Goal: Task Accomplishment & Management: Manage account settings

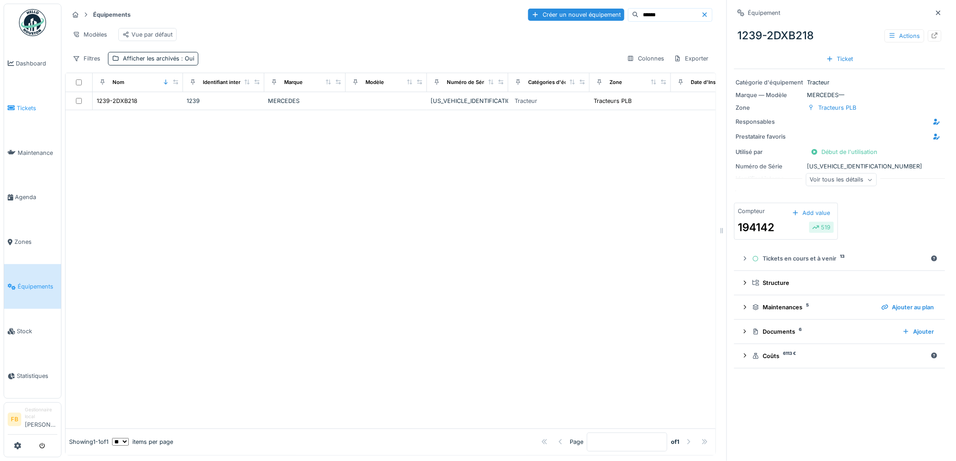
click at [38, 115] on link "Tickets" at bounding box center [32, 108] width 57 height 45
click at [38, 100] on link "Tickets" at bounding box center [32, 108] width 57 height 45
click at [36, 112] on link "Tickets" at bounding box center [32, 108] width 57 height 45
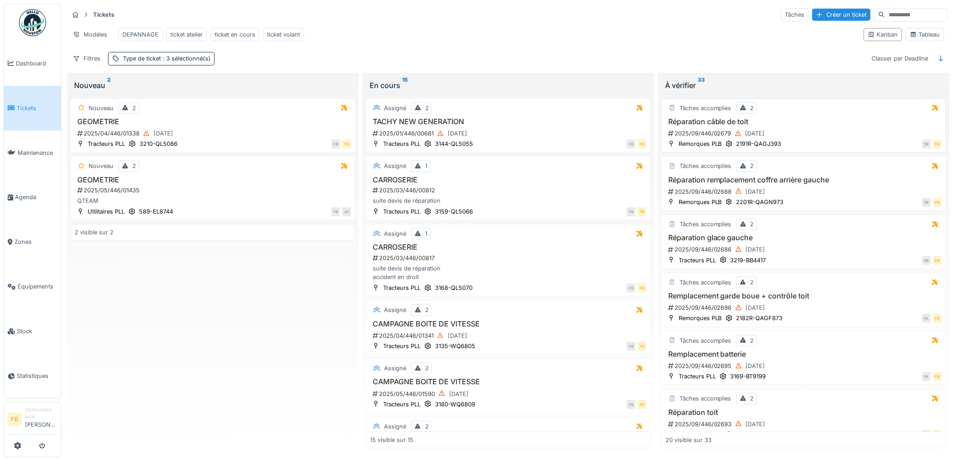
click at [817, 149] on div "SB FB" at bounding box center [863, 143] width 155 height 9
click at [810, 153] on div "Tâches accomplies 2 Réparation câble de toit 2025/09/446/02679 20/09/2025 Remor…" at bounding box center [803, 125] width 285 height 55
click at [804, 134] on div "Réparation câble de toit 2025/09/446/02679 20/09/2025" at bounding box center [803, 128] width 276 height 22
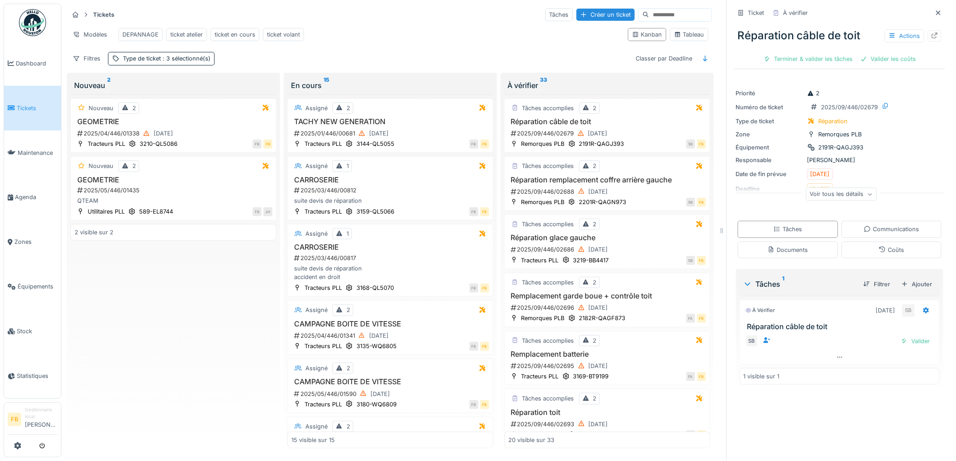
click at [851, 196] on div "Voir tous les détails" at bounding box center [841, 194] width 71 height 13
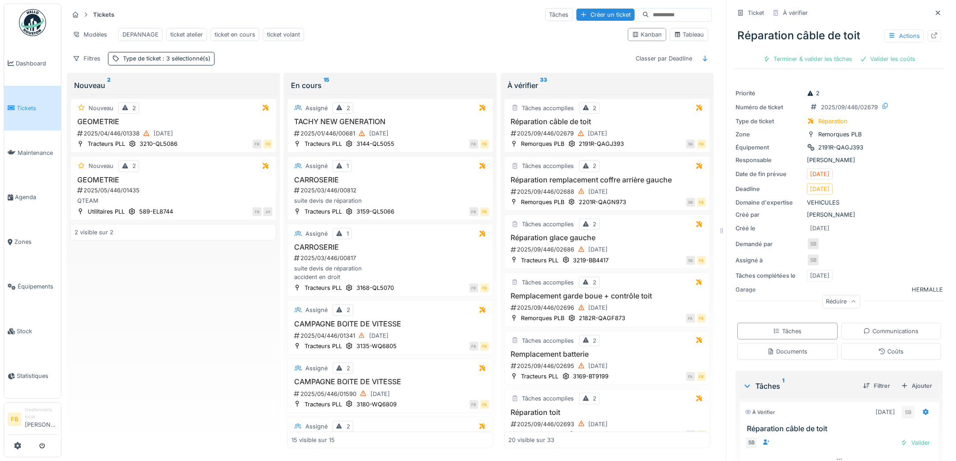
click at [846, 305] on div "Réduire" at bounding box center [841, 301] width 38 height 13
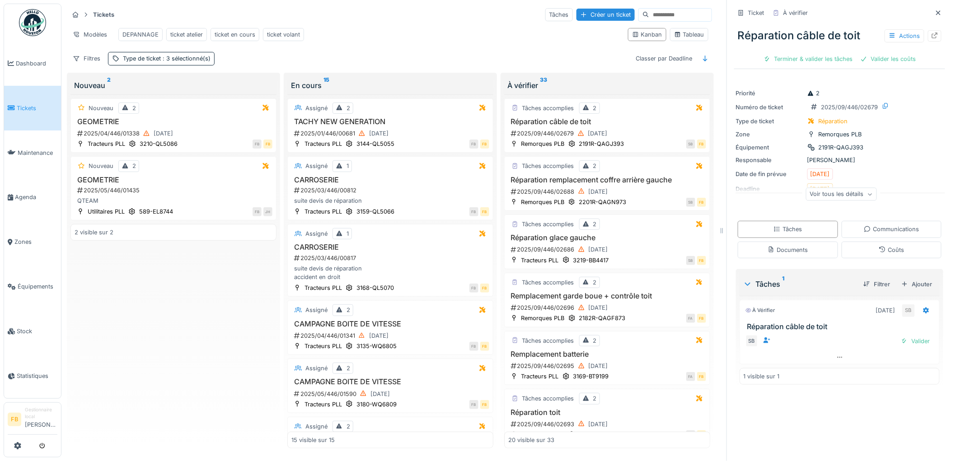
click at [855, 195] on div "Voir tous les détails" at bounding box center [841, 194] width 71 height 13
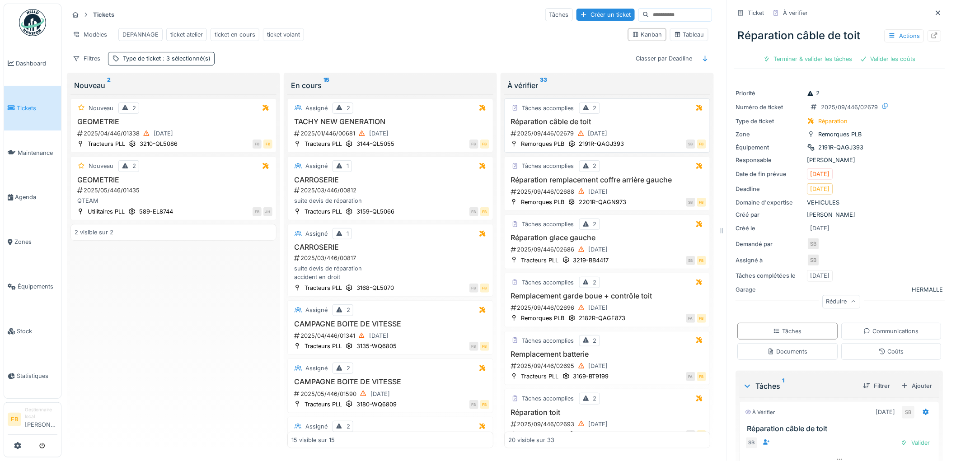
click at [623, 139] on div "2025/09/446/02679 20/09/2025" at bounding box center [608, 133] width 196 height 11
click at [864, 350] on div "Coûts" at bounding box center [891, 351] width 100 height 17
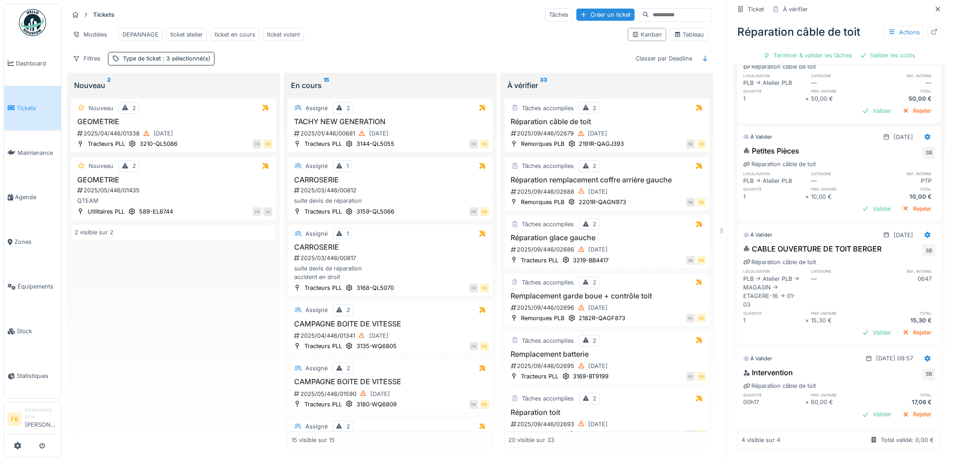
scroll to position [375, 0]
click at [925, 356] on icon at bounding box center [928, 359] width 6 height 6
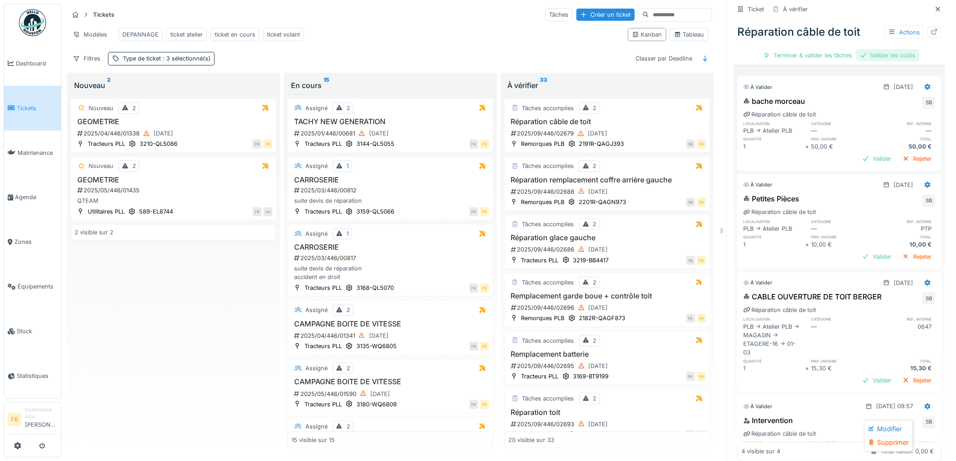
click at [883, 53] on div "Valider les coûts" at bounding box center [887, 55] width 63 height 12
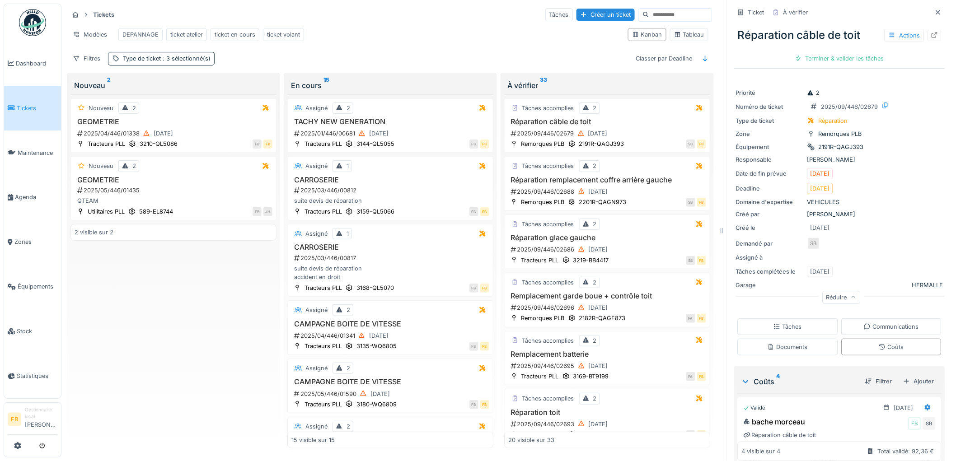
scroll to position [0, 0]
click at [780, 328] on div "Tâches" at bounding box center [787, 327] width 28 height 9
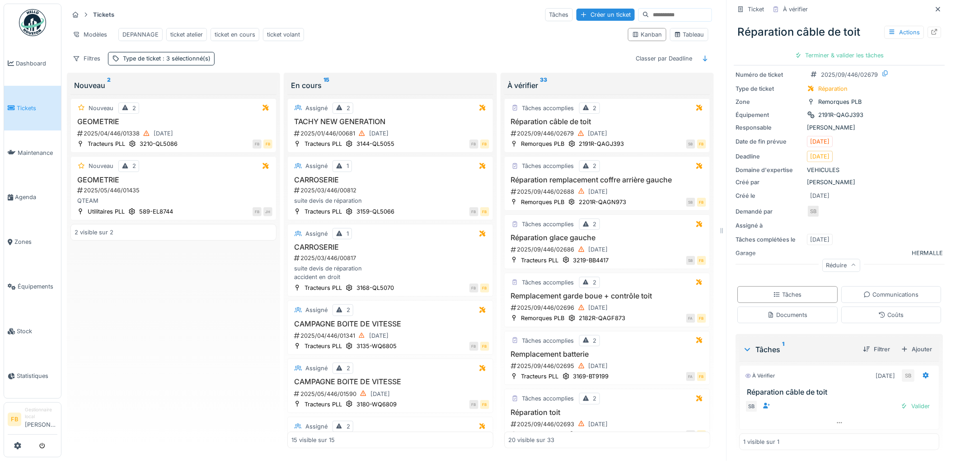
scroll to position [33, 0]
click at [897, 397] on div "SB Valider" at bounding box center [839, 407] width 200 height 20
click at [897, 400] on div "Valider" at bounding box center [915, 406] width 37 height 12
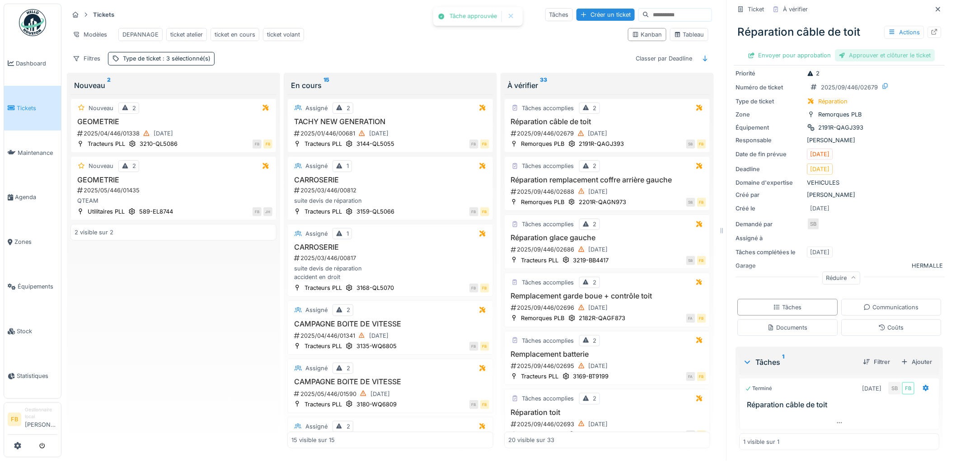
click at [848, 49] on div "Approuver et clôturer le ticket" at bounding box center [885, 55] width 100 height 12
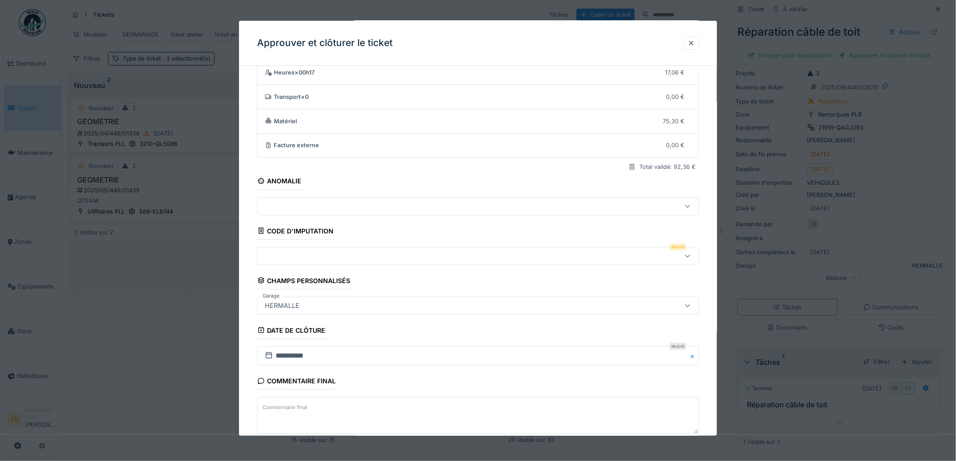
scroll to position [87, 0]
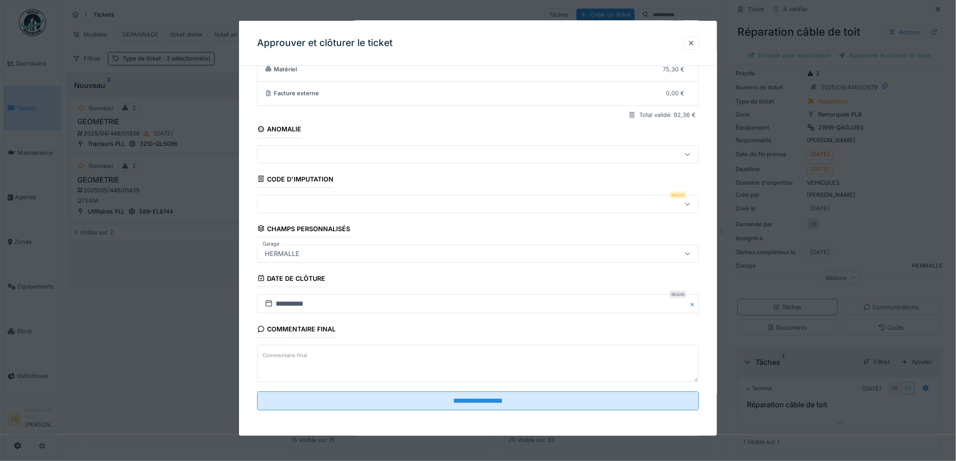
click at [469, 414] on fieldset "**********" at bounding box center [478, 202] width 442 height 430
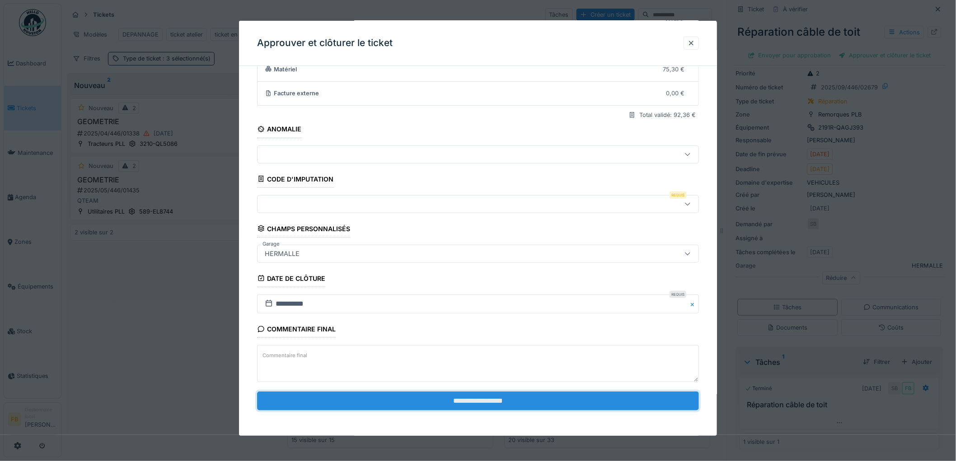
click at [469, 399] on input "**********" at bounding box center [478, 401] width 442 height 19
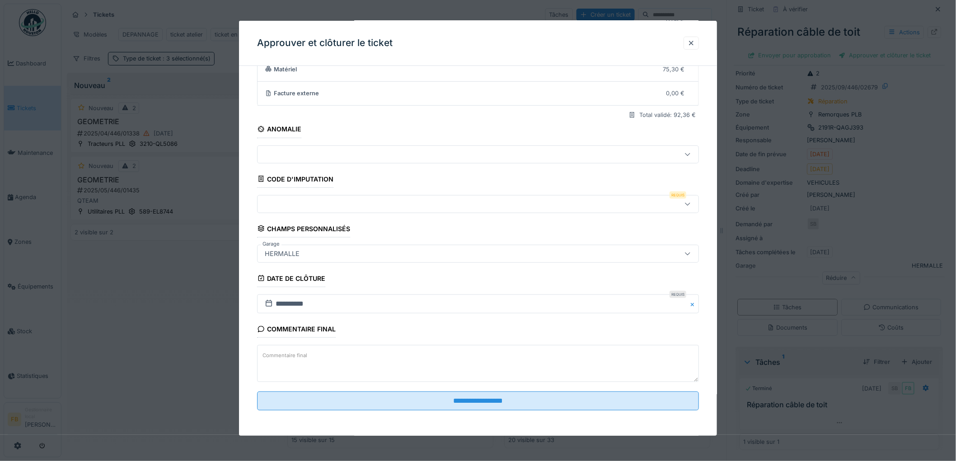
click at [299, 197] on div at bounding box center [478, 204] width 442 height 18
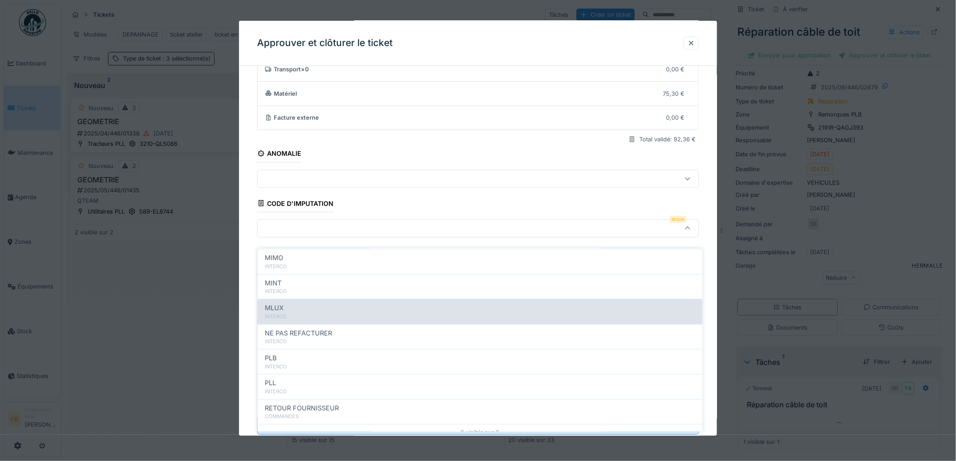
scroll to position [80, 0]
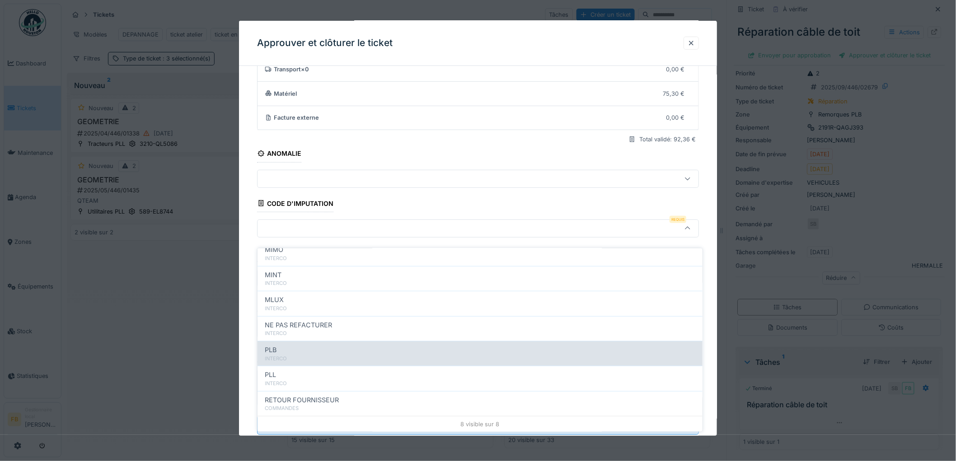
click at [296, 355] on div "INTERCO" at bounding box center [480, 359] width 430 height 8
type input "***"
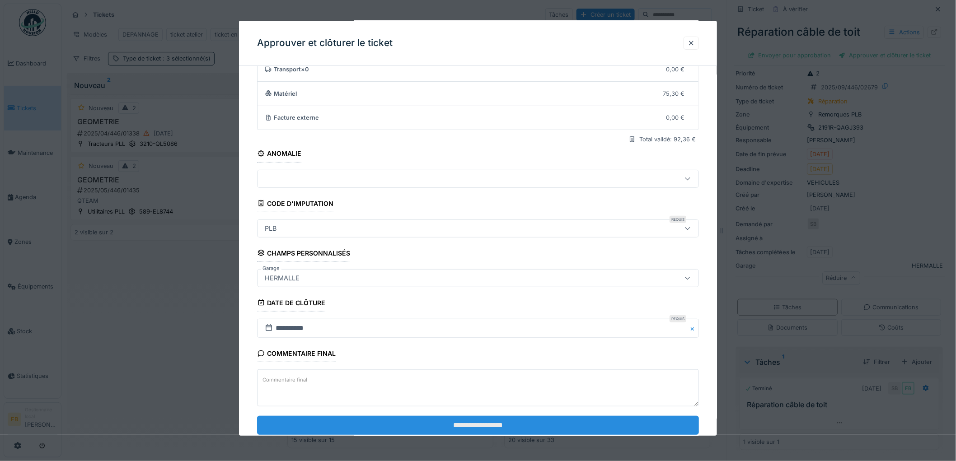
click at [440, 428] on input "**********" at bounding box center [478, 425] width 442 height 19
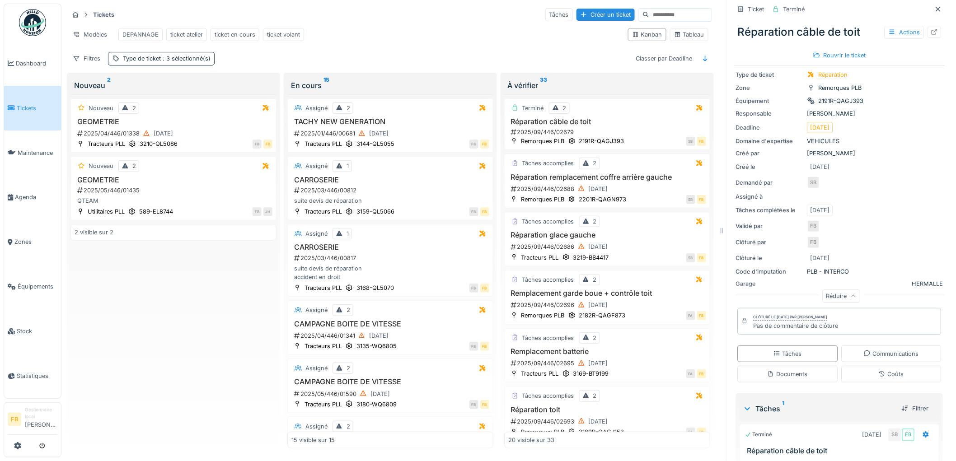
scroll to position [0, 0]
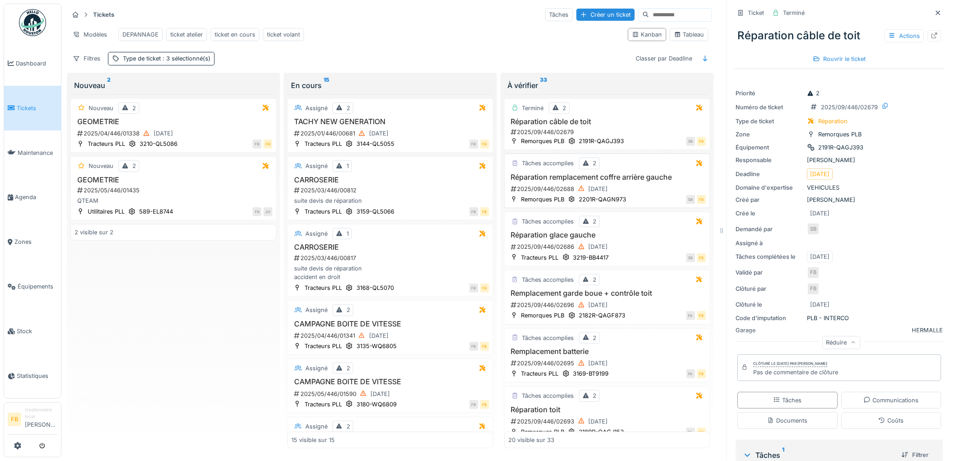
click at [639, 192] on div "2025/09/446/02688 20/09/2025" at bounding box center [608, 188] width 196 height 11
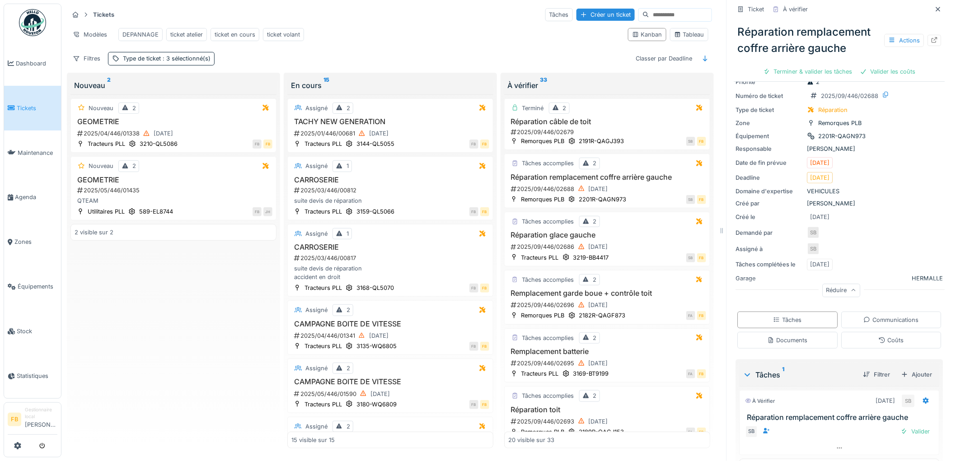
scroll to position [53, 0]
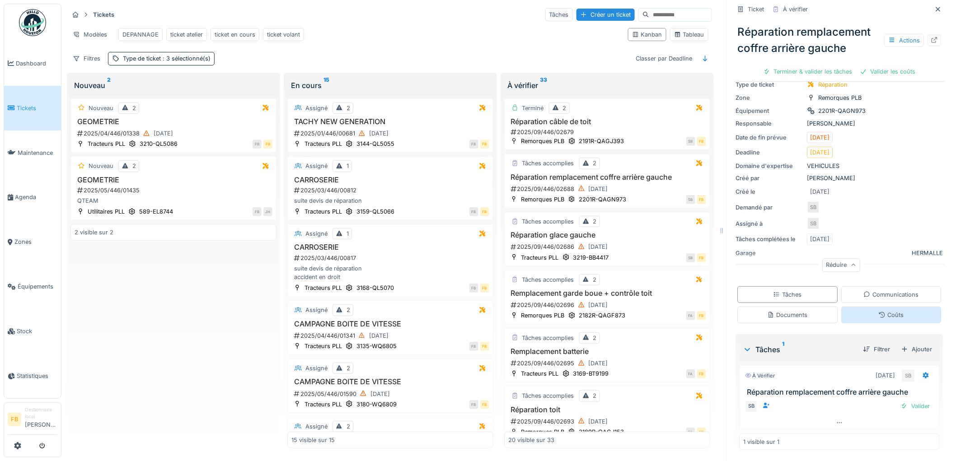
click at [860, 307] on div "Coûts" at bounding box center [891, 315] width 100 height 17
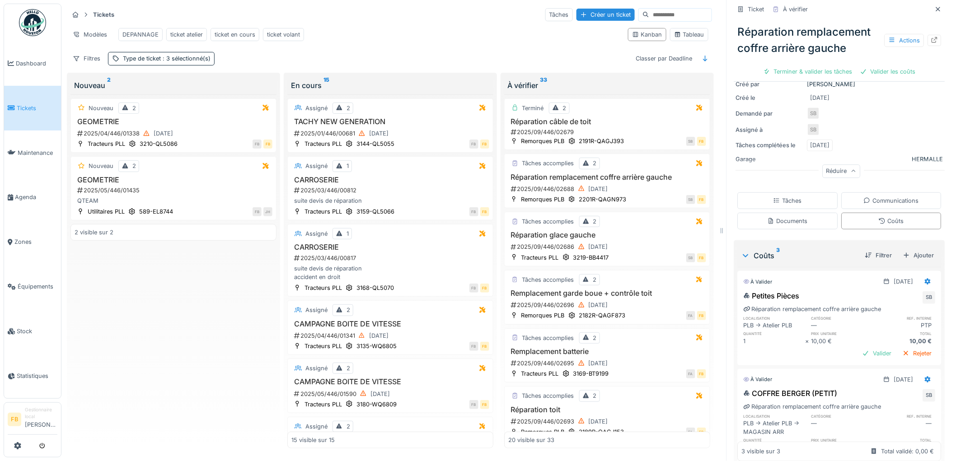
scroll to position [276, 0]
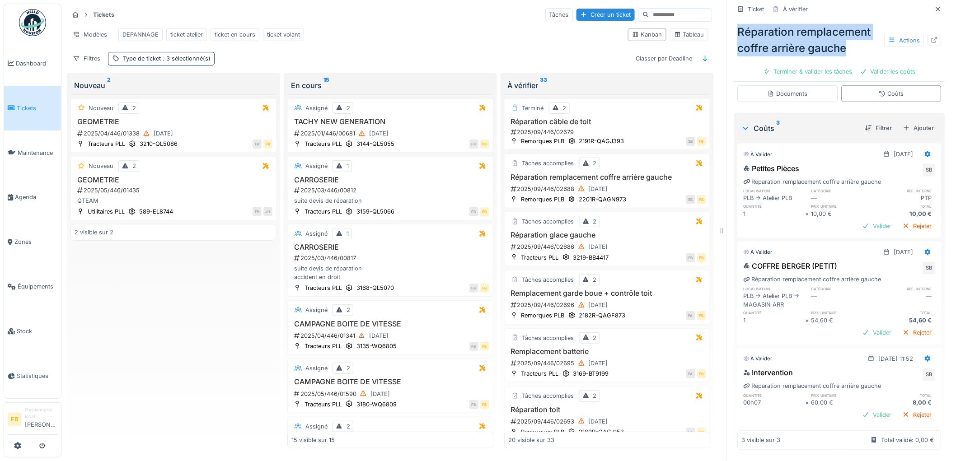
drag, startPoint x: 838, startPoint y: 42, endPoint x: 730, endPoint y: 25, distance: 108.8
click at [734, 25] on div "Réparation remplacement coffre arrière gauche Actions" at bounding box center [839, 40] width 211 height 40
drag, startPoint x: 833, startPoint y: 261, endPoint x: 815, endPoint y: 263, distance: 18.6
click at [815, 263] on div "COFFRE BERGER (PETIT) SB" at bounding box center [839, 268] width 192 height 14
click at [831, 261] on div "COFFRE BERGER (PETIT) SB" at bounding box center [839, 268] width 192 height 14
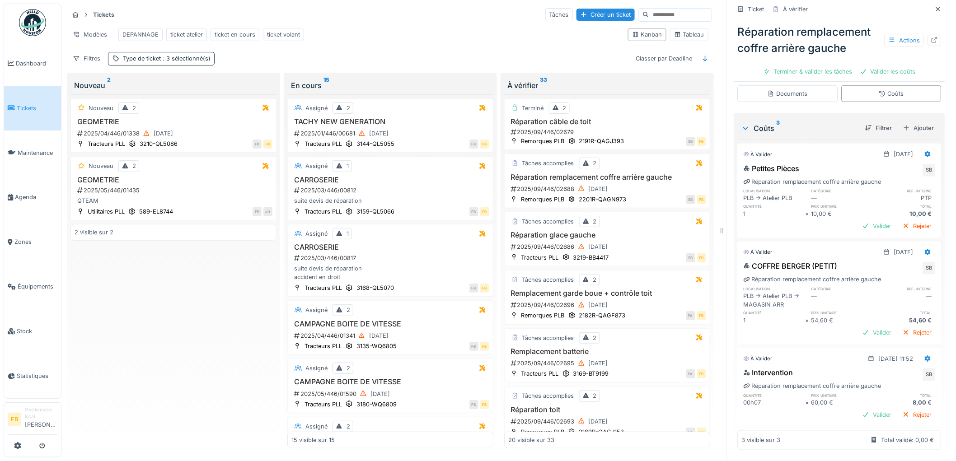
drag, startPoint x: 833, startPoint y: 258, endPoint x: 838, endPoint y: 257, distance: 5.1
click at [838, 261] on div "COFFRE BERGER (PETIT) SB" at bounding box center [839, 268] width 192 height 14
click at [839, 261] on div "COFFRE BERGER (PETIT) SB" at bounding box center [839, 268] width 192 height 14
drag, startPoint x: 837, startPoint y: 259, endPoint x: 771, endPoint y: 256, distance: 66.5
click at [771, 261] on div "COFFRE BERGER (PETIT) SB" at bounding box center [839, 268] width 192 height 14
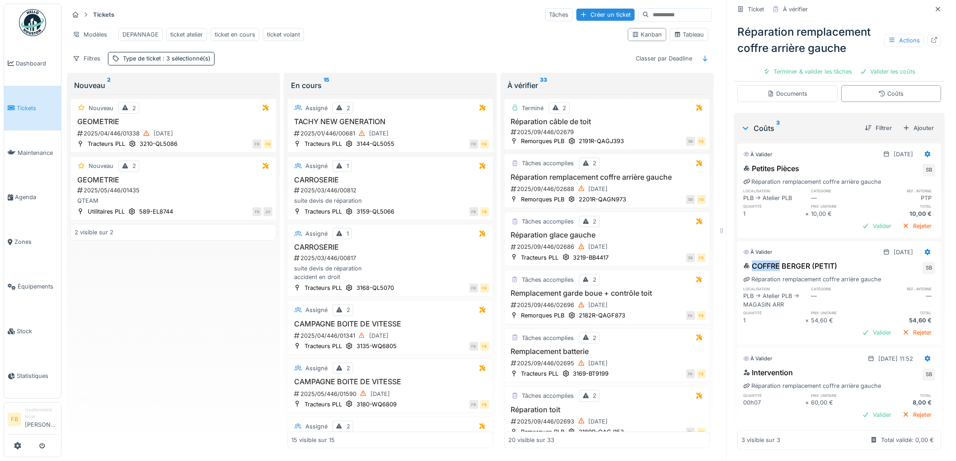
click at [755, 261] on div "COFFRE BERGER (PETIT)" at bounding box center [790, 266] width 94 height 11
drag, startPoint x: 743, startPoint y: 256, endPoint x: 830, endPoint y: 258, distance: 86.3
click at [830, 261] on div "COFFRE BERGER (PETIT)" at bounding box center [790, 266] width 94 height 11
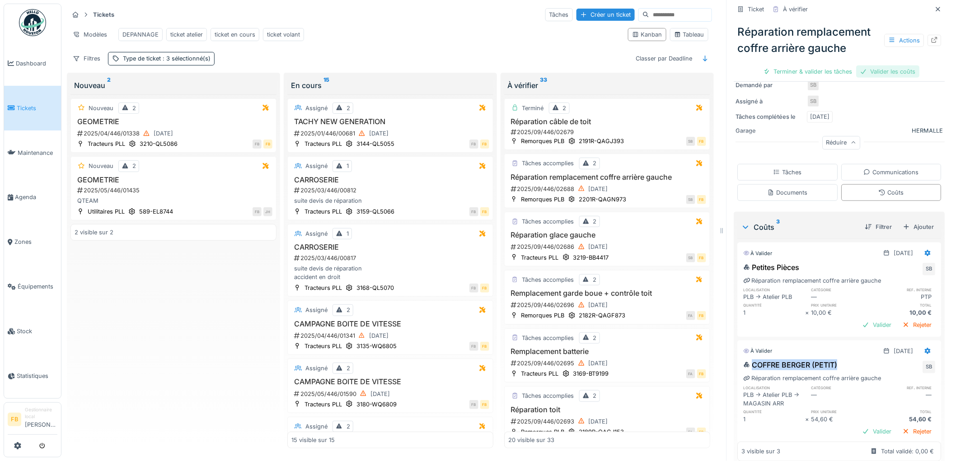
click at [871, 65] on div "Valider les coûts" at bounding box center [887, 71] width 63 height 12
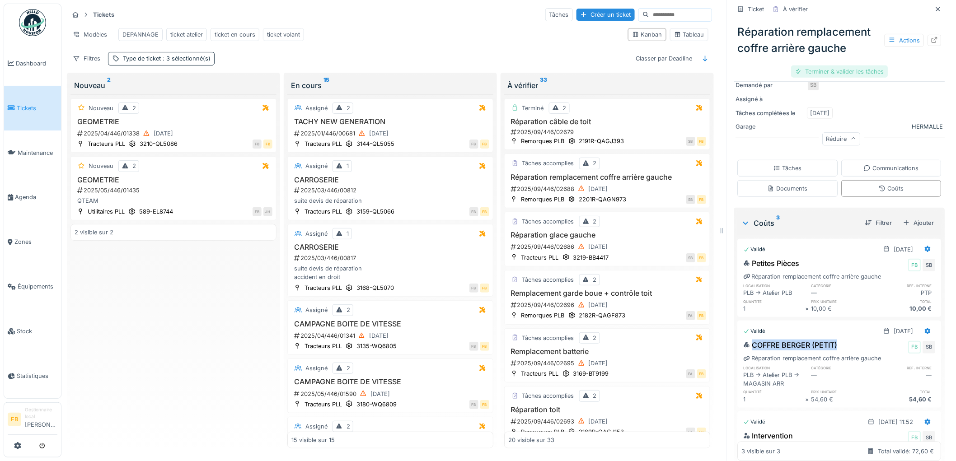
click at [820, 67] on div "Terminer & valider les tâches" at bounding box center [839, 71] width 97 height 12
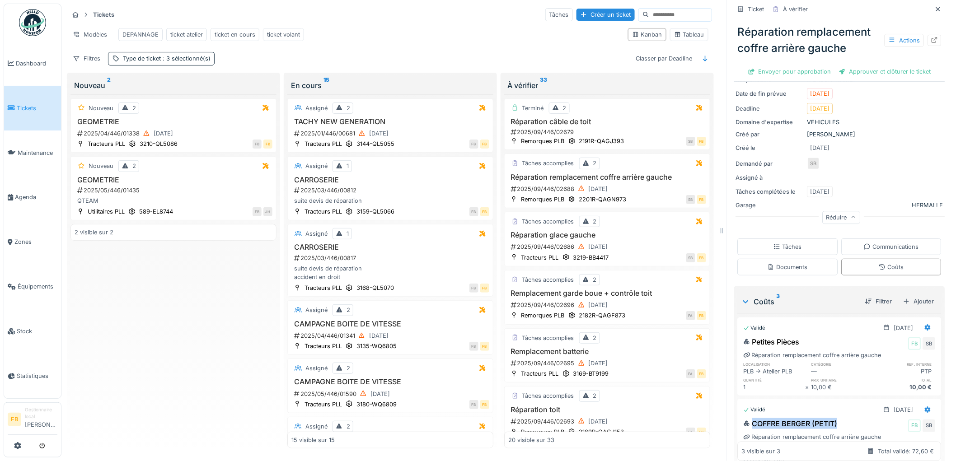
scroll to position [0, 0]
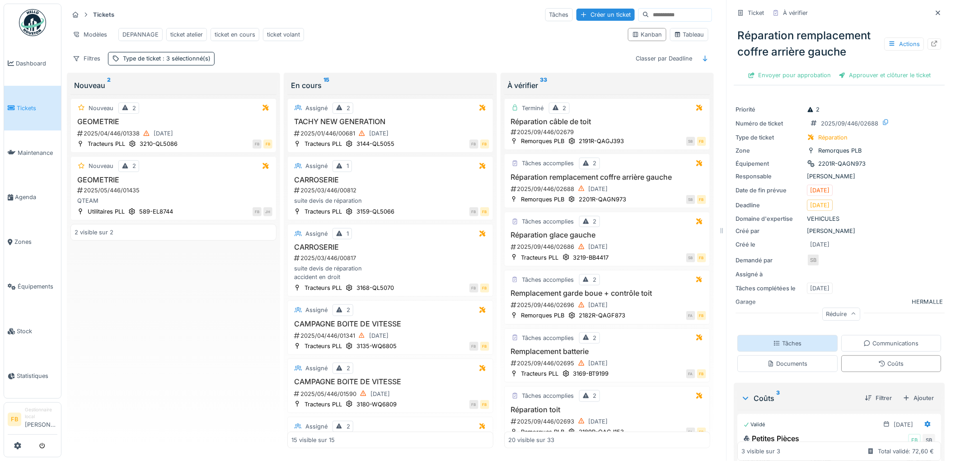
click at [795, 335] on div "Tâches" at bounding box center [788, 343] width 100 height 17
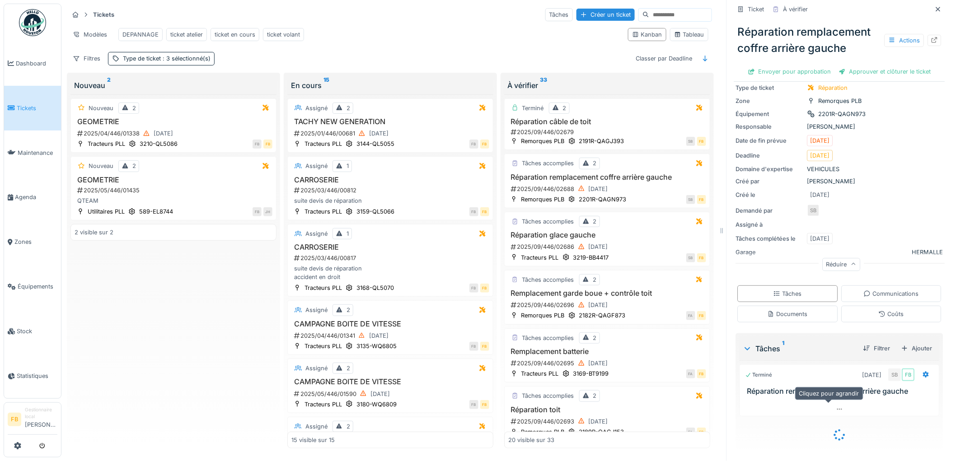
scroll to position [37, 0]
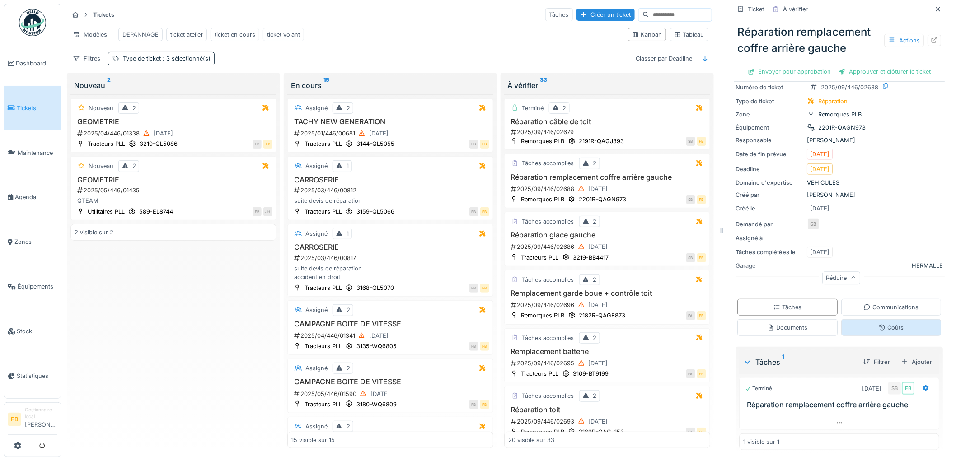
click at [892, 324] on div "Coûts" at bounding box center [891, 327] width 100 height 17
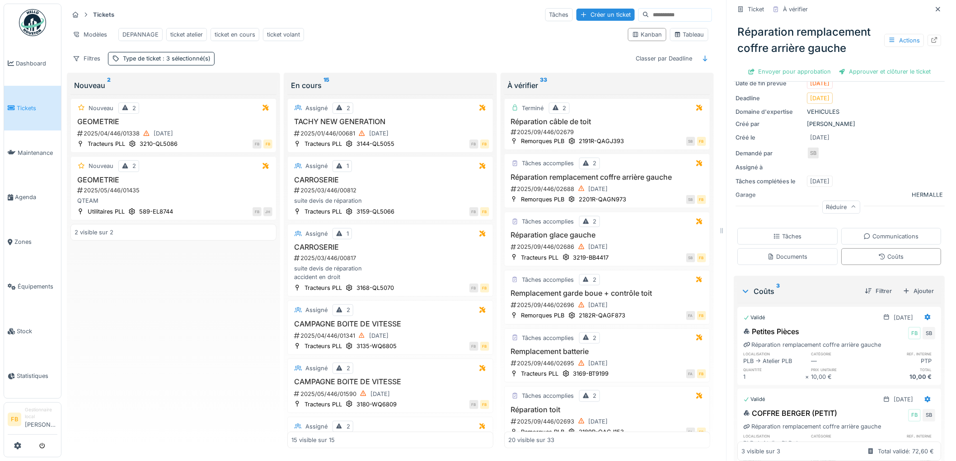
scroll to position [224, 0]
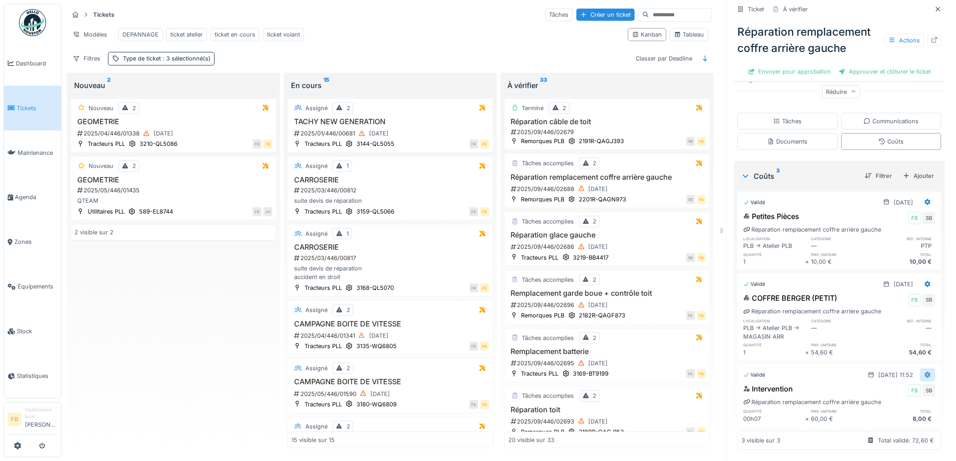
click at [920, 372] on div at bounding box center [927, 375] width 15 height 13
click at [884, 402] on div "Modifier" at bounding box center [888, 409] width 44 height 14
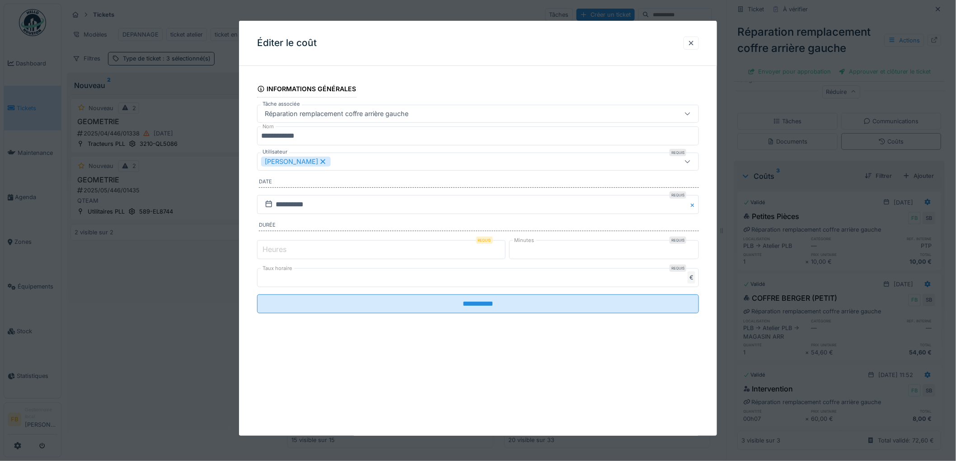
click at [279, 254] on label "Heures" at bounding box center [275, 249] width 28 height 11
click at [279, 254] on input "*" at bounding box center [381, 249] width 248 height 19
drag, startPoint x: 529, startPoint y: 251, endPoint x: 516, endPoint y: 252, distance: 13.1
click at [516, 252] on input "*" at bounding box center [604, 249] width 190 height 19
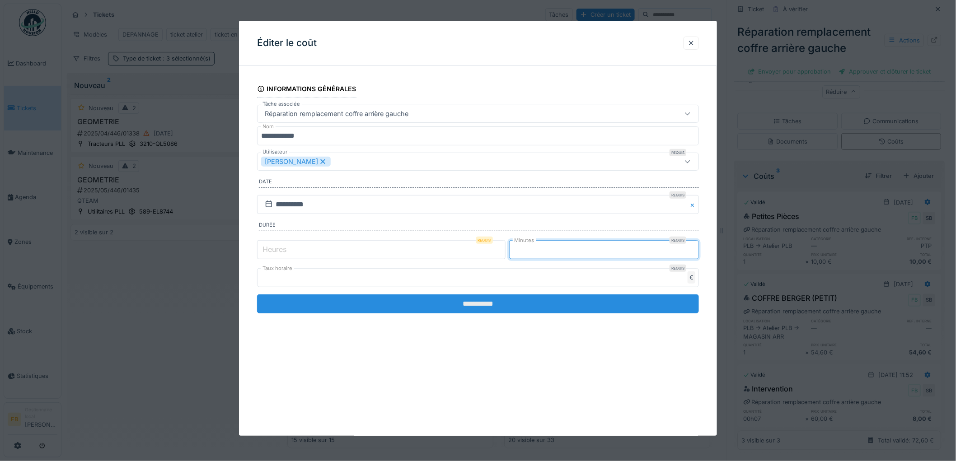
type input "**"
click at [504, 298] on input "**********" at bounding box center [478, 303] width 442 height 19
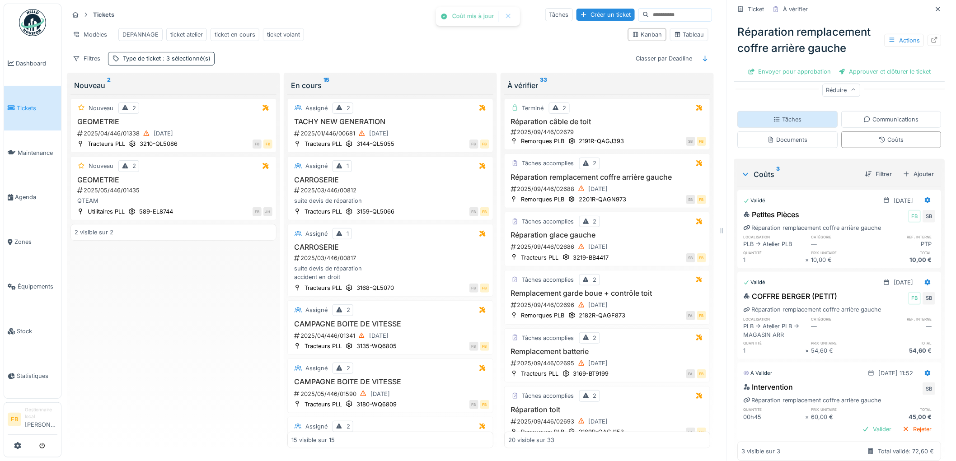
click at [776, 115] on div "Tâches" at bounding box center [787, 119] width 28 height 9
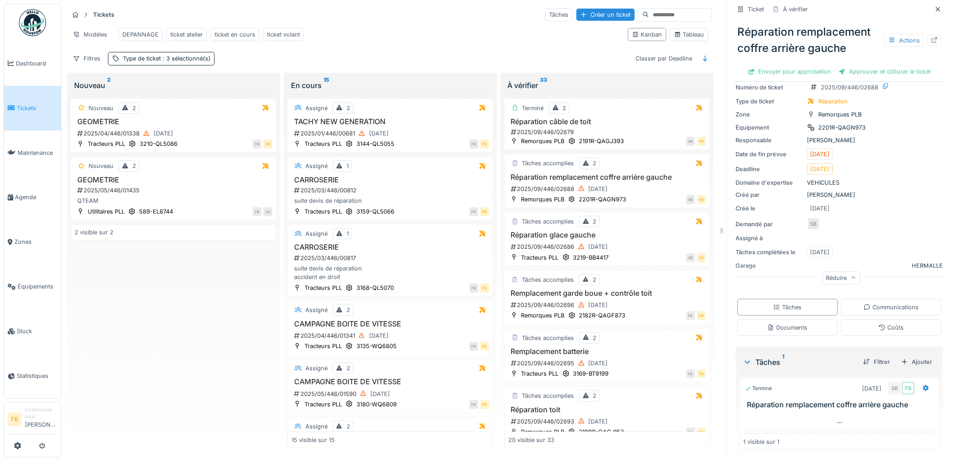
scroll to position [0, 0]
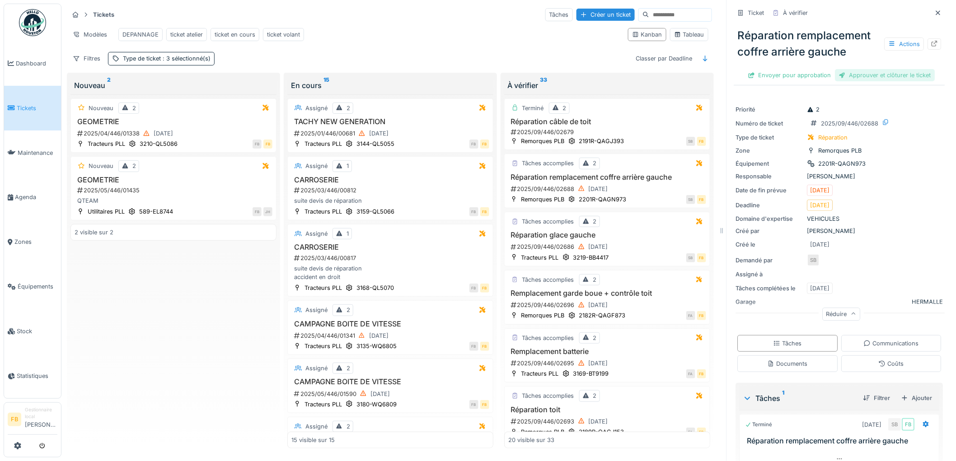
click at [863, 69] on div "Approuver et clôturer le ticket" at bounding box center [885, 75] width 100 height 12
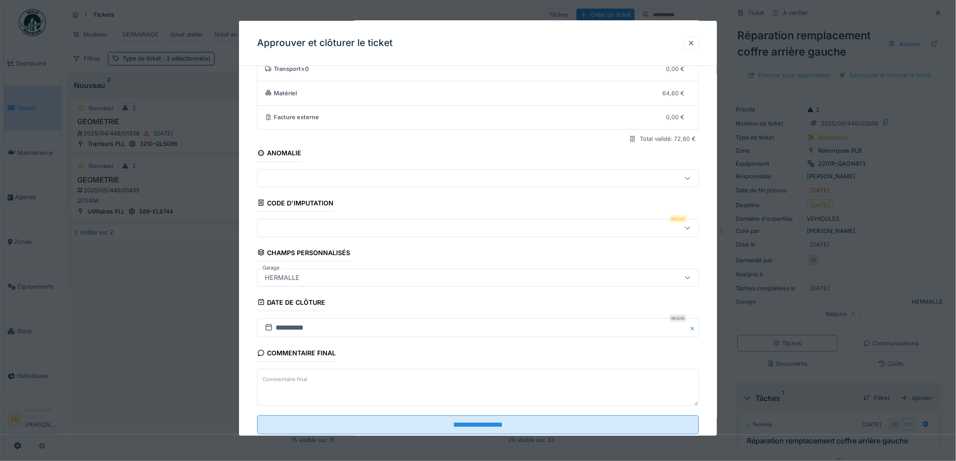
scroll to position [87, 0]
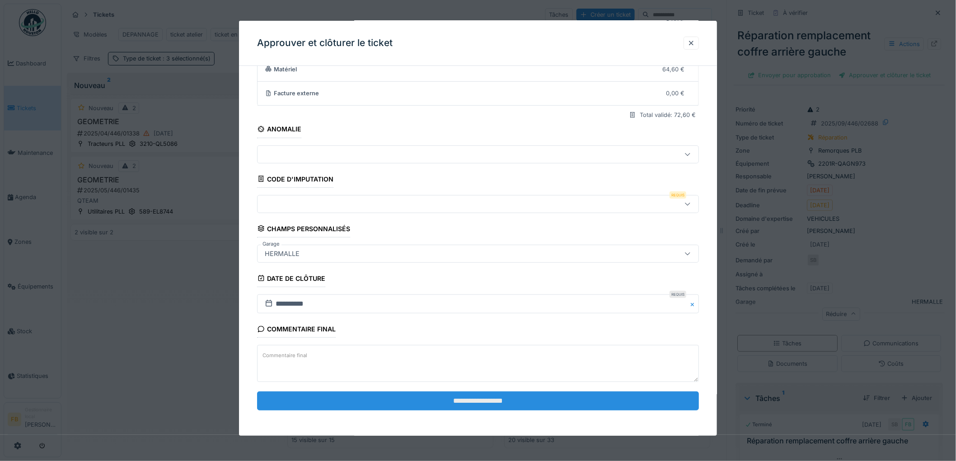
click at [473, 402] on input "**********" at bounding box center [478, 401] width 442 height 19
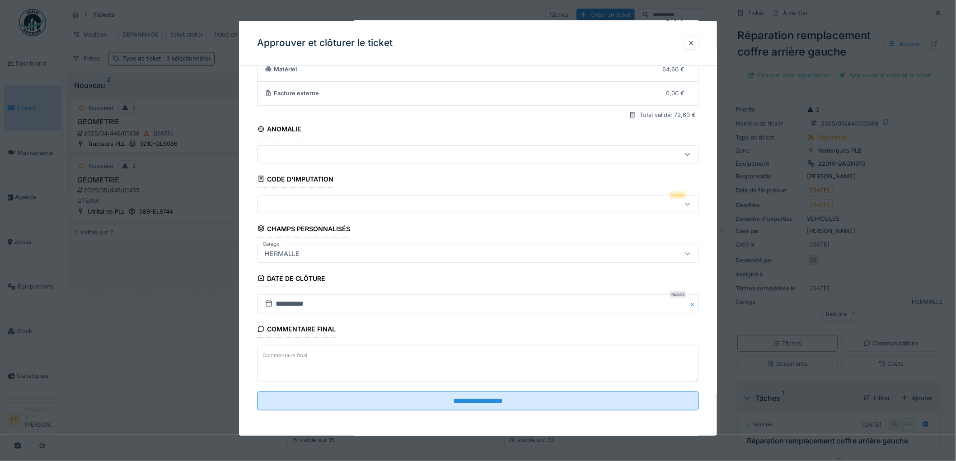
click at [283, 206] on div at bounding box center [452, 204] width 383 height 10
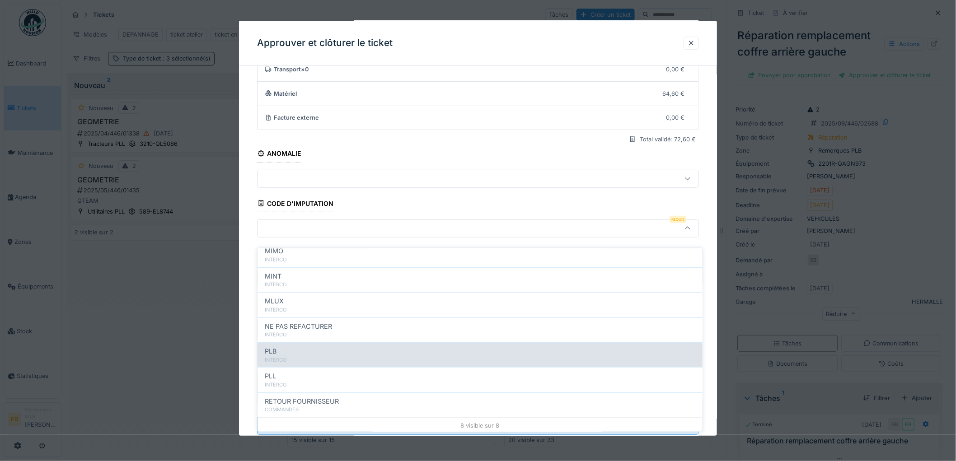
scroll to position [80, 0]
click at [306, 345] on div "PLB" at bounding box center [480, 350] width 430 height 10
type input "***"
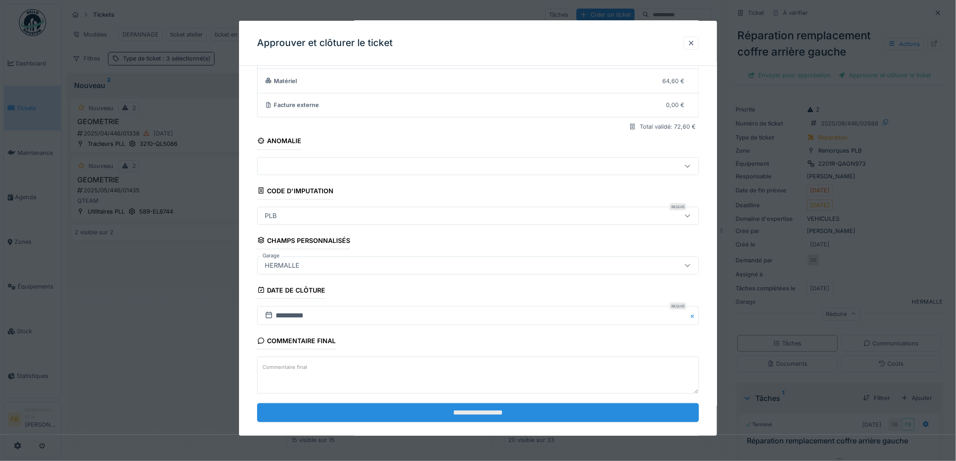
scroll to position [87, 0]
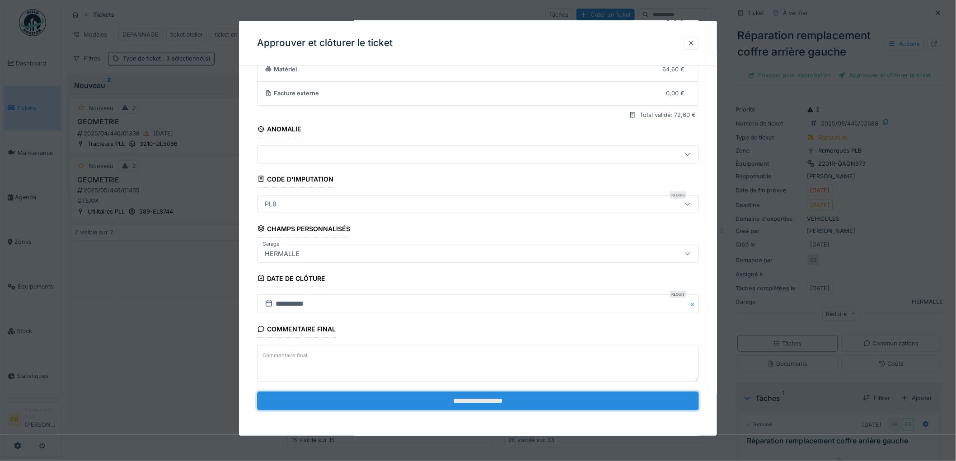
click at [481, 405] on input "**********" at bounding box center [478, 401] width 442 height 19
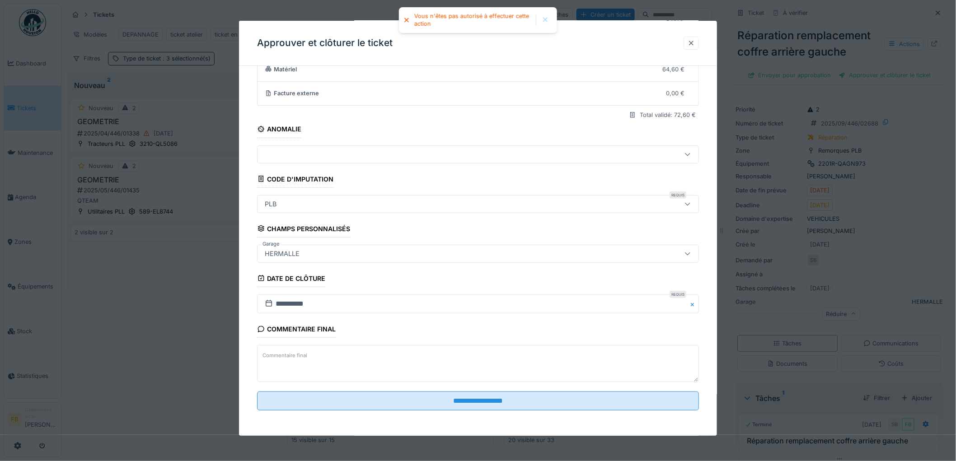
click at [695, 42] on div at bounding box center [690, 43] width 7 height 9
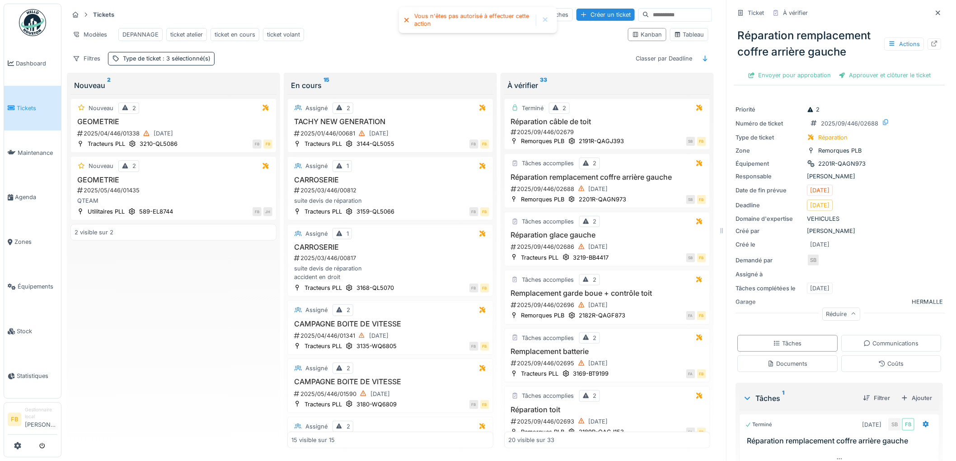
scroll to position [0, 0]
click at [33, 104] on span "Tickets" at bounding box center [37, 108] width 41 height 9
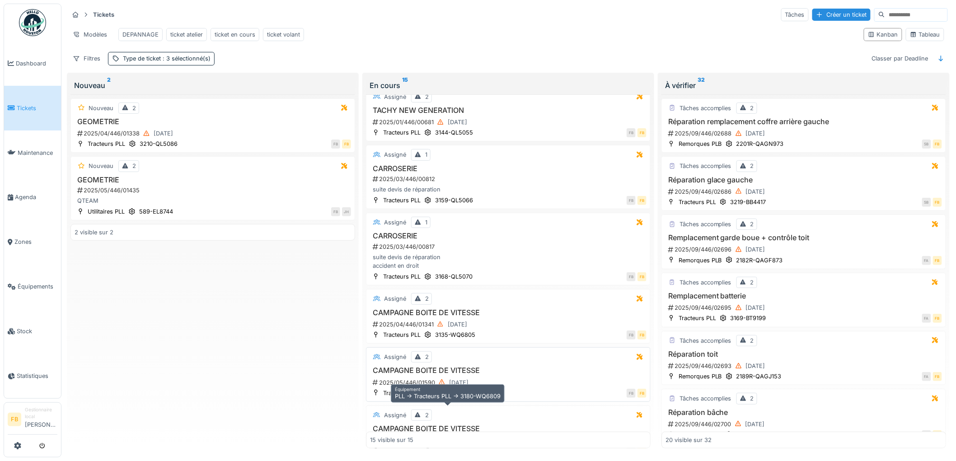
scroll to position [3, 0]
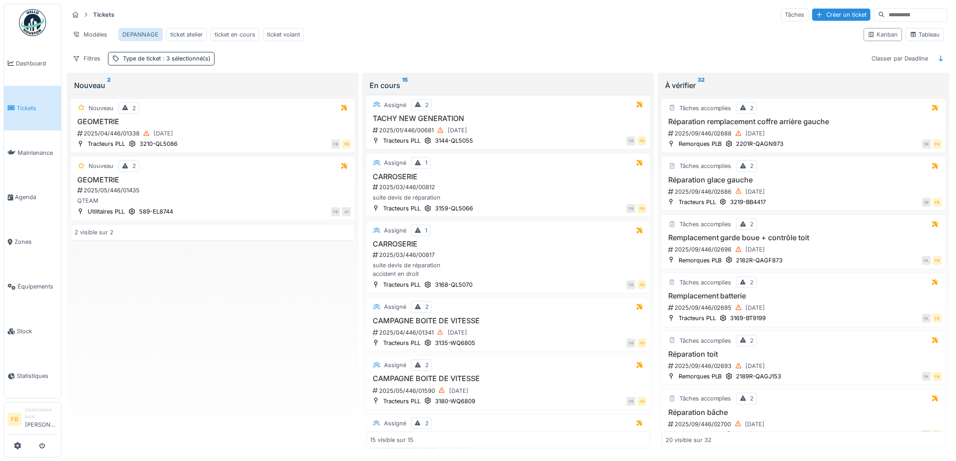
click at [147, 37] on div "DEPANNAGE" at bounding box center [140, 34] width 36 height 9
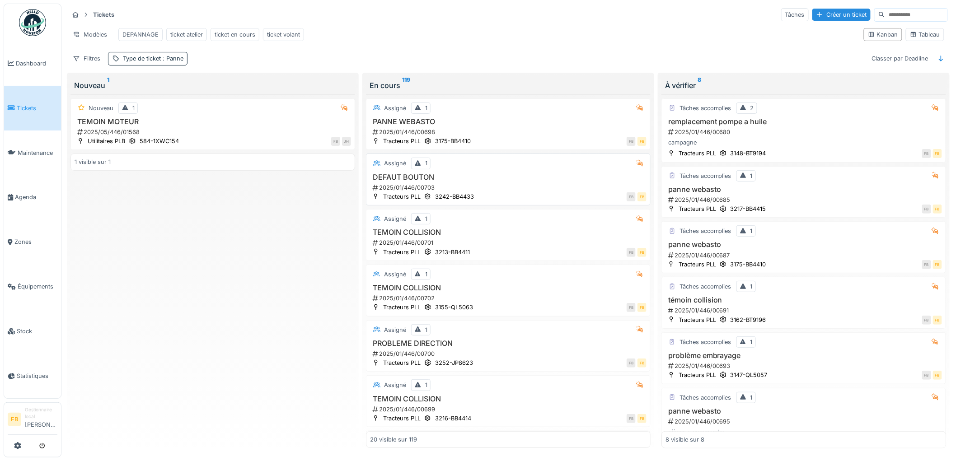
scroll to position [0, 0]
click at [240, 36] on div "ticket en cours" at bounding box center [235, 34] width 41 height 9
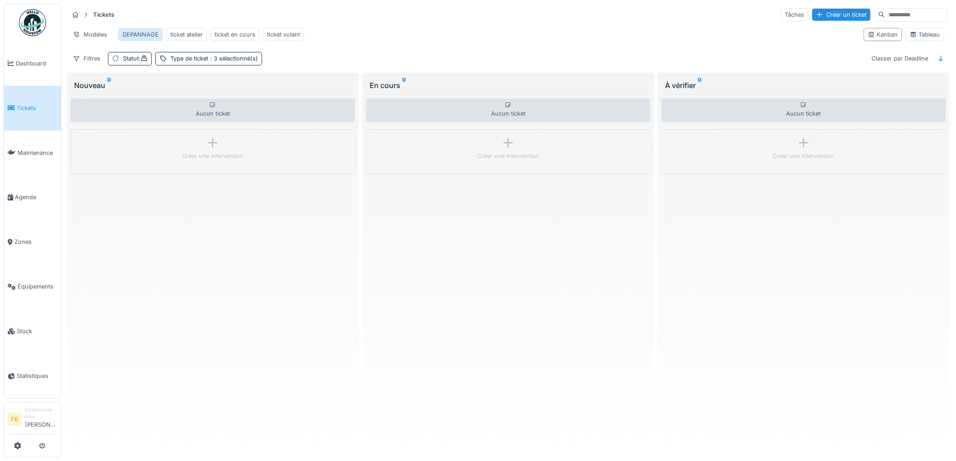
click at [146, 31] on div "DEPANNAGE" at bounding box center [140, 34] width 36 height 9
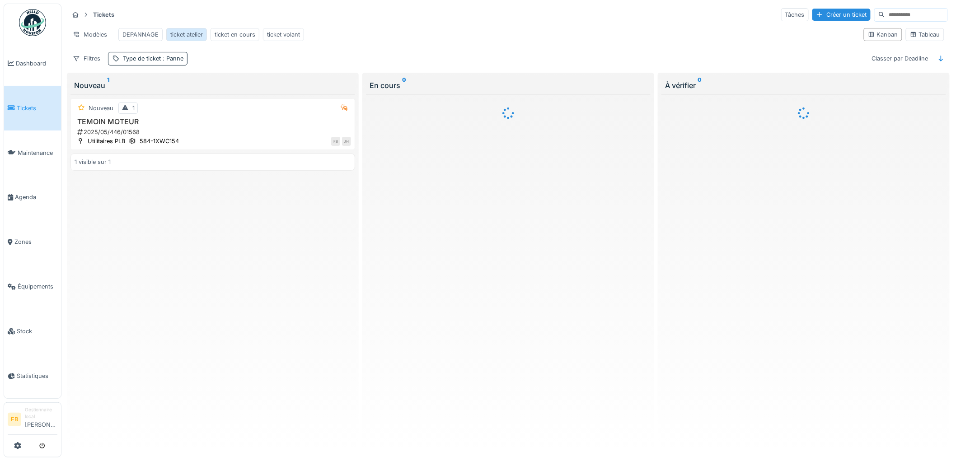
click at [179, 35] on div "ticket atelier" at bounding box center [186, 34] width 33 height 9
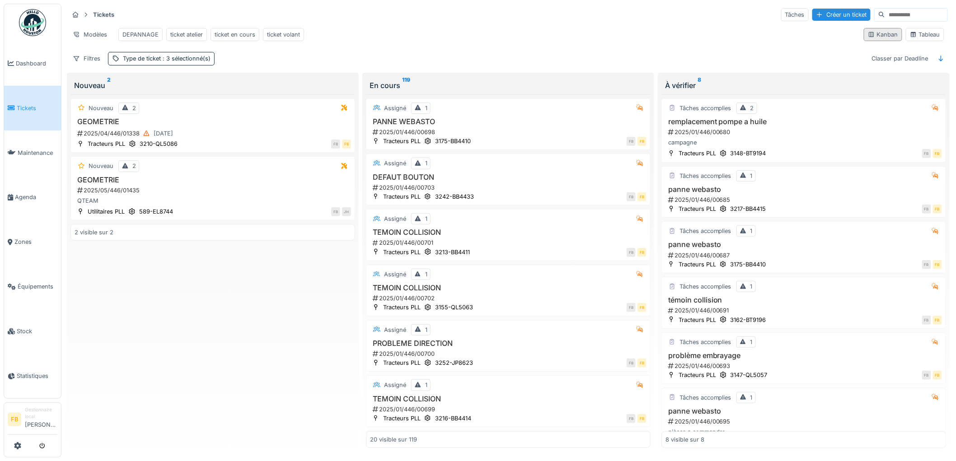
click at [868, 37] on div "Kanban" at bounding box center [883, 34] width 30 height 9
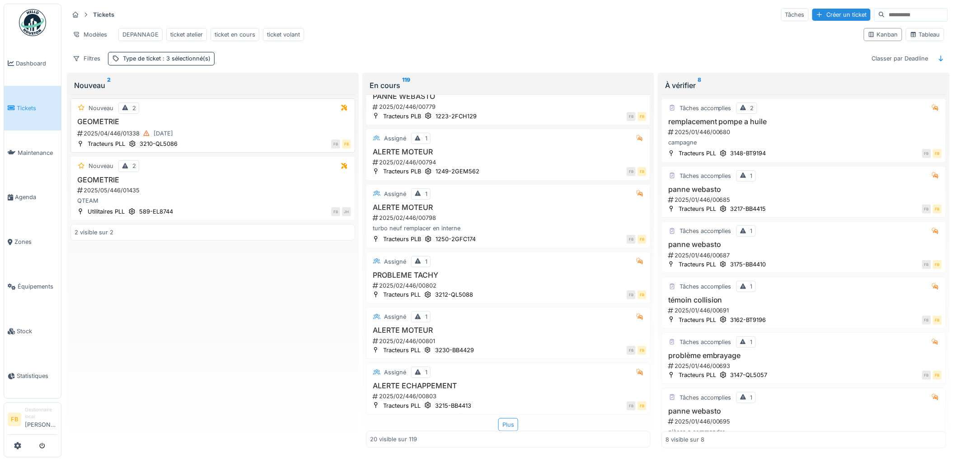
scroll to position [816, 0]
click at [172, 62] on span ": 3 sélectionné(s)" at bounding box center [186, 58] width 50 height 7
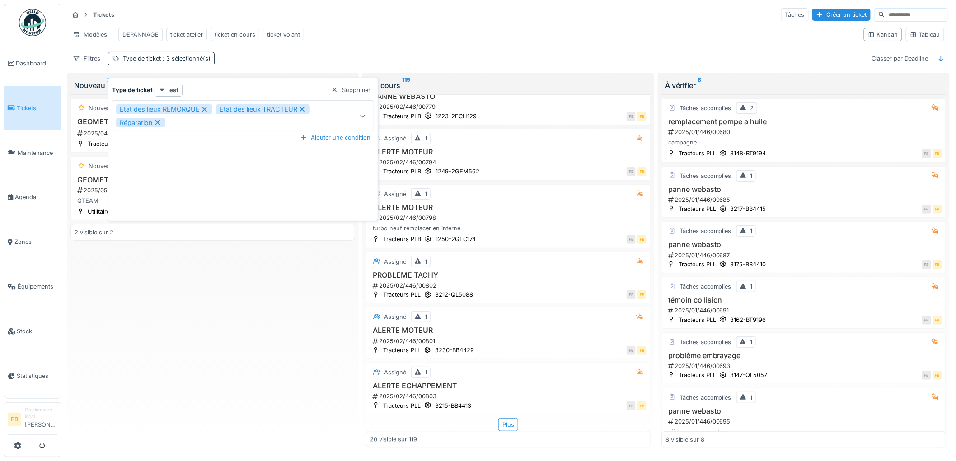
click at [247, 304] on div "Nouveau 2 GEOMETRIE 2025/04/446/01338 29/04/2025 Tracteurs PLL 3210-QL5086 FB F…" at bounding box center [212, 271] width 285 height 354
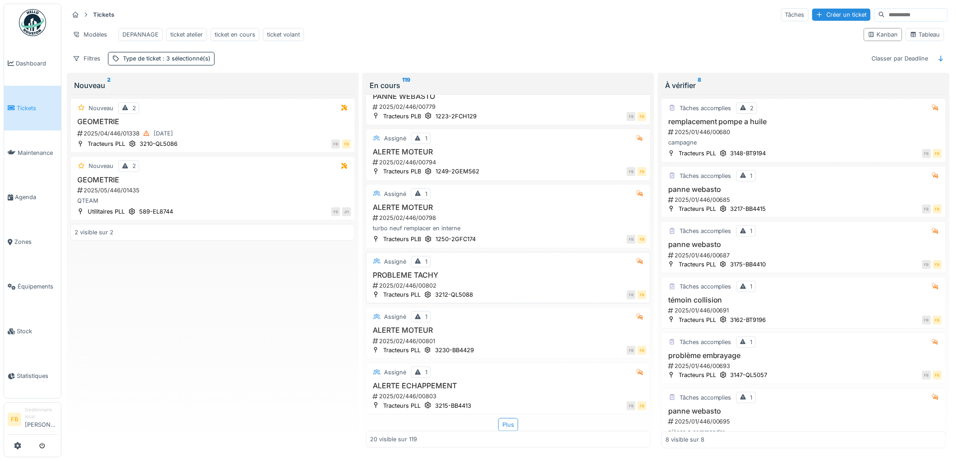
scroll to position [5, 0]
click at [504, 326] on h3 "ALERTE MOTEUR" at bounding box center [508, 330] width 276 height 9
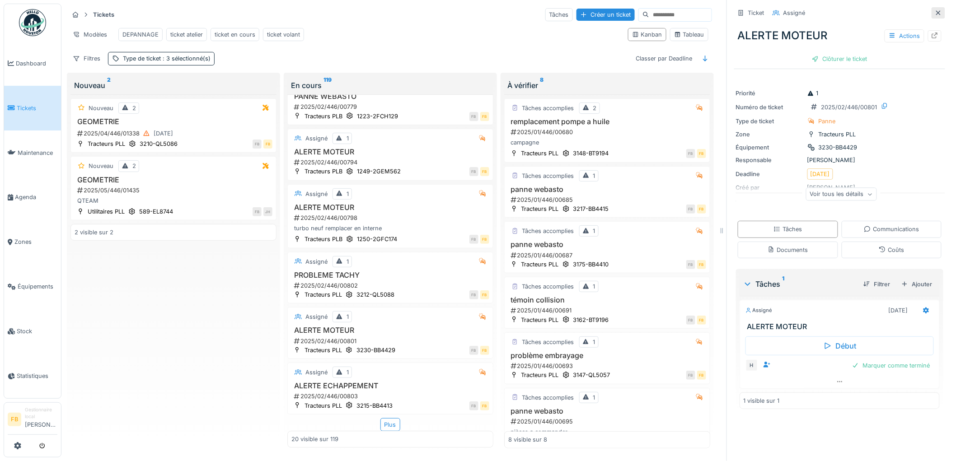
click at [935, 10] on icon at bounding box center [938, 13] width 7 height 6
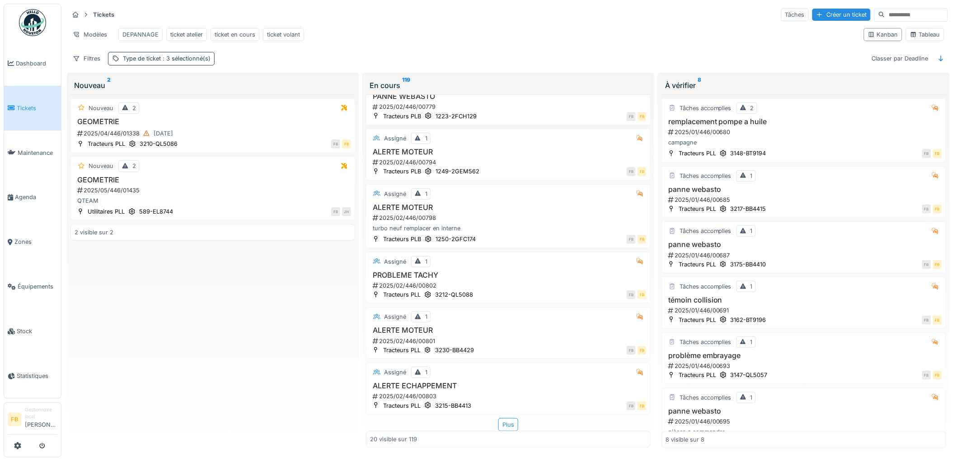
click at [188, 63] on div "Type de ticket : 3 sélectionné(s)" at bounding box center [167, 58] width 88 height 9
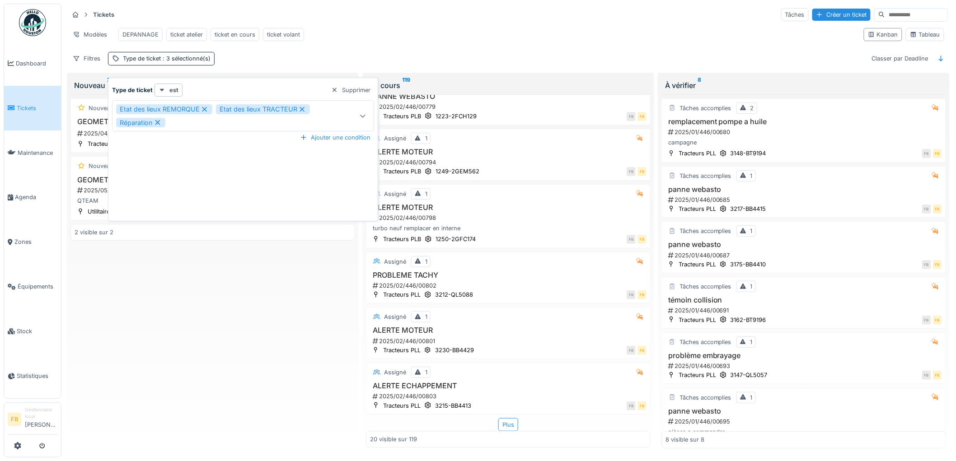
click at [260, 304] on div "Nouveau 2 GEOMETRIE 2025/04/446/01338 29/04/2025 Tracteurs PLL 3210-QL5086 FB F…" at bounding box center [212, 271] width 285 height 354
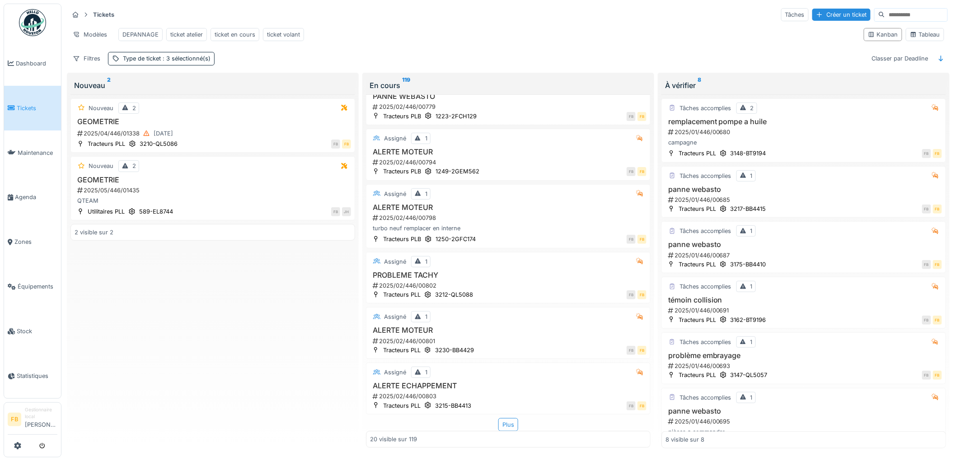
click at [34, 99] on link "Tickets" at bounding box center [32, 108] width 57 height 45
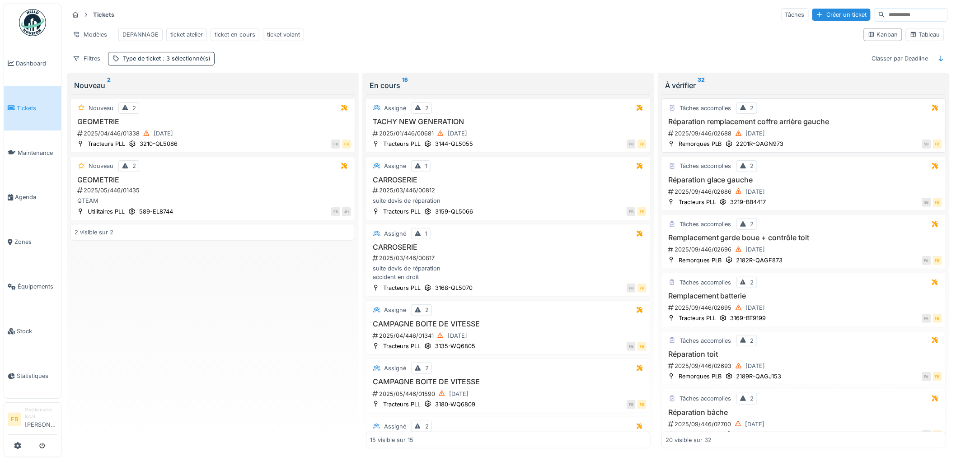
click at [832, 148] on div "SB FB" at bounding box center [865, 143] width 153 height 9
click at [798, 138] on div "2025/09/446/02688 20/09/2025" at bounding box center [804, 133] width 275 height 11
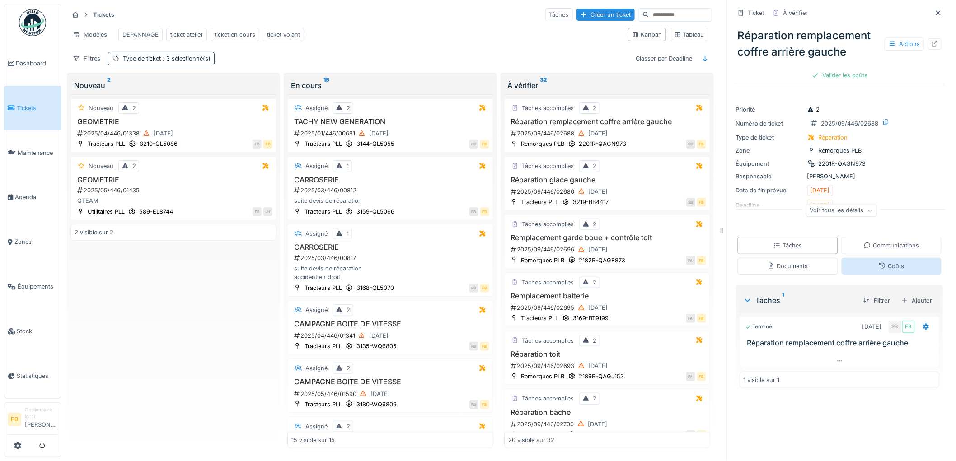
click at [862, 265] on div "Coûts" at bounding box center [891, 266] width 100 height 17
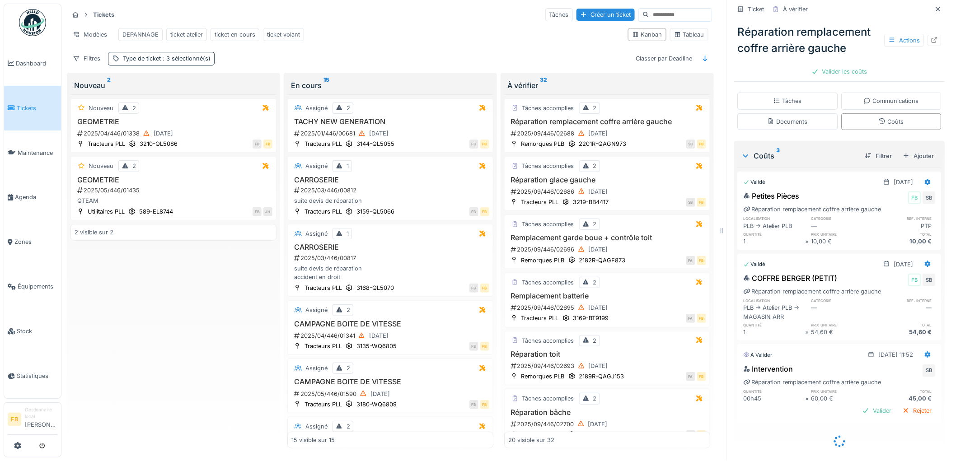
scroll to position [143, 0]
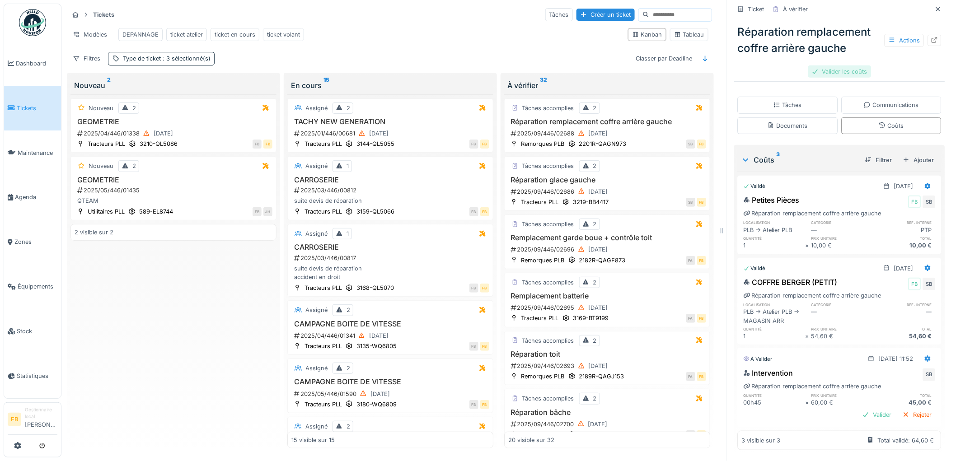
click at [832, 66] on div "Valider les coûts" at bounding box center [839, 71] width 63 height 12
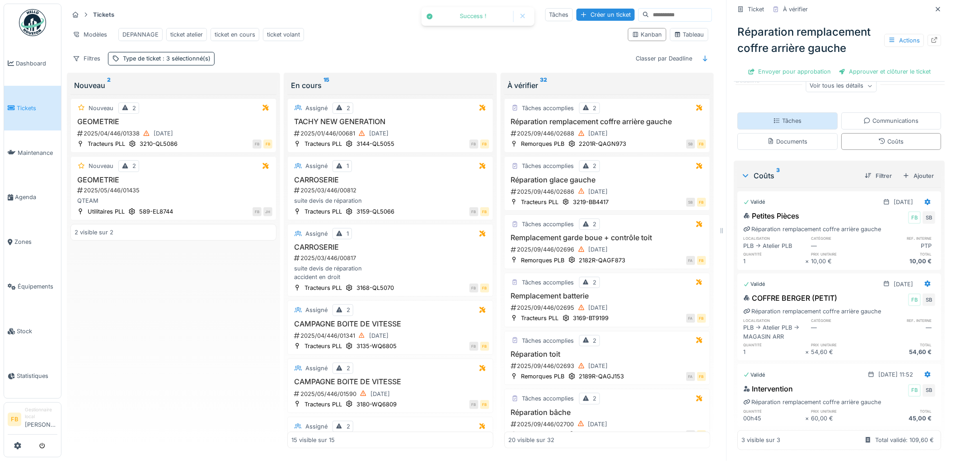
click at [783, 117] on div "Tâches" at bounding box center [787, 121] width 28 height 9
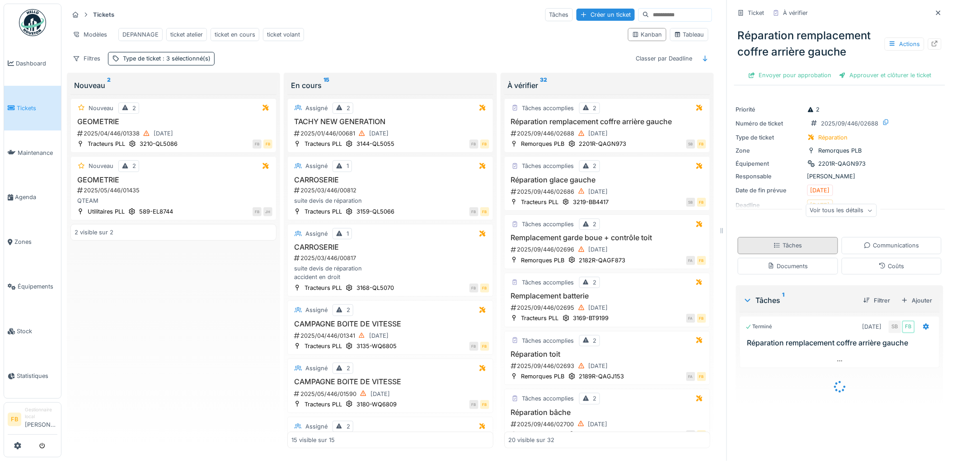
scroll to position [0, 0]
click at [851, 69] on div "Approuver et clôturer le ticket" at bounding box center [885, 75] width 100 height 12
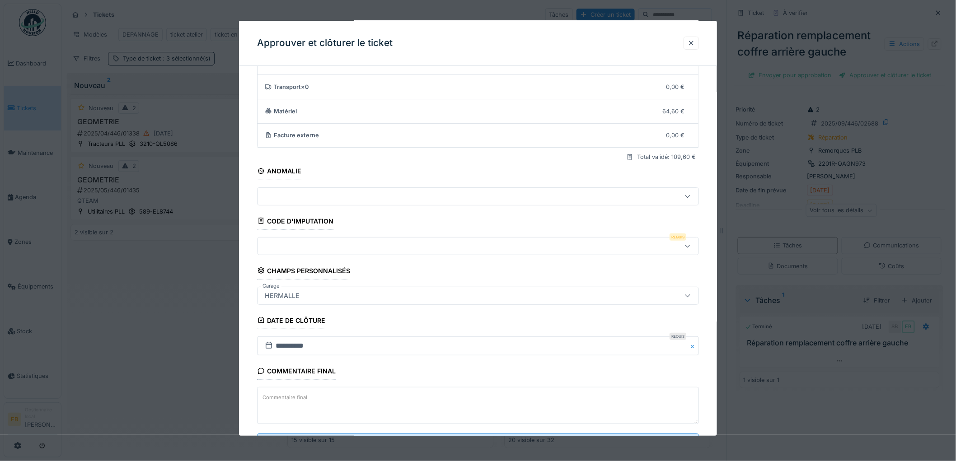
scroll to position [87, 0]
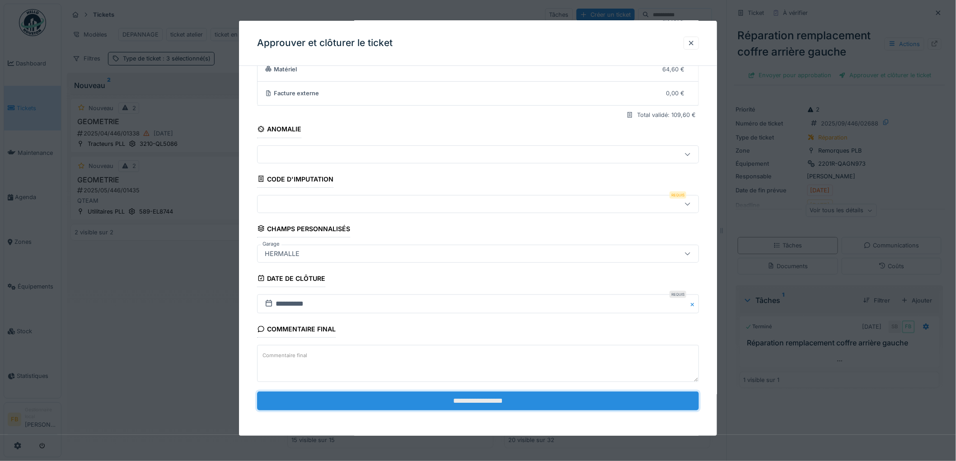
click at [482, 397] on input "**********" at bounding box center [478, 401] width 442 height 19
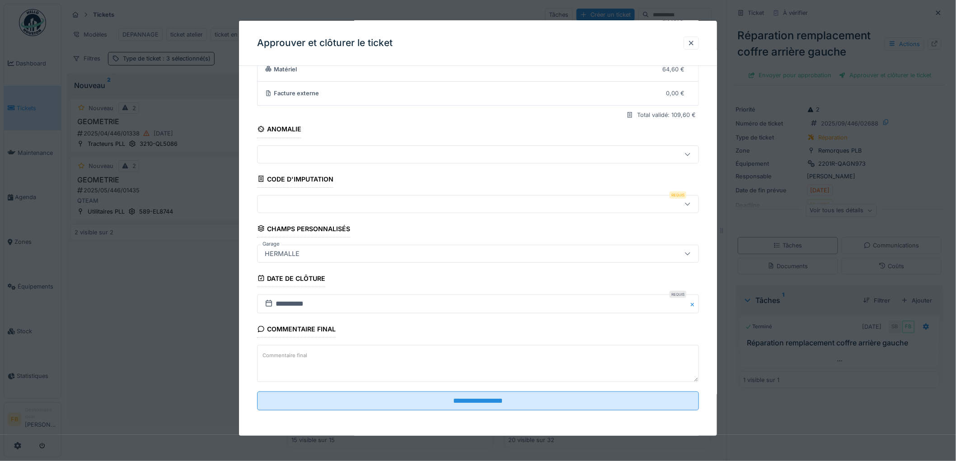
click at [294, 206] on div at bounding box center [452, 204] width 383 height 10
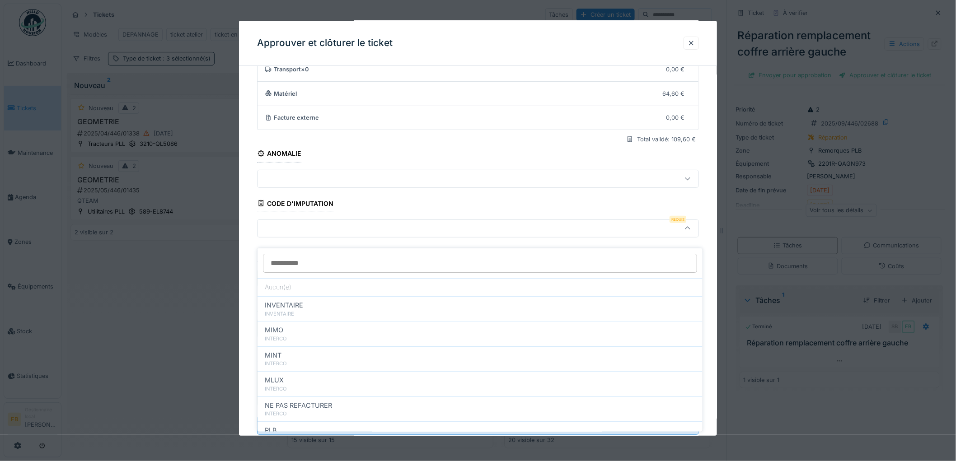
click at [242, 223] on div "**********" at bounding box center [478, 236] width 478 height 449
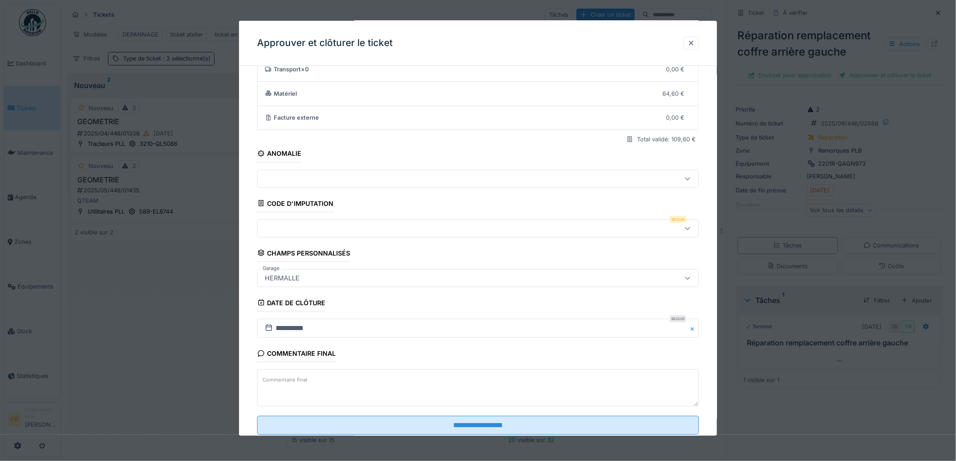
click at [304, 234] on div at bounding box center [478, 229] width 442 height 18
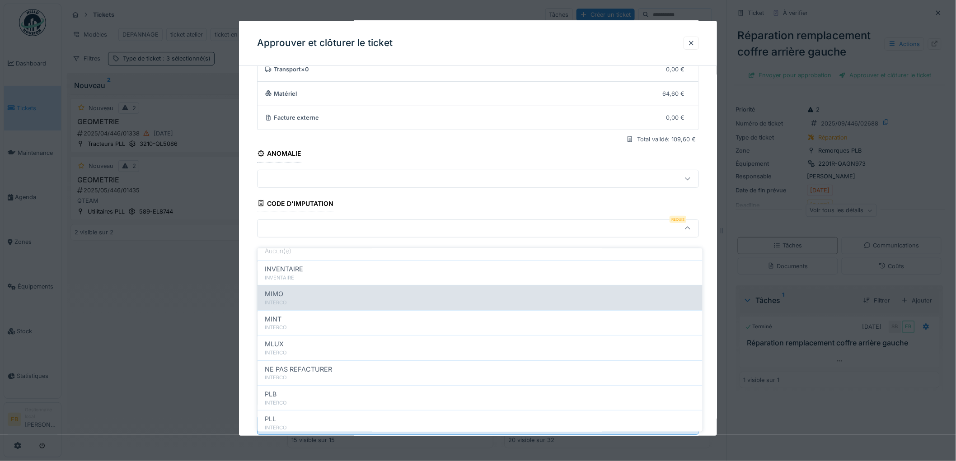
scroll to position [80, 0]
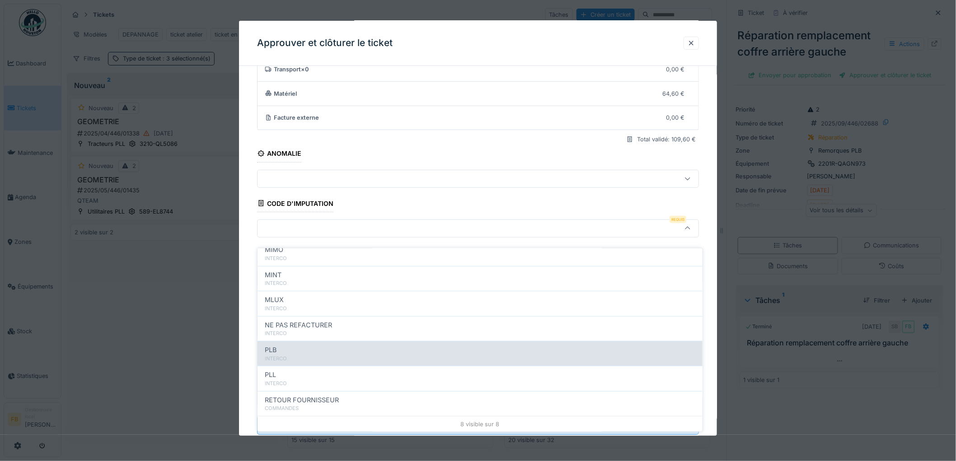
click at [337, 345] on div "PLB" at bounding box center [480, 350] width 430 height 10
type input "***"
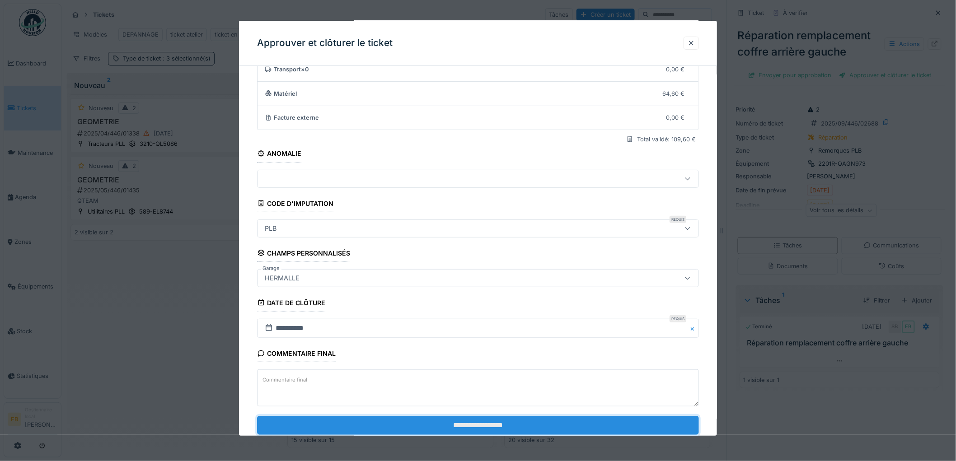
click at [471, 430] on input "**********" at bounding box center [478, 425] width 442 height 19
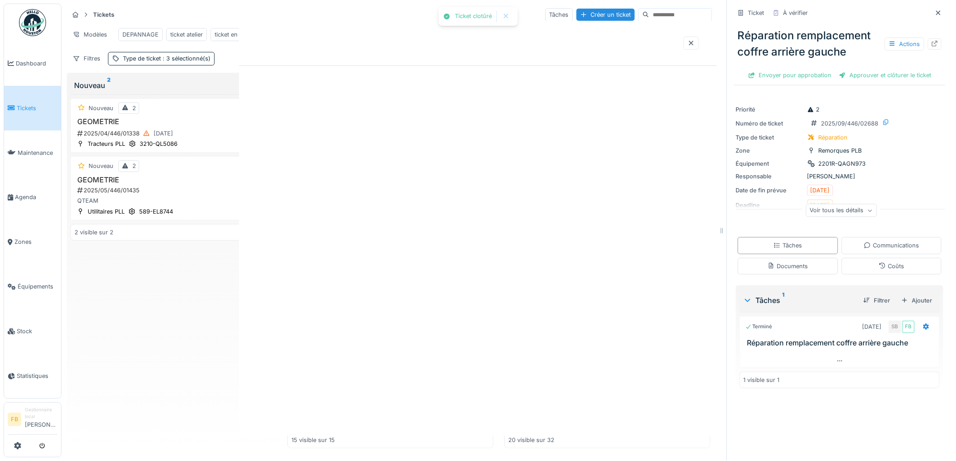
scroll to position [0, 0]
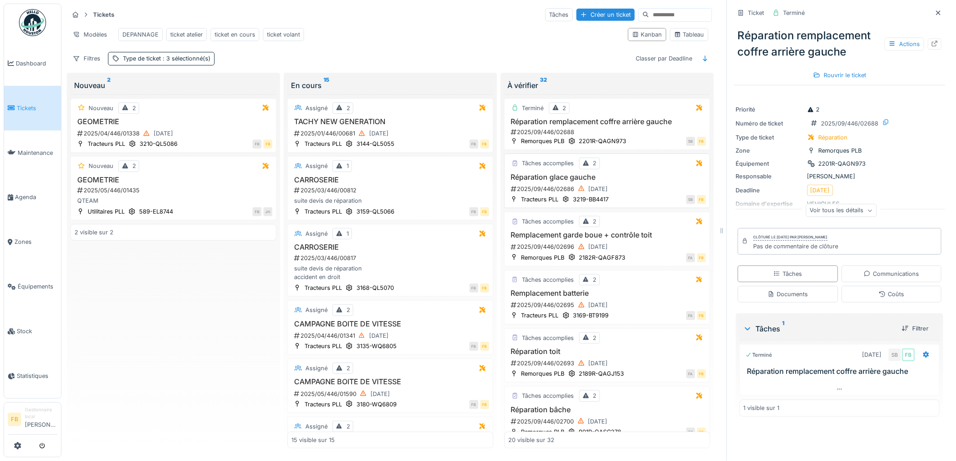
click at [629, 178] on h3 "Réparation glace gauche" at bounding box center [607, 177] width 198 height 9
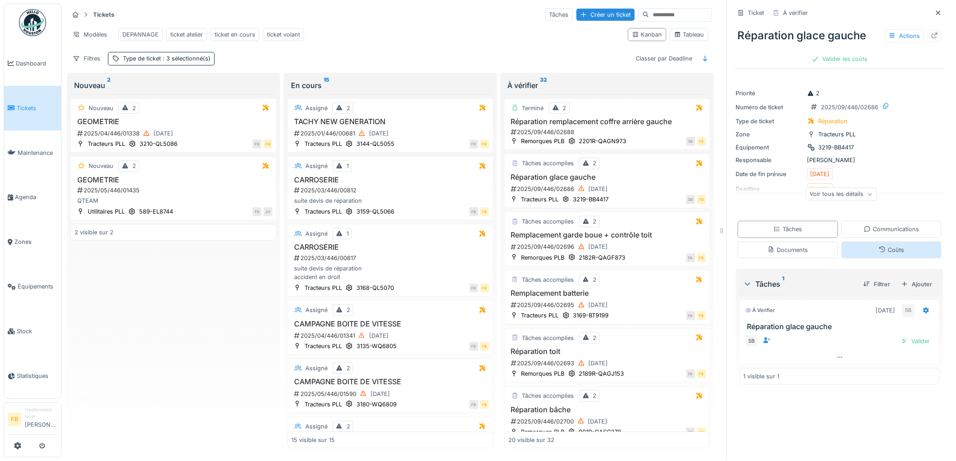
click at [855, 244] on div "Coûts" at bounding box center [891, 250] width 100 height 17
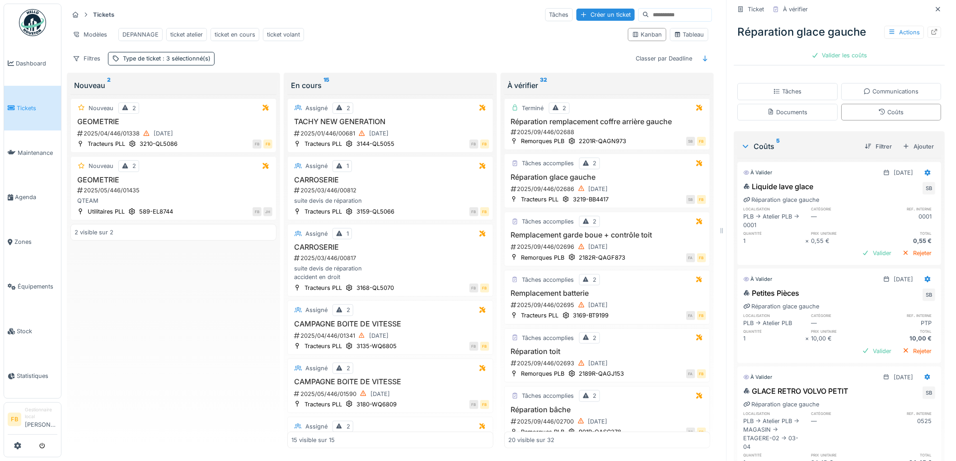
scroll to position [150, 0]
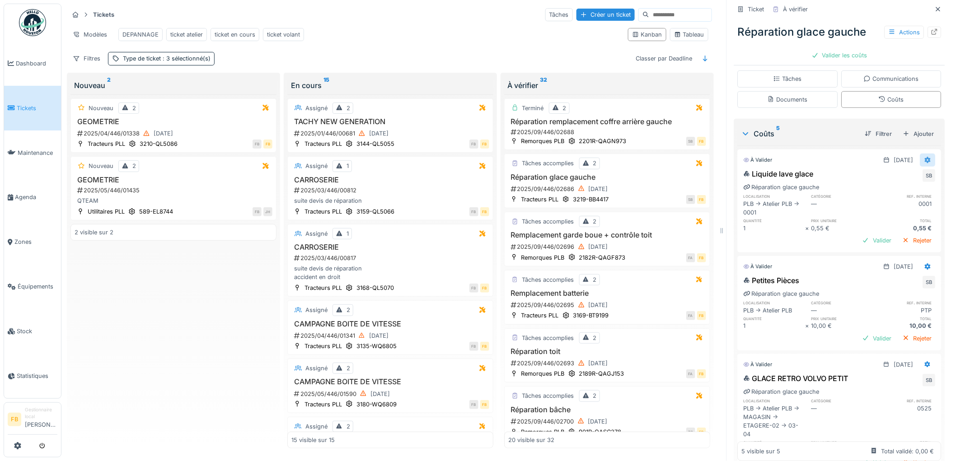
click at [920, 159] on div at bounding box center [927, 160] width 15 height 13
click at [878, 177] on div "Modifier" at bounding box center [888, 182] width 44 height 14
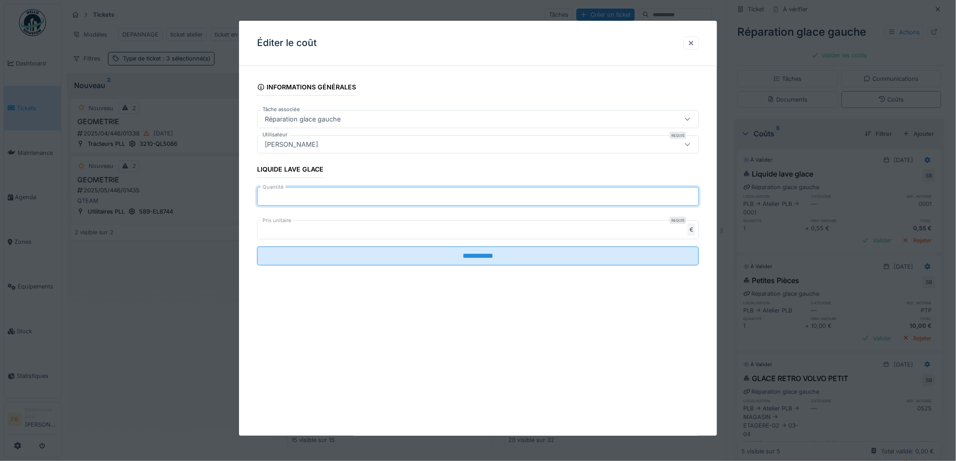
drag, startPoint x: 276, startPoint y: 201, endPoint x: 260, endPoint y: 202, distance: 16.8
click at [260, 202] on input "*" at bounding box center [478, 196] width 442 height 19
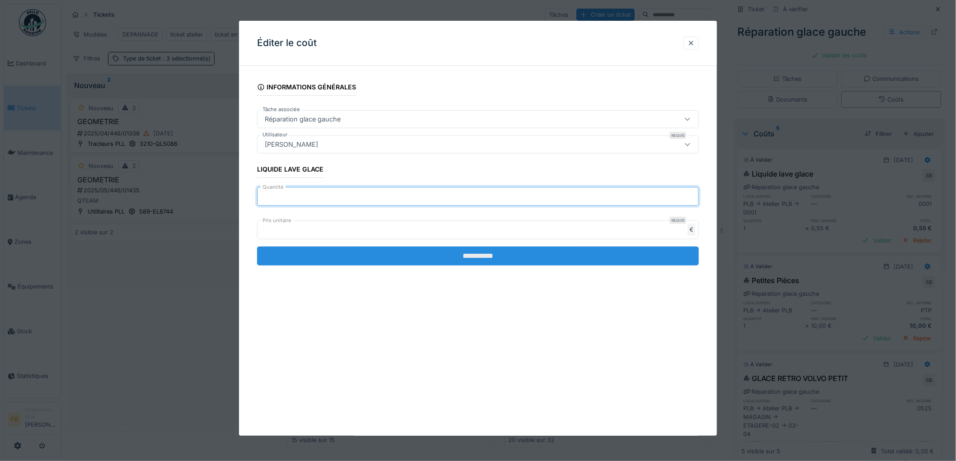
type input "**"
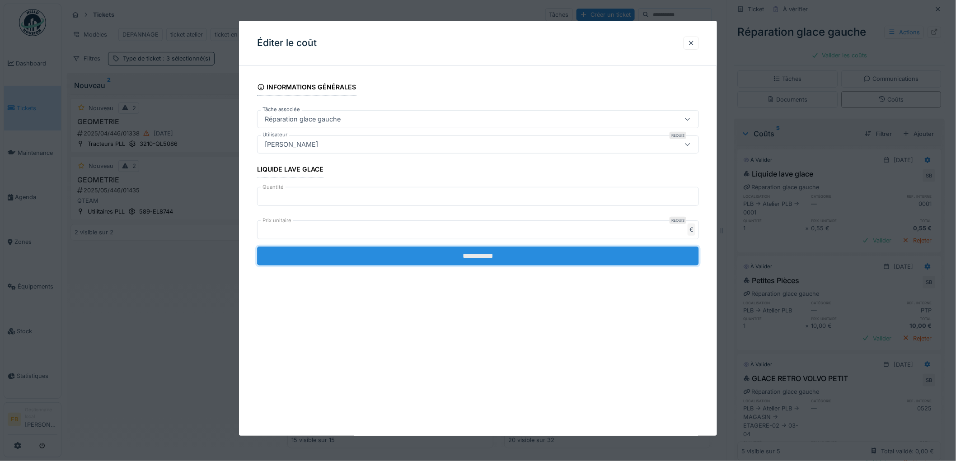
click at [456, 259] on input "**********" at bounding box center [478, 256] width 442 height 19
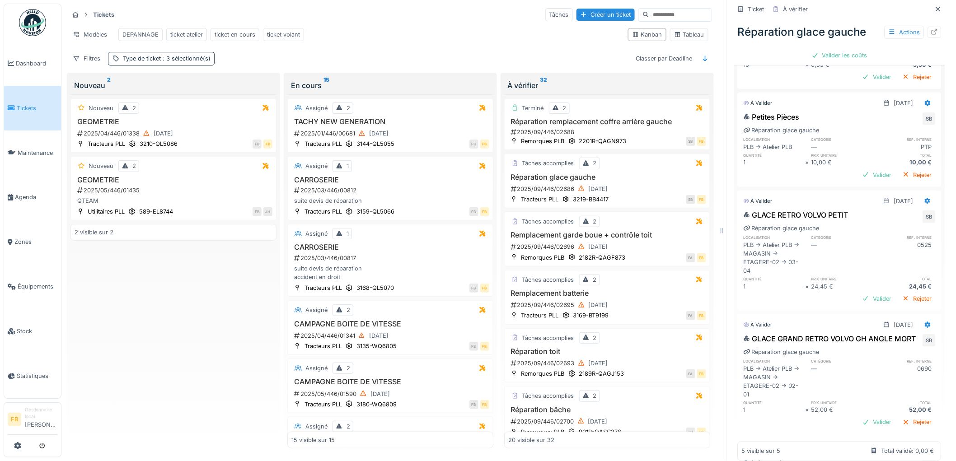
scroll to position [351, 0]
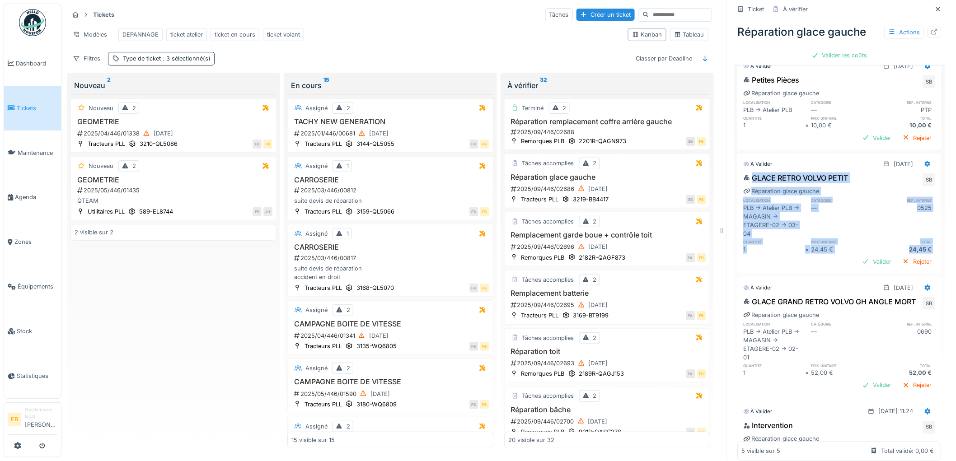
drag, startPoint x: 922, startPoint y: 256, endPoint x: 724, endPoint y: 169, distance: 216.2
click at [726, 169] on div "Ticket À vérifier Réparation glace gauche Actions Valider les coûts Priorité 2 …" at bounding box center [839, 230] width 226 height 461
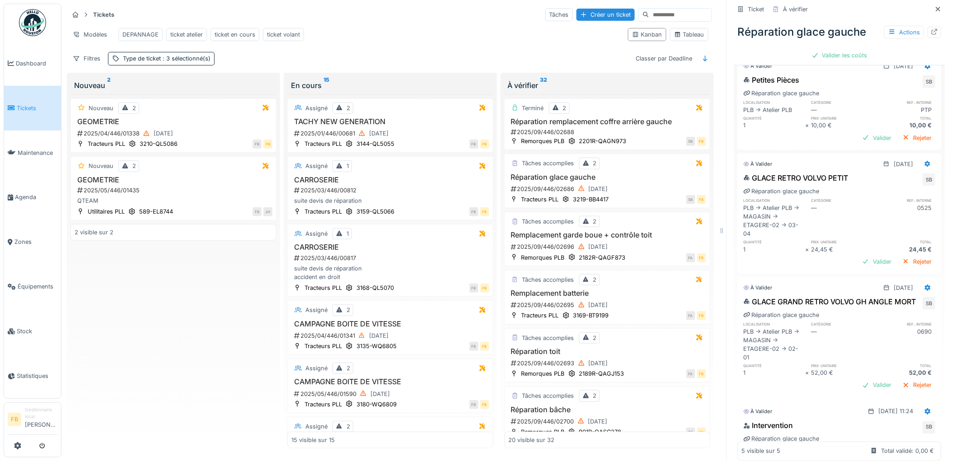
click at [717, 206] on div at bounding box center [721, 230] width 9 height 461
drag, startPoint x: 845, startPoint y: 170, endPoint x: 855, endPoint y: 170, distance: 10.8
click at [855, 173] on div "GLACE RETRO VOLVO PETIT SB" at bounding box center [839, 180] width 192 height 14
click at [856, 173] on div "GLACE RETRO VOLVO PETIT SB" at bounding box center [839, 180] width 192 height 14
drag, startPoint x: 856, startPoint y: 171, endPoint x: 865, endPoint y: 173, distance: 8.3
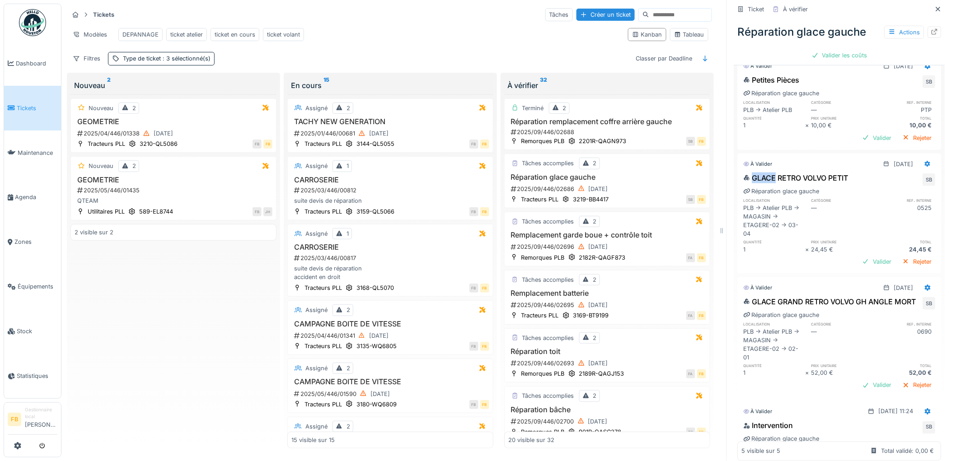
click at [865, 173] on div "GLACE RETRO VOLVO PETIT SB" at bounding box center [839, 180] width 192 height 14
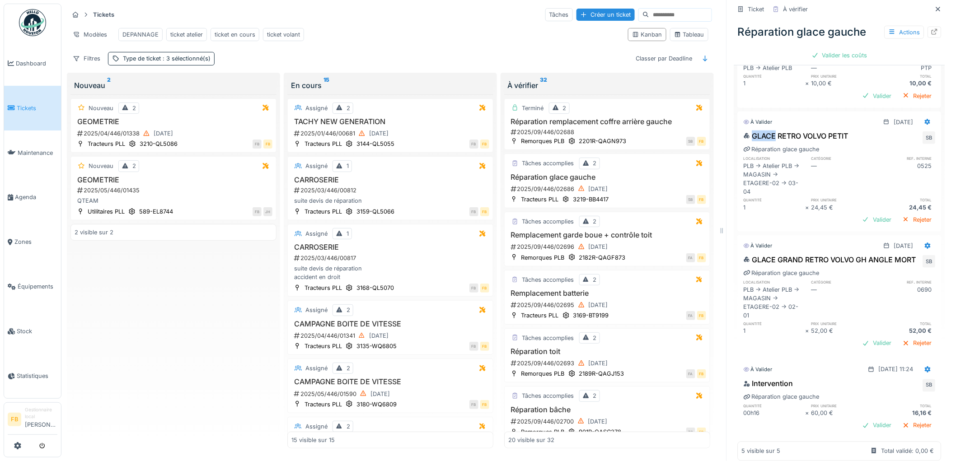
scroll to position [407, 0]
click at [836, 49] on div "Valider les coûts" at bounding box center [839, 55] width 63 height 12
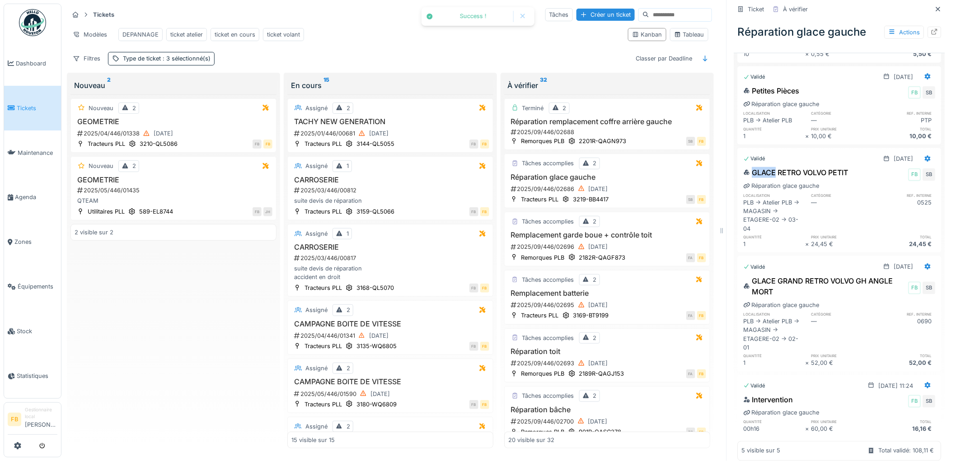
scroll to position [0, 0]
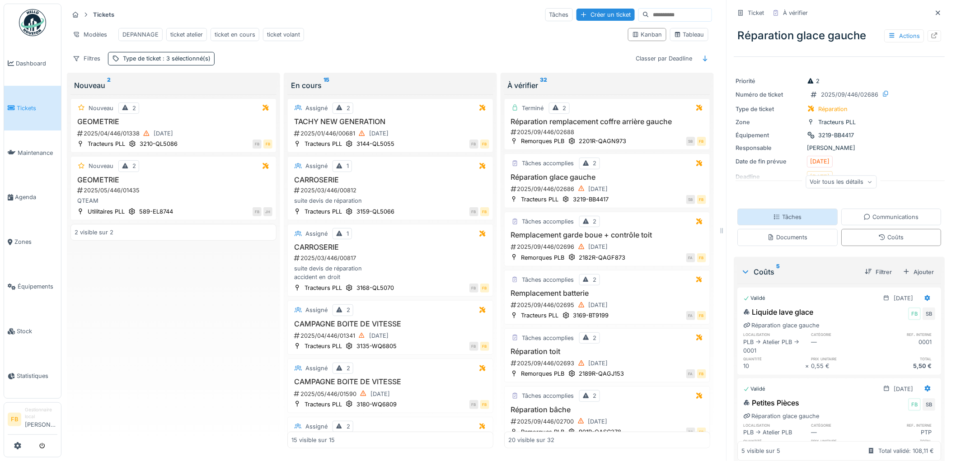
click at [783, 213] on div "Tâches" at bounding box center [787, 217] width 28 height 9
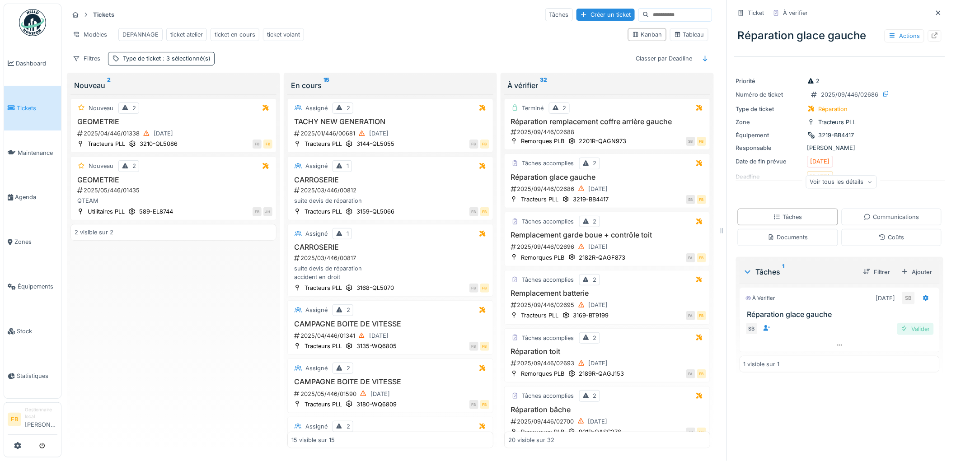
click at [907, 327] on div "Valider" at bounding box center [915, 329] width 37 height 12
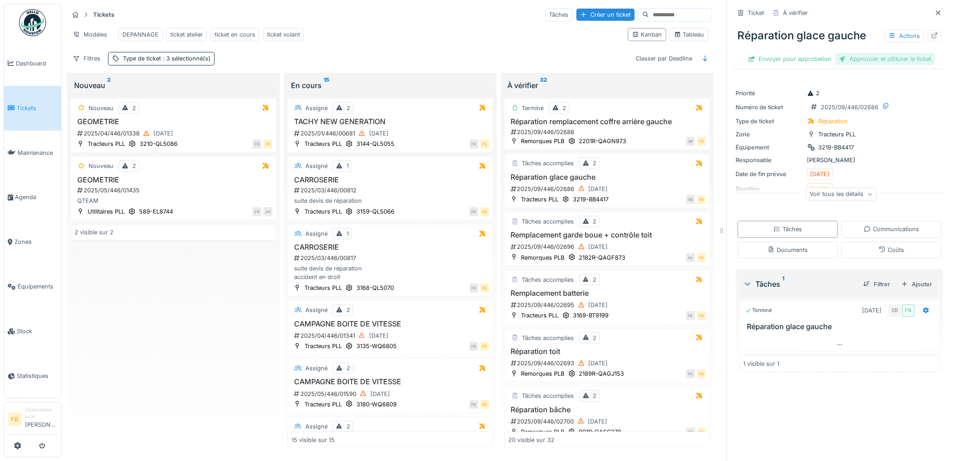
click at [883, 53] on div "Approuver et clôturer le ticket" at bounding box center [885, 59] width 100 height 12
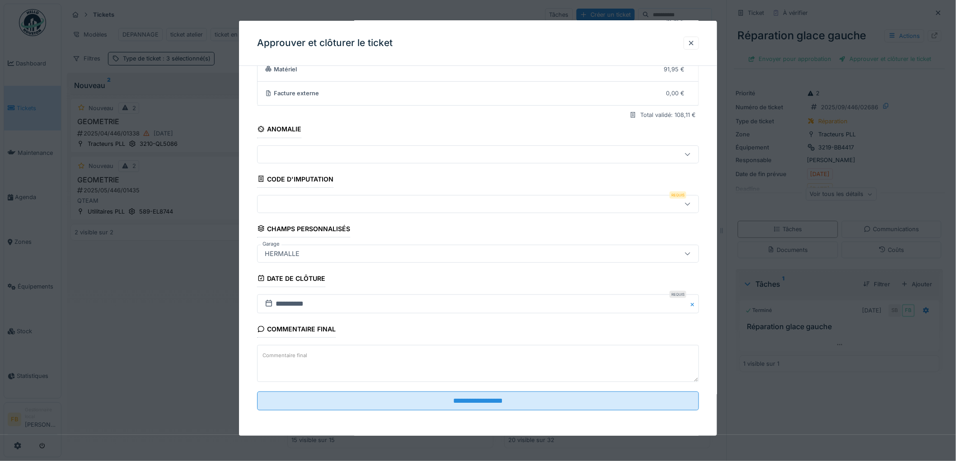
scroll to position [7, 0]
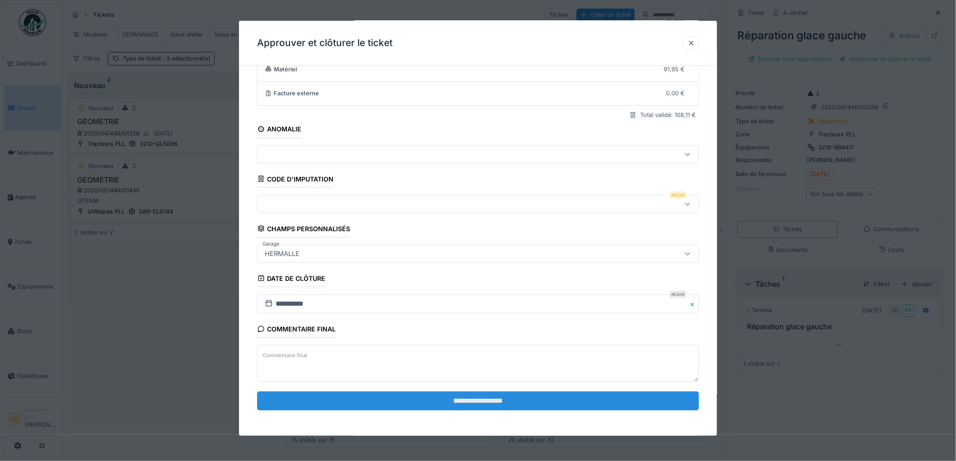
click at [462, 400] on input "**********" at bounding box center [478, 401] width 442 height 19
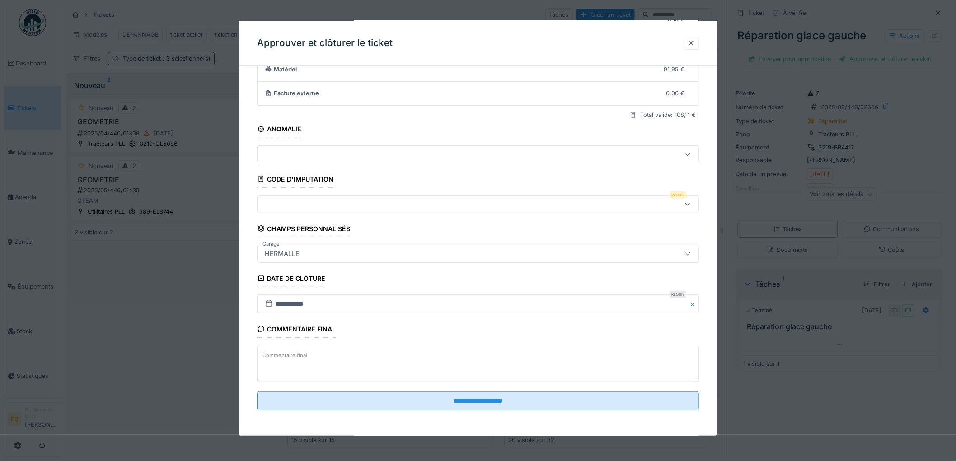
click at [317, 204] on div at bounding box center [452, 204] width 383 height 10
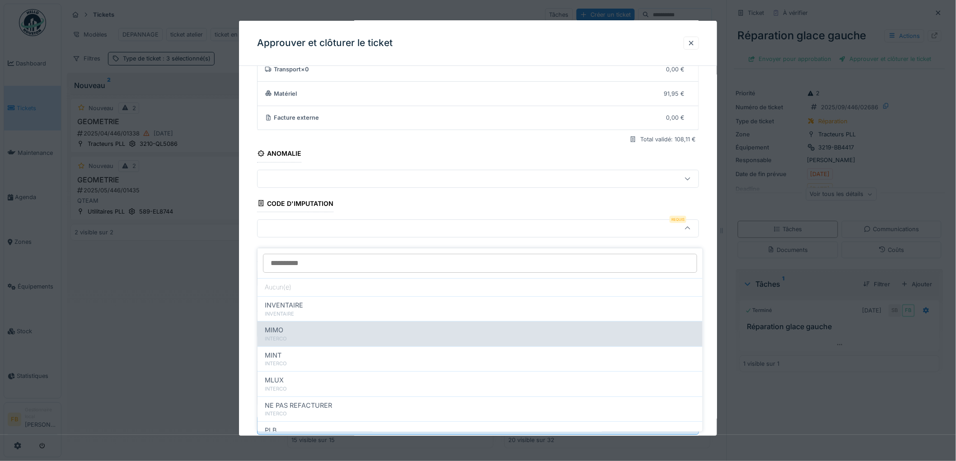
scroll to position [80, 0]
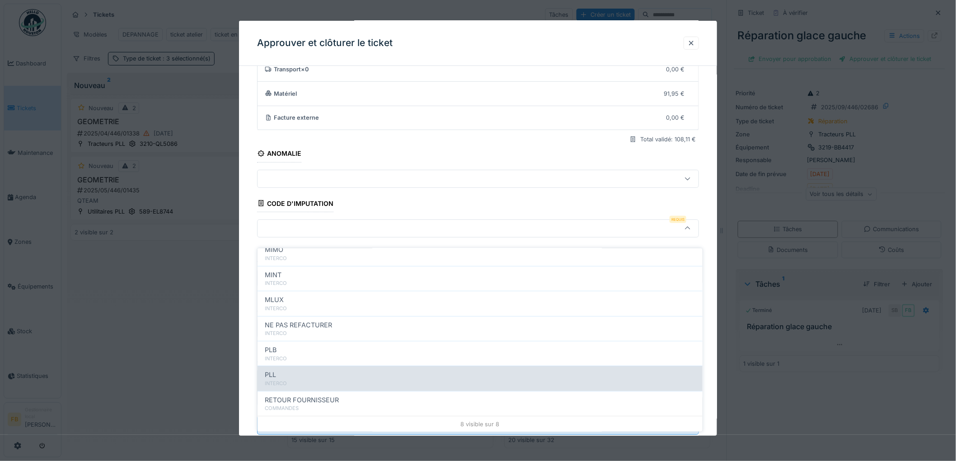
click at [291, 380] on div "INTERCO" at bounding box center [480, 384] width 430 height 8
type input "***"
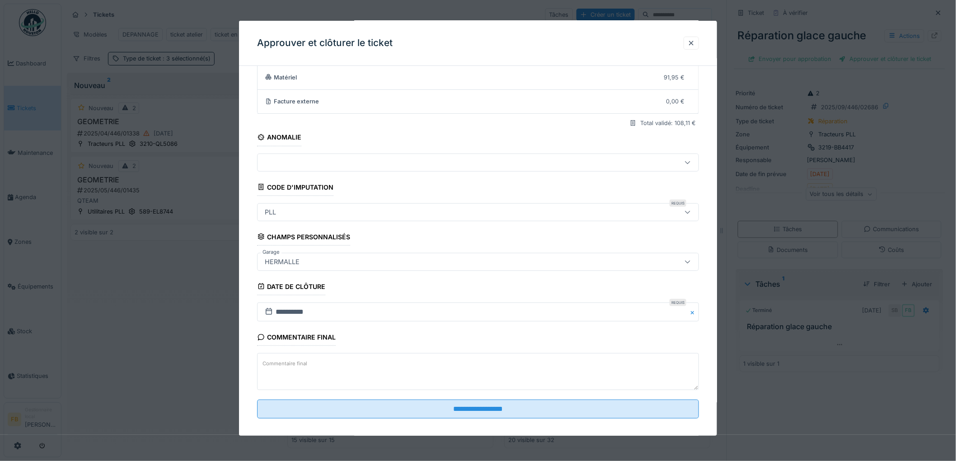
scroll to position [87, 0]
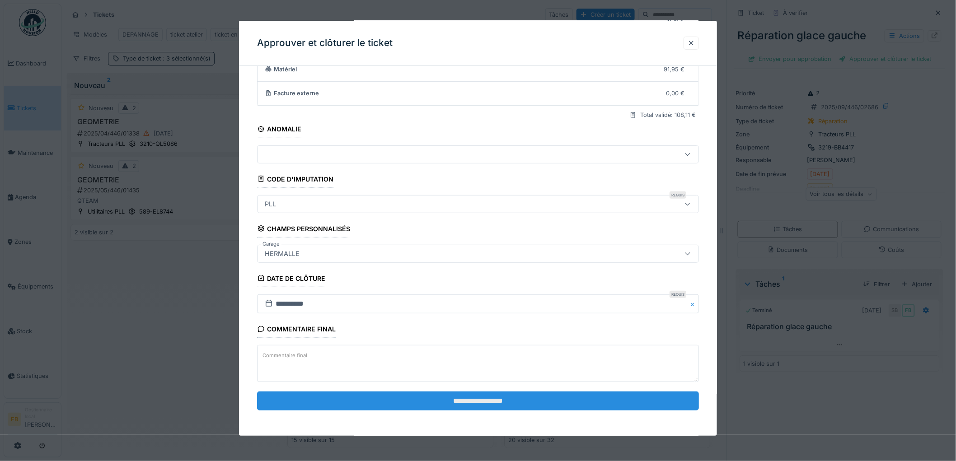
click at [463, 409] on input "**********" at bounding box center [478, 401] width 442 height 19
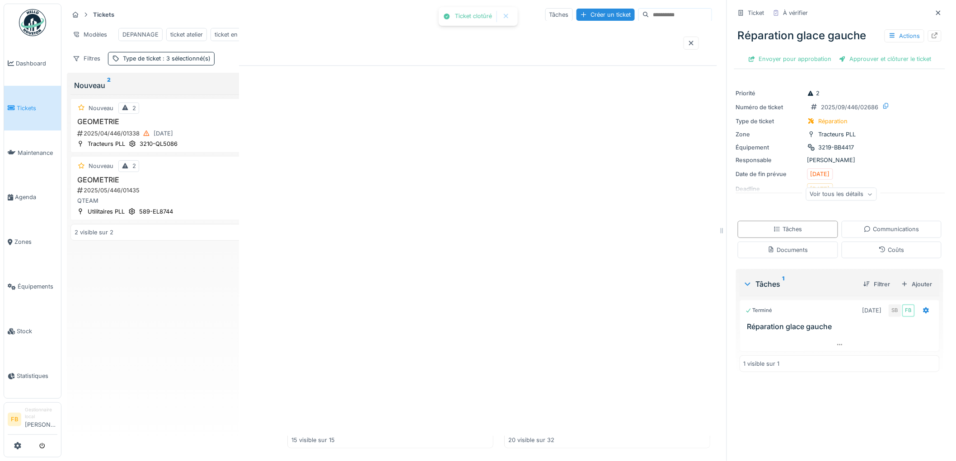
scroll to position [0, 0]
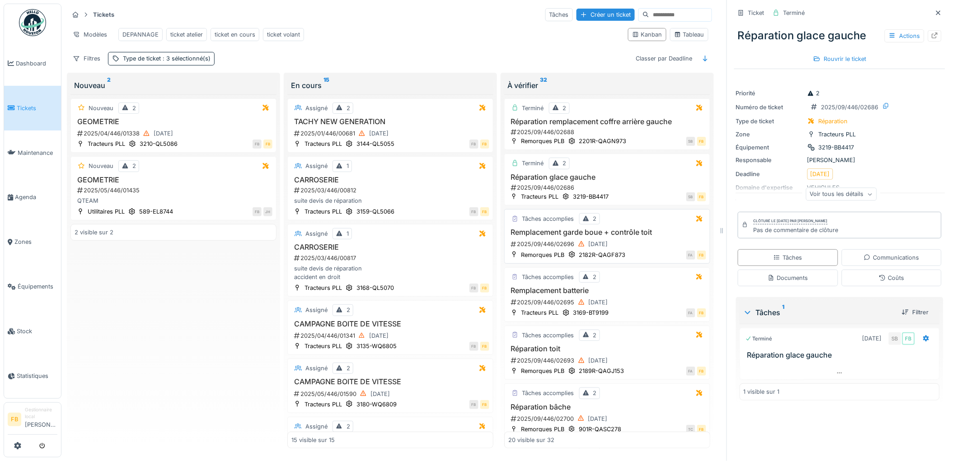
click at [626, 250] on div "2025/09/446/02696 22/09/2025" at bounding box center [608, 243] width 196 height 11
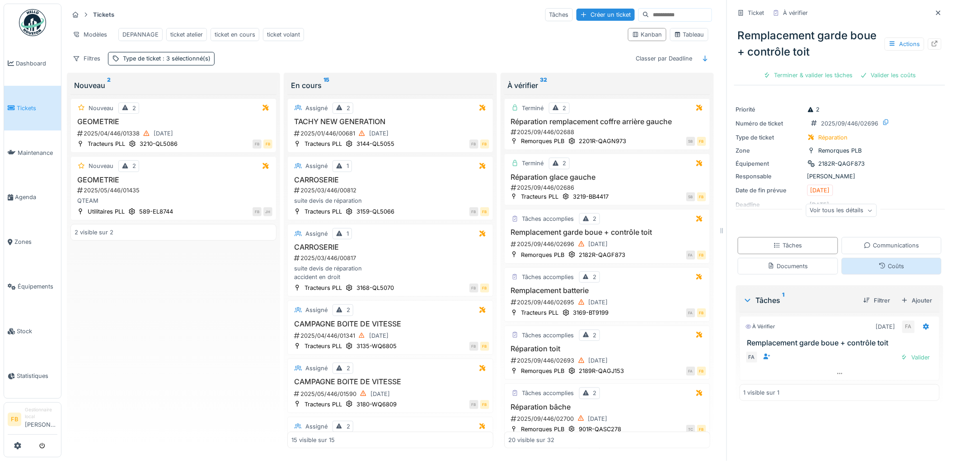
click at [863, 258] on div "Coûts" at bounding box center [891, 266] width 100 height 17
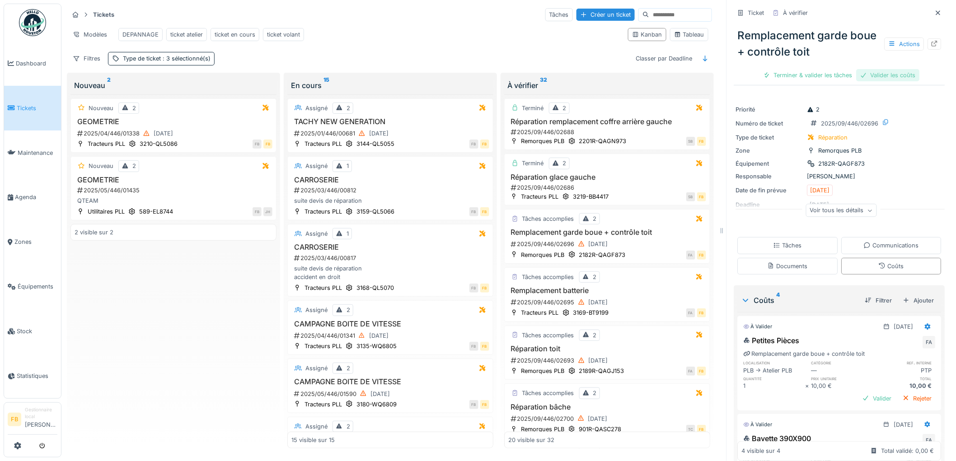
click at [879, 69] on div "Valider les coûts" at bounding box center [887, 75] width 63 height 12
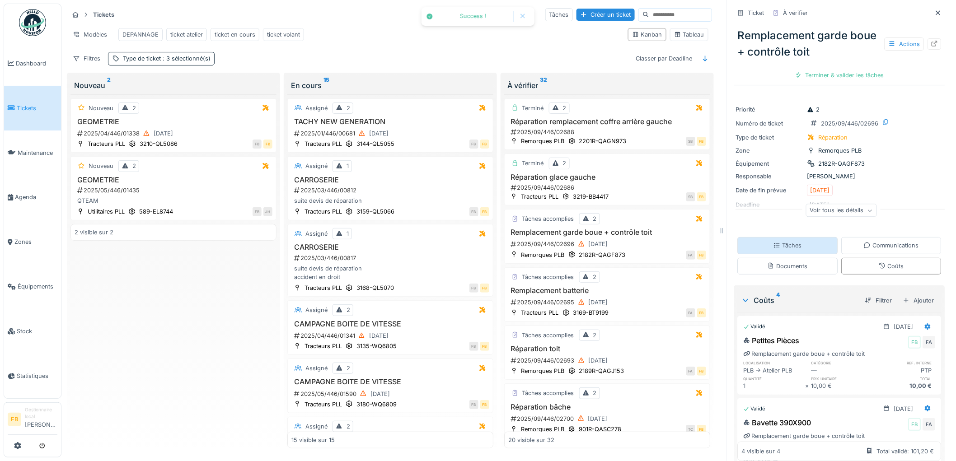
click at [791, 237] on div "Tâches" at bounding box center [788, 245] width 100 height 17
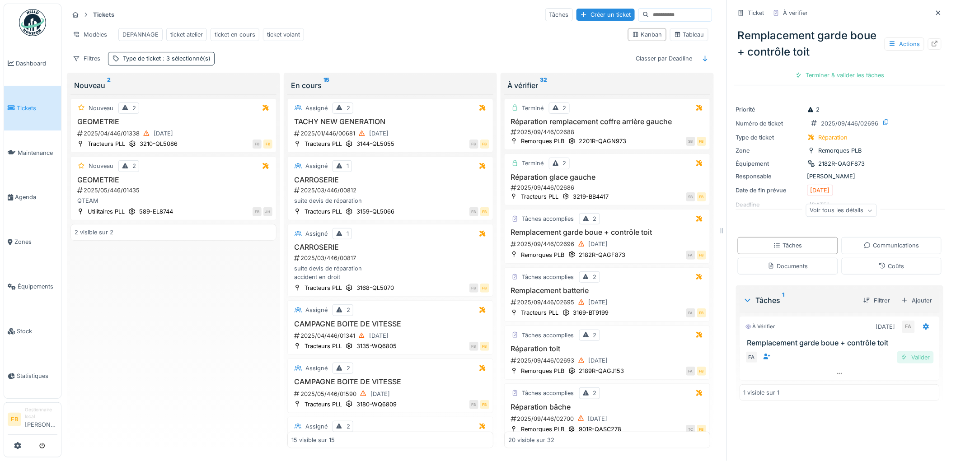
click at [897, 355] on div "Valider" at bounding box center [915, 357] width 37 height 12
click at [856, 69] on div "Approuver et clôturer le ticket" at bounding box center [885, 75] width 100 height 12
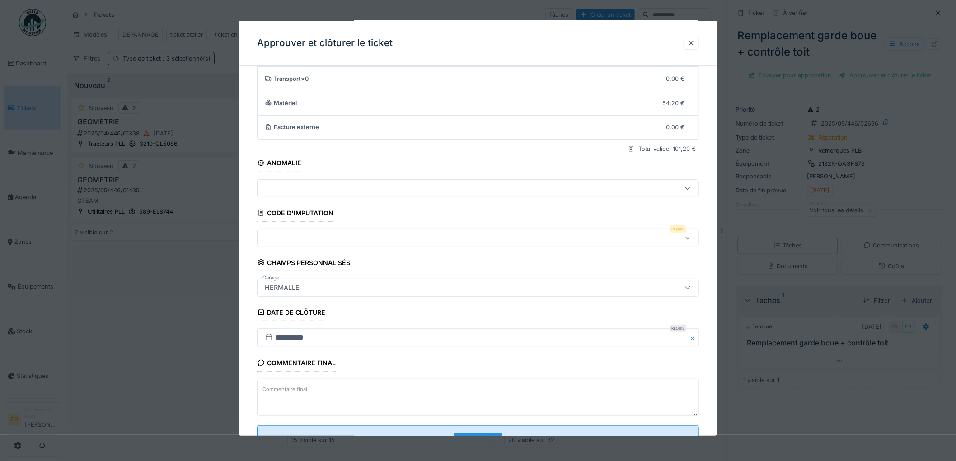
scroll to position [87, 0]
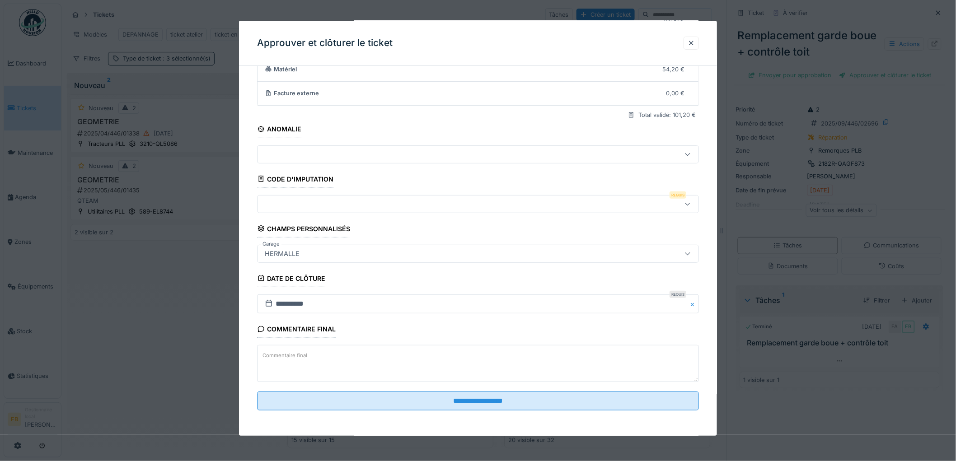
click at [296, 208] on div at bounding box center [452, 204] width 383 height 10
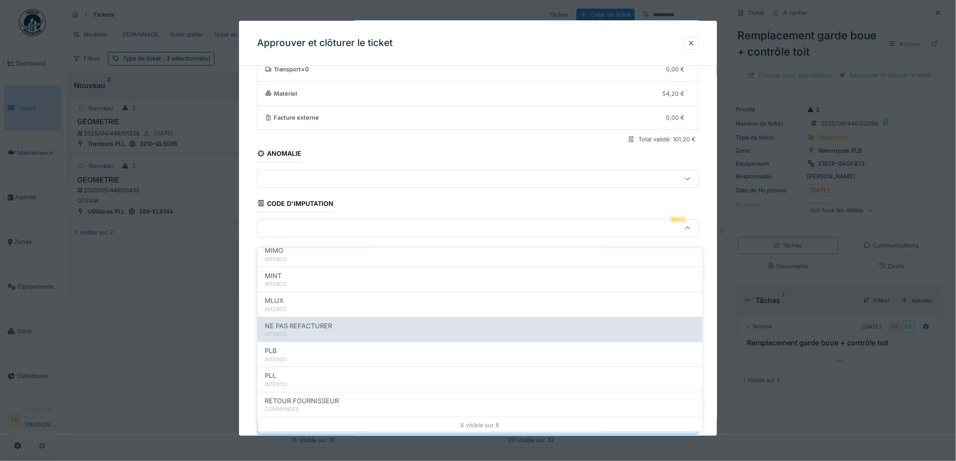
scroll to position [80, 0]
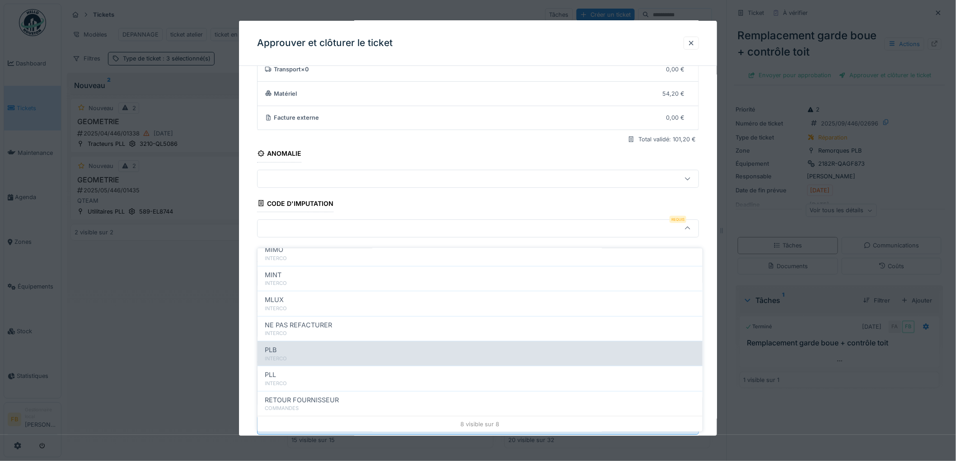
click at [294, 355] on div "INTERCO" at bounding box center [480, 359] width 430 height 8
type input "***"
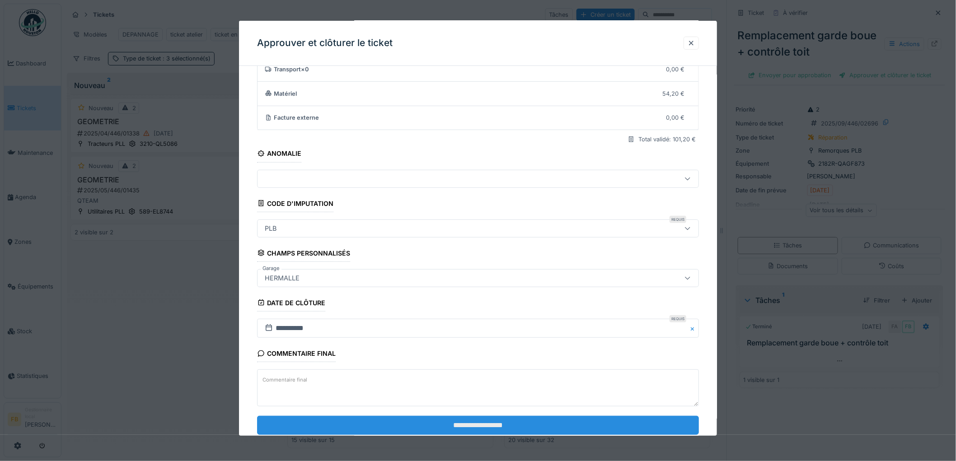
click at [488, 426] on input "**********" at bounding box center [478, 425] width 442 height 19
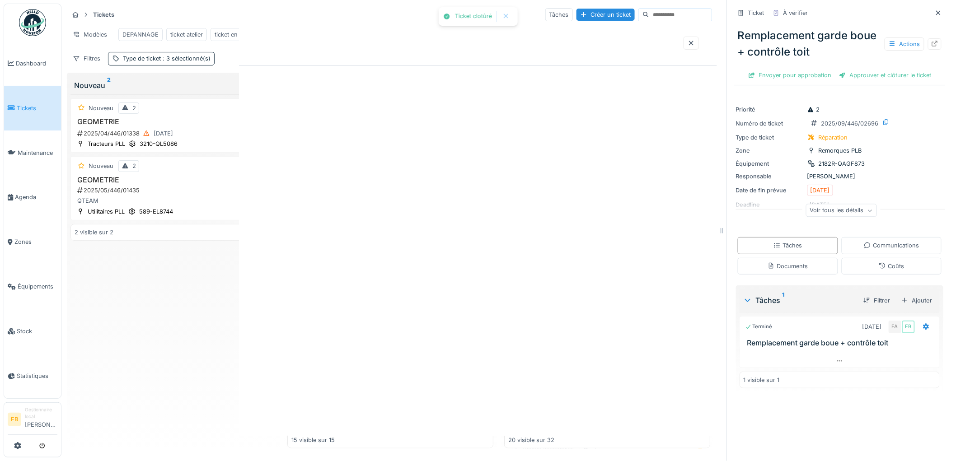
scroll to position [0, 0]
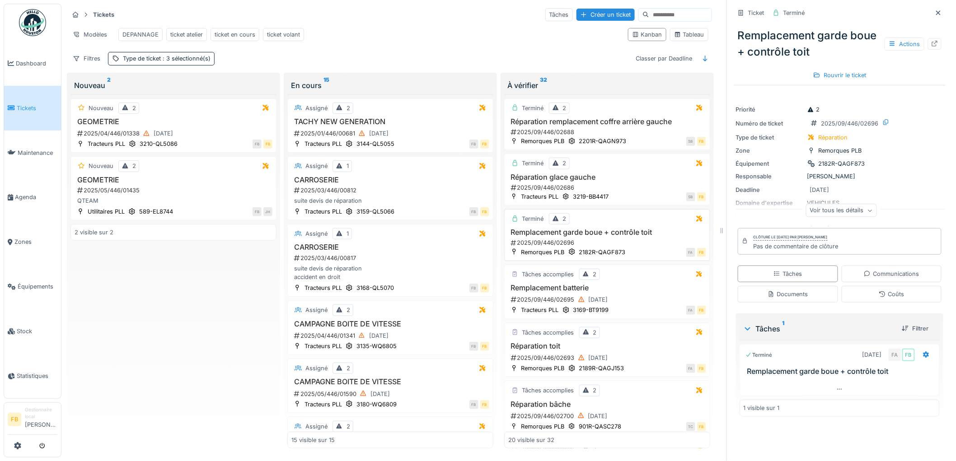
click at [640, 249] on div "FA FB" at bounding box center [668, 252] width 75 height 9
click at [631, 292] on h3 "Remplacement batterie" at bounding box center [607, 288] width 198 height 9
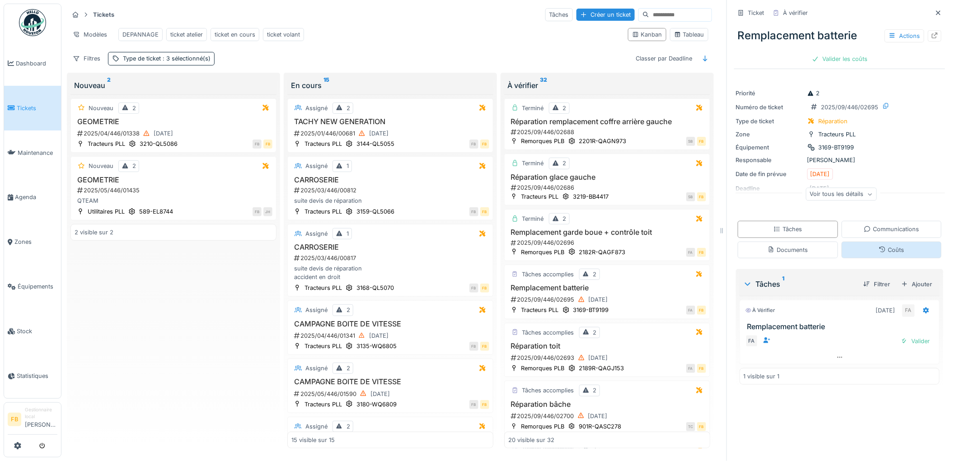
click at [854, 242] on div "Coûts" at bounding box center [891, 250] width 100 height 17
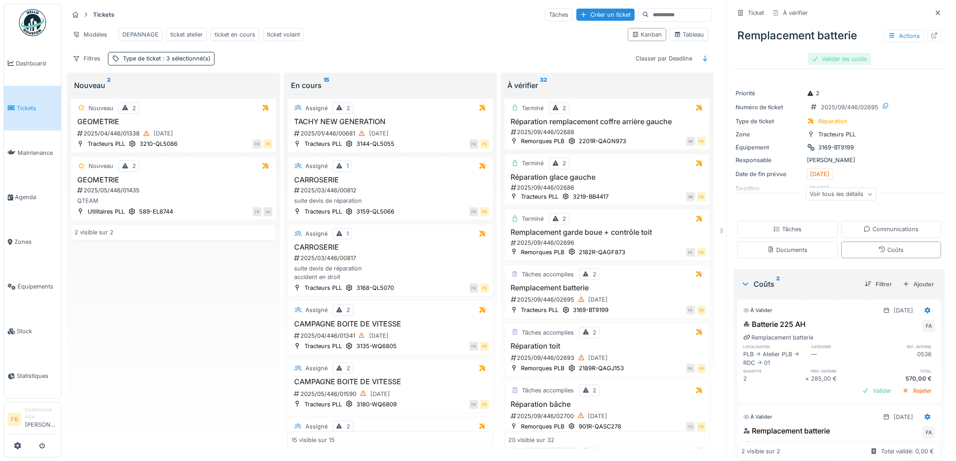
click at [820, 53] on div "Valider les coûts" at bounding box center [839, 59] width 63 height 12
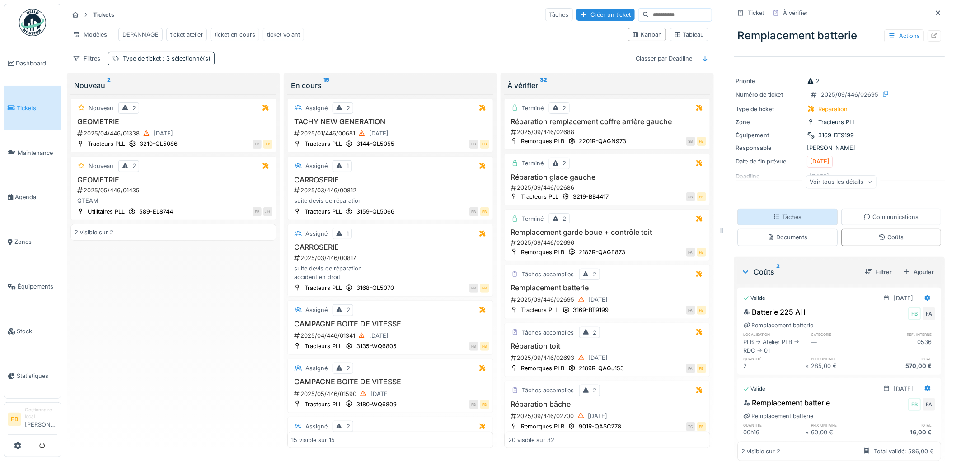
click at [778, 213] on div "Tâches" at bounding box center [787, 217] width 28 height 9
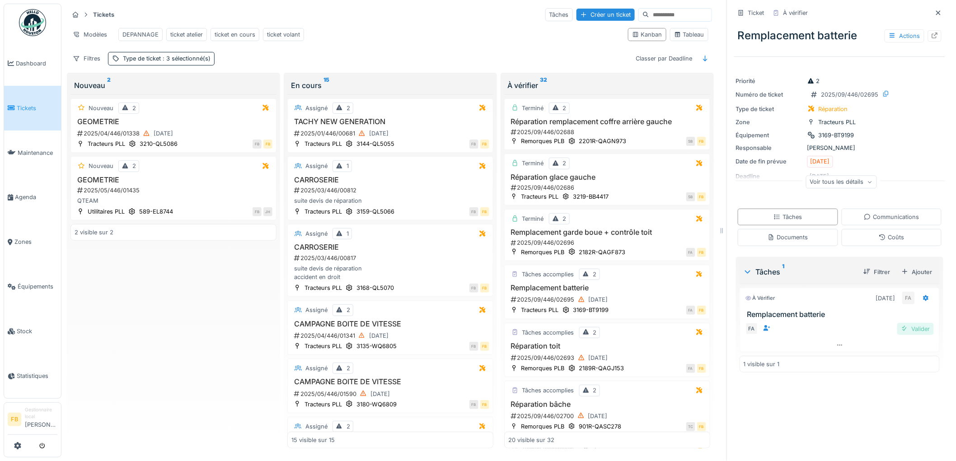
click at [903, 324] on div "Valider" at bounding box center [915, 329] width 37 height 12
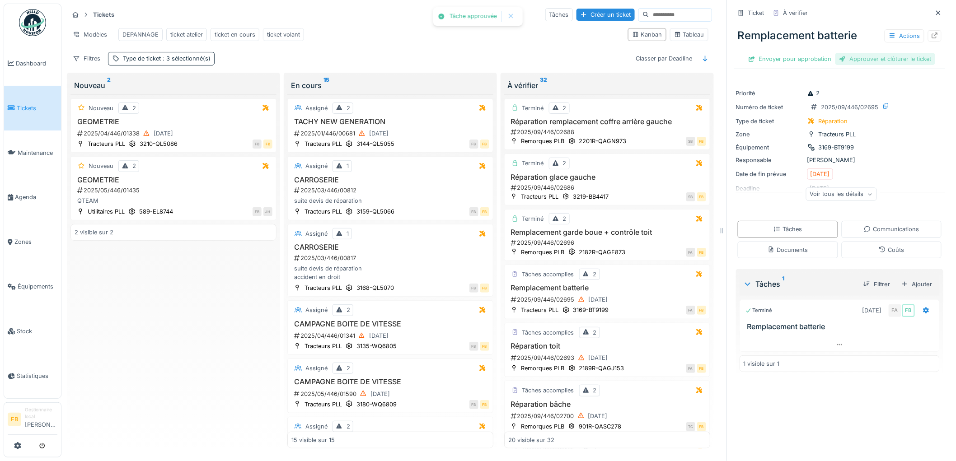
click at [853, 53] on div "Approuver et clôturer le ticket" at bounding box center [885, 59] width 100 height 12
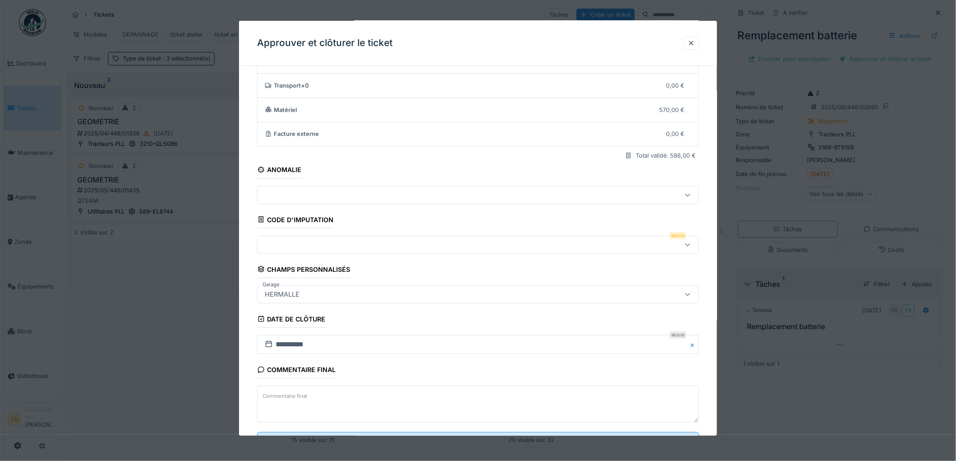
scroll to position [87, 0]
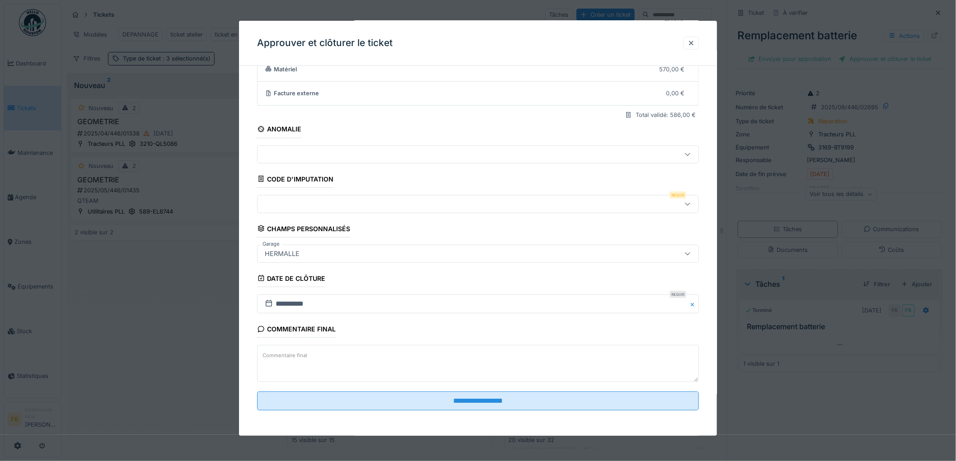
click at [317, 200] on div at bounding box center [452, 204] width 383 height 10
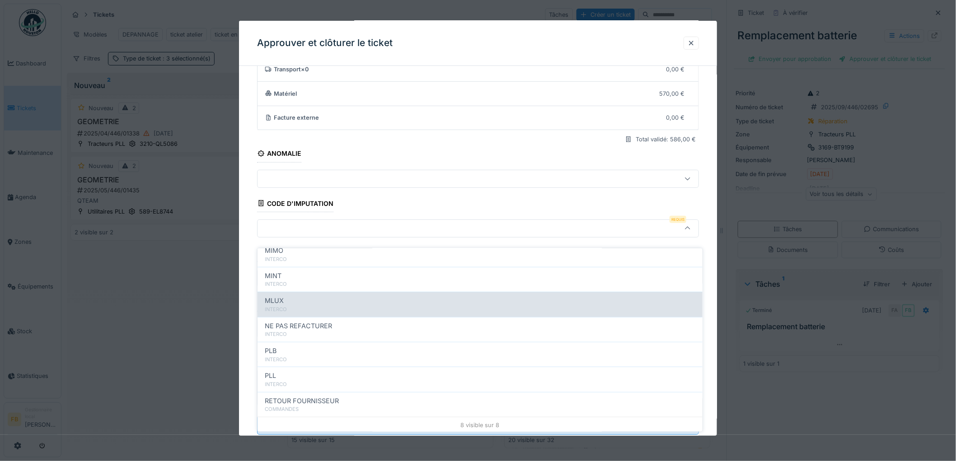
scroll to position [80, 0]
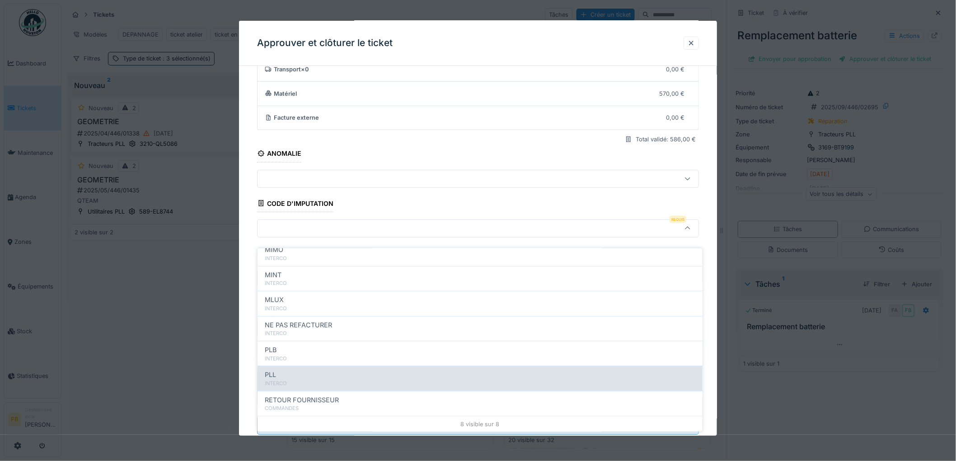
click at [307, 370] on div "PLL" at bounding box center [480, 375] width 430 height 10
type input "***"
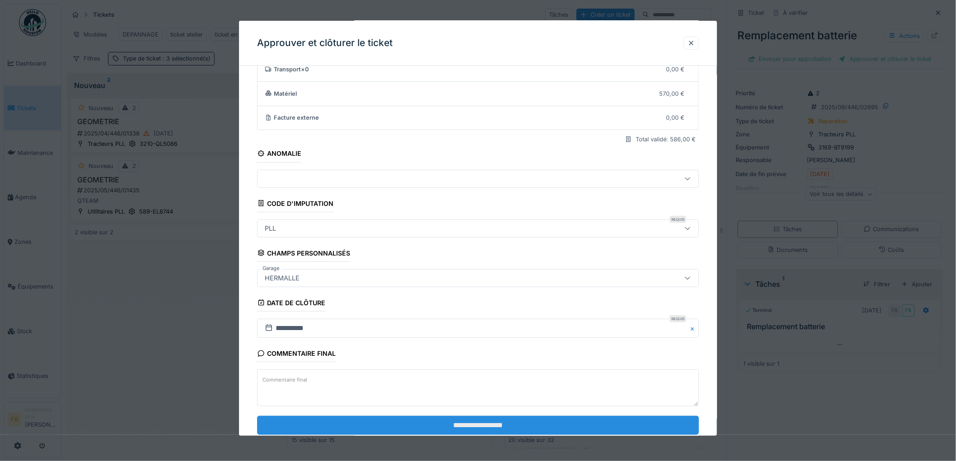
click at [495, 431] on input "**********" at bounding box center [478, 425] width 442 height 19
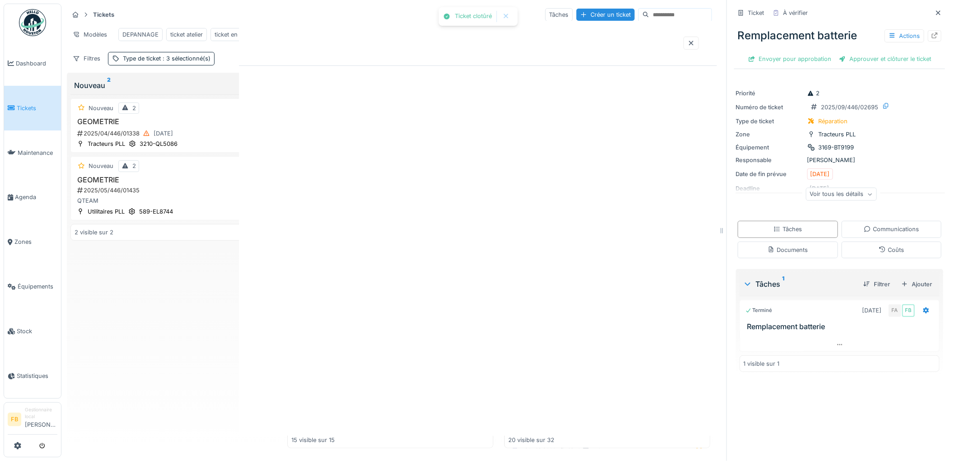
scroll to position [0, 0]
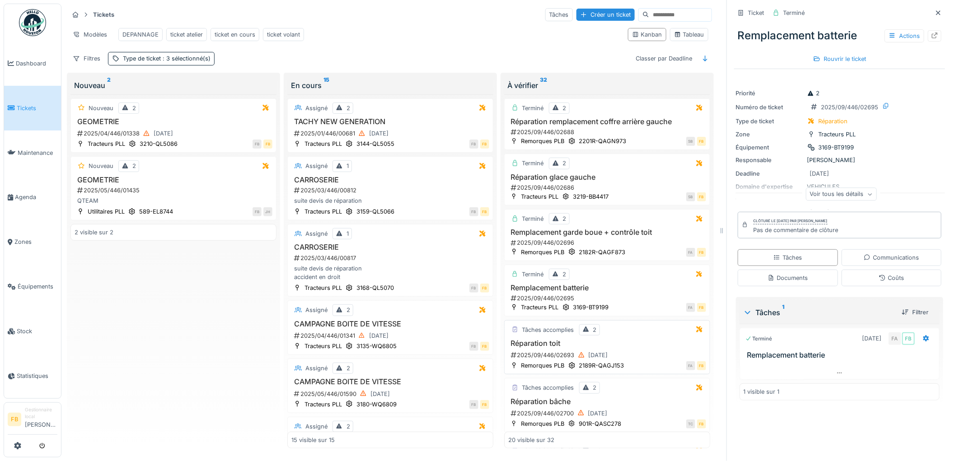
click at [617, 350] on div "Réparation toit 2025/09/446/02693 22/09/2025" at bounding box center [607, 350] width 198 height 22
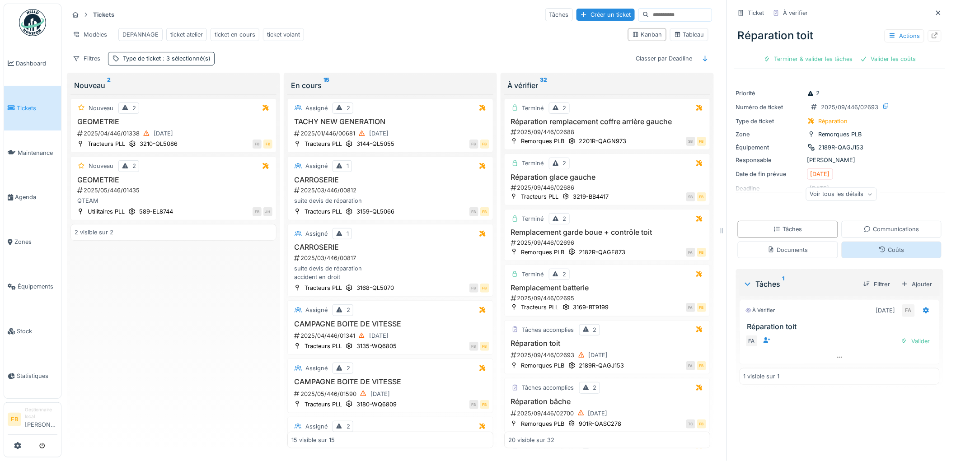
click at [858, 247] on div "Coûts" at bounding box center [891, 250] width 100 height 17
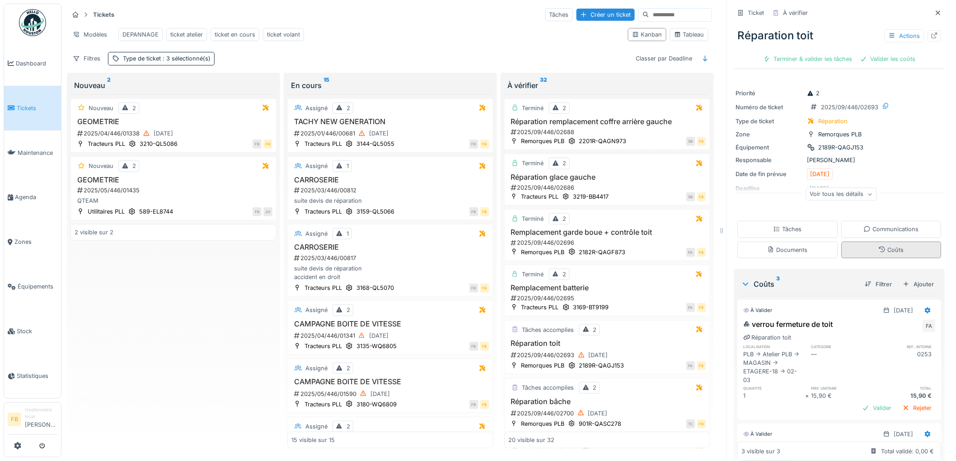
click at [879, 248] on div "Coûts" at bounding box center [891, 250] width 25 height 9
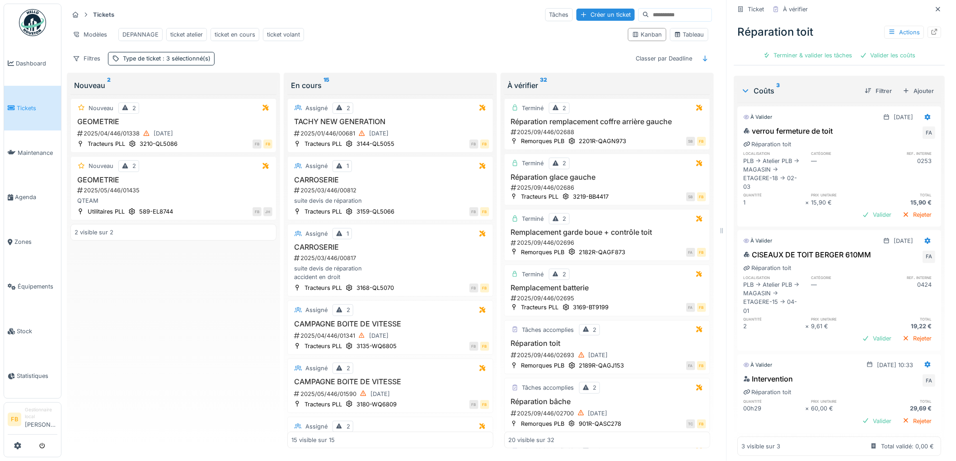
scroll to position [201, 0]
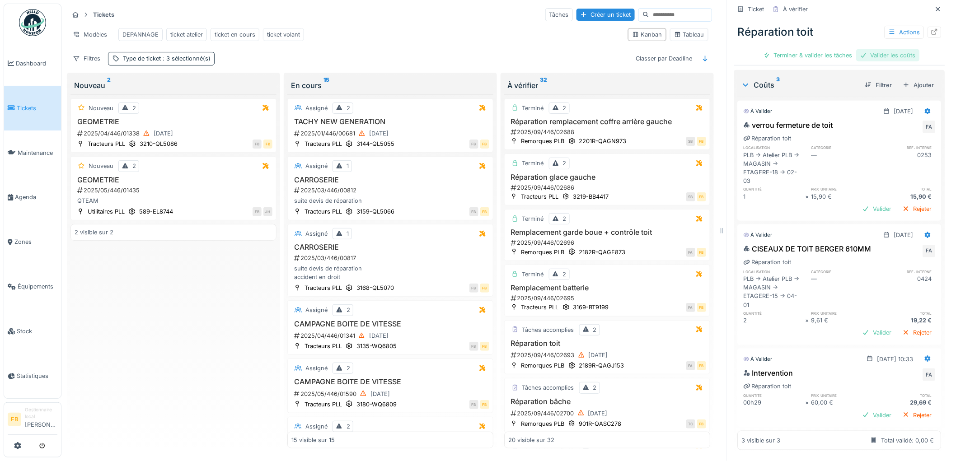
click at [879, 49] on div "Valider les coûts" at bounding box center [887, 55] width 63 height 12
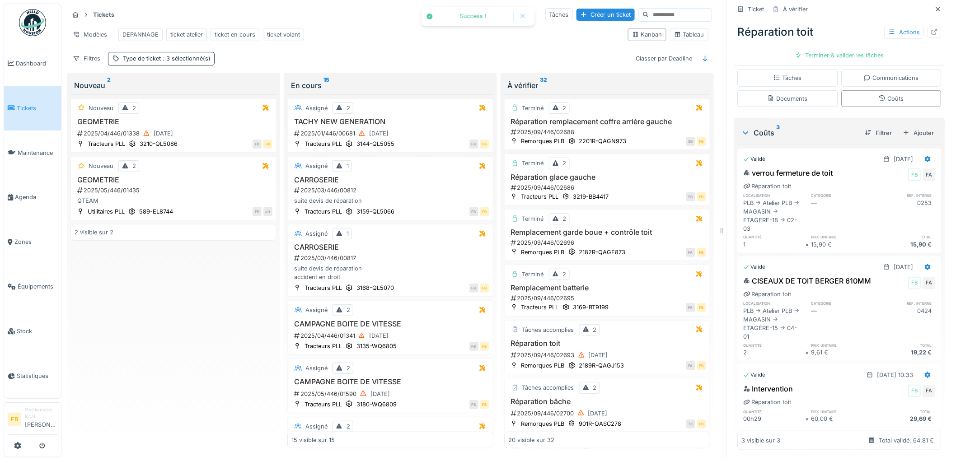
scroll to position [0, 0]
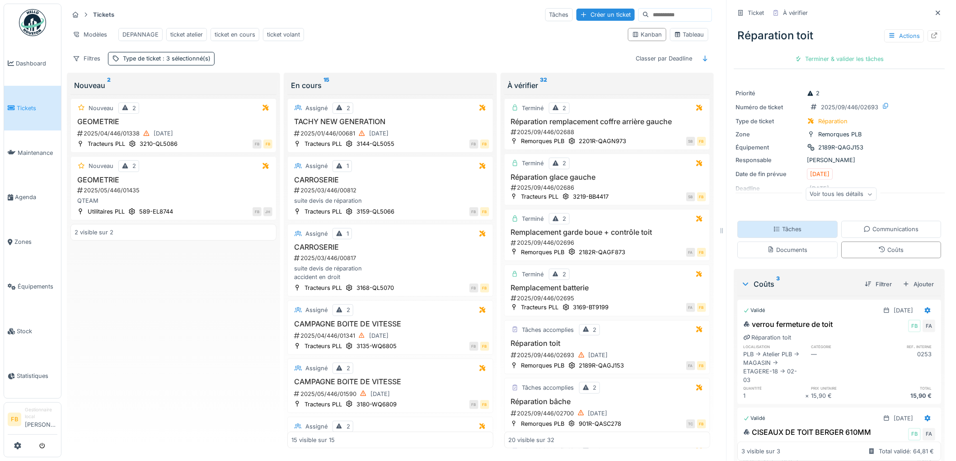
click at [789, 229] on div "Tâches" at bounding box center [788, 229] width 100 height 17
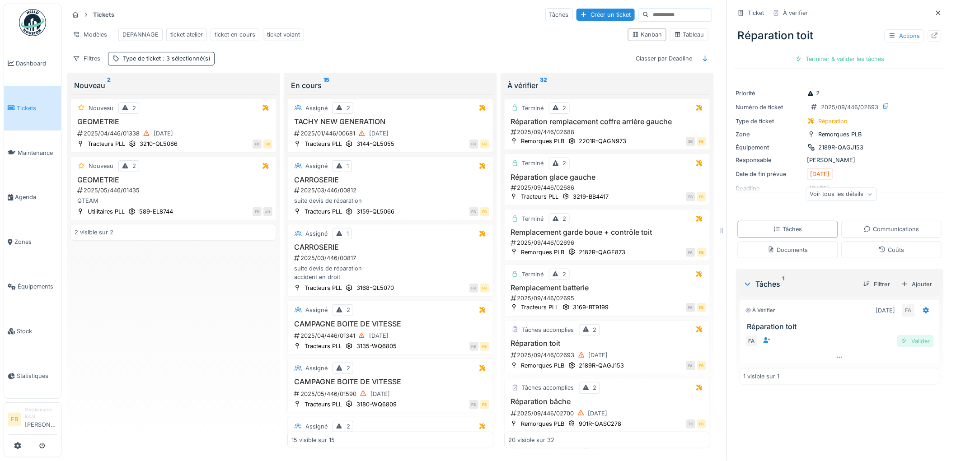
click at [911, 335] on div "Valider" at bounding box center [915, 341] width 37 height 12
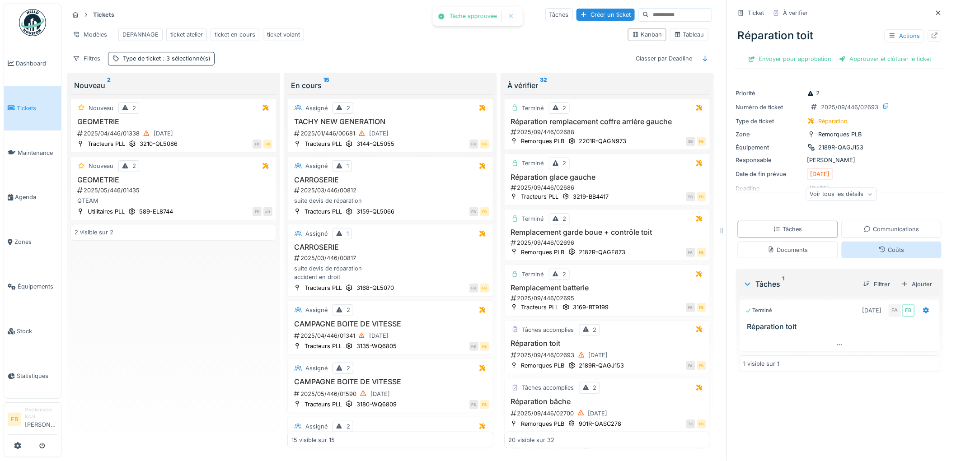
click at [879, 247] on icon at bounding box center [882, 250] width 7 height 6
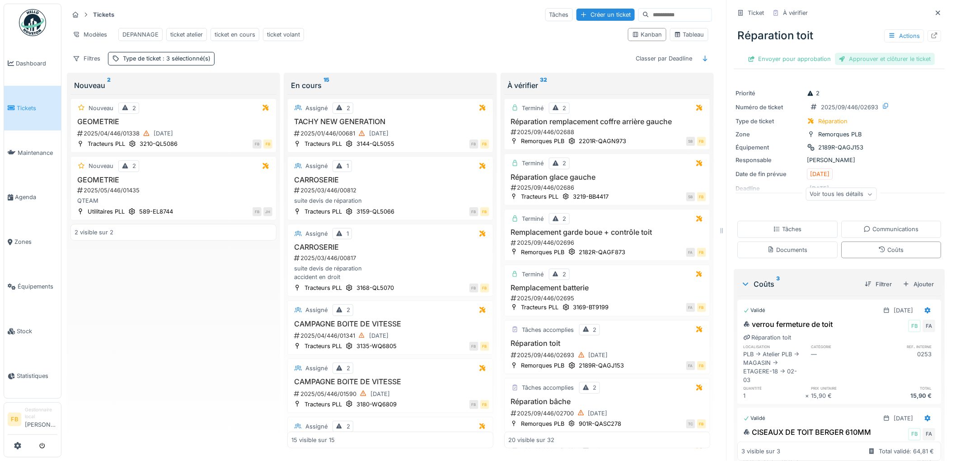
click at [851, 53] on div "Approuver et clôturer le ticket" at bounding box center [885, 59] width 100 height 12
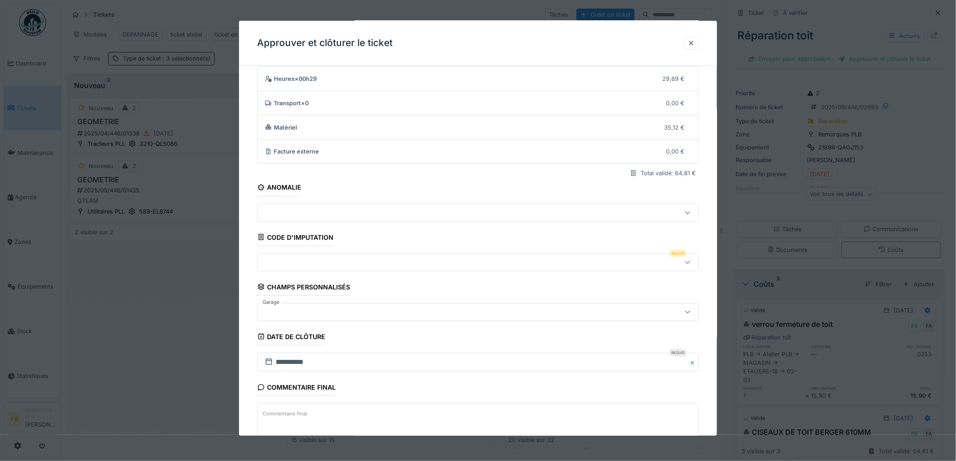
scroll to position [87, 0]
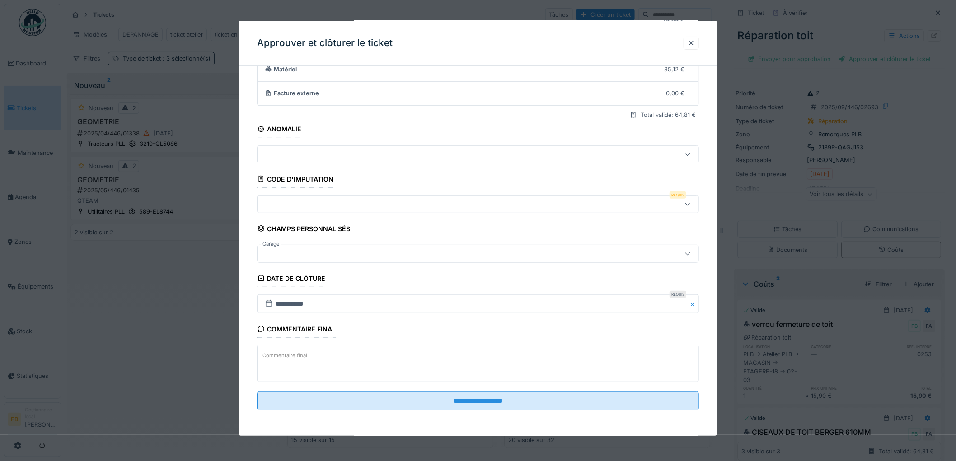
click at [283, 201] on div at bounding box center [452, 204] width 383 height 10
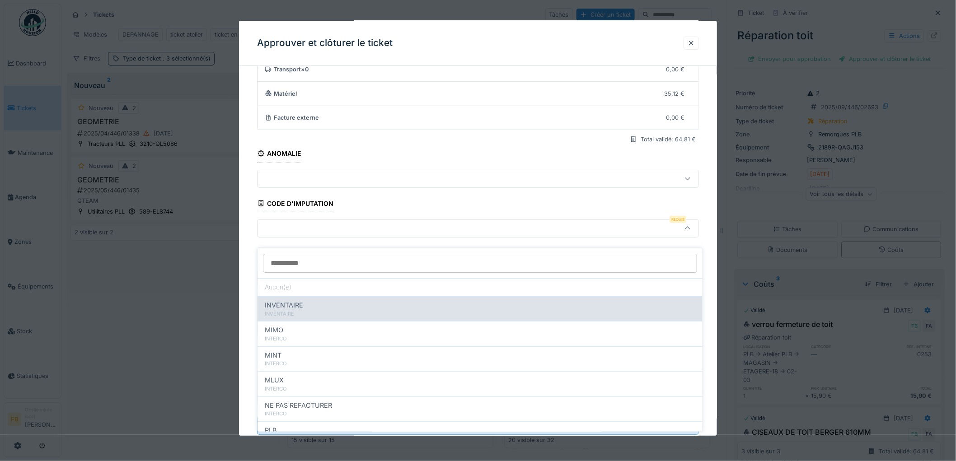
scroll to position [80, 0]
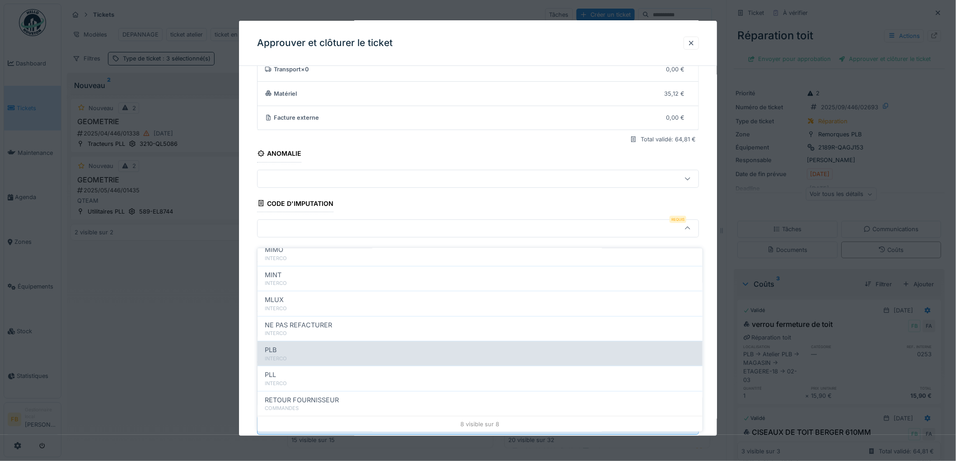
click at [315, 345] on div "PLB" at bounding box center [480, 350] width 430 height 10
type input "***"
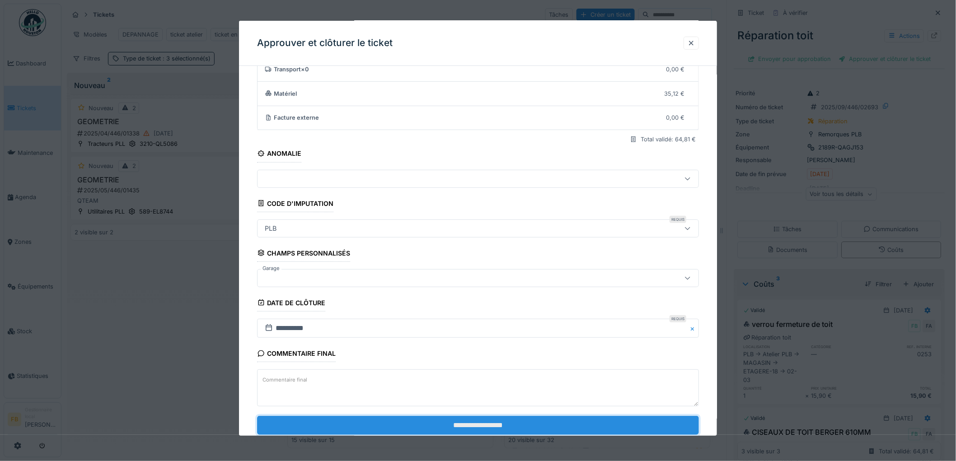
click at [475, 427] on input "**********" at bounding box center [478, 425] width 442 height 19
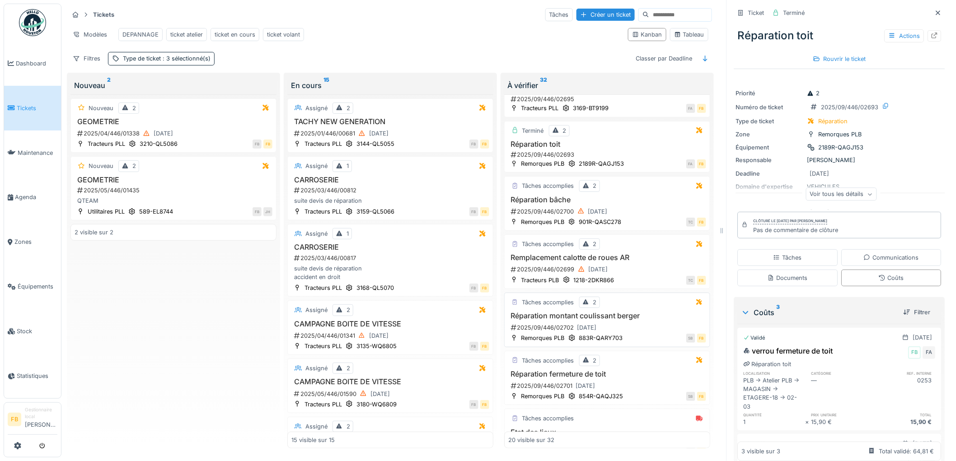
scroll to position [251, 0]
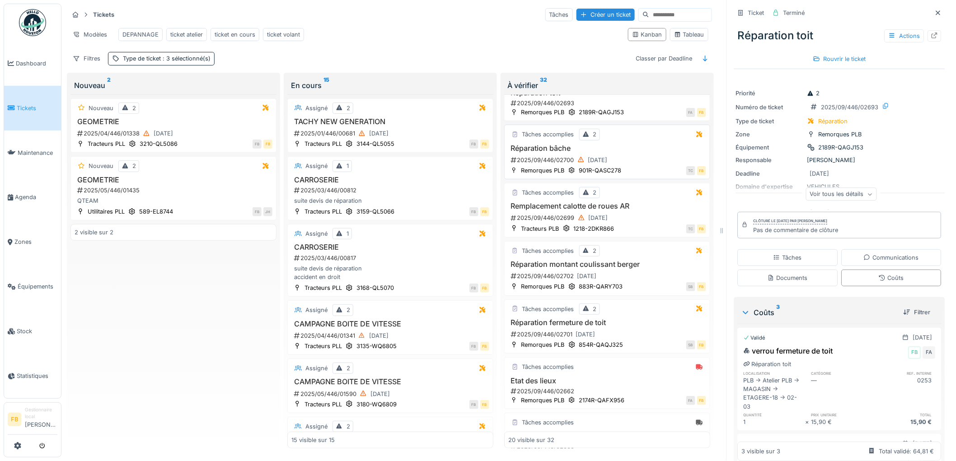
click at [626, 143] on div "Tâches accomplies 2 Réparation bâche 2025/09/446/02700 22/09/2025 Remorques PLB…" at bounding box center [607, 152] width 206 height 55
click at [630, 150] on h3 "Réparation bâche" at bounding box center [607, 148] width 198 height 9
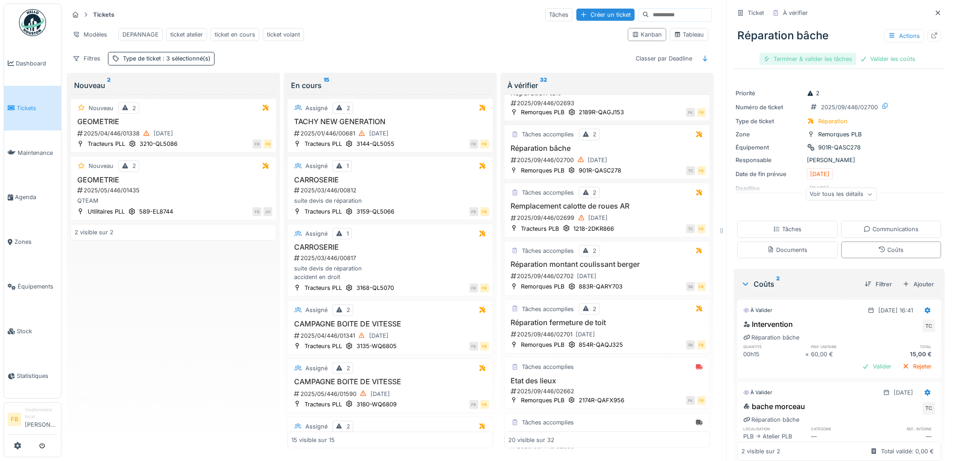
click at [810, 57] on div "Terminer & valider les tâches" at bounding box center [808, 59] width 97 height 12
click at [855, 53] on div "Valider les coûts" at bounding box center [839, 59] width 63 height 12
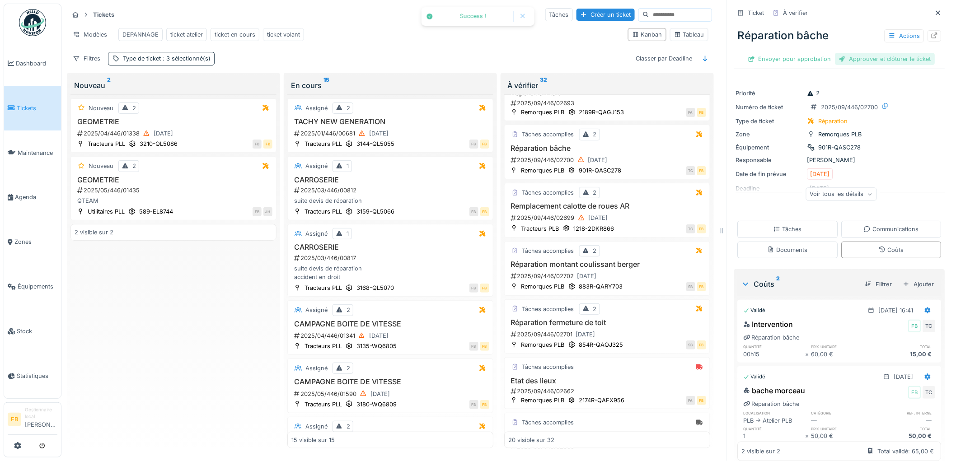
click at [837, 53] on div "Approuver et clôturer le ticket" at bounding box center [885, 59] width 100 height 12
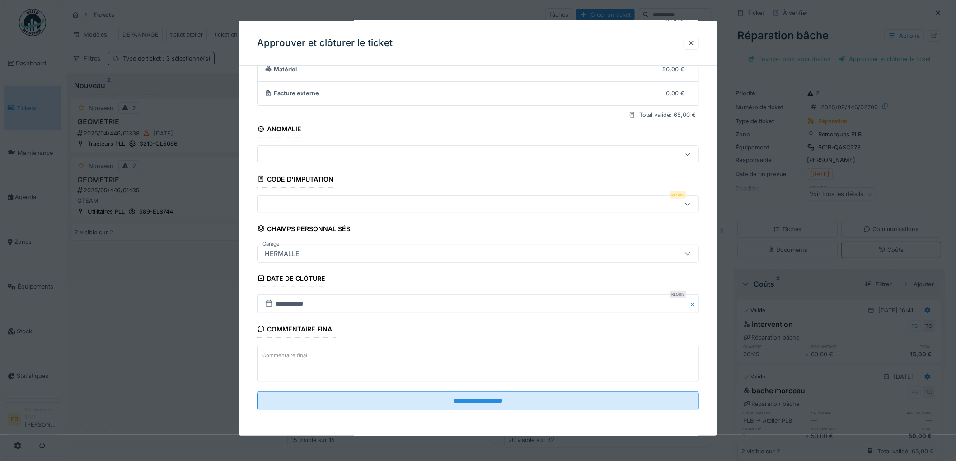
click at [309, 204] on div at bounding box center [452, 204] width 383 height 10
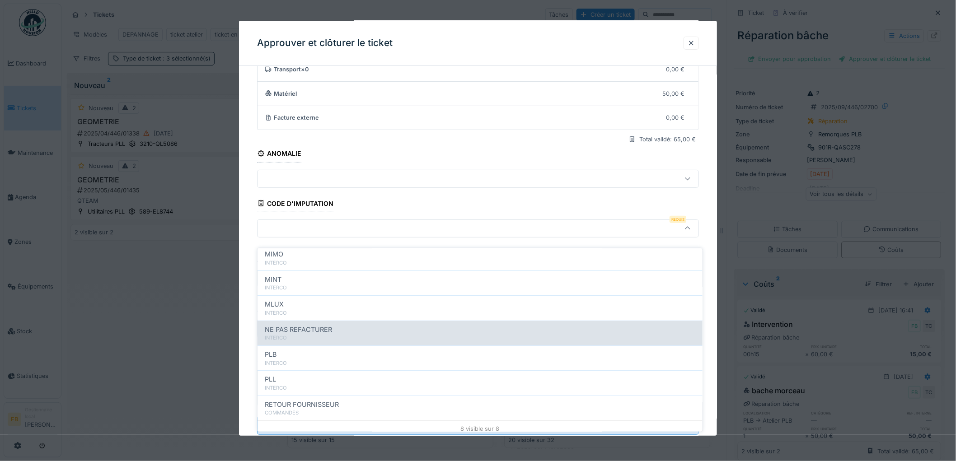
scroll to position [80, 0]
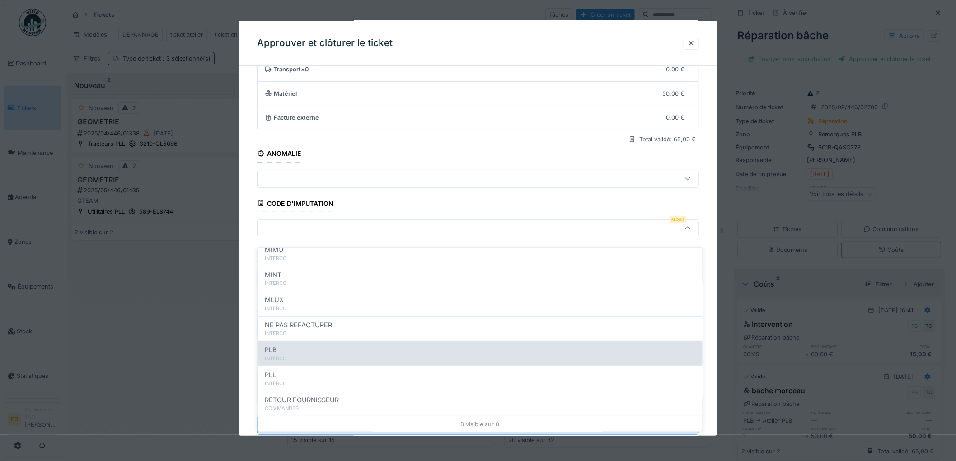
click at [305, 345] on div "PLB" at bounding box center [480, 350] width 430 height 10
type input "***"
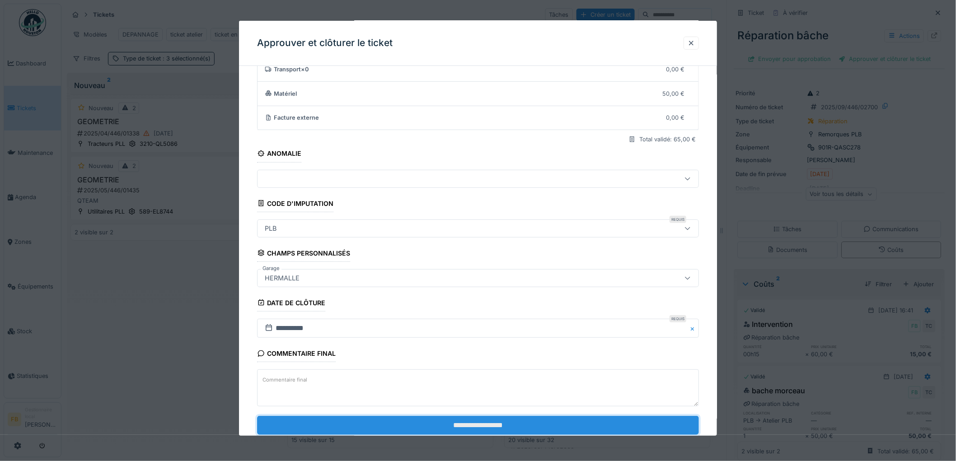
click at [468, 434] on input "**********" at bounding box center [478, 425] width 442 height 19
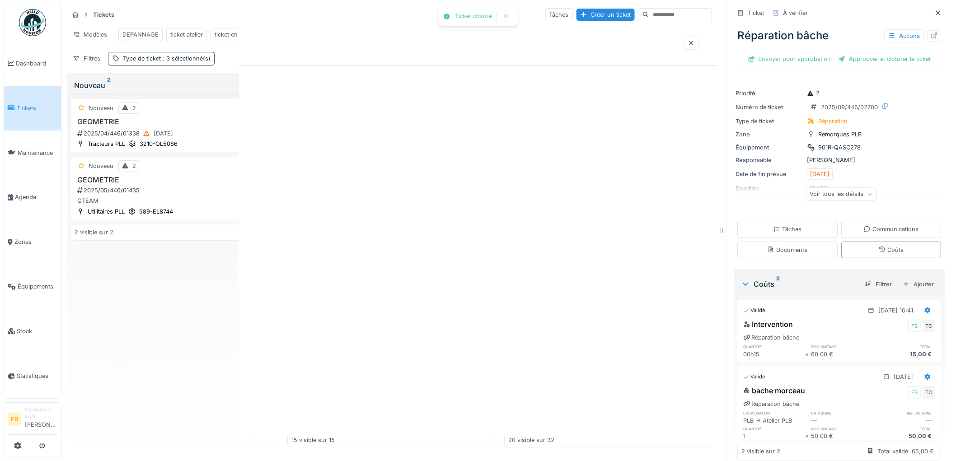
scroll to position [0, 0]
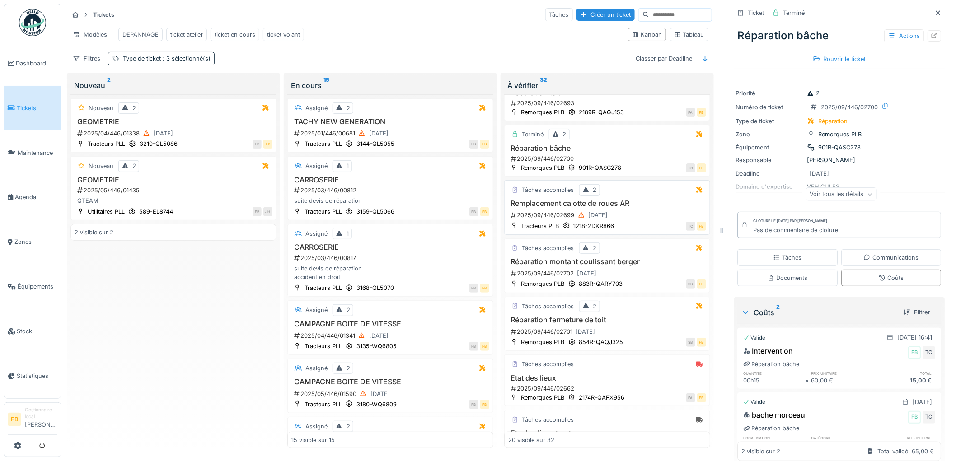
click at [645, 213] on div "2025/09/446/02699 22/09/2025" at bounding box center [608, 215] width 196 height 11
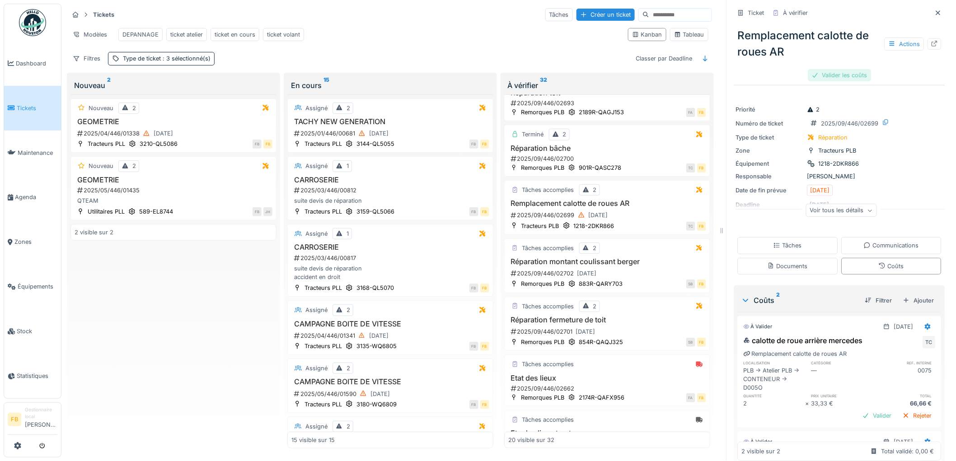
click at [832, 69] on div "Valider les coûts" at bounding box center [839, 75] width 63 height 12
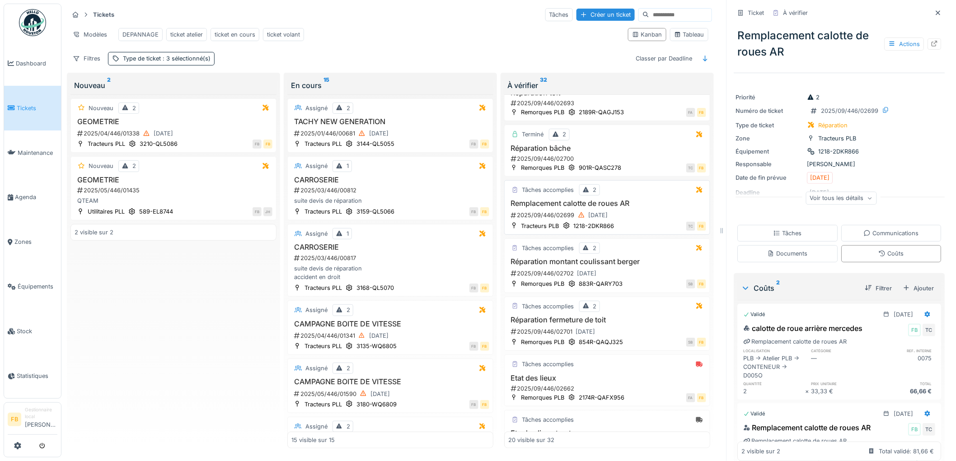
click at [648, 215] on div "2025/09/446/02699 22/09/2025" at bounding box center [608, 215] width 196 height 11
click at [643, 217] on div "2025/09/446/02699 22/09/2025" at bounding box center [608, 215] width 196 height 11
click at [637, 218] on div "2025/09/446/02699 22/09/2025" at bounding box center [608, 215] width 196 height 11
click at [19, 107] on span "Tickets" at bounding box center [37, 108] width 41 height 9
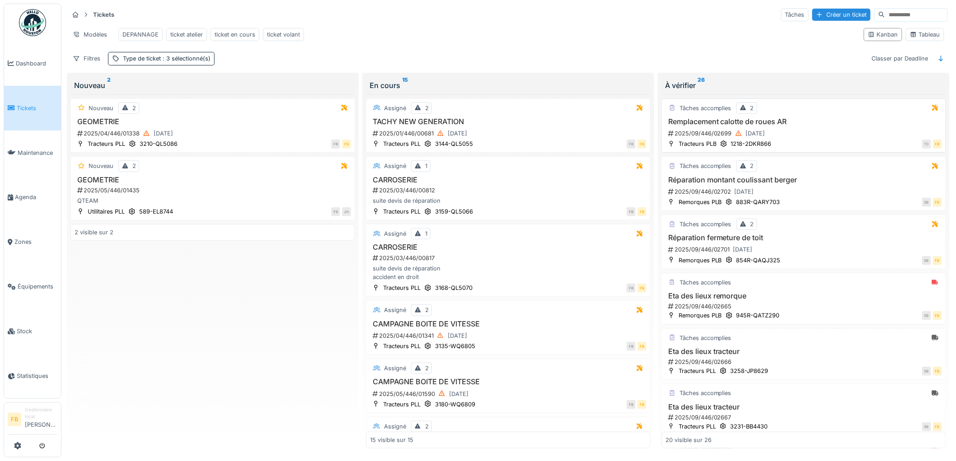
click at [814, 139] on div "2025/09/446/02699 [DATE]" at bounding box center [804, 133] width 275 height 11
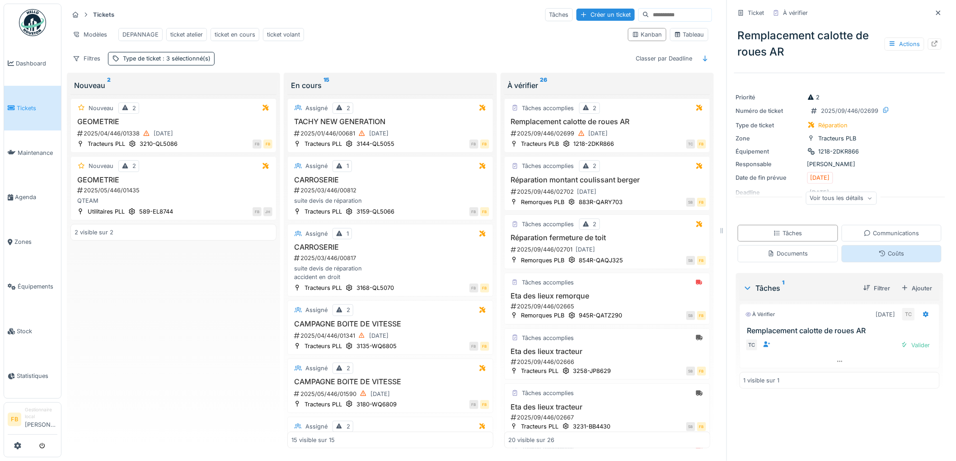
click at [862, 249] on div "Coûts" at bounding box center [891, 253] width 100 height 17
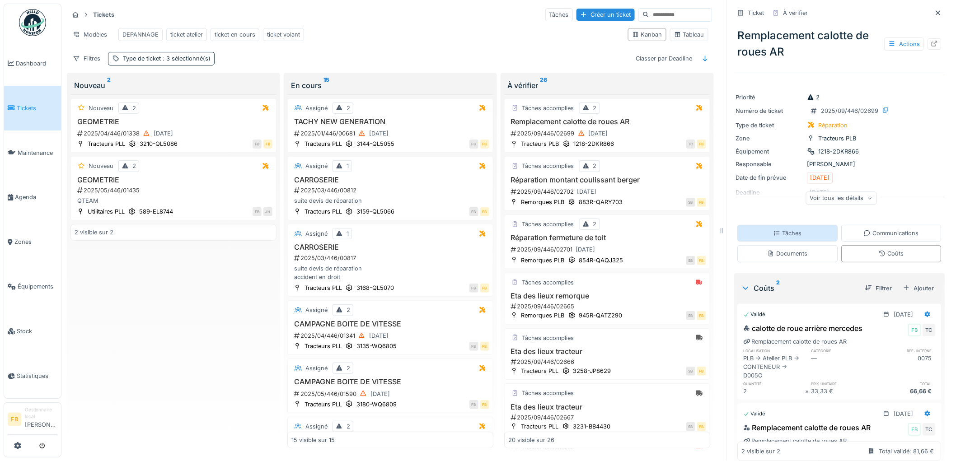
click at [786, 229] on div "Tâches" at bounding box center [787, 233] width 28 height 9
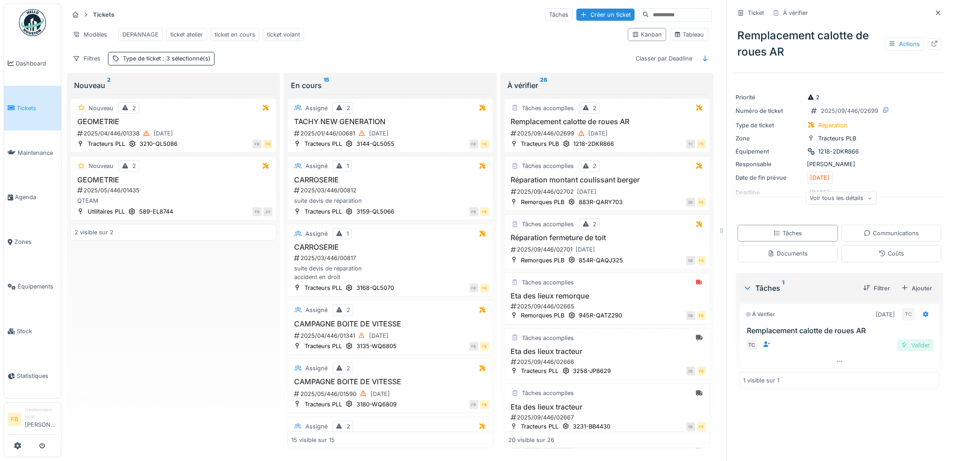
click at [897, 340] on div "Valider" at bounding box center [915, 345] width 37 height 12
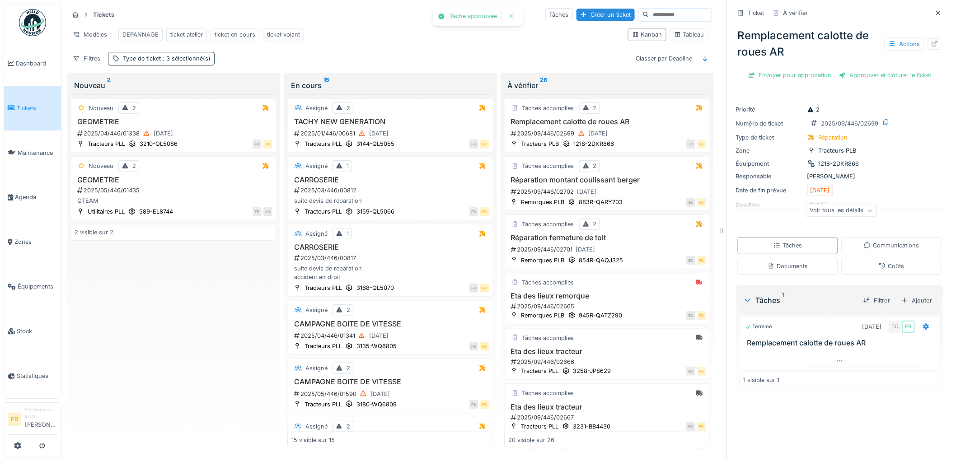
click at [860, 77] on div "Ticket À vérifier Remplacement calotte de roues AR Actions Envoyer pour approba…" at bounding box center [839, 45] width 211 height 82
click at [863, 70] on div "Approuver et clôturer le ticket" at bounding box center [885, 75] width 100 height 12
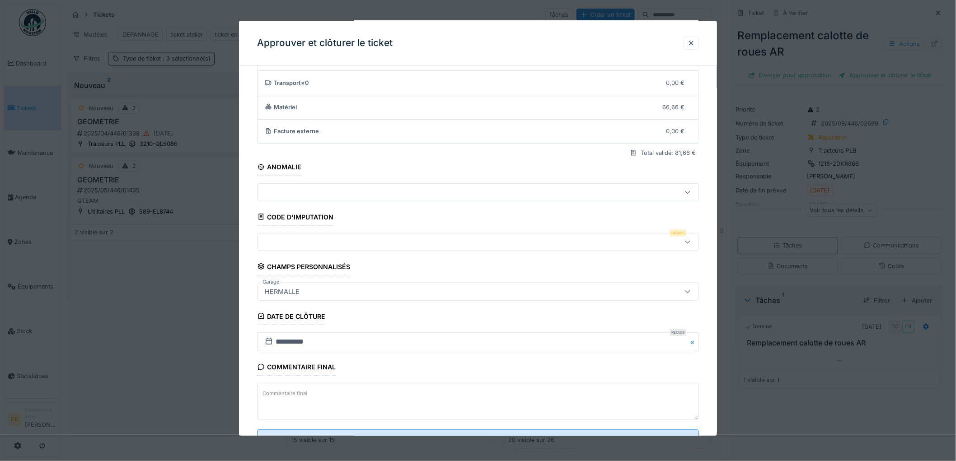
scroll to position [87, 0]
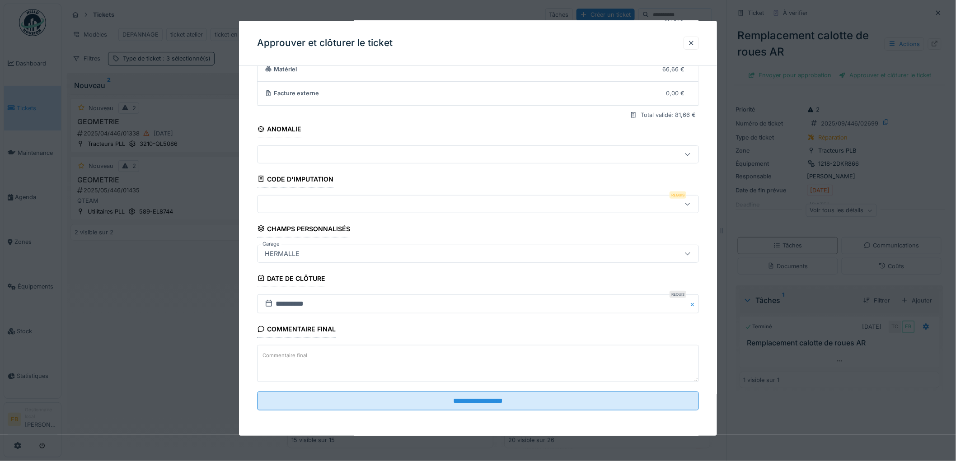
click at [324, 201] on div at bounding box center [452, 204] width 383 height 10
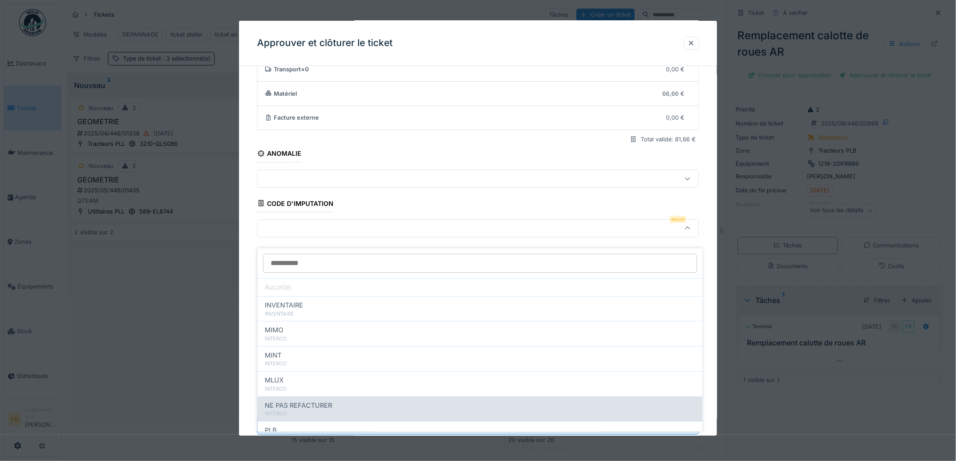
scroll to position [80, 0]
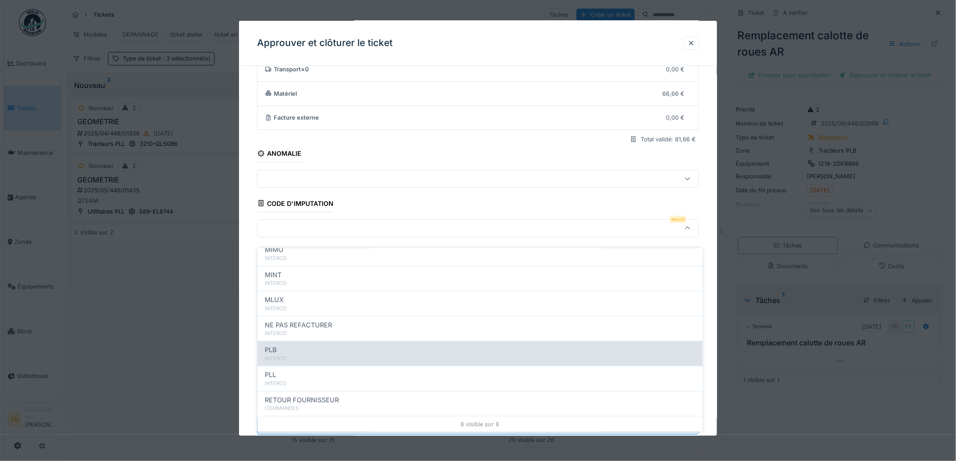
click at [288, 345] on div "PLB" at bounding box center [480, 350] width 430 height 10
type input "***"
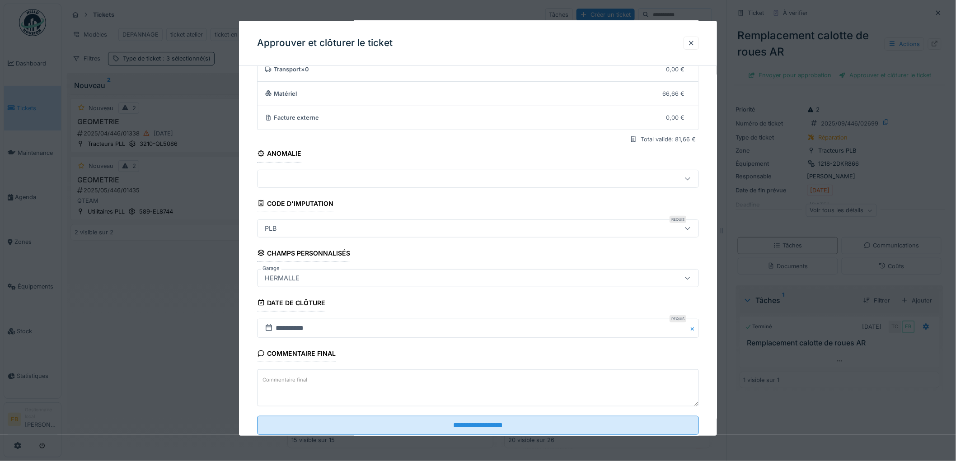
scroll to position [87, 0]
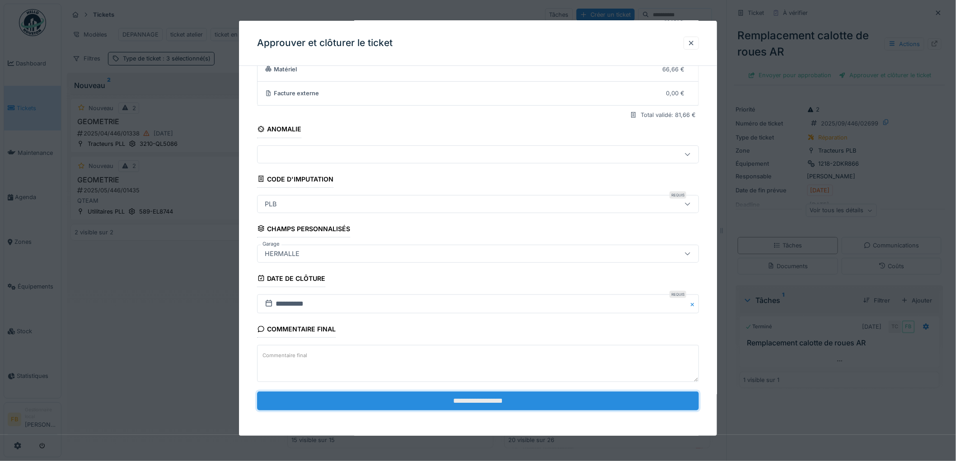
click at [448, 404] on input "**********" at bounding box center [478, 401] width 442 height 19
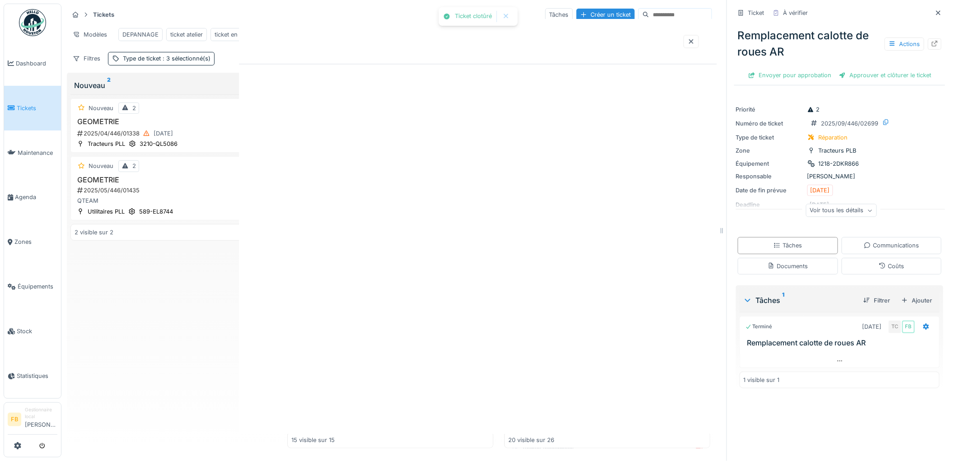
scroll to position [0, 0]
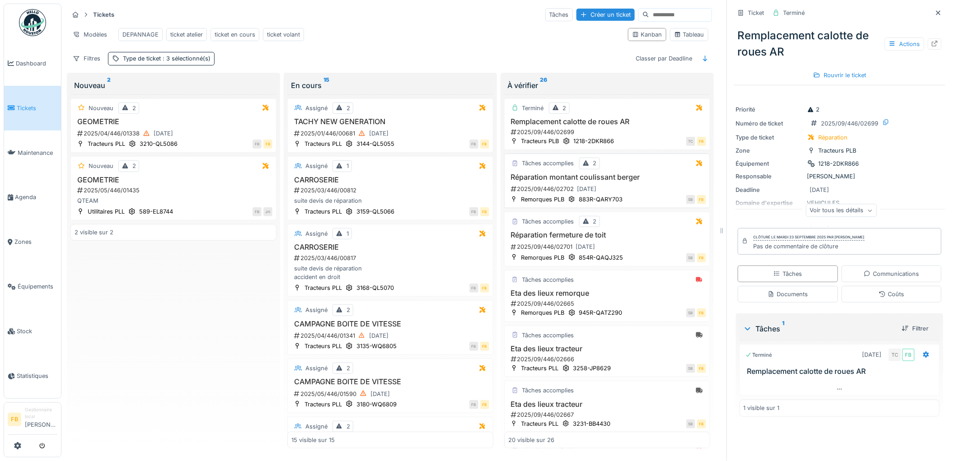
click at [638, 177] on h3 "Réparation montant coulissant berger" at bounding box center [607, 177] width 198 height 9
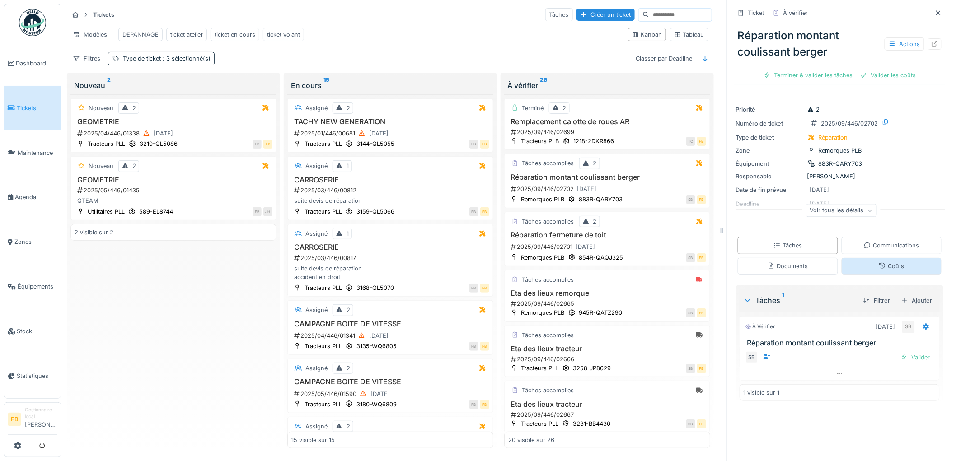
click at [879, 263] on icon at bounding box center [882, 266] width 7 height 6
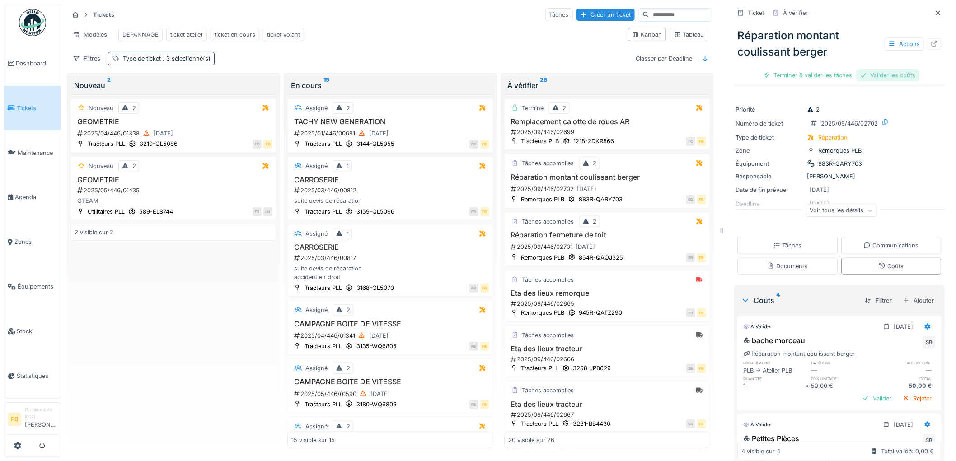
click at [875, 73] on div "Valider les coûts" at bounding box center [887, 75] width 63 height 12
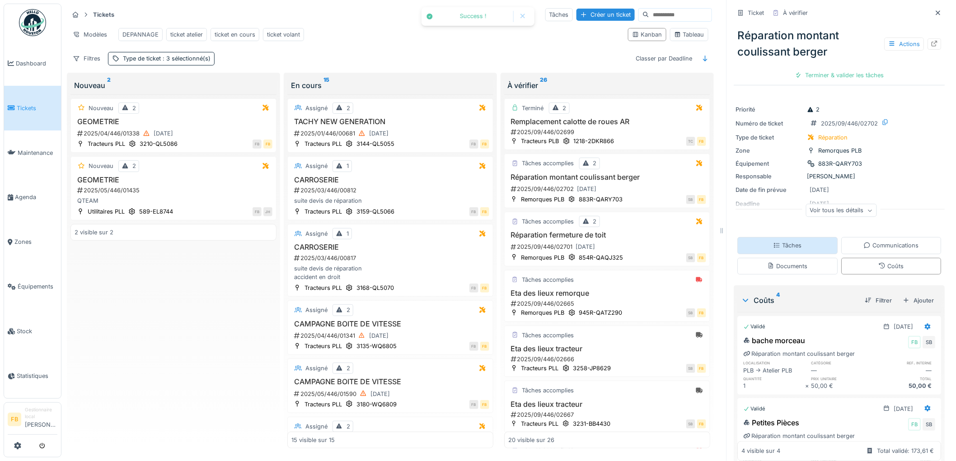
click at [773, 248] on div "Tâches" at bounding box center [787, 245] width 28 height 9
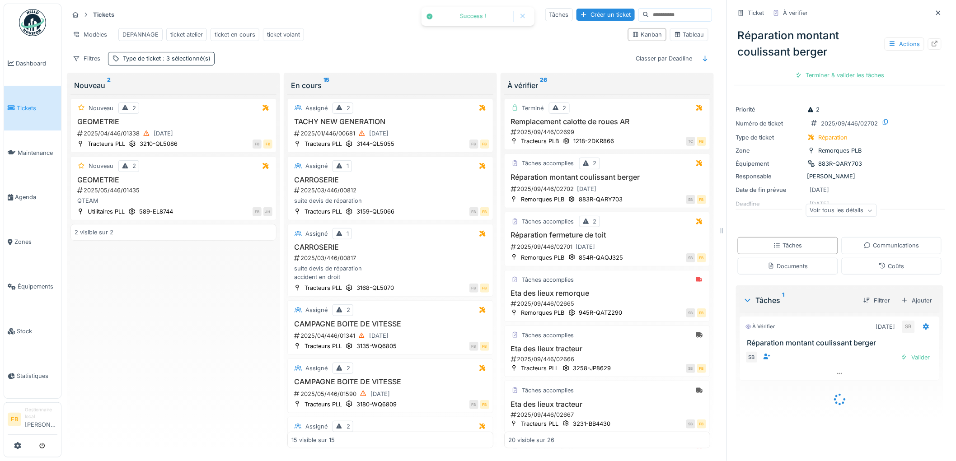
scroll to position [7, 0]
click at [897, 354] on div "Valider" at bounding box center [915, 357] width 37 height 12
click at [854, 69] on div "Approuver et clôturer le ticket" at bounding box center [885, 75] width 100 height 12
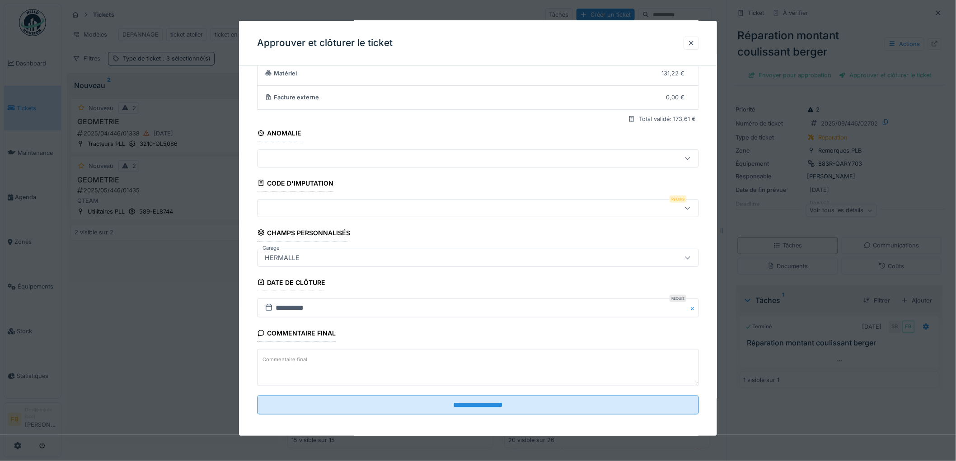
scroll to position [87, 0]
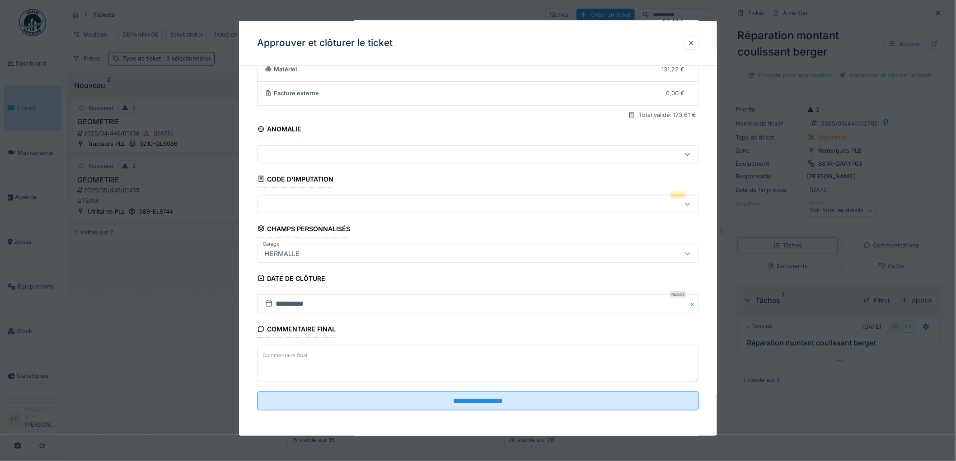
click at [400, 391] on fieldset "**********" at bounding box center [478, 202] width 442 height 430
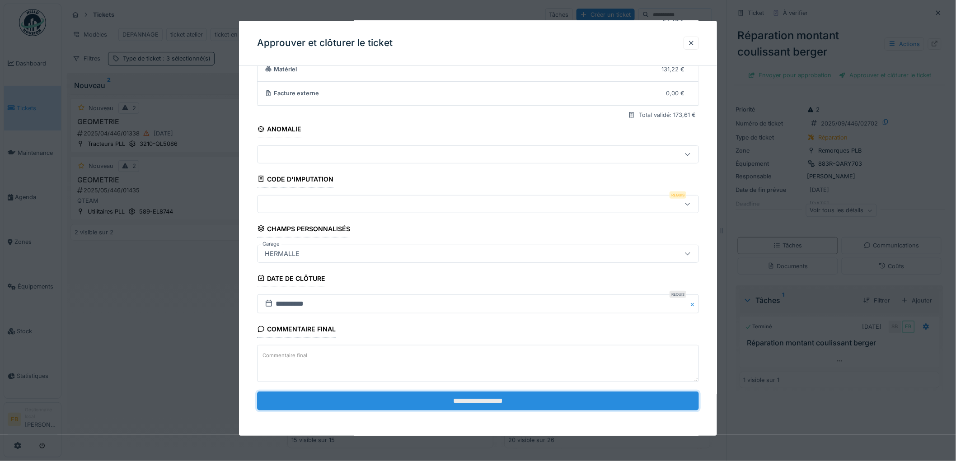
click at [407, 400] on input "**********" at bounding box center [478, 401] width 442 height 19
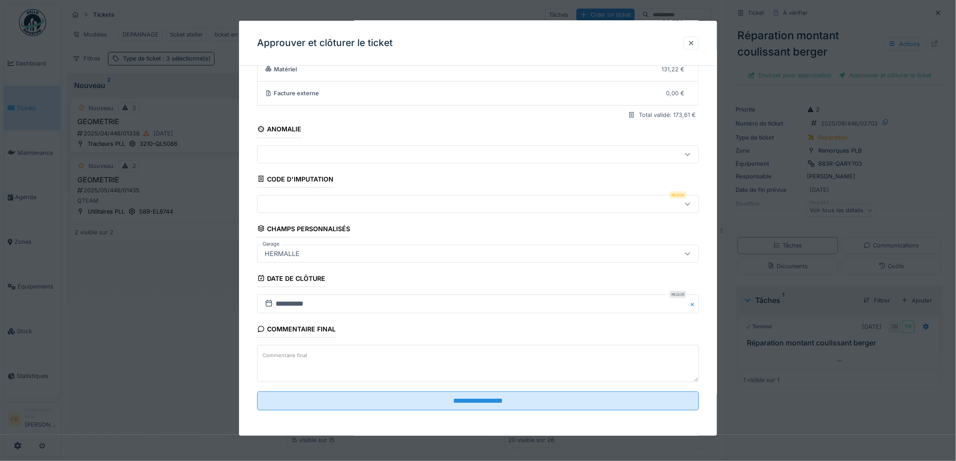
click at [326, 206] on div at bounding box center [452, 204] width 383 height 10
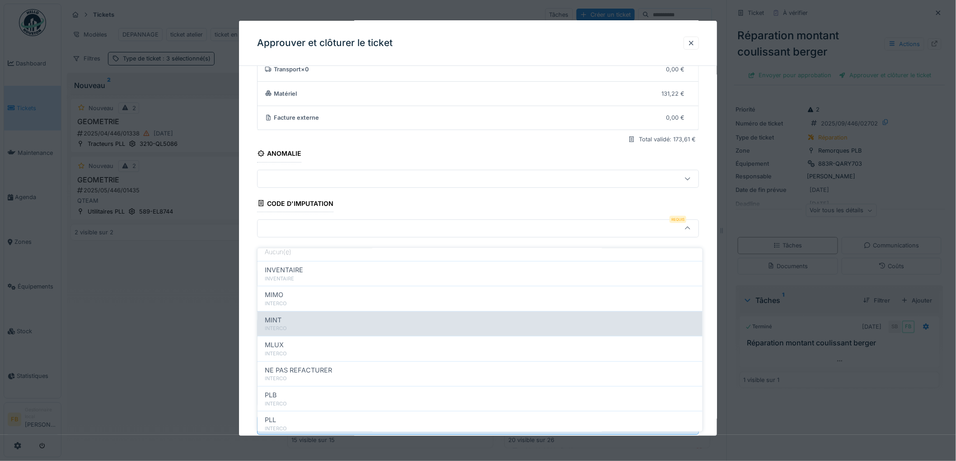
scroll to position [80, 0]
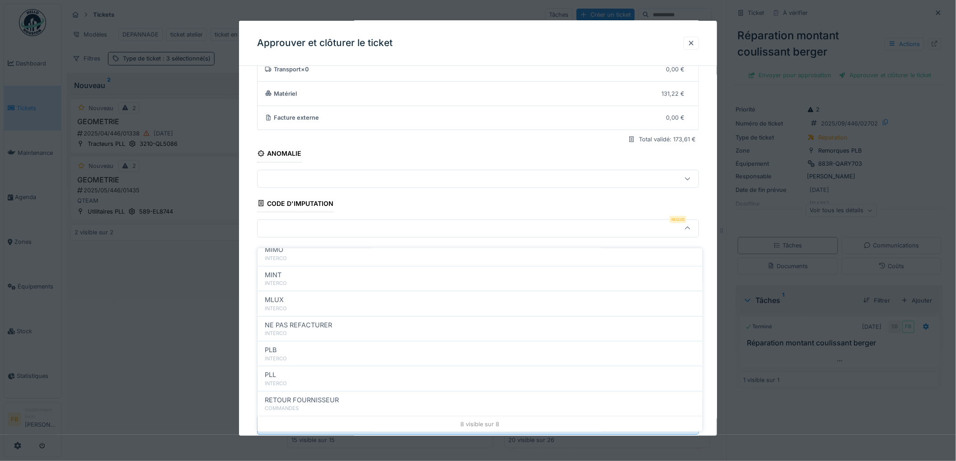
drag, startPoint x: 299, startPoint y: 349, endPoint x: 360, endPoint y: 349, distance: 60.1
click at [302, 355] on div "INTERCO" at bounding box center [480, 359] width 430 height 8
type input "***"
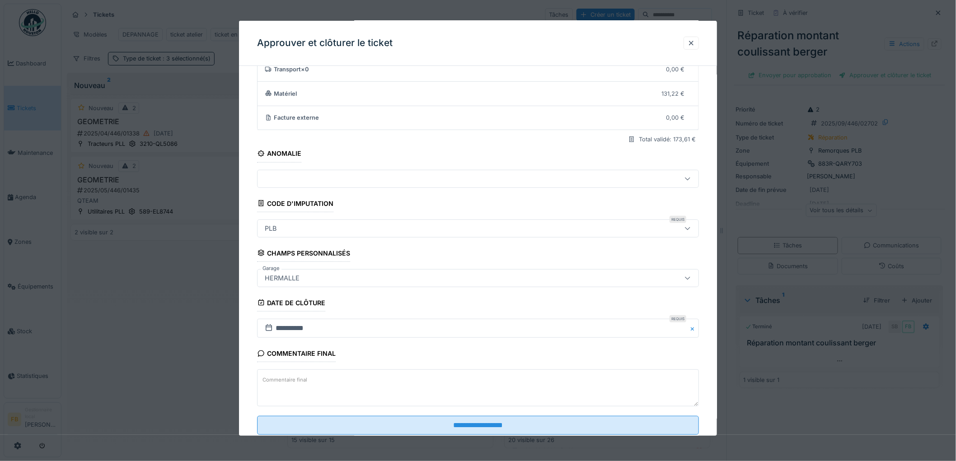
scroll to position [87, 0]
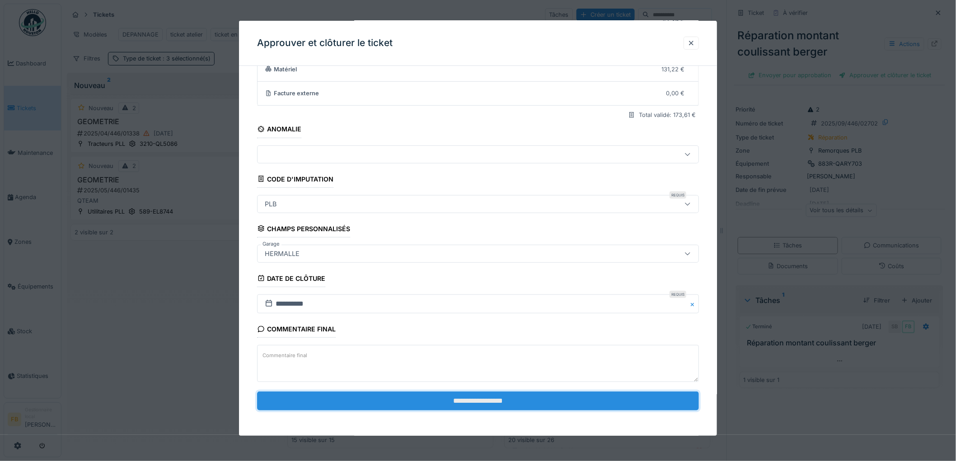
click at [455, 404] on input "**********" at bounding box center [478, 401] width 442 height 19
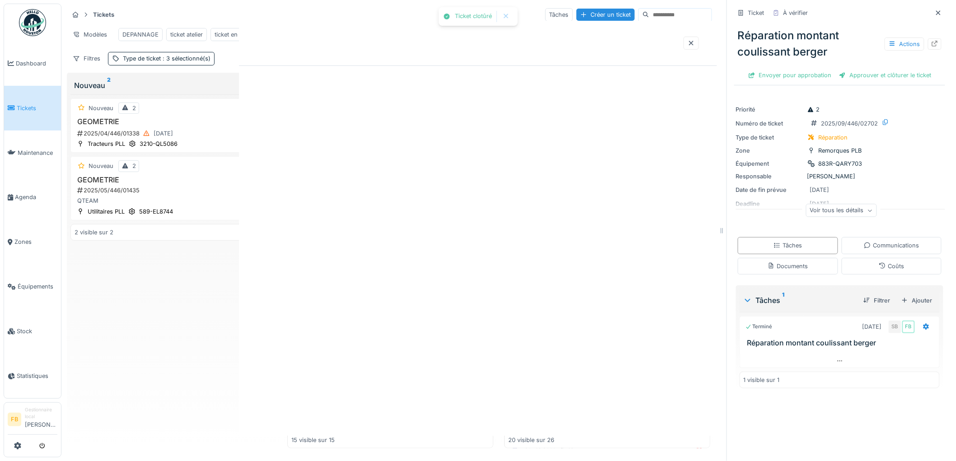
scroll to position [0, 0]
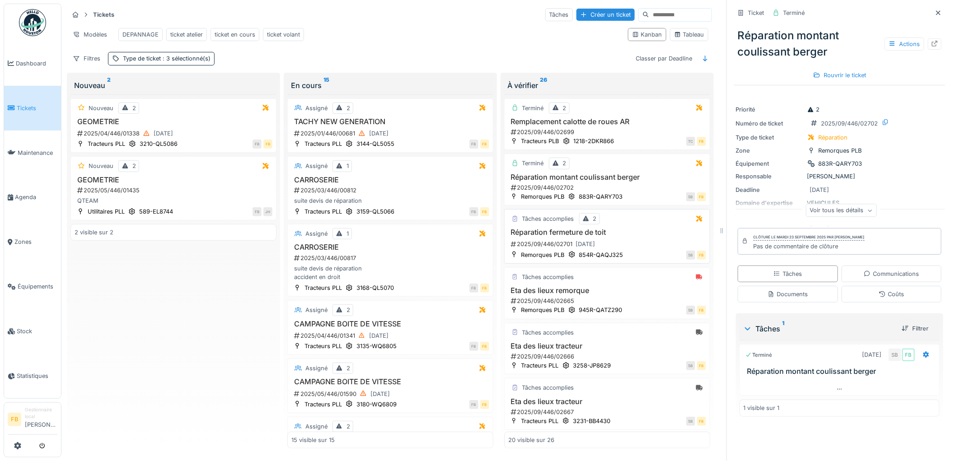
click at [635, 252] on div "SB FB" at bounding box center [667, 254] width 78 height 9
click at [635, 237] on h3 "Réparation fermeture de toit" at bounding box center [607, 232] width 198 height 9
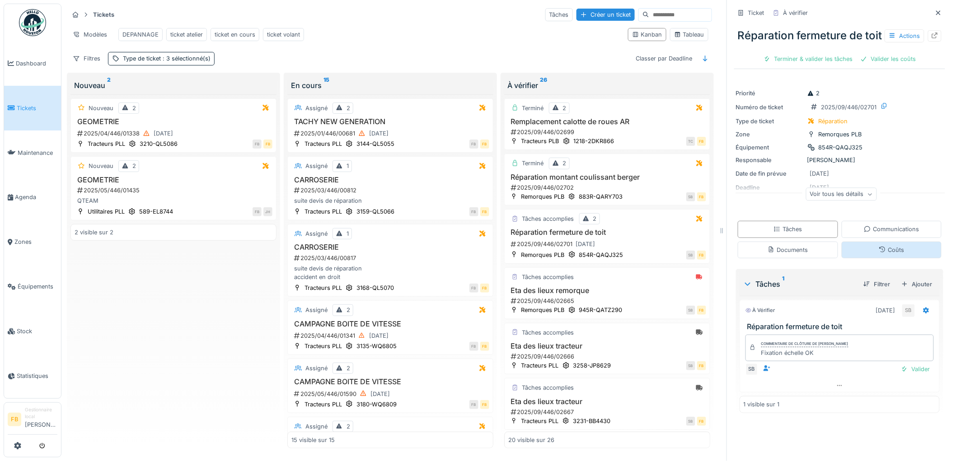
click at [879, 254] on div "Coûts" at bounding box center [891, 250] width 25 height 9
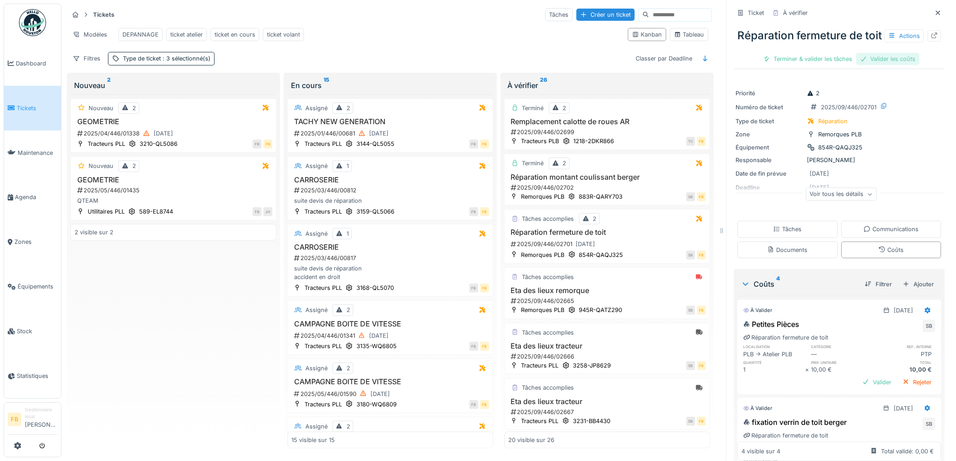
click at [872, 65] on div "Valider les coûts" at bounding box center [887, 59] width 63 height 12
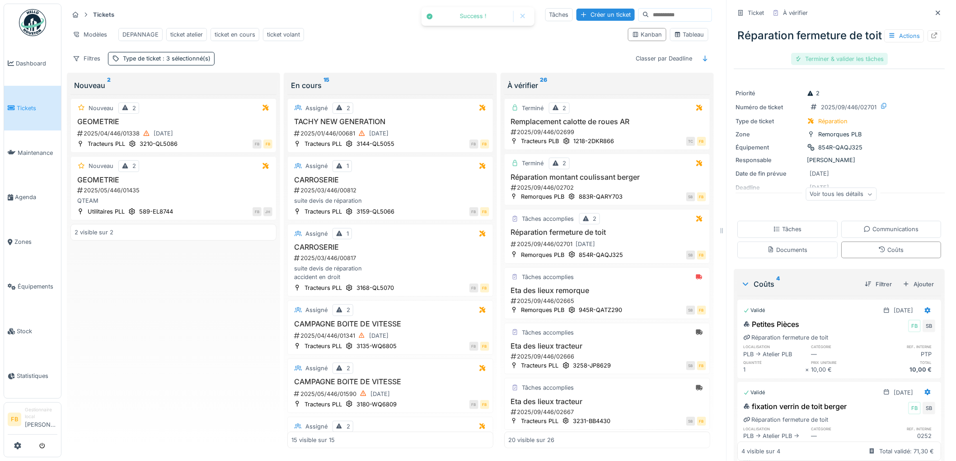
click at [834, 65] on div "Terminer & valider les tâches" at bounding box center [839, 59] width 97 height 12
drag, startPoint x: 855, startPoint y: 75, endPoint x: 633, endPoint y: 154, distance: 235.9
click at [855, 65] on div "Approuver et clôturer le ticket" at bounding box center [885, 59] width 100 height 12
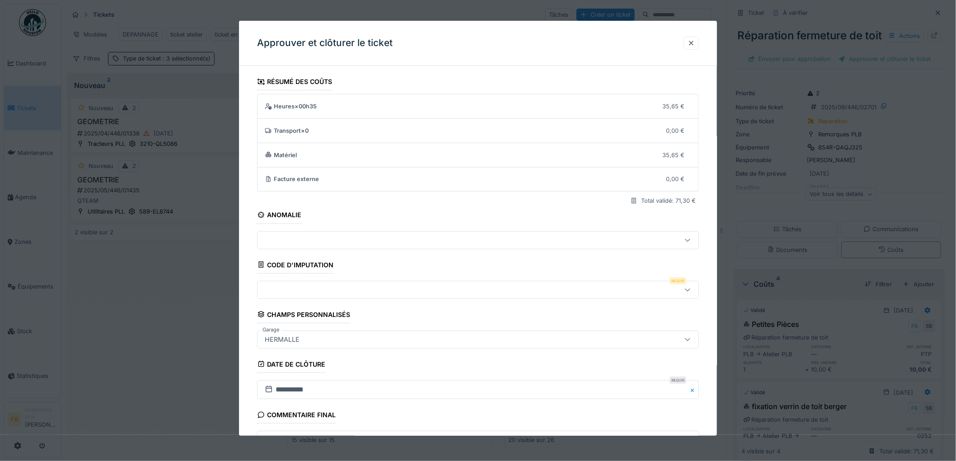
scroll to position [87, 0]
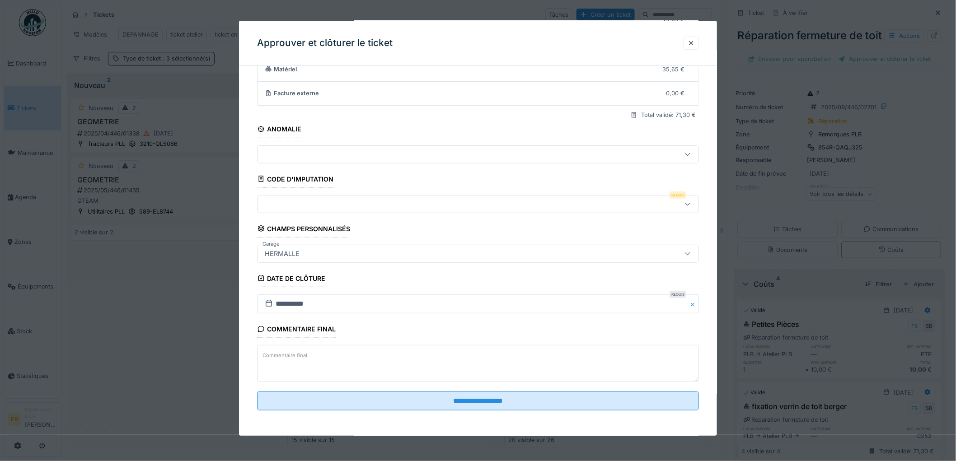
click at [308, 205] on div at bounding box center [452, 204] width 383 height 10
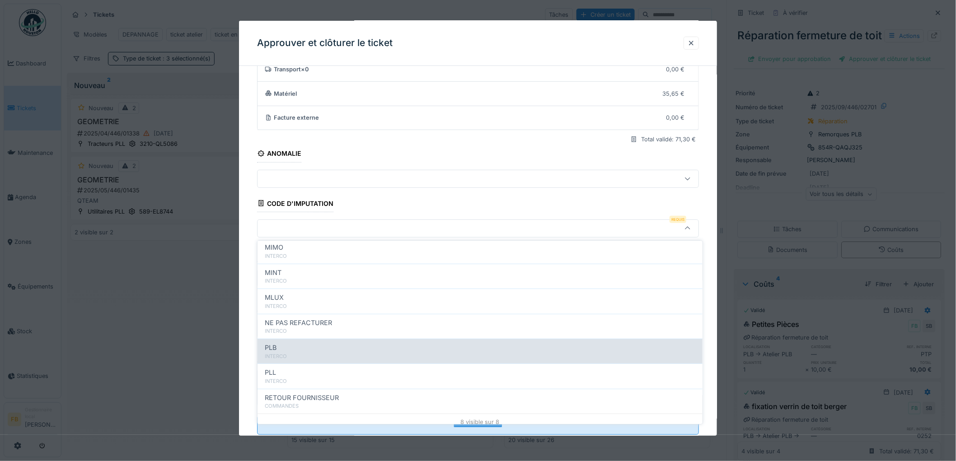
scroll to position [80, 0]
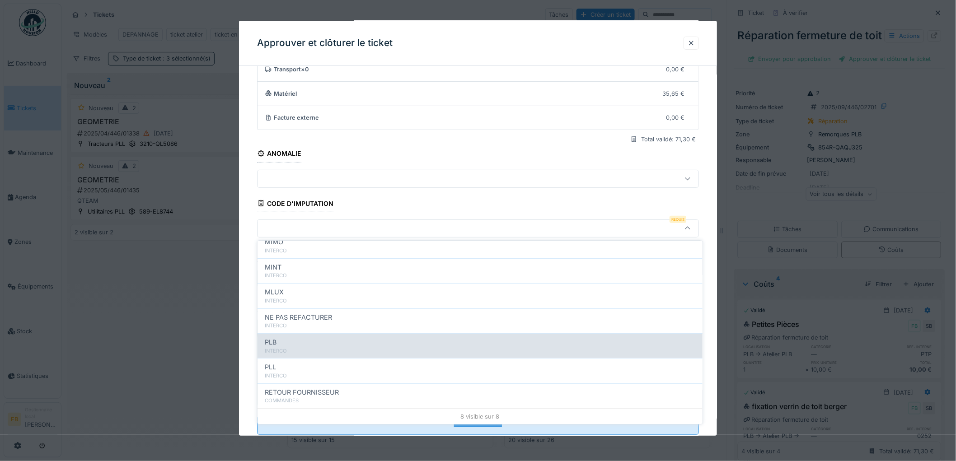
click at [308, 350] on div "INTERCO" at bounding box center [480, 351] width 430 height 8
type input "***"
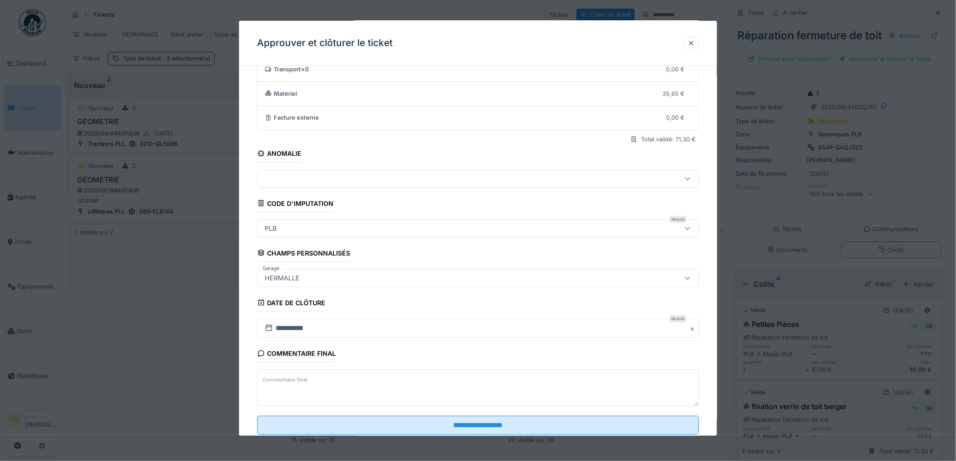
scroll to position [87, 0]
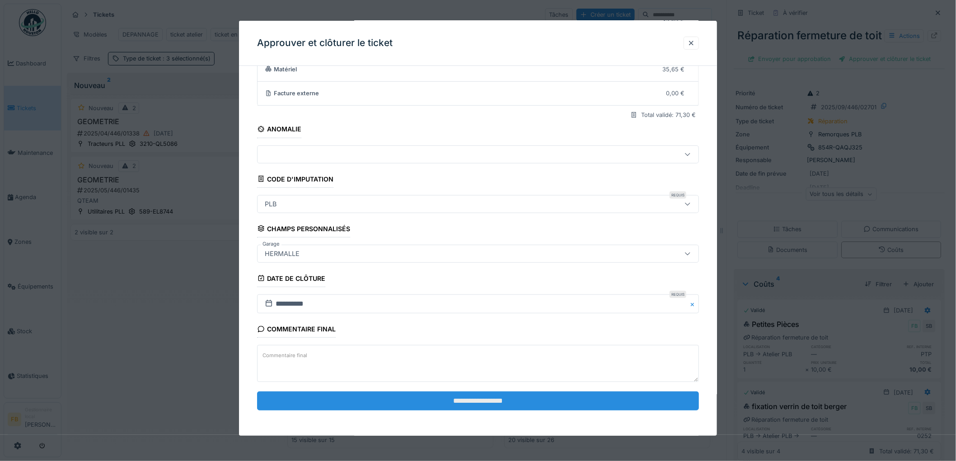
click at [464, 397] on input "**********" at bounding box center [478, 401] width 442 height 19
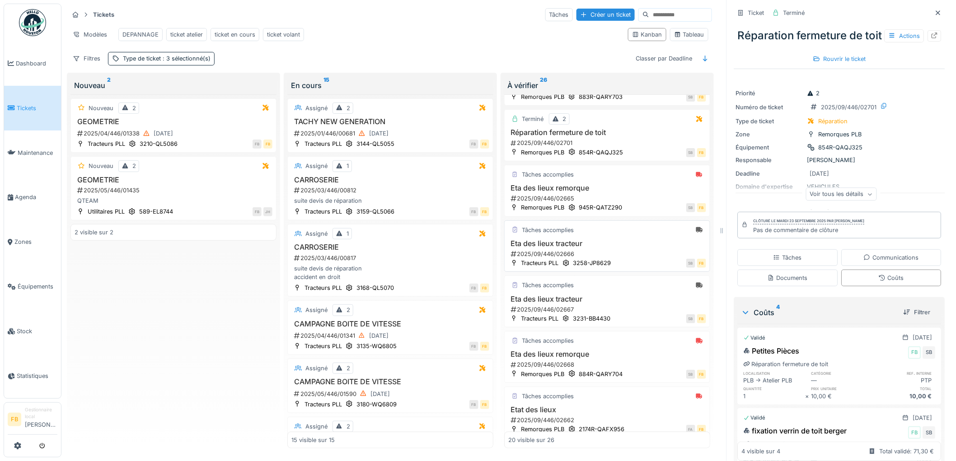
scroll to position [100, 0]
click at [638, 192] on h3 "Eta des lieux remorque" at bounding box center [607, 187] width 198 height 9
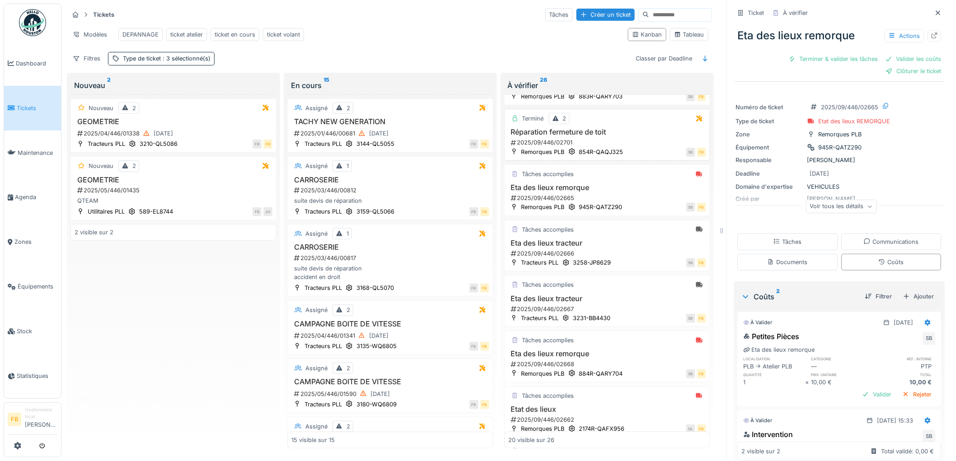
click at [643, 157] on div "SB FB" at bounding box center [667, 151] width 78 height 9
click at [636, 191] on div "Tâches accomplies Eta des lieux remorque 2025/09/446/02665 Remorques PLB 945R-Q…" at bounding box center [607, 190] width 206 height 52
click at [646, 192] on h3 "Eta des lieux remorque" at bounding box center [607, 187] width 198 height 9
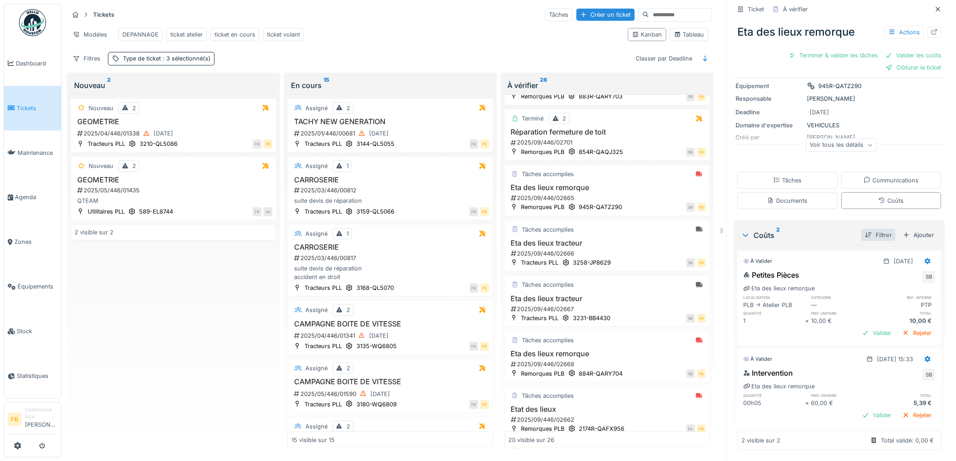
scroll to position [64, 0]
click at [924, 361] on div at bounding box center [927, 359] width 7 height 9
click at [903, 380] on div "Modifier" at bounding box center [888, 379] width 44 height 14
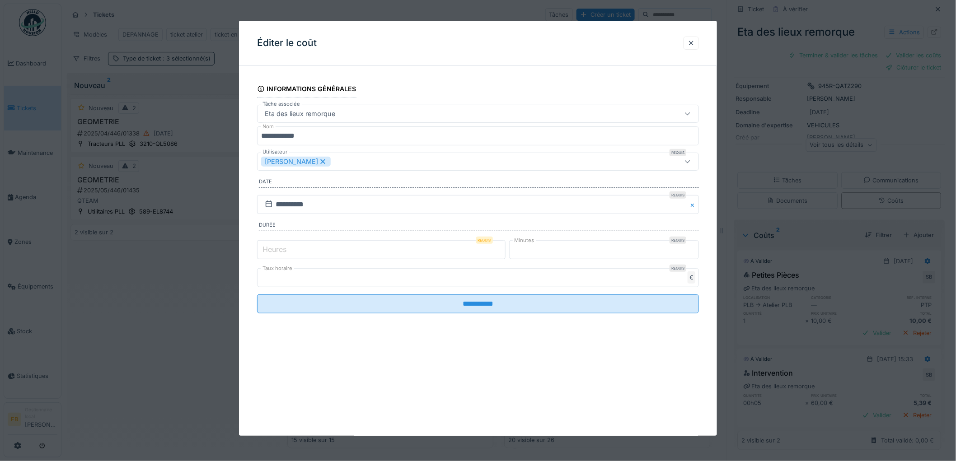
click at [283, 255] on input "*" at bounding box center [381, 249] width 248 height 19
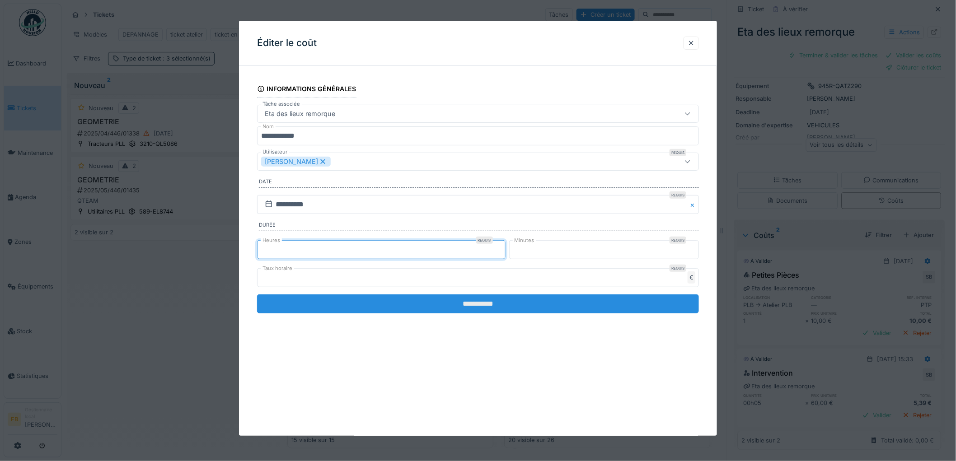
type input "*"
click at [473, 308] on input "**********" at bounding box center [478, 303] width 442 height 19
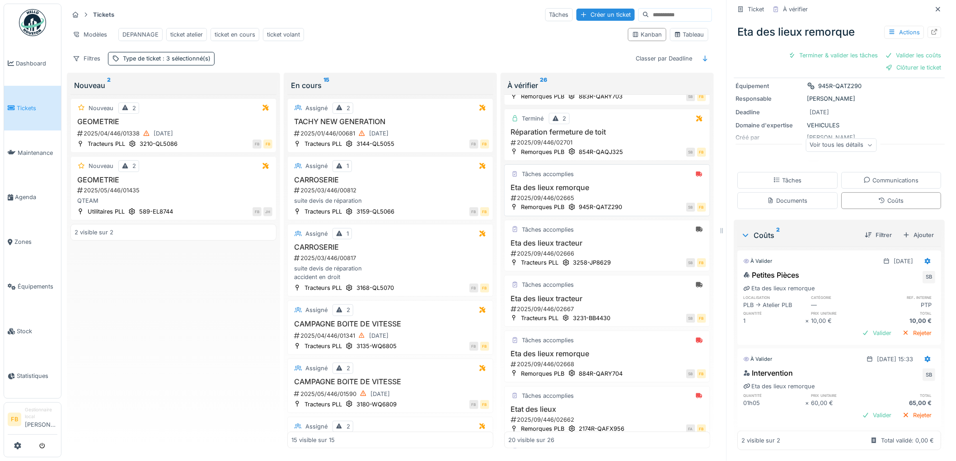
click at [624, 202] on div "2025/09/446/02665" at bounding box center [608, 198] width 196 height 9
click at [783, 184] on div "Tâches" at bounding box center [788, 180] width 100 height 17
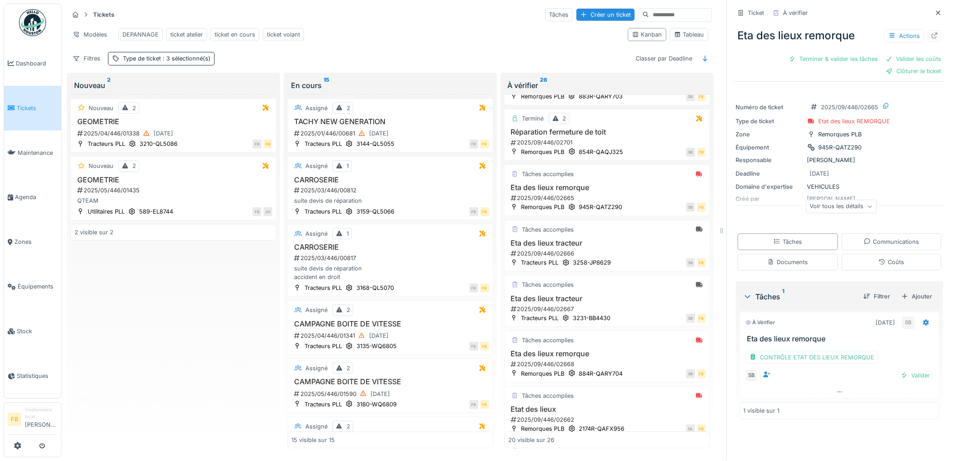
click at [14, 105] on icon at bounding box center [11, 108] width 7 height 6
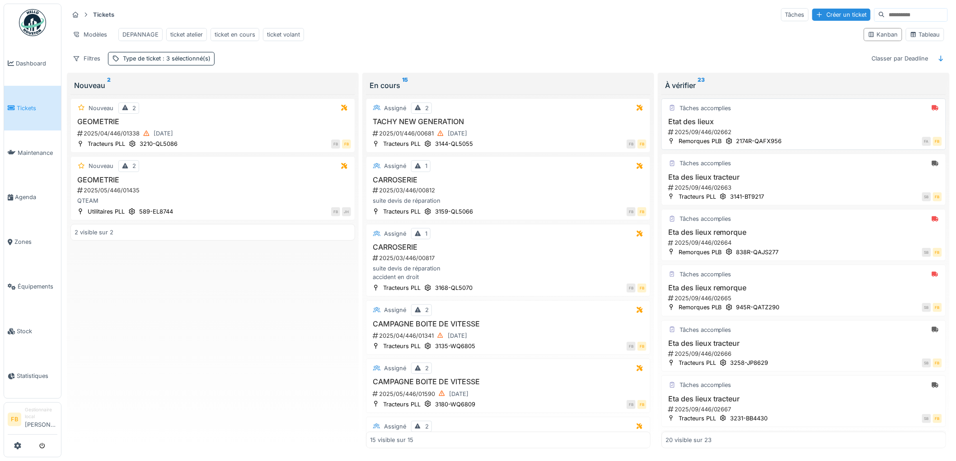
click at [794, 136] on div "2025/09/446/02662" at bounding box center [804, 132] width 275 height 9
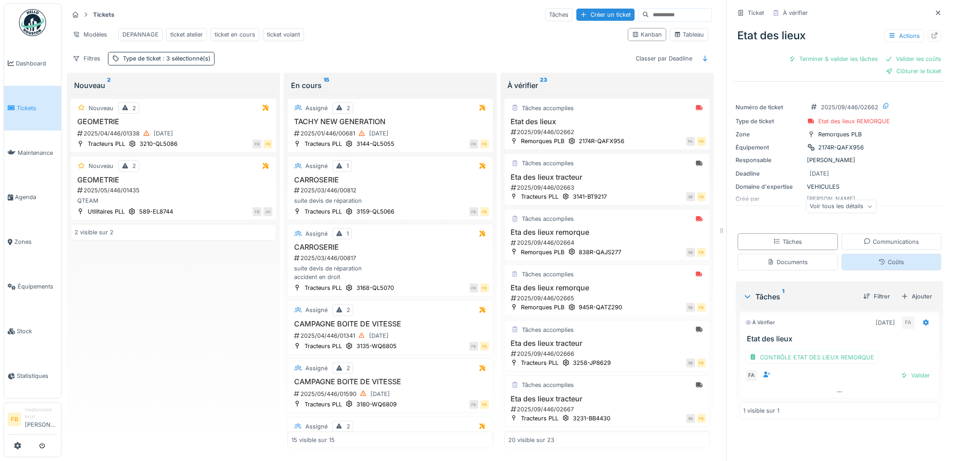
click at [853, 261] on div "Coûts" at bounding box center [891, 262] width 100 height 17
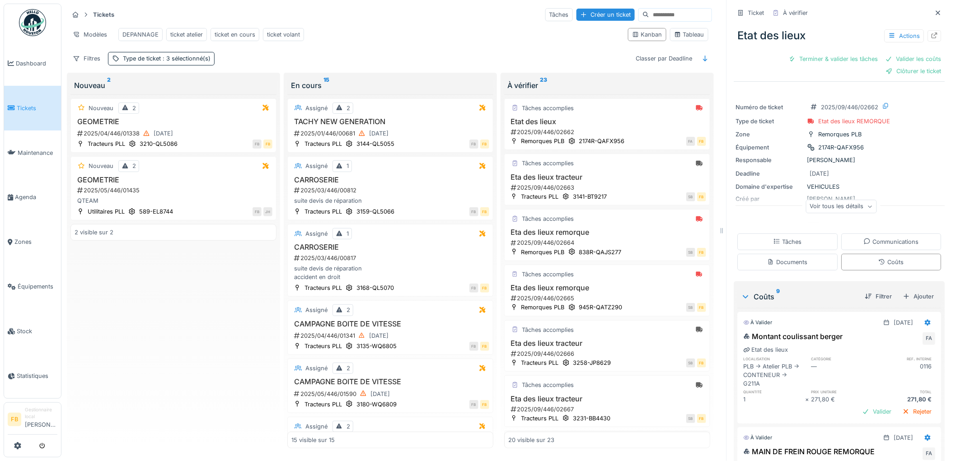
scroll to position [7, 0]
click at [782, 238] on div "Tâches" at bounding box center [787, 242] width 28 height 9
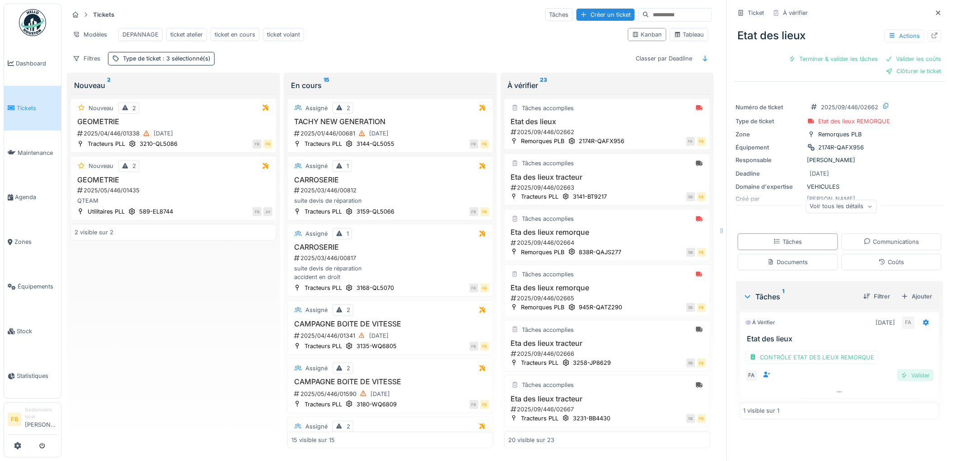
click at [907, 381] on div "Valider" at bounding box center [915, 375] width 37 height 12
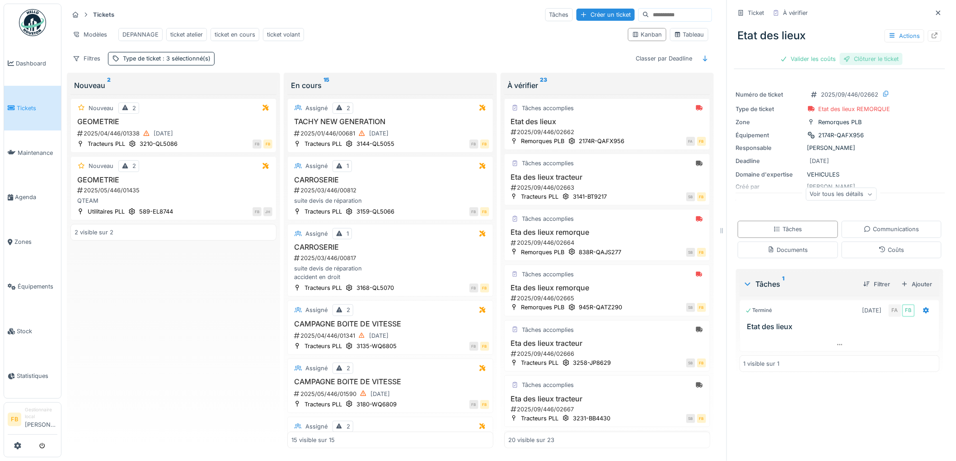
click at [857, 56] on div "Clôturer le ticket" at bounding box center [871, 59] width 63 height 12
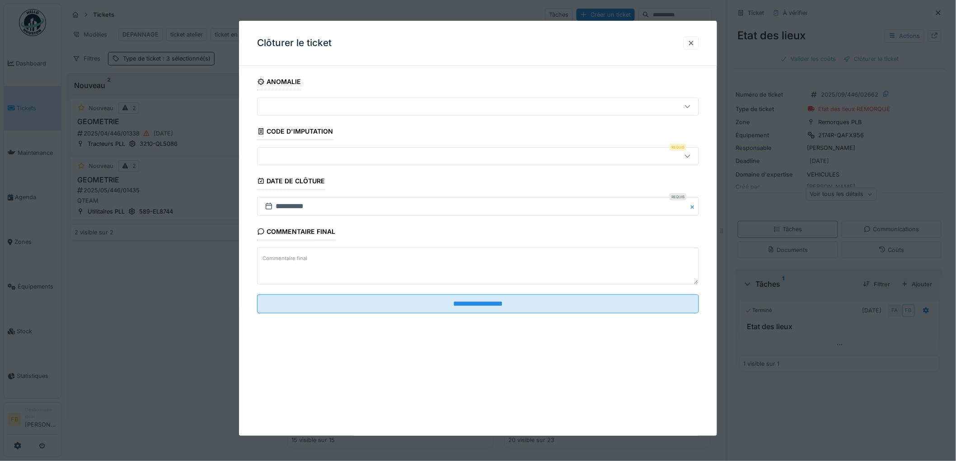
click at [303, 159] on div at bounding box center [452, 156] width 383 height 10
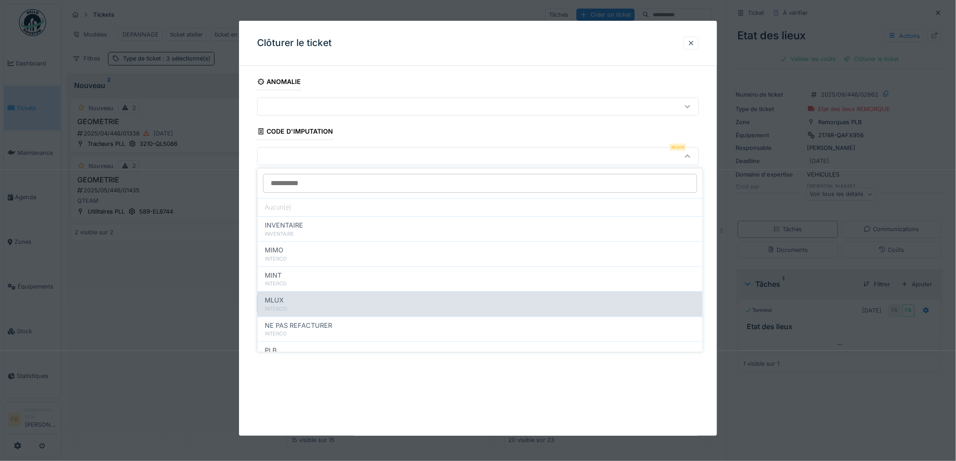
scroll to position [80, 0]
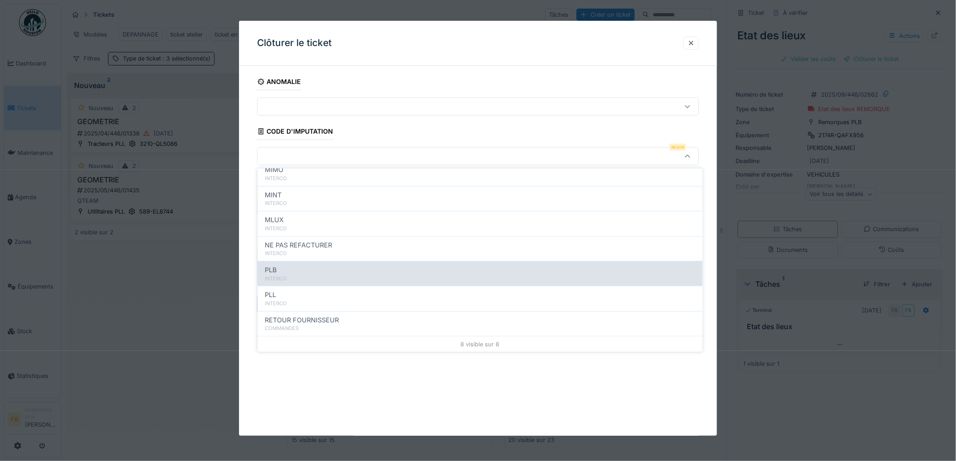
click at [300, 269] on div "PLB" at bounding box center [480, 270] width 430 height 10
type input "***"
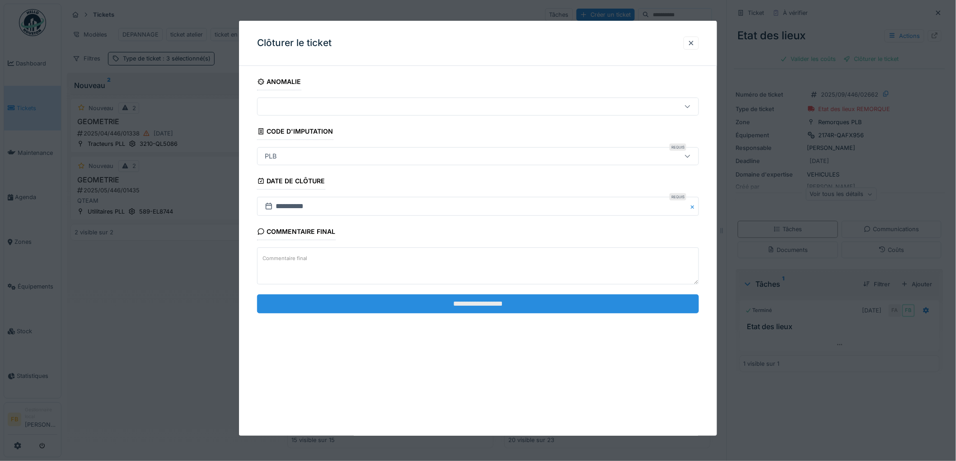
click at [475, 301] on input "**********" at bounding box center [478, 303] width 442 height 19
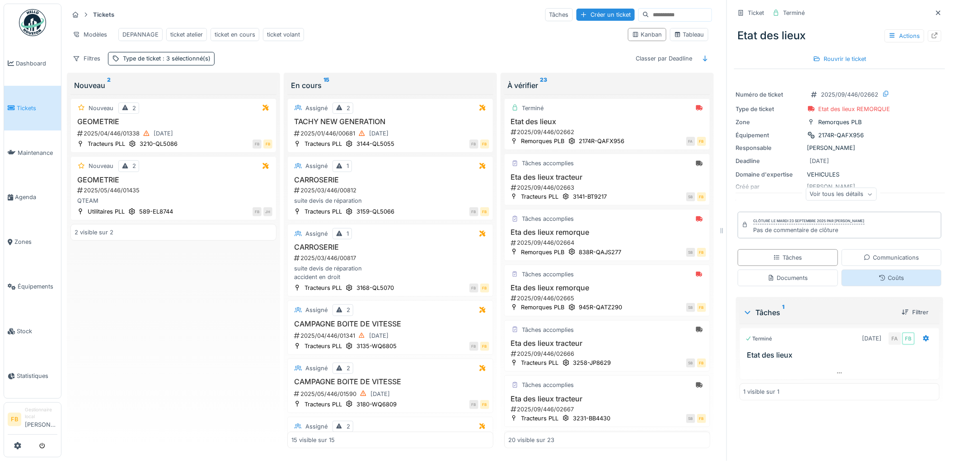
click at [879, 282] on div "Coûts" at bounding box center [891, 278] width 25 height 9
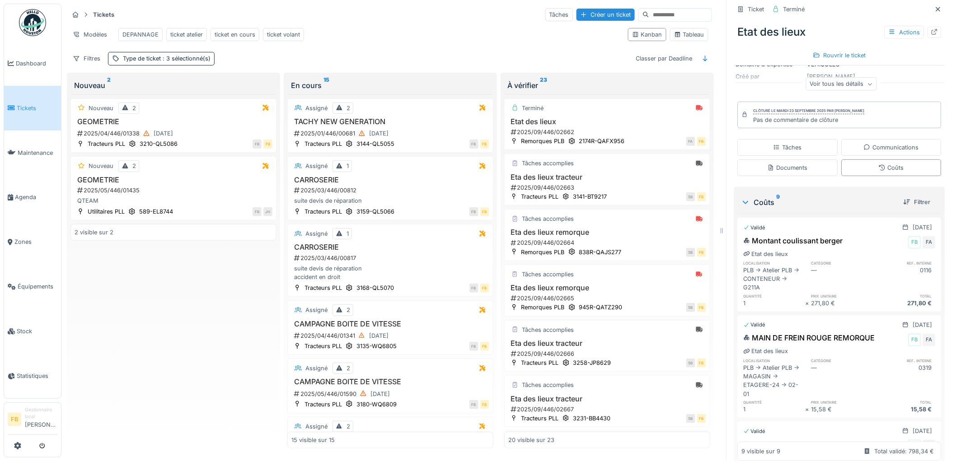
scroll to position [0, 0]
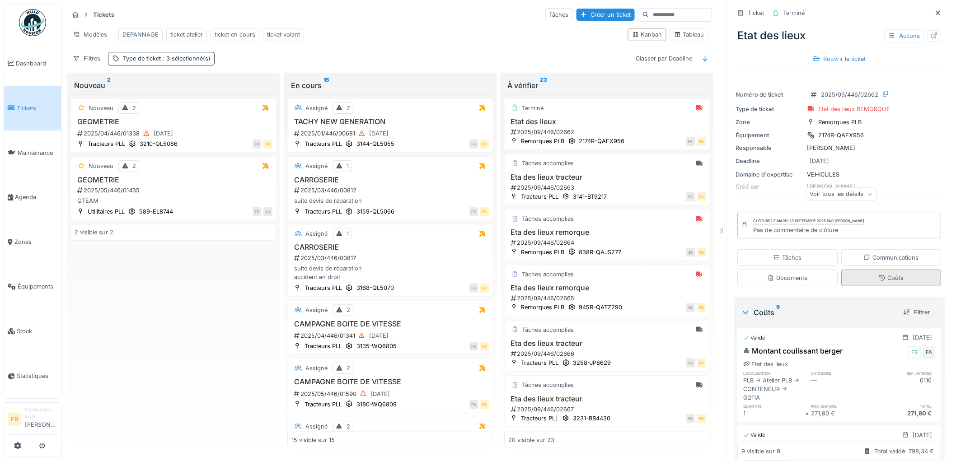
click at [879, 274] on div "Coûts" at bounding box center [891, 278] width 25 height 9
click at [34, 100] on link "Tickets" at bounding box center [32, 108] width 57 height 45
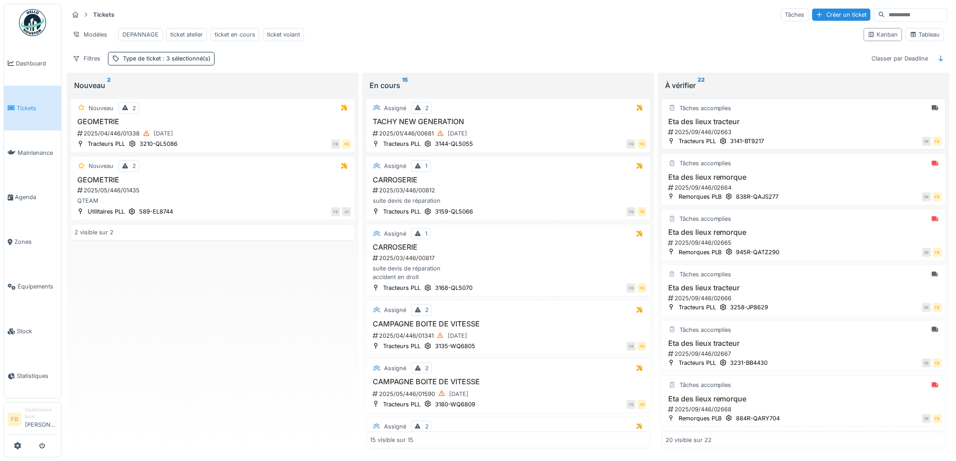
click at [791, 126] on h3 "Eta des lieux tracteur" at bounding box center [803, 121] width 276 height 9
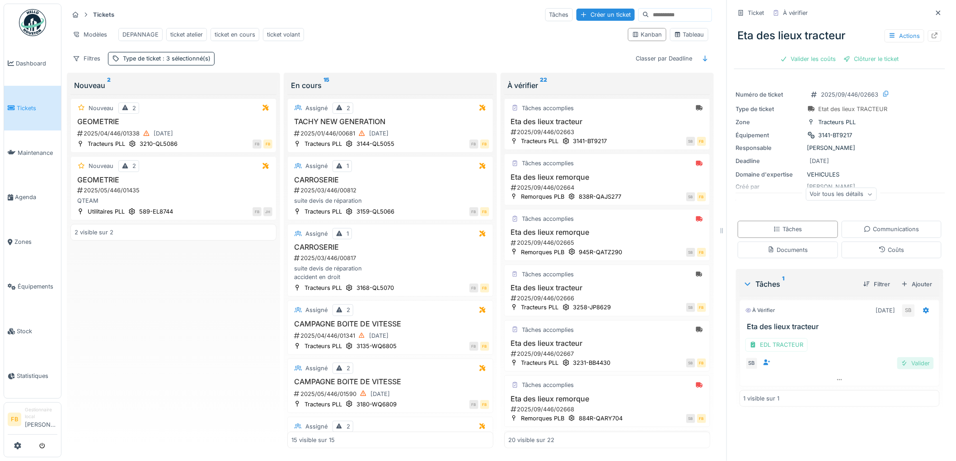
click at [902, 363] on div "Valider" at bounding box center [915, 363] width 37 height 12
click at [797, 57] on div "Valider les coûts" at bounding box center [807, 59] width 63 height 12
click at [834, 56] on div "Clôturer le ticket" at bounding box center [839, 59] width 63 height 12
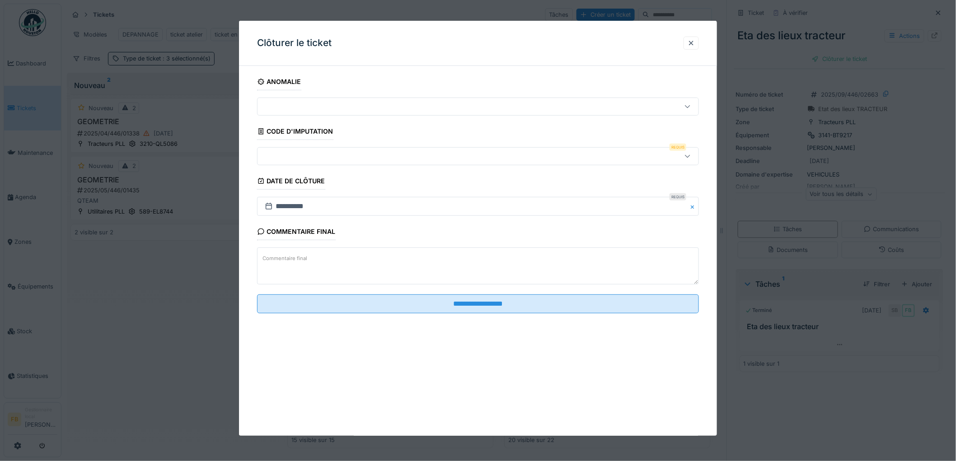
click at [318, 159] on div at bounding box center [452, 156] width 383 height 10
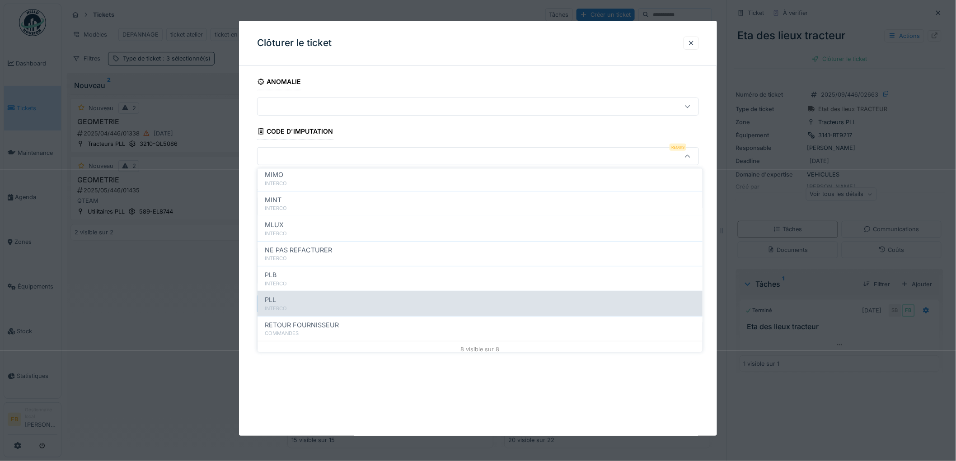
scroll to position [80, 0]
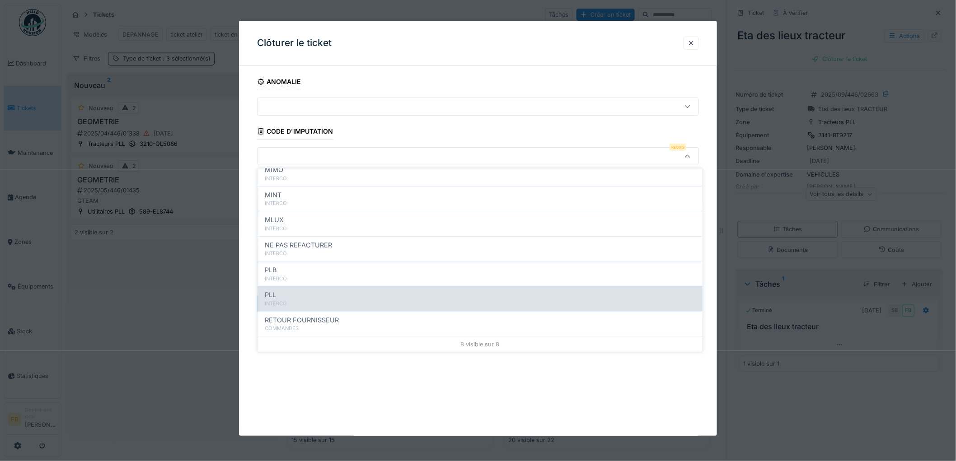
click at [299, 290] on div "PLL" at bounding box center [480, 295] width 430 height 10
type input "***"
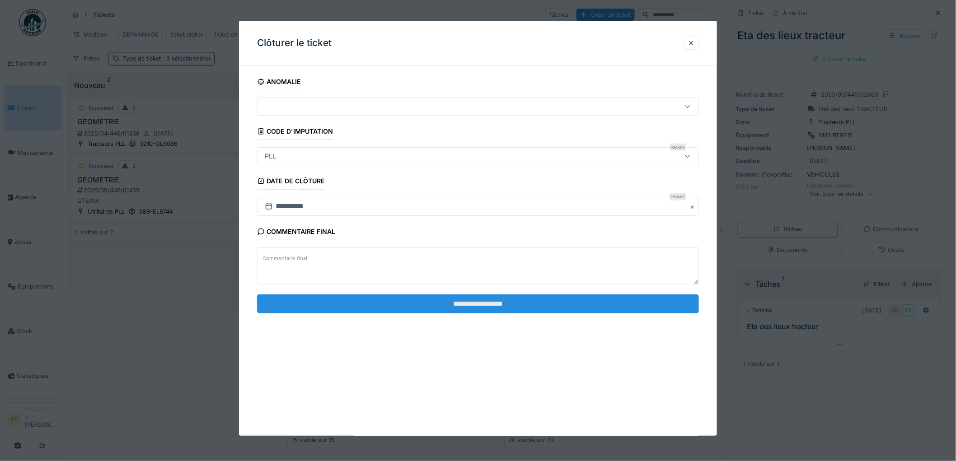
click at [486, 300] on input "**********" at bounding box center [478, 303] width 442 height 19
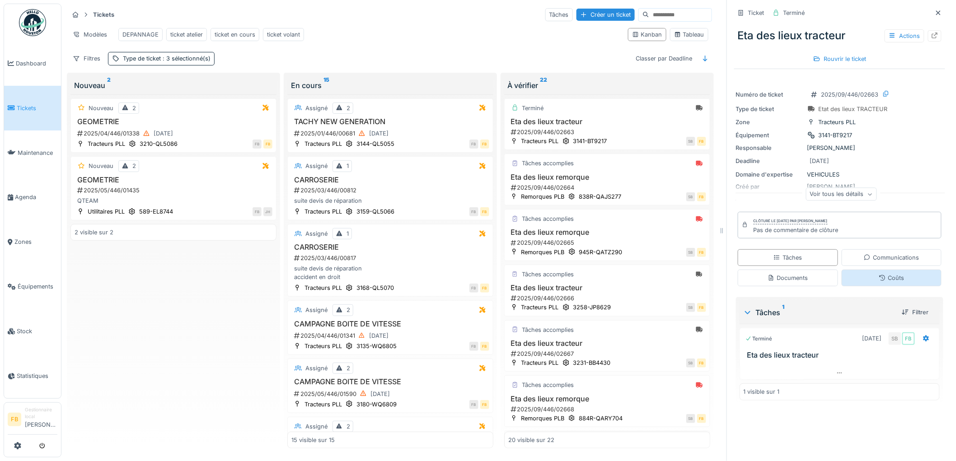
click at [868, 274] on div "Coûts" at bounding box center [891, 278] width 100 height 17
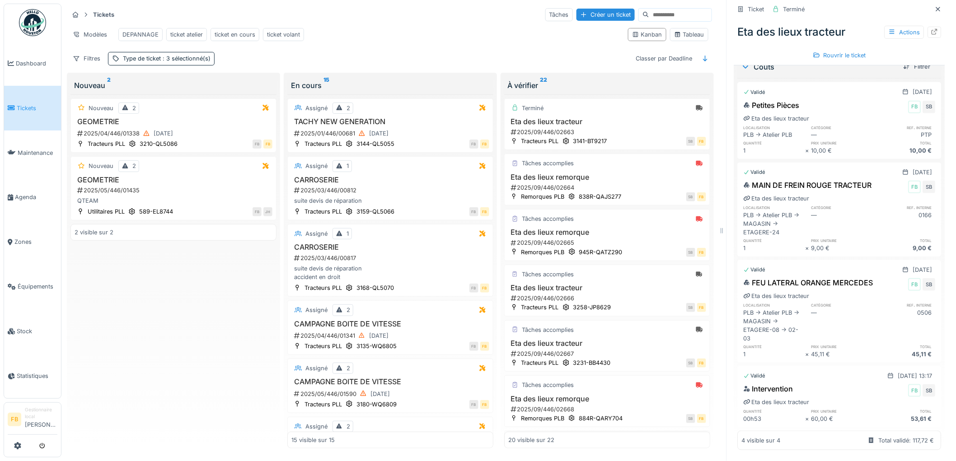
scroll to position [0, 0]
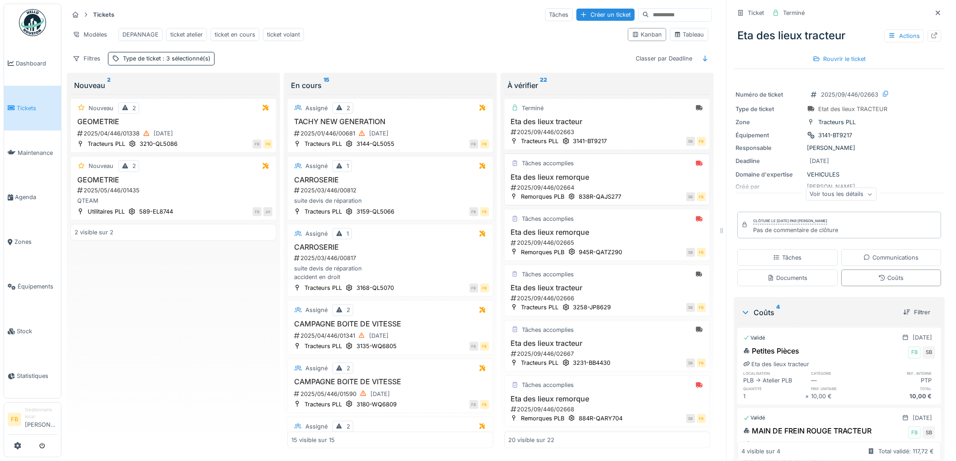
click at [615, 187] on div "2025/09/446/02664" at bounding box center [608, 187] width 196 height 9
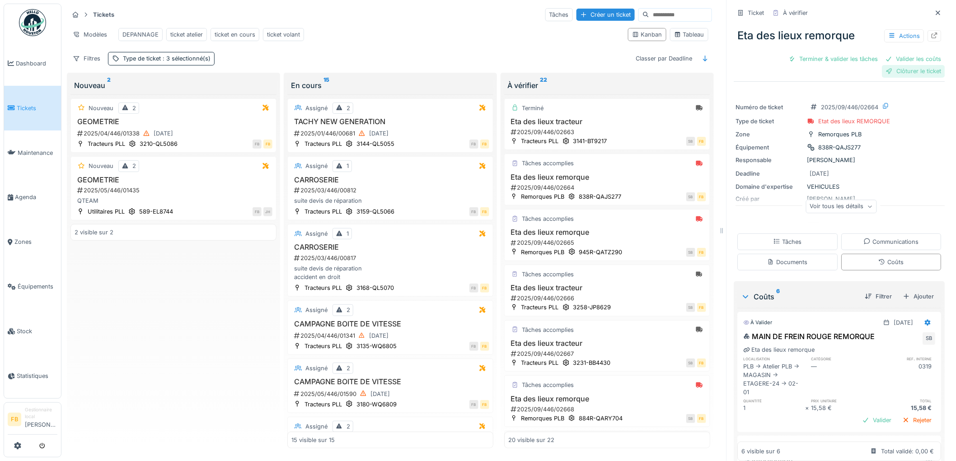
click at [890, 65] on div "Clôturer le ticket" at bounding box center [913, 71] width 63 height 12
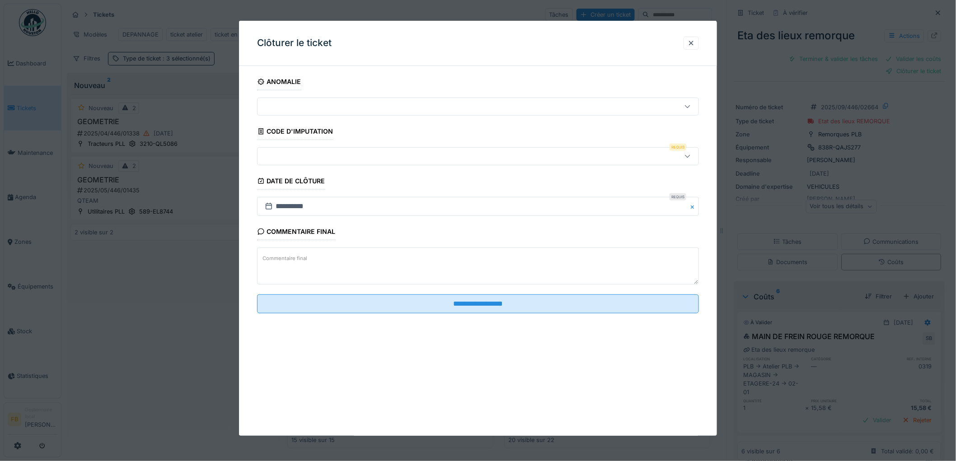
click at [304, 161] on div at bounding box center [452, 156] width 383 height 10
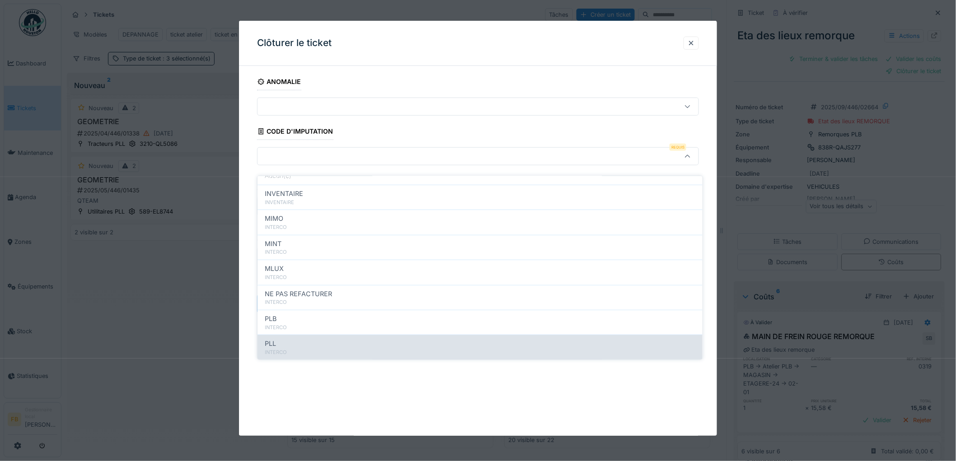
scroll to position [80, 0]
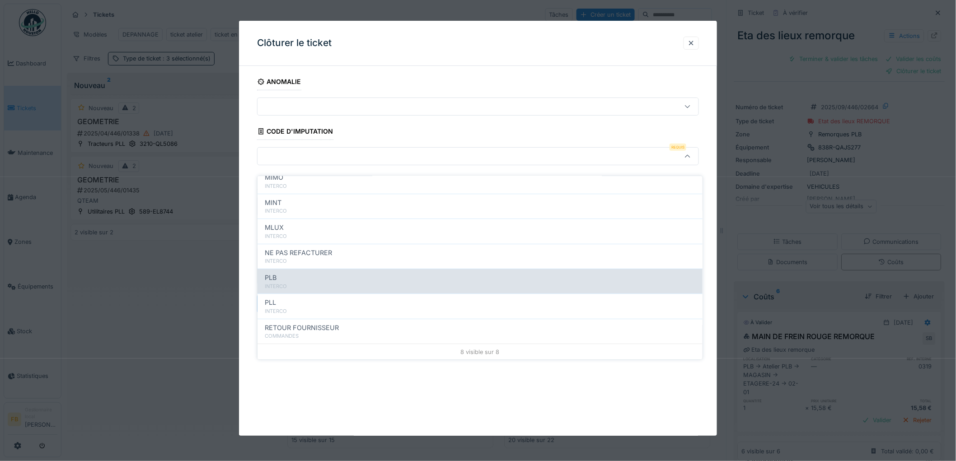
click at [299, 283] on div "PLB INTERCO" at bounding box center [479, 281] width 445 height 25
type input "***"
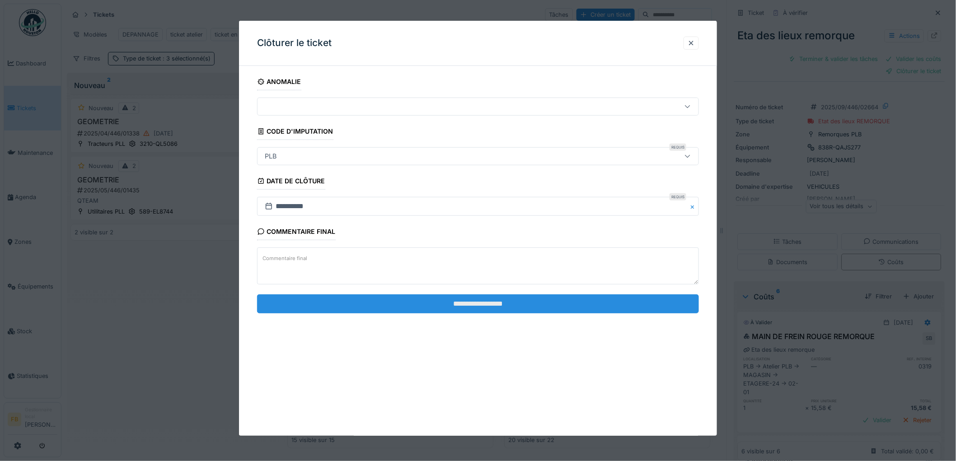
click at [497, 306] on input "**********" at bounding box center [478, 303] width 442 height 19
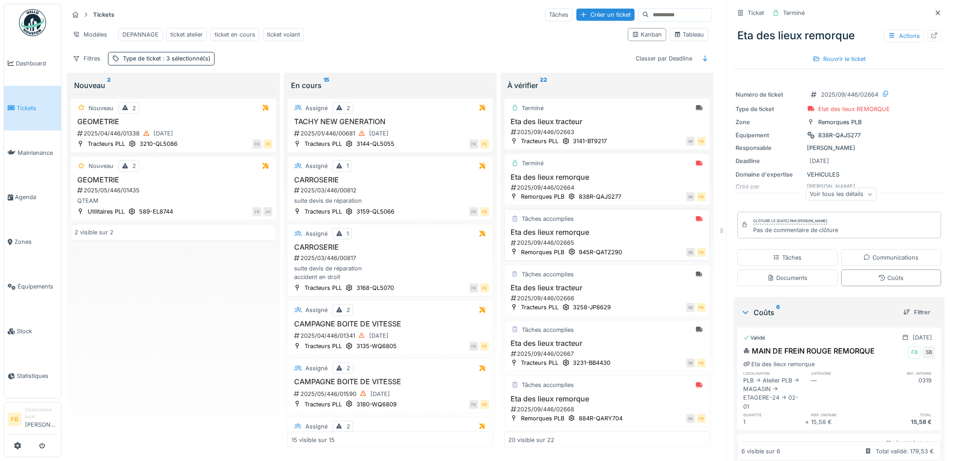
click at [626, 233] on h3 "Eta des lieux remorque" at bounding box center [607, 232] width 198 height 9
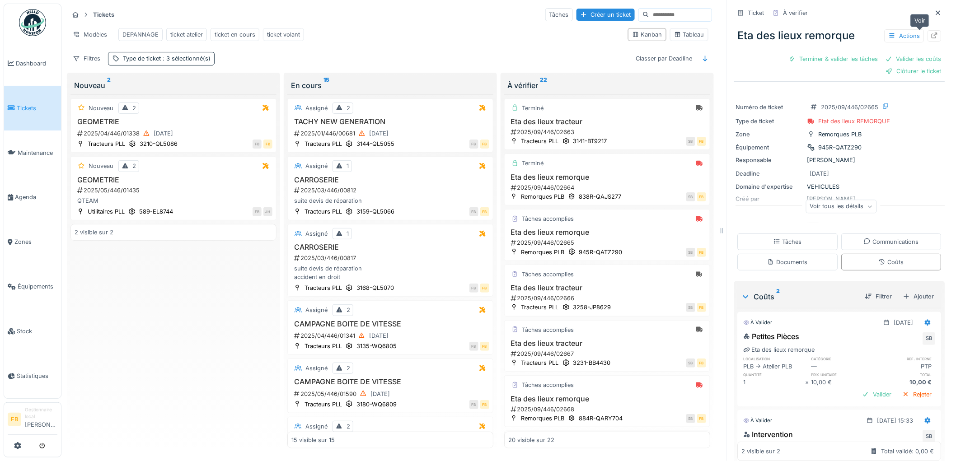
click at [932, 33] on icon at bounding box center [935, 36] width 6 height 6
click at [897, 29] on div "Actions" at bounding box center [904, 35] width 40 height 13
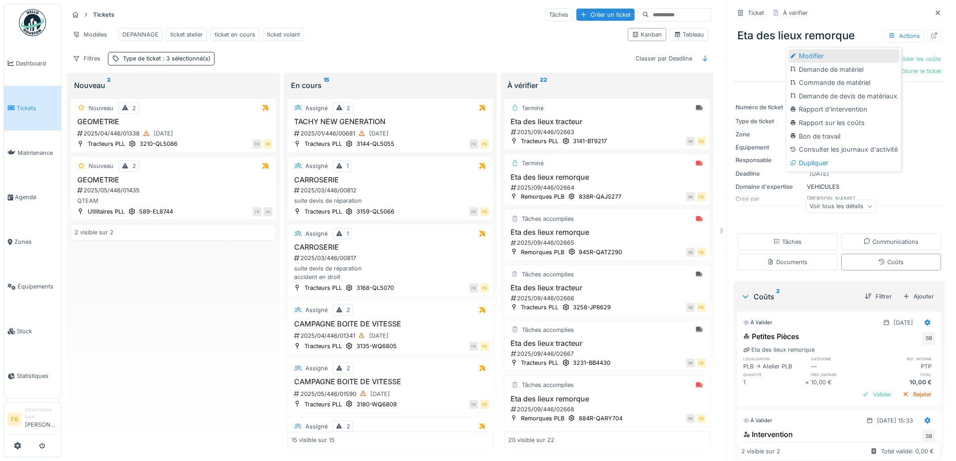
click at [819, 50] on div "Modifier" at bounding box center [843, 56] width 111 height 14
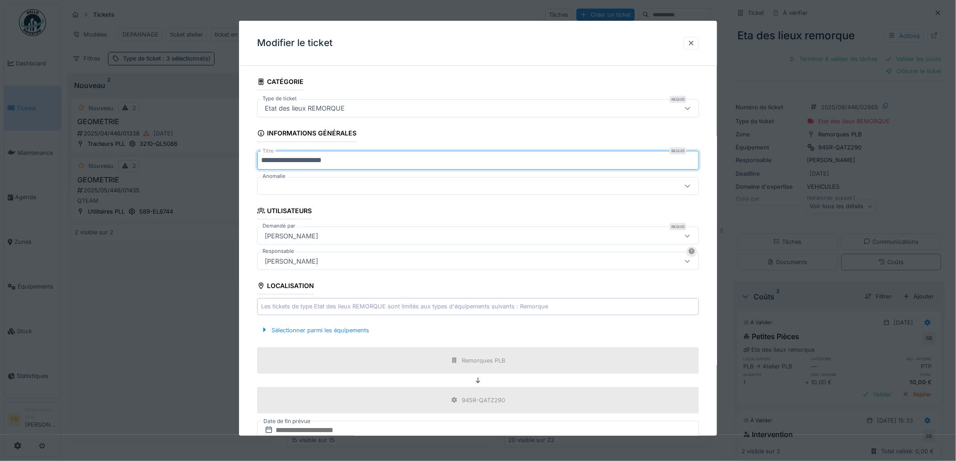
click at [272, 159] on input "**********" at bounding box center [478, 160] width 442 height 19
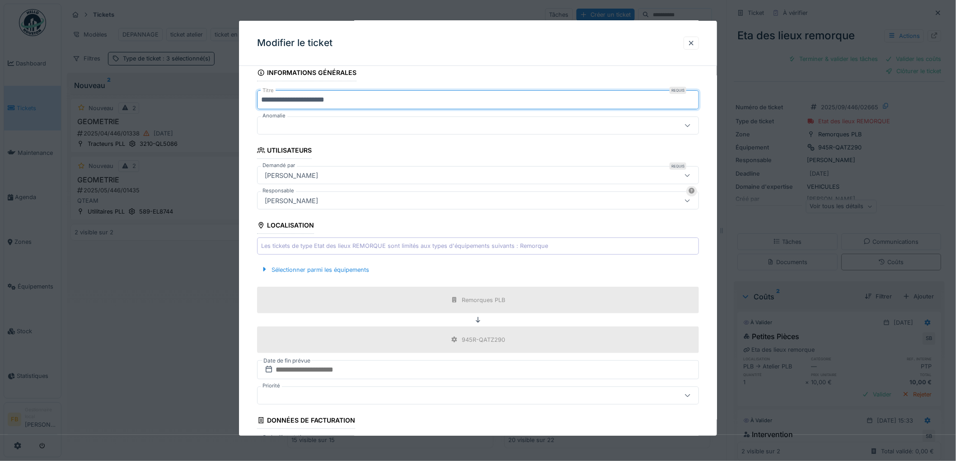
scroll to position [133, 0]
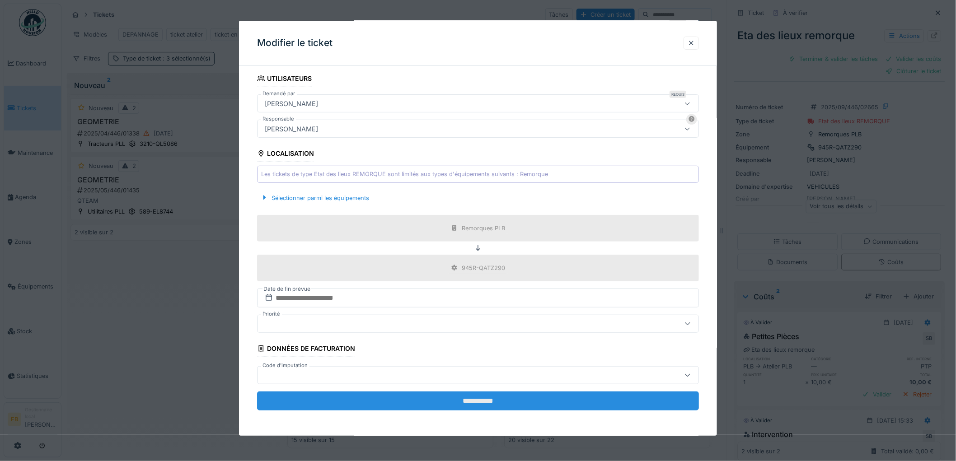
type input "**********"
click at [470, 398] on input "**********" at bounding box center [478, 401] width 442 height 19
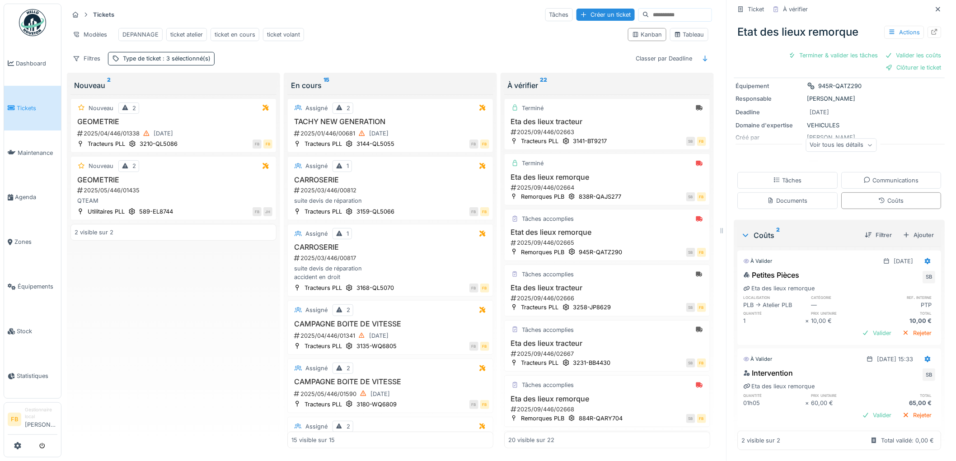
scroll to position [0, 0]
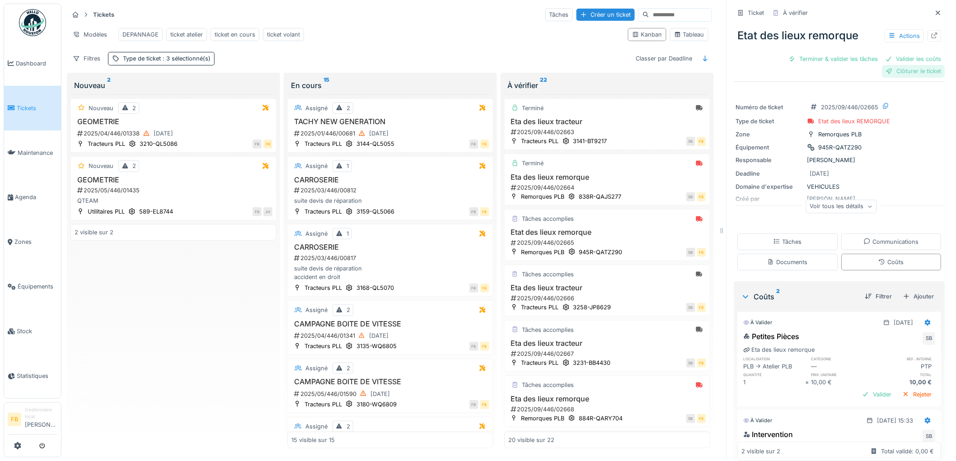
click at [888, 65] on div "Clôturer le ticket" at bounding box center [913, 71] width 63 height 12
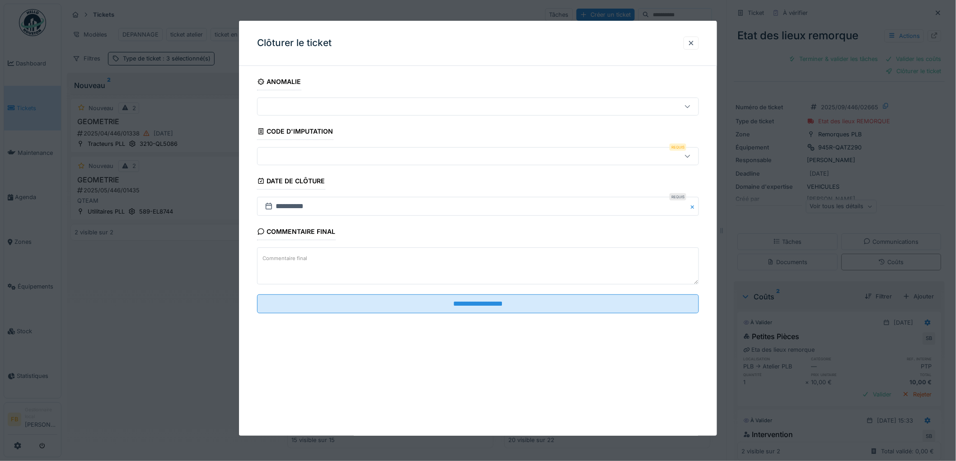
click at [296, 157] on div at bounding box center [452, 156] width 383 height 10
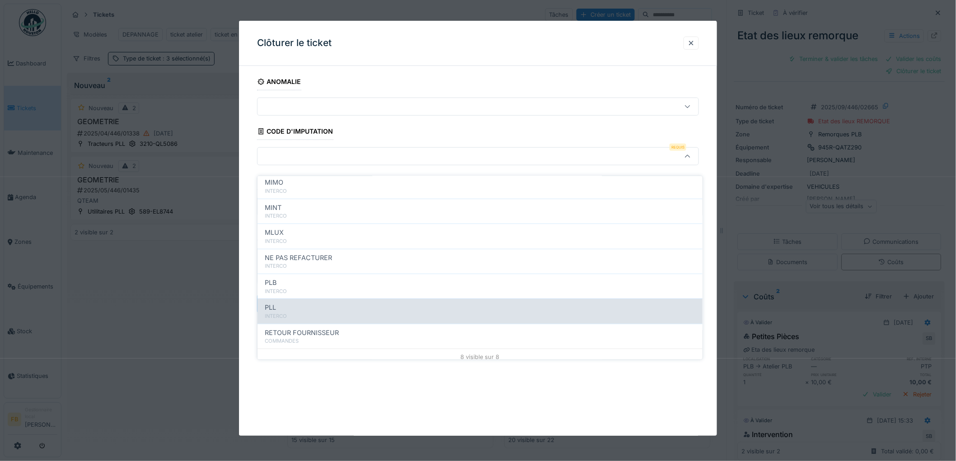
scroll to position [80, 0]
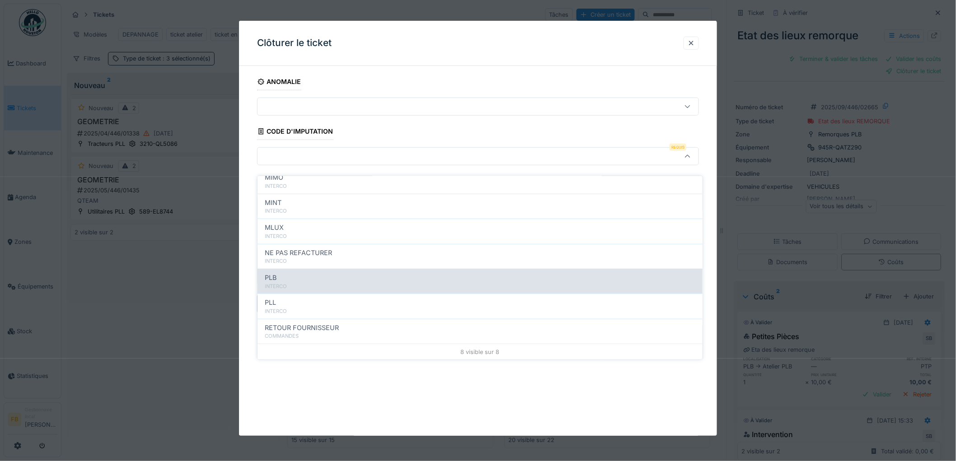
click at [287, 283] on div "INTERCO" at bounding box center [480, 287] width 430 height 8
type input "***"
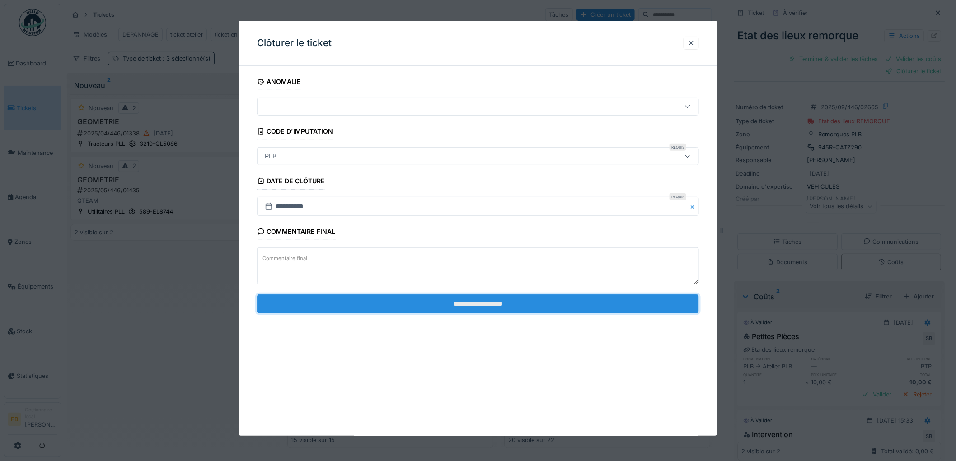
click at [449, 301] on input "**********" at bounding box center [478, 303] width 442 height 19
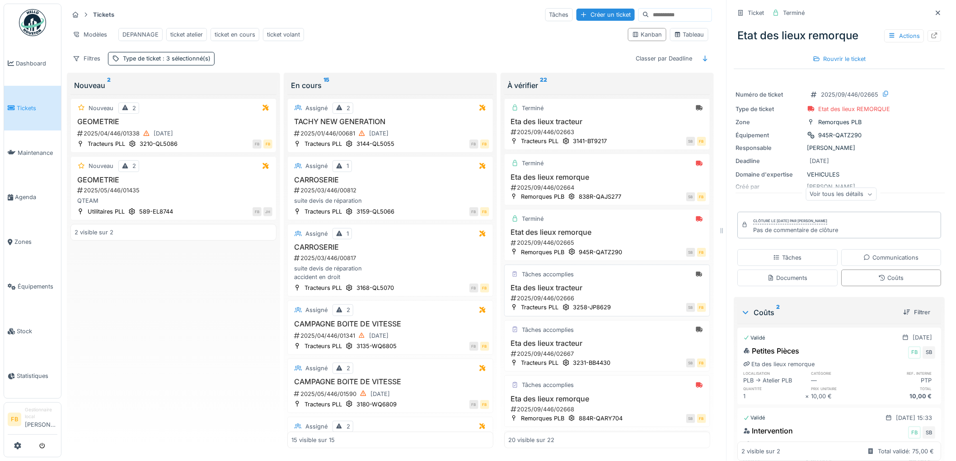
click at [609, 279] on div "Tâches accomplies" at bounding box center [607, 274] width 198 height 11
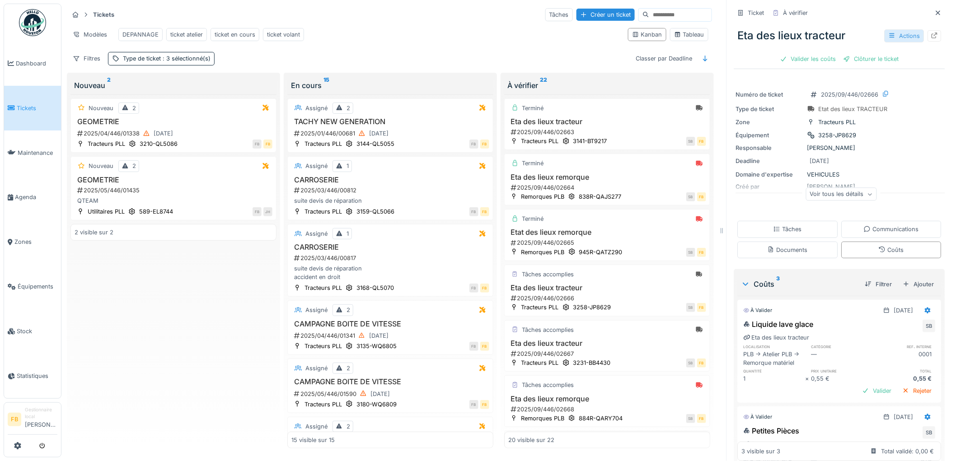
click at [895, 29] on div "Actions" at bounding box center [904, 35] width 40 height 13
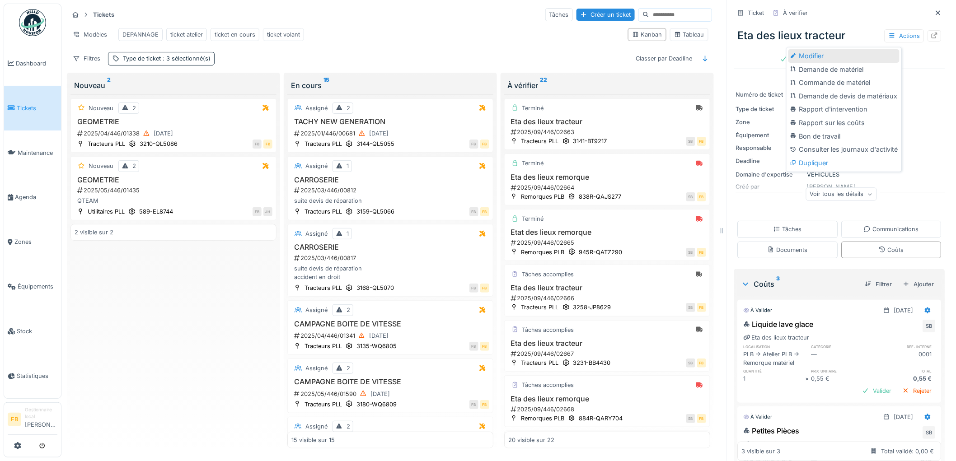
click at [832, 49] on div "Modifier" at bounding box center [843, 56] width 111 height 14
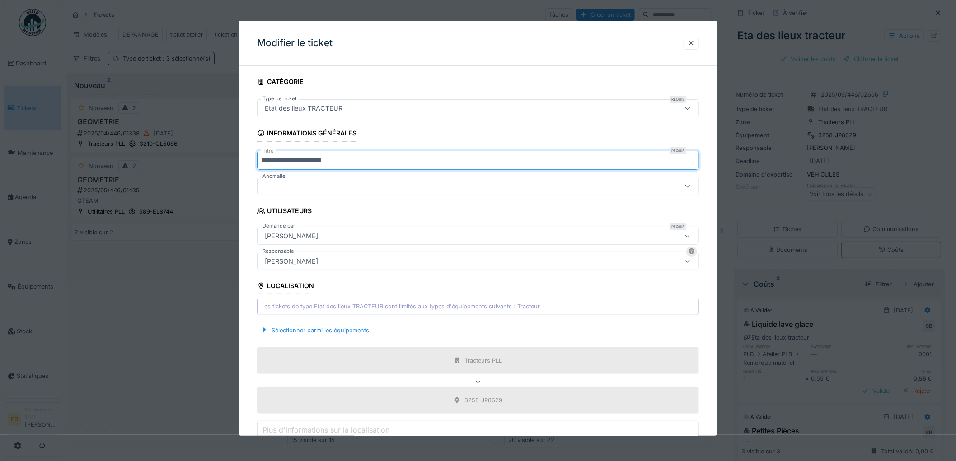
click at [272, 160] on input "**********" at bounding box center [478, 160] width 442 height 19
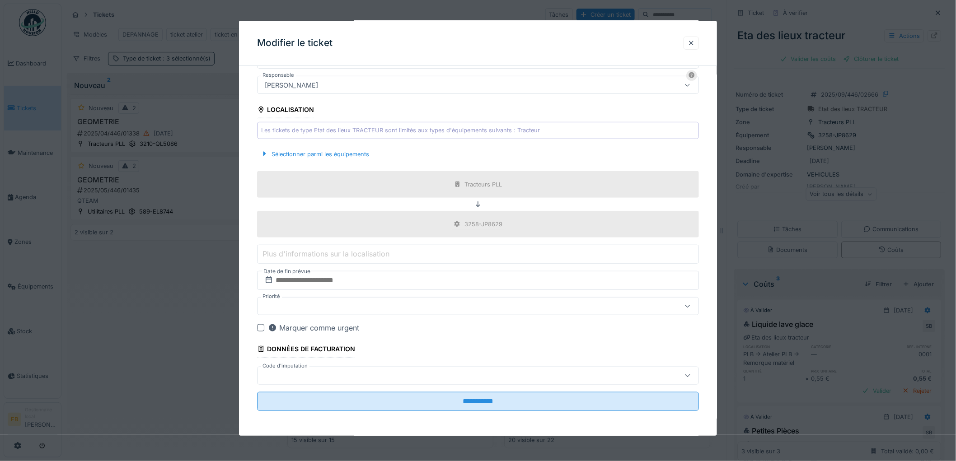
scroll to position [178, 0]
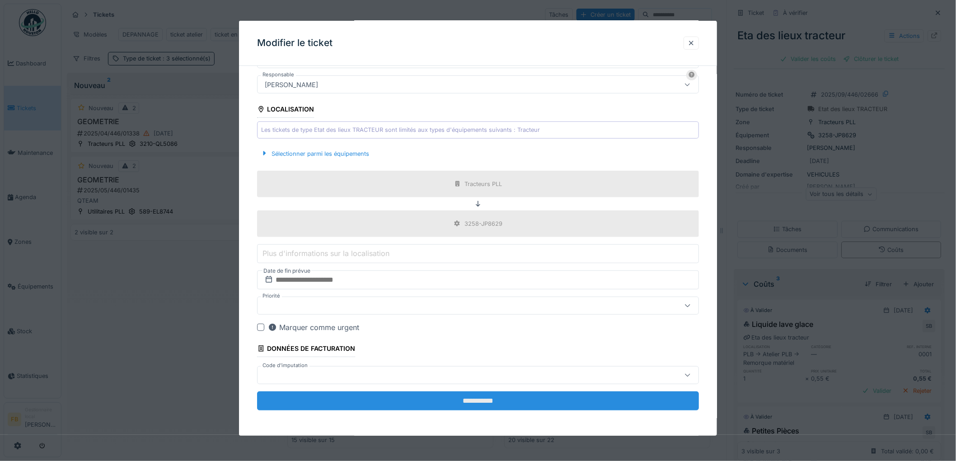
type input "**********"
click at [429, 399] on input "**********" at bounding box center [478, 401] width 442 height 19
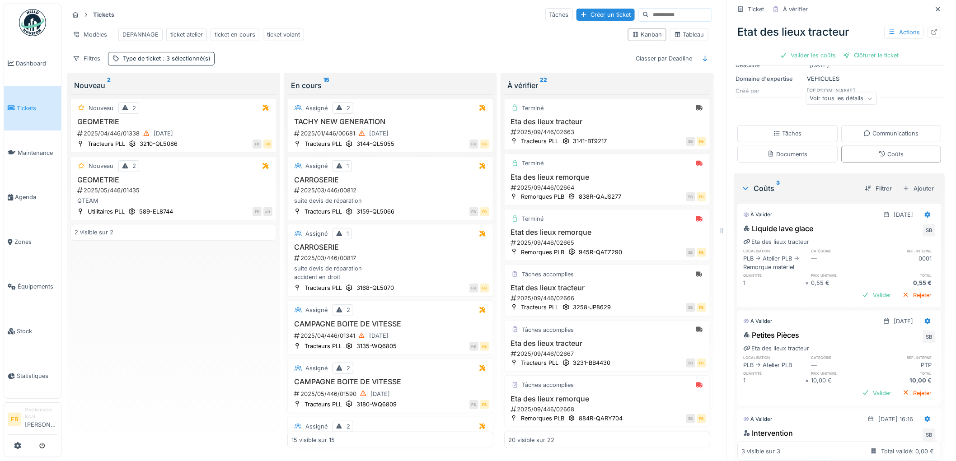
scroll to position [167, 0]
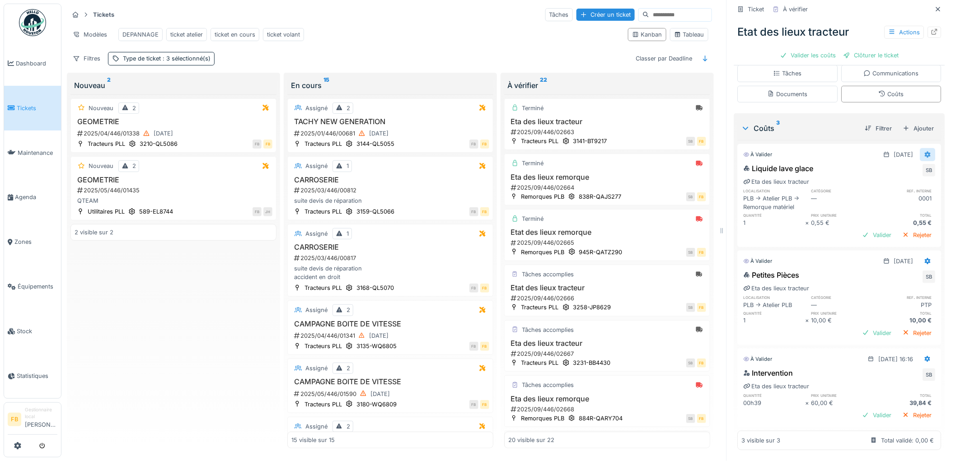
click at [925, 151] on icon at bounding box center [928, 154] width 6 height 6
click at [885, 159] on div "Modifier" at bounding box center [888, 166] width 44 height 14
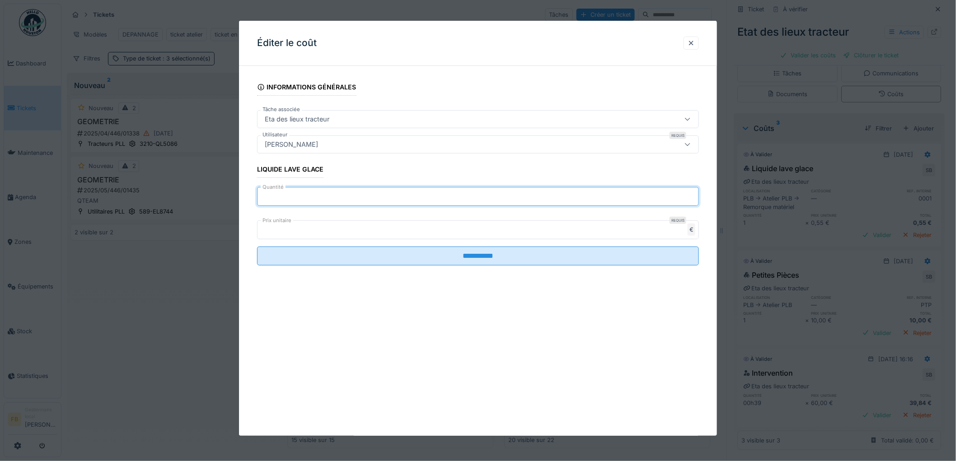
drag, startPoint x: 293, startPoint y: 197, endPoint x: 244, endPoint y: 196, distance: 48.4
click at [244, 196] on div "**********" at bounding box center [478, 182] width 478 height 218
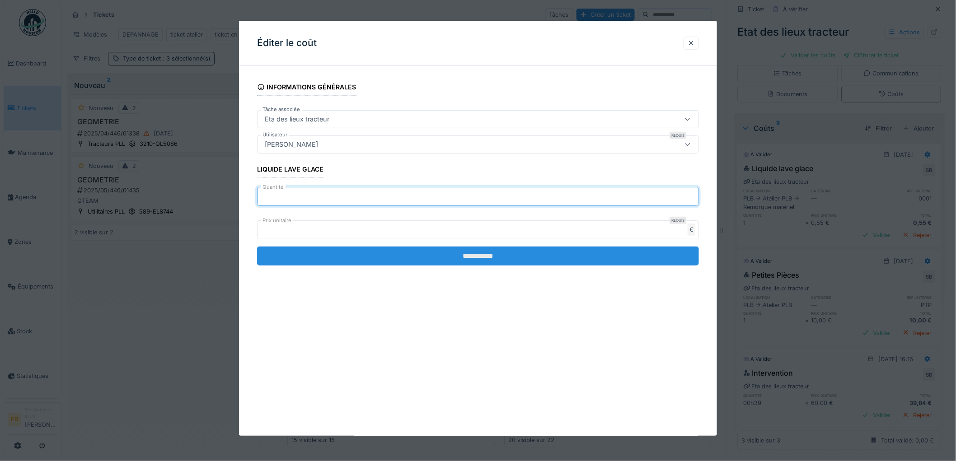
type input "**"
click at [488, 261] on input "**********" at bounding box center [478, 256] width 442 height 19
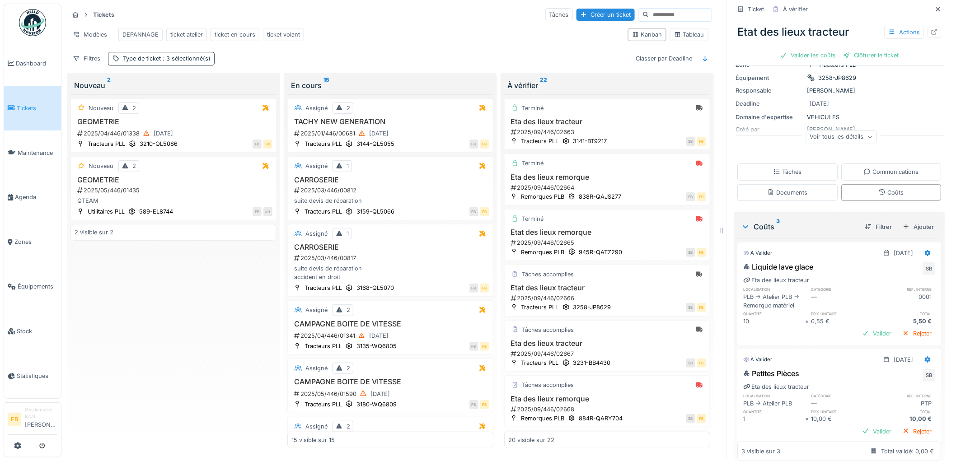
scroll to position [0, 0]
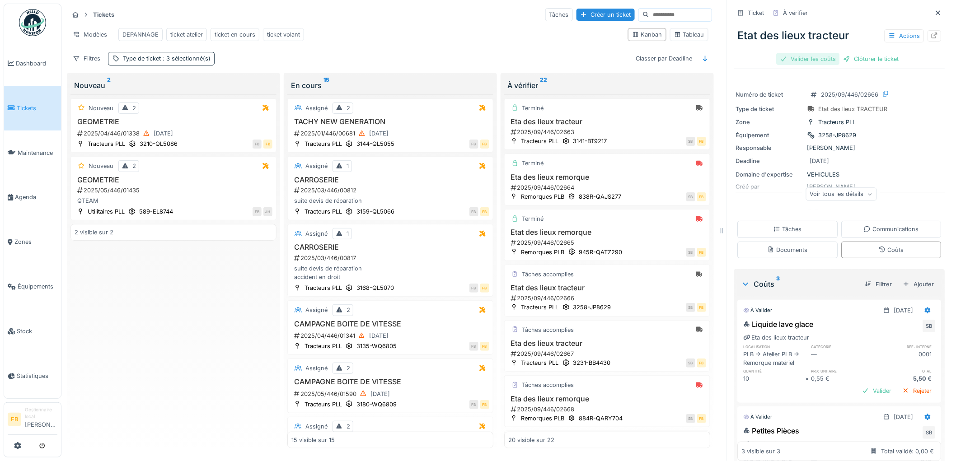
click at [815, 53] on div "Valider les coûts" at bounding box center [807, 59] width 63 height 12
click at [844, 53] on div "Clôturer le ticket" at bounding box center [839, 59] width 63 height 12
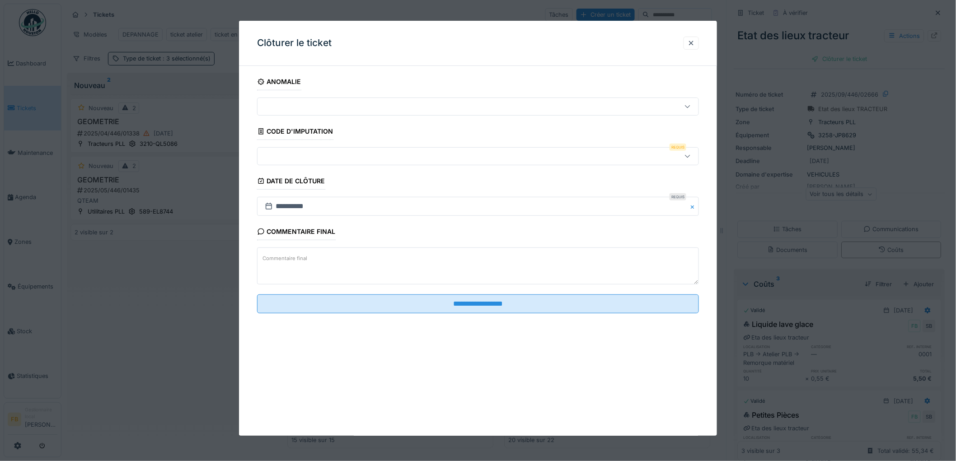
click at [294, 160] on div at bounding box center [452, 156] width 383 height 10
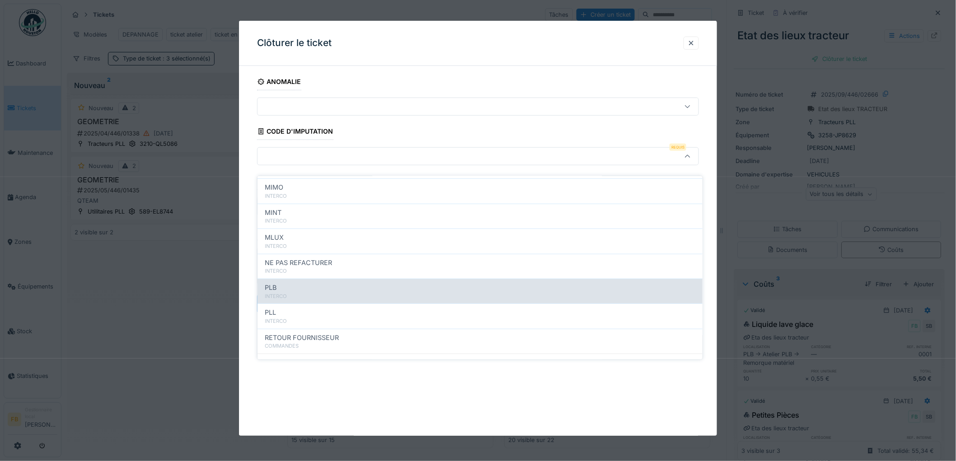
scroll to position [80, 0]
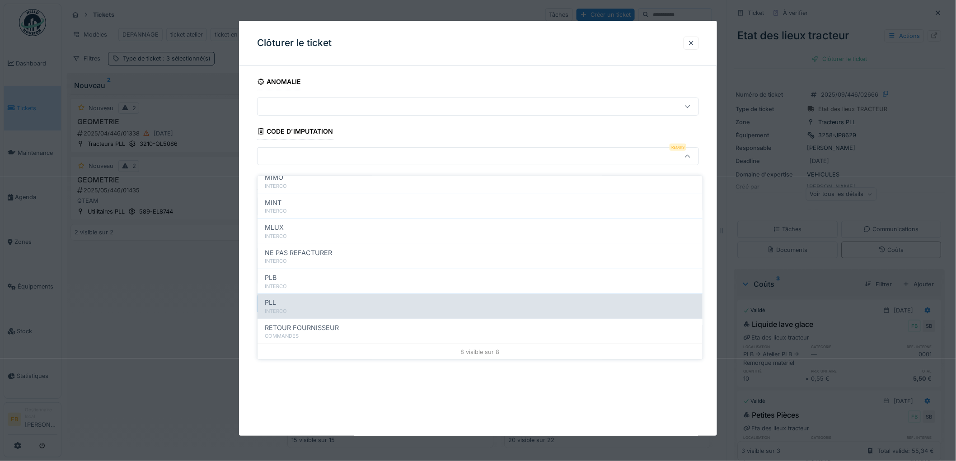
click at [312, 298] on div "PLL" at bounding box center [480, 303] width 430 height 10
type input "***"
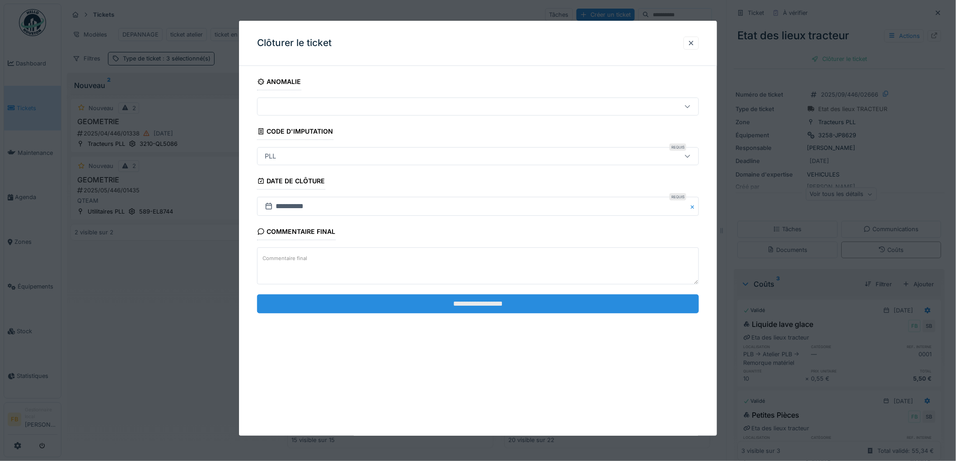
click at [449, 305] on input "**********" at bounding box center [478, 303] width 442 height 19
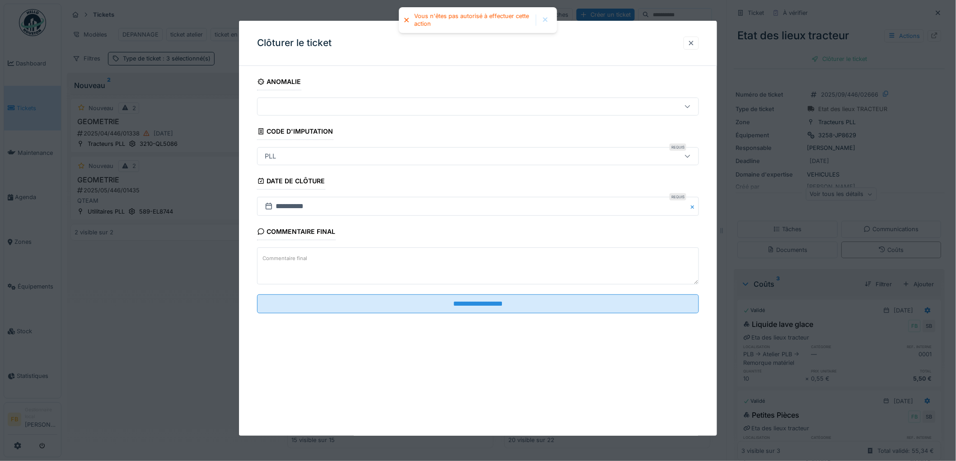
click at [695, 44] on div at bounding box center [690, 43] width 7 height 9
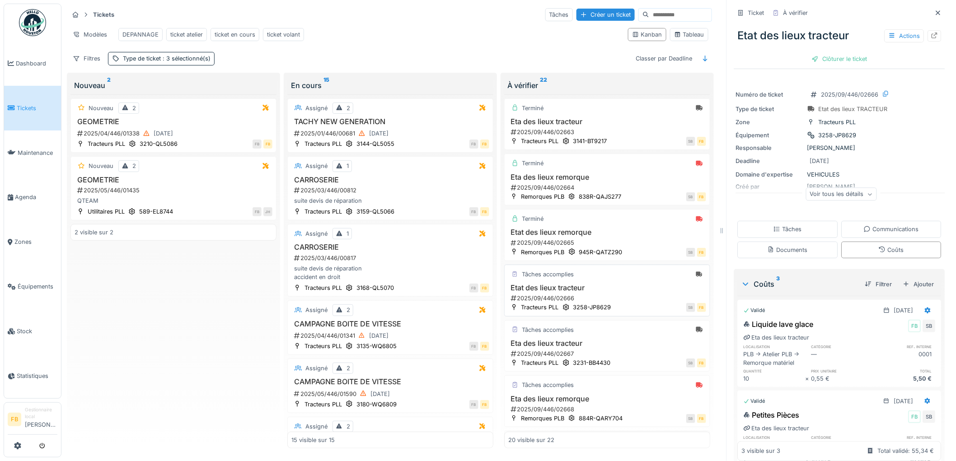
click at [593, 290] on h3 "Etat des lieux tracteur" at bounding box center [607, 288] width 198 height 9
click at [832, 56] on div "Clôturer le ticket" at bounding box center [839, 59] width 63 height 12
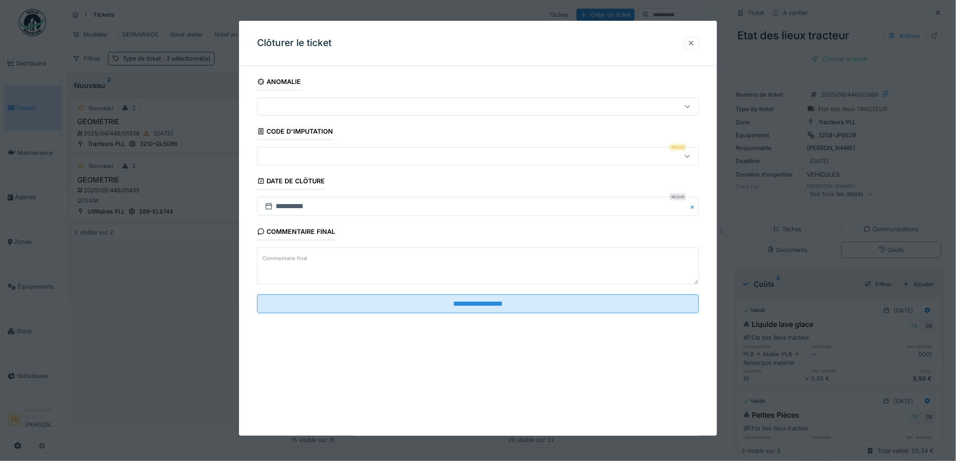
click at [695, 42] on div at bounding box center [690, 43] width 7 height 9
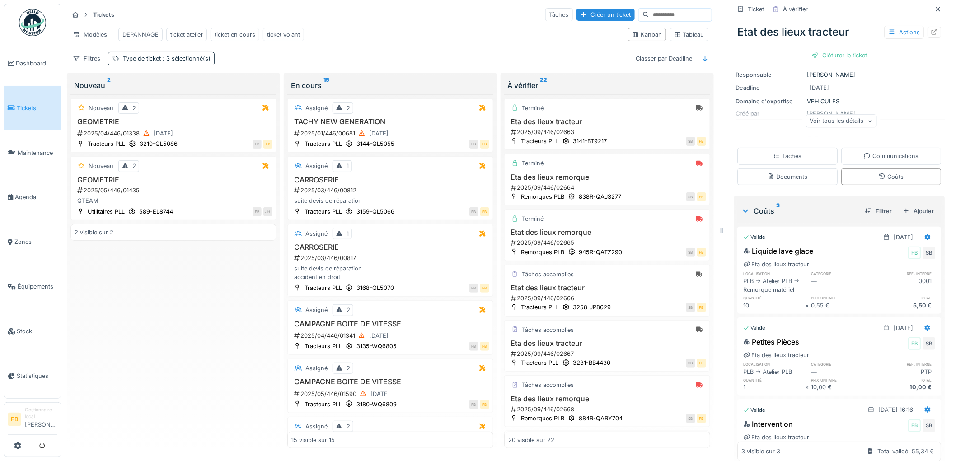
scroll to position [0, 0]
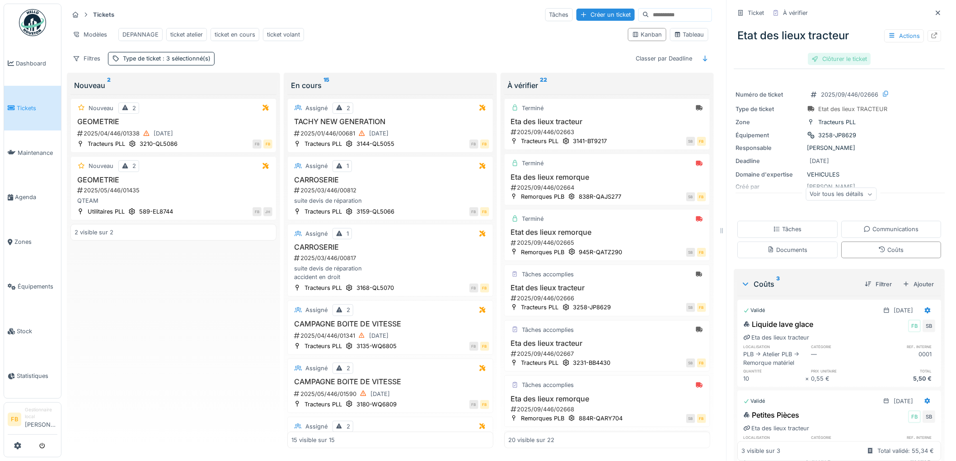
click at [827, 54] on div "Clôturer le ticket" at bounding box center [839, 59] width 63 height 12
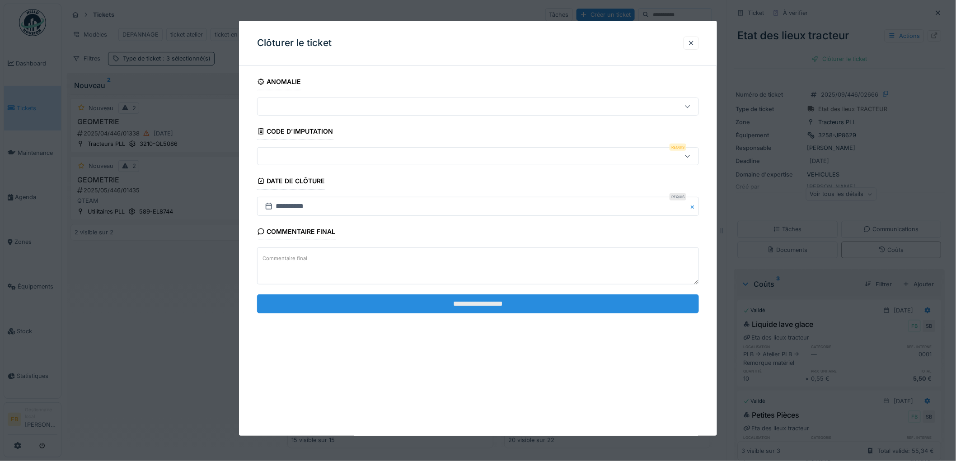
click at [420, 301] on input "**********" at bounding box center [478, 303] width 442 height 19
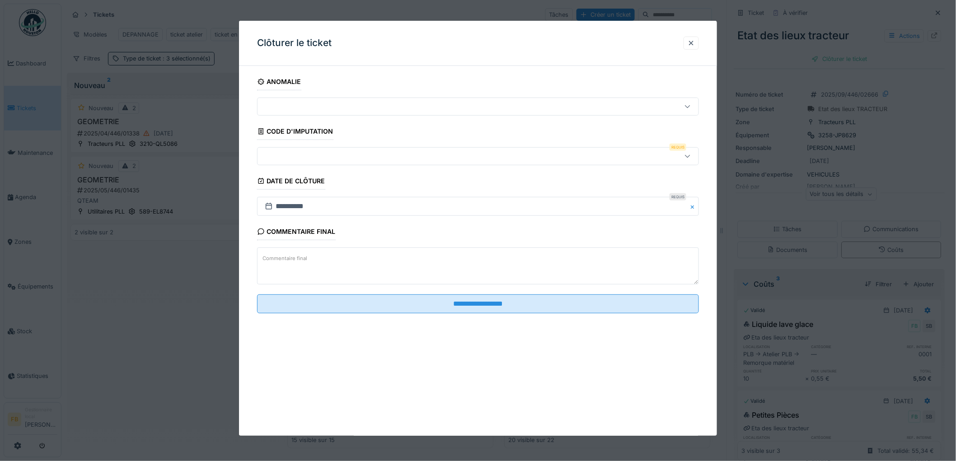
click at [326, 155] on div at bounding box center [452, 156] width 383 height 10
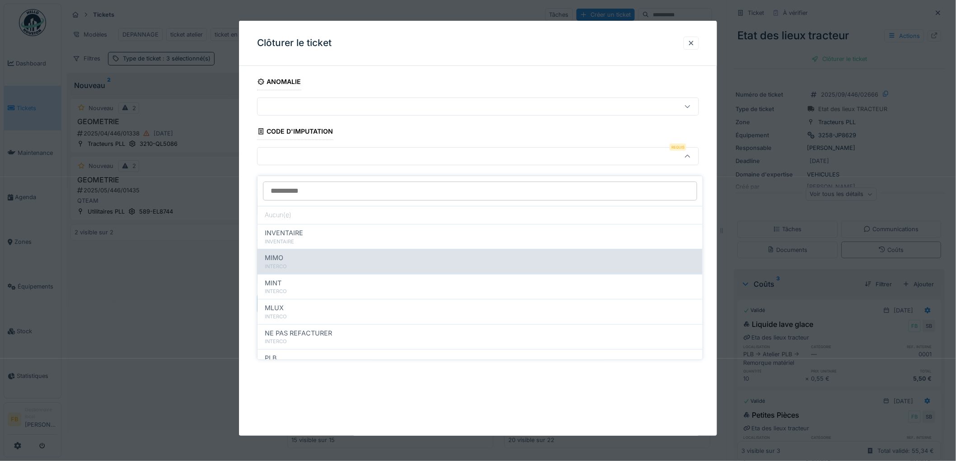
scroll to position [80, 0]
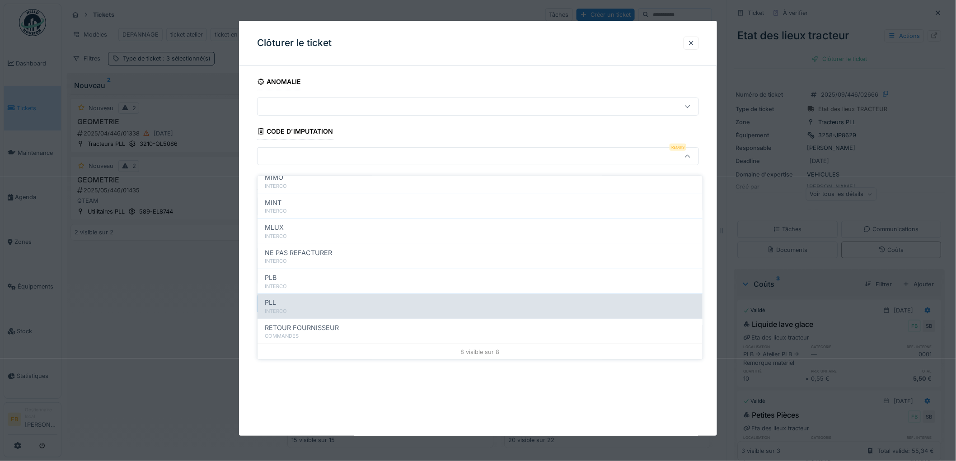
click at [294, 298] on div "PLL" at bounding box center [480, 303] width 430 height 10
type input "***"
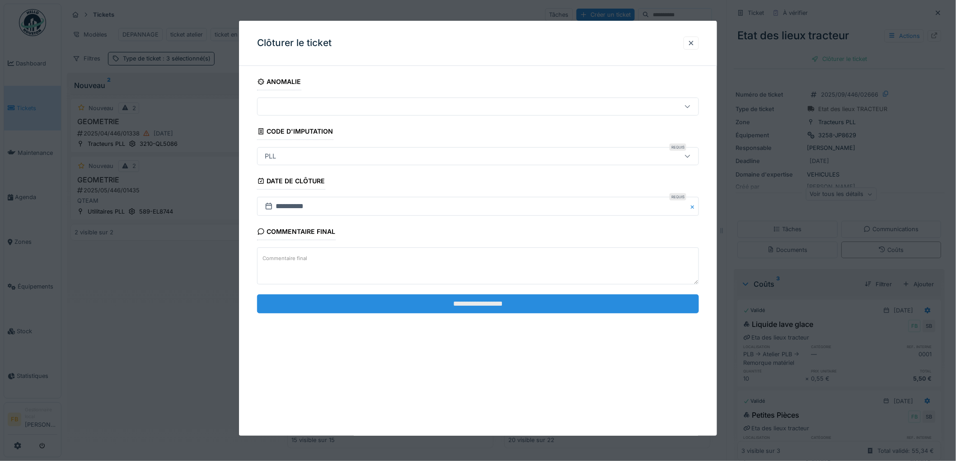
click at [488, 309] on input "**********" at bounding box center [478, 303] width 442 height 19
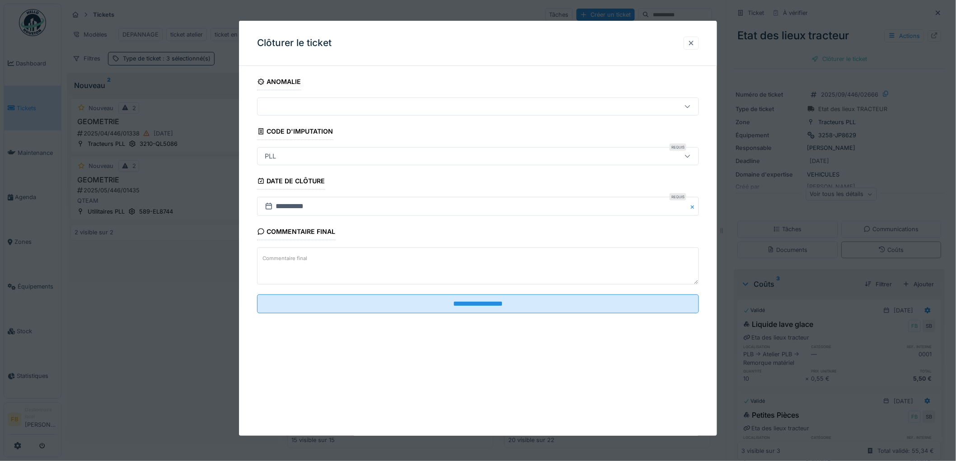
click at [695, 41] on div at bounding box center [690, 43] width 7 height 9
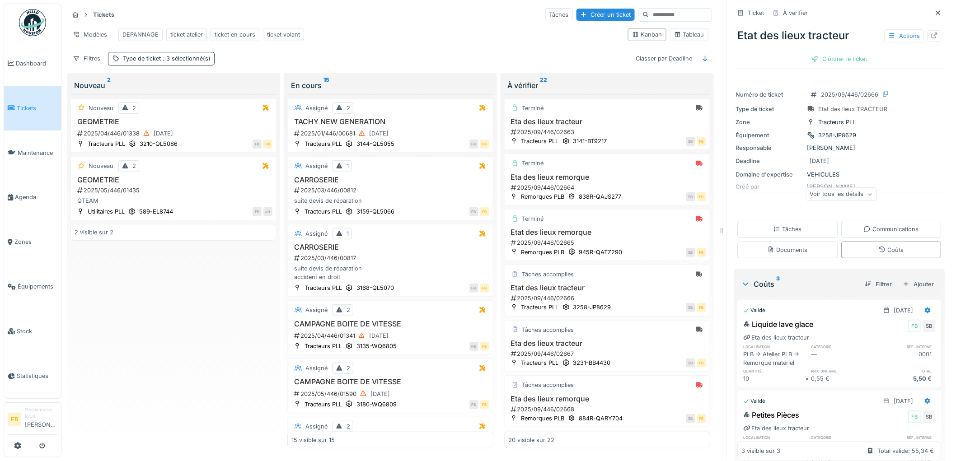
click at [19, 104] on span "Tickets" at bounding box center [37, 108] width 41 height 9
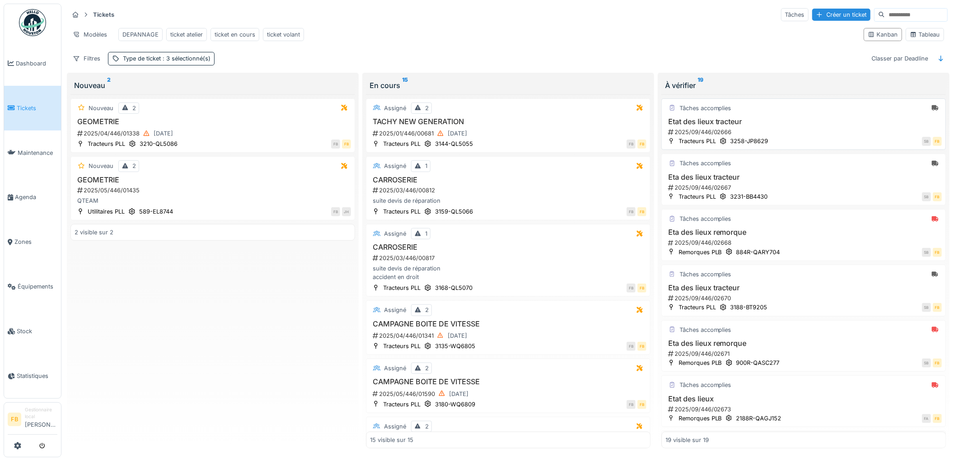
click at [798, 126] on h3 "Etat des lieux tracteur" at bounding box center [803, 121] width 276 height 9
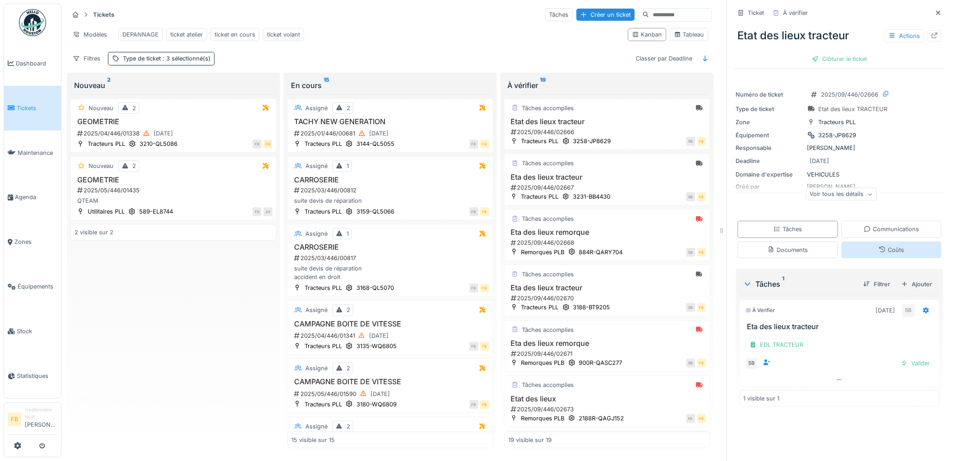
click at [879, 253] on div "Coûts" at bounding box center [891, 250] width 25 height 9
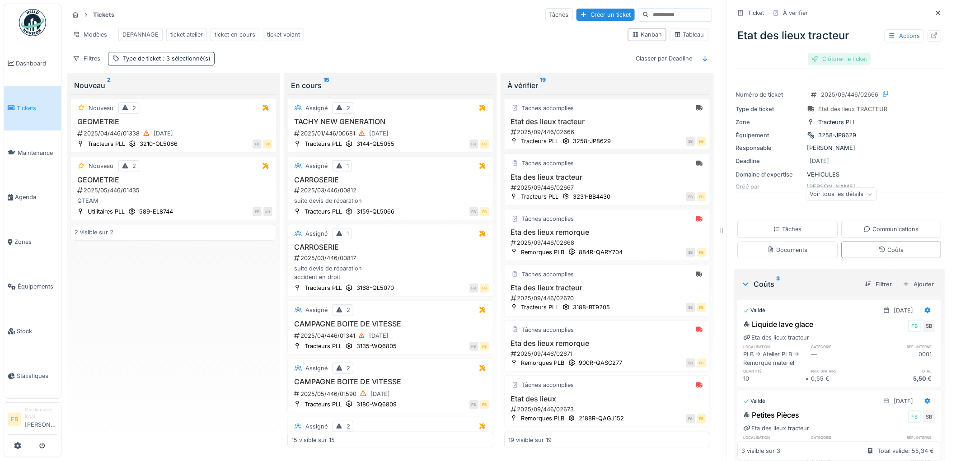
click at [820, 55] on div "Clôturer le ticket" at bounding box center [839, 59] width 63 height 12
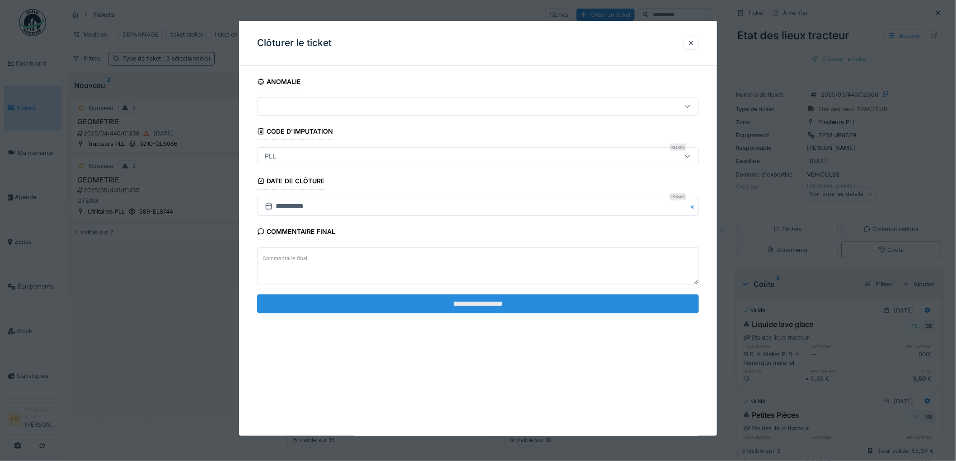
click at [364, 301] on input "**********" at bounding box center [478, 303] width 442 height 19
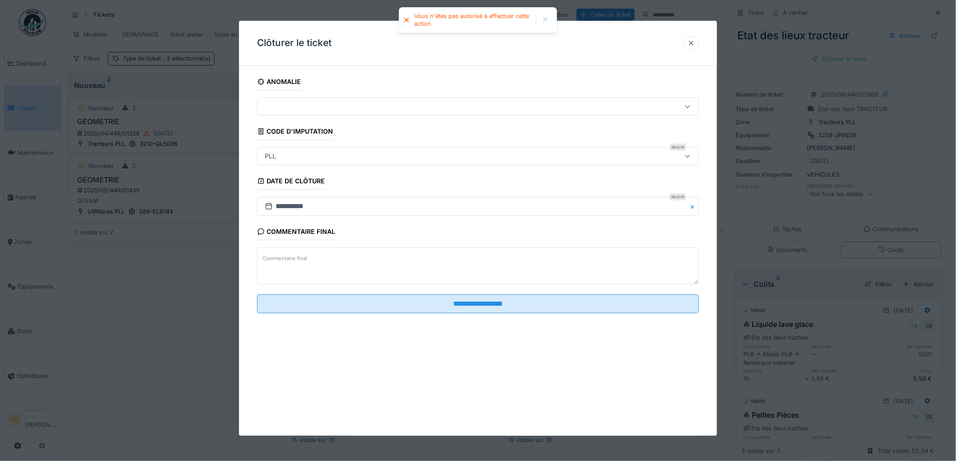
click at [695, 43] on div at bounding box center [690, 43] width 7 height 9
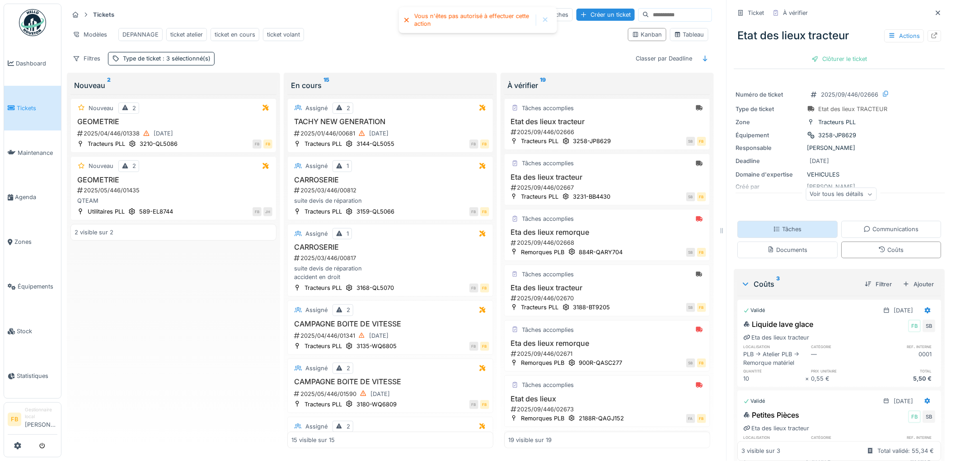
click at [780, 225] on div "Tâches" at bounding box center [787, 229] width 28 height 9
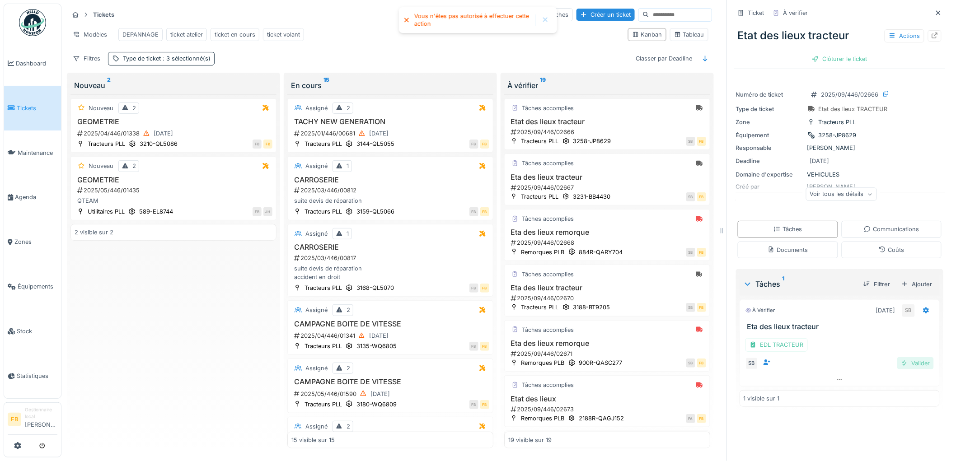
click at [897, 360] on div "Valider" at bounding box center [915, 363] width 37 height 12
click at [836, 53] on div "Clôturer le ticket" at bounding box center [839, 59] width 63 height 12
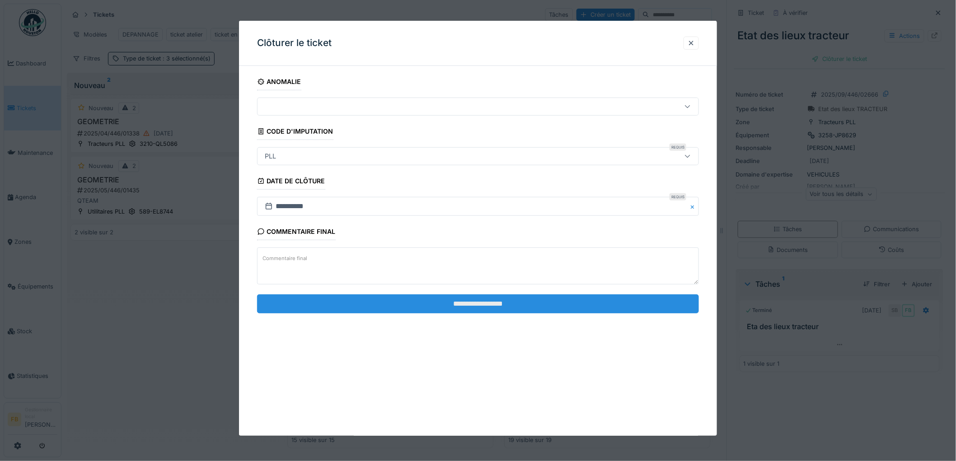
click at [406, 304] on input "**********" at bounding box center [478, 303] width 442 height 19
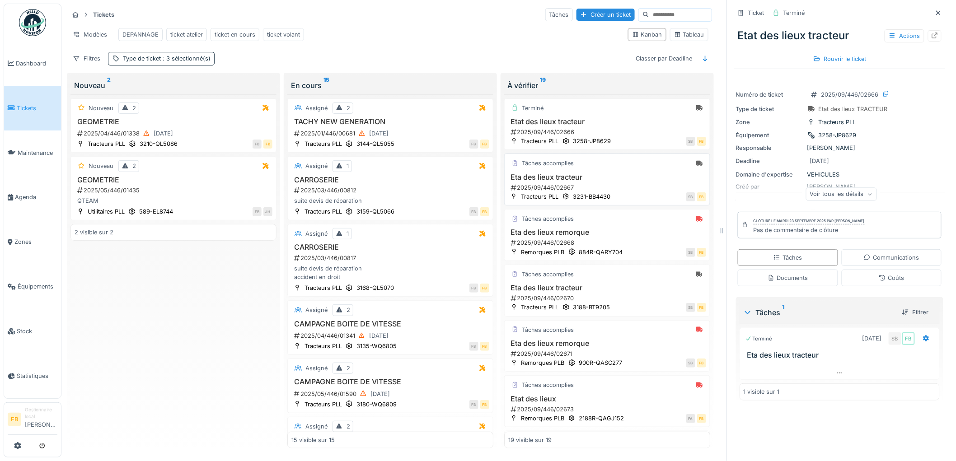
click at [589, 177] on h3 "Eta des lieux tracteur" at bounding box center [607, 177] width 198 height 9
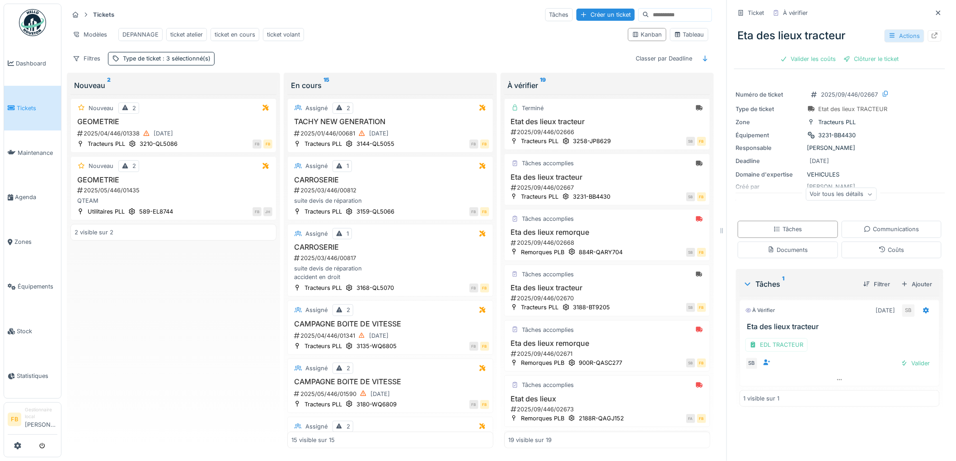
click at [897, 29] on div "Actions" at bounding box center [904, 35] width 40 height 13
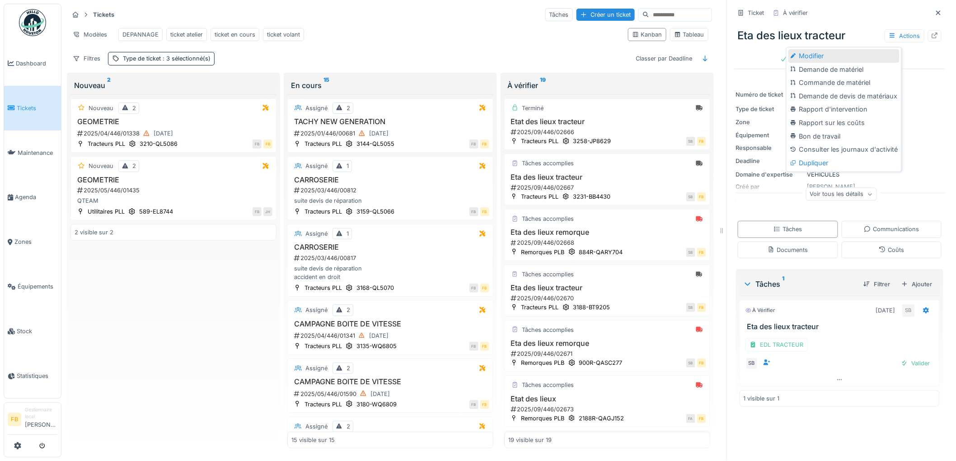
click at [861, 49] on div "Modifier" at bounding box center [843, 56] width 111 height 14
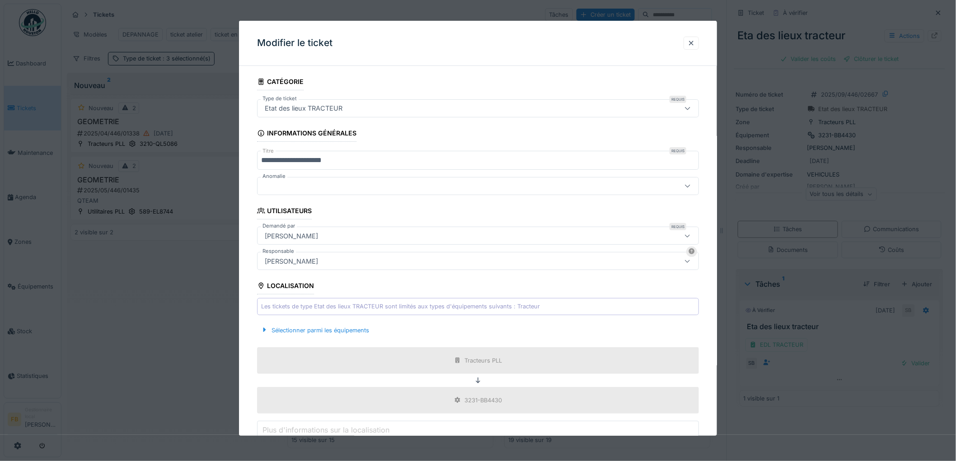
click at [270, 163] on input "**********" at bounding box center [478, 160] width 442 height 19
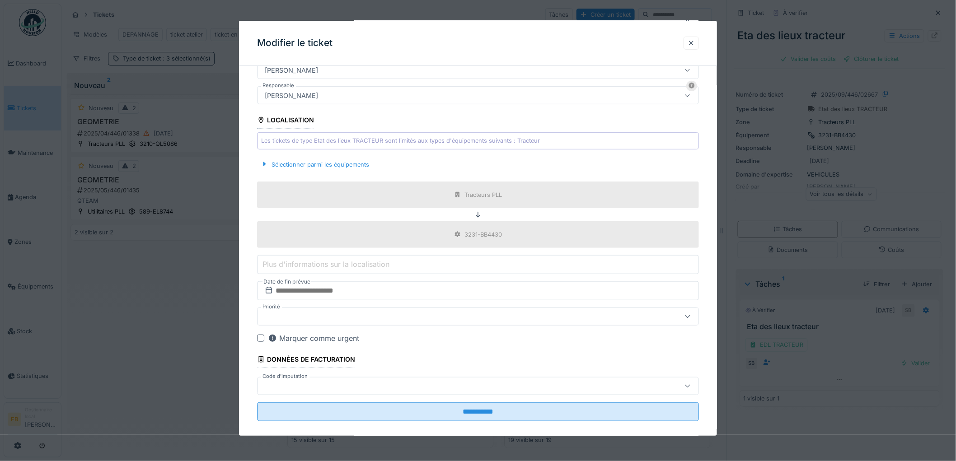
scroll to position [178, 0]
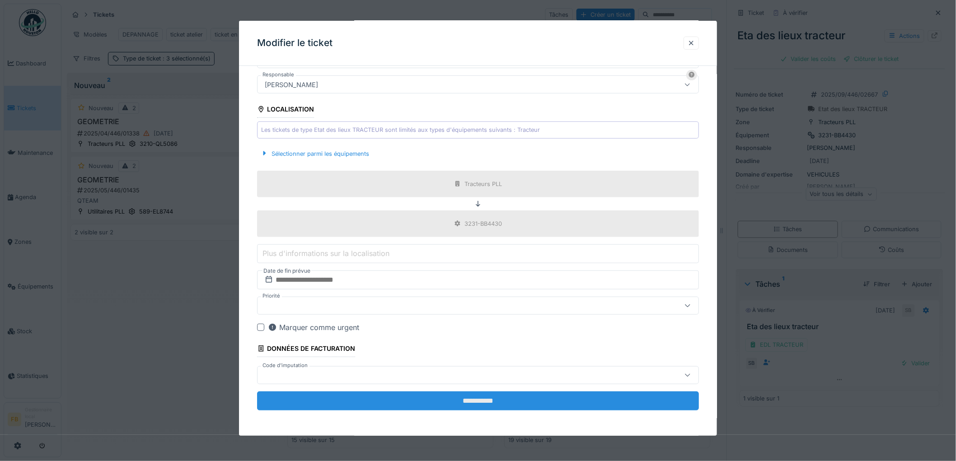
type input "**********"
click at [460, 393] on input "**********" at bounding box center [478, 401] width 442 height 19
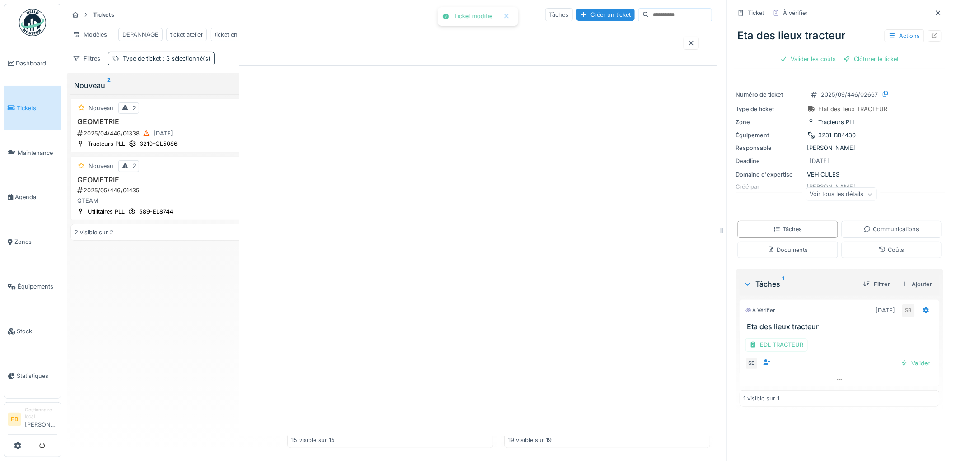
scroll to position [0, 0]
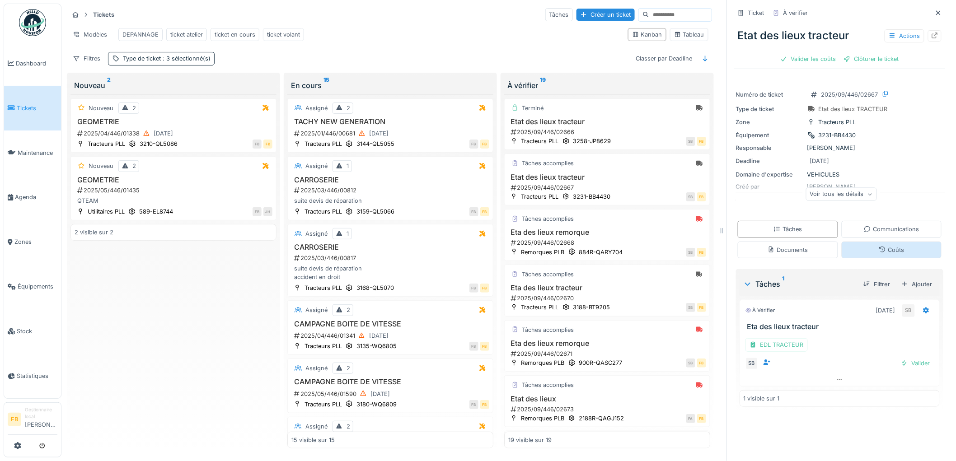
click at [863, 247] on div "Coûts" at bounding box center [891, 250] width 100 height 17
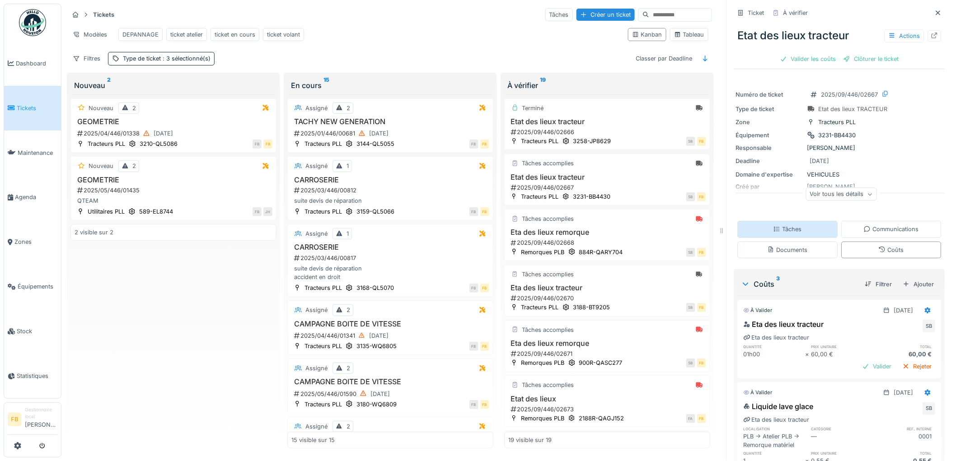
click at [778, 221] on div "Tâches" at bounding box center [788, 229] width 100 height 17
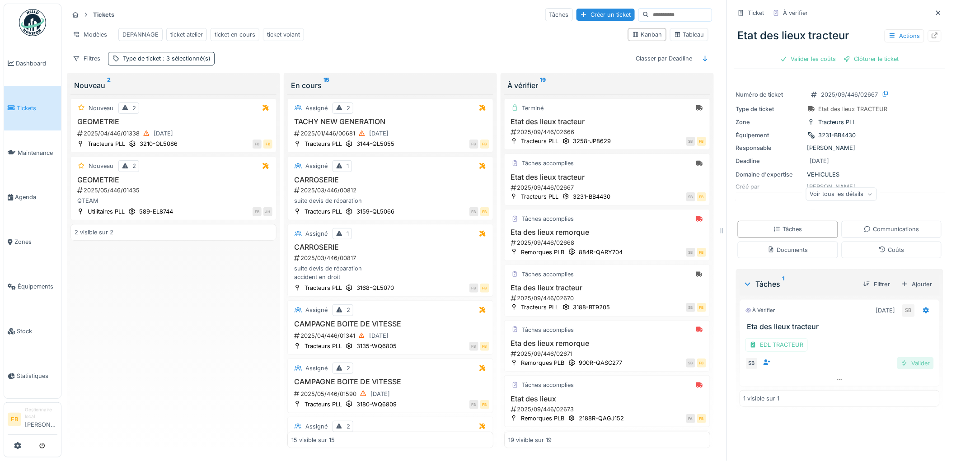
click at [907, 357] on div "Valider" at bounding box center [915, 363] width 37 height 12
click at [879, 246] on div "Coûts" at bounding box center [891, 250] width 25 height 9
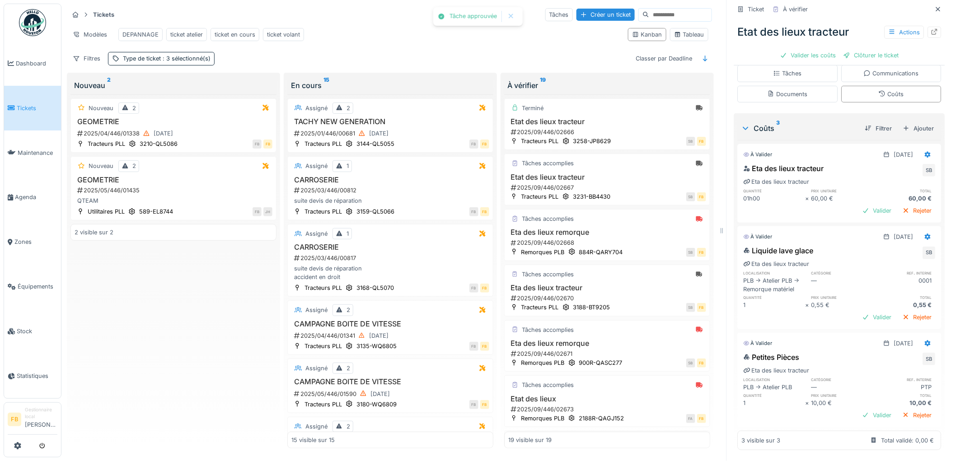
scroll to position [167, 0]
click at [925, 234] on icon at bounding box center [928, 237] width 6 height 6
click at [902, 241] on div "Modifier" at bounding box center [888, 248] width 44 height 14
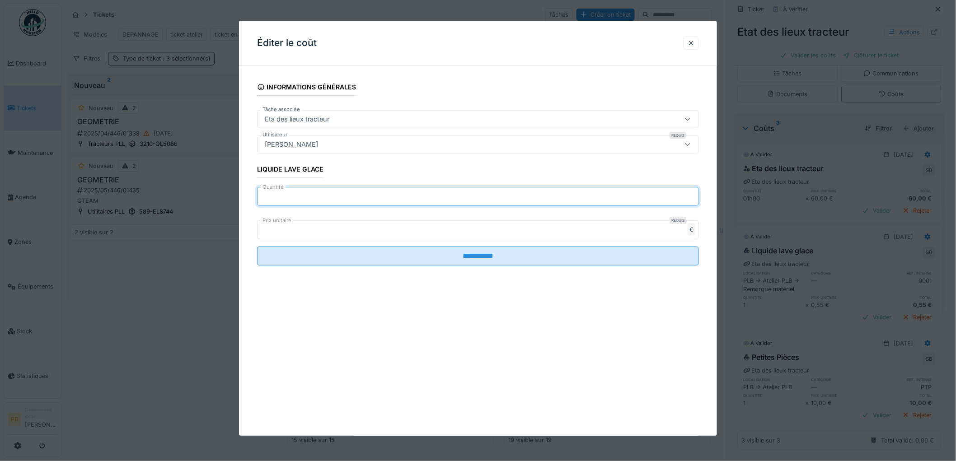
drag, startPoint x: 267, startPoint y: 200, endPoint x: 257, endPoint y: 199, distance: 9.6
click at [257, 199] on input "*" at bounding box center [478, 196] width 442 height 19
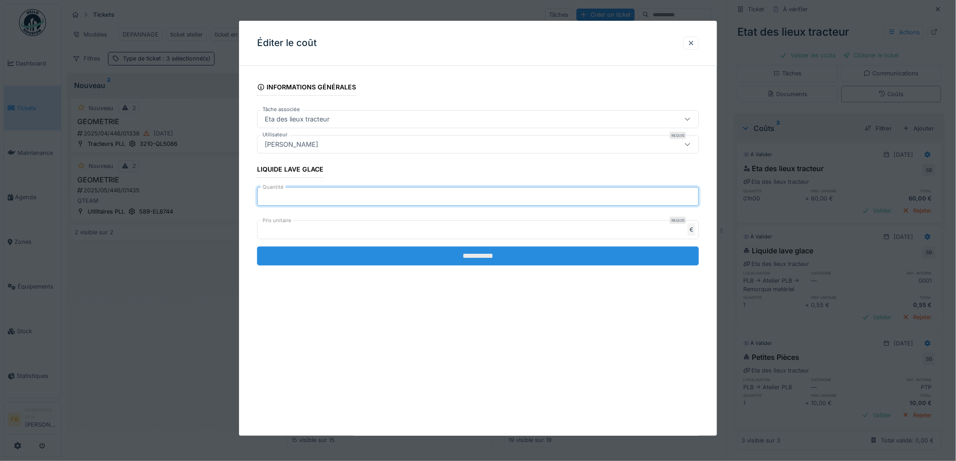
type input "**"
click at [484, 252] on input "**********" at bounding box center [478, 256] width 442 height 19
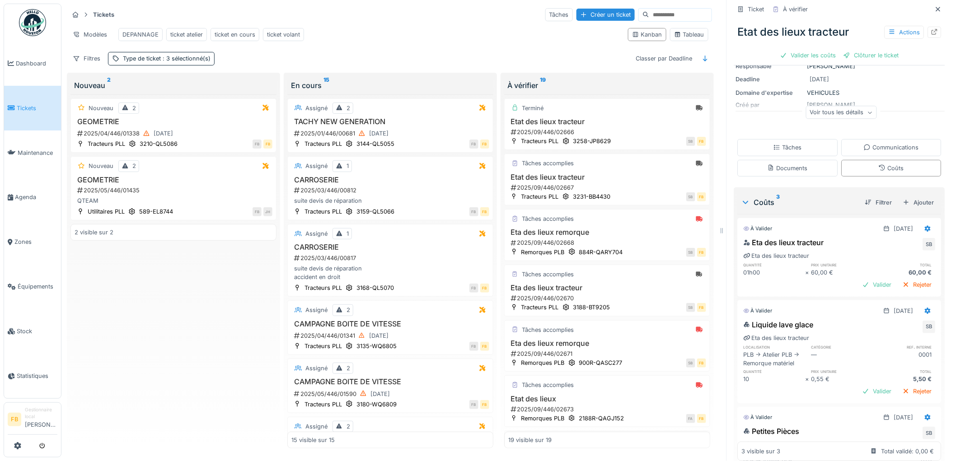
scroll to position [0, 0]
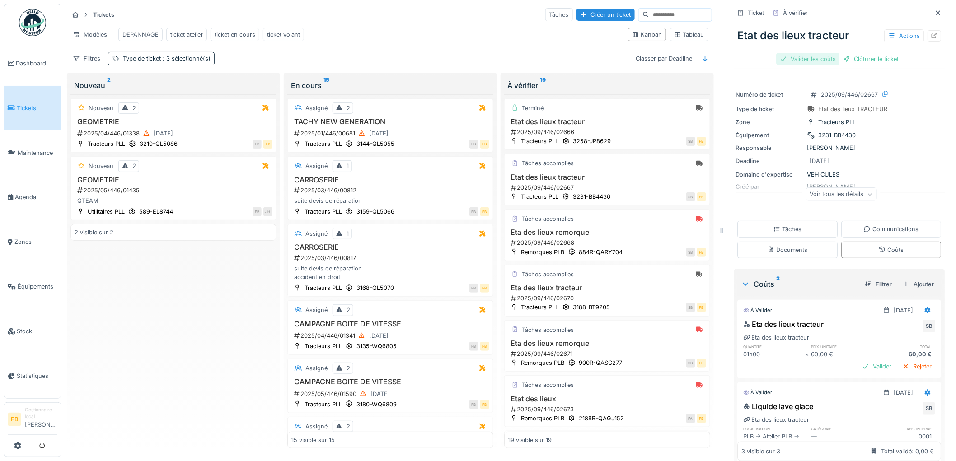
click at [792, 53] on div "Valider les coûts" at bounding box center [807, 59] width 63 height 12
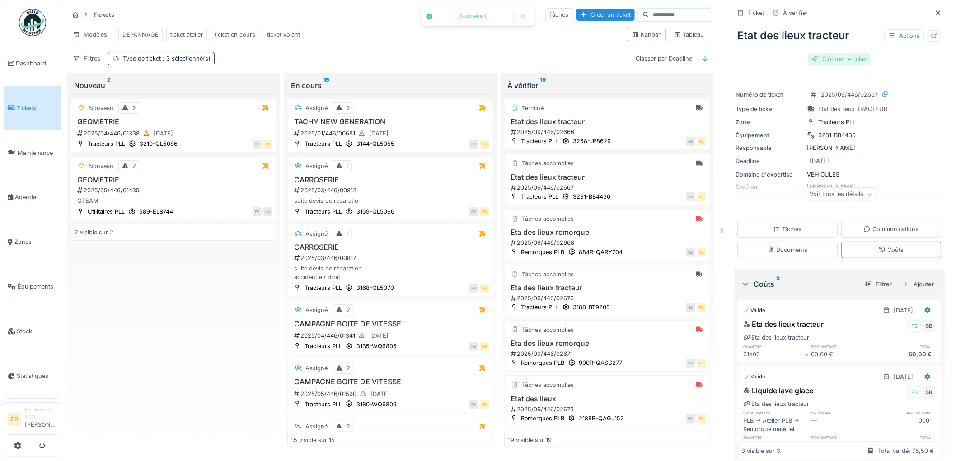
click at [819, 54] on div "Clôturer le ticket" at bounding box center [839, 59] width 63 height 12
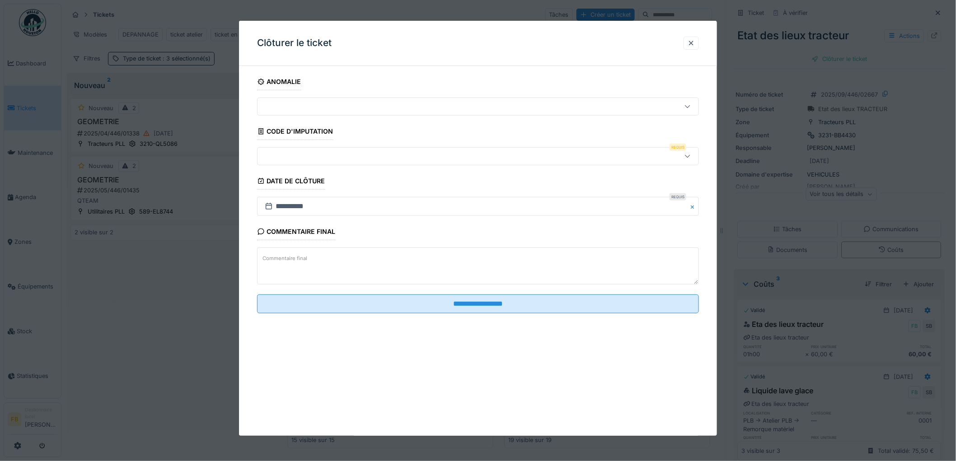
click at [296, 156] on div at bounding box center [452, 156] width 383 height 10
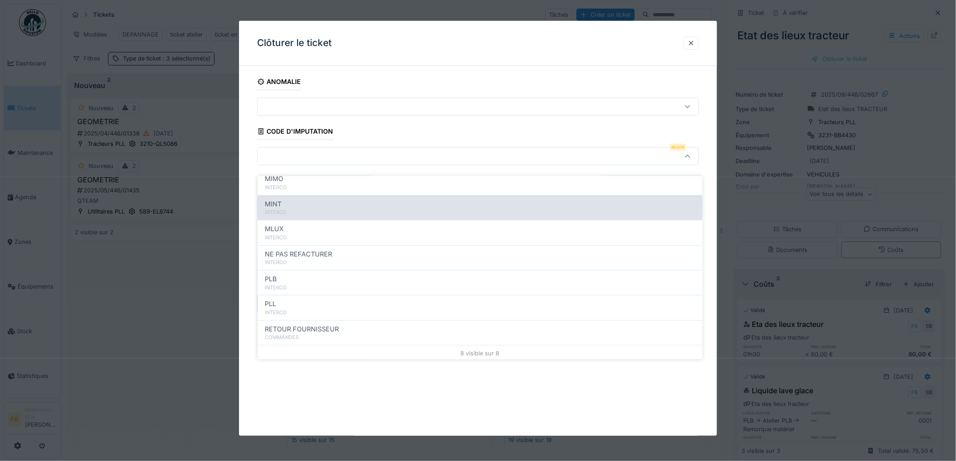
scroll to position [80, 0]
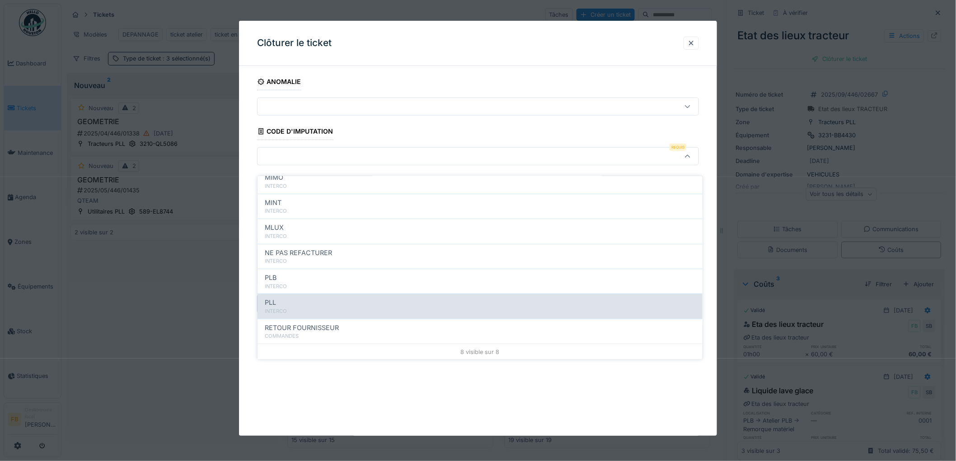
click at [299, 298] on div "PLL" at bounding box center [480, 303] width 430 height 10
type input "***"
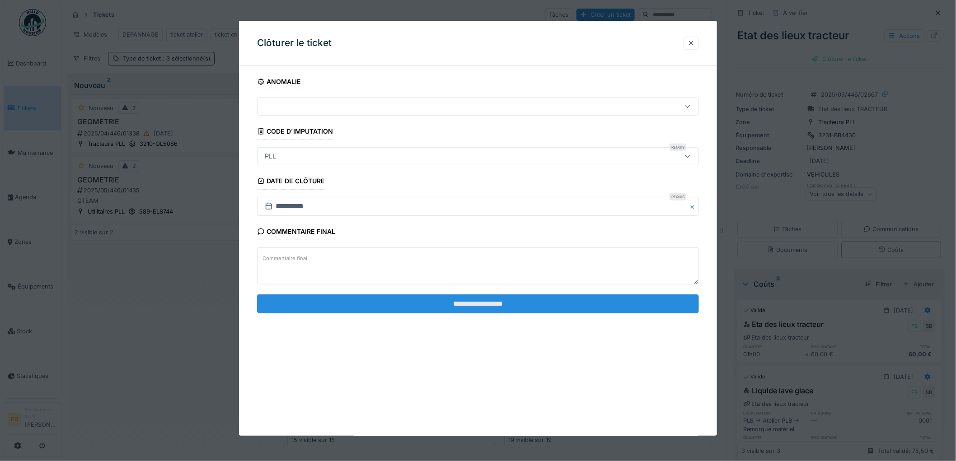
click at [461, 299] on input "**********" at bounding box center [478, 303] width 442 height 19
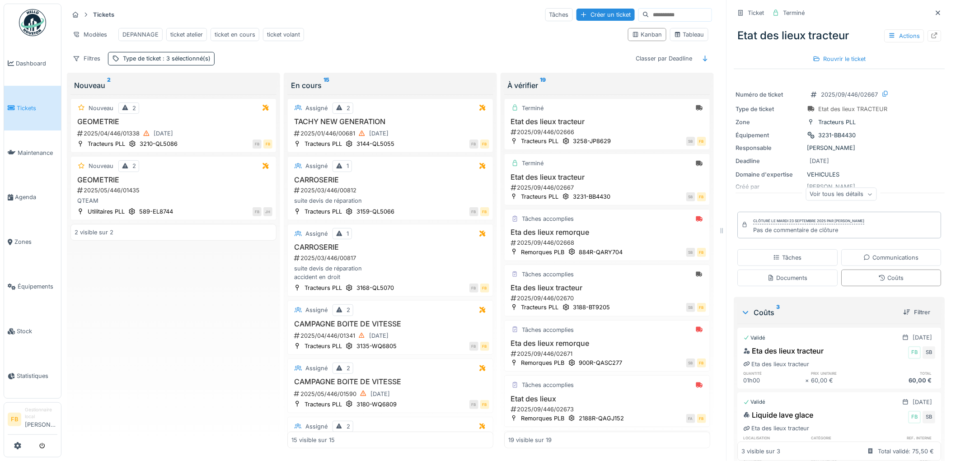
click at [21, 99] on link "Tickets" at bounding box center [32, 108] width 57 height 45
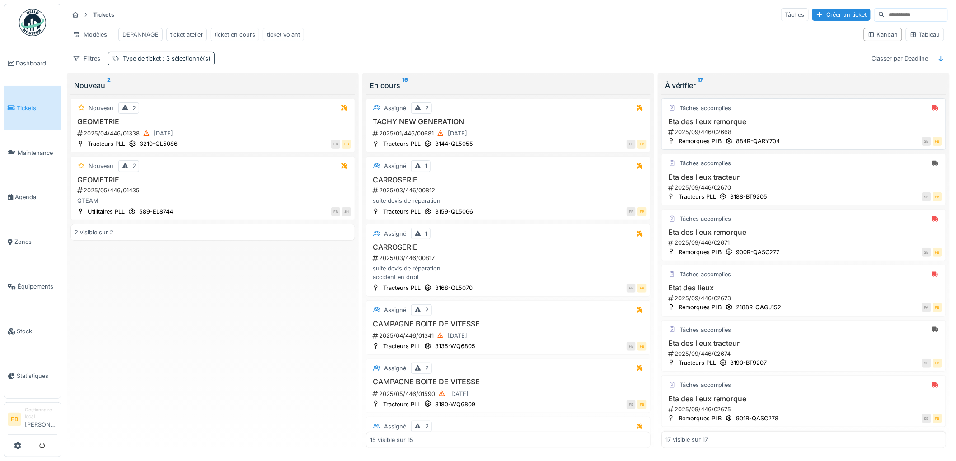
click at [786, 126] on h3 "Eta des lieux remorque" at bounding box center [803, 121] width 276 height 9
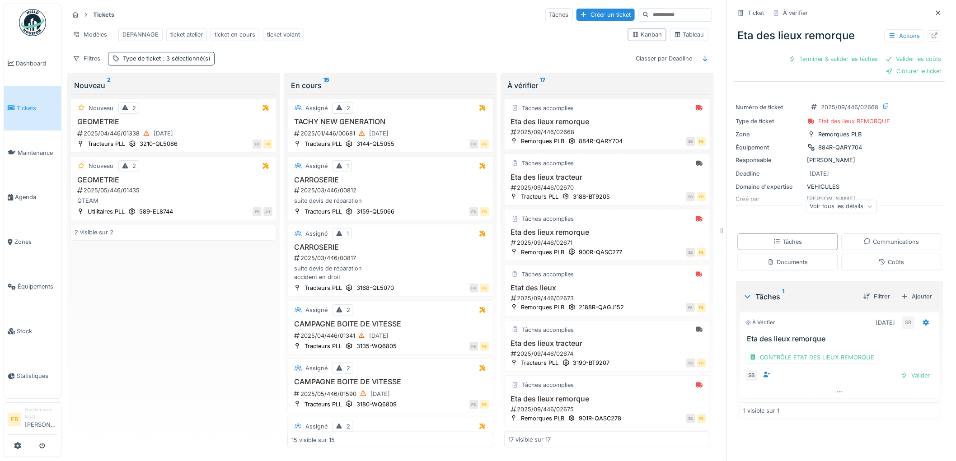
scroll to position [7, 0]
click at [879, 258] on div "Coûts" at bounding box center [891, 262] width 25 height 9
click at [924, 318] on div at bounding box center [927, 322] width 7 height 9
click at [890, 338] on div "Modifier" at bounding box center [888, 345] width 44 height 14
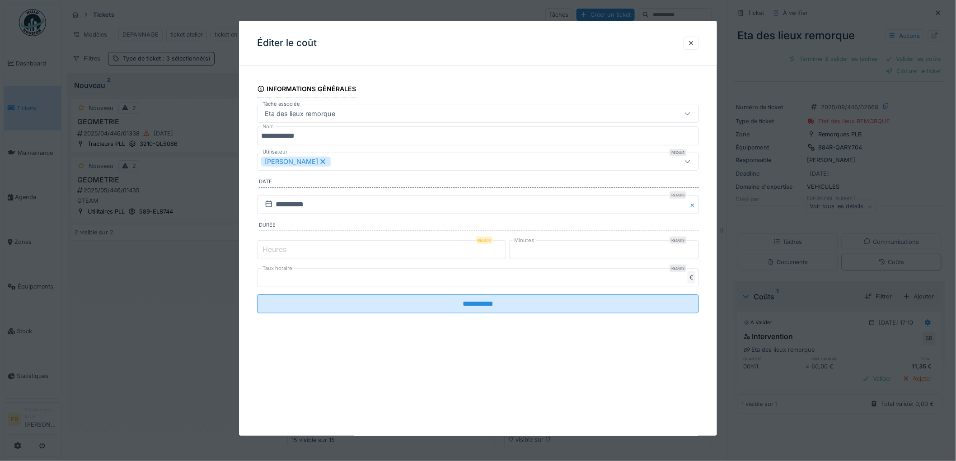
click at [286, 252] on label "Heures" at bounding box center [275, 249] width 28 height 11
click at [286, 252] on input "*" at bounding box center [381, 249] width 248 height 19
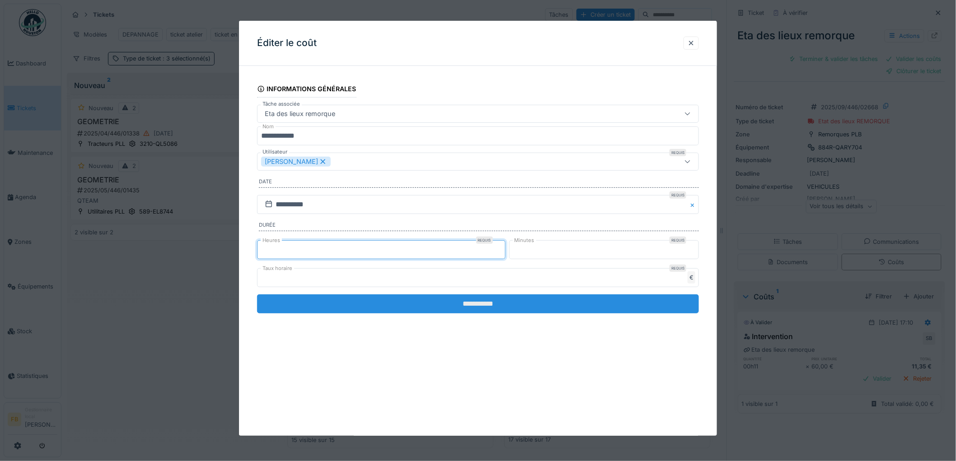
type input "*"
click at [459, 313] on input "**********" at bounding box center [478, 303] width 442 height 19
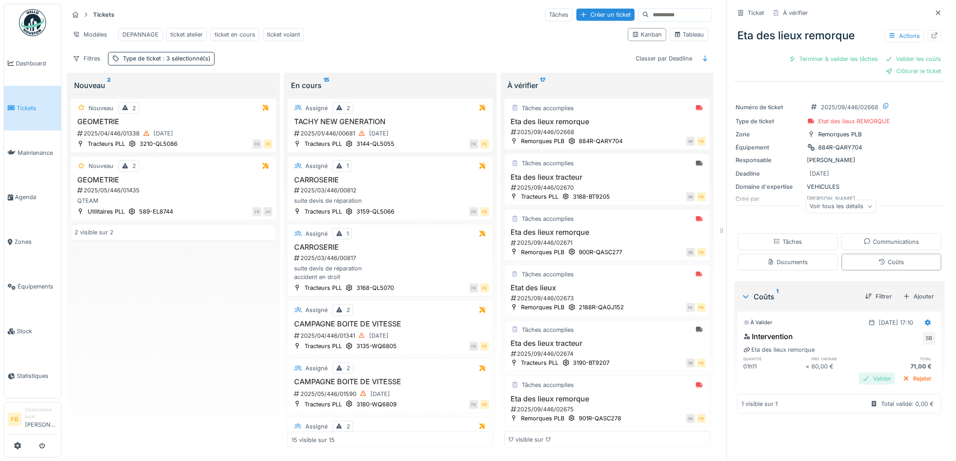
click at [861, 373] on div "Valider" at bounding box center [877, 379] width 37 height 12
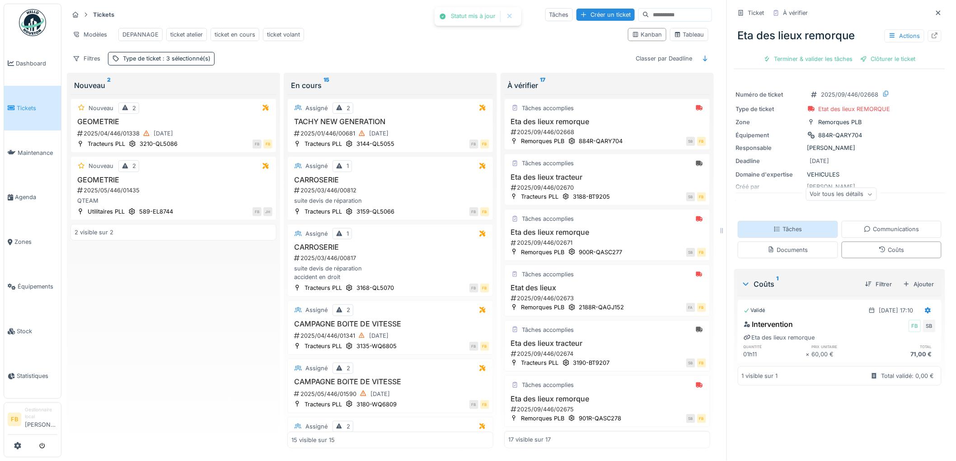
click at [793, 228] on div "Tâches" at bounding box center [788, 229] width 100 height 17
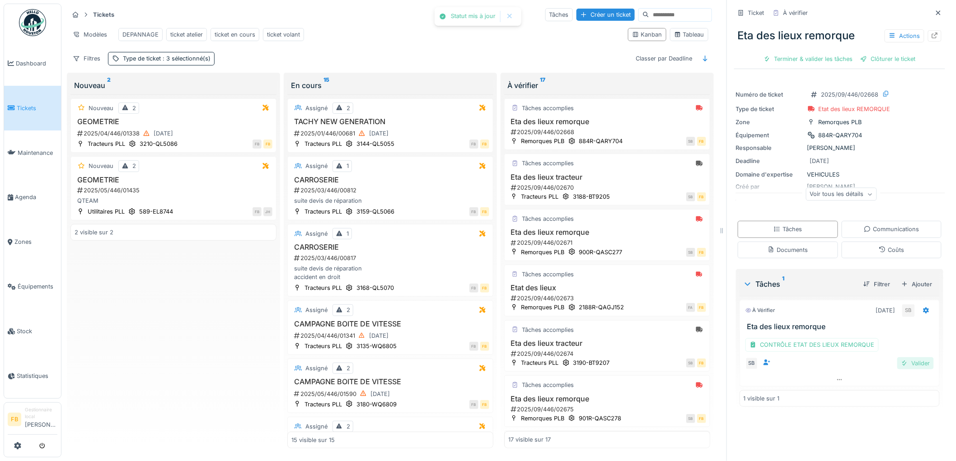
click at [897, 357] on div "Valider" at bounding box center [915, 363] width 37 height 12
click at [874, 53] on div "Eta des lieux remorque Actions Clôturer le ticket" at bounding box center [839, 43] width 211 height 47
click at [852, 53] on div "Clôturer le ticket" at bounding box center [839, 59] width 63 height 12
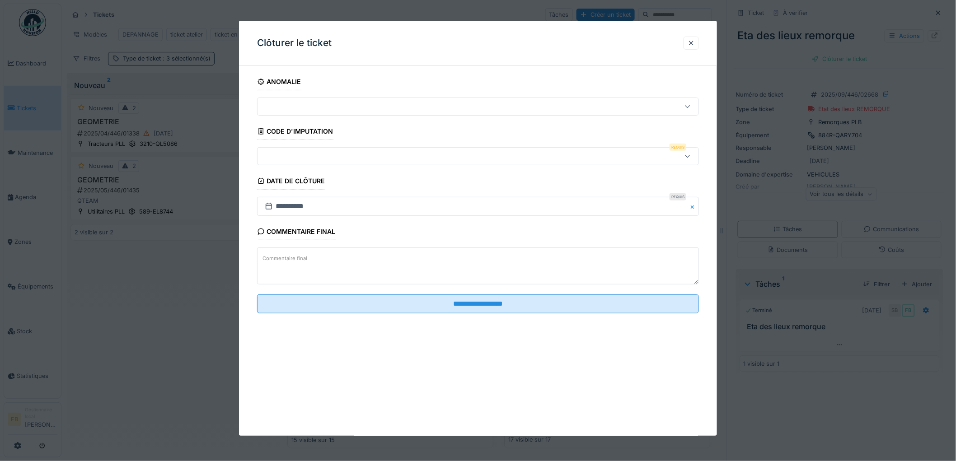
click at [286, 152] on div at bounding box center [452, 156] width 383 height 10
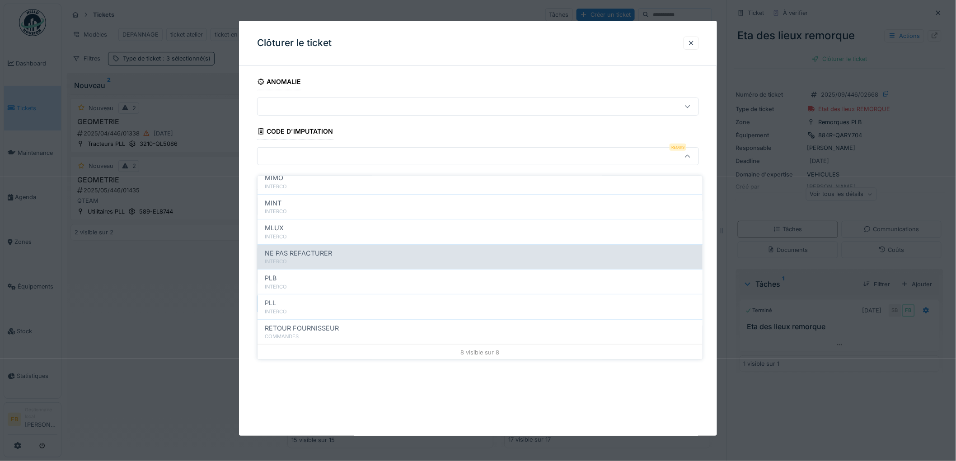
scroll to position [80, 0]
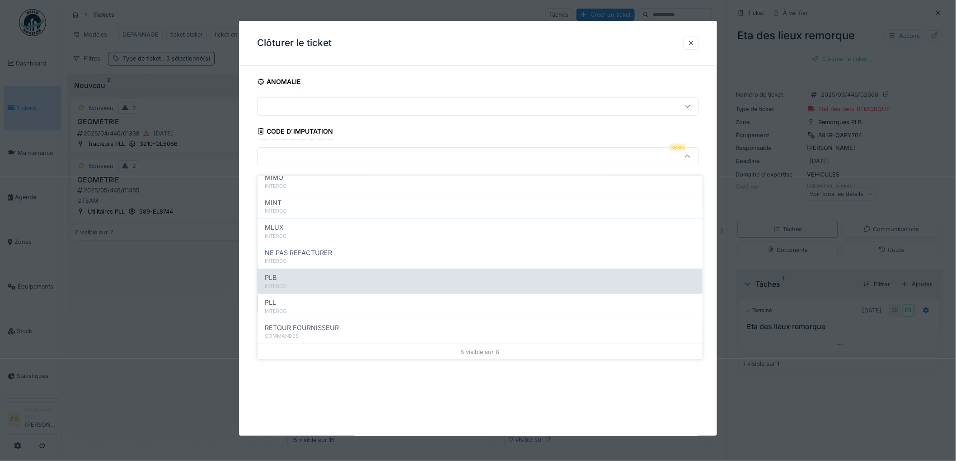
click at [286, 273] on div "PLB" at bounding box center [480, 278] width 430 height 10
type input "***"
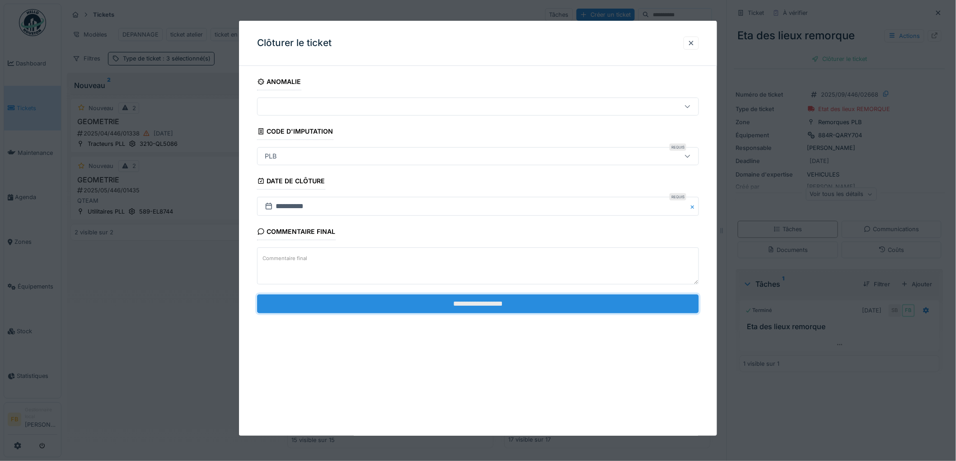
click at [456, 299] on input "**********" at bounding box center [478, 303] width 442 height 19
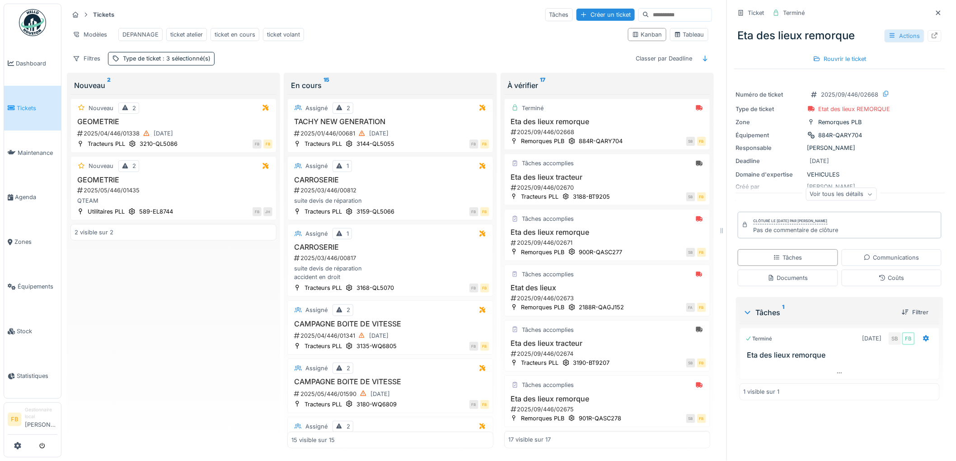
click at [884, 29] on div "Actions" at bounding box center [904, 35] width 40 height 13
click at [741, 89] on div "Numéro de ticket 2025/09/446/02668" at bounding box center [839, 94] width 207 height 11
click at [636, 183] on div "Eta des lieux tracteur 2025/09/446/02670" at bounding box center [607, 182] width 198 height 19
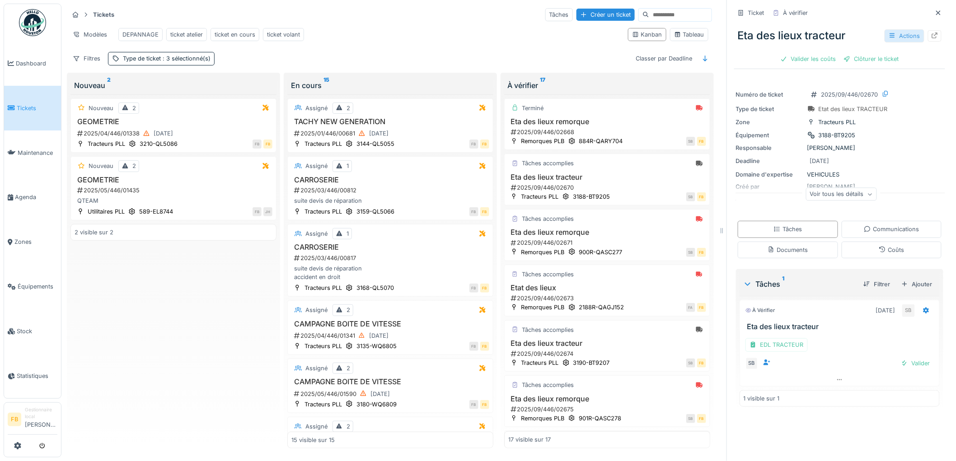
click at [895, 29] on div "Actions" at bounding box center [904, 35] width 40 height 13
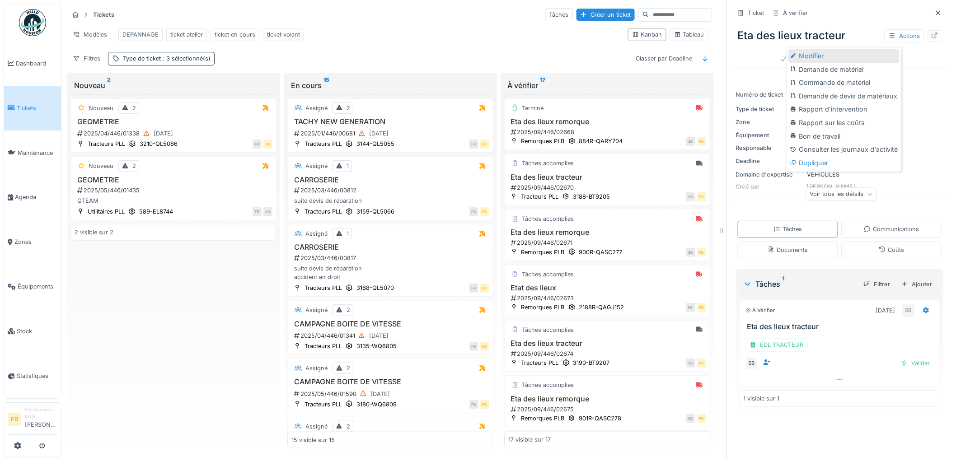
click at [852, 50] on div "Modifier" at bounding box center [843, 56] width 111 height 14
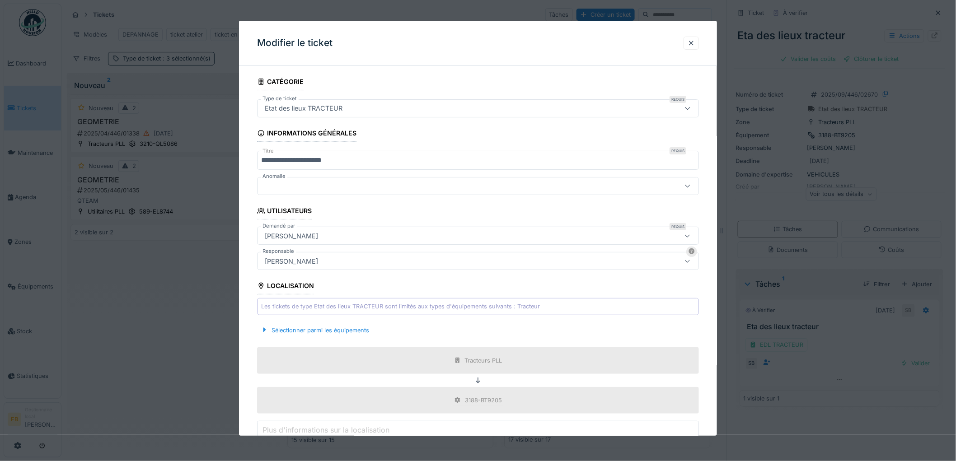
click at [273, 159] on input "**********" at bounding box center [478, 160] width 442 height 19
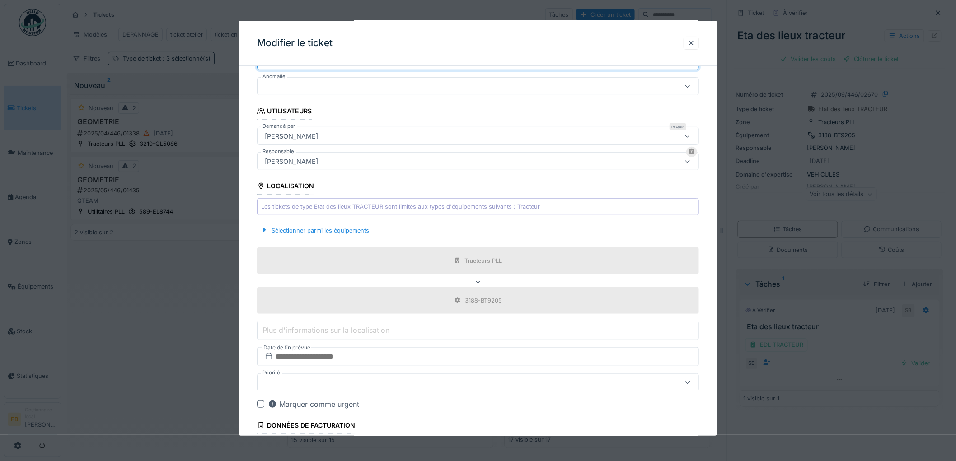
scroll to position [178, 0]
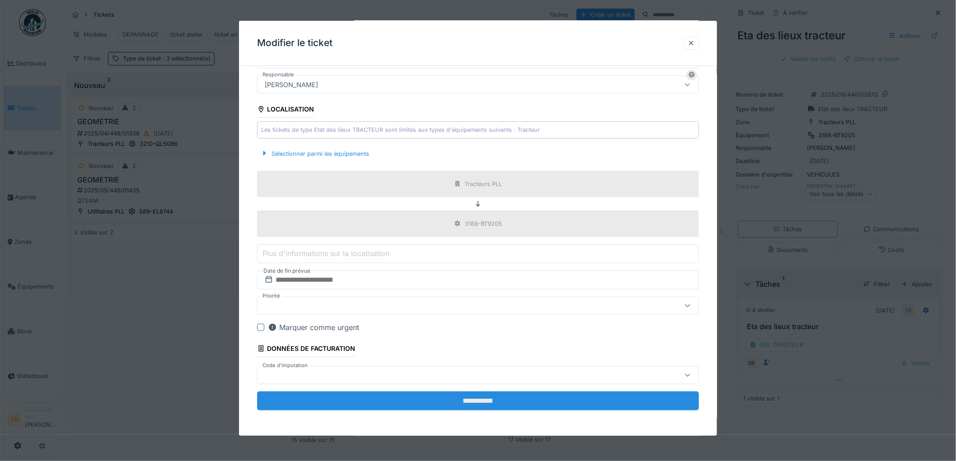
type input "**********"
click at [485, 397] on input "**********" at bounding box center [478, 401] width 442 height 19
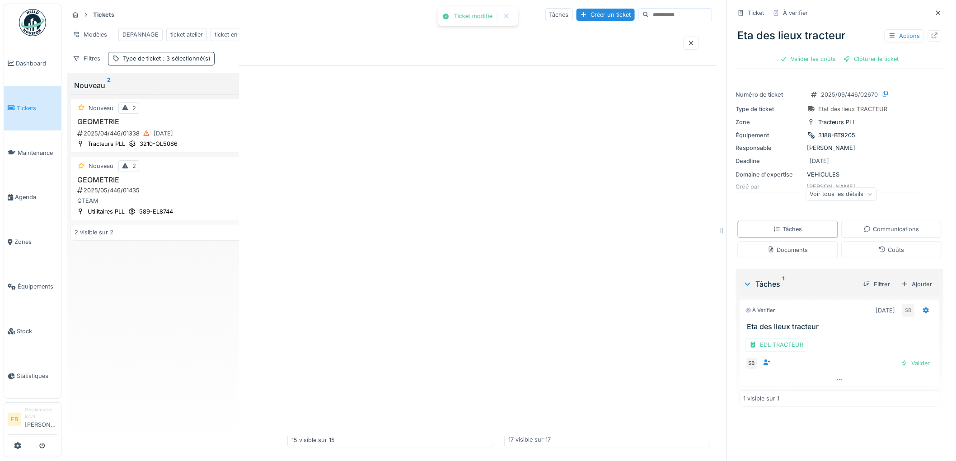
scroll to position [0, 0]
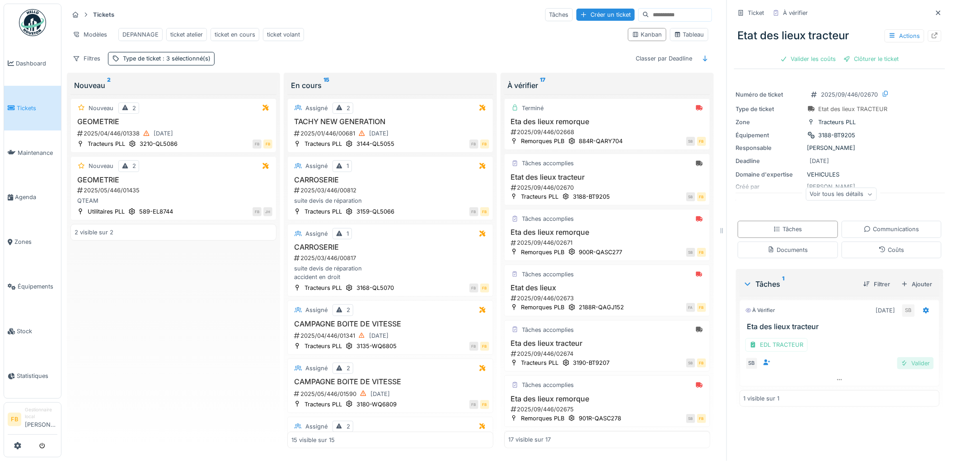
click at [899, 357] on div "Valider" at bounding box center [915, 363] width 37 height 12
click at [879, 246] on div "Coûts" at bounding box center [891, 250] width 25 height 9
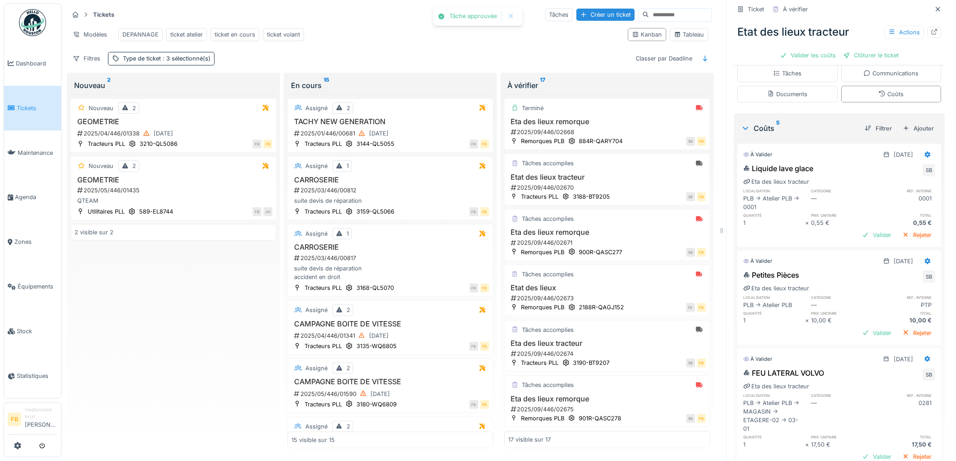
scroll to position [150, 0]
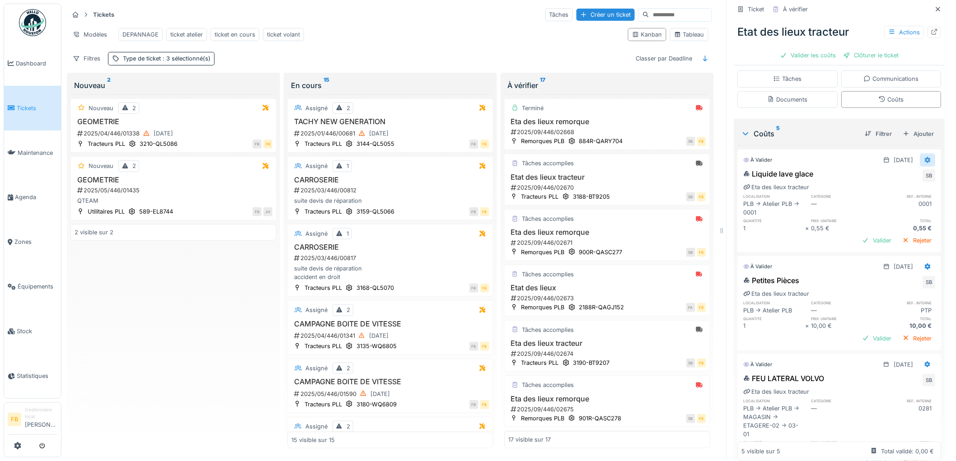
click at [925, 157] on icon at bounding box center [928, 160] width 6 height 6
click at [901, 175] on div "Modifier" at bounding box center [888, 182] width 44 height 14
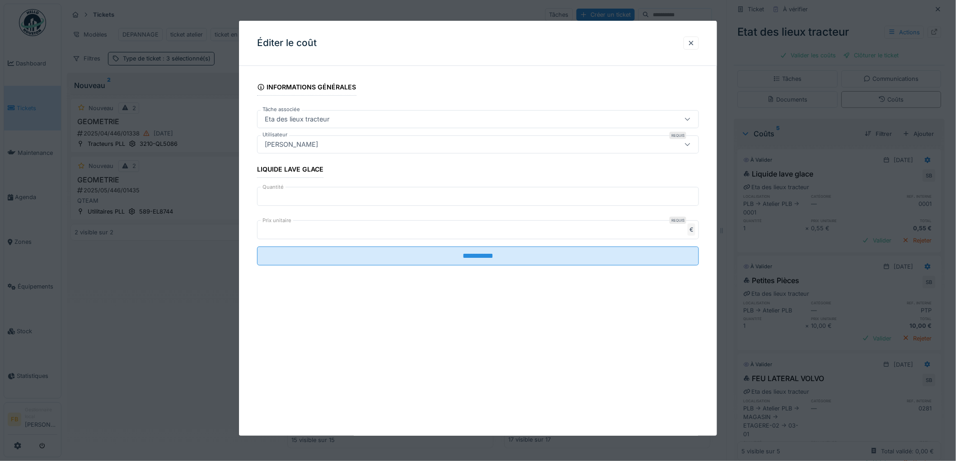
click at [299, 196] on input "*" at bounding box center [478, 196] width 442 height 19
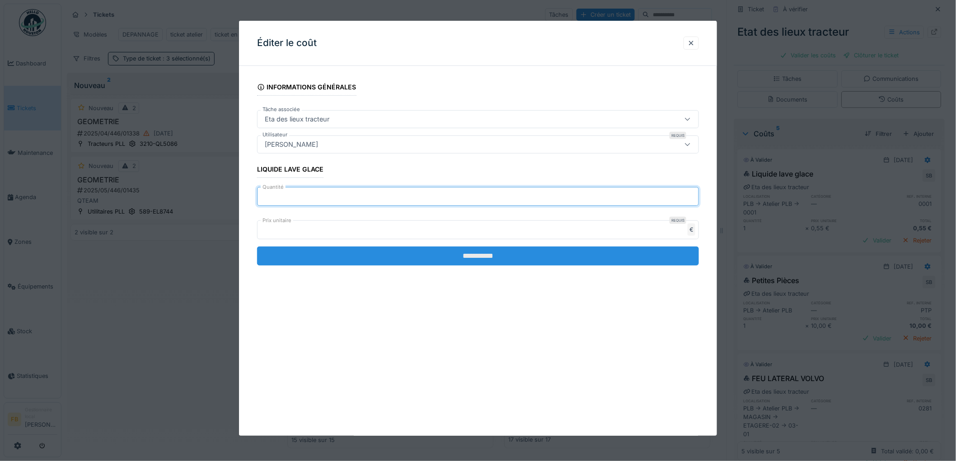
type input "**"
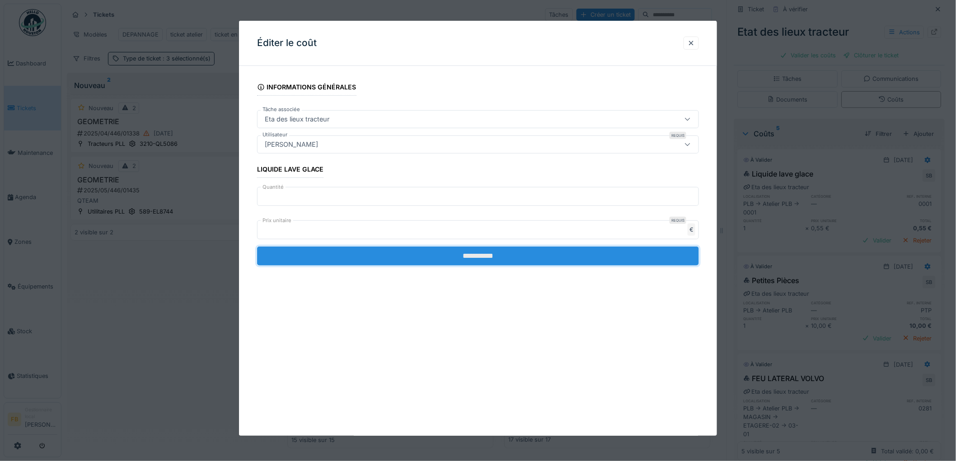
click at [480, 256] on input "**********" at bounding box center [478, 256] width 442 height 19
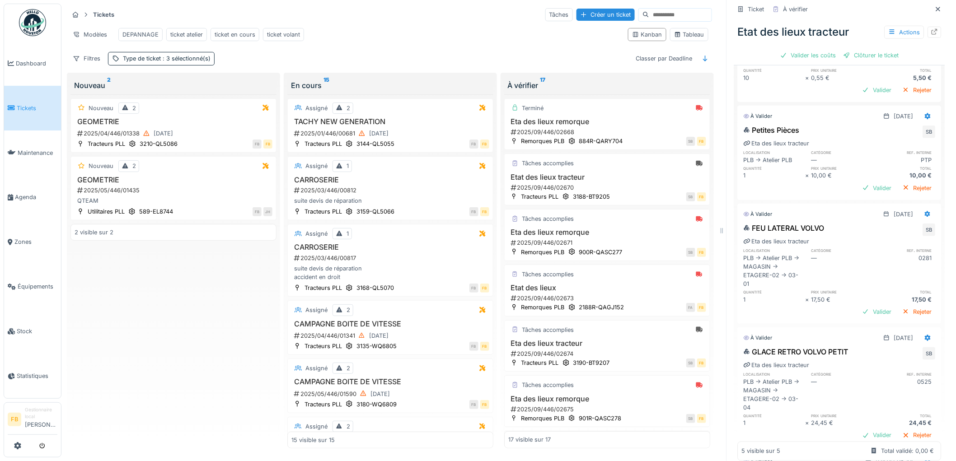
scroll to position [396, 0]
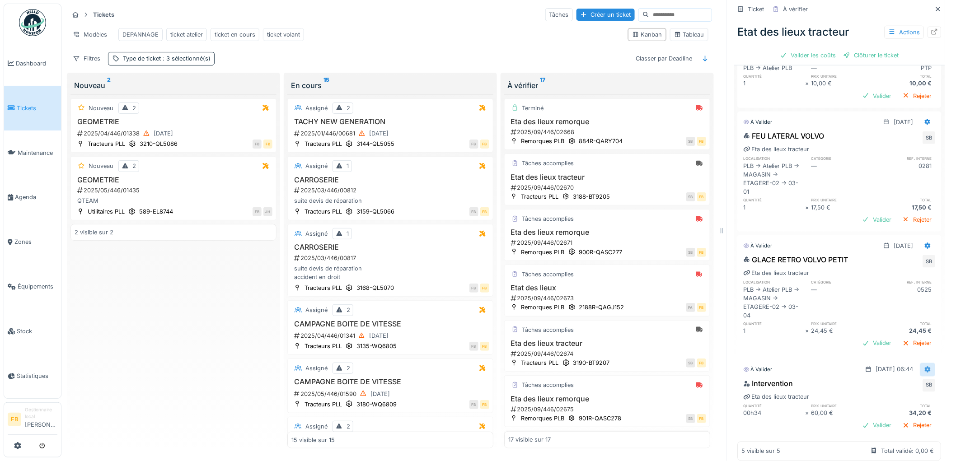
click at [924, 367] on icon at bounding box center [927, 370] width 7 height 6
click at [887, 383] on div "Modifier" at bounding box center [888, 390] width 44 height 14
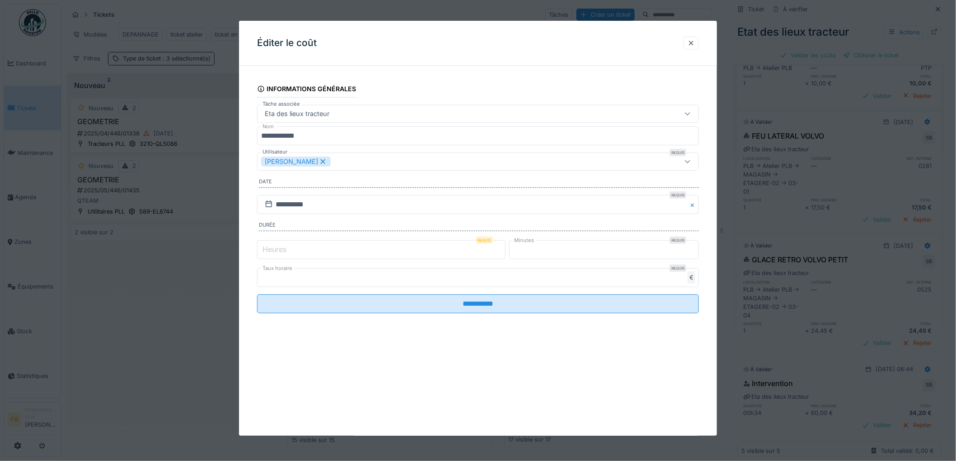
click at [285, 247] on label "Heures" at bounding box center [275, 249] width 28 height 11
click at [285, 247] on input "*" at bounding box center [381, 249] width 248 height 19
click at [276, 248] on label "Heures" at bounding box center [275, 249] width 28 height 11
click at [276, 248] on input "*" at bounding box center [381, 249] width 248 height 19
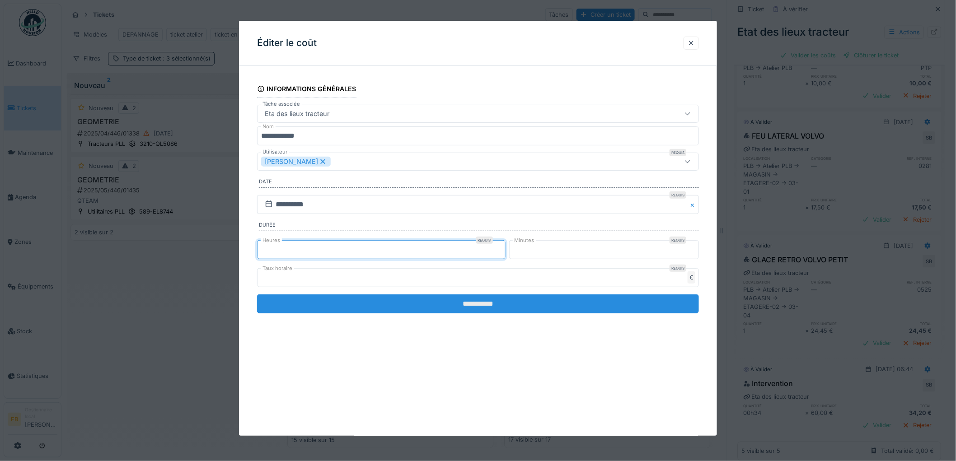
type input "*"
click at [468, 301] on input "**********" at bounding box center [478, 303] width 442 height 19
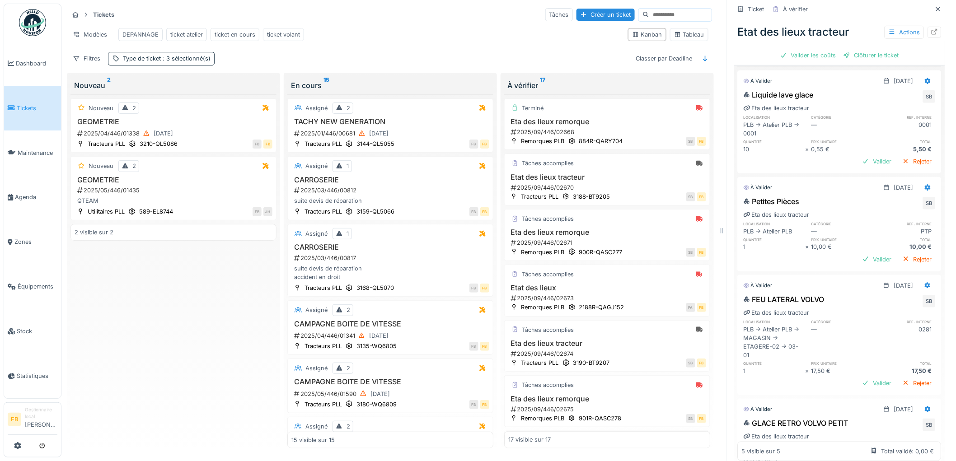
scroll to position [0, 0]
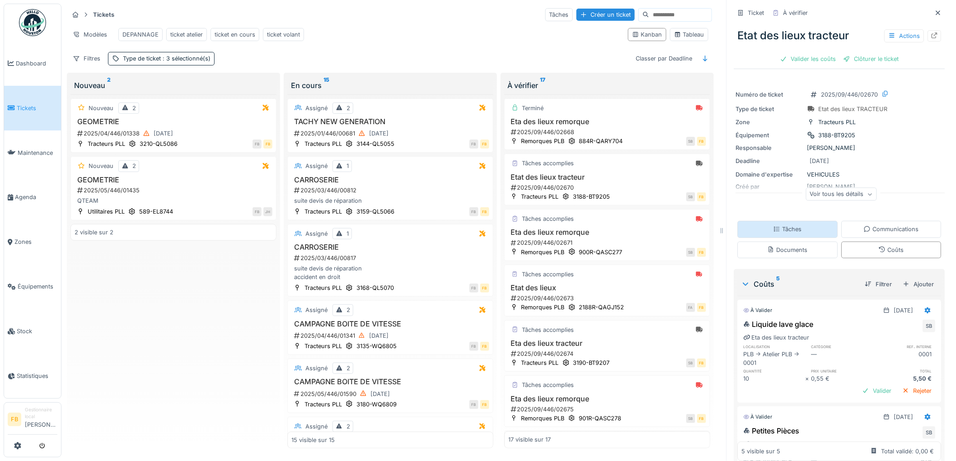
click at [780, 225] on div "Tâches" at bounding box center [787, 229] width 28 height 9
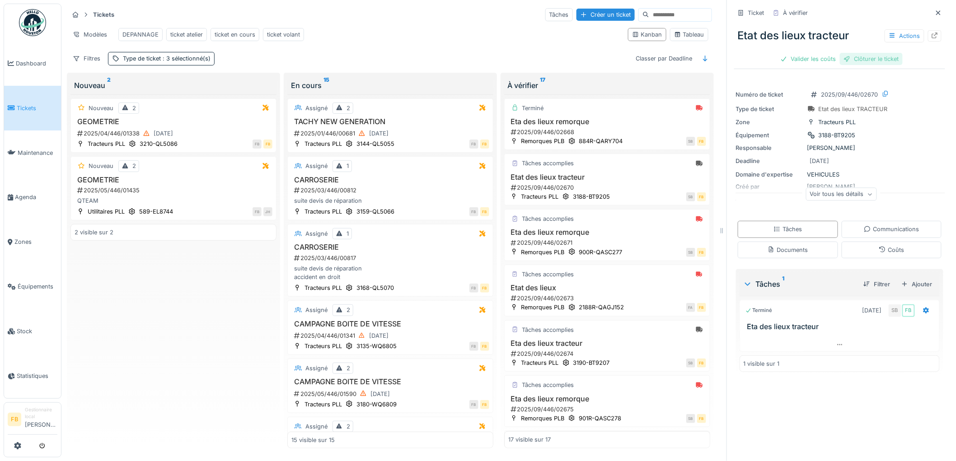
click at [860, 59] on div "Clôturer le ticket" at bounding box center [871, 59] width 63 height 12
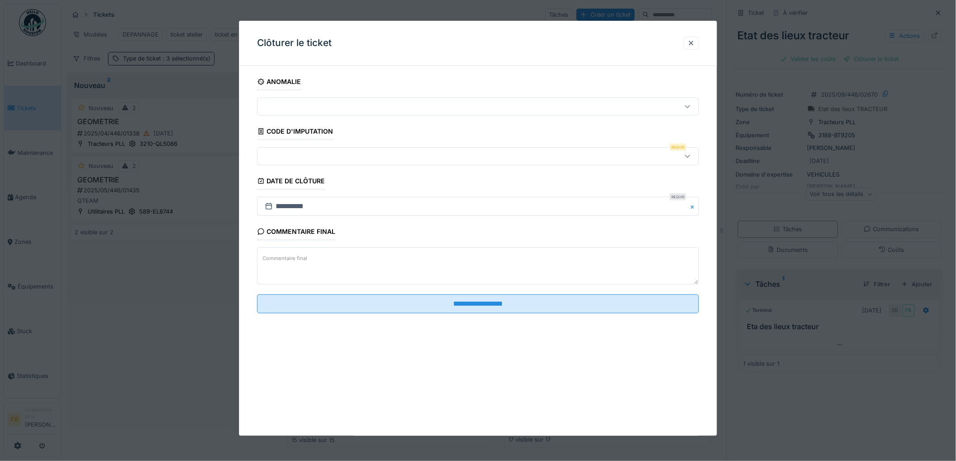
click at [313, 157] on div at bounding box center [452, 156] width 383 height 10
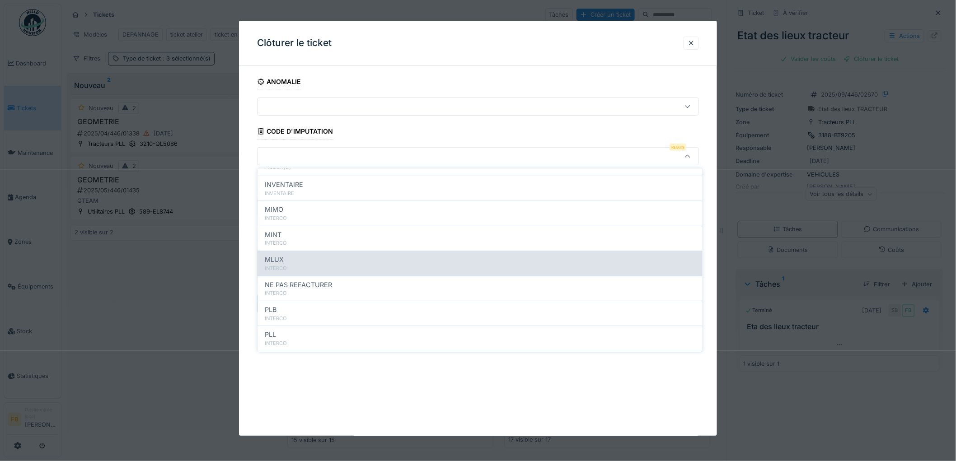
scroll to position [80, 0]
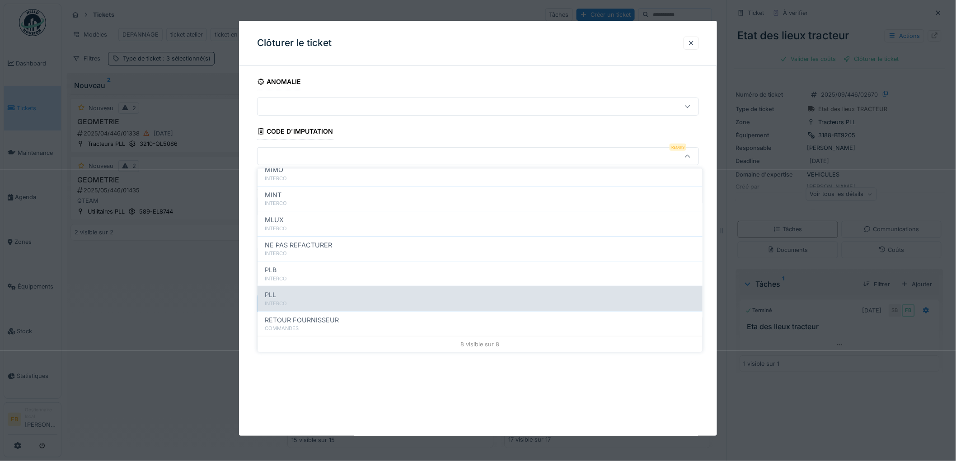
click at [298, 297] on div "PLL" at bounding box center [480, 295] width 430 height 10
type input "***"
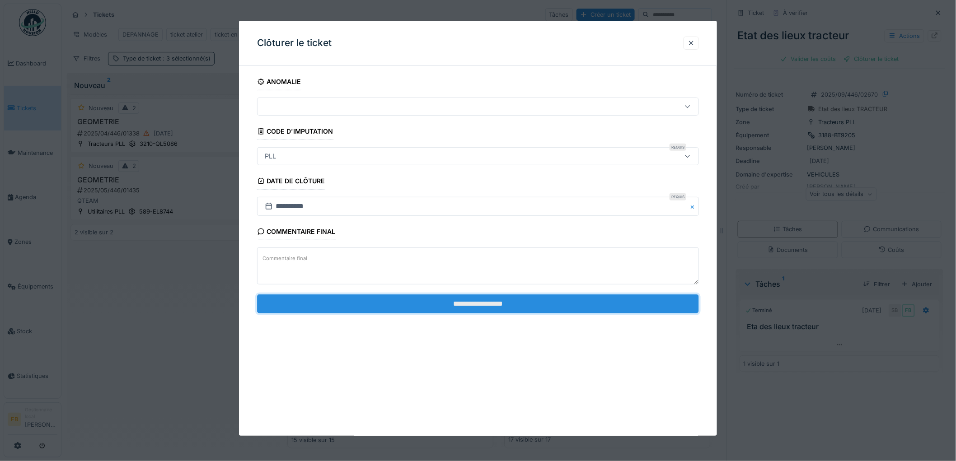
click at [468, 303] on input "**********" at bounding box center [478, 303] width 442 height 19
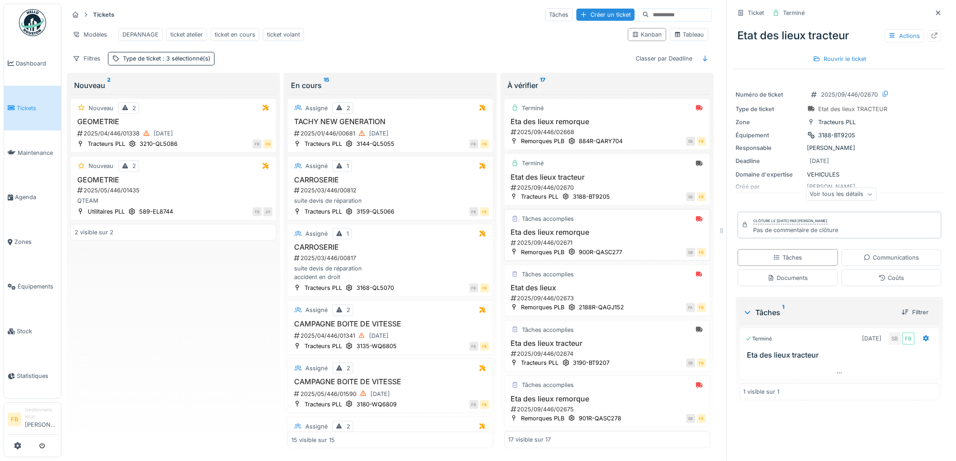
click at [615, 237] on h3 "Eta des lieux remorque" at bounding box center [607, 232] width 198 height 9
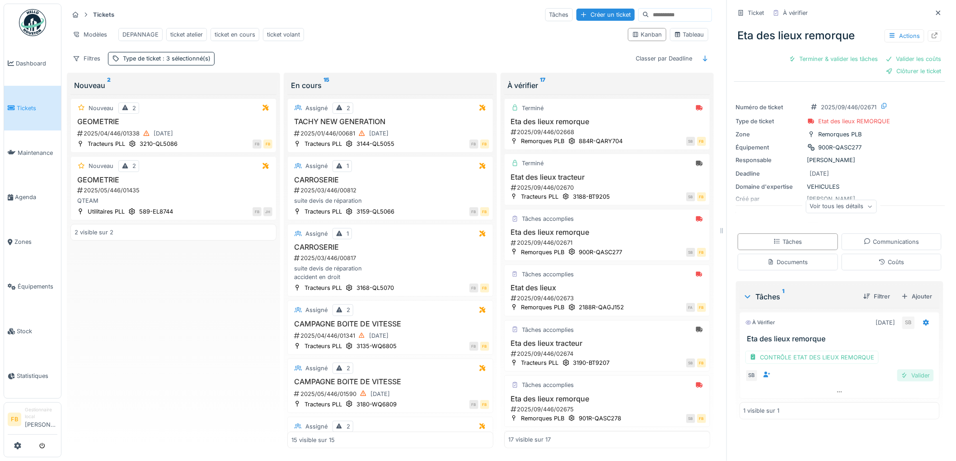
click at [901, 374] on div at bounding box center [904, 375] width 7 height 9
click at [853, 262] on div "Coûts" at bounding box center [891, 262] width 100 height 17
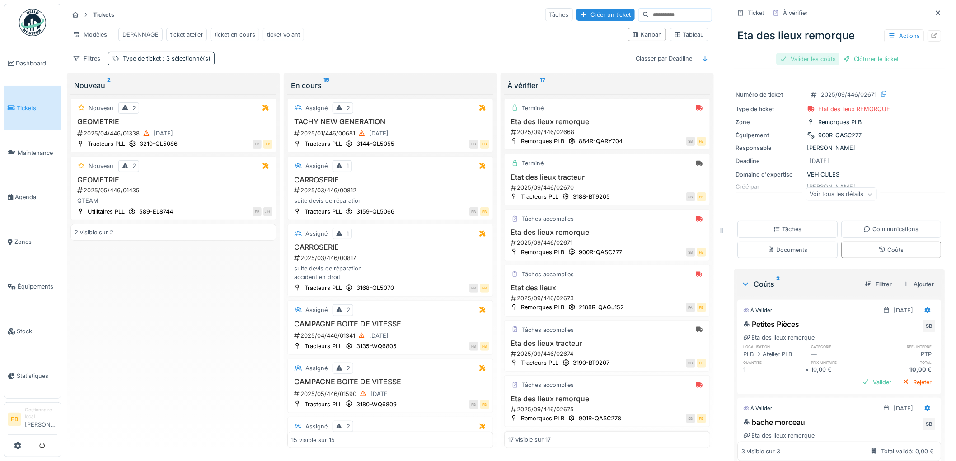
click at [803, 53] on div "Valider les coûts" at bounding box center [807, 59] width 63 height 12
click at [829, 53] on div "Clôturer le ticket" at bounding box center [839, 59] width 63 height 12
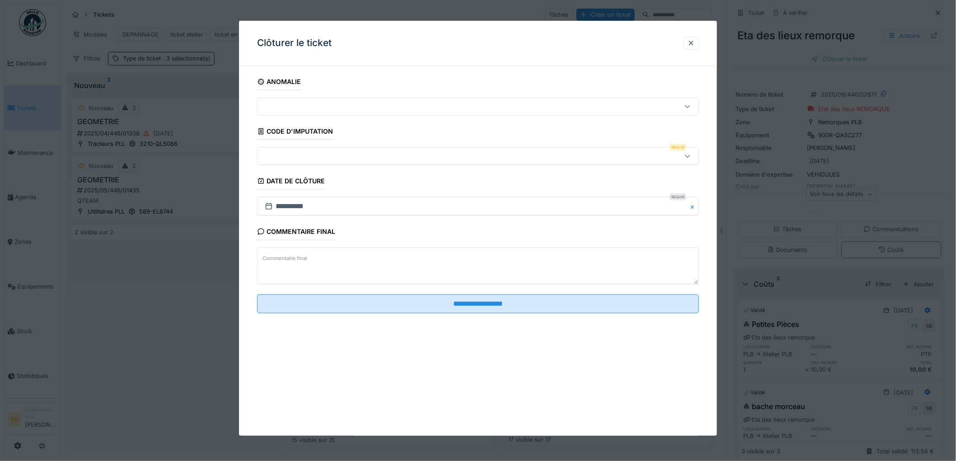
click at [467, 294] on fieldset "**********" at bounding box center [478, 197] width 442 height 248
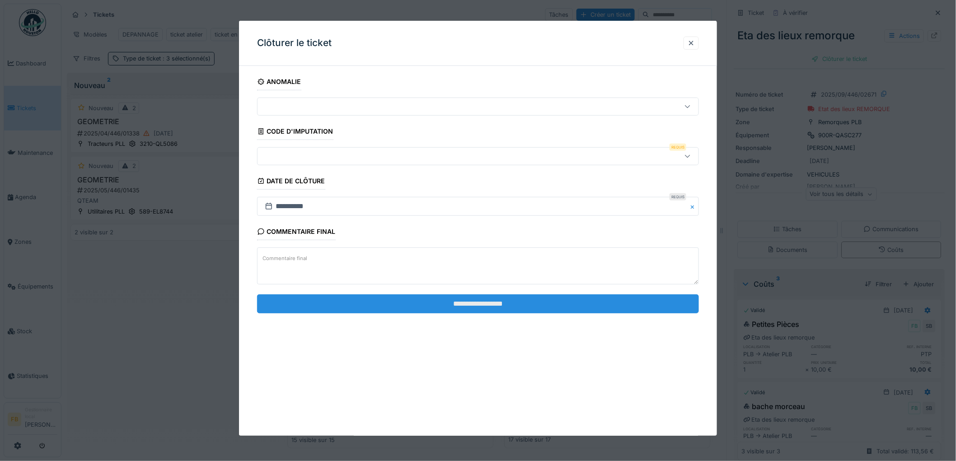
click at [470, 299] on input "**********" at bounding box center [478, 303] width 442 height 19
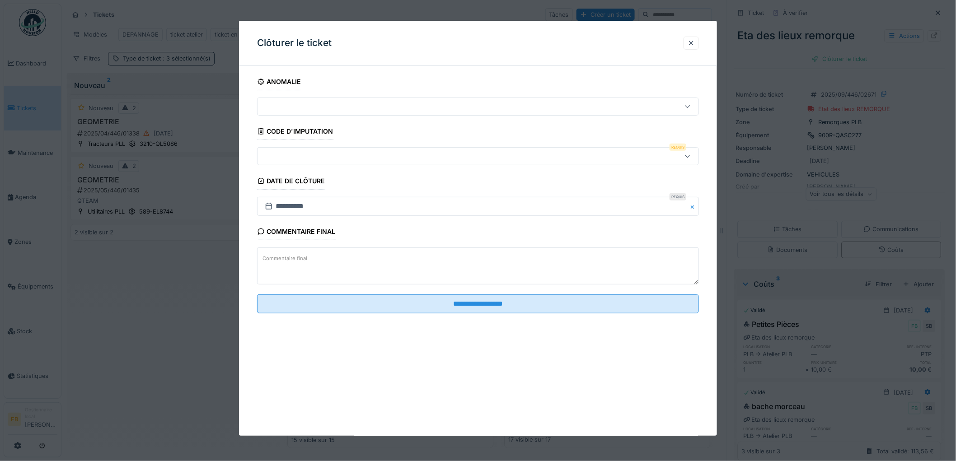
click at [327, 158] on div at bounding box center [452, 156] width 383 height 10
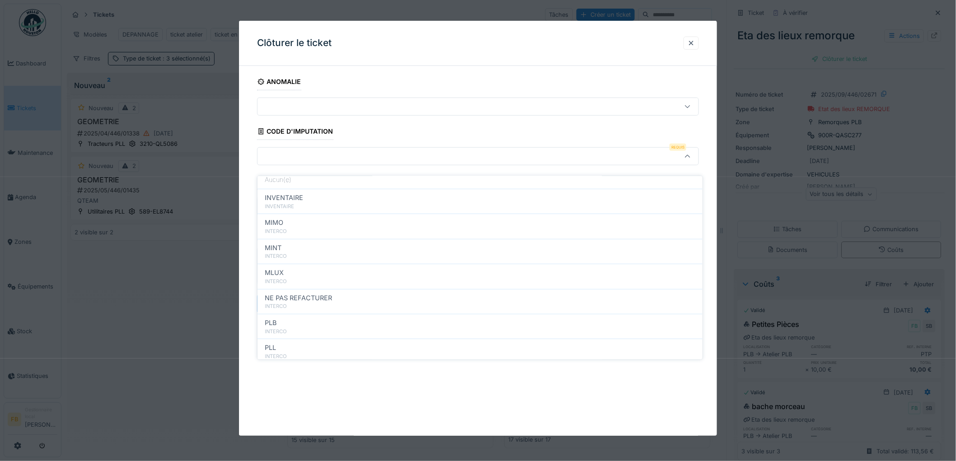
scroll to position [80, 0]
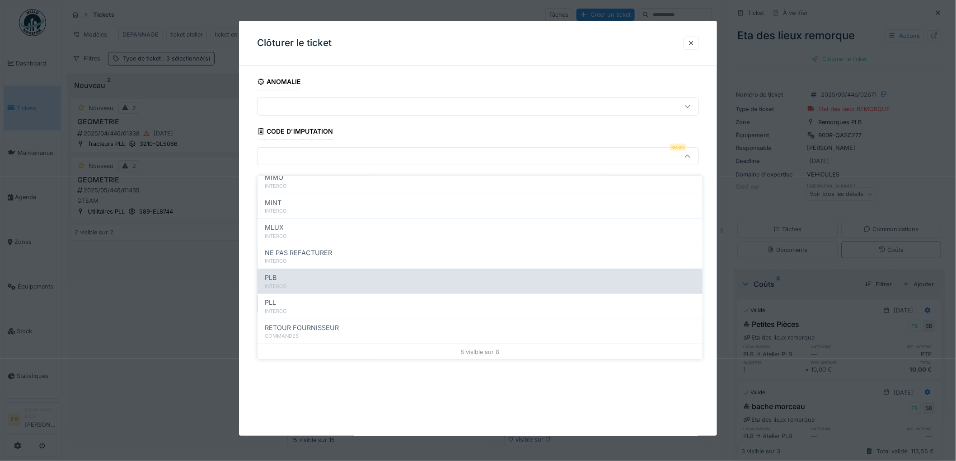
click at [299, 273] on div "PLB" at bounding box center [480, 278] width 430 height 10
type input "***"
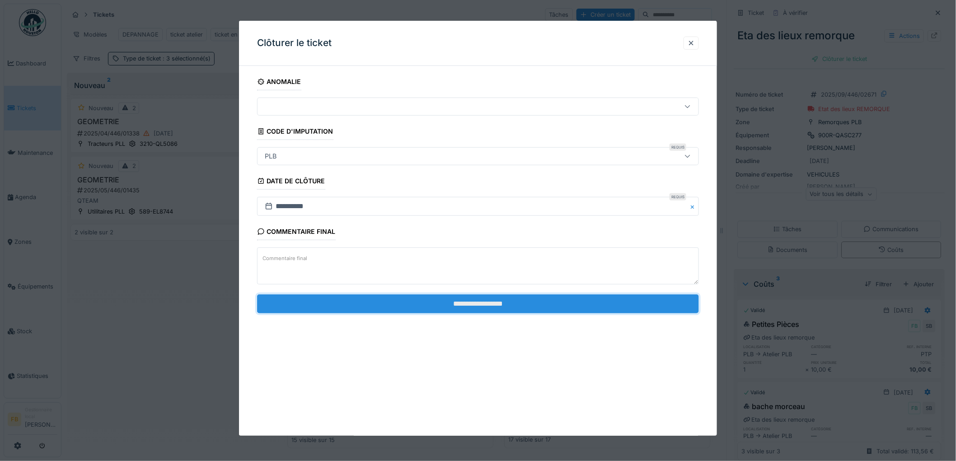
click at [480, 309] on input "**********" at bounding box center [478, 303] width 442 height 19
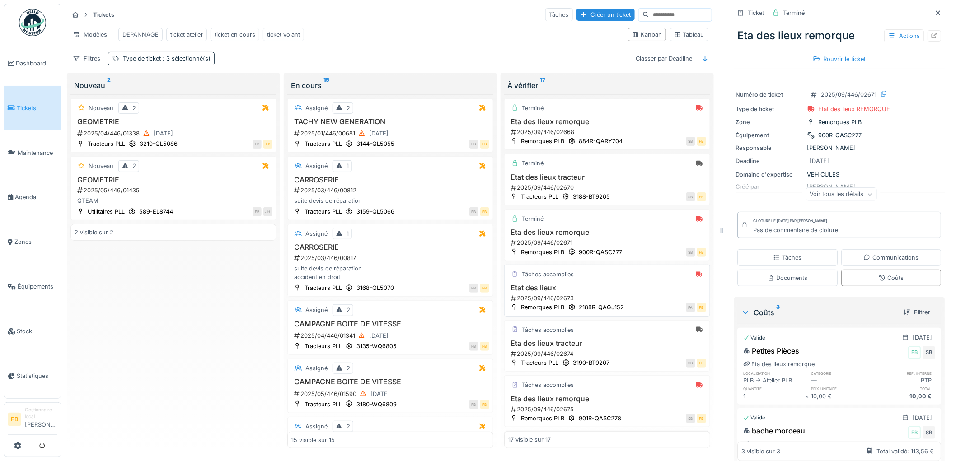
click at [607, 291] on h3 "Etat des lieux" at bounding box center [607, 288] width 198 height 9
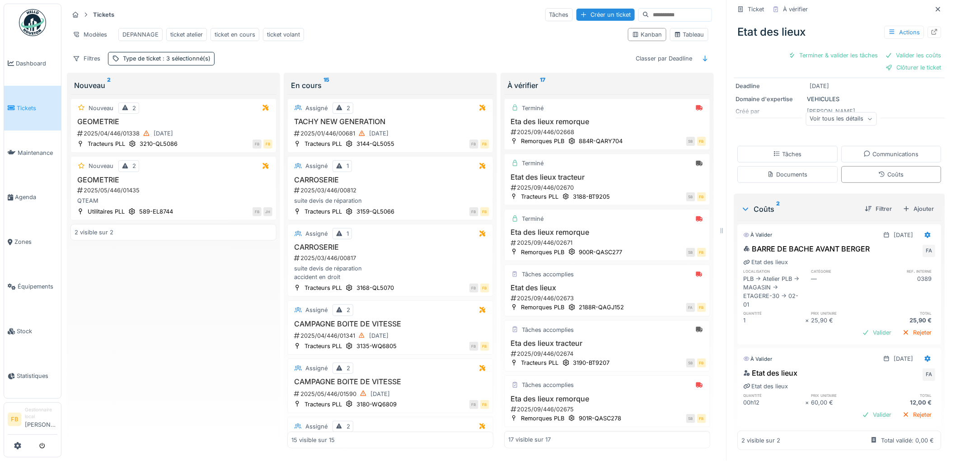
scroll to position [89, 0]
click at [865, 243] on div "BARRE DE BACHE AVANT BERGER FA" at bounding box center [839, 250] width 192 height 14
click at [847, 243] on div "BARRE DE BACHE AVANT BERGER" at bounding box center [806, 248] width 126 height 11
drag, startPoint x: 744, startPoint y: 241, endPoint x: 870, endPoint y: 238, distance: 126.5
click at [870, 243] on div "BARRE DE BACHE AVANT BERGER FA" at bounding box center [839, 250] width 192 height 14
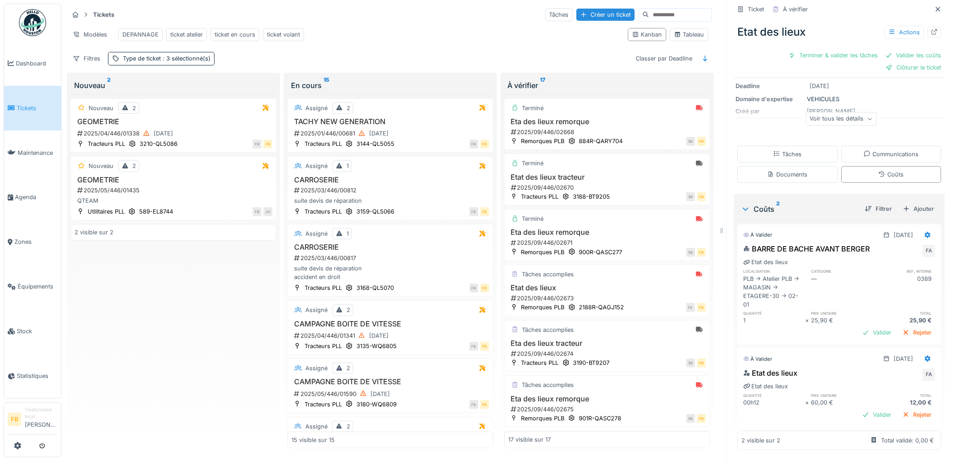
click at [866, 243] on div "BARRE DE BACHE AVANT BERGER FA" at bounding box center [839, 250] width 192 height 14
click at [630, 242] on div "2025/09/446/02671" at bounding box center [608, 242] width 196 height 9
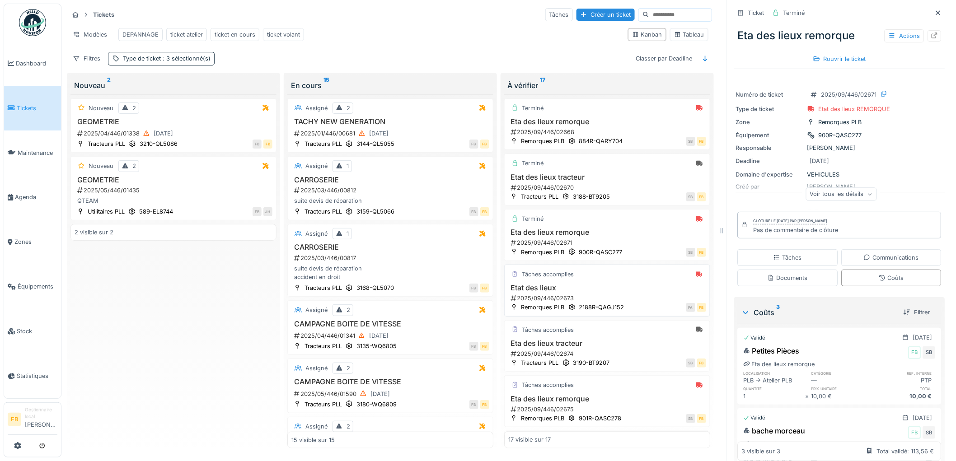
click at [630, 283] on div "Tâches accomplies Etat des lieux 2025/09/446/02673 Remorques PLB 2188R-QAGJ152 …" at bounding box center [607, 291] width 206 height 52
click at [613, 286] on h3 "Etat des lieux" at bounding box center [607, 288] width 198 height 9
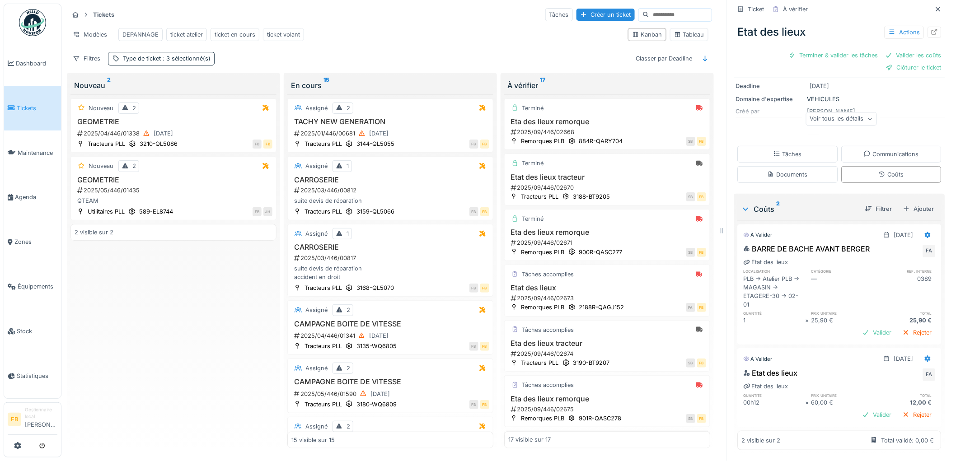
scroll to position [89, 0]
click at [924, 355] on div at bounding box center [927, 359] width 7 height 9
click at [894, 373] on div "Modifier" at bounding box center [888, 379] width 44 height 14
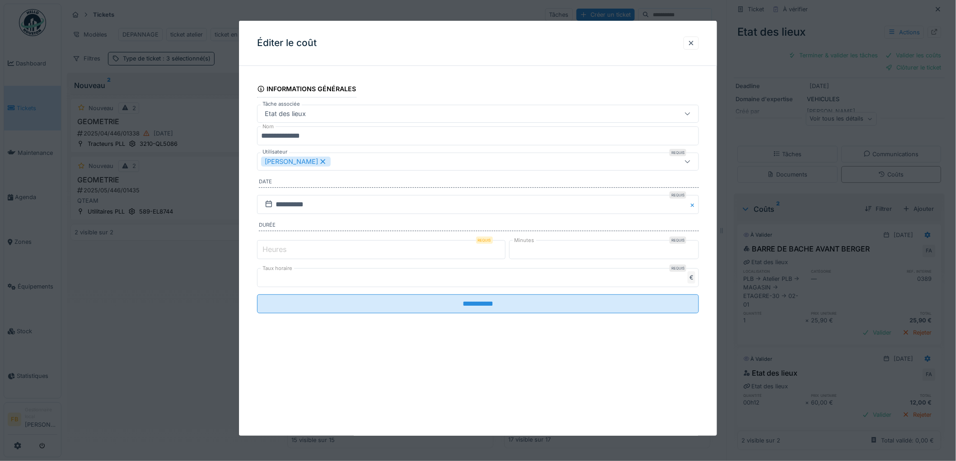
click at [287, 246] on label "Heures" at bounding box center [275, 249] width 28 height 11
click at [287, 246] on input "*" at bounding box center [381, 249] width 248 height 19
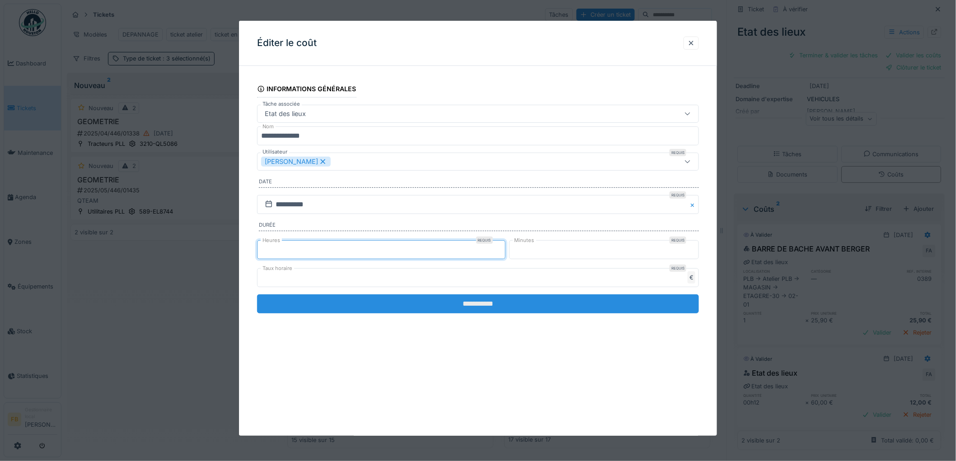
type input "*"
click at [488, 300] on input "**********" at bounding box center [478, 303] width 442 height 19
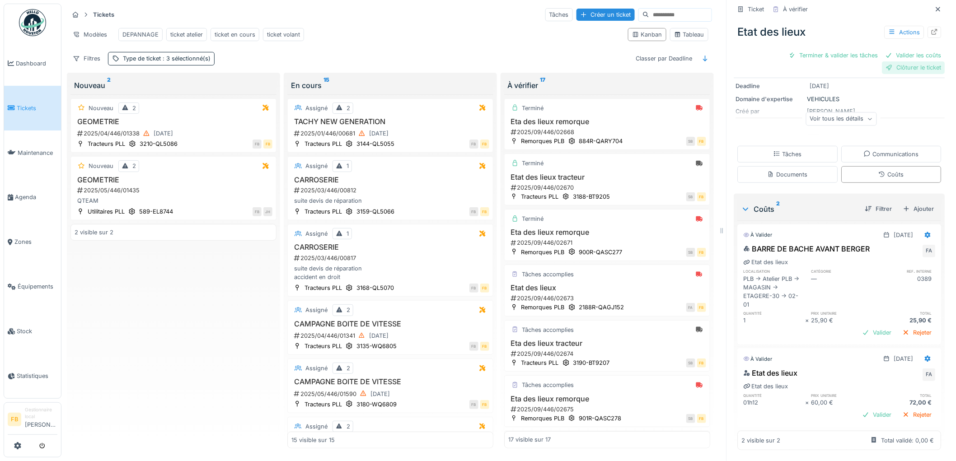
click at [891, 61] on div "Clôturer le ticket" at bounding box center [913, 67] width 63 height 12
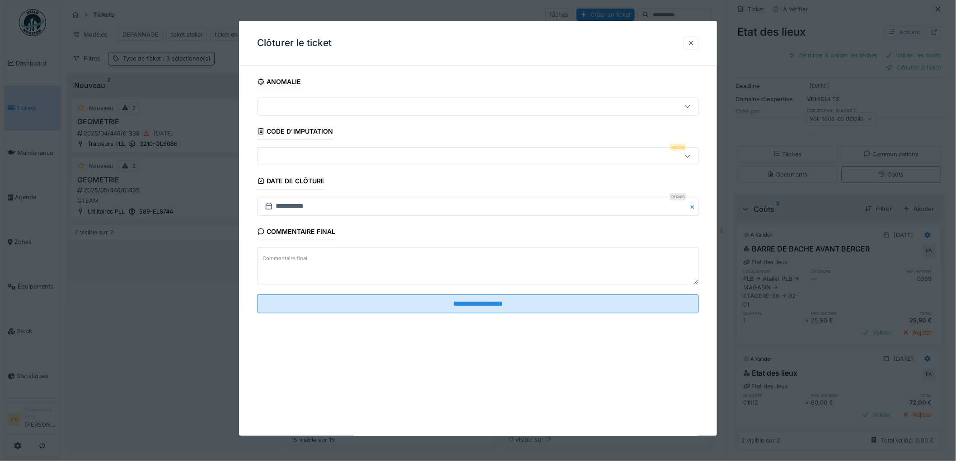
click at [694, 42] on div at bounding box center [690, 43] width 7 height 9
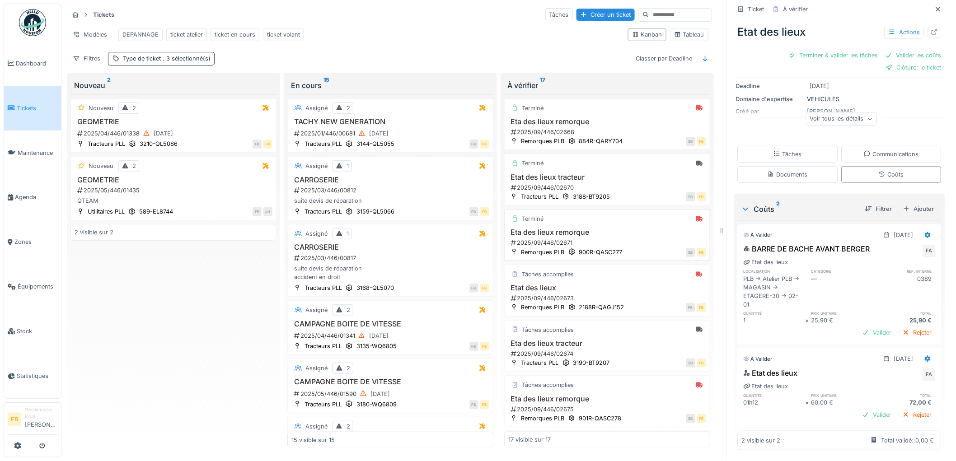
click at [598, 244] on div "2025/09/446/02671" at bounding box center [608, 242] width 196 height 9
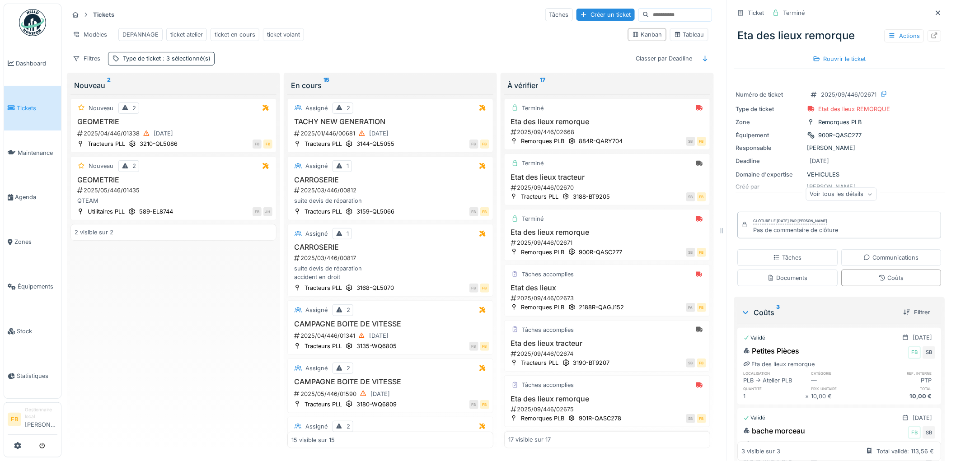
click at [748, 26] on div "Eta des lieux remorque Actions" at bounding box center [839, 35] width 211 height 23
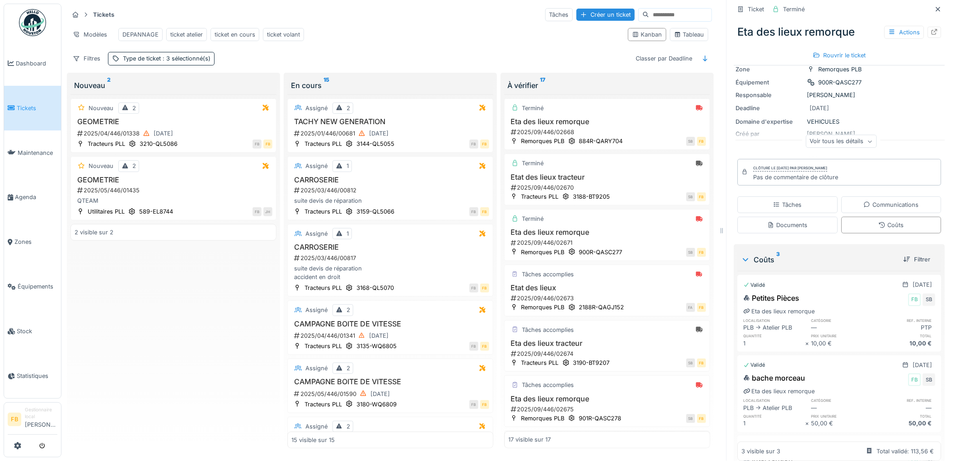
scroll to position [125, 0]
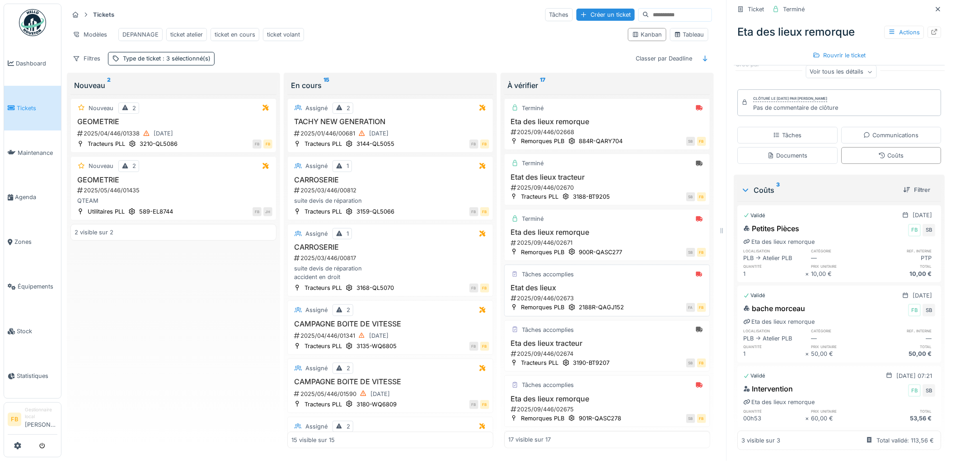
click at [570, 292] on h3 "Etat des lieux" at bounding box center [607, 288] width 198 height 9
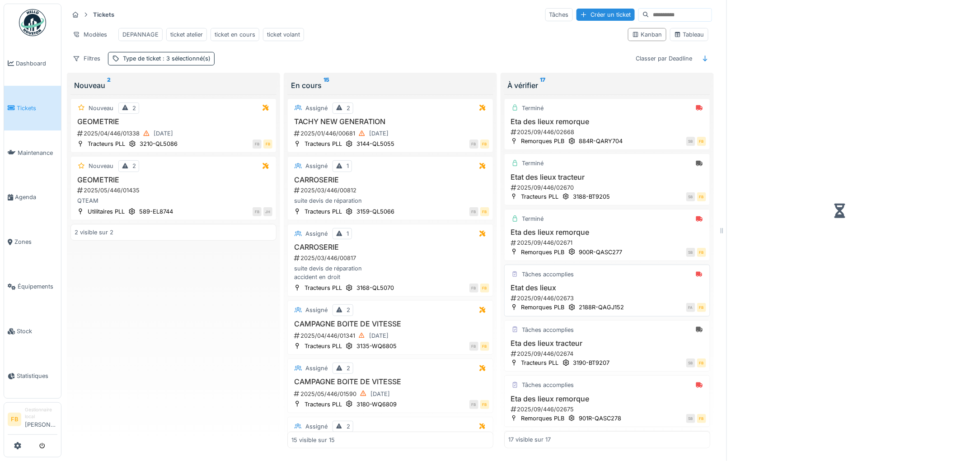
click at [617, 292] on h3 "Etat des lieux" at bounding box center [607, 288] width 198 height 9
click at [601, 345] on h3 "Eta des lieux tracteur" at bounding box center [607, 343] width 198 height 9
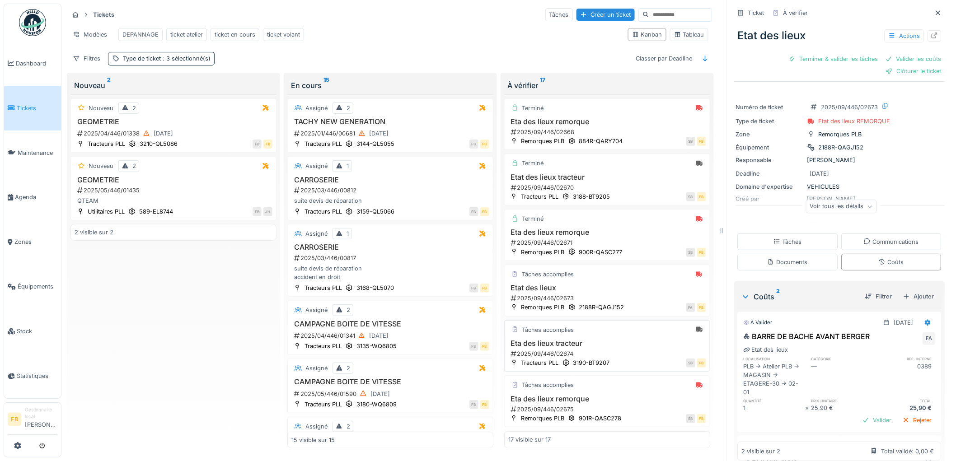
click at [601, 345] on h3 "Eta des lieux tracteur" at bounding box center [607, 343] width 198 height 9
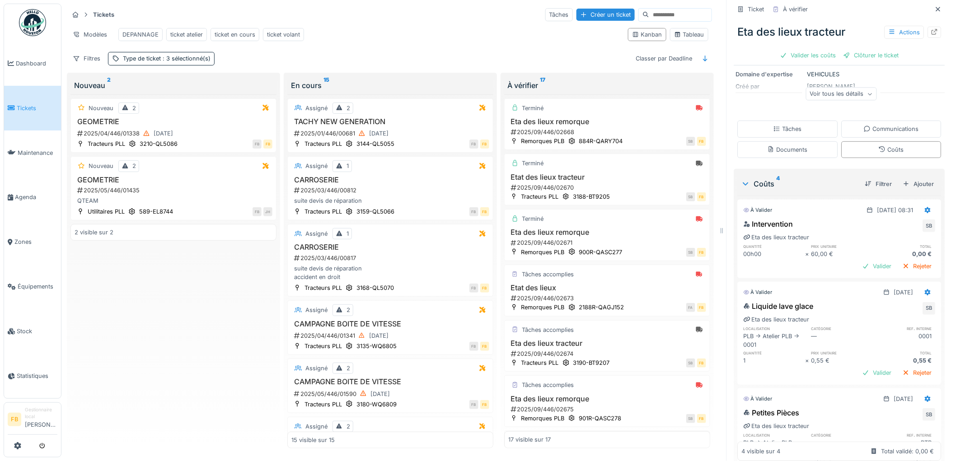
scroll to position [150, 0]
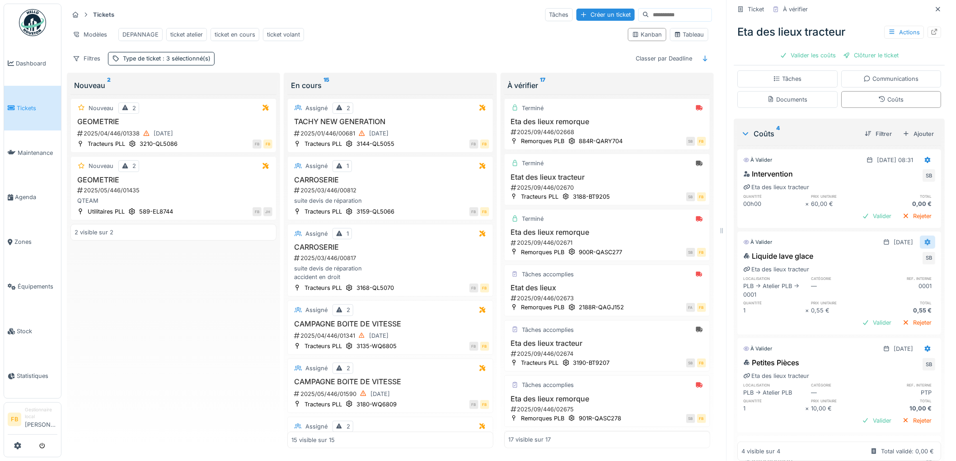
click at [924, 238] on div at bounding box center [927, 242] width 7 height 9
click at [887, 258] on div "Modifier" at bounding box center [888, 264] width 44 height 14
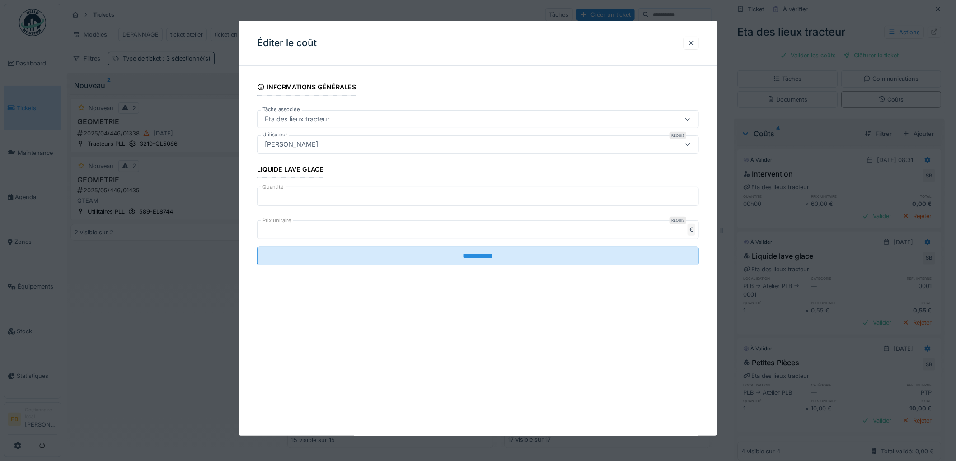
click at [280, 195] on input "*" at bounding box center [478, 196] width 442 height 19
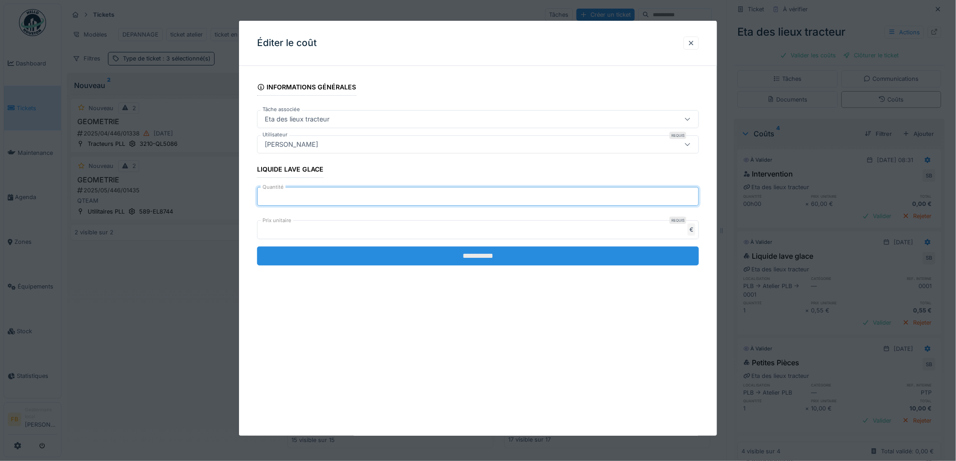
type input "**"
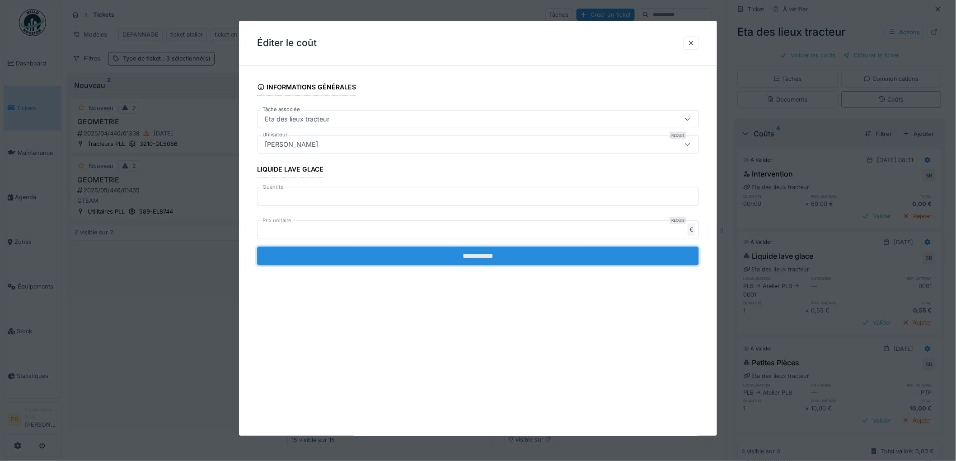
click at [463, 257] on input "**********" at bounding box center [478, 256] width 442 height 19
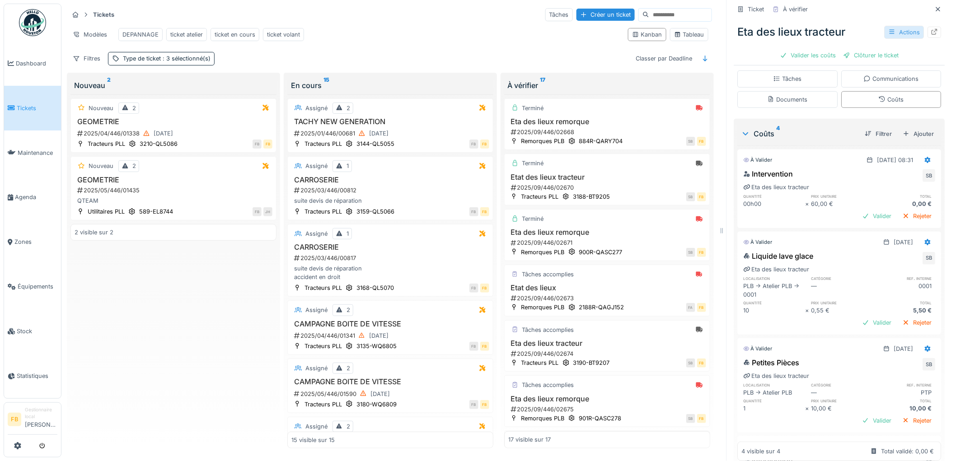
click at [890, 27] on div "Actions" at bounding box center [904, 32] width 40 height 13
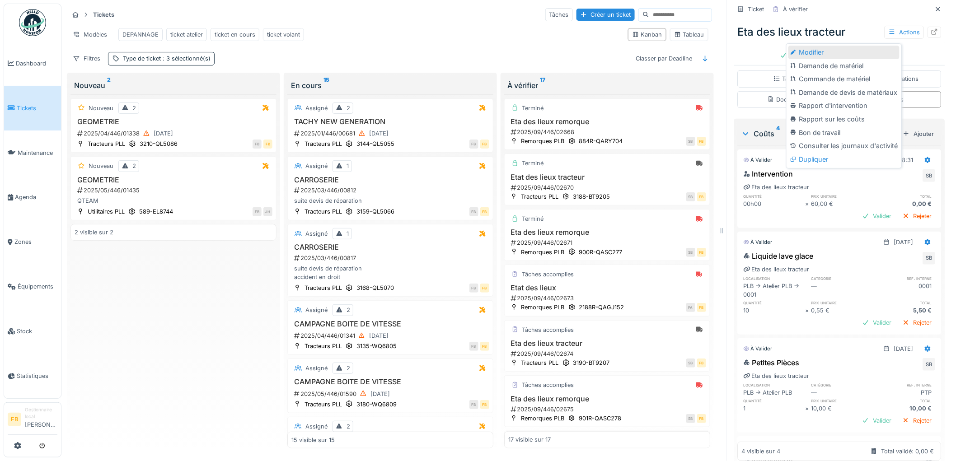
click at [827, 47] on div "Modifier" at bounding box center [843, 53] width 111 height 14
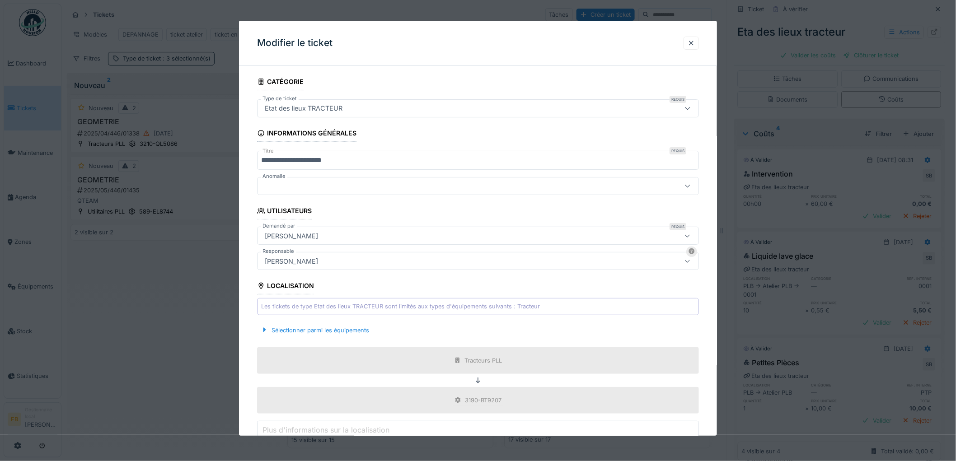
click at [271, 162] on input "**********" at bounding box center [478, 160] width 442 height 19
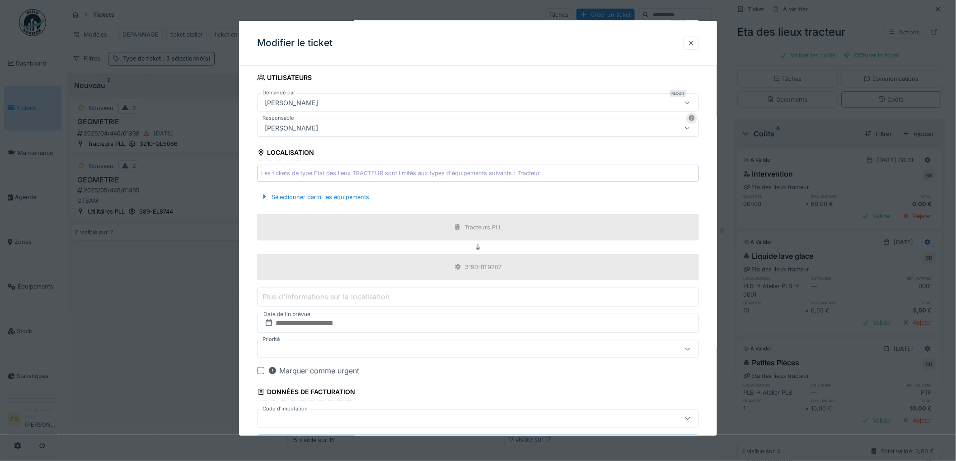
scroll to position [178, 0]
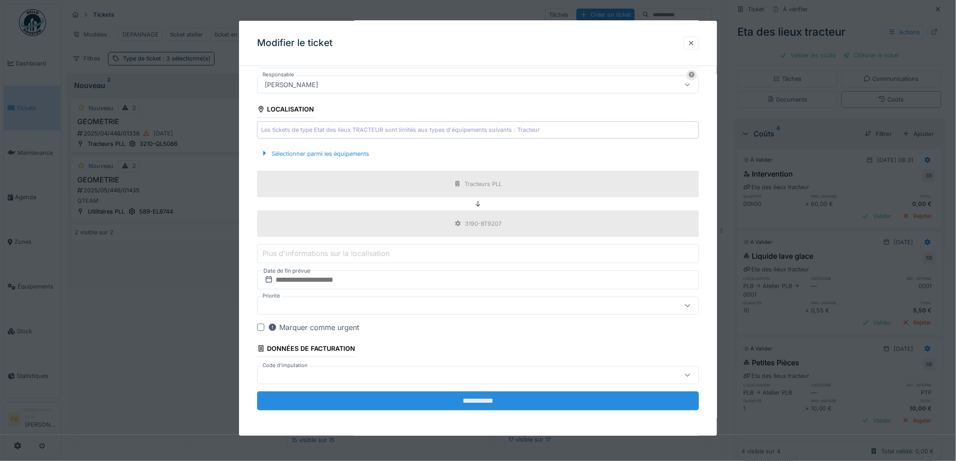
type input "**********"
click at [495, 395] on input "**********" at bounding box center [478, 401] width 442 height 19
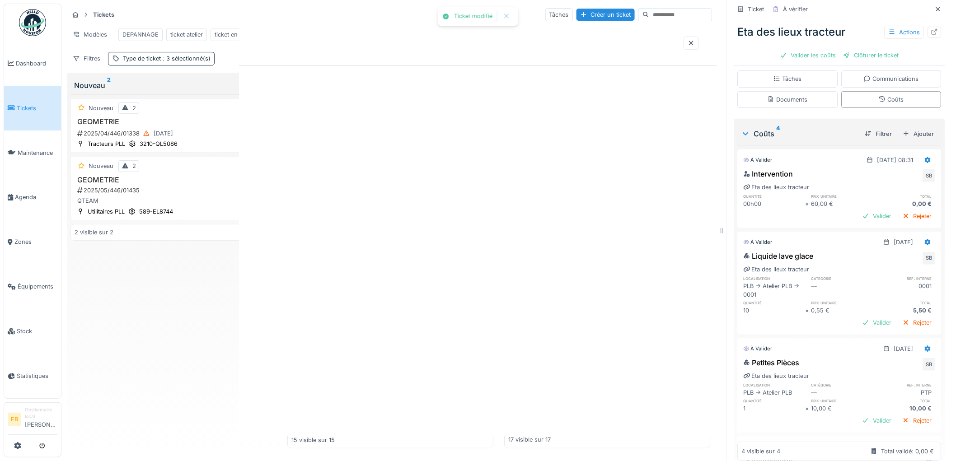
scroll to position [0, 0]
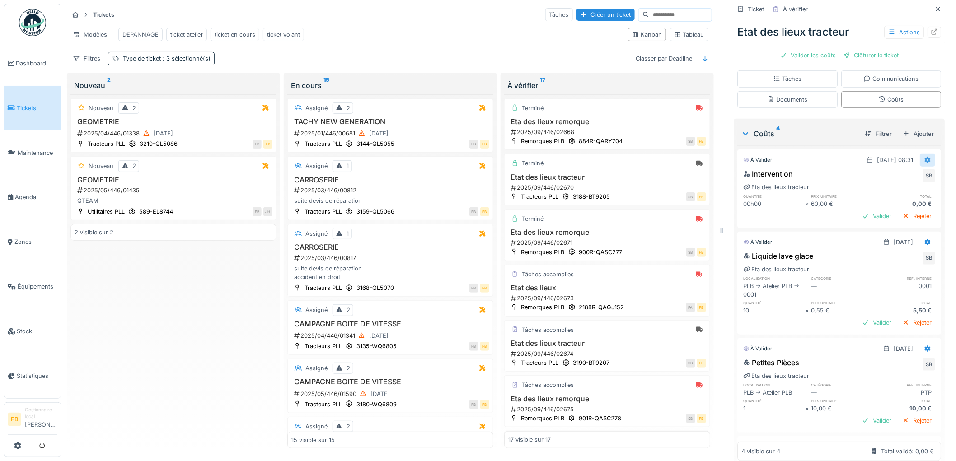
click at [925, 157] on icon at bounding box center [928, 160] width 6 height 6
click at [899, 175] on div "Modifier" at bounding box center [888, 182] width 44 height 14
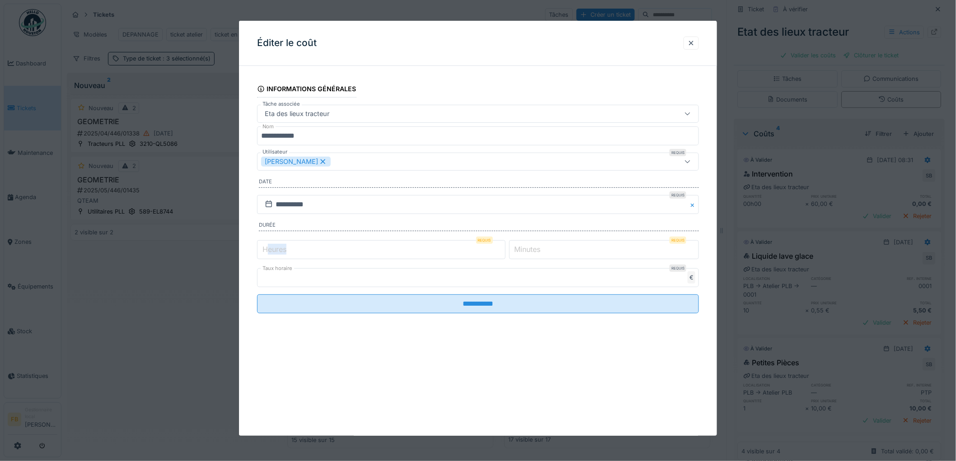
drag, startPoint x: 269, startPoint y: 250, endPoint x: 242, endPoint y: 233, distance: 32.7
click at [242, 233] on div "**********" at bounding box center [478, 206] width 478 height 266
click at [268, 246] on label "Heures" at bounding box center [275, 249] width 28 height 11
click at [268, 246] on input "*" at bounding box center [381, 249] width 248 height 19
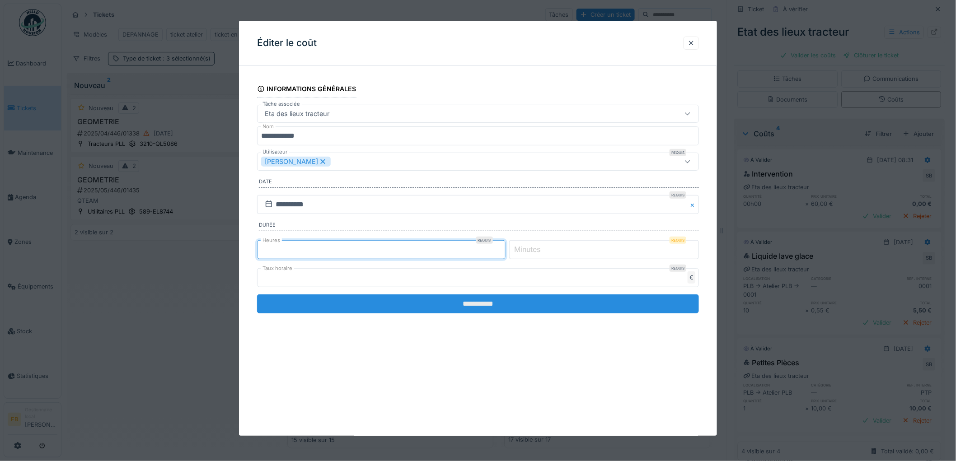
type input "*"
click at [481, 308] on input "**********" at bounding box center [478, 303] width 442 height 19
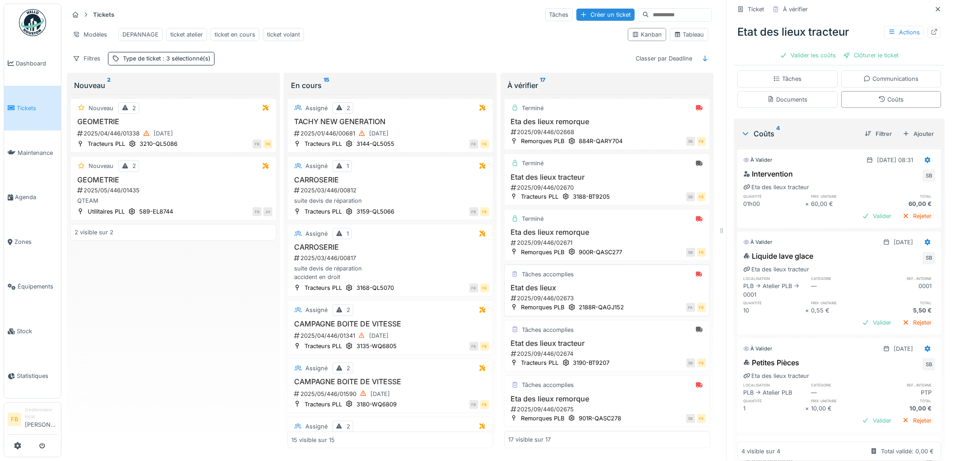
click at [629, 291] on h3 "Etat des lieux" at bounding box center [607, 288] width 198 height 9
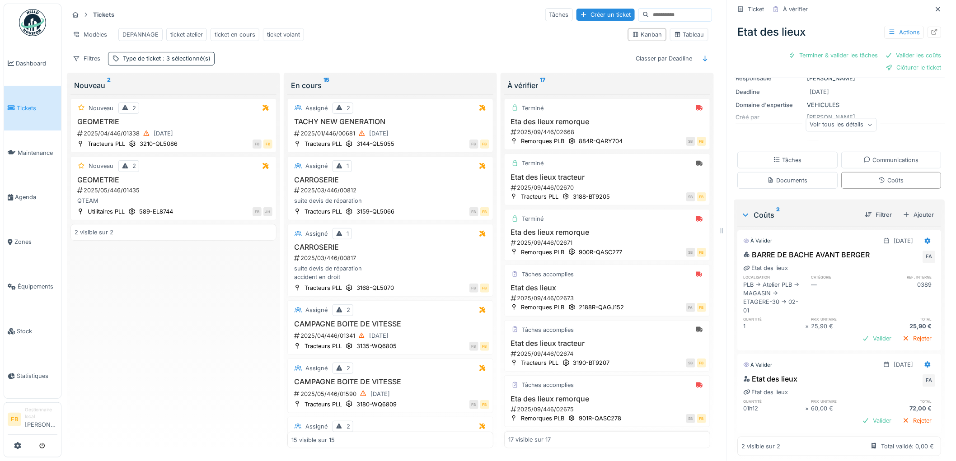
scroll to position [89, 0]
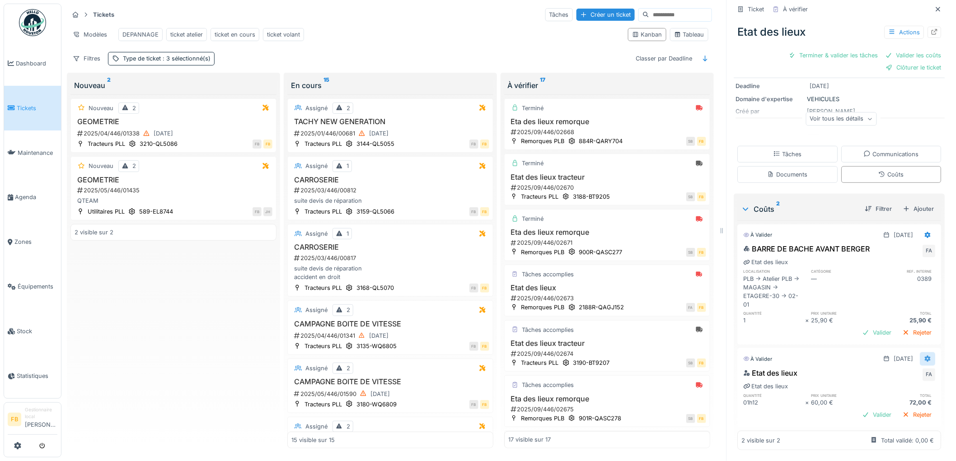
click at [925, 356] on icon at bounding box center [928, 359] width 6 height 6
click at [874, 375] on div at bounding box center [872, 379] width 9 height 8
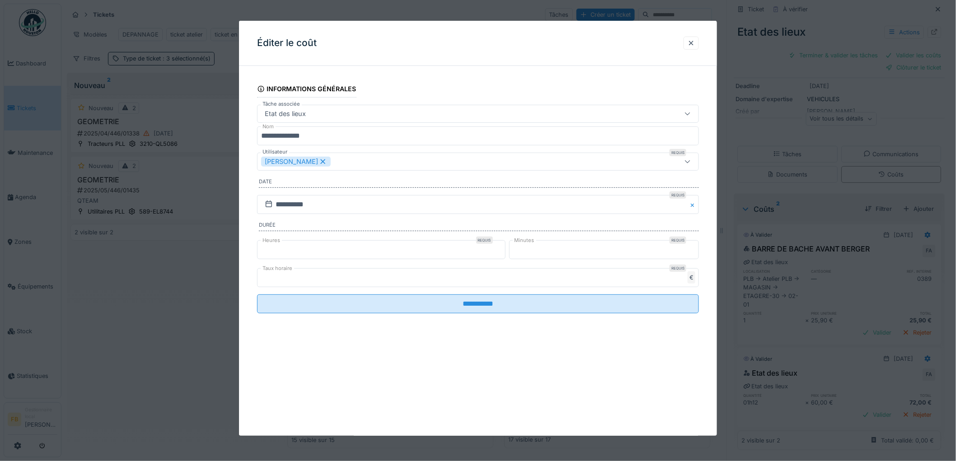
click at [278, 250] on input "*" at bounding box center [381, 249] width 248 height 19
click at [692, 45] on div at bounding box center [690, 43] width 7 height 9
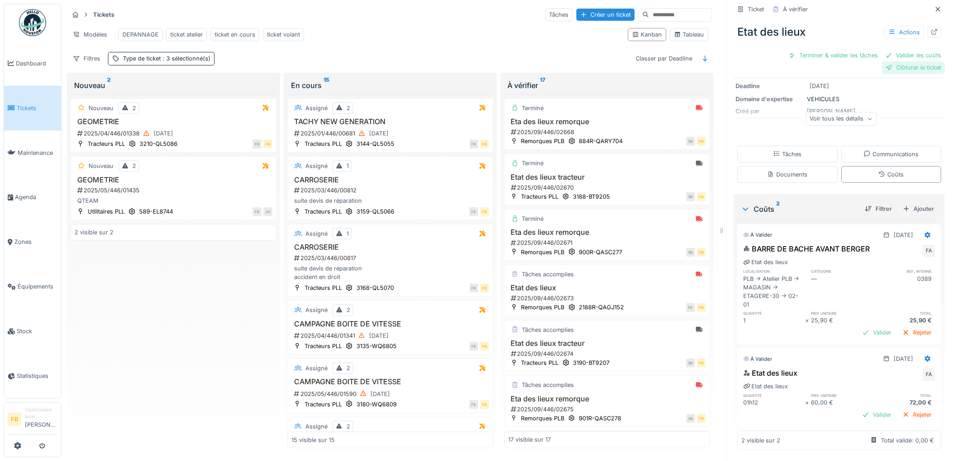
click at [907, 62] on div "Clôturer le ticket" at bounding box center [913, 67] width 63 height 12
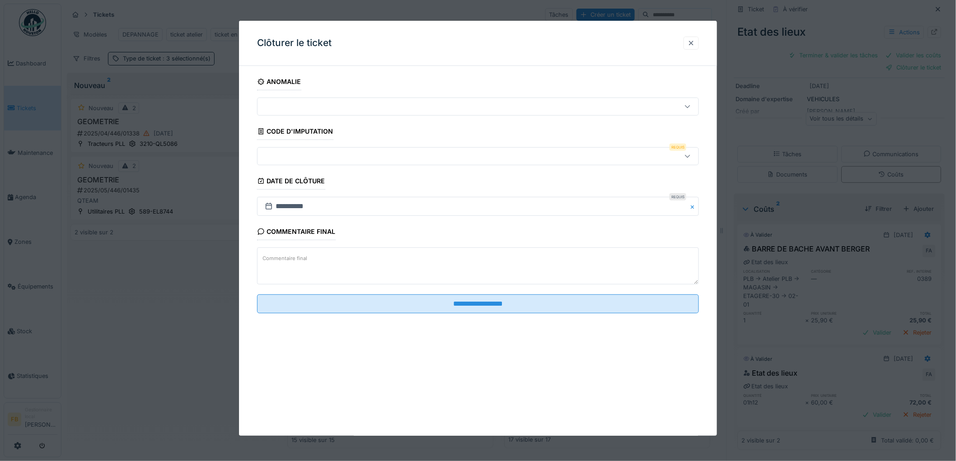
click at [699, 44] on div at bounding box center [690, 43] width 15 height 13
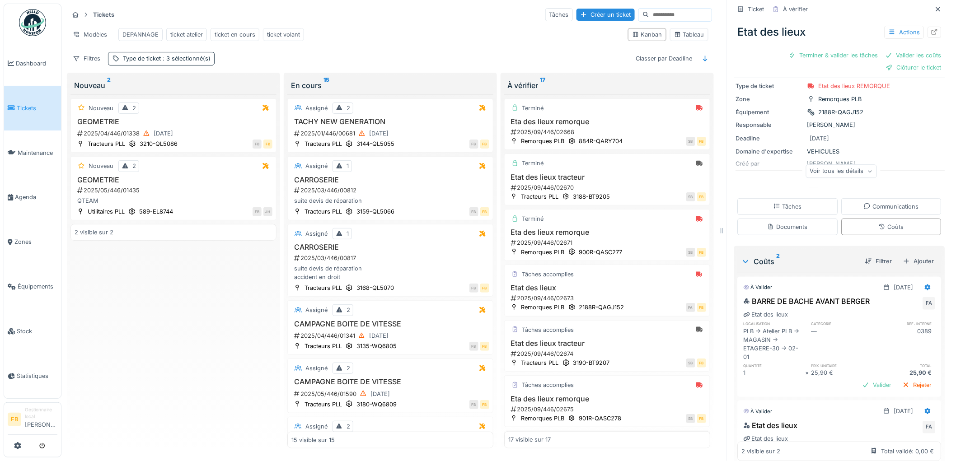
scroll to position [0, 0]
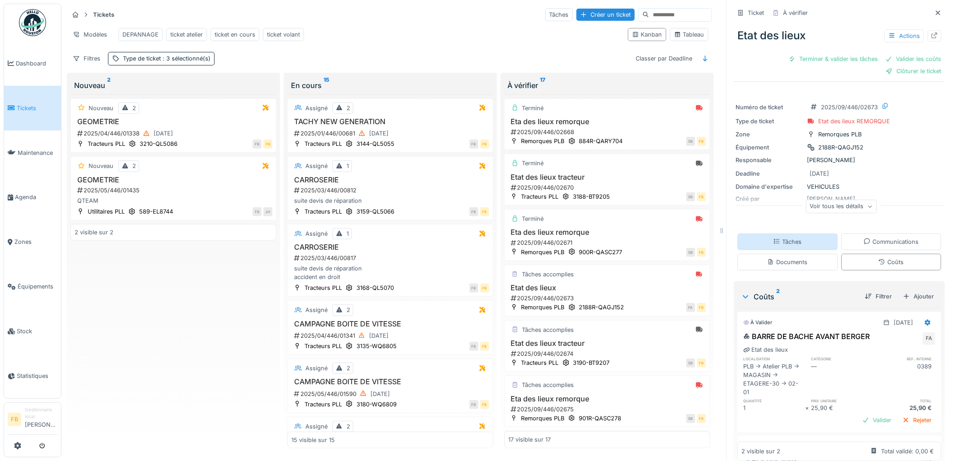
click at [801, 235] on div "Tâches" at bounding box center [788, 242] width 100 height 17
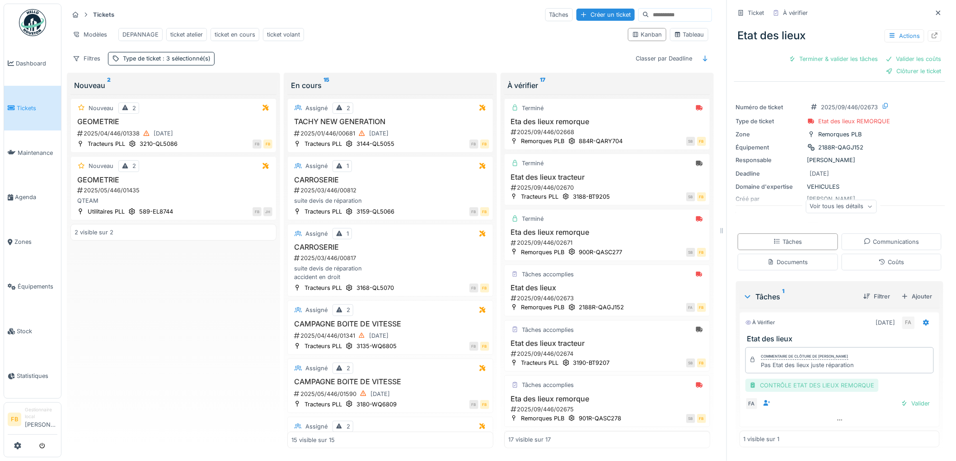
click at [816, 386] on div "CONTRÔLE ETAT DES LIEUX REMORQUE" at bounding box center [811, 385] width 133 height 13
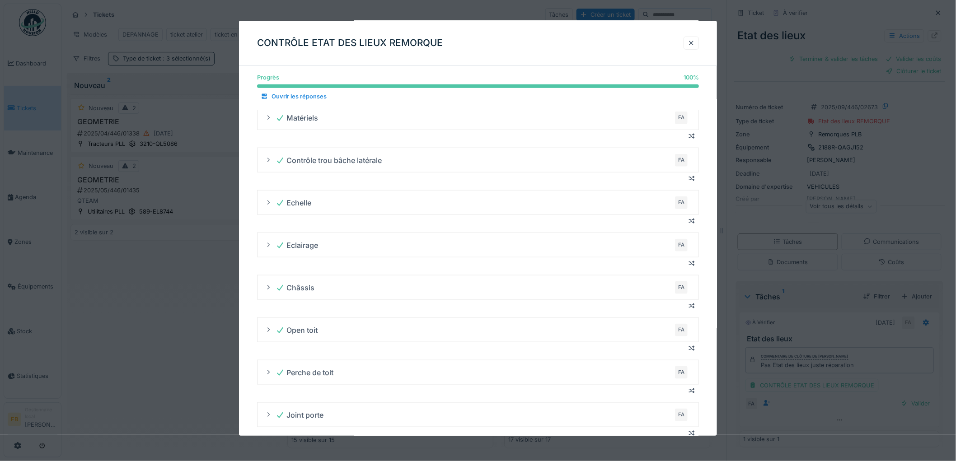
scroll to position [265, 0]
click at [693, 39] on div at bounding box center [690, 43] width 7 height 9
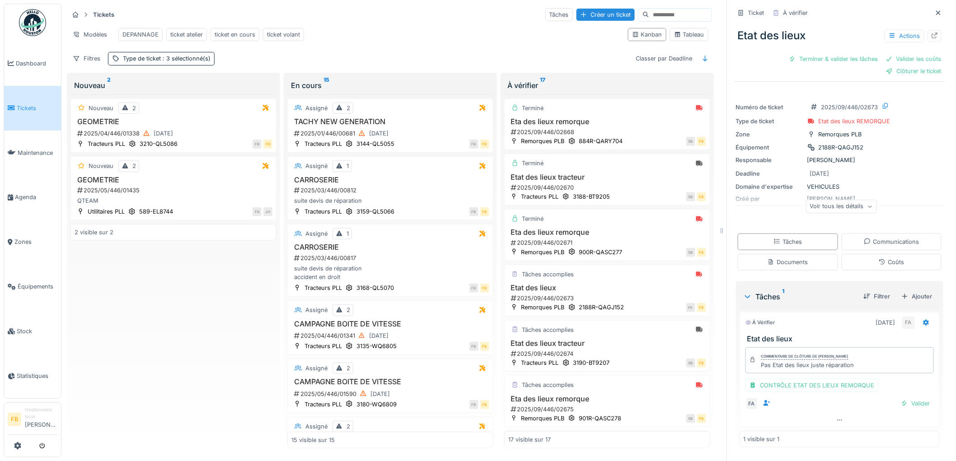
scroll to position [0, 0]
click at [883, 257] on div "Coûts" at bounding box center [891, 262] width 100 height 17
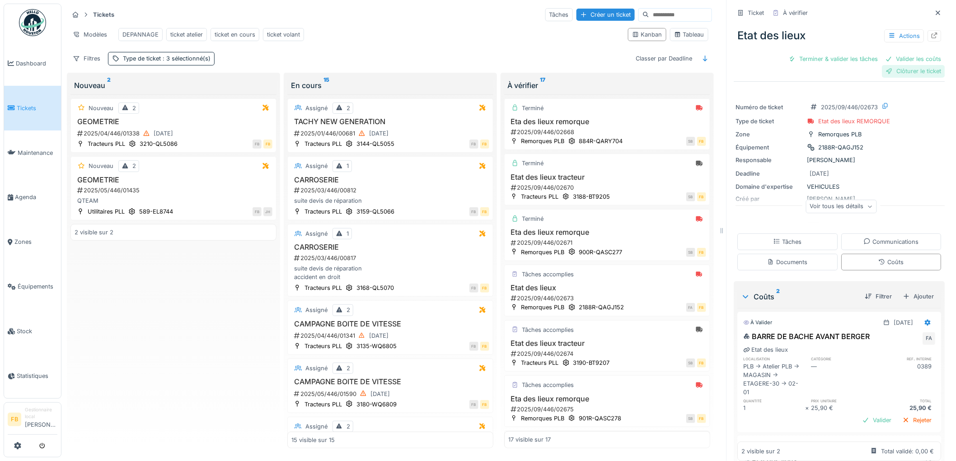
click at [897, 65] on div "Clôturer le ticket" at bounding box center [913, 71] width 63 height 12
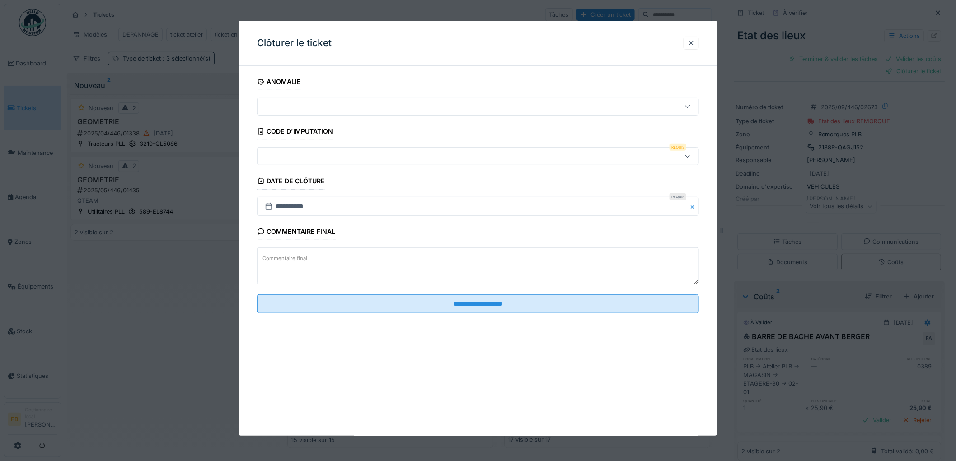
click at [285, 151] on div at bounding box center [452, 156] width 383 height 10
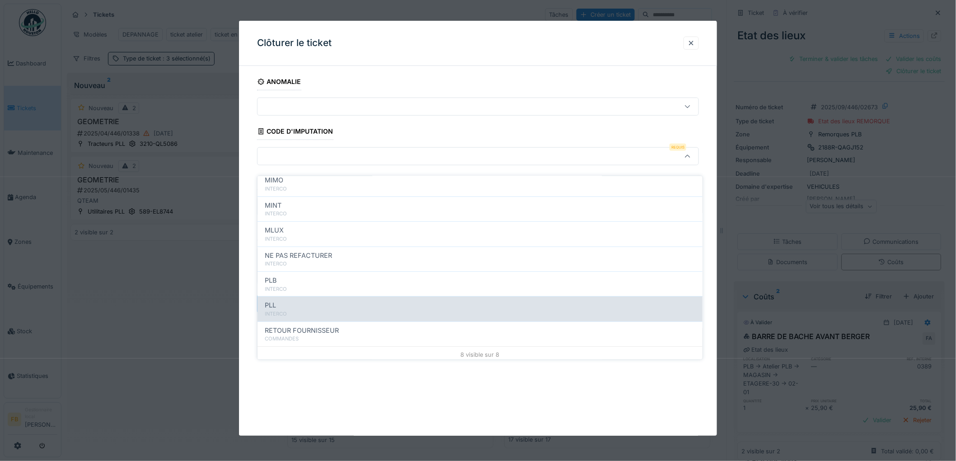
scroll to position [80, 0]
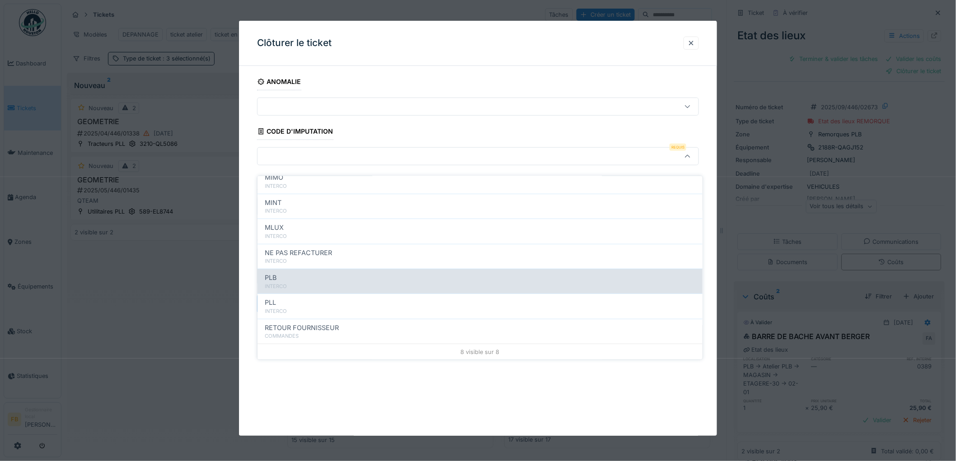
click at [295, 283] on div "INTERCO" at bounding box center [480, 287] width 430 height 8
type input "***"
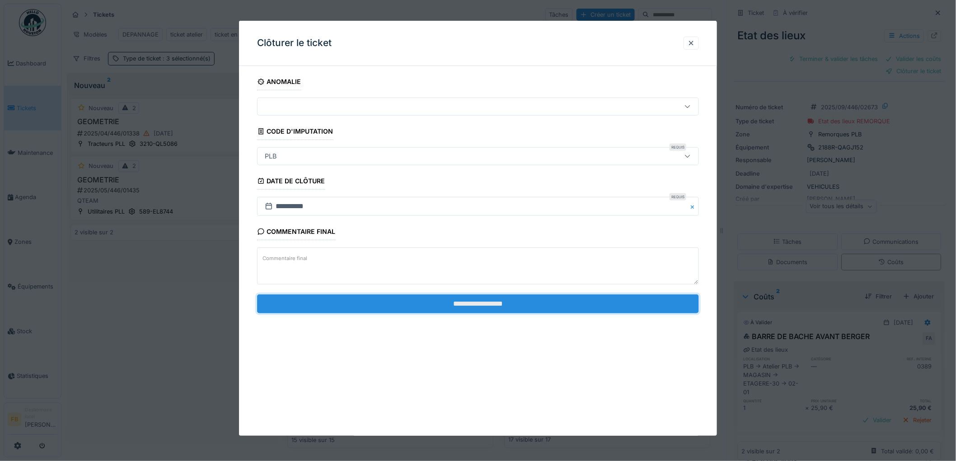
click at [466, 304] on input "**********" at bounding box center [478, 303] width 442 height 19
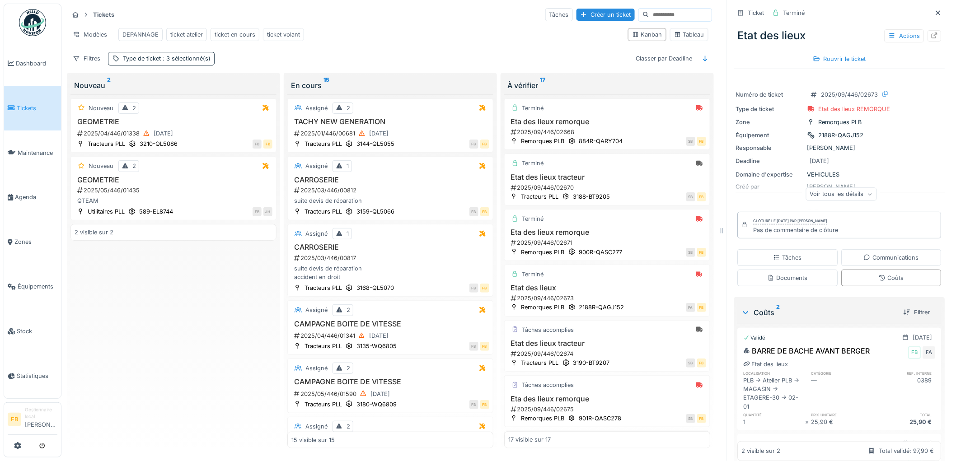
click at [28, 105] on span "Tickets" at bounding box center [37, 108] width 41 height 9
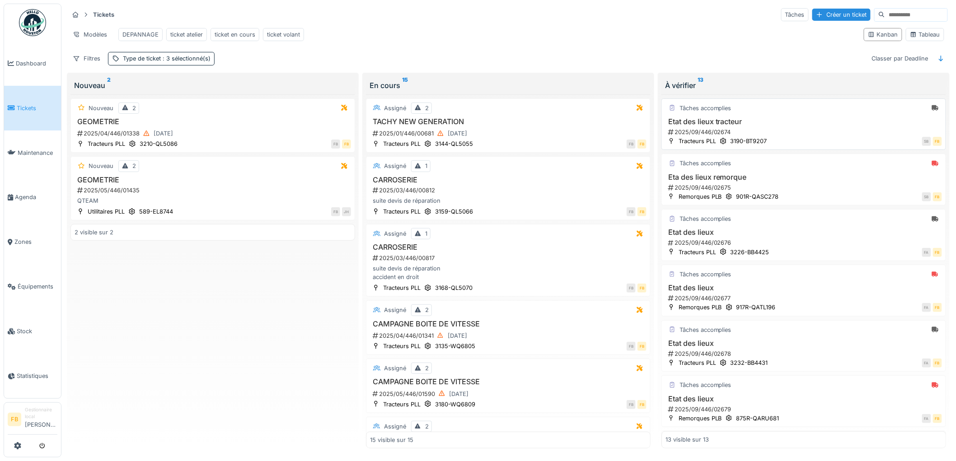
click at [807, 126] on h3 "Etat des lieux tracteur" at bounding box center [803, 121] width 276 height 9
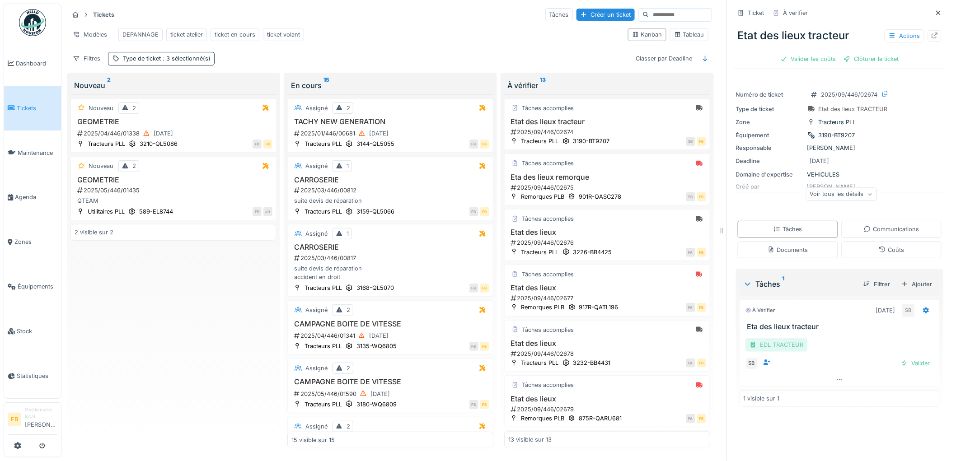
click at [779, 346] on div "EDL TRACTEUR" at bounding box center [776, 344] width 62 height 13
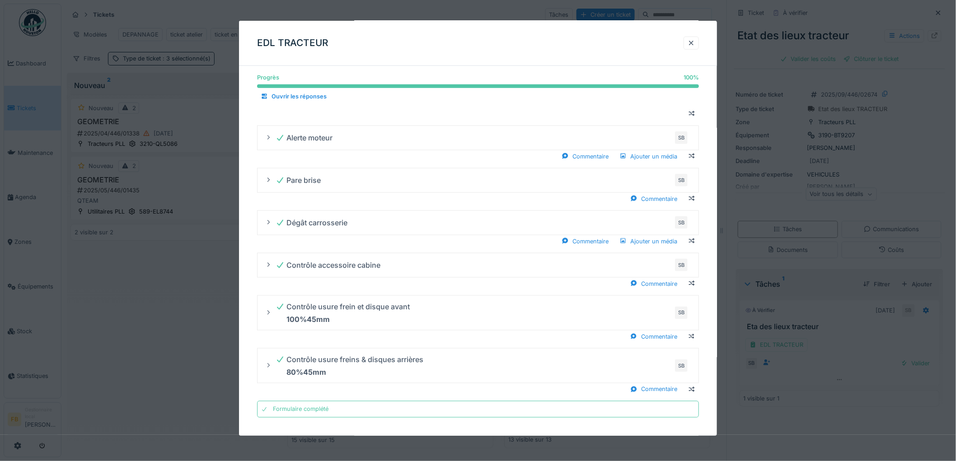
scroll to position [7, 0]
click at [694, 43] on div at bounding box center [690, 43] width 7 height 9
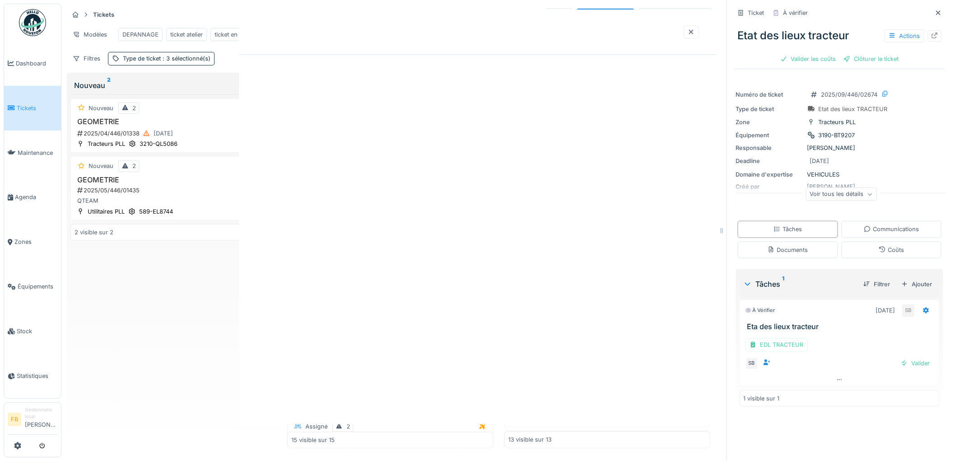
scroll to position [0, 0]
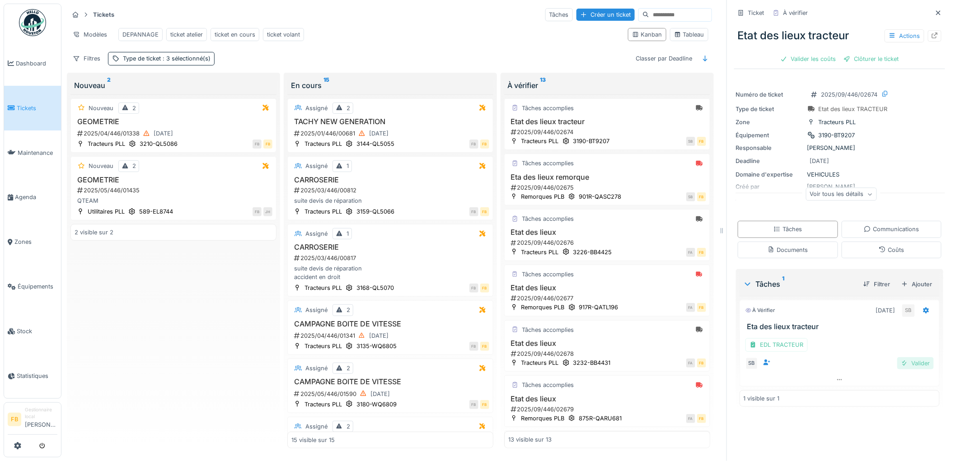
click at [915, 358] on div "Valider" at bounding box center [915, 363] width 37 height 12
click at [883, 260] on div "Ticket À vérifier Etat des lieux tracteur Actions Valider les coûts Clôturer le…" at bounding box center [839, 191] width 211 height 383
click at [883, 250] on div "Coûts" at bounding box center [891, 250] width 100 height 17
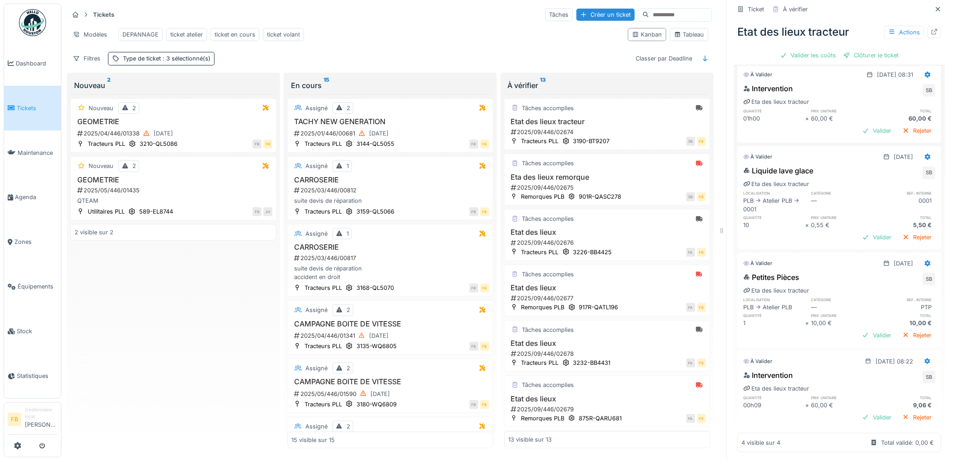
scroll to position [241, 0]
click at [925, 356] on icon at bounding box center [928, 359] width 6 height 6
click at [897, 385] on div "Supprimer" at bounding box center [888, 392] width 44 height 14
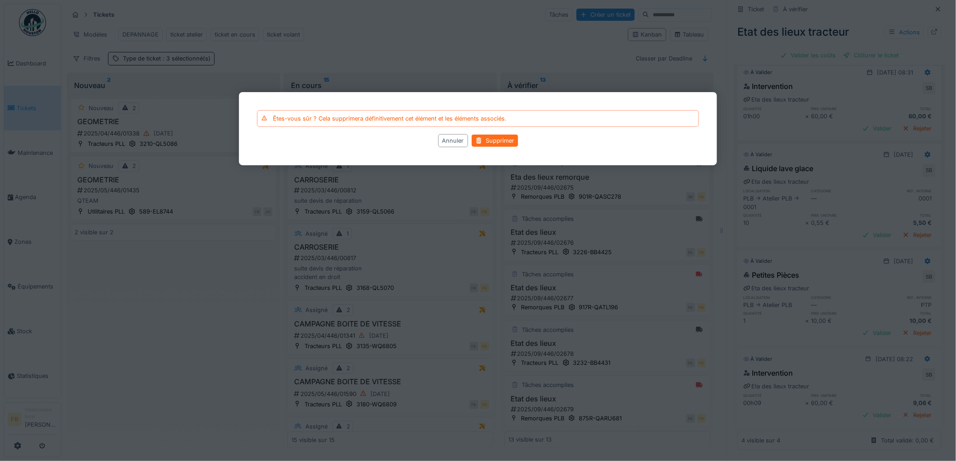
click at [505, 140] on div "Supprimer" at bounding box center [495, 141] width 47 height 12
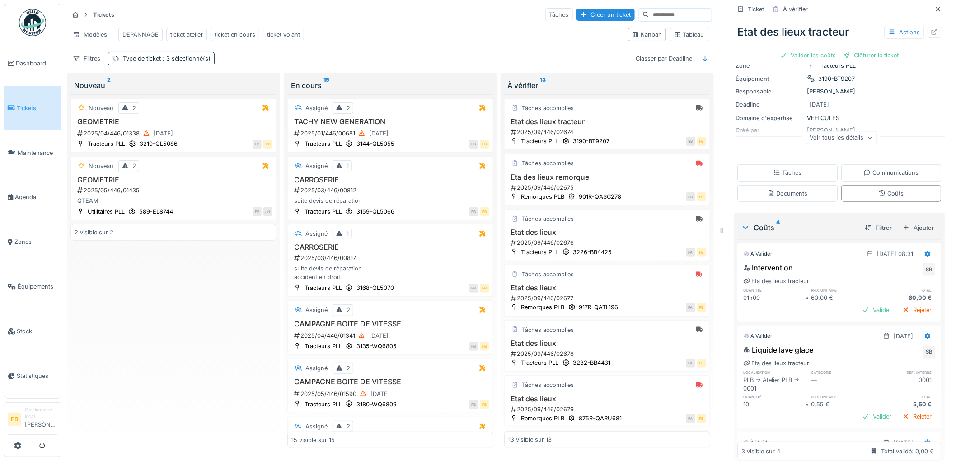
scroll to position [0, 0]
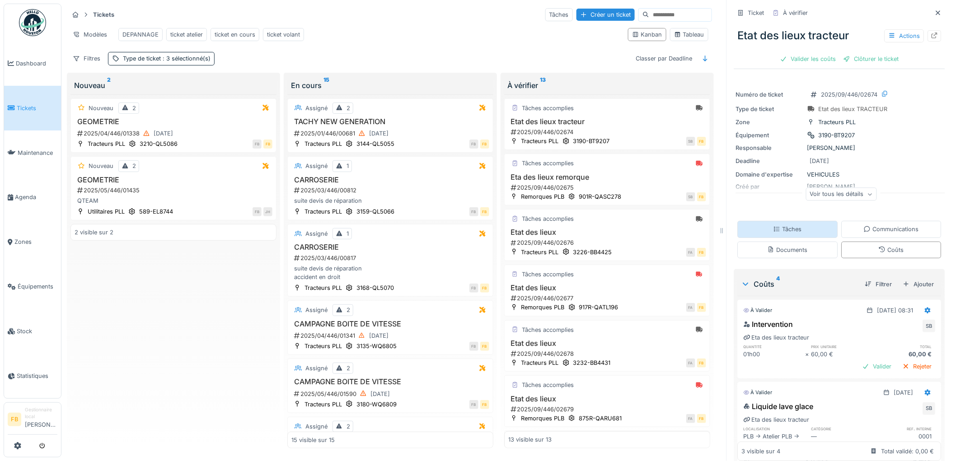
click at [777, 225] on div "Tâches" at bounding box center [787, 229] width 28 height 9
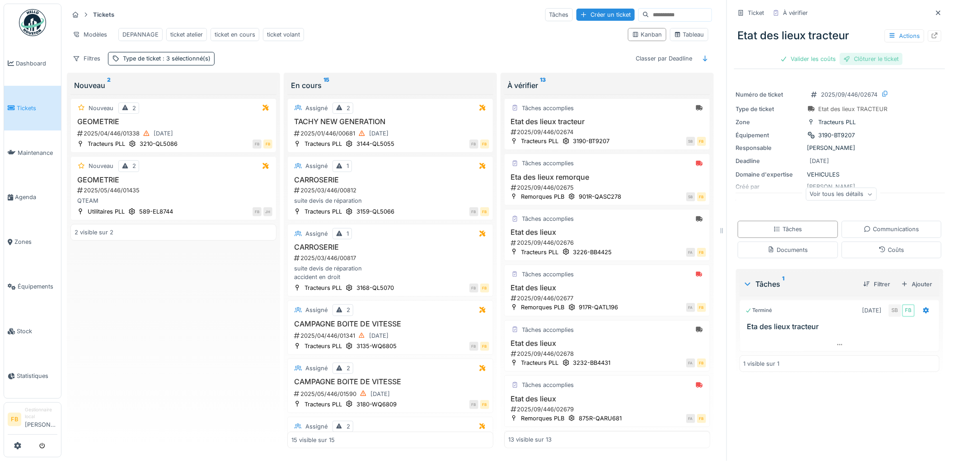
click at [858, 56] on div "Clôturer le ticket" at bounding box center [871, 59] width 63 height 12
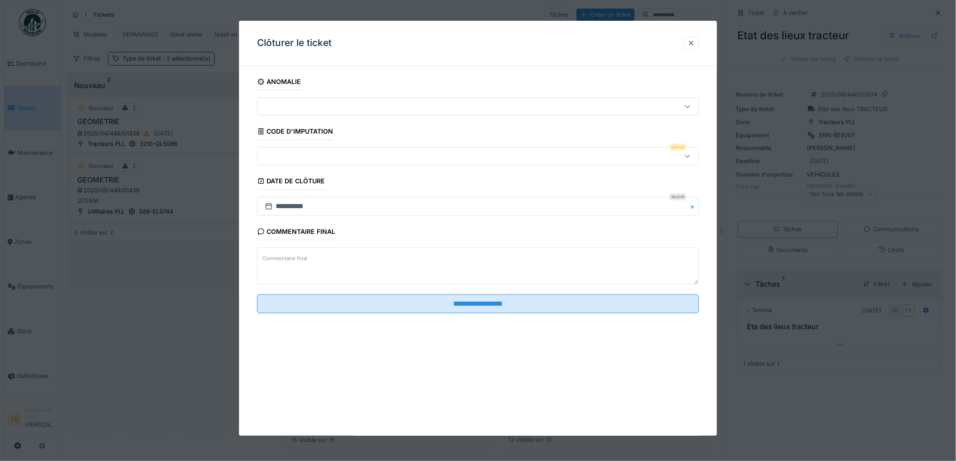
drag, startPoint x: 696, startPoint y: 36, endPoint x: 705, endPoint y: 40, distance: 8.9
click at [696, 37] on div at bounding box center [690, 43] width 15 height 13
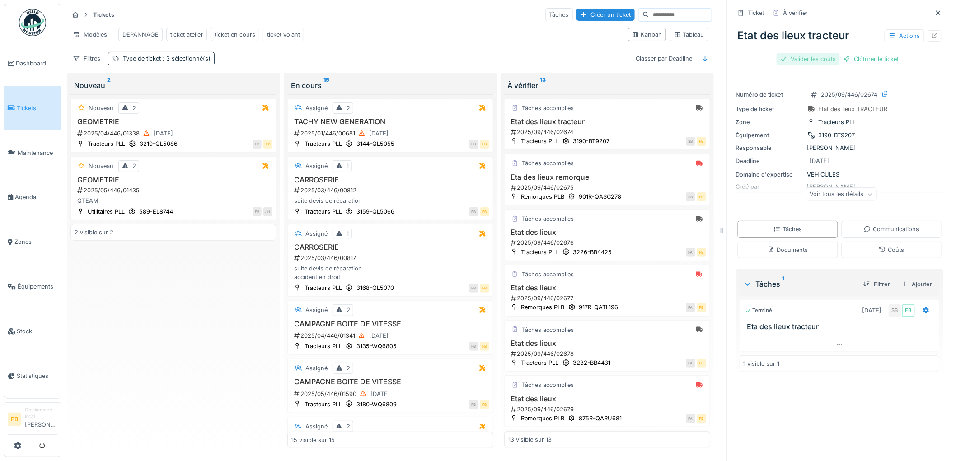
click at [787, 53] on div "Valider les coûts" at bounding box center [807, 59] width 63 height 12
click at [832, 53] on div "Clôturer le ticket" at bounding box center [839, 59] width 63 height 12
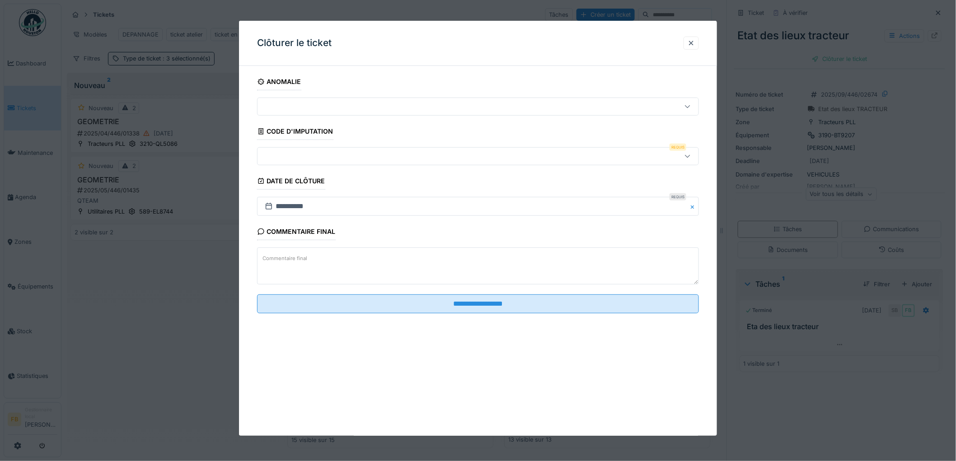
click at [300, 156] on div at bounding box center [452, 156] width 383 height 10
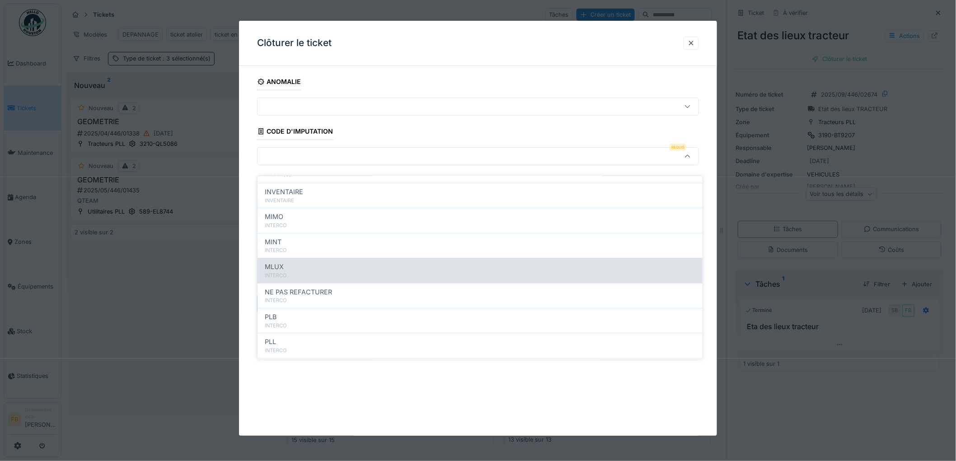
scroll to position [80, 0]
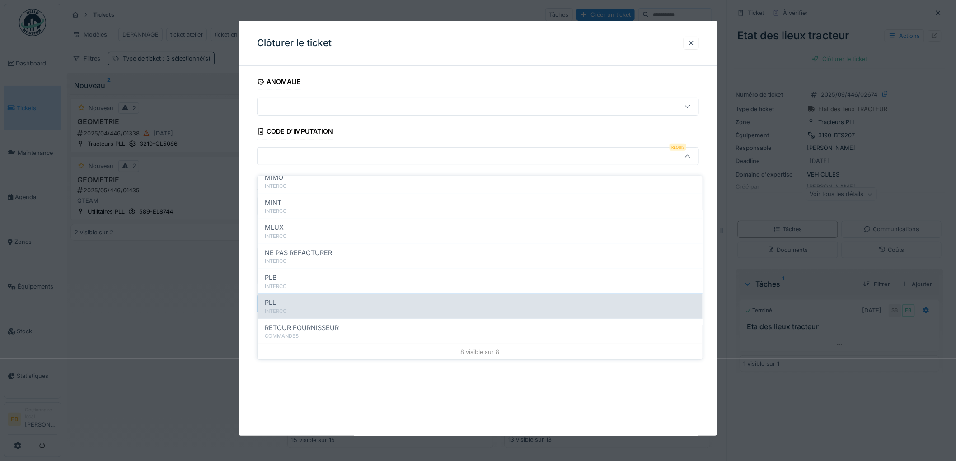
click at [308, 298] on div "PLL" at bounding box center [480, 303] width 430 height 10
type input "***"
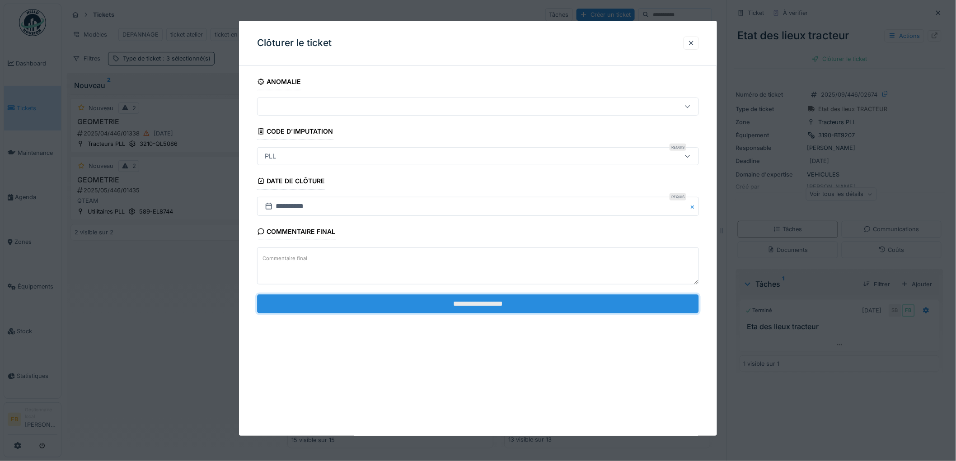
click at [489, 303] on input "**********" at bounding box center [478, 303] width 442 height 19
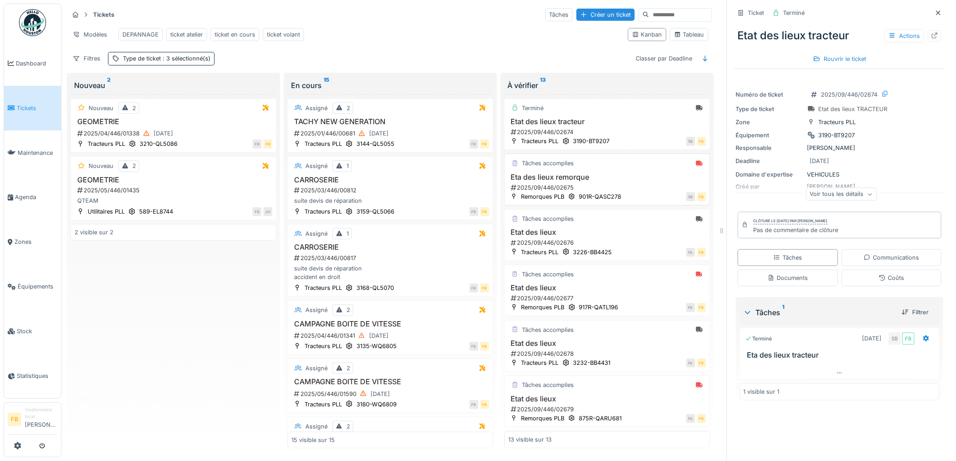
click at [611, 179] on h3 "Eta des lieux remorque" at bounding box center [607, 177] width 198 height 9
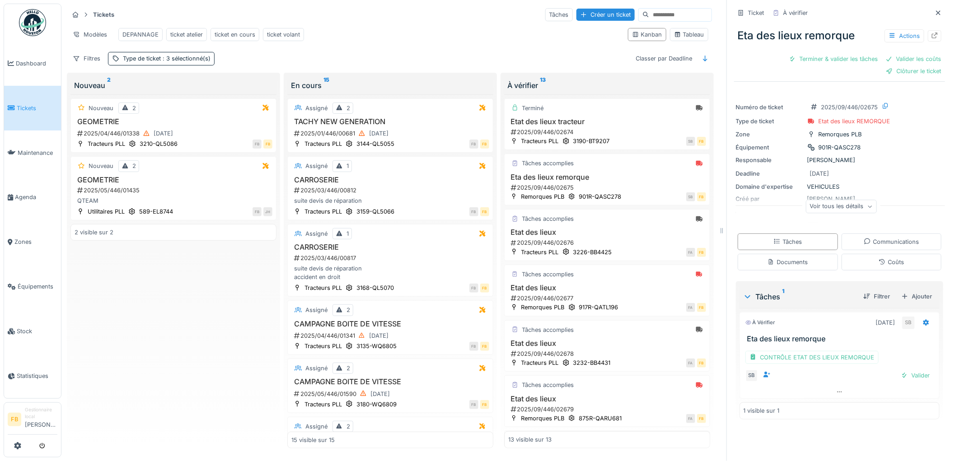
drag, startPoint x: 869, startPoint y: 249, endPoint x: 874, endPoint y: 244, distance: 6.7
click at [869, 254] on div "Coûts" at bounding box center [891, 262] width 100 height 17
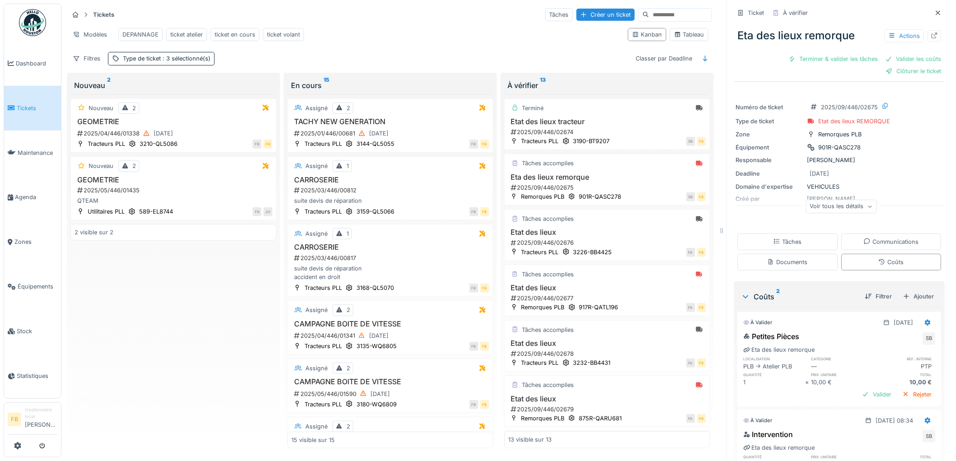
scroll to position [64, 0]
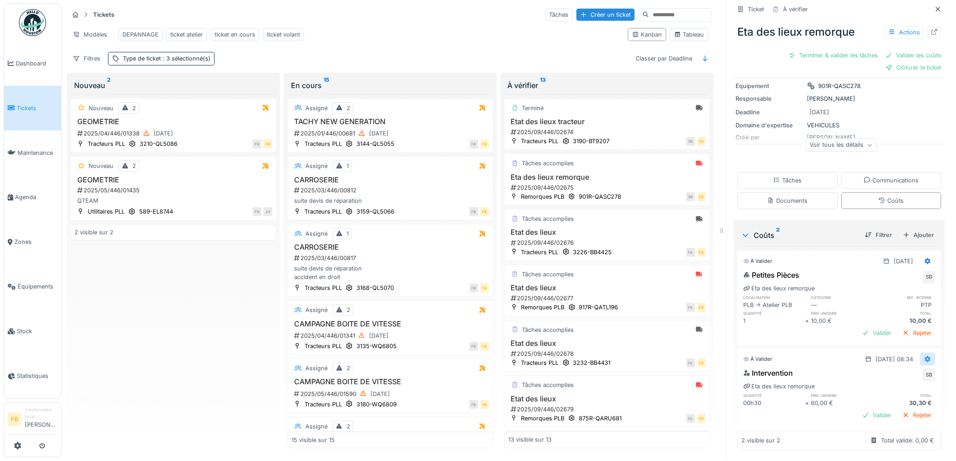
click at [920, 355] on div at bounding box center [927, 359] width 15 height 13
click at [896, 372] on div "Modifier" at bounding box center [888, 379] width 44 height 14
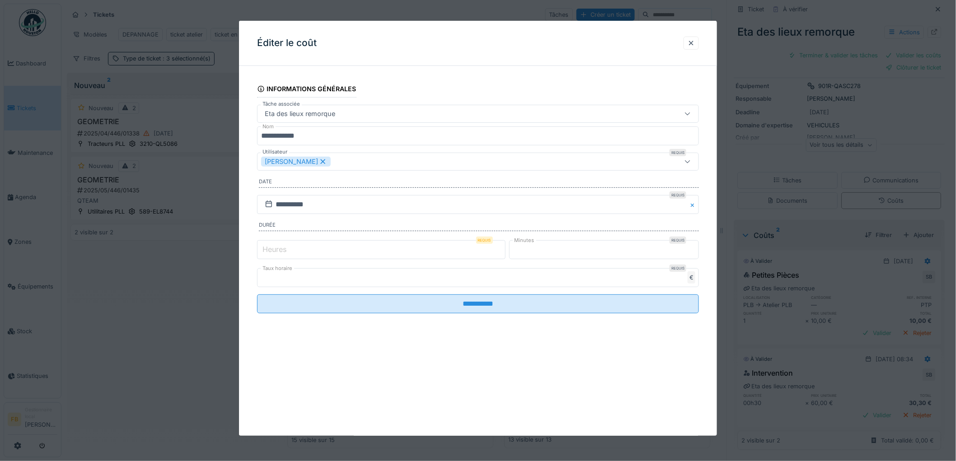
click at [278, 251] on label "Heures" at bounding box center [275, 249] width 28 height 11
click at [278, 251] on input "*" at bounding box center [381, 249] width 248 height 19
type input "*"
drag, startPoint x: 531, startPoint y: 249, endPoint x: 474, endPoint y: 252, distance: 56.5
click at [476, 252] on div "Heures Requis * Minutes Requis **" at bounding box center [478, 249] width 442 height 23
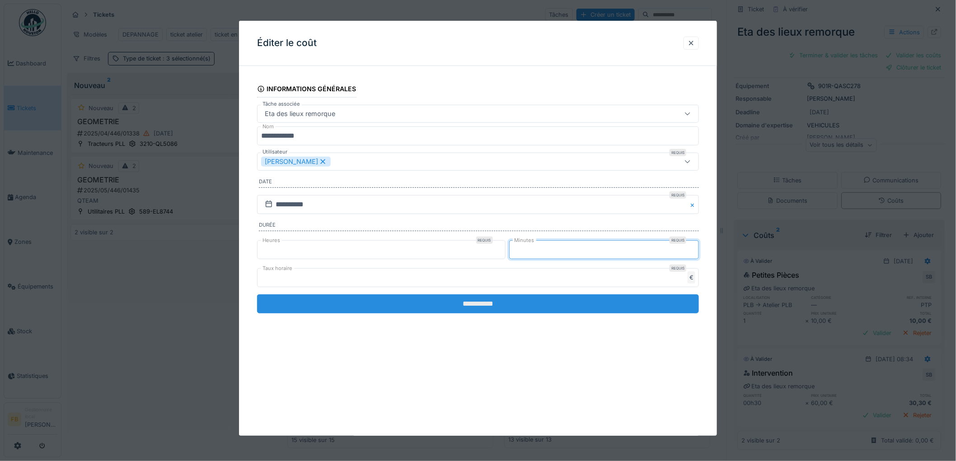
type input "*"
click at [470, 296] on input "**********" at bounding box center [478, 303] width 442 height 19
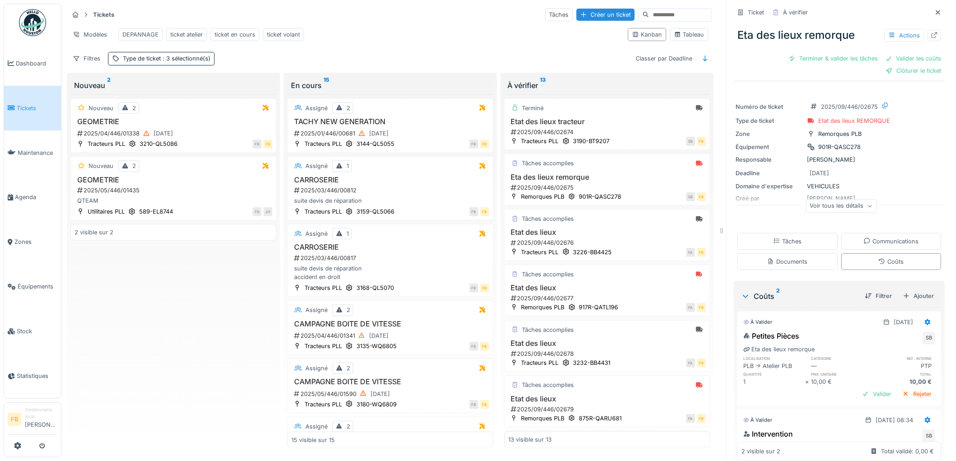
scroll to position [0, 0]
click at [889, 65] on div "Clôturer le ticket" at bounding box center [913, 71] width 63 height 12
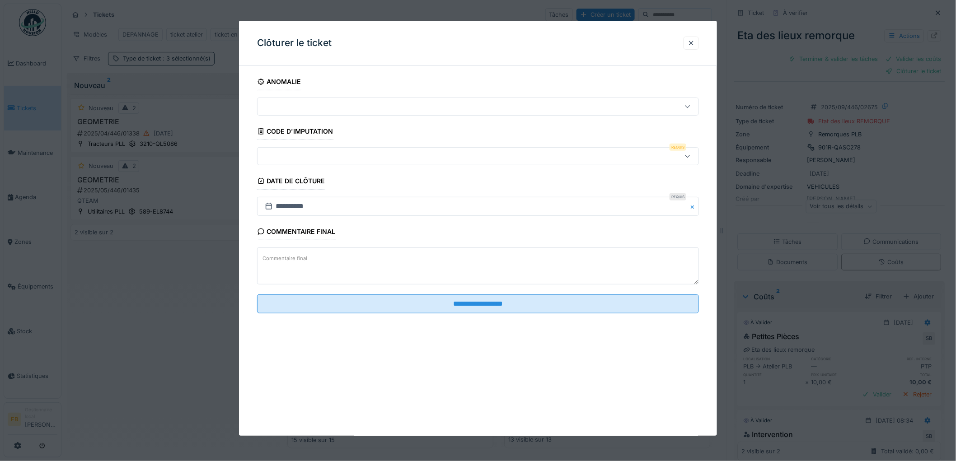
click at [304, 155] on div at bounding box center [452, 156] width 383 height 10
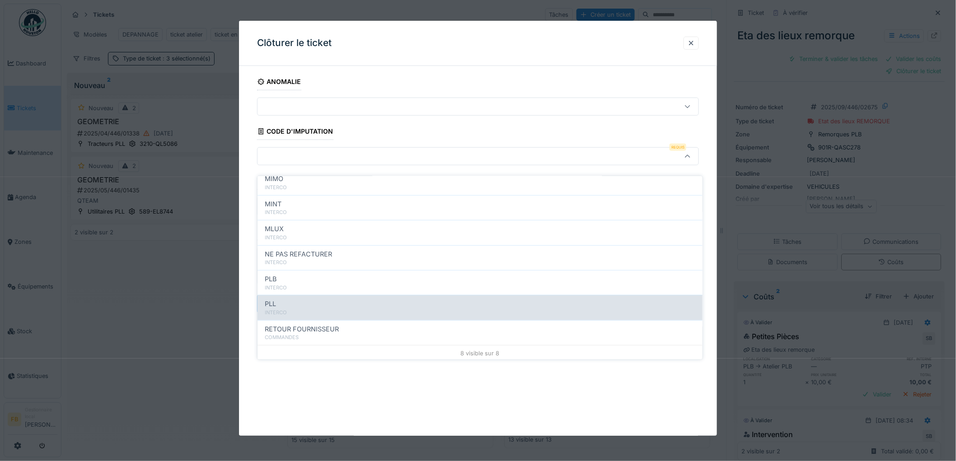
scroll to position [80, 0]
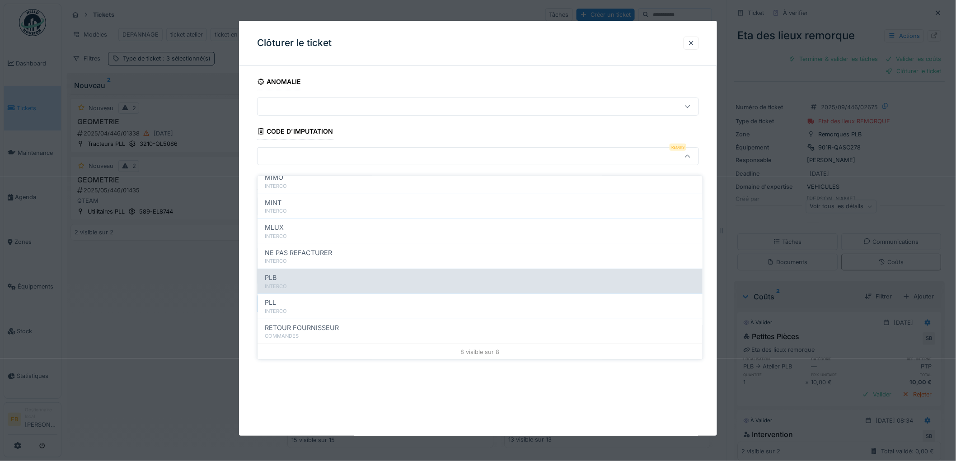
click at [308, 283] on div "INTERCO" at bounding box center [480, 287] width 430 height 8
type input "***"
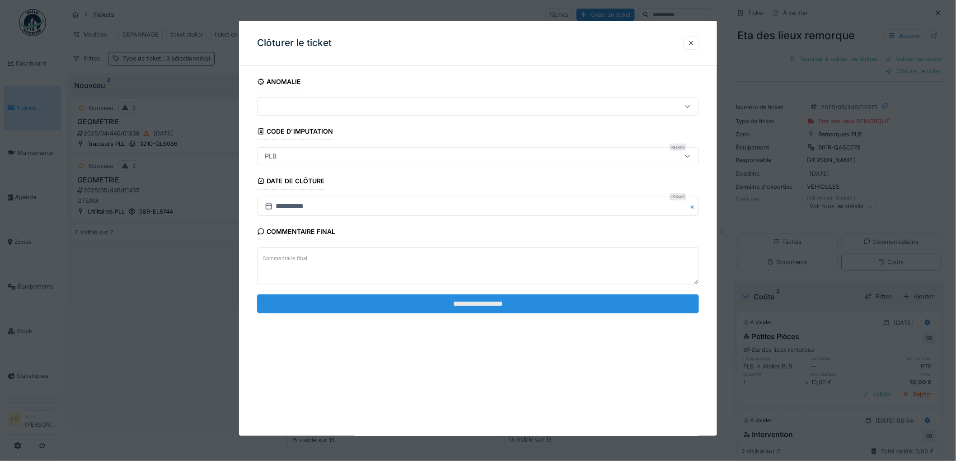
click at [472, 304] on input "**********" at bounding box center [478, 303] width 442 height 19
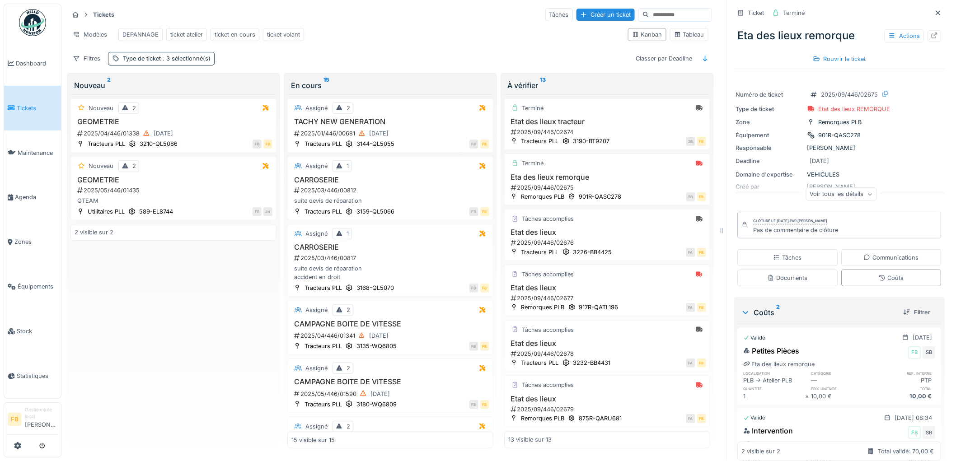
click at [888, 65] on div "Ticket Terminé Eta des lieux remorque Actions Rouvrir le ticket Numéro de ticke…" at bounding box center [839, 251] width 211 height 503
click at [37, 99] on link "Tickets" at bounding box center [32, 108] width 57 height 45
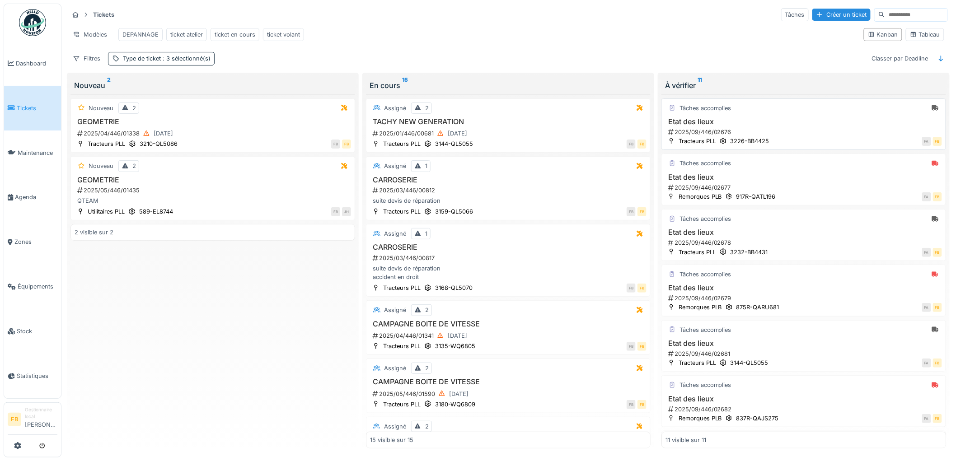
click at [780, 126] on h3 "Etat des lieux" at bounding box center [803, 121] width 276 height 9
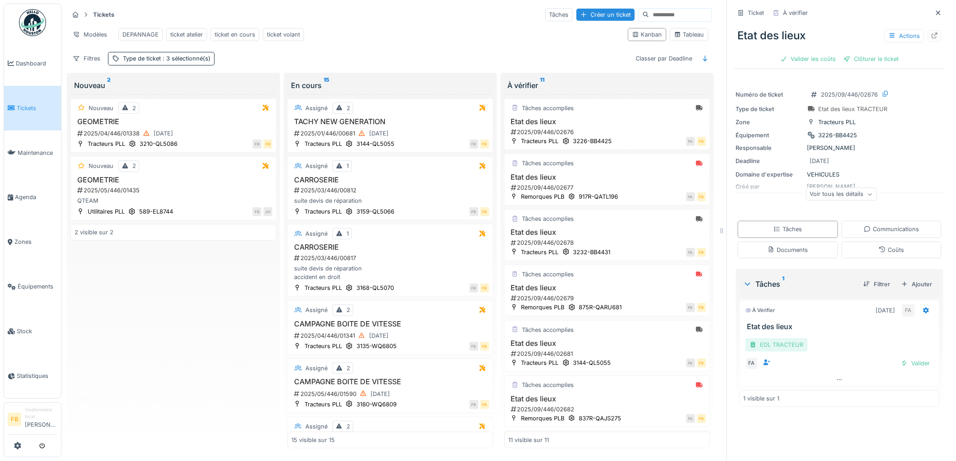
click at [780, 341] on div "EDL TRACTEUR" at bounding box center [776, 344] width 62 height 13
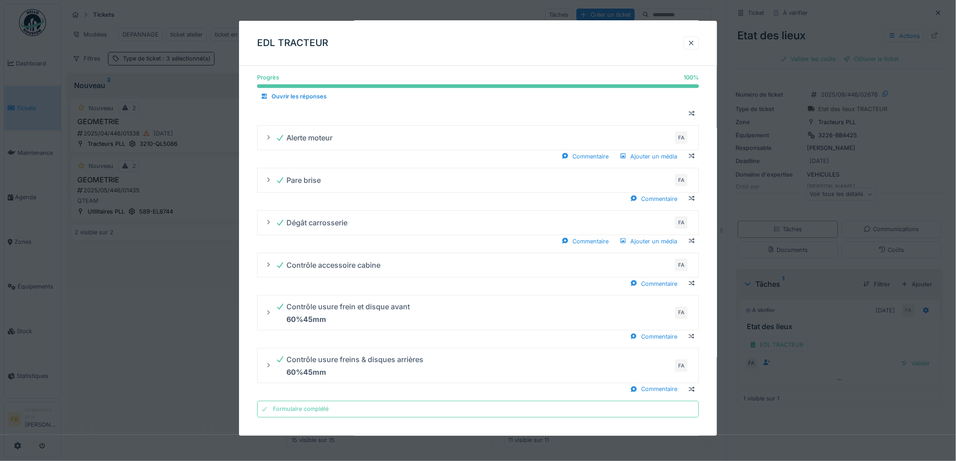
scroll to position [354, 0]
click at [692, 43] on div at bounding box center [690, 43] width 7 height 9
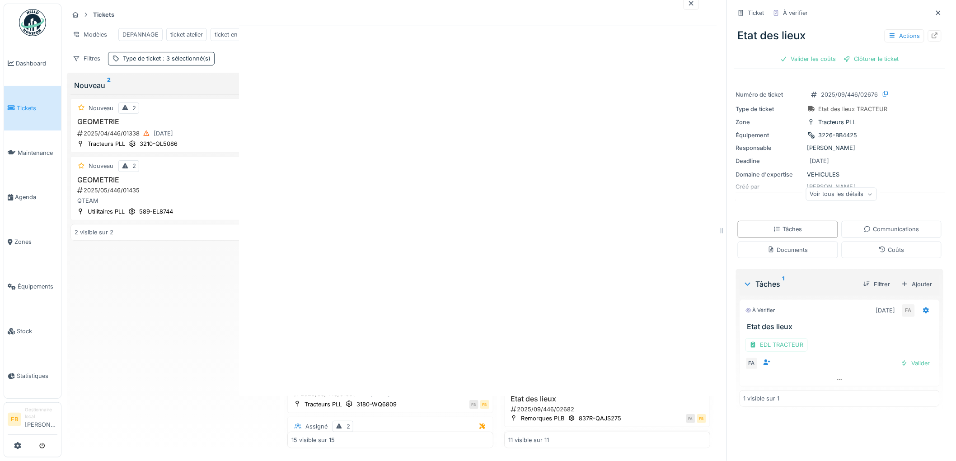
scroll to position [0, 0]
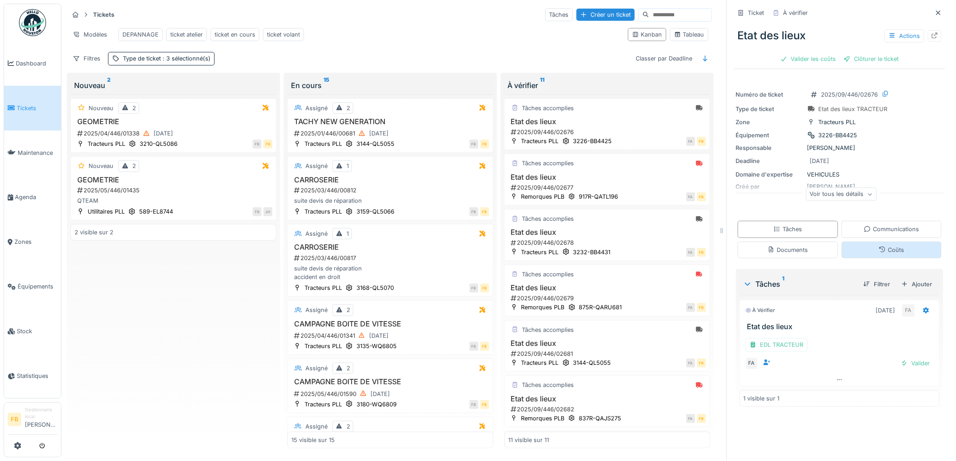
click at [883, 258] on div "Coûts" at bounding box center [891, 250] width 100 height 17
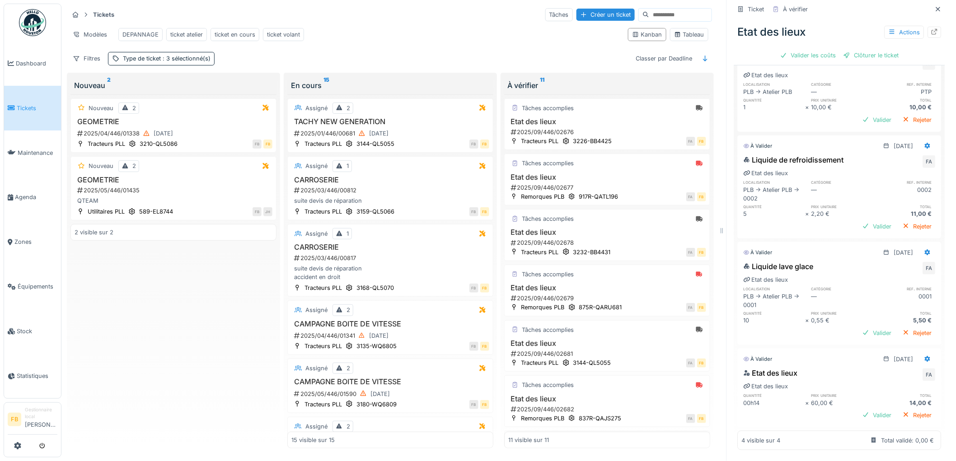
scroll to position [265, 0]
click at [925, 143] on icon at bounding box center [928, 146] width 6 height 6
drag, startPoint x: 897, startPoint y: 159, endPoint x: 895, endPoint y: 172, distance: 13.7
click at [895, 172] on div "Modifier Supprimer" at bounding box center [888, 171] width 44 height 27
click at [895, 172] on div "Supprimer" at bounding box center [888, 179] width 44 height 14
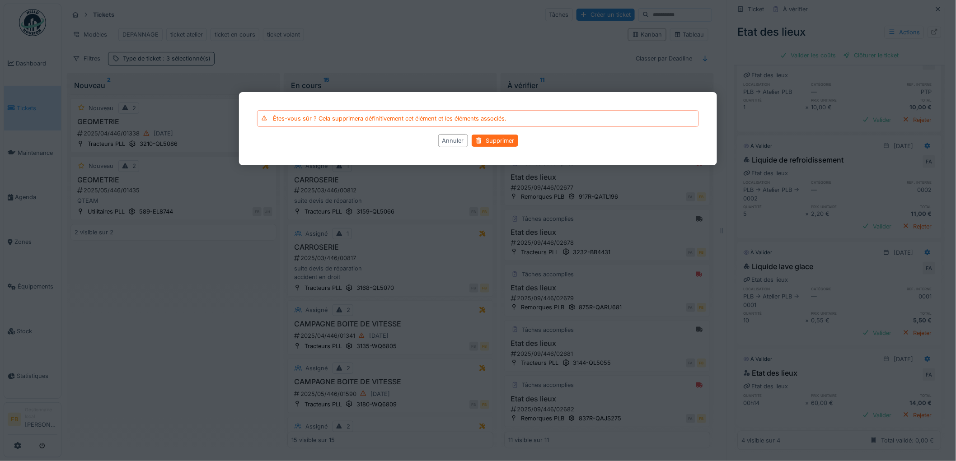
click at [482, 142] on div "Supprimer" at bounding box center [495, 141] width 47 height 12
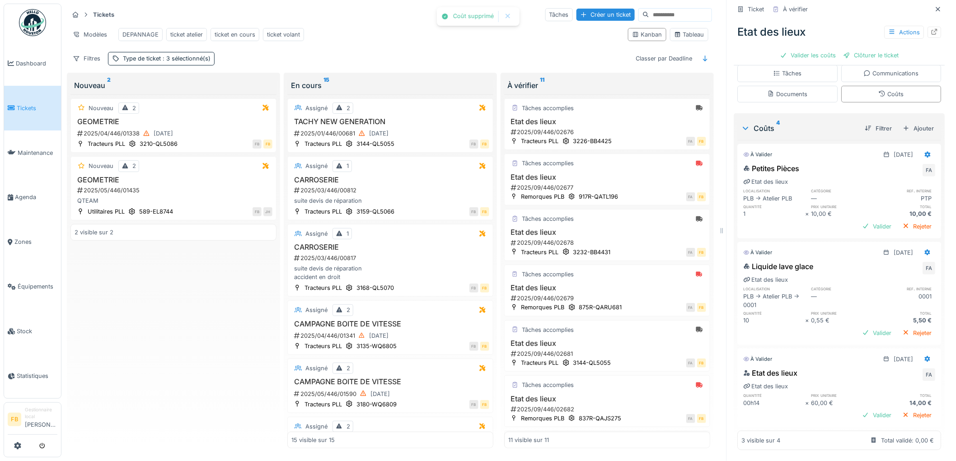
scroll to position [159, 0]
click at [924, 356] on icon at bounding box center [927, 359] width 7 height 6
drag, startPoint x: 874, startPoint y: 367, endPoint x: 702, endPoint y: 341, distance: 173.6
click at [874, 375] on div at bounding box center [872, 379] width 9 height 8
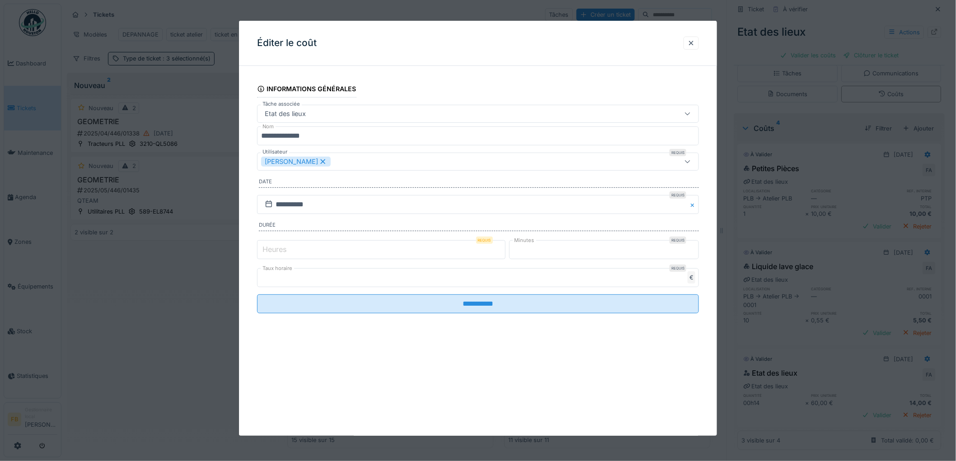
click at [273, 251] on label "Heures" at bounding box center [275, 249] width 28 height 11
click at [273, 251] on input "*" at bounding box center [381, 249] width 248 height 19
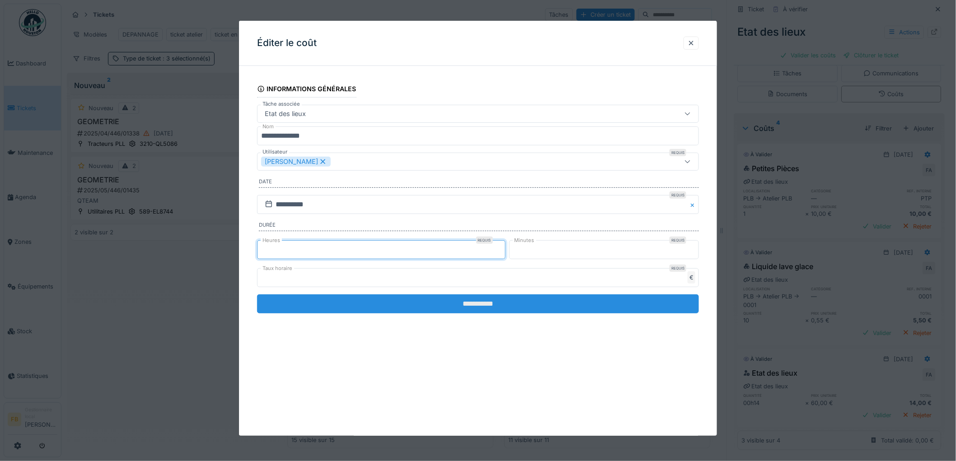
type input "*"
click at [443, 307] on input "**********" at bounding box center [478, 303] width 442 height 19
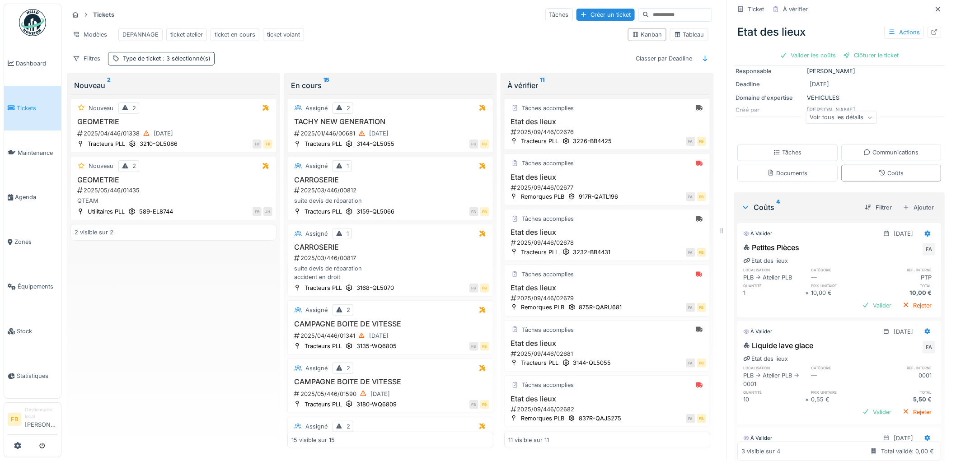
scroll to position [0, 0]
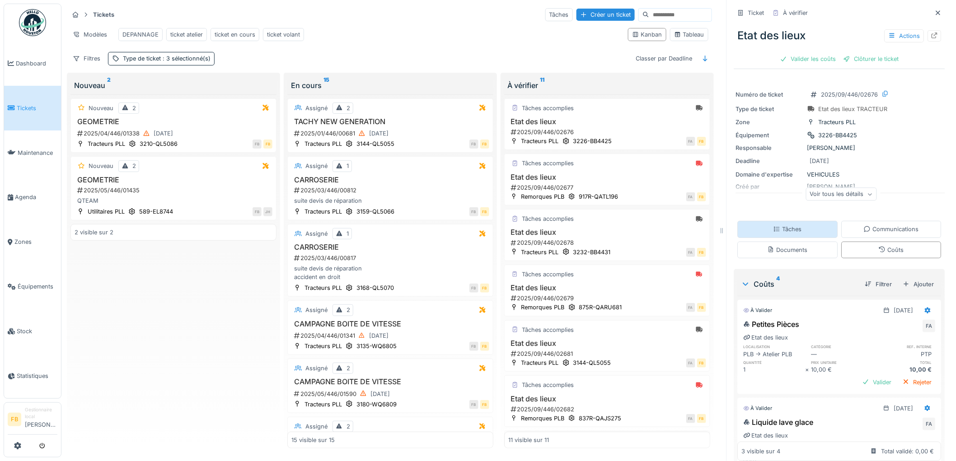
click at [798, 221] on div "Tâches" at bounding box center [788, 229] width 100 height 17
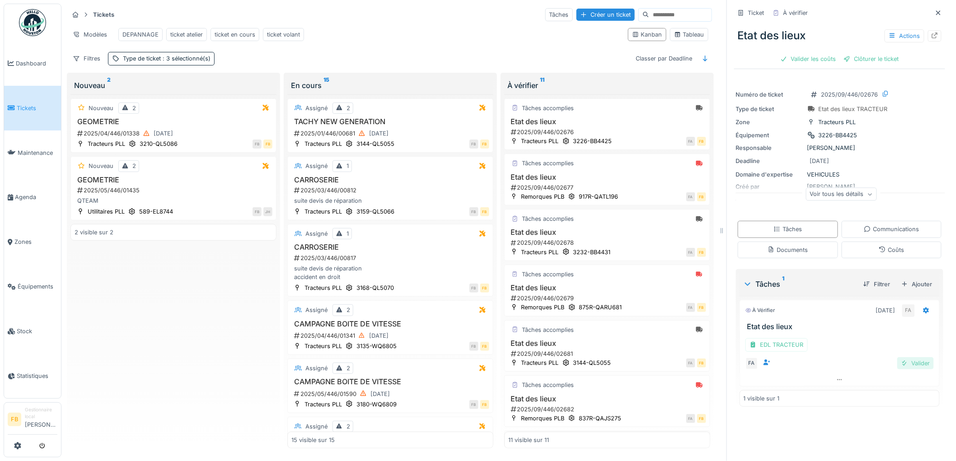
click at [905, 357] on div "Valider" at bounding box center [915, 363] width 37 height 12
click at [808, 55] on div "Valider les coûts" at bounding box center [807, 59] width 63 height 12
click at [827, 53] on div "Clôturer le ticket" at bounding box center [839, 59] width 63 height 12
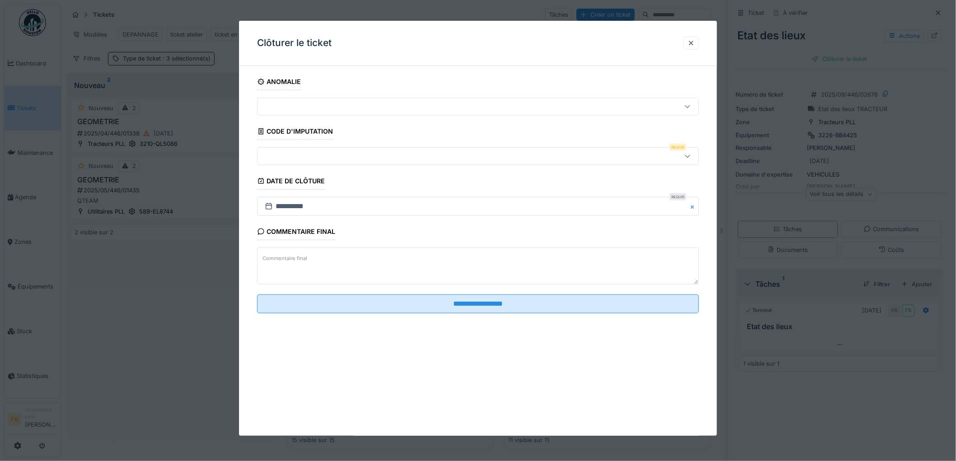
click at [319, 154] on div at bounding box center [452, 156] width 383 height 10
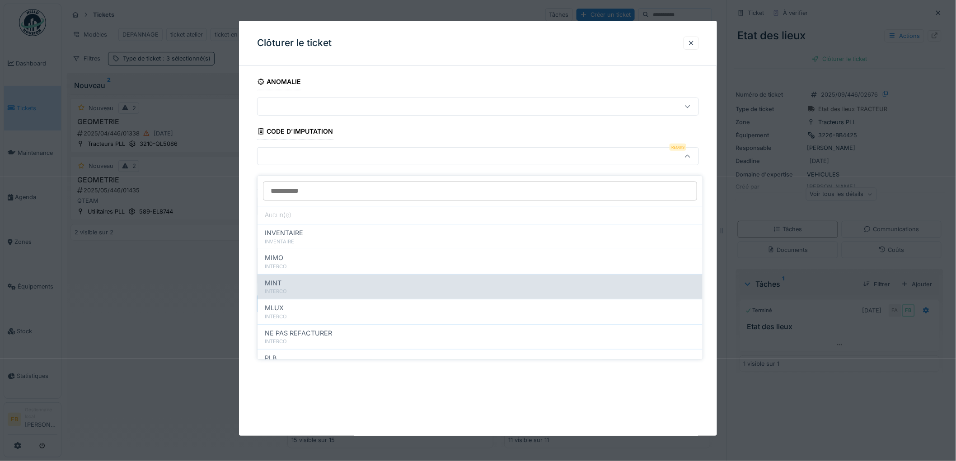
scroll to position [80, 0]
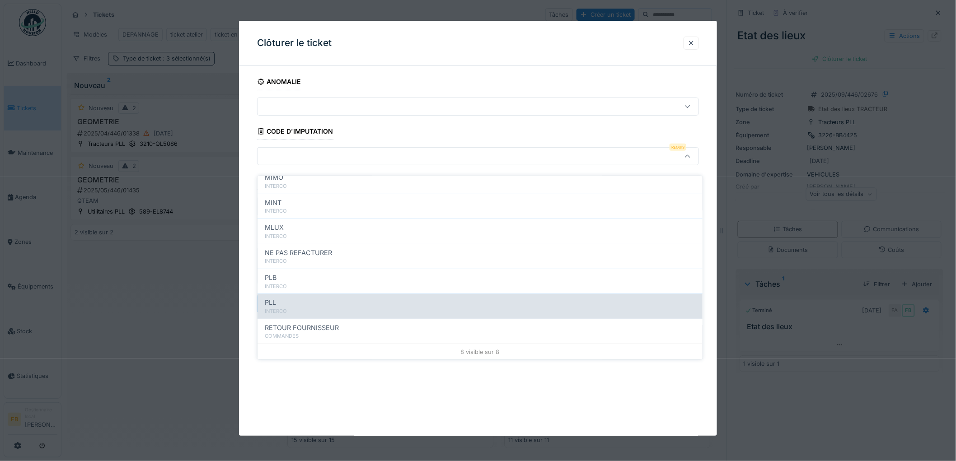
click at [306, 294] on div "PLL INTERCO" at bounding box center [479, 306] width 445 height 25
type input "***"
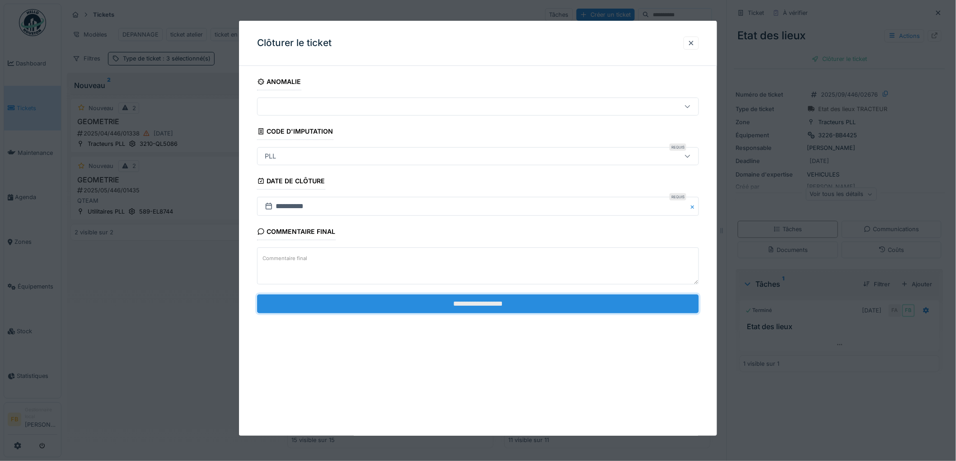
click at [469, 305] on input "**********" at bounding box center [478, 303] width 442 height 19
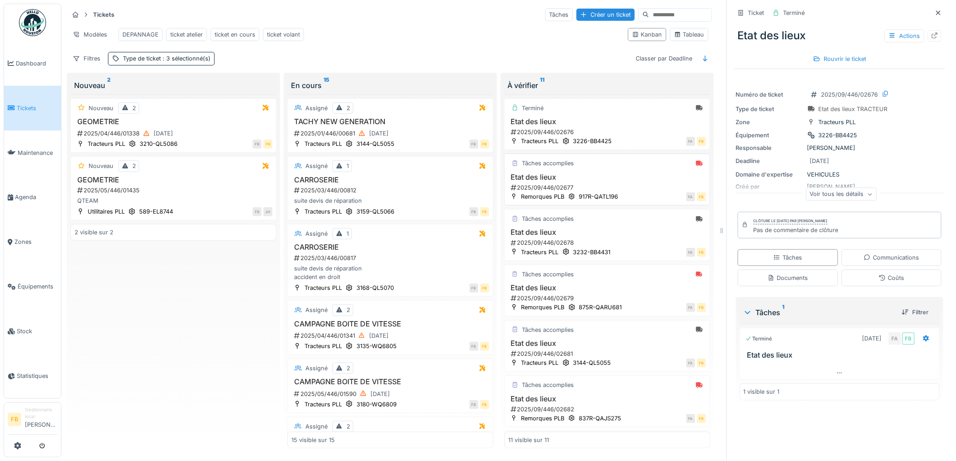
click at [643, 178] on h3 "Etat des lieux" at bounding box center [607, 177] width 198 height 9
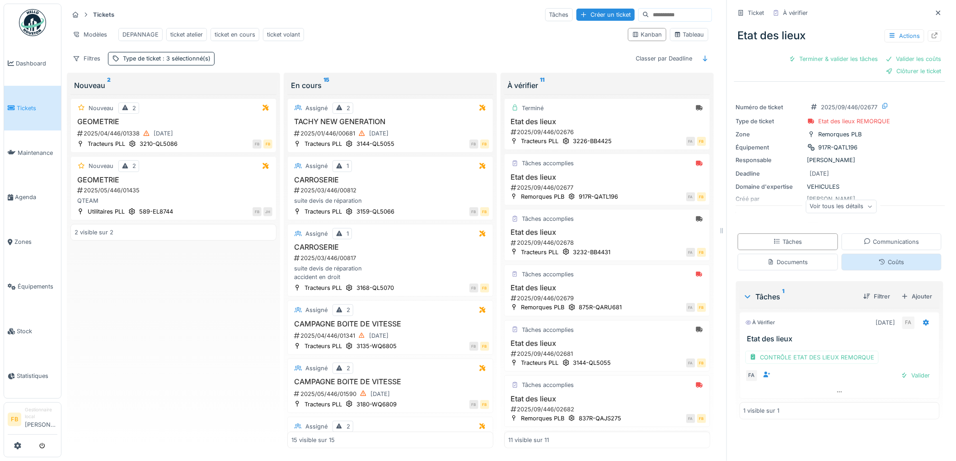
click at [879, 258] on div "Coûts" at bounding box center [891, 262] width 25 height 9
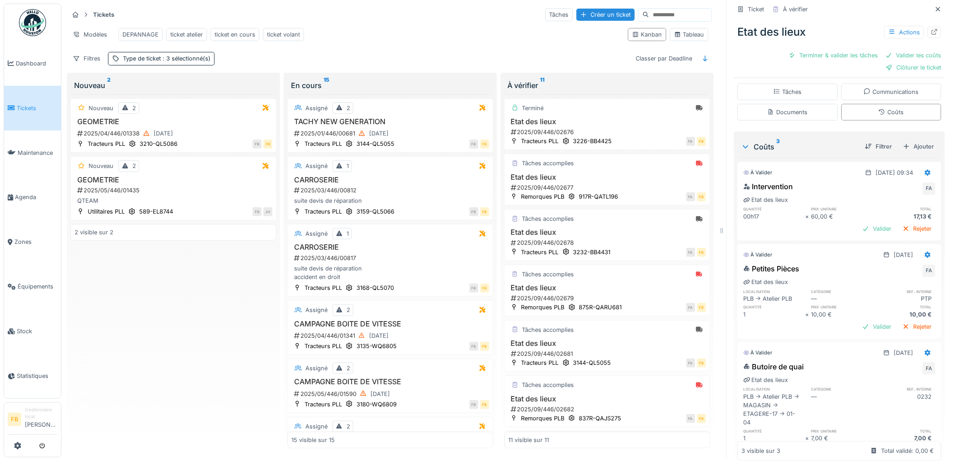
scroll to position [150, 0]
click at [925, 169] on icon at bounding box center [928, 172] width 6 height 6
click at [879, 187] on div "Modifier" at bounding box center [888, 194] width 44 height 14
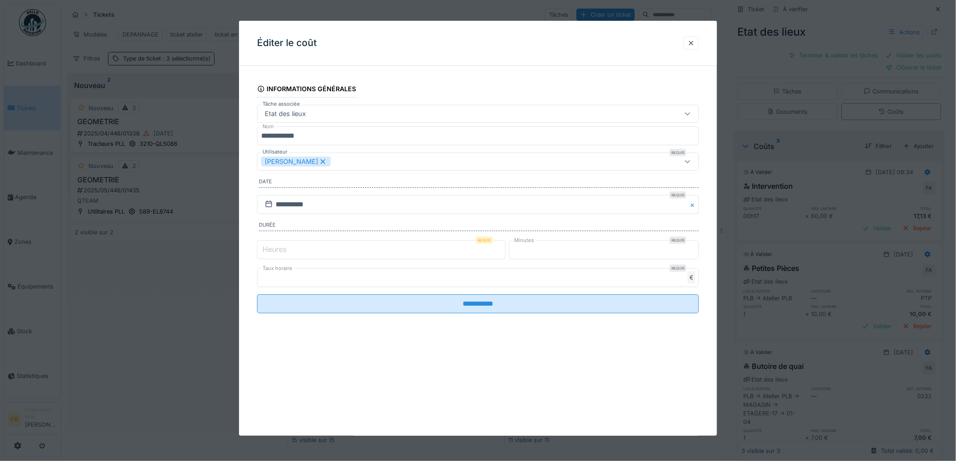
click at [276, 251] on label "Heures" at bounding box center [275, 249] width 28 height 11
click at [276, 251] on input "*" at bounding box center [381, 249] width 248 height 19
type input "*"
drag, startPoint x: 550, startPoint y: 249, endPoint x: 515, endPoint y: 253, distance: 35.1
click at [515, 253] on input "**" at bounding box center [604, 249] width 190 height 19
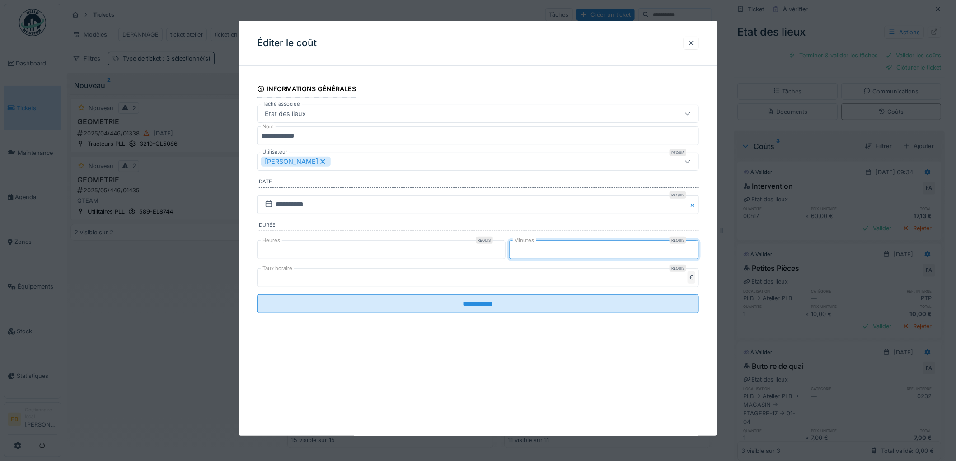
type input "*"
click at [326, 251] on input "*" at bounding box center [381, 249] width 248 height 19
click at [544, 248] on input "*" at bounding box center [604, 249] width 190 height 19
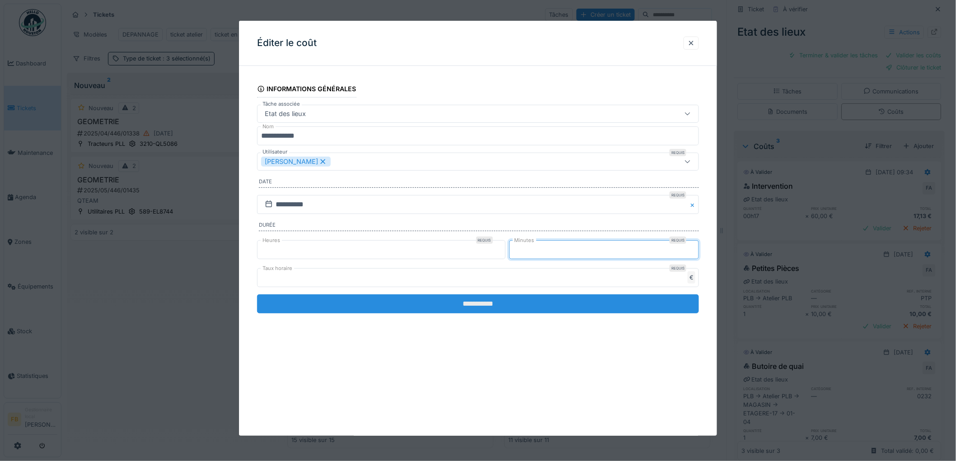
click at [474, 306] on input "**********" at bounding box center [478, 303] width 442 height 19
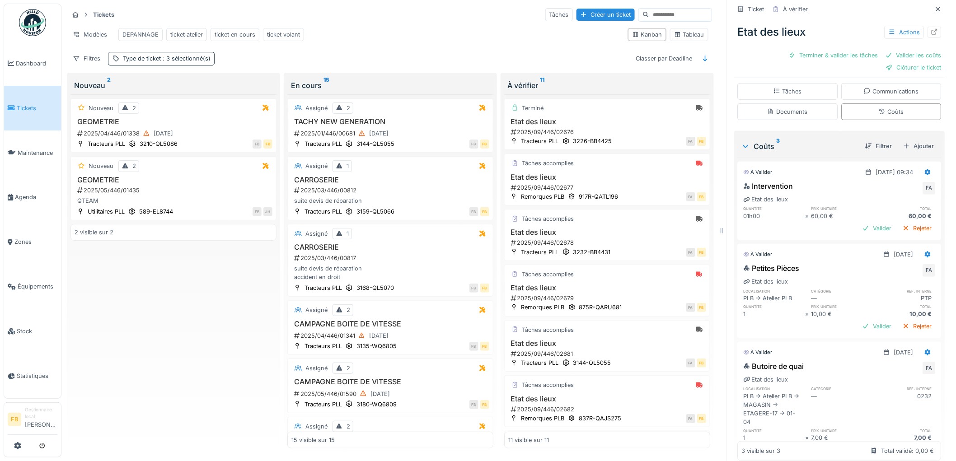
click at [23, 101] on link "Tickets" at bounding box center [32, 108] width 57 height 45
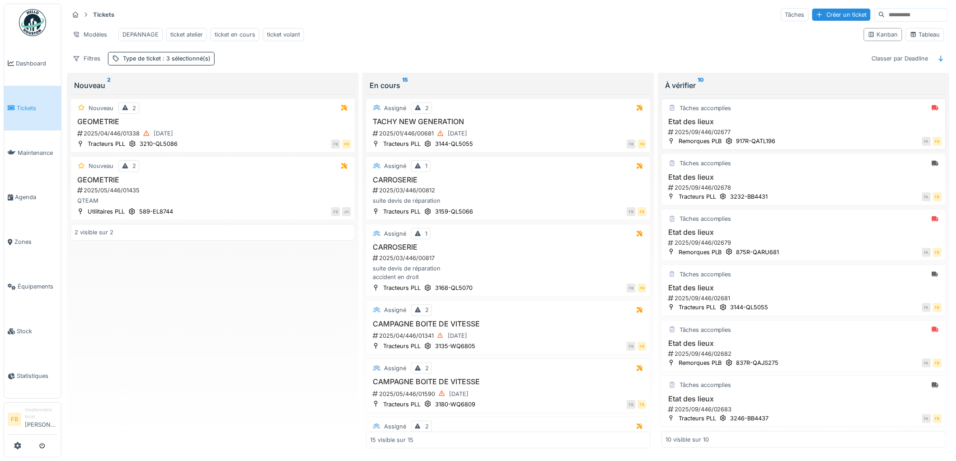
click at [826, 136] on div "2025/09/446/02677" at bounding box center [804, 132] width 275 height 9
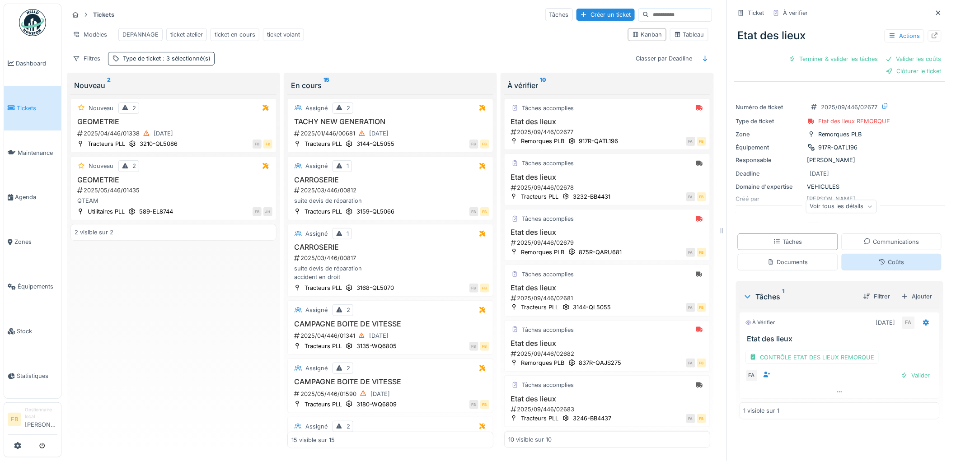
click at [846, 265] on div "Coûts" at bounding box center [891, 262] width 100 height 17
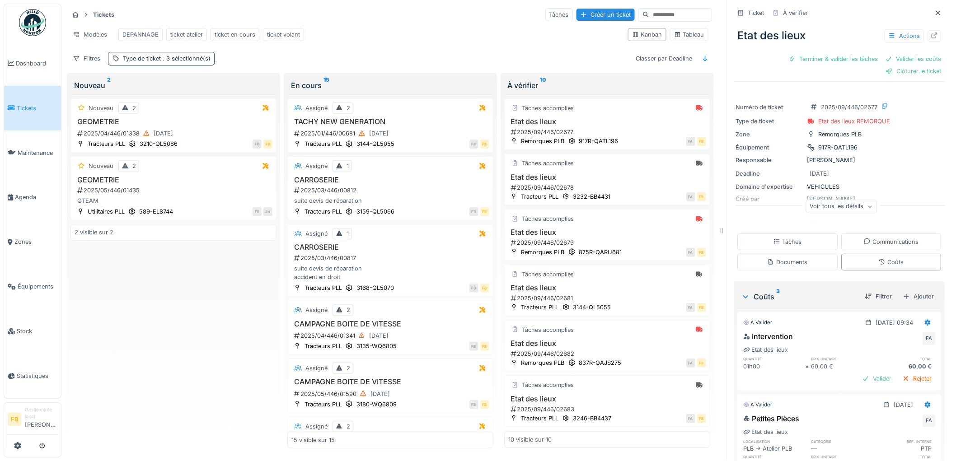
scroll to position [7, 0]
click at [599, 125] on h3 "Etat des lieux" at bounding box center [607, 121] width 198 height 9
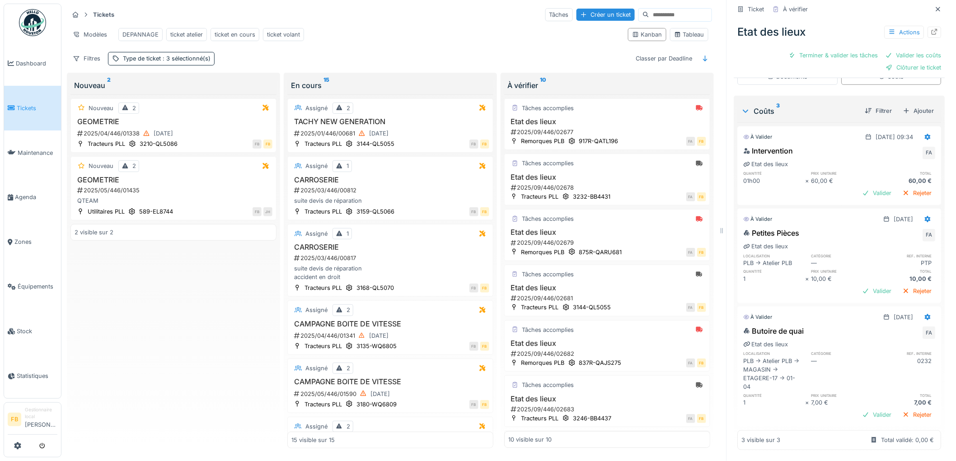
scroll to position [0, 0]
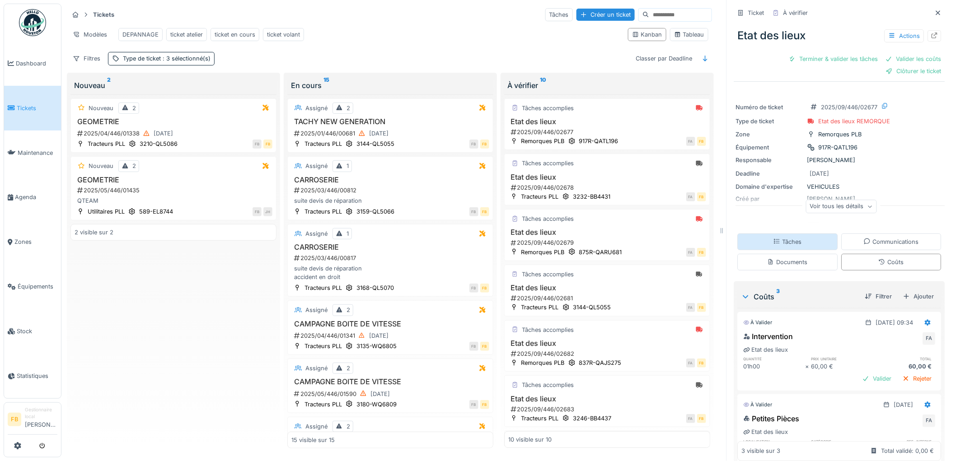
click at [794, 234] on div "Tâches" at bounding box center [788, 242] width 100 height 17
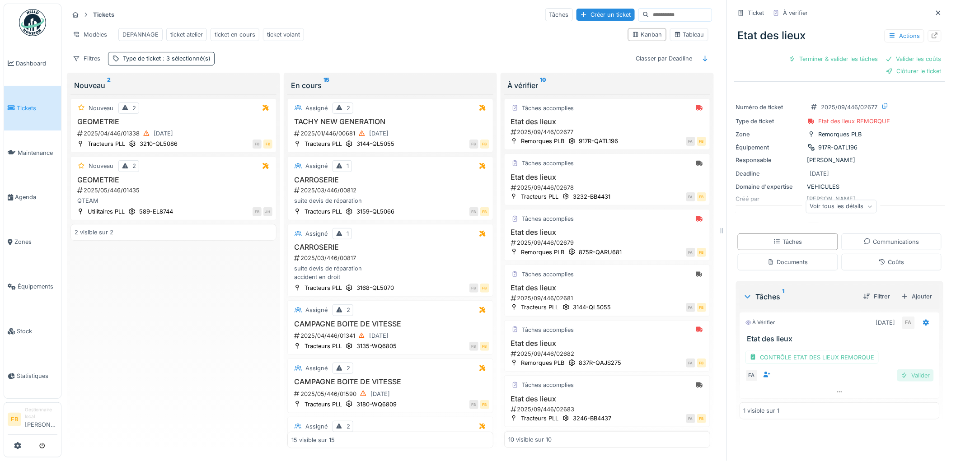
click at [900, 371] on div "Valider" at bounding box center [915, 375] width 37 height 12
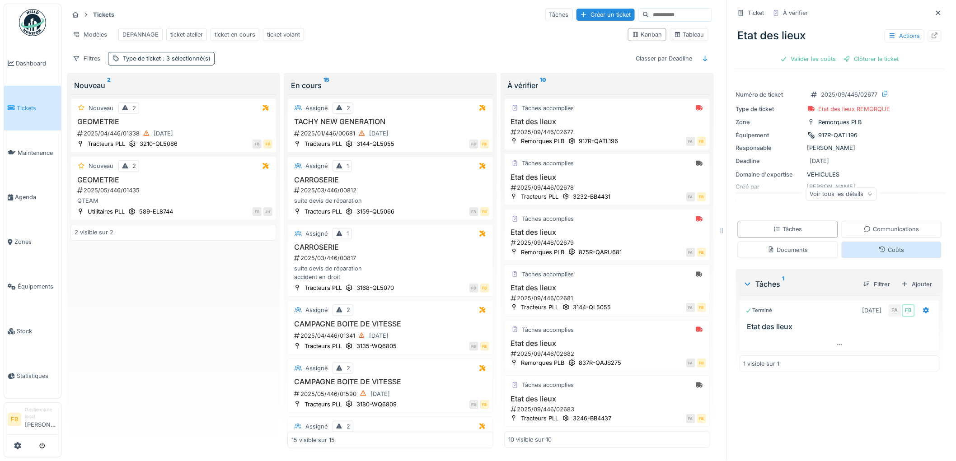
click at [879, 246] on div "Coûts" at bounding box center [891, 250] width 25 height 9
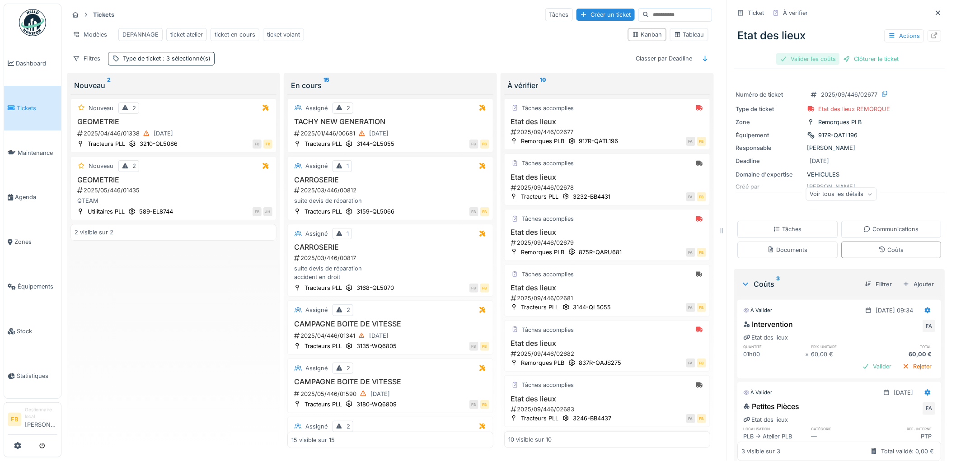
click at [816, 53] on div "Valider les coûts" at bounding box center [807, 59] width 63 height 12
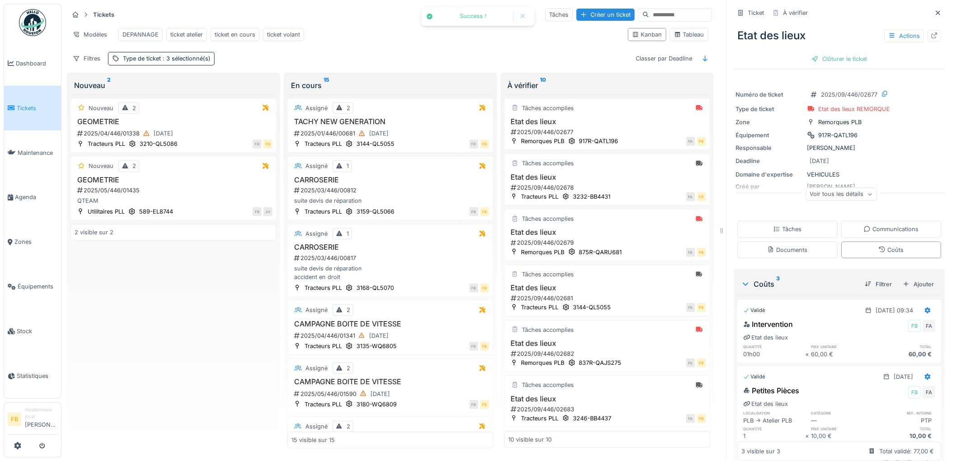
click at [810, 39] on div "Etat des lieux Actions" at bounding box center [839, 35] width 211 height 23
click at [811, 44] on div "Etat des lieux Actions Clôturer le ticket" at bounding box center [839, 43] width 211 height 47
click at [812, 53] on div "Clôturer le ticket" at bounding box center [839, 59] width 63 height 12
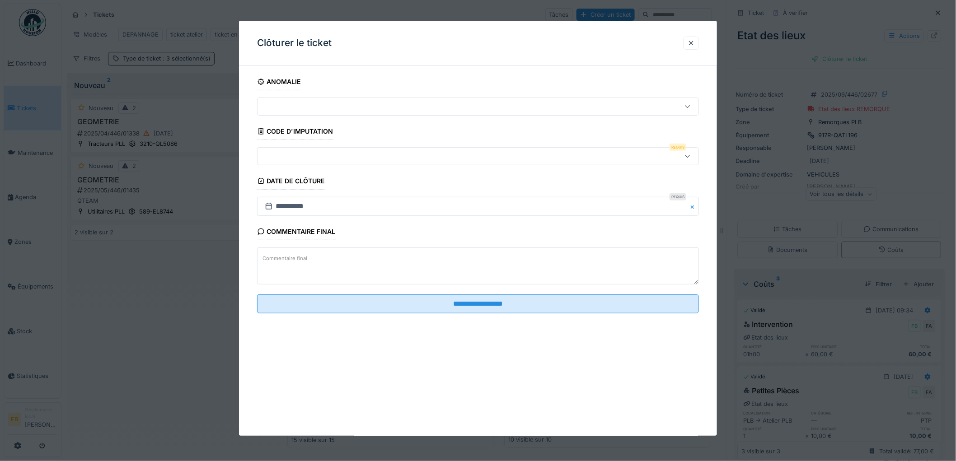
click at [297, 158] on div at bounding box center [452, 156] width 383 height 10
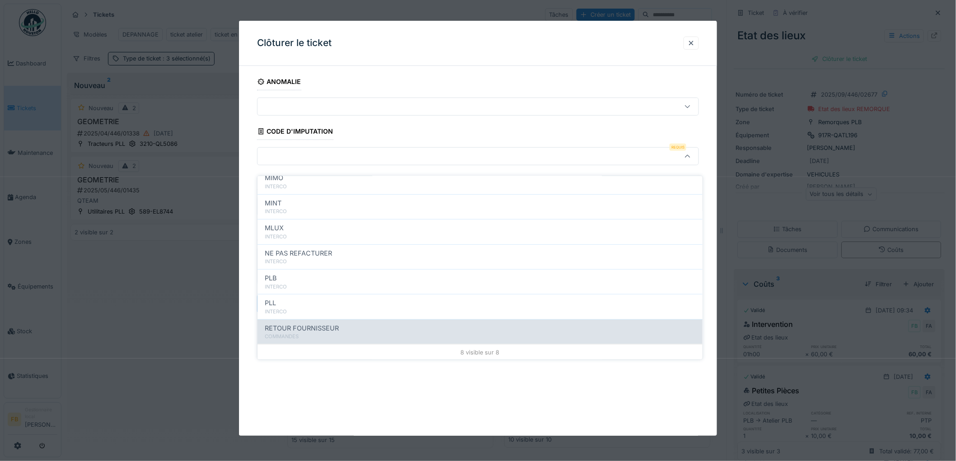
scroll to position [80, 0]
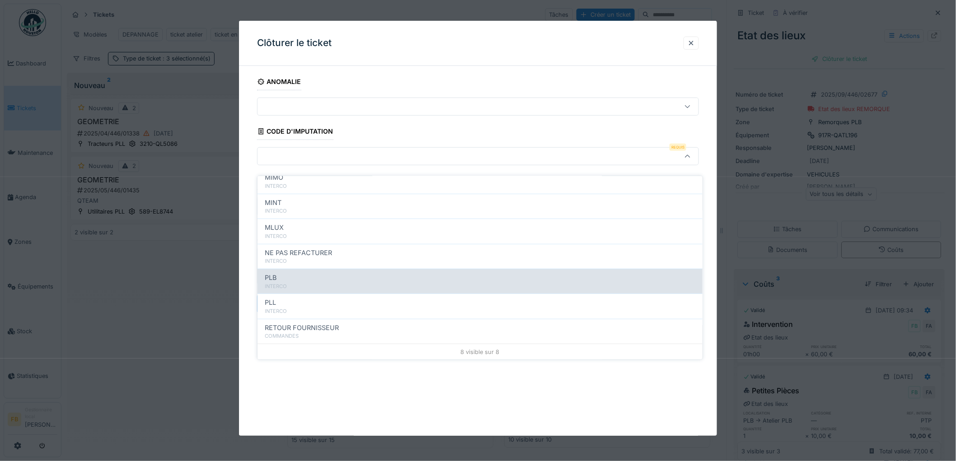
click at [300, 273] on div "PLB" at bounding box center [480, 278] width 430 height 10
type input "***"
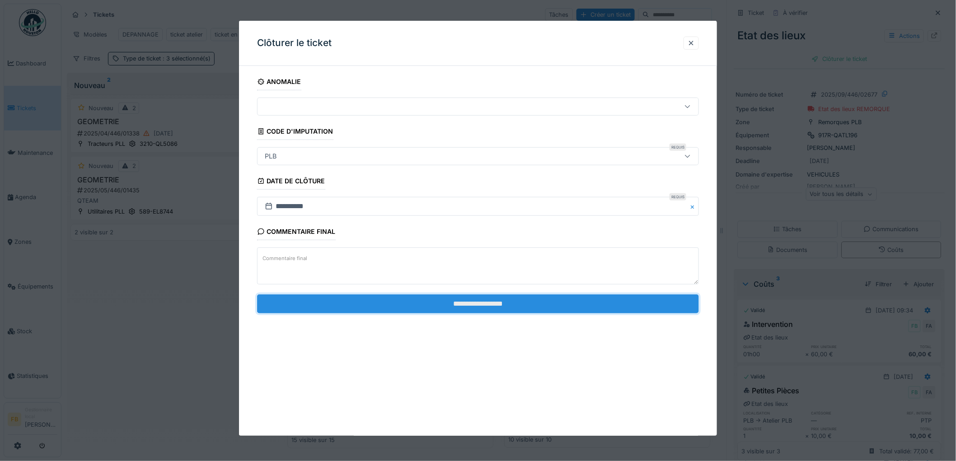
click at [458, 309] on input "**********" at bounding box center [478, 303] width 442 height 19
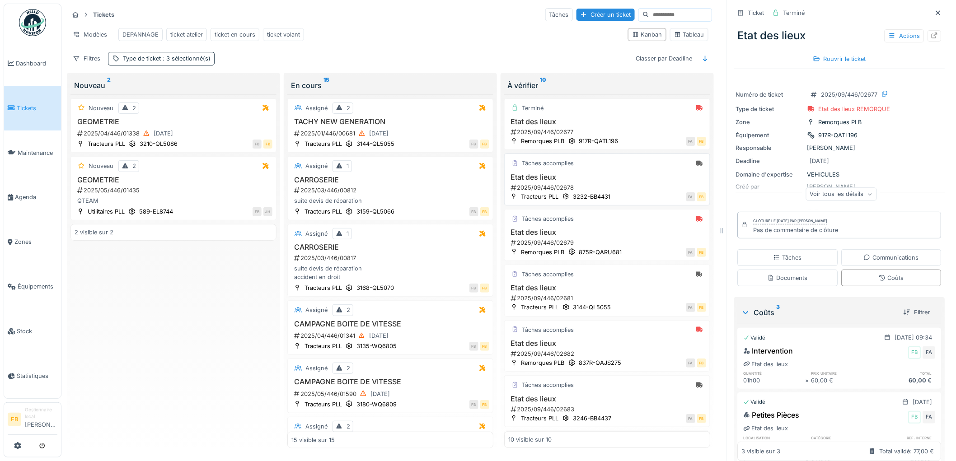
click at [593, 173] on div "Tâches accomplies Etat des lieux 2025/09/446/02678 Tracteurs PLL 3232-BB4431 FA…" at bounding box center [607, 180] width 206 height 52
click at [596, 178] on h3 "Etat des lieux" at bounding box center [607, 177] width 198 height 9
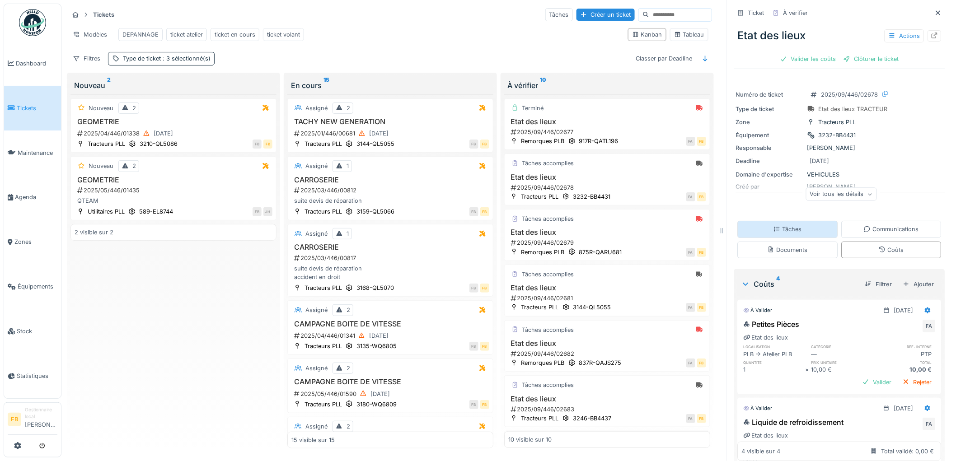
click at [779, 225] on div "Tâches" at bounding box center [787, 229] width 28 height 9
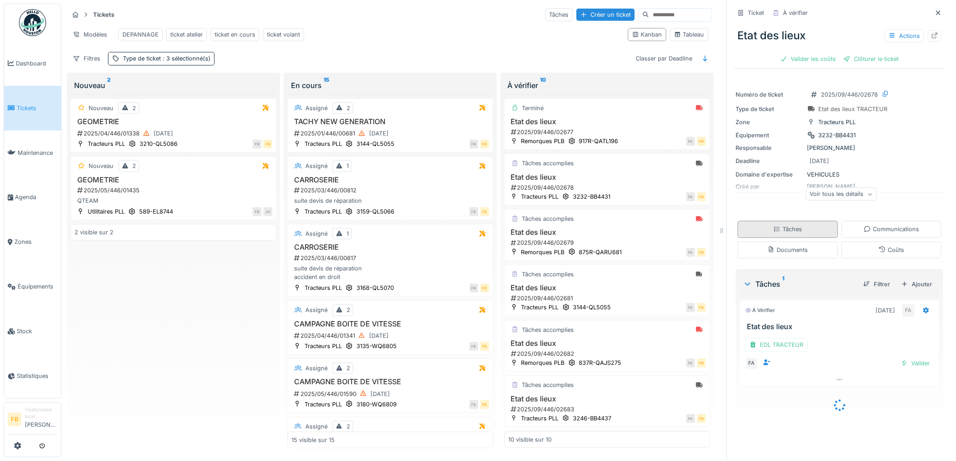
scroll to position [5, 0]
click at [897, 357] on div "Valider" at bounding box center [915, 363] width 37 height 12
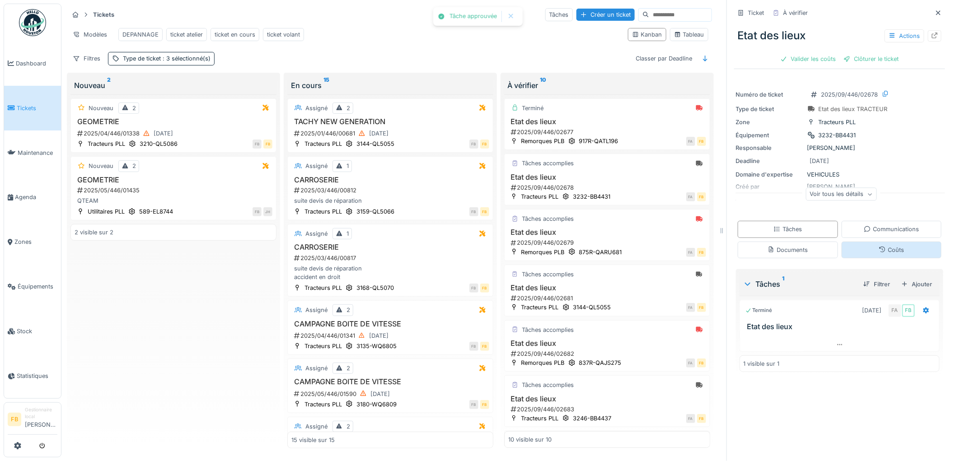
click at [863, 246] on div "Coûts" at bounding box center [891, 250] width 100 height 17
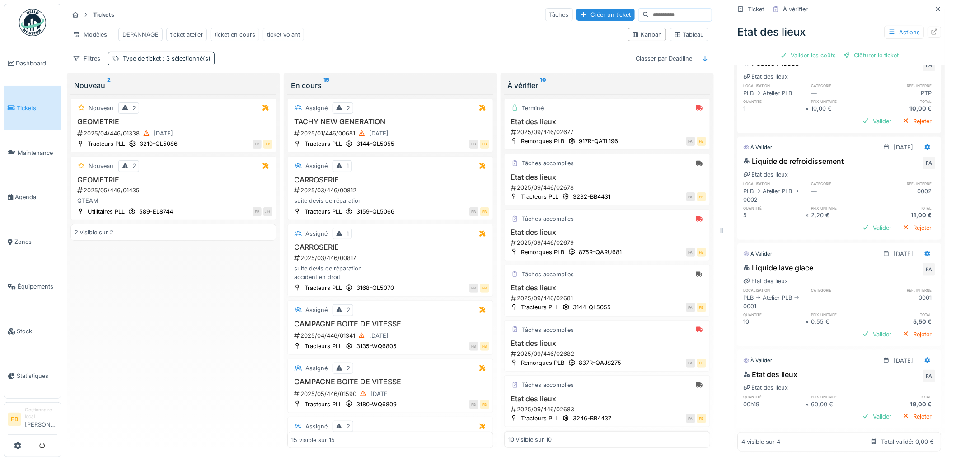
scroll to position [265, 0]
click at [924, 142] on div at bounding box center [927, 146] width 7 height 9
click at [902, 172] on div "Supprimer" at bounding box center [888, 179] width 44 height 14
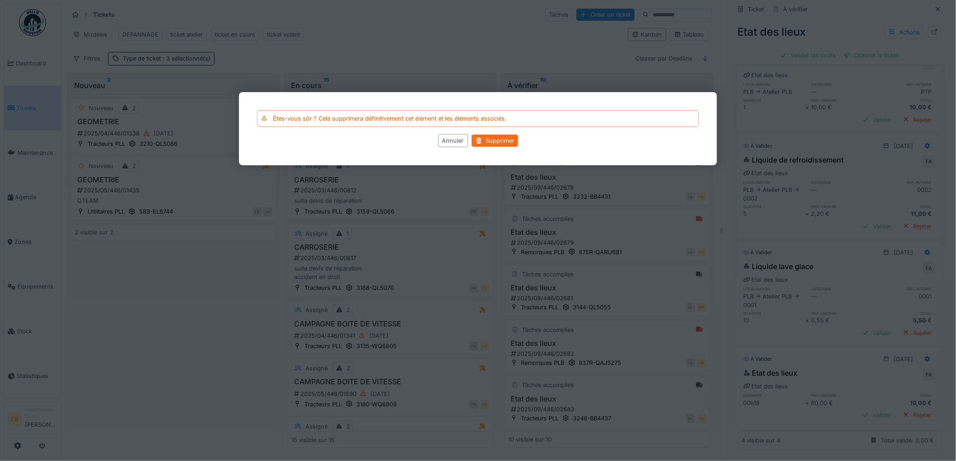
click at [491, 145] on div "Supprimer" at bounding box center [495, 141] width 47 height 12
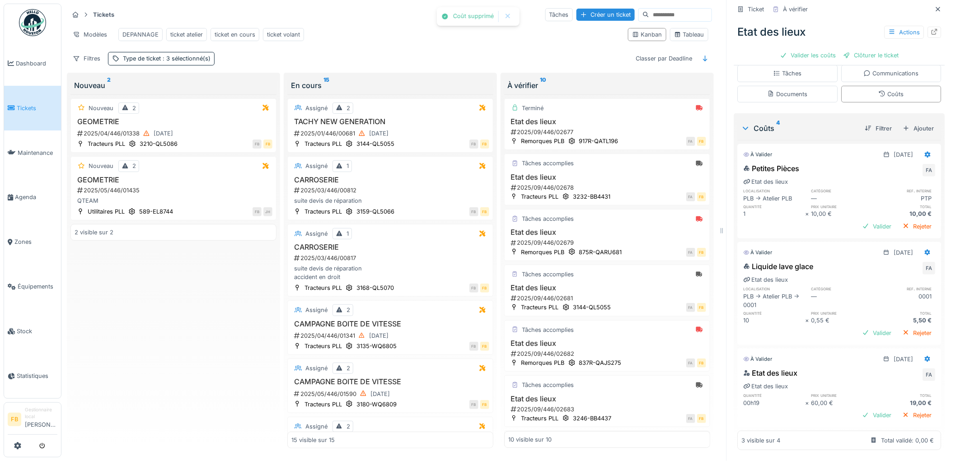
scroll to position [159, 0]
click at [925, 356] on icon at bounding box center [928, 359] width 6 height 6
click at [884, 372] on div "Modifier" at bounding box center [888, 379] width 44 height 14
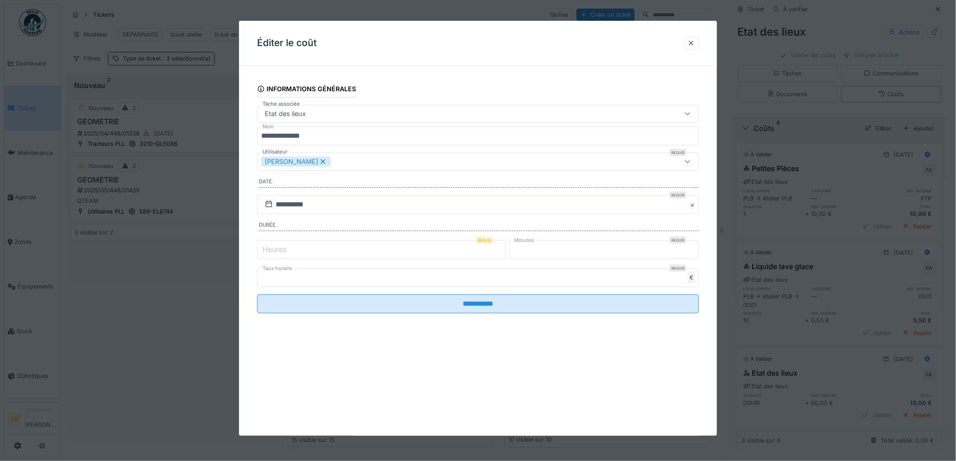
click at [285, 249] on label "Heures" at bounding box center [275, 249] width 28 height 11
click at [285, 249] on input "*" at bounding box center [381, 249] width 248 height 19
type input "*"
click at [529, 253] on input "**" at bounding box center [604, 249] width 190 height 19
type input "*"
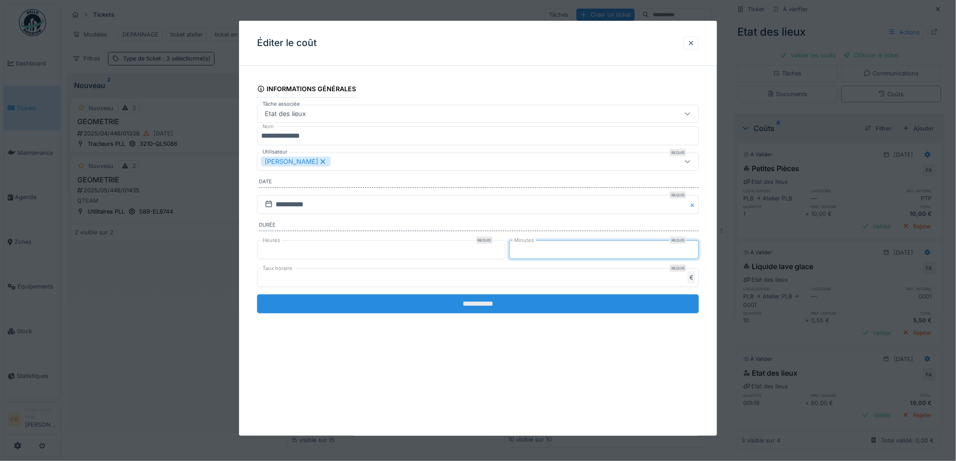
type input "*"
click at [502, 300] on input "**********" at bounding box center [478, 303] width 442 height 19
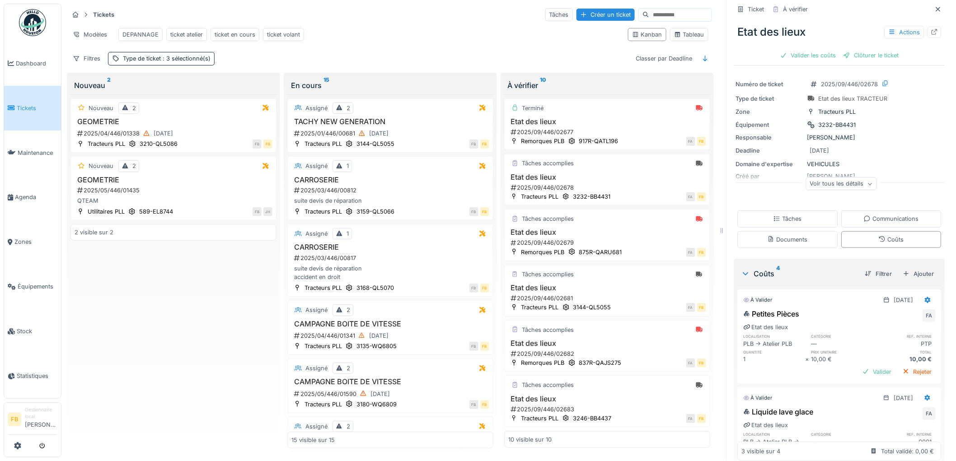
scroll to position [0, 0]
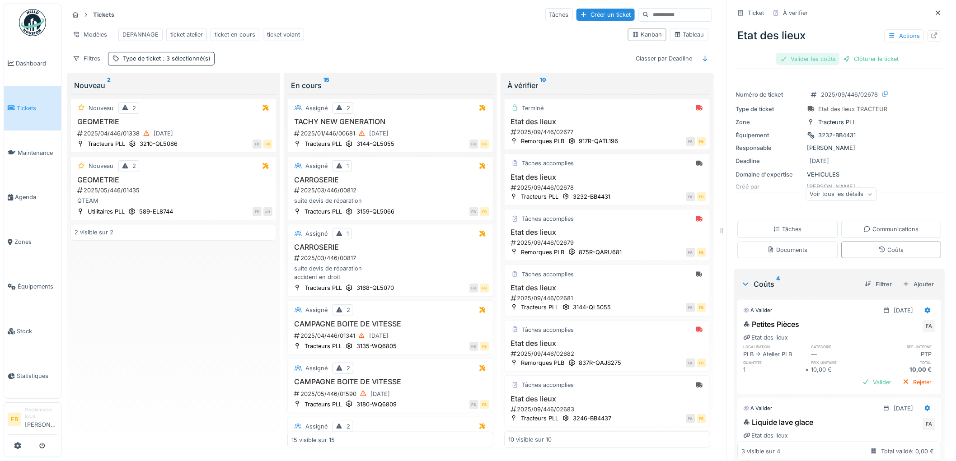
click at [806, 53] on div "Valider les coûts" at bounding box center [807, 59] width 63 height 12
click at [825, 57] on div "Clôturer le ticket" at bounding box center [839, 59] width 63 height 12
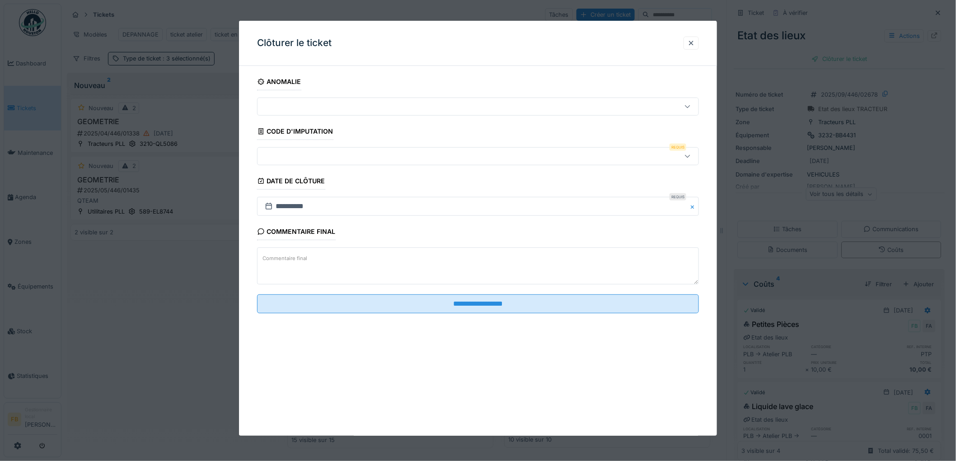
click at [280, 155] on div at bounding box center [452, 156] width 383 height 10
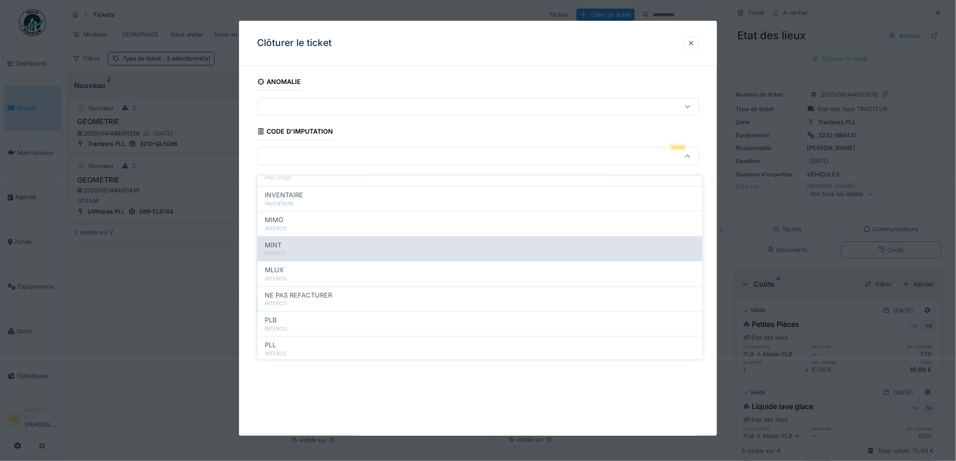
scroll to position [80, 0]
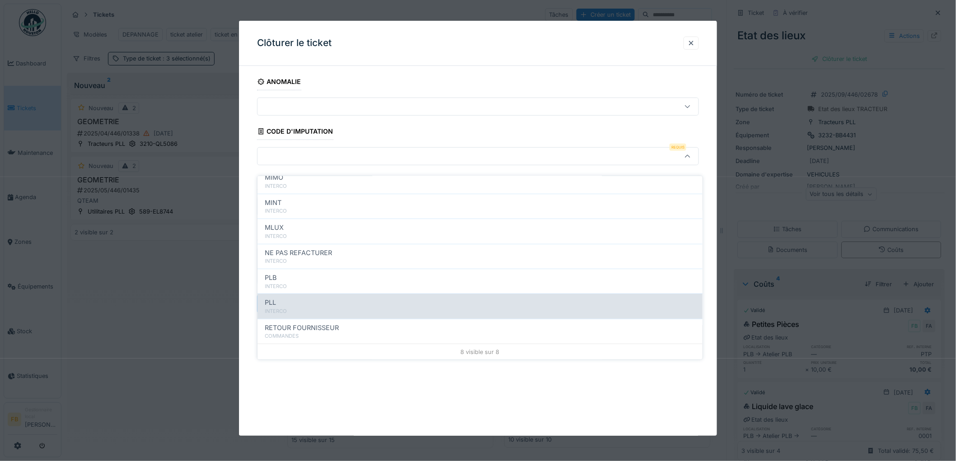
click at [291, 298] on div "PLL" at bounding box center [480, 303] width 430 height 10
type input "***"
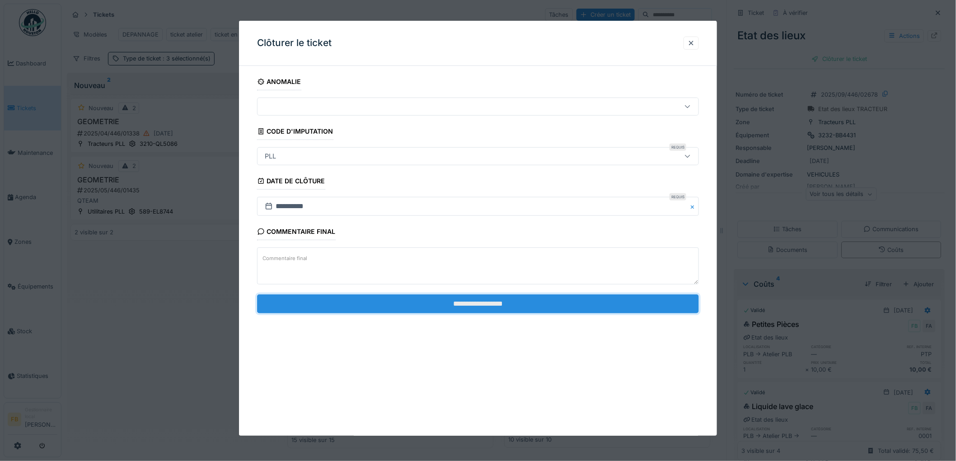
click at [462, 299] on input "**********" at bounding box center [478, 303] width 442 height 19
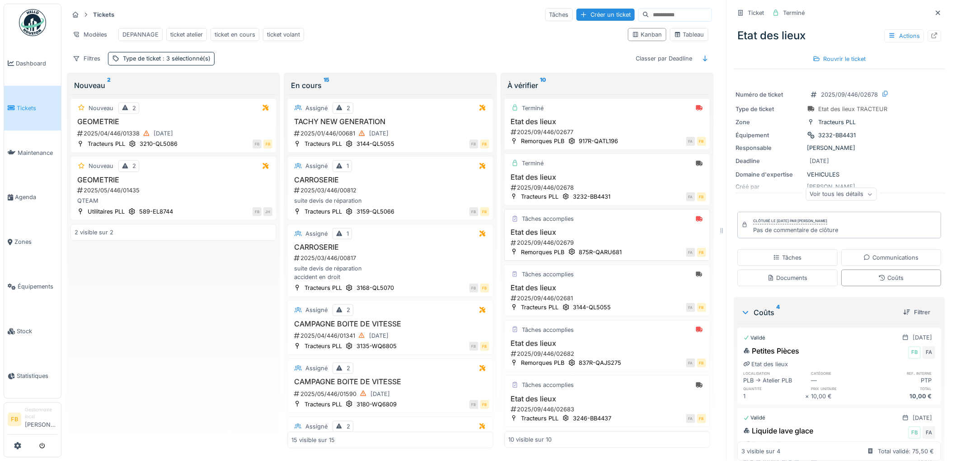
click at [601, 240] on div "2025/09/446/02679" at bounding box center [608, 242] width 196 height 9
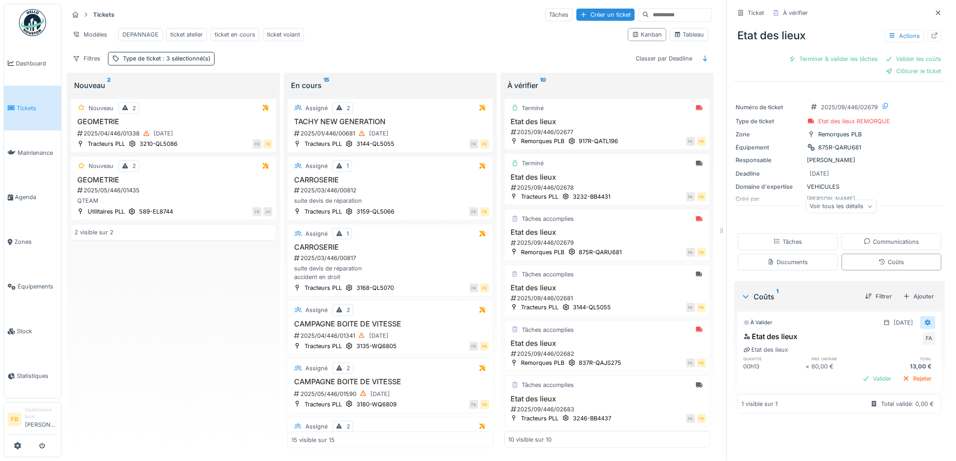
click at [920, 316] on div at bounding box center [927, 322] width 15 height 13
click at [897, 338] on div "Modifier" at bounding box center [888, 345] width 44 height 14
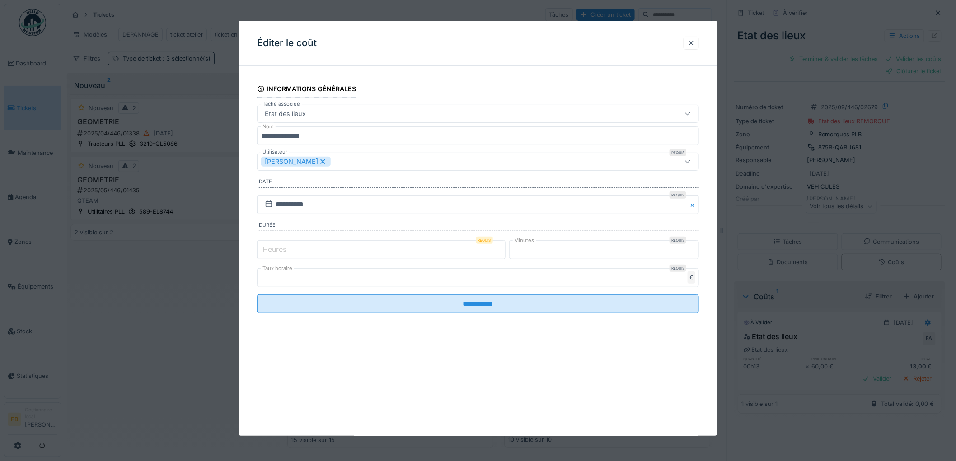
click at [302, 251] on input "*" at bounding box center [381, 249] width 248 height 19
type input "*"
click at [473, 292] on fieldset "**********" at bounding box center [478, 197] width 442 height 248
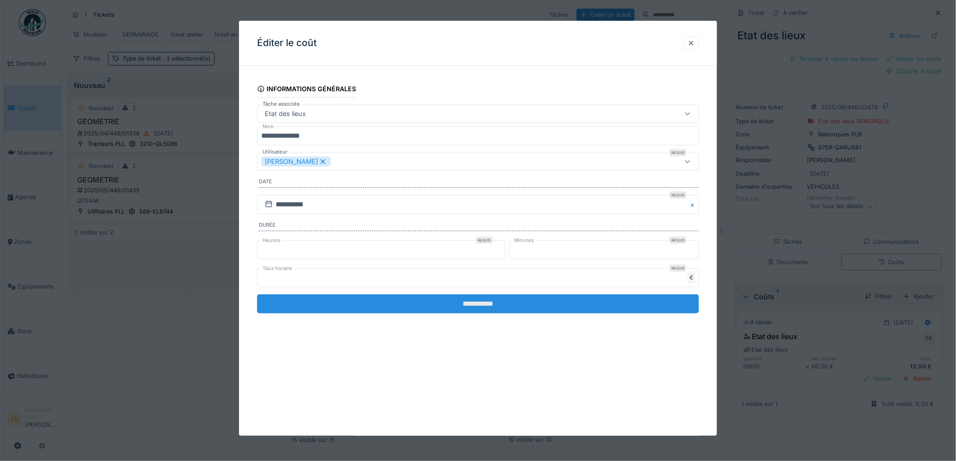
click at [472, 302] on input "**********" at bounding box center [478, 303] width 442 height 19
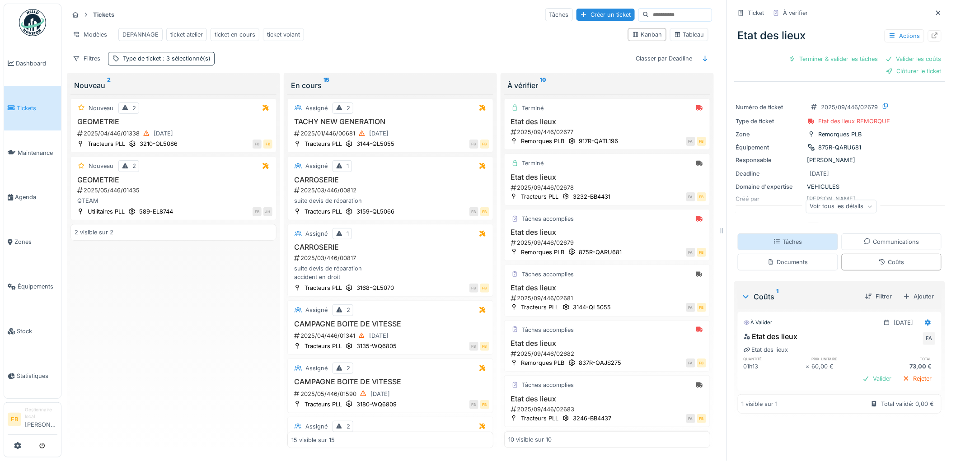
click at [790, 243] on div "Tâches" at bounding box center [788, 242] width 100 height 17
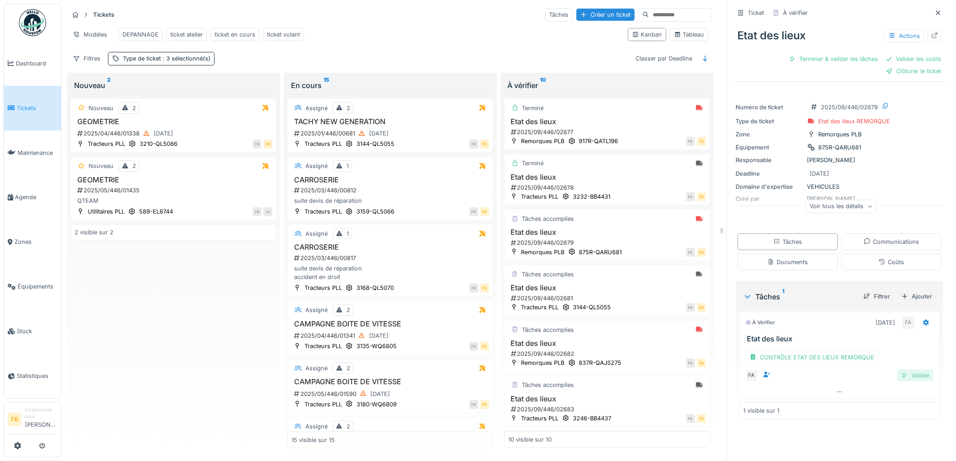
click at [899, 369] on div "Valider" at bounding box center [915, 375] width 37 height 12
click at [821, 350] on div "Terminé 20/09/2025 FA FB Etat des lieux 1 visible sur 1" at bounding box center [839, 346] width 200 height 76
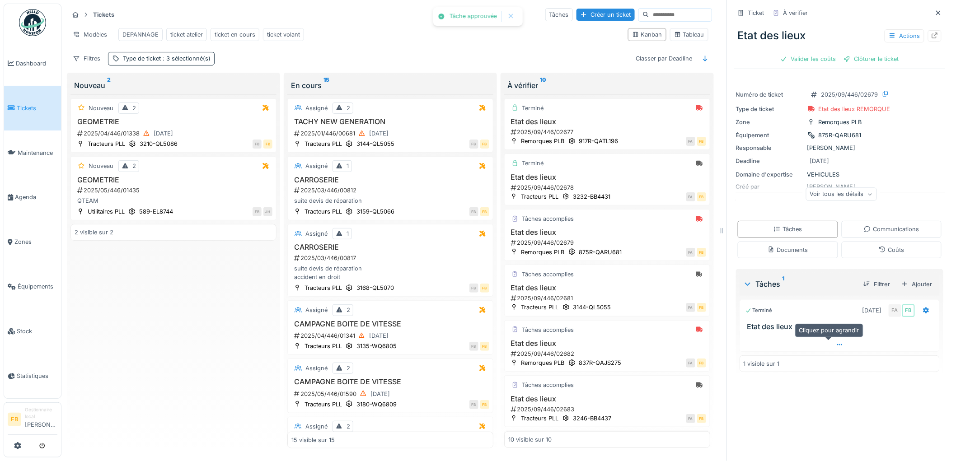
click at [824, 345] on div at bounding box center [839, 344] width 199 height 13
click at [803, 331] on div "CONTRÔLE ETAT DES LIEUX REMORQUE FA sam. 20/09 sam. 20/09 01:00 FA" at bounding box center [839, 355] width 200 height 48
click at [802, 338] on div "CONTRÔLE ETAT DES LIEUX REMORQUE" at bounding box center [811, 344] width 133 height 13
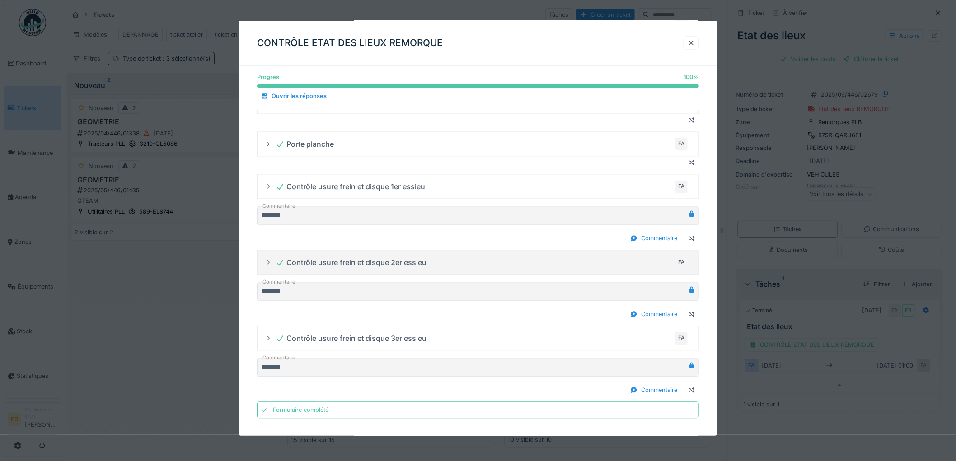
scroll to position [667, 0]
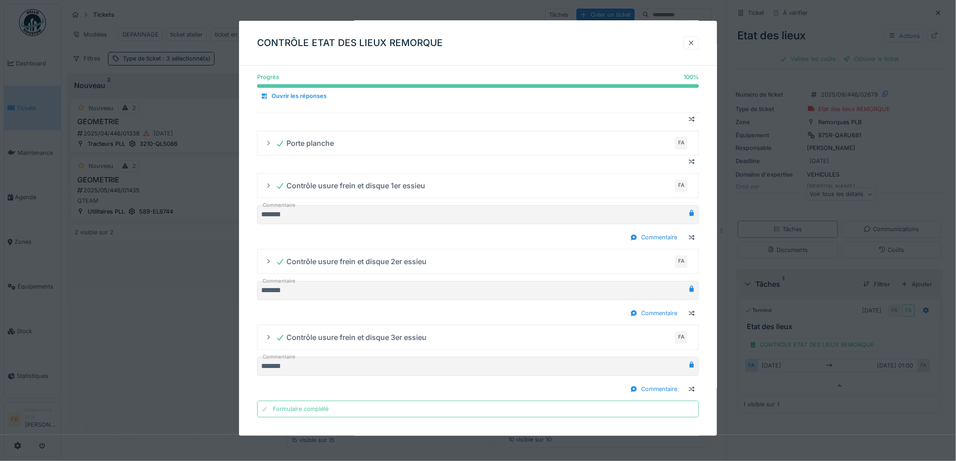
click at [695, 44] on div at bounding box center [690, 43] width 7 height 9
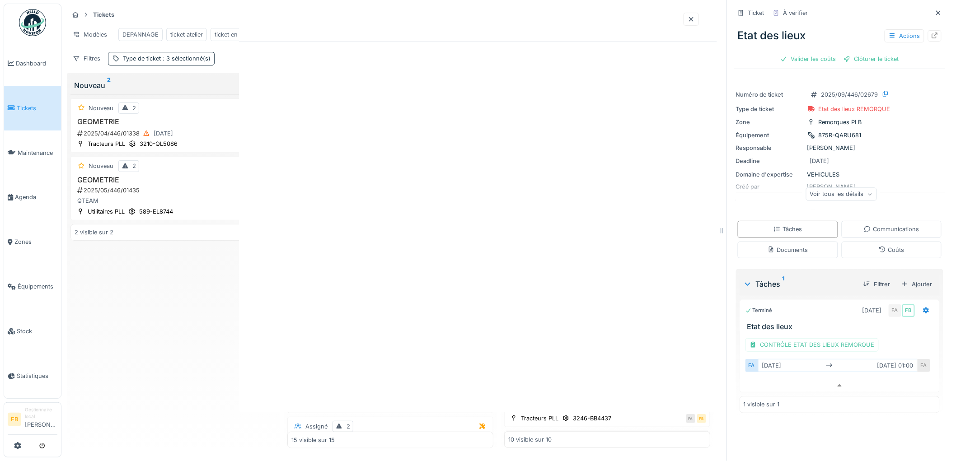
scroll to position [0, 0]
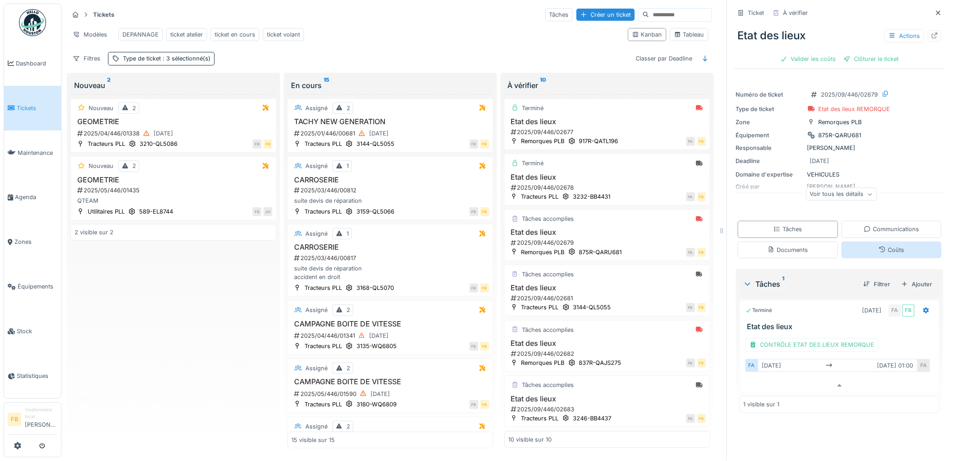
click at [861, 243] on div "Coûts" at bounding box center [891, 250] width 100 height 17
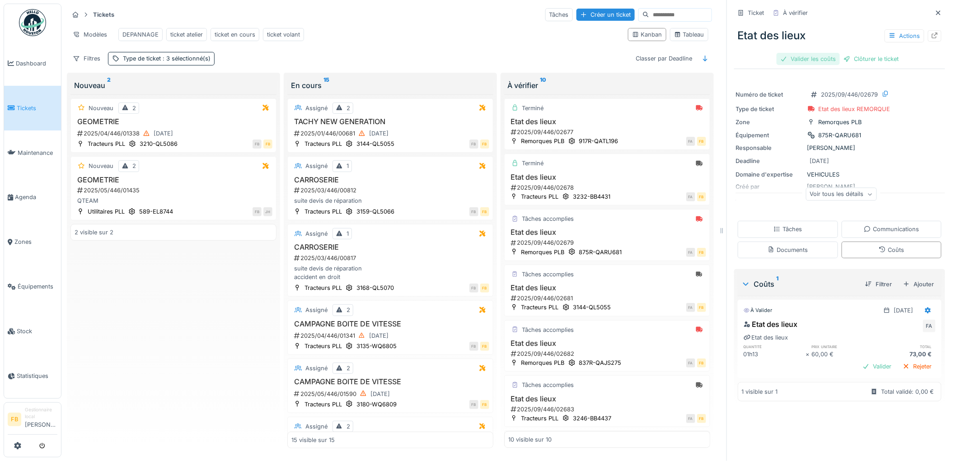
click at [808, 53] on div "Valider les coûts" at bounding box center [807, 59] width 63 height 12
click at [814, 61] on div "Ticket À vérifier Etat des lieux Actions Clôturer le ticket" at bounding box center [839, 36] width 211 height 65
click at [816, 53] on div "Clôturer le ticket" at bounding box center [839, 59] width 63 height 12
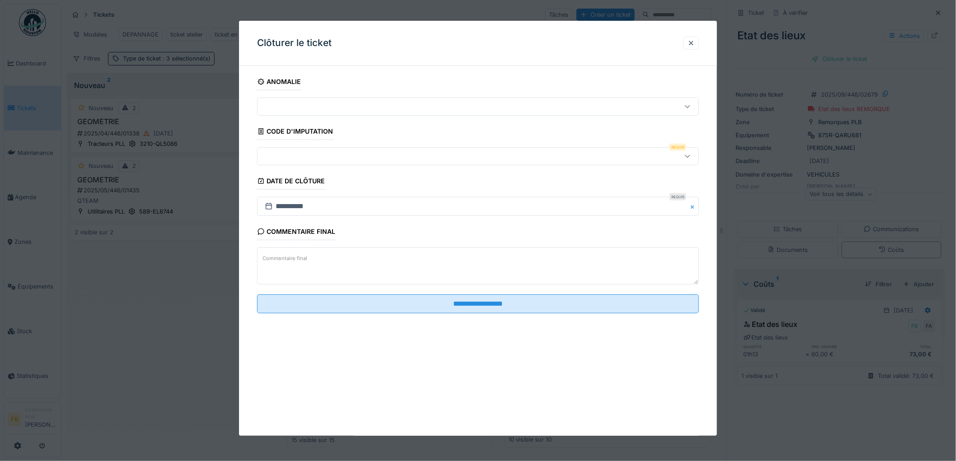
click at [312, 149] on div at bounding box center [478, 156] width 442 height 18
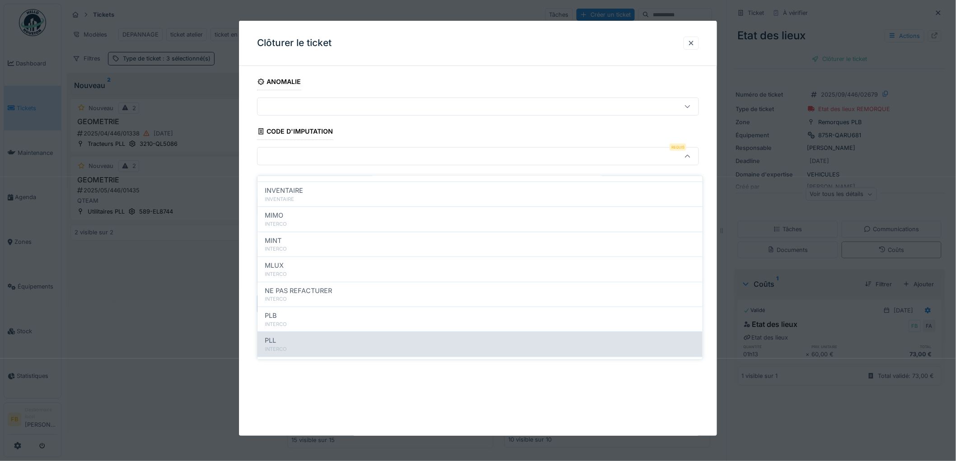
scroll to position [80, 0]
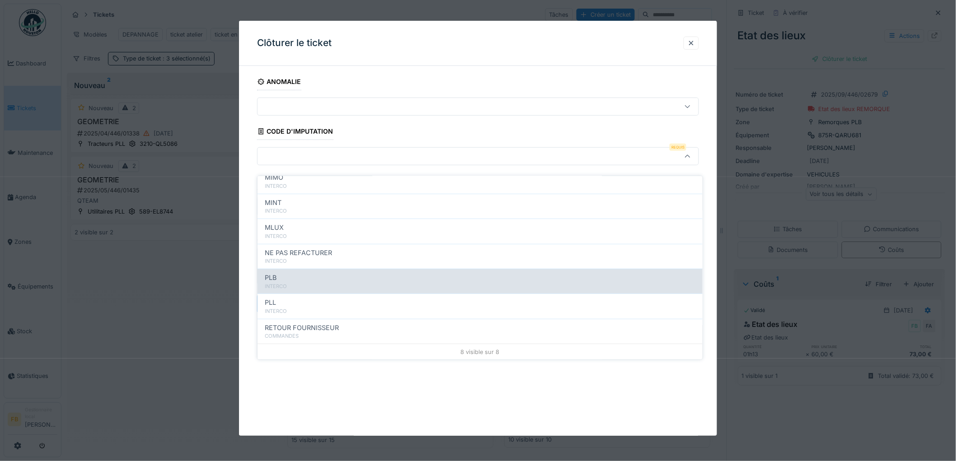
click at [291, 273] on div "PLB" at bounding box center [480, 278] width 430 height 10
type input "***"
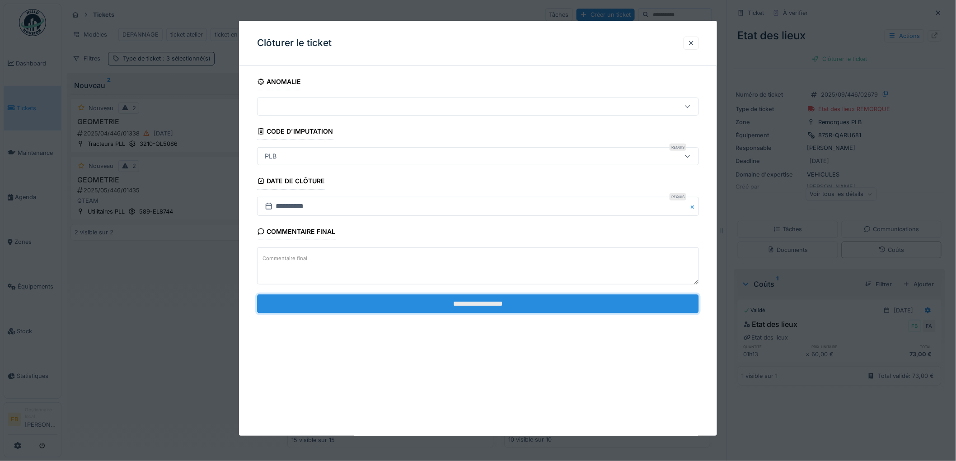
click at [463, 306] on input "**********" at bounding box center [478, 303] width 442 height 19
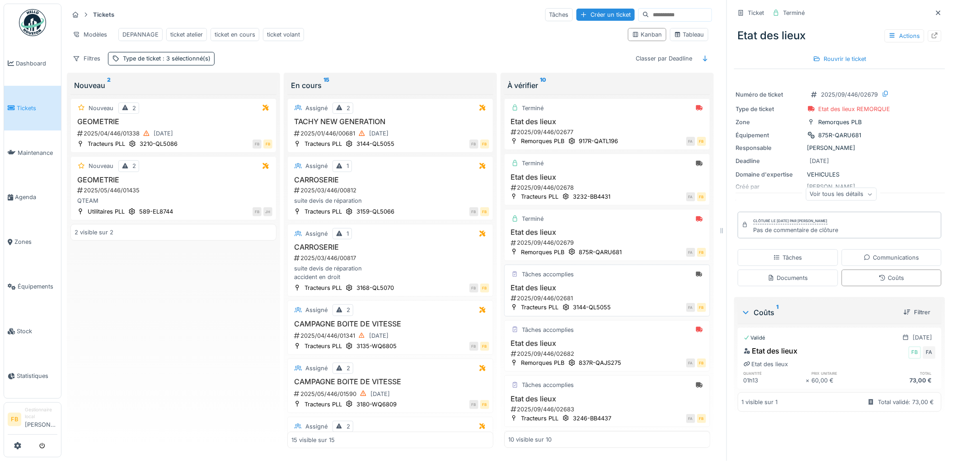
click at [603, 297] on div "2025/09/446/02681" at bounding box center [608, 298] width 196 height 9
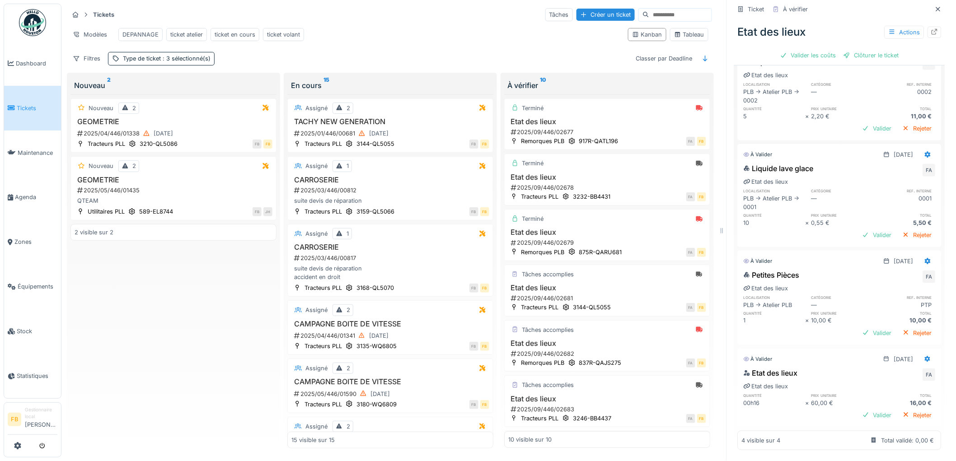
scroll to position [265, 0]
click at [924, 355] on div at bounding box center [927, 359] width 7 height 9
click at [874, 375] on div at bounding box center [872, 379] width 9 height 8
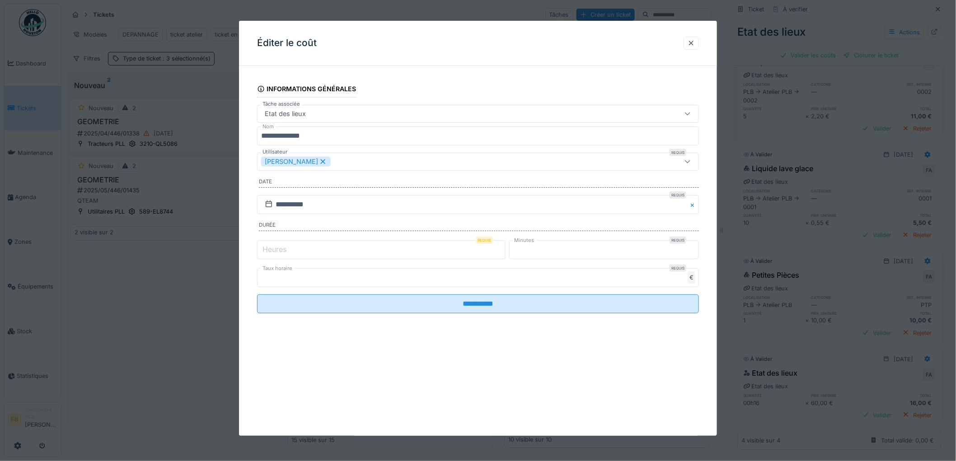
click at [274, 247] on label "Heures" at bounding box center [275, 249] width 28 height 11
click at [274, 247] on input "*" at bounding box center [381, 249] width 248 height 19
type input "*"
click at [536, 253] on input "**" at bounding box center [604, 249] width 190 height 19
type input "*"
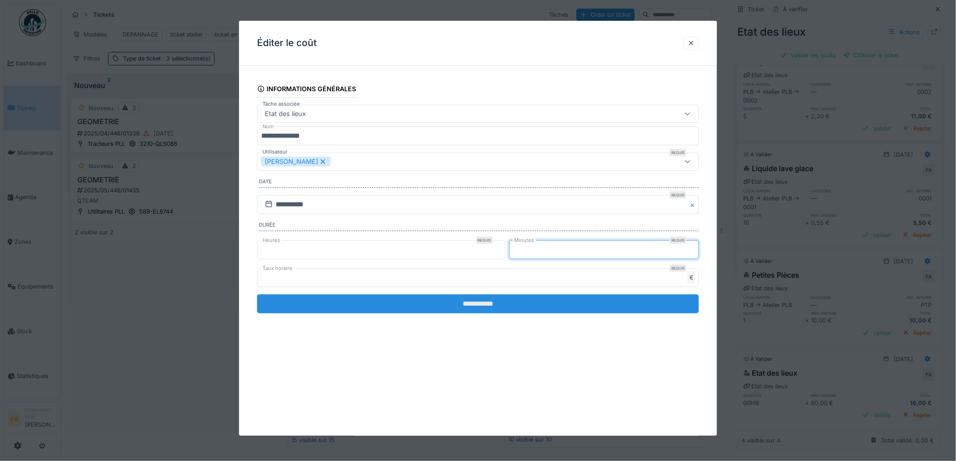
type input "*"
click at [481, 301] on input "**********" at bounding box center [478, 303] width 442 height 19
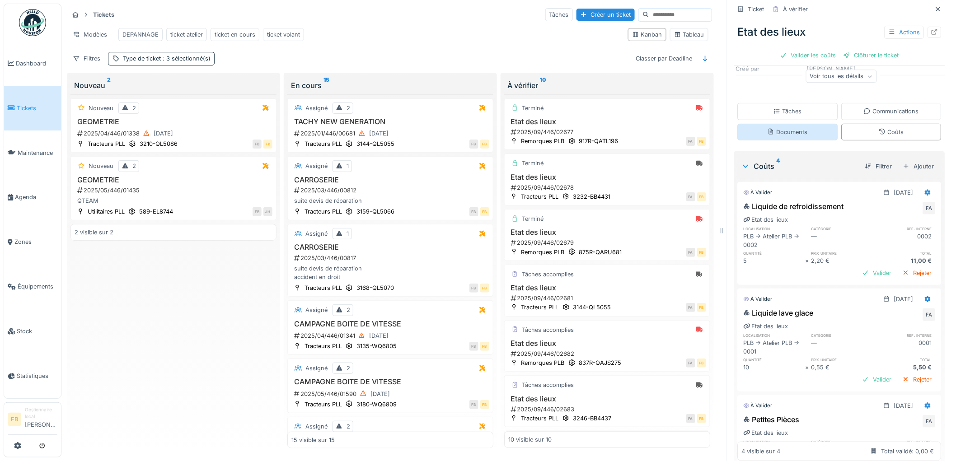
scroll to position [115, 0]
click at [797, 49] on div "Valider les coûts" at bounding box center [807, 55] width 63 height 12
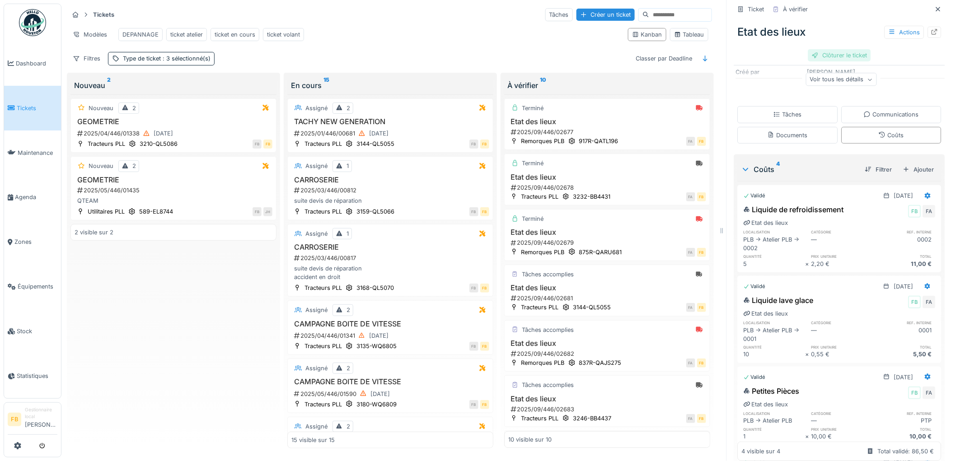
click at [820, 49] on div "Clôturer le ticket" at bounding box center [839, 55] width 63 height 12
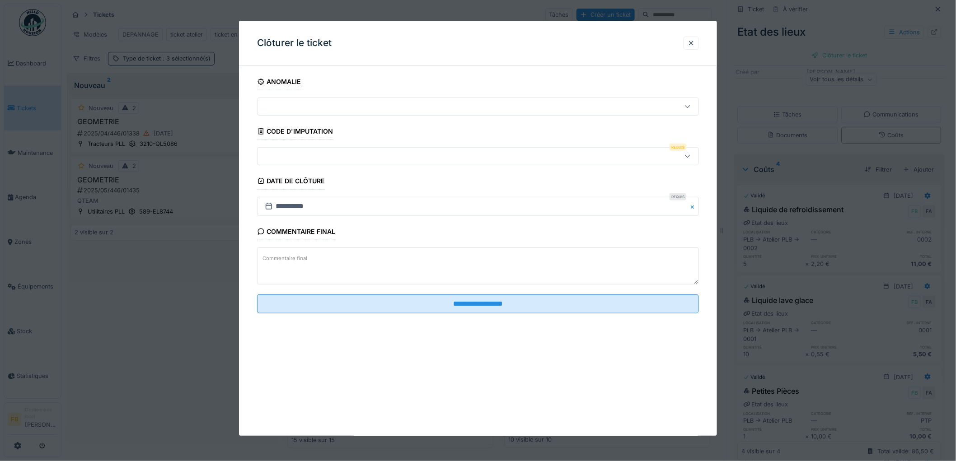
click at [277, 159] on div at bounding box center [452, 156] width 383 height 10
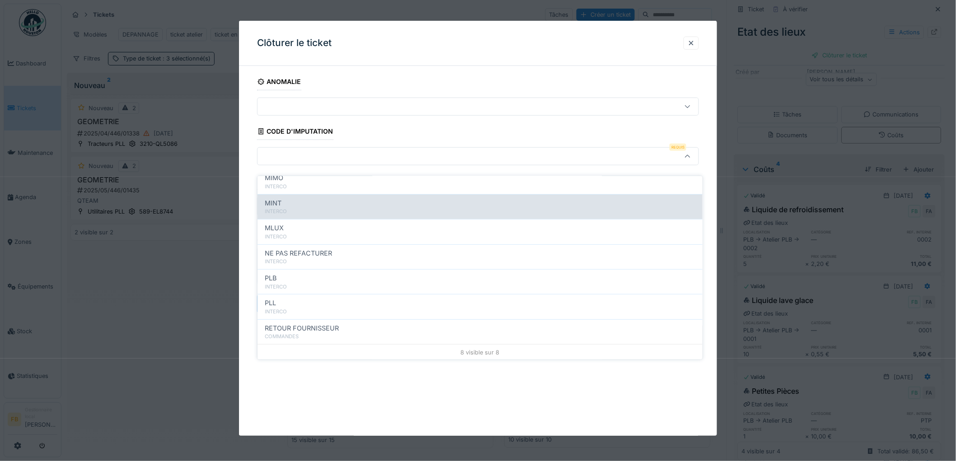
scroll to position [80, 0]
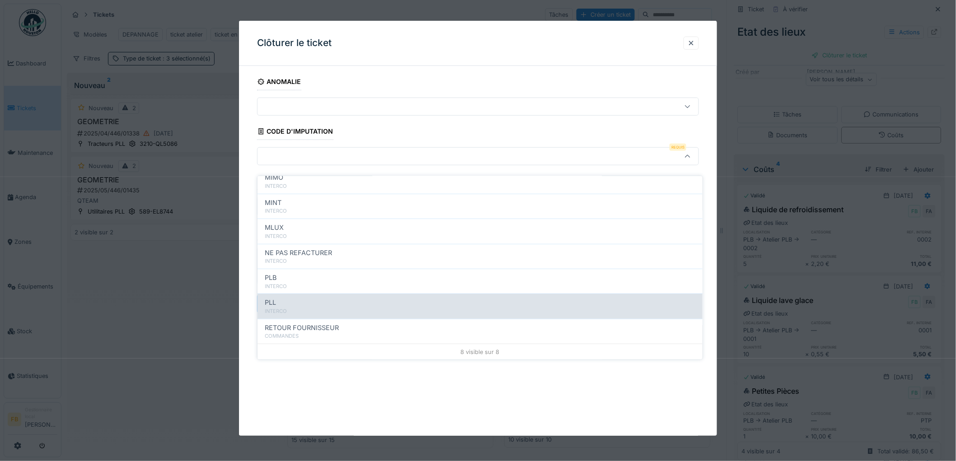
click at [324, 298] on div "PLL" at bounding box center [480, 303] width 430 height 10
type input "***"
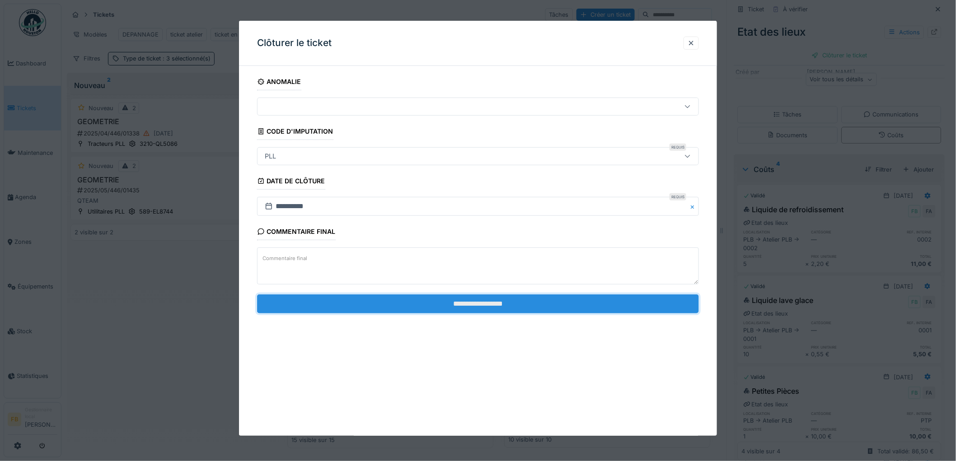
click at [454, 299] on input "**********" at bounding box center [478, 303] width 442 height 19
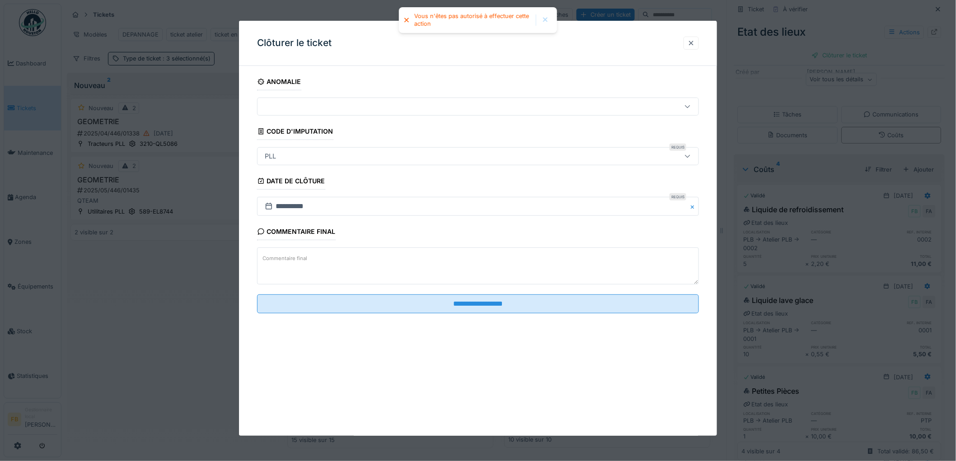
click at [693, 45] on div at bounding box center [690, 43] width 7 height 9
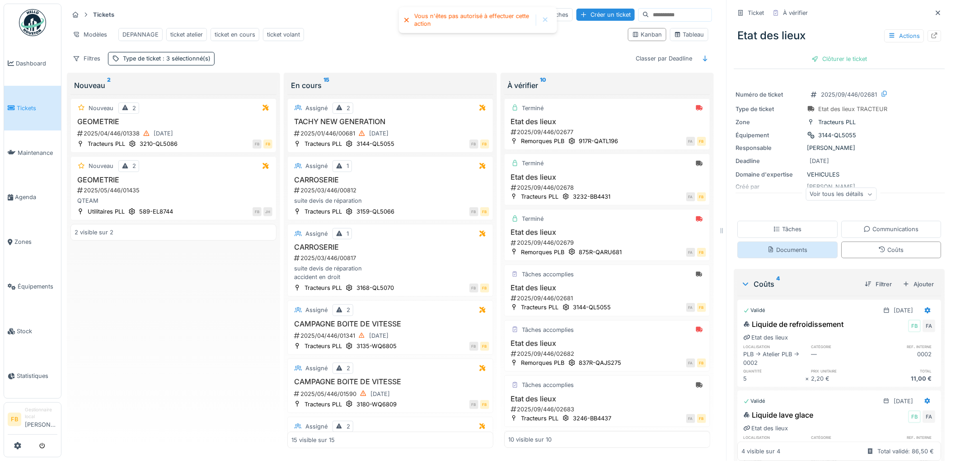
scroll to position [0, 0]
click at [794, 227] on div "Tâches" at bounding box center [788, 229] width 100 height 17
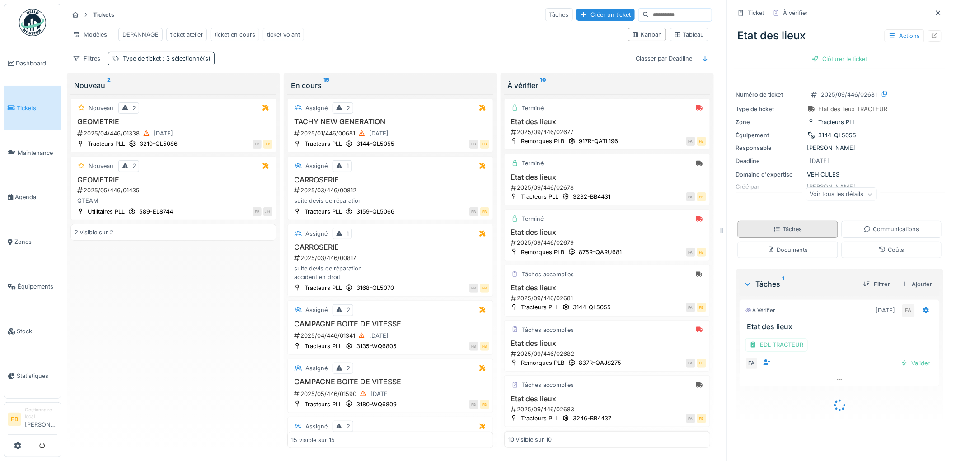
scroll to position [7, 0]
click at [902, 357] on div "Valider" at bounding box center [915, 363] width 37 height 12
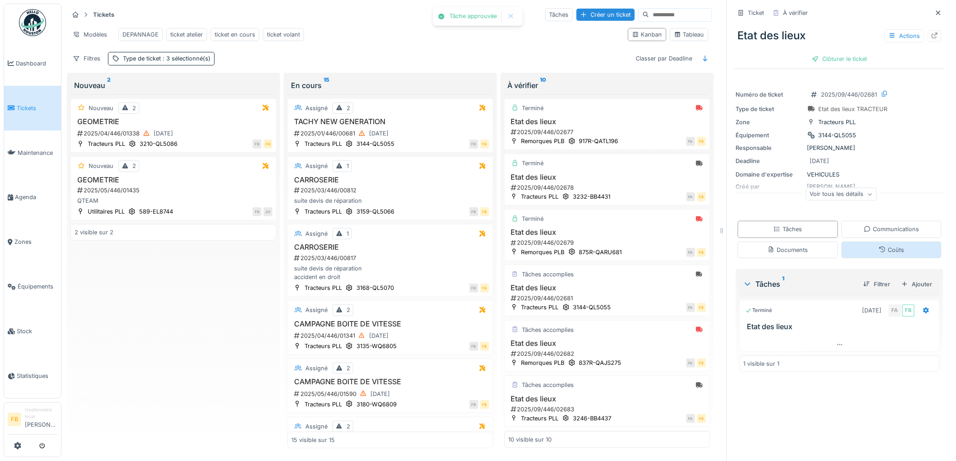
click at [888, 250] on div "Coûts" at bounding box center [891, 250] width 100 height 17
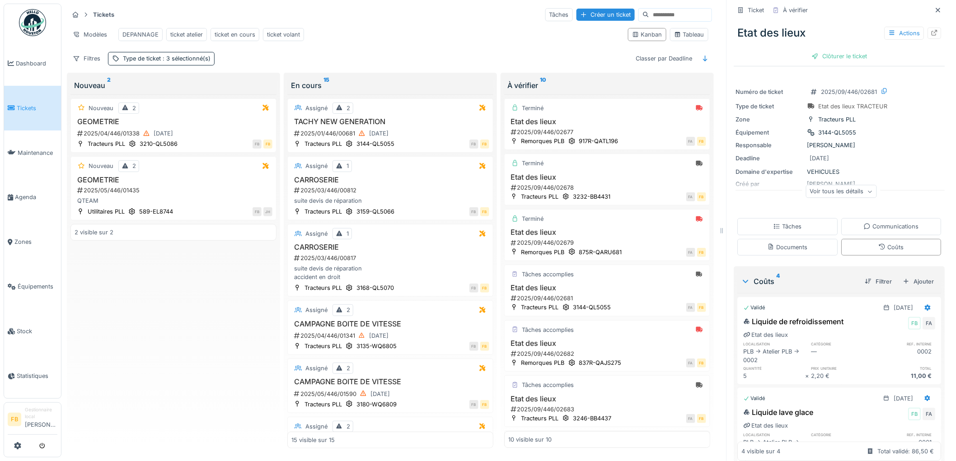
scroll to position [0, 0]
click at [833, 55] on div "Clôturer le ticket" at bounding box center [839, 59] width 63 height 12
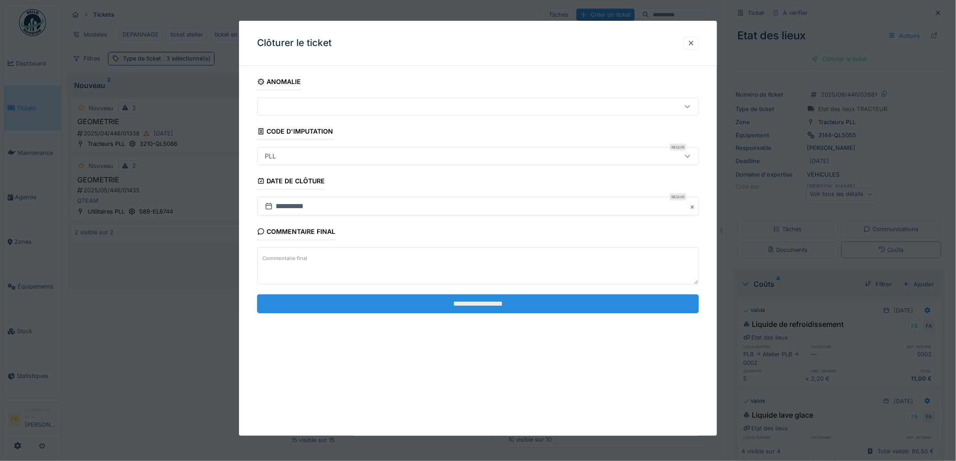
click at [466, 304] on input "**********" at bounding box center [478, 303] width 442 height 19
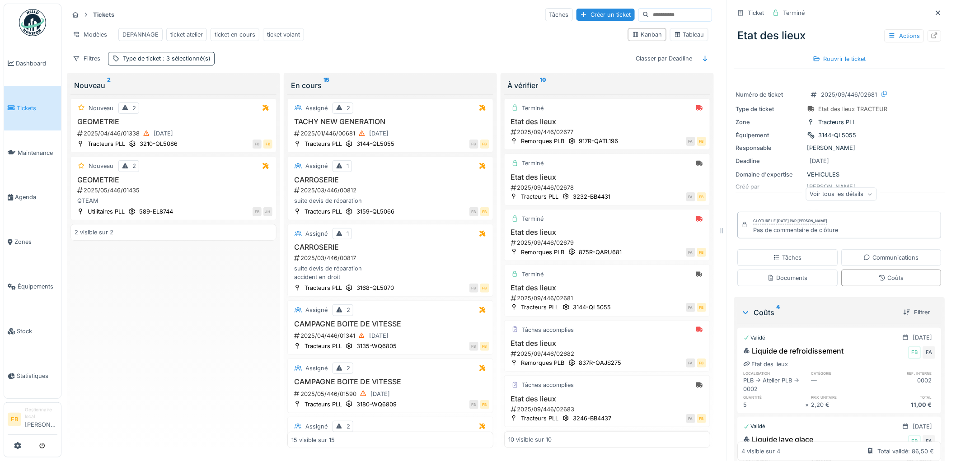
click at [30, 118] on link "Tickets" at bounding box center [32, 108] width 57 height 45
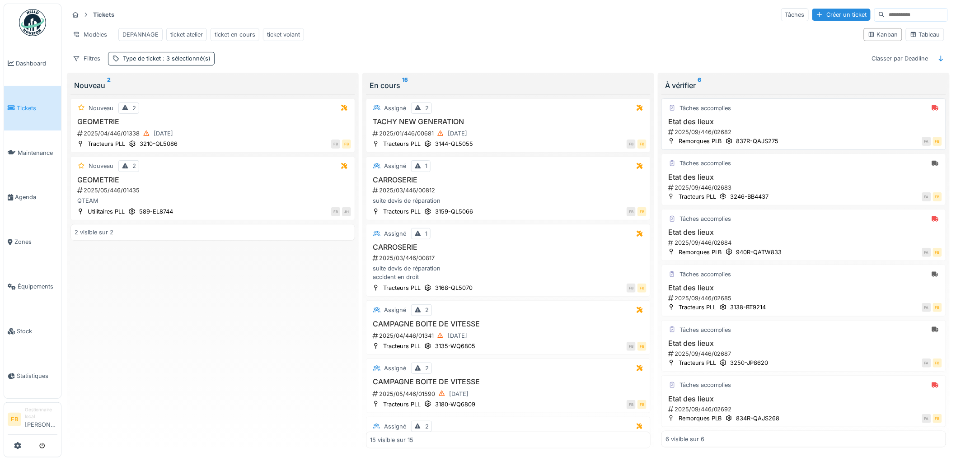
click at [789, 126] on h3 "Etat des lieux" at bounding box center [803, 121] width 276 height 9
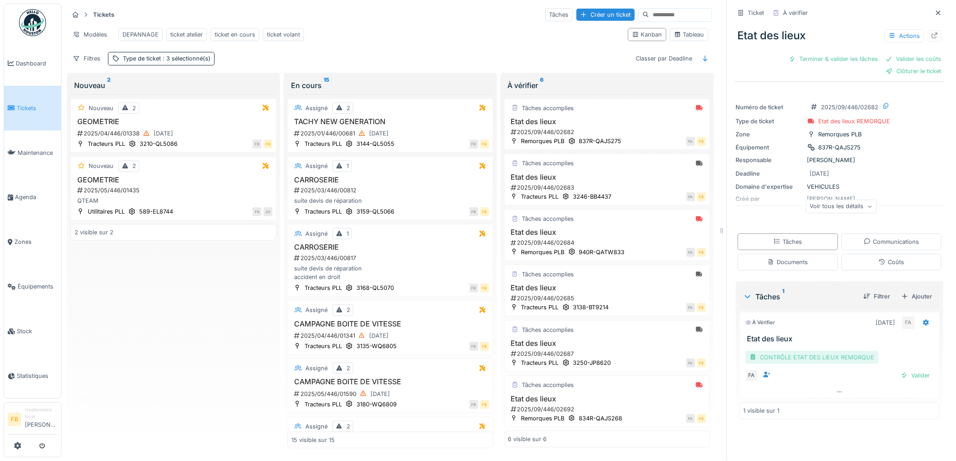
click at [793, 362] on div "CONTRÔLE ETAT DES LIEUX REMORQUE" at bounding box center [811, 357] width 133 height 13
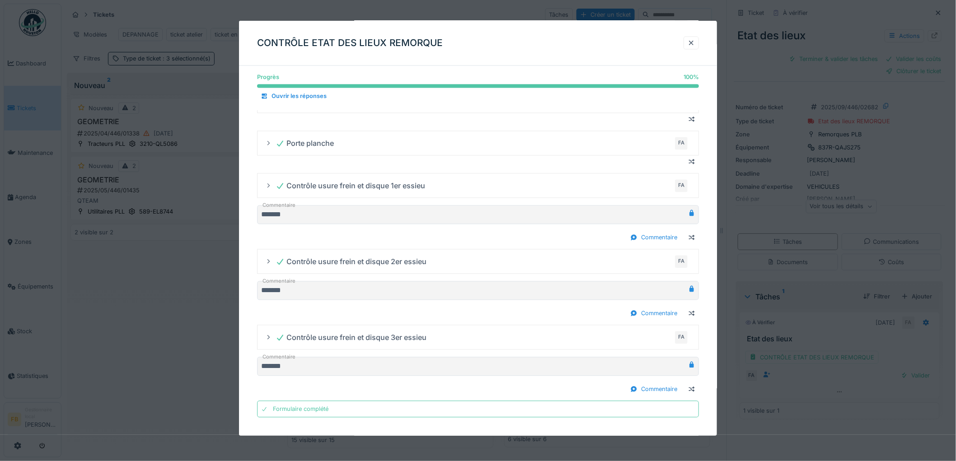
scroll to position [667, 0]
click at [695, 44] on div at bounding box center [690, 43] width 7 height 9
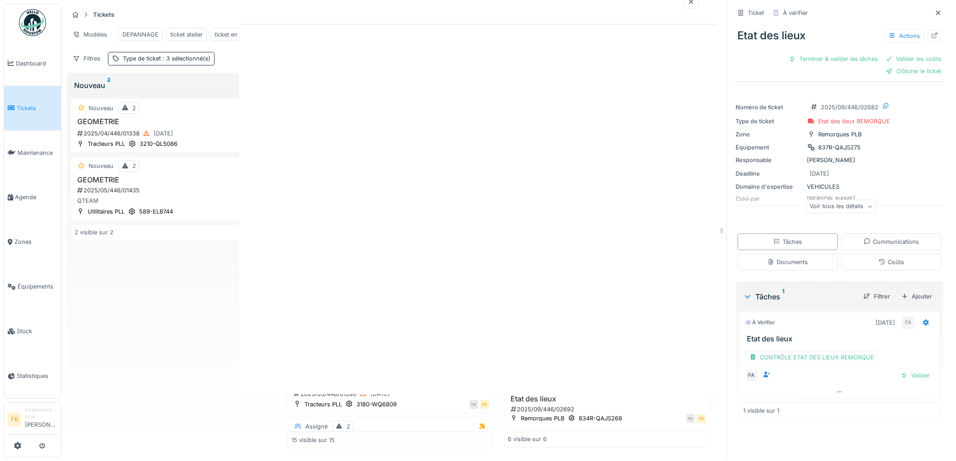
scroll to position [0, 0]
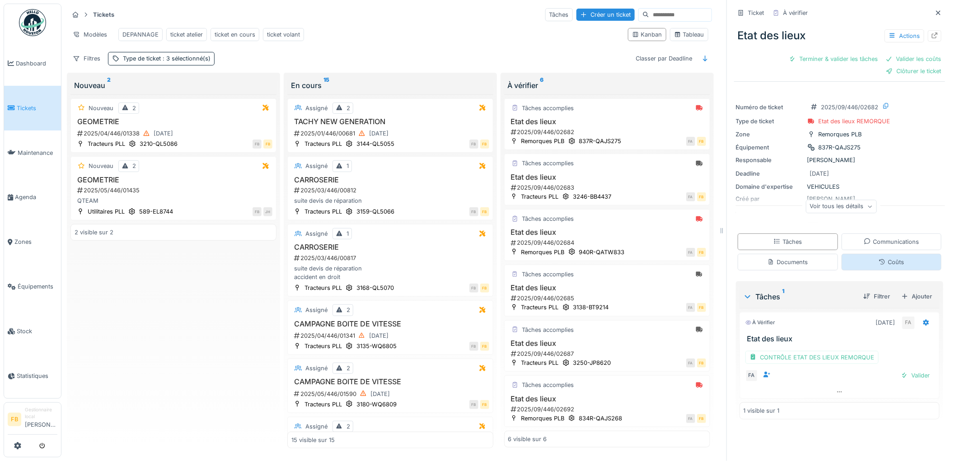
click at [879, 266] on div "Coûts" at bounding box center [891, 262] width 25 height 9
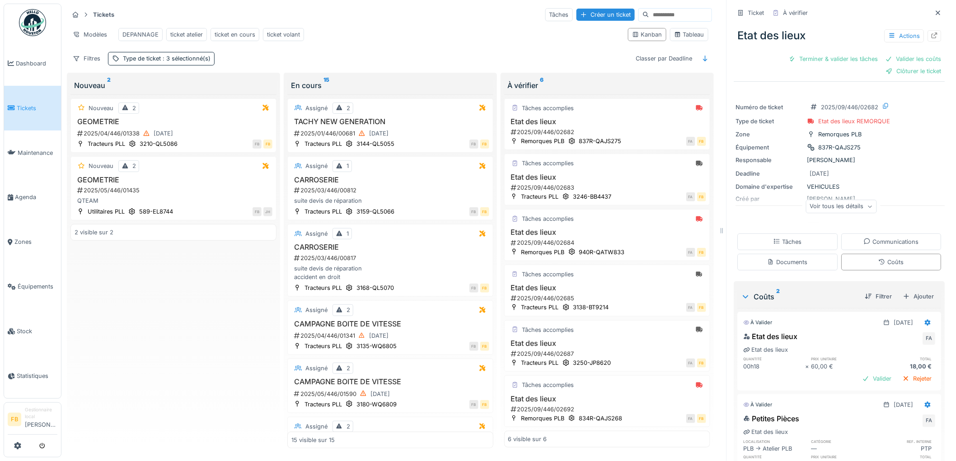
scroll to position [64, 0]
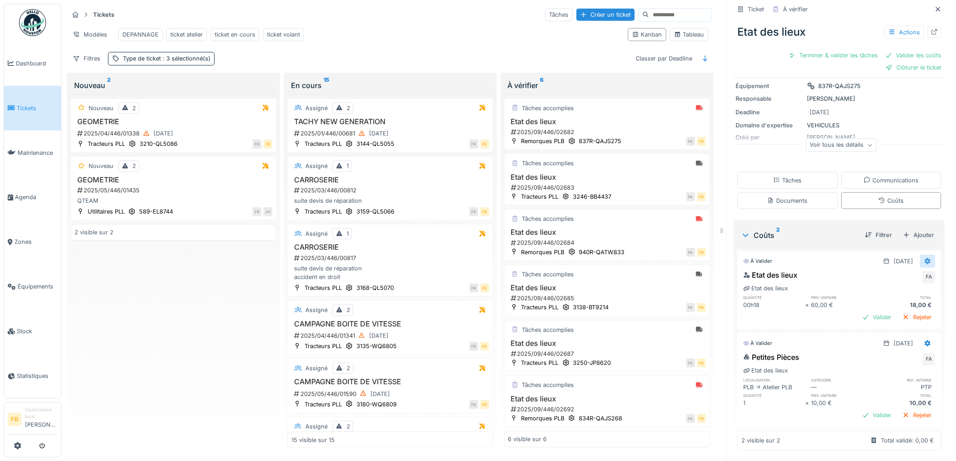
click at [924, 257] on div at bounding box center [927, 261] width 7 height 9
click at [891, 274] on div "Modifier" at bounding box center [888, 281] width 44 height 14
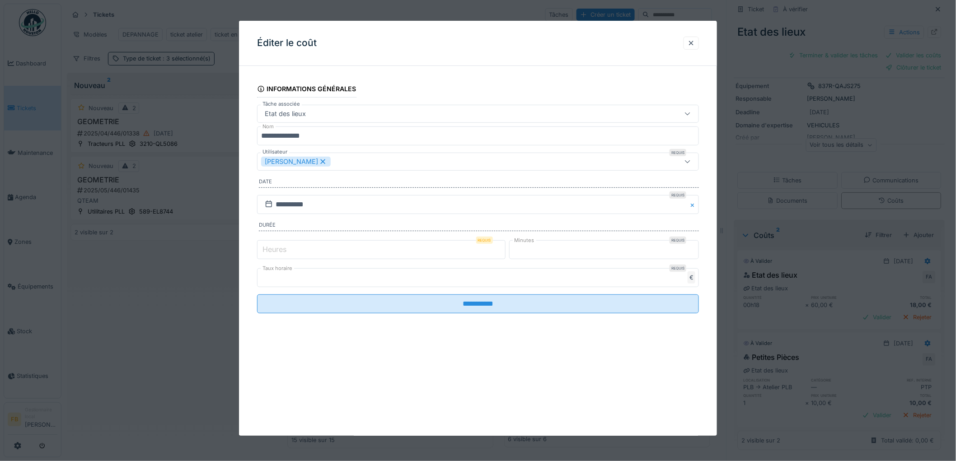
click at [287, 252] on label "Heures" at bounding box center [275, 249] width 28 height 11
click at [287, 252] on input "*" at bounding box center [381, 249] width 248 height 19
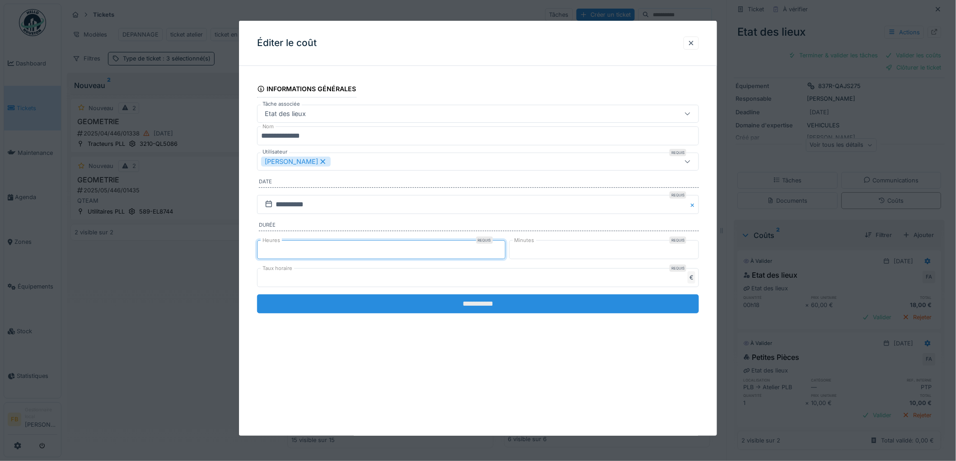
type input "*"
click at [457, 301] on input "**********" at bounding box center [478, 303] width 442 height 19
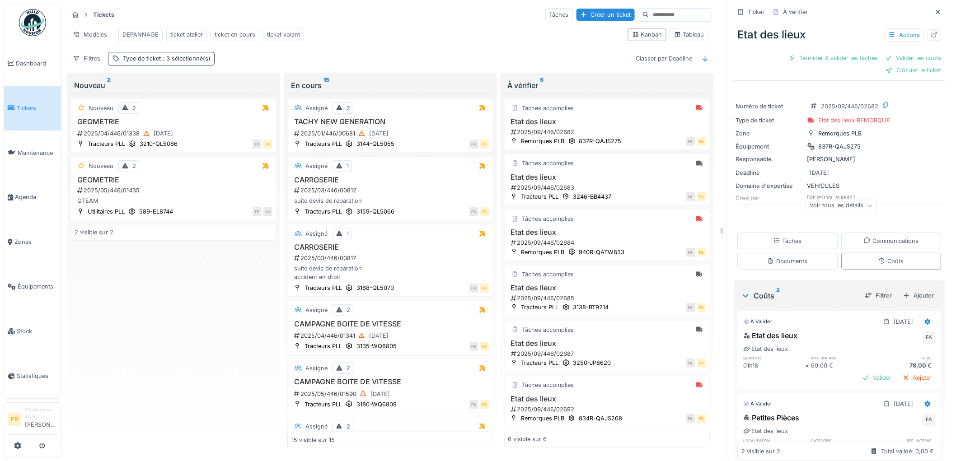
scroll to position [0, 0]
click at [899, 71] on div "Etat des lieux Actions Terminer & valider les tâches Valider les coûts Clôturer…" at bounding box center [839, 49] width 211 height 59
click at [904, 65] on div "Clôturer le ticket" at bounding box center [913, 71] width 63 height 12
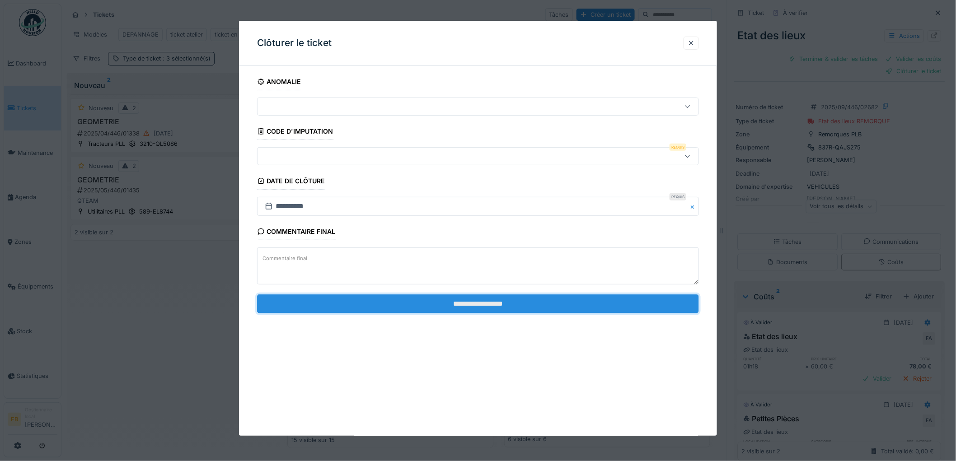
click at [455, 300] on input "**********" at bounding box center [478, 303] width 442 height 19
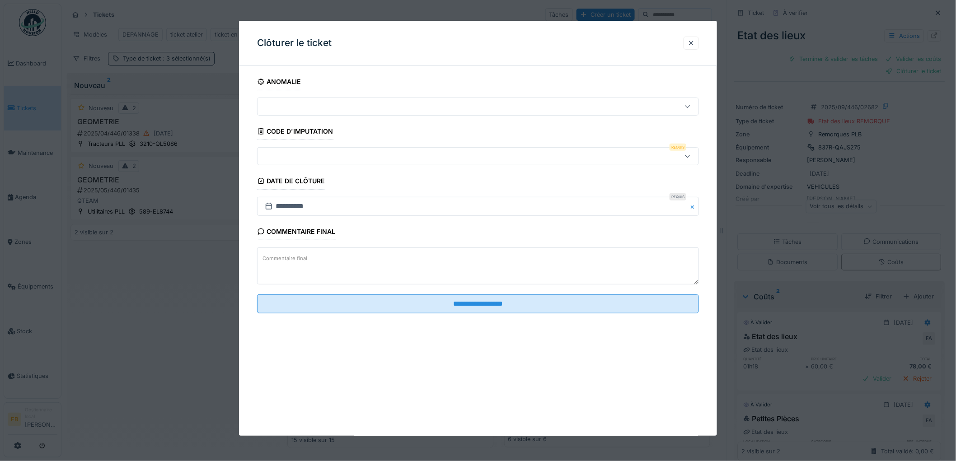
click at [283, 155] on div at bounding box center [452, 156] width 383 height 10
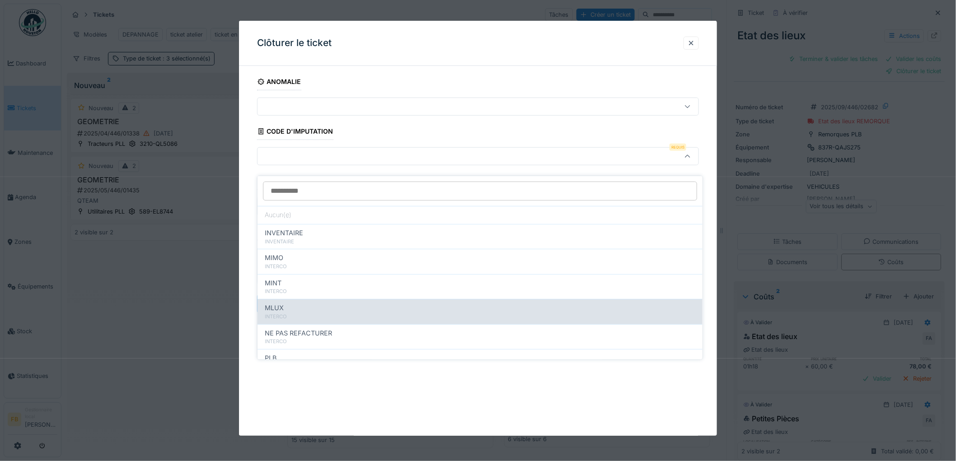
scroll to position [80, 0]
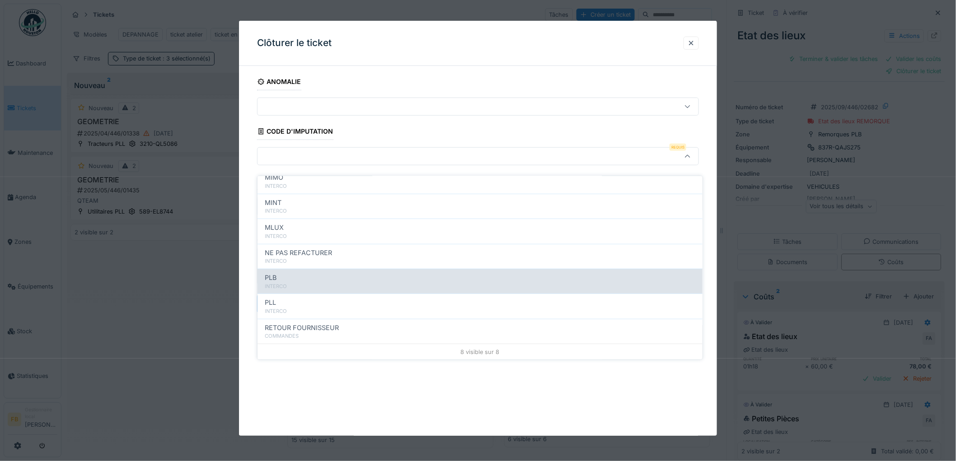
click at [299, 273] on div "PLB" at bounding box center [480, 278] width 430 height 10
type input "***"
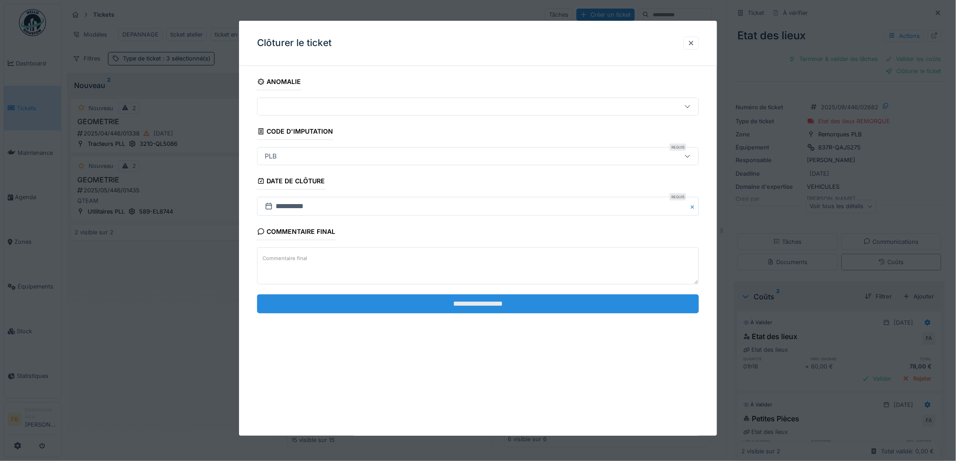
click at [476, 304] on input "**********" at bounding box center [478, 303] width 442 height 19
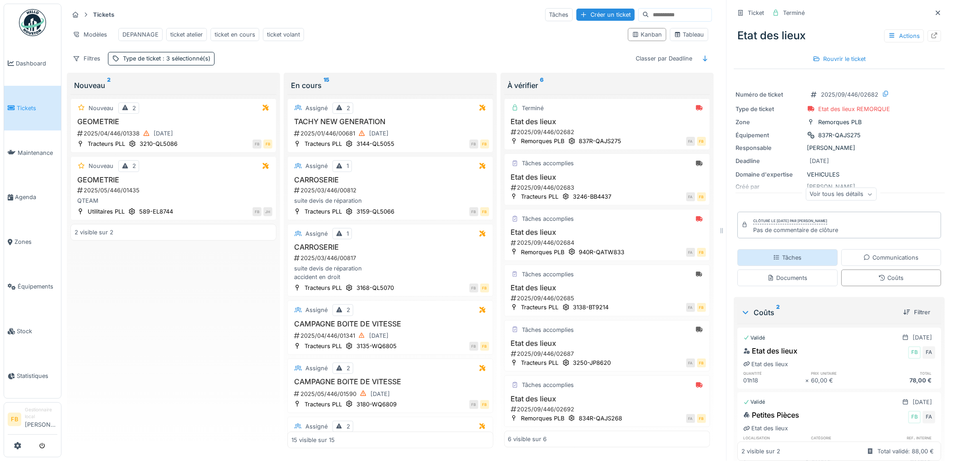
click at [773, 254] on div "Tâches" at bounding box center [787, 257] width 28 height 9
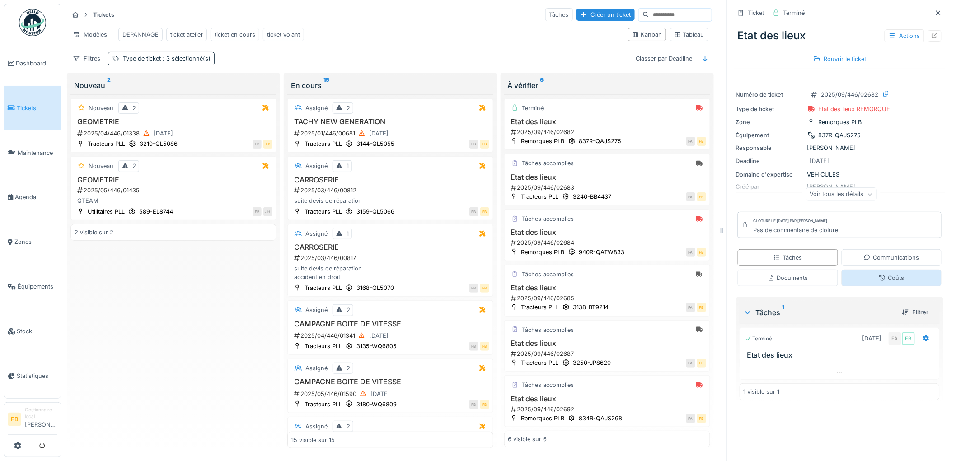
click at [879, 275] on icon at bounding box center [882, 278] width 6 height 6
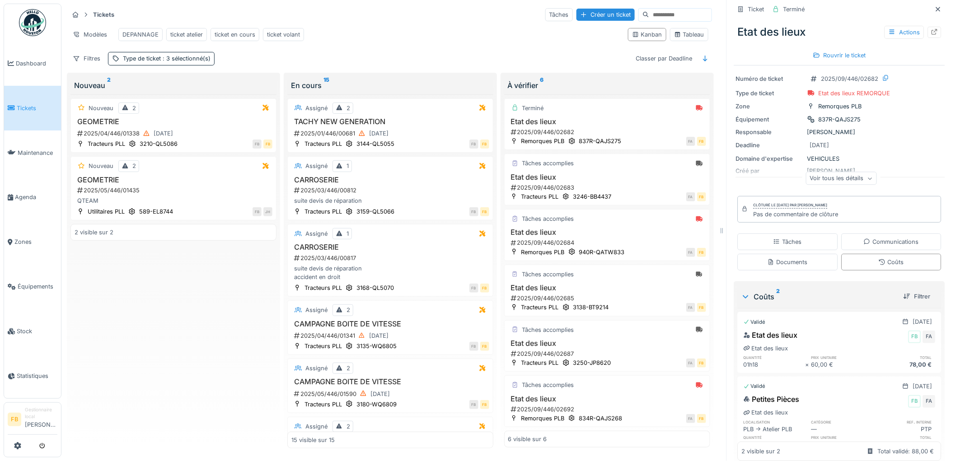
scroll to position [0, 0]
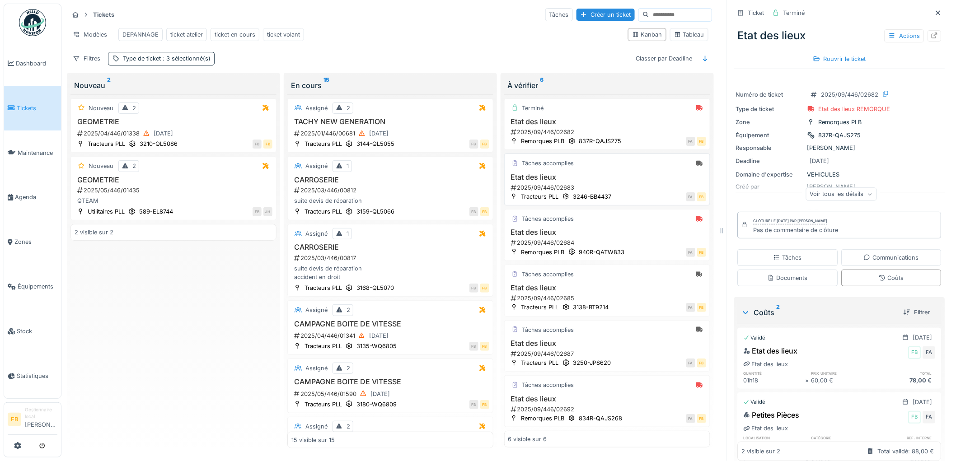
click at [599, 179] on h3 "Etat des lieux" at bounding box center [607, 177] width 198 height 9
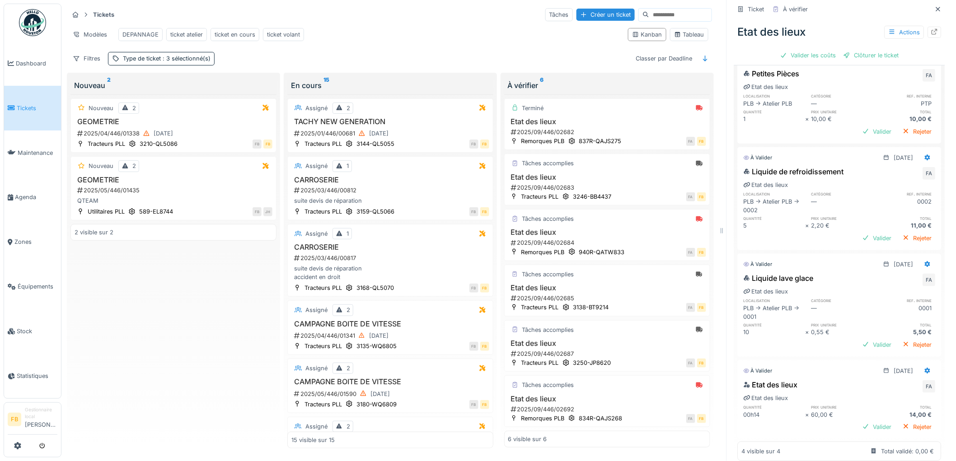
scroll to position [265, 0]
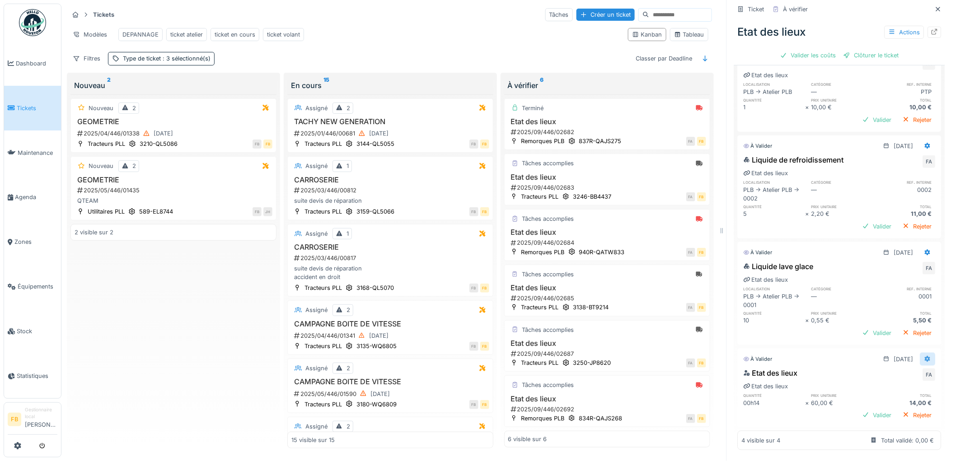
click at [925, 356] on icon at bounding box center [928, 359] width 6 height 6
click at [877, 372] on div "Modifier" at bounding box center [888, 379] width 44 height 14
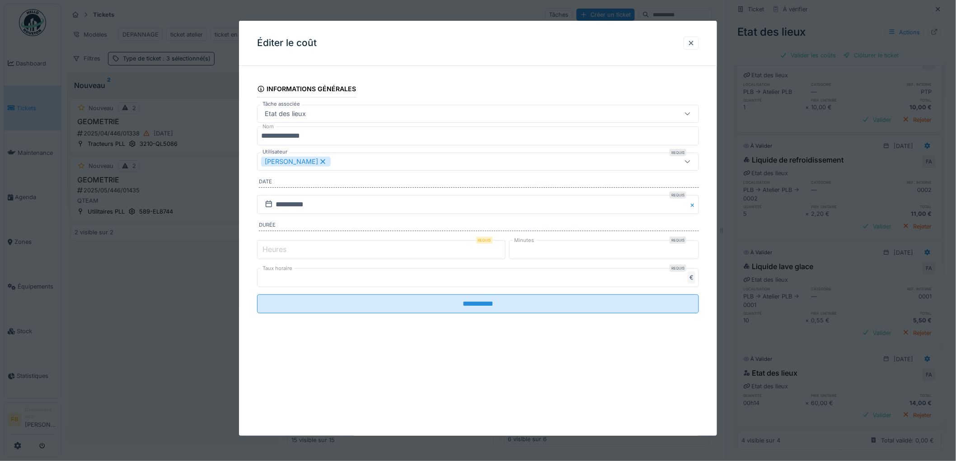
click at [269, 248] on label "Heures" at bounding box center [275, 249] width 28 height 11
click at [269, 248] on input "*" at bounding box center [381, 249] width 248 height 19
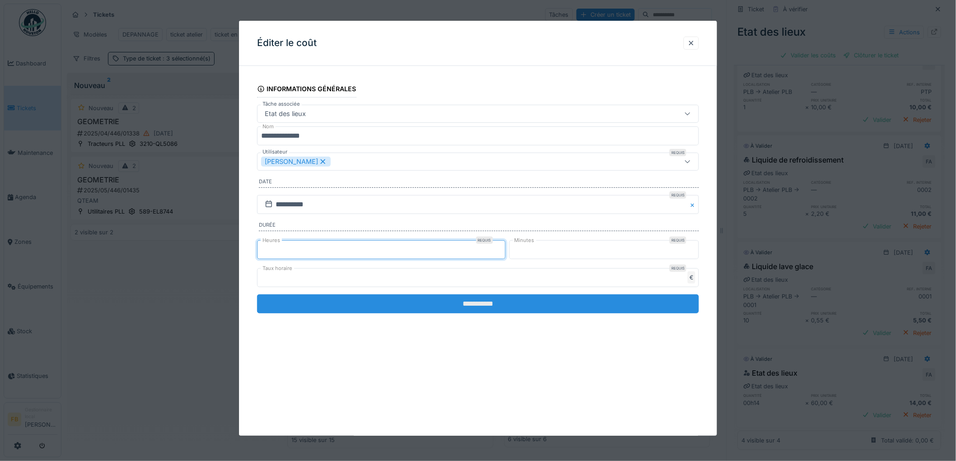
type input "*"
click at [500, 304] on input "**********" at bounding box center [478, 303] width 442 height 19
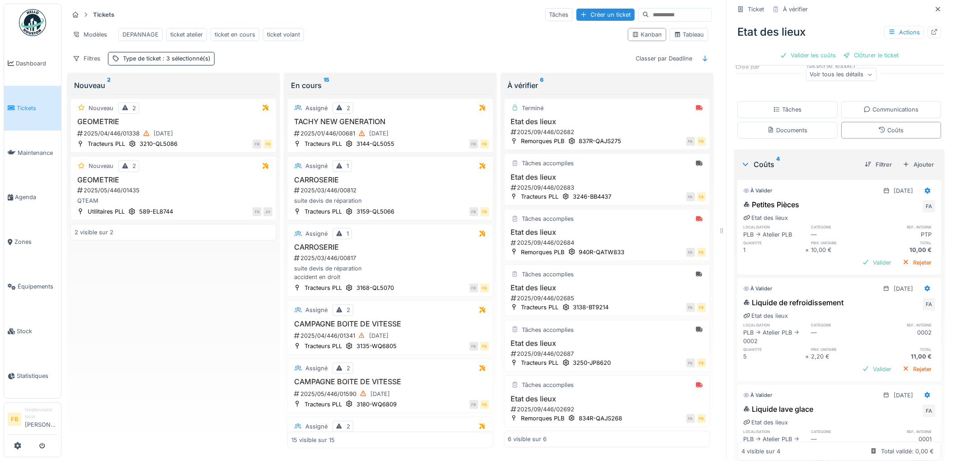
scroll to position [0, 0]
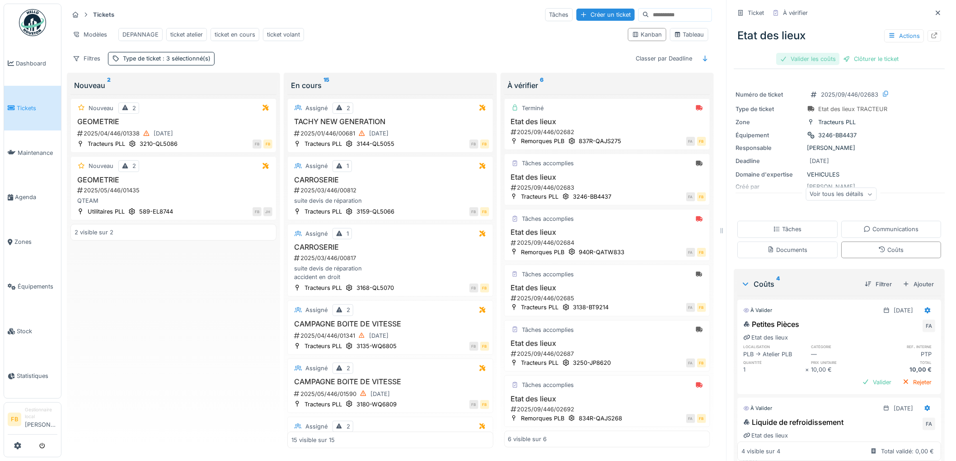
click at [786, 53] on div "Valider les coûts" at bounding box center [807, 59] width 63 height 12
click at [833, 61] on div "Clôturer le ticket" at bounding box center [839, 59] width 63 height 12
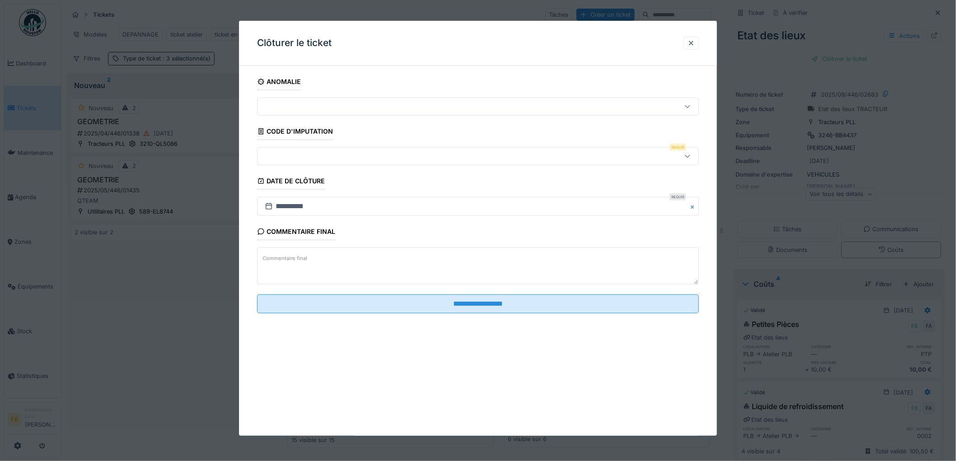
click at [299, 158] on div at bounding box center [452, 156] width 383 height 10
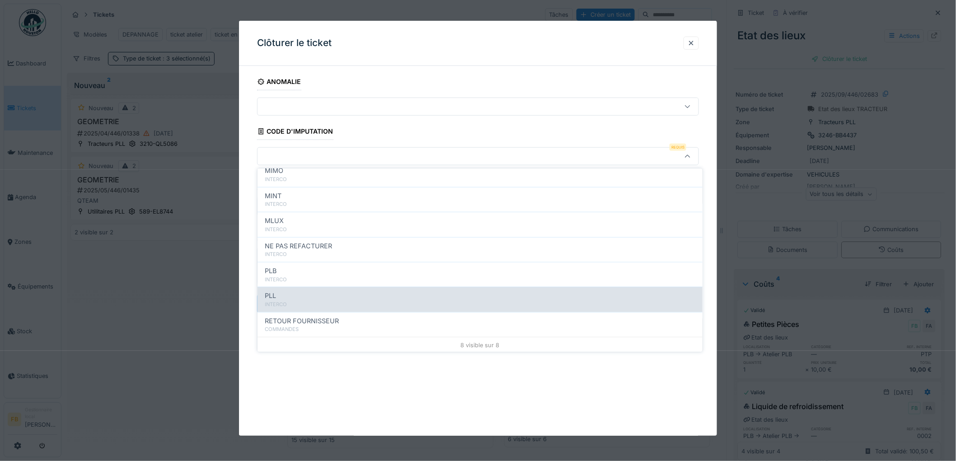
scroll to position [80, 0]
click at [304, 288] on div "PLL INTERCO" at bounding box center [479, 298] width 445 height 25
type input "***"
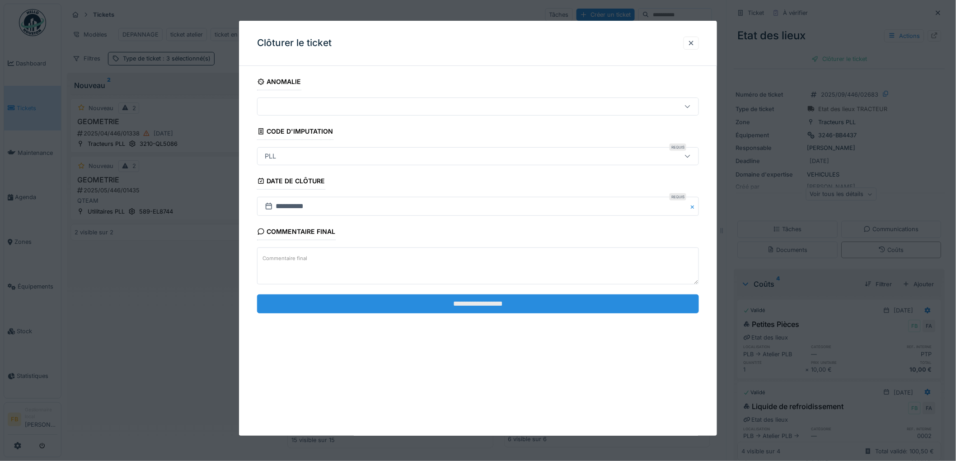
click at [472, 301] on input "**********" at bounding box center [478, 303] width 442 height 19
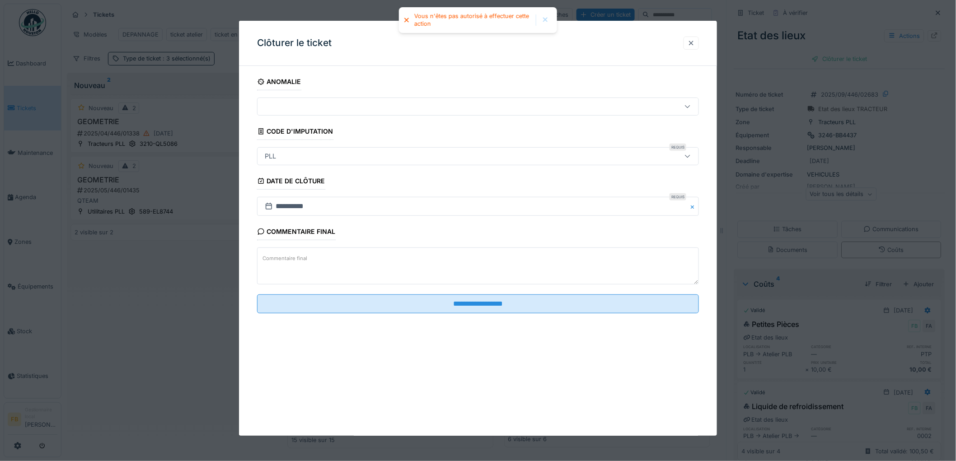
click at [692, 39] on div at bounding box center [690, 43] width 7 height 9
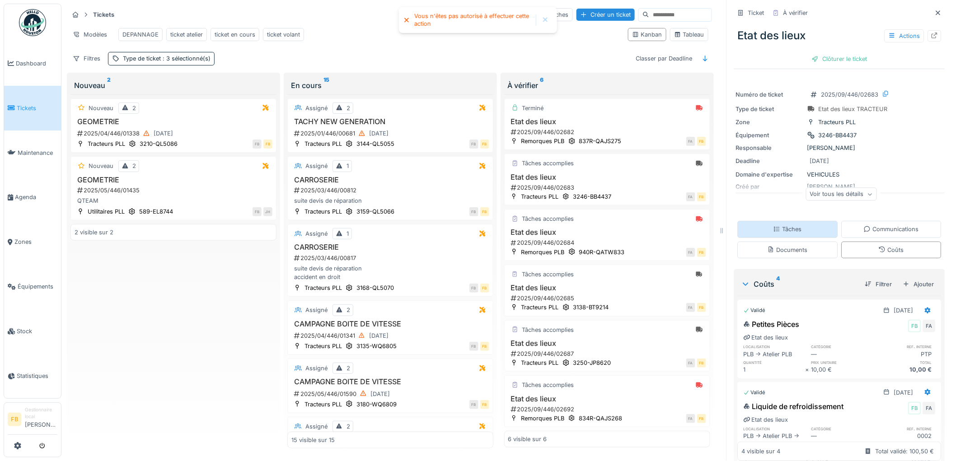
click at [786, 234] on div "Tâches" at bounding box center [787, 229] width 28 height 9
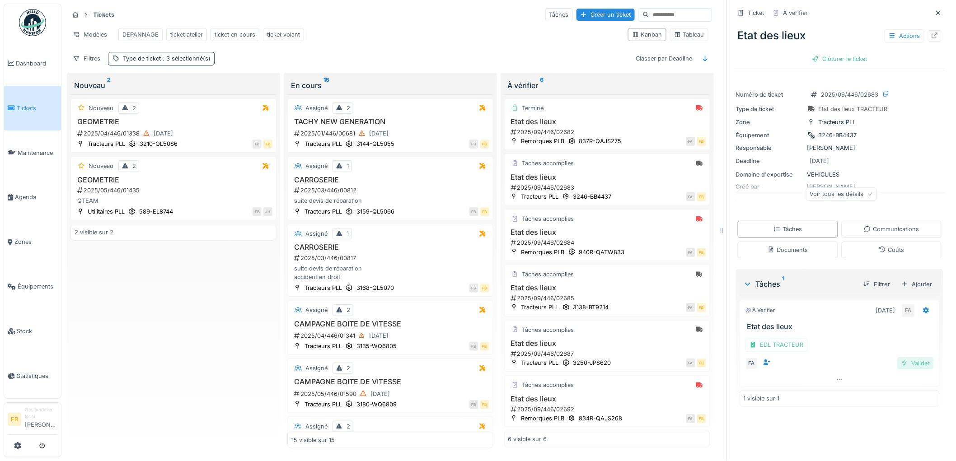
click at [897, 359] on div "Valider" at bounding box center [915, 363] width 37 height 12
click at [829, 53] on div "Clôturer le ticket" at bounding box center [839, 59] width 63 height 12
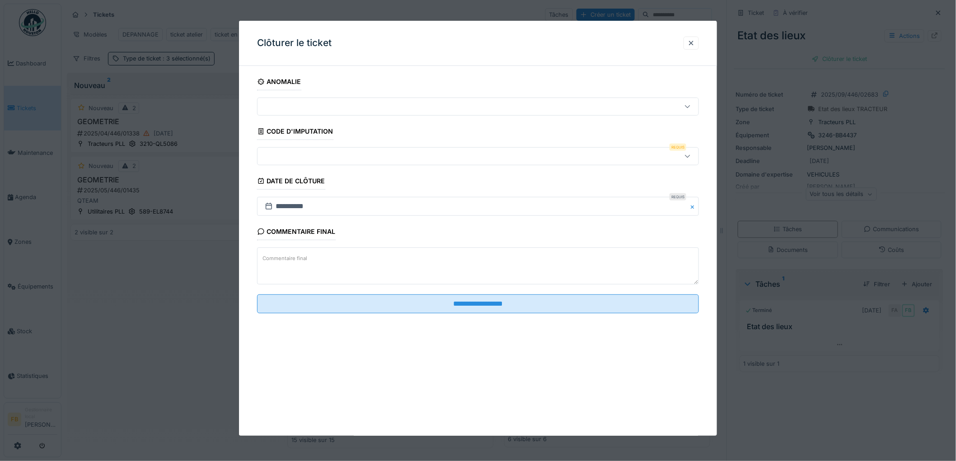
click at [307, 150] on div at bounding box center [478, 156] width 442 height 18
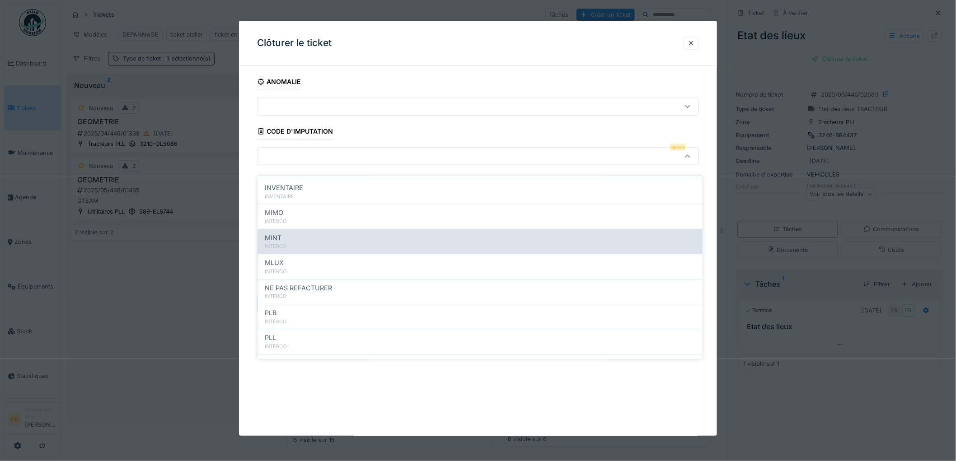
scroll to position [80, 0]
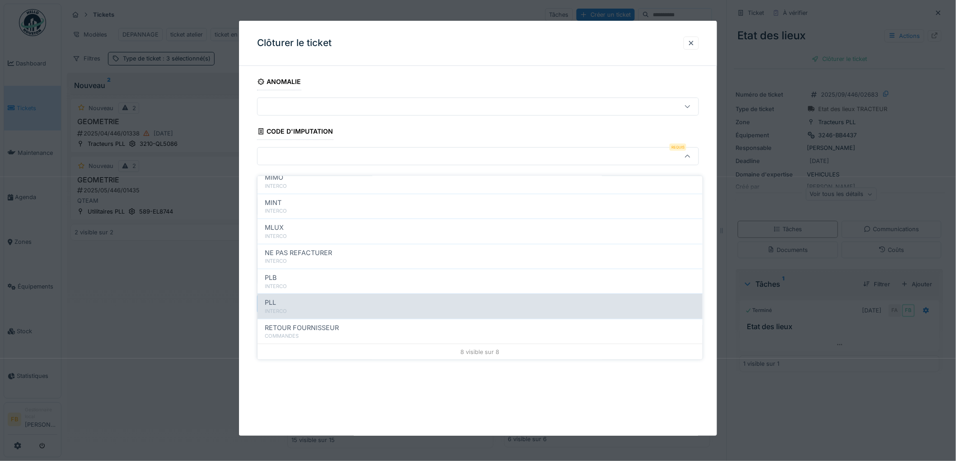
click at [294, 298] on div "PLL" at bounding box center [480, 303] width 430 height 10
type input "***"
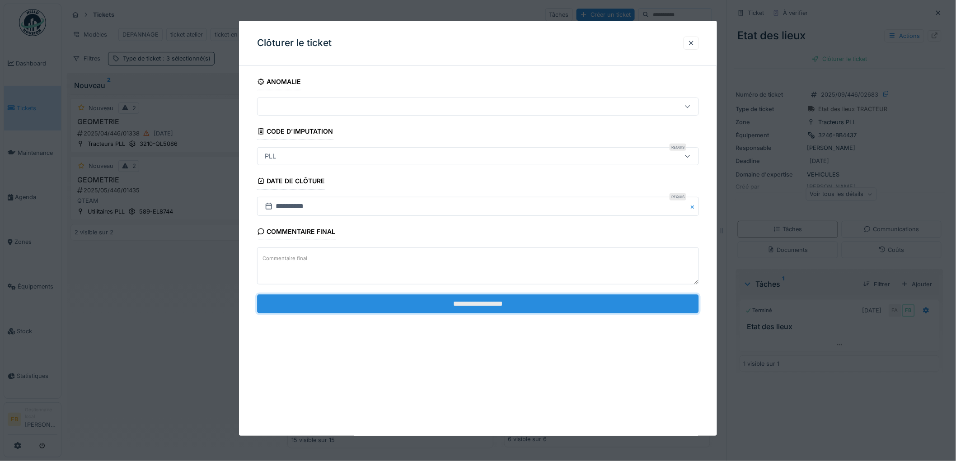
click at [491, 303] on input "**********" at bounding box center [478, 303] width 442 height 19
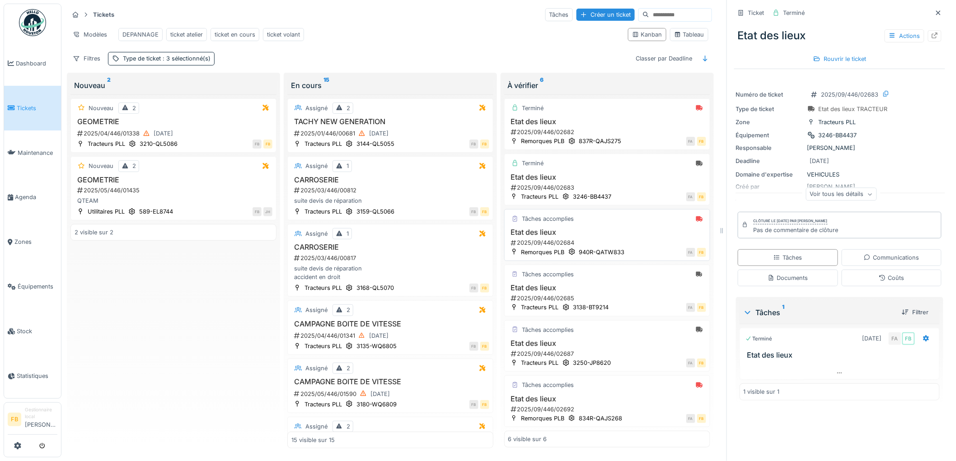
click at [571, 233] on h3 "Etat des lieux" at bounding box center [607, 232] width 198 height 9
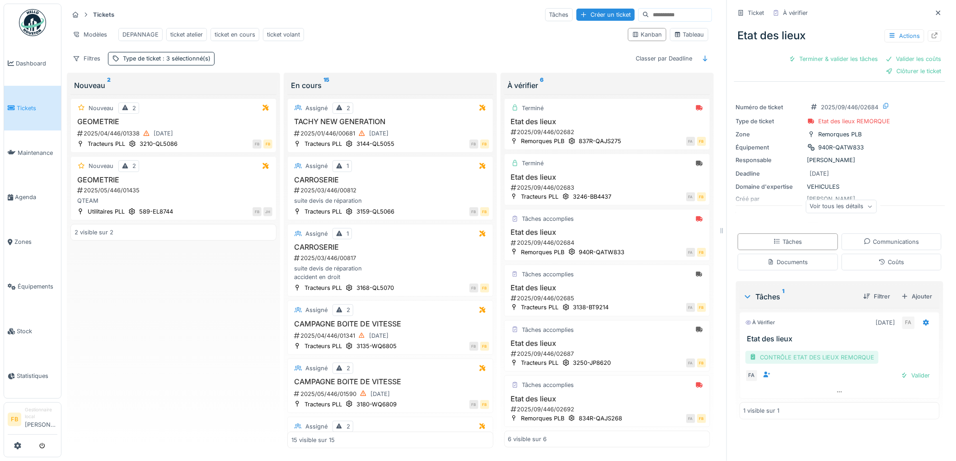
click at [807, 351] on div "CONTRÔLE ETAT DES LIEUX REMORQUE" at bounding box center [811, 357] width 133 height 13
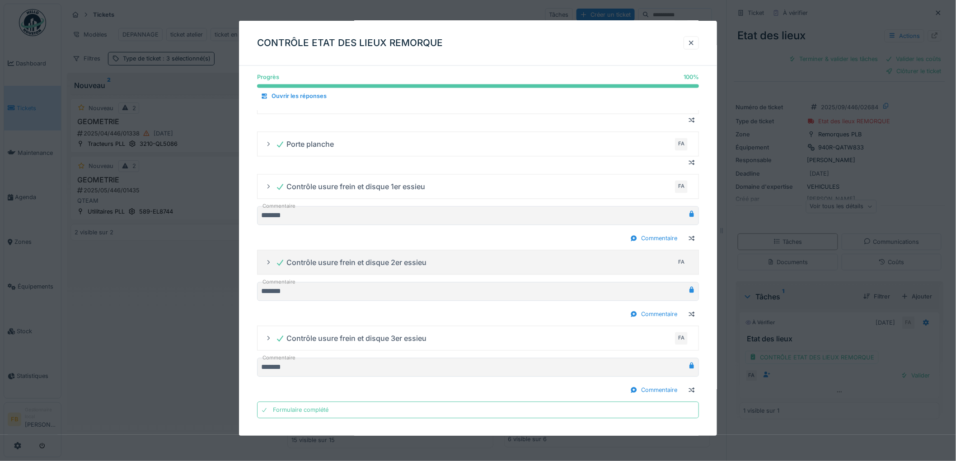
scroll to position [667, 0]
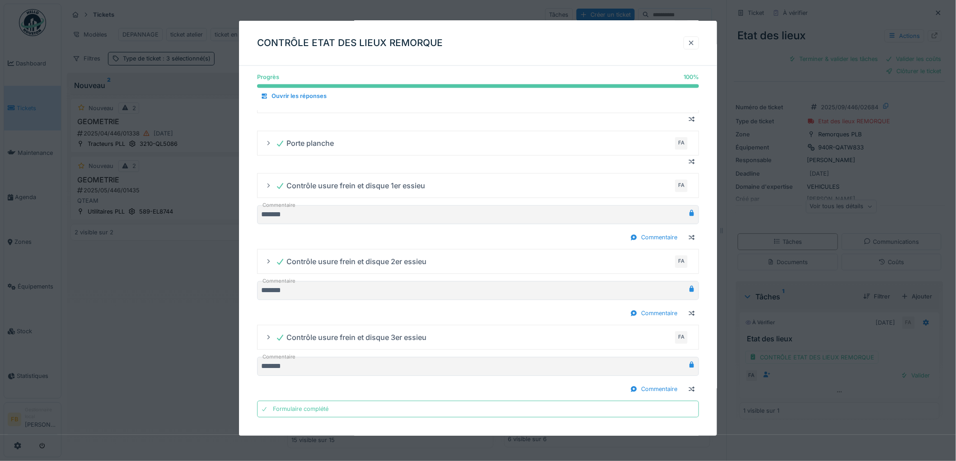
click at [693, 43] on div at bounding box center [690, 43] width 7 height 9
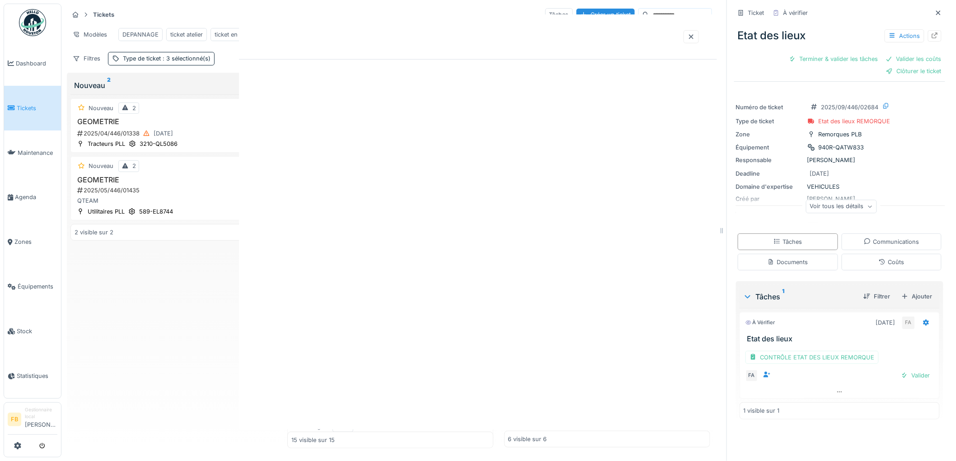
scroll to position [0, 0]
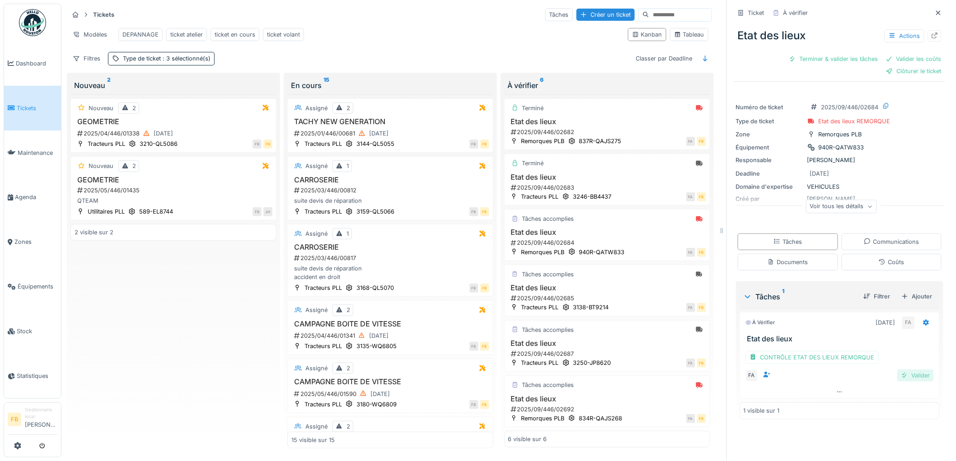
click at [897, 369] on div "Valider" at bounding box center [915, 375] width 37 height 12
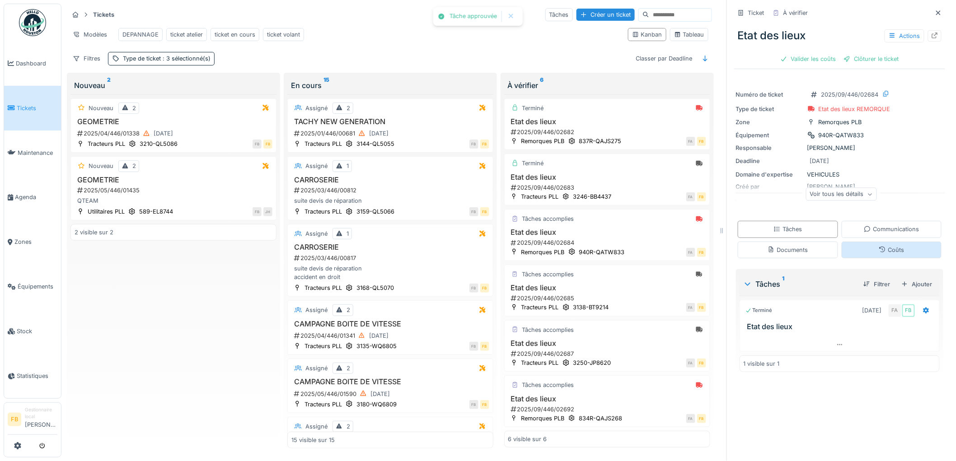
click at [862, 244] on div "Coûts" at bounding box center [891, 250] width 100 height 17
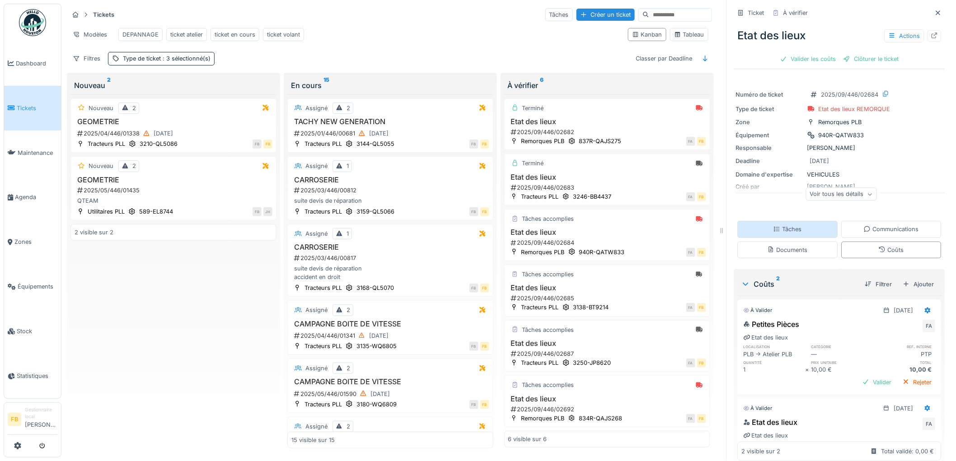
click at [781, 225] on div "Tâches" at bounding box center [787, 229] width 28 height 9
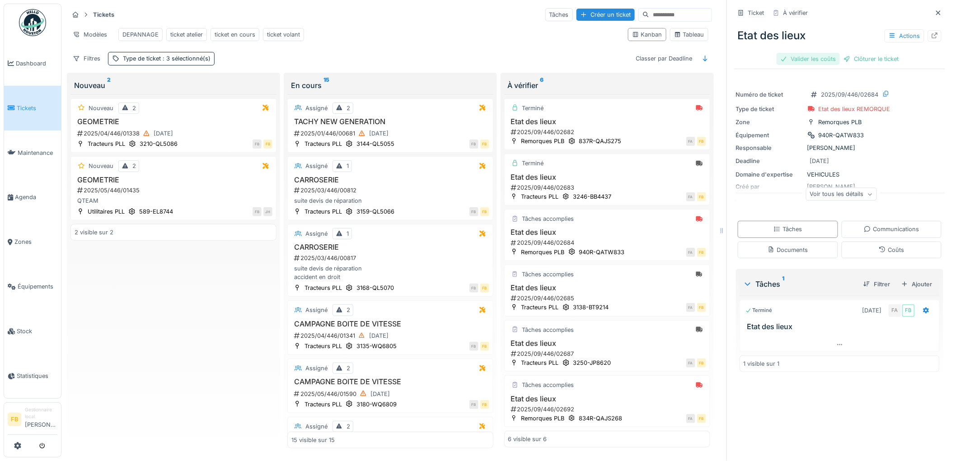
click at [793, 53] on div "Valider les coûts" at bounding box center [807, 59] width 63 height 12
click at [832, 53] on div "Clôturer le ticket" at bounding box center [839, 59] width 63 height 12
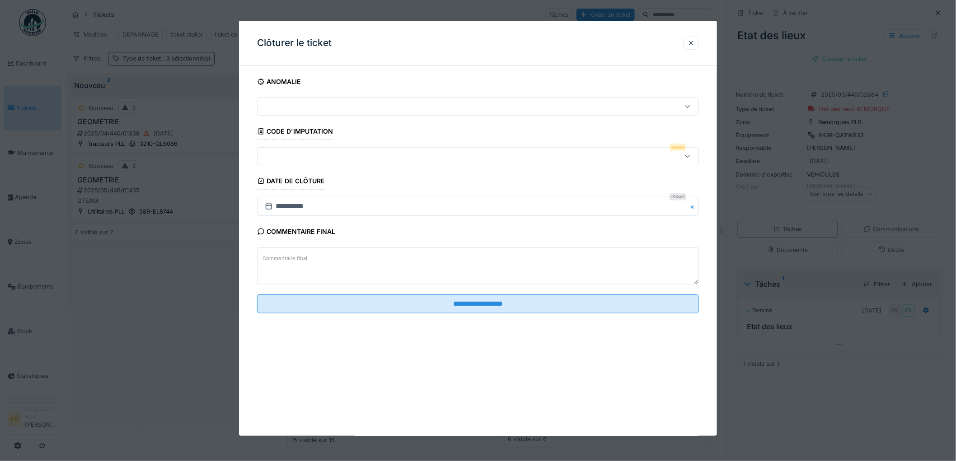
click at [306, 168] on fieldset "**********" at bounding box center [478, 197] width 442 height 248
click at [304, 159] on div at bounding box center [452, 156] width 383 height 10
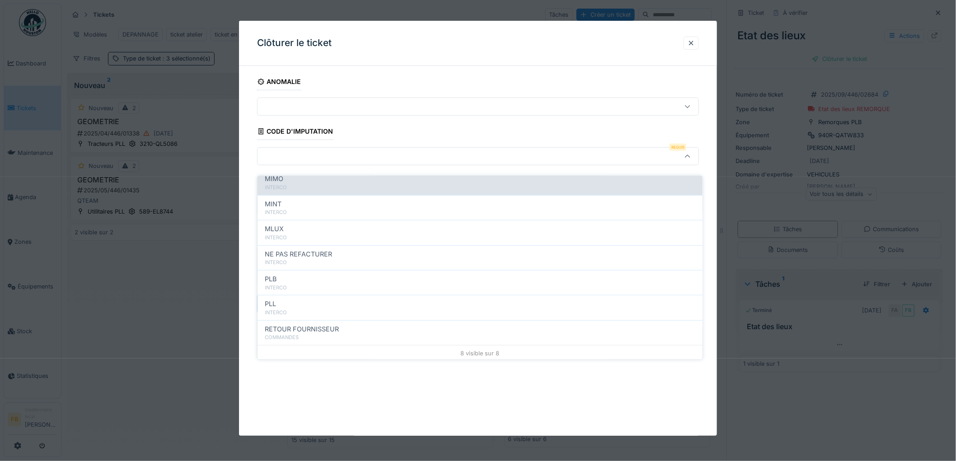
scroll to position [80, 0]
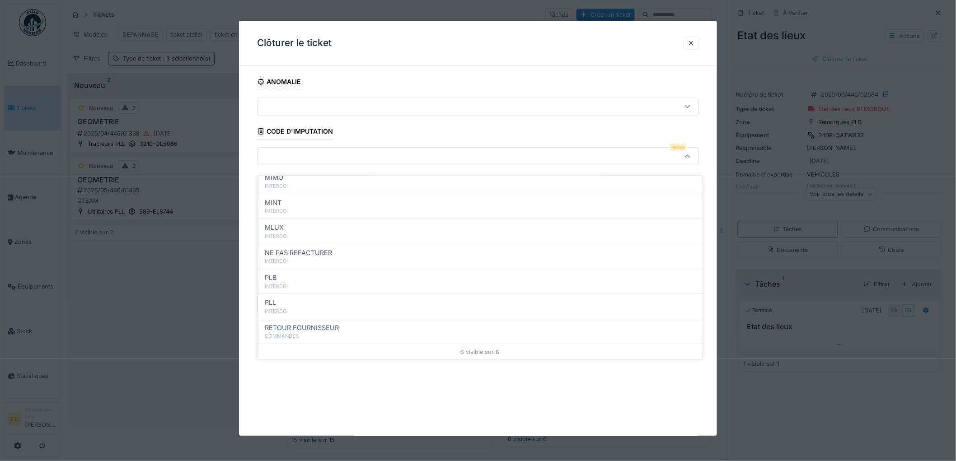
click at [314, 273] on div "PLB" at bounding box center [480, 278] width 430 height 10
type input "***"
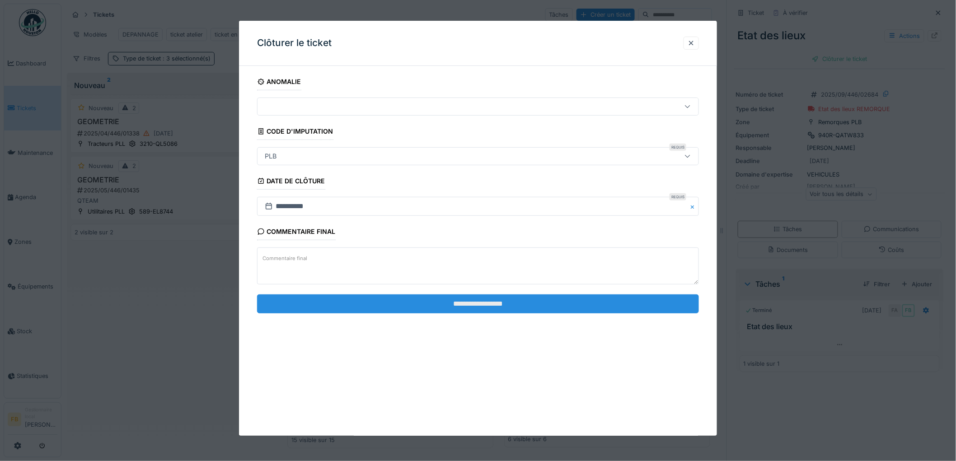
click at [489, 303] on input "**********" at bounding box center [478, 303] width 442 height 19
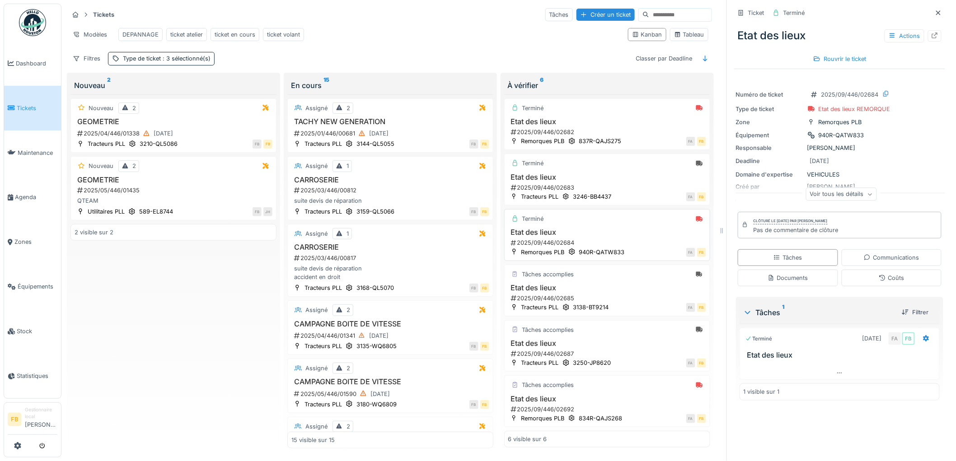
scroll to position [9, 0]
click at [628, 284] on h3 "Etat des lieux" at bounding box center [607, 288] width 198 height 9
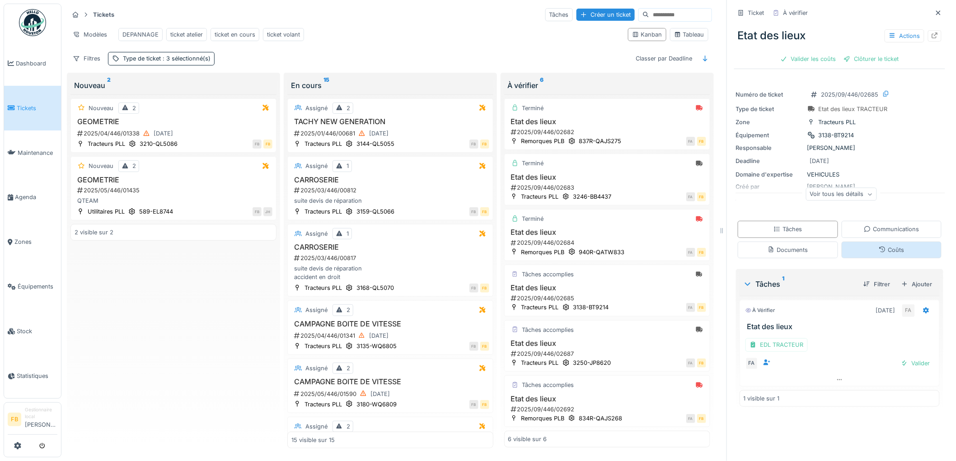
click at [881, 246] on div "Coûts" at bounding box center [891, 250] width 25 height 9
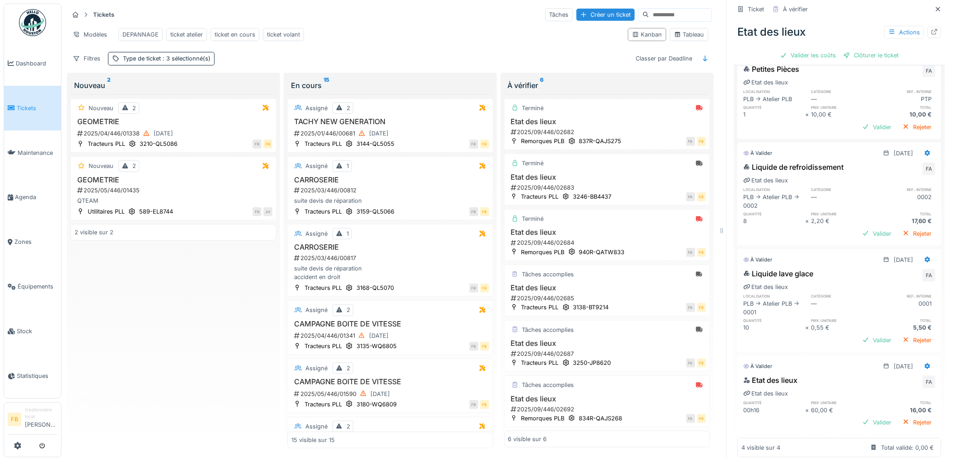
scroll to position [265, 0]
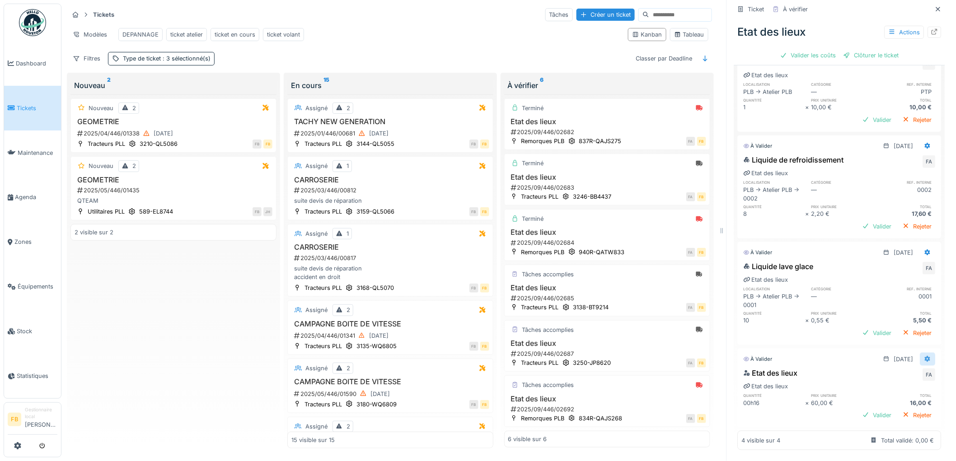
click at [925, 356] on icon at bounding box center [928, 359] width 6 height 6
click at [882, 372] on div "Modifier" at bounding box center [888, 379] width 44 height 14
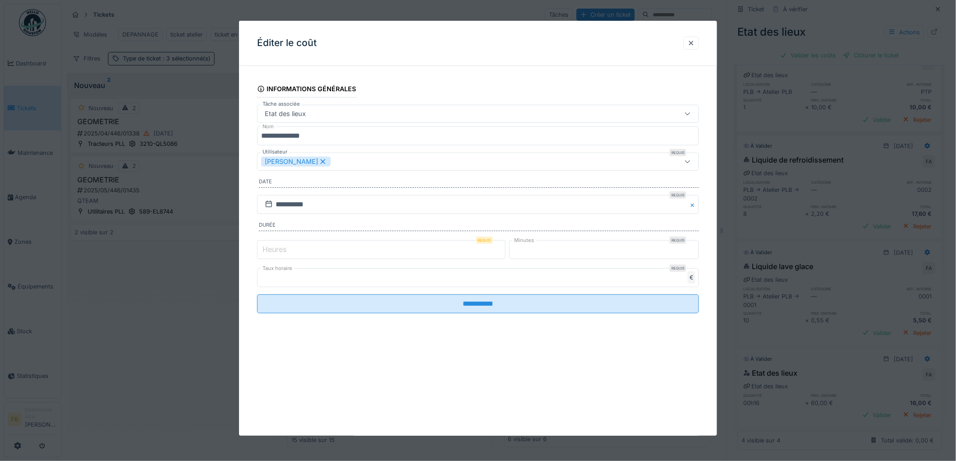
click at [280, 241] on input "*" at bounding box center [381, 249] width 248 height 19
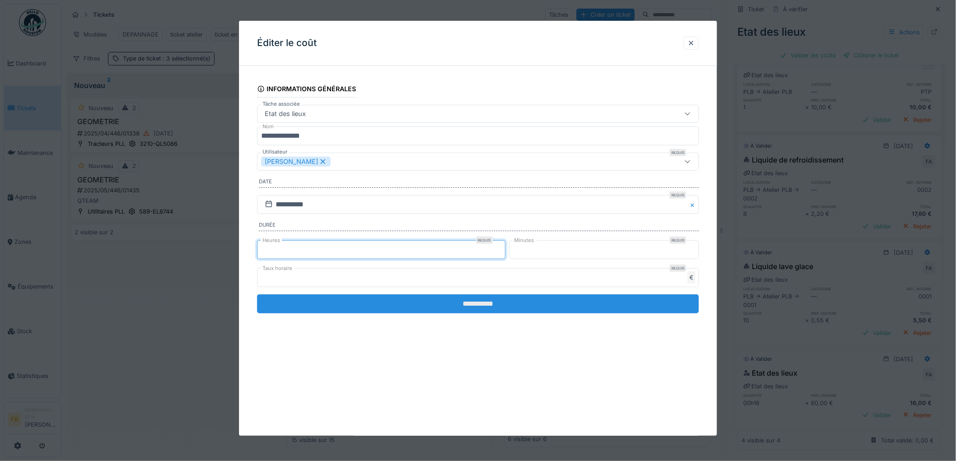
type input "*"
click at [485, 305] on input "**********" at bounding box center [478, 303] width 442 height 19
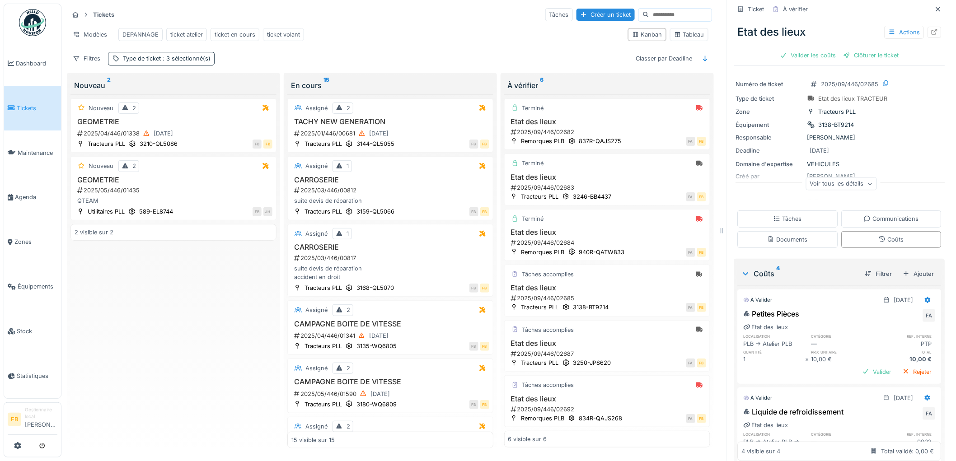
scroll to position [0, 0]
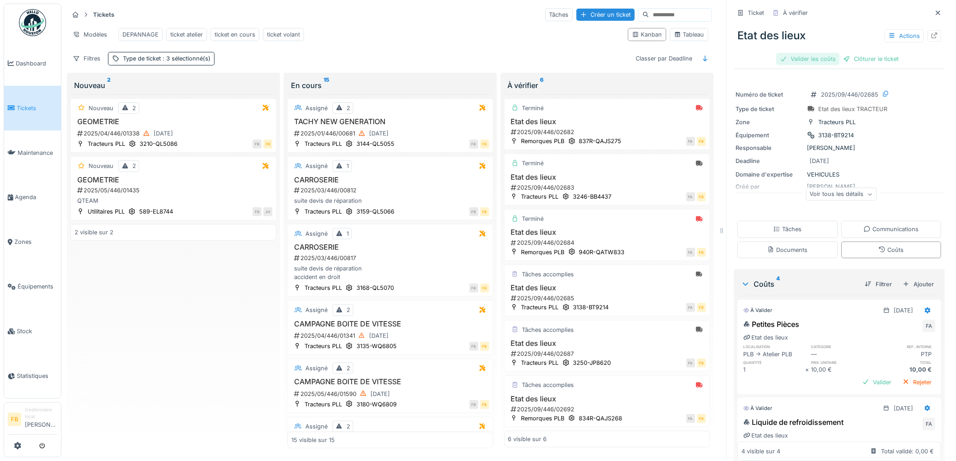
click at [779, 53] on div "Valider les coûts" at bounding box center [807, 59] width 63 height 12
click at [823, 53] on div "Clôturer le ticket" at bounding box center [839, 59] width 63 height 12
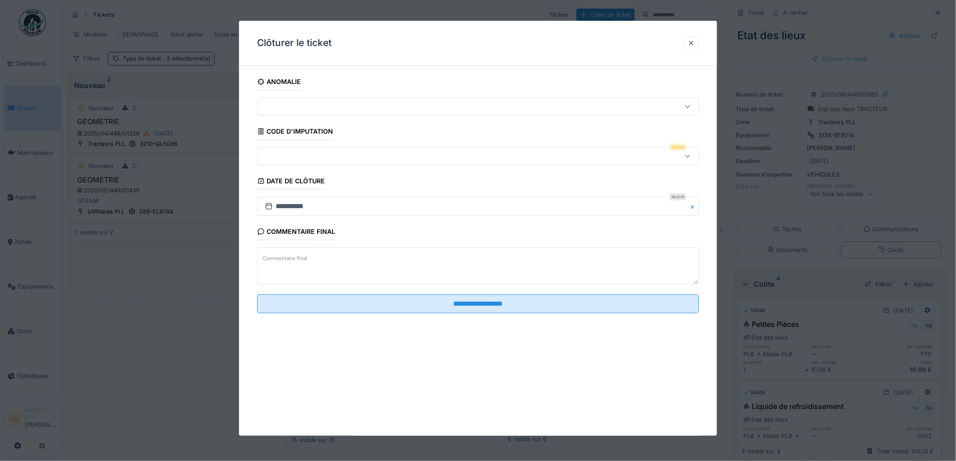
click at [288, 146] on fieldset "**********" at bounding box center [478, 197] width 442 height 248
click at [290, 155] on div at bounding box center [452, 156] width 383 height 10
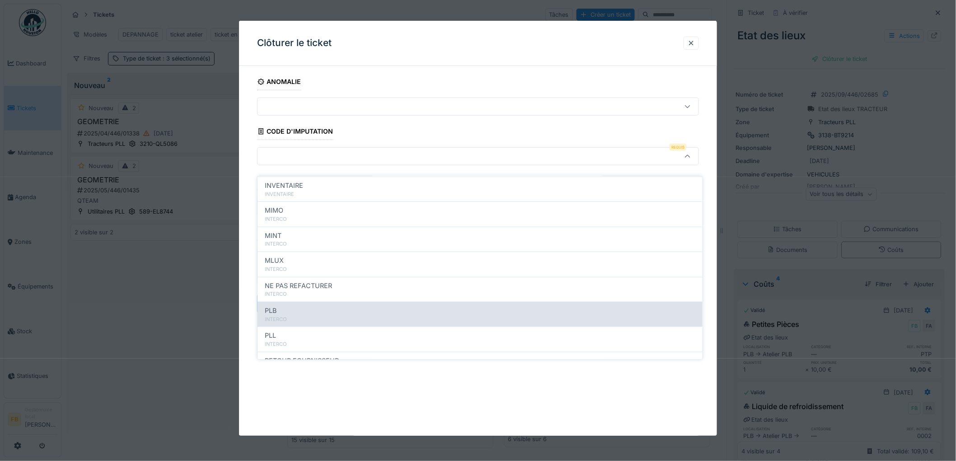
scroll to position [80, 0]
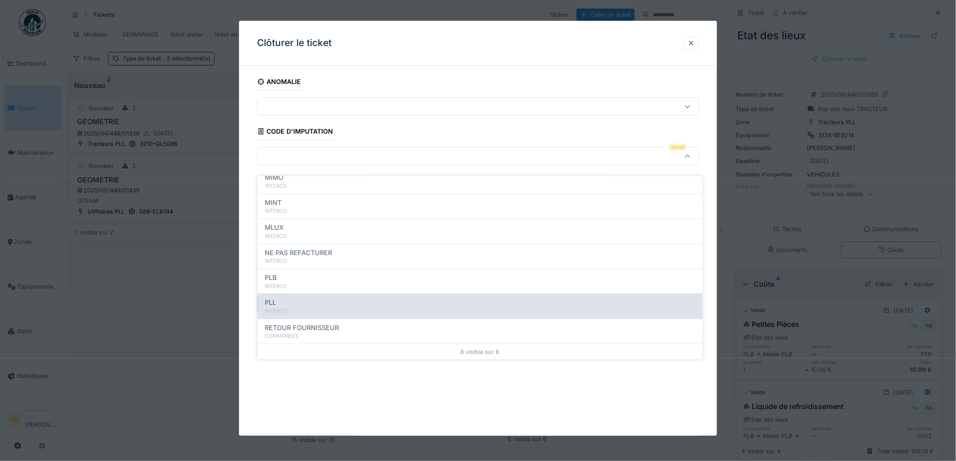
click at [304, 298] on div "PLL" at bounding box center [480, 303] width 430 height 10
type input "***"
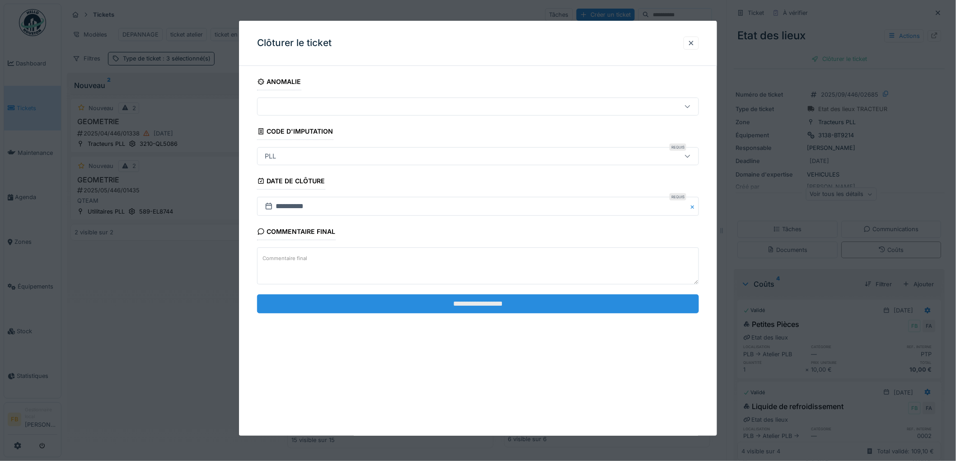
click at [463, 301] on input "**********" at bounding box center [478, 303] width 442 height 19
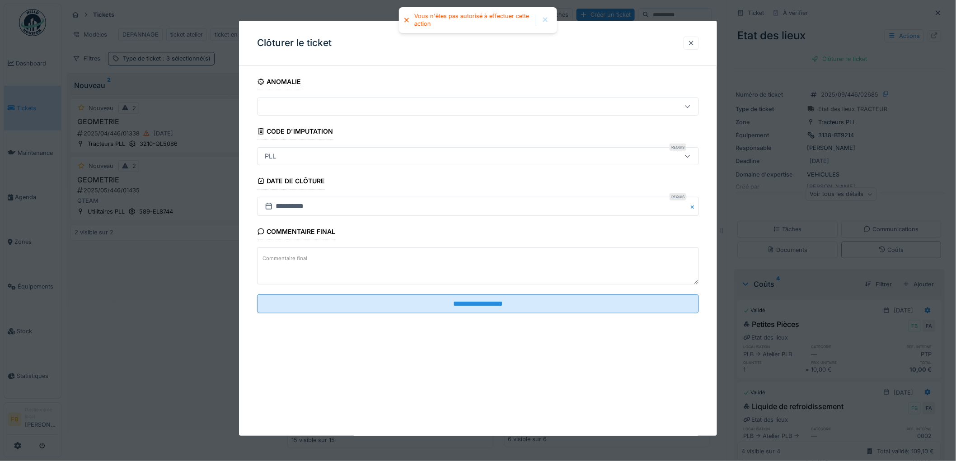
click at [694, 44] on div at bounding box center [690, 43] width 7 height 9
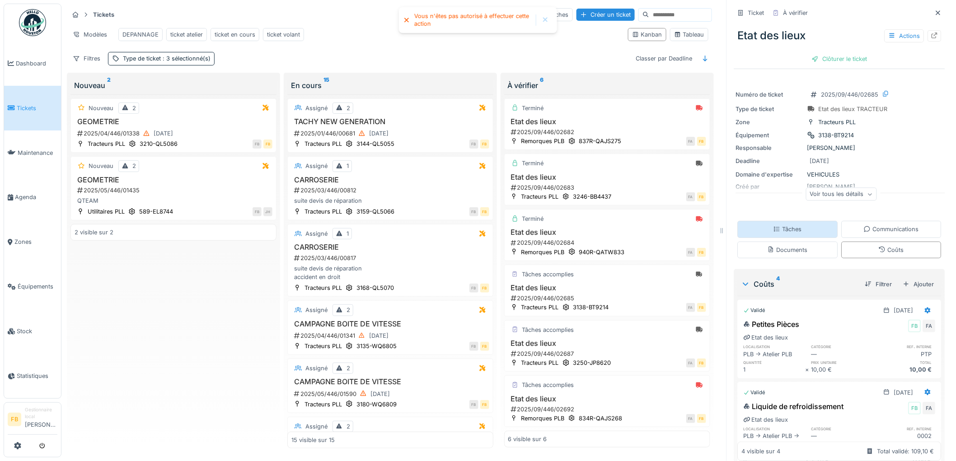
click at [795, 222] on div "Tâches" at bounding box center [788, 229] width 100 height 17
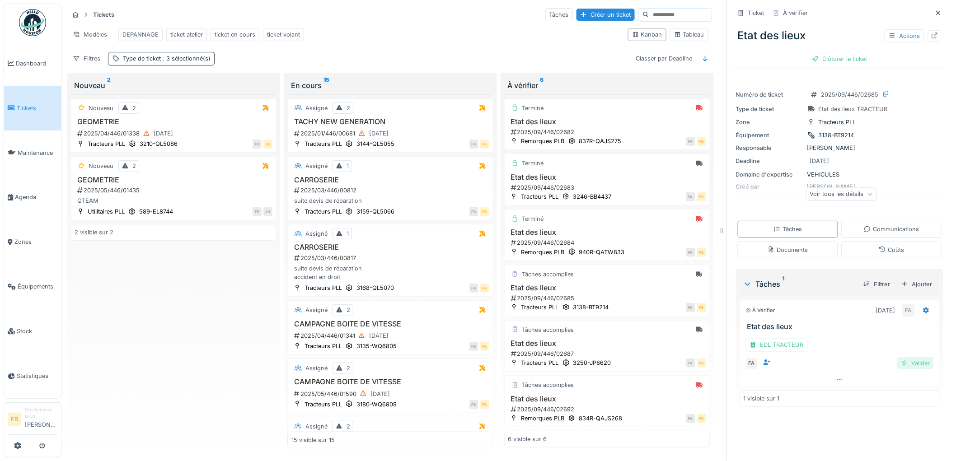
click at [913, 361] on div "Valider" at bounding box center [915, 363] width 37 height 12
click at [822, 341] on div at bounding box center [839, 344] width 199 height 13
click at [774, 344] on div "EDL TRACTEUR" at bounding box center [776, 344] width 62 height 13
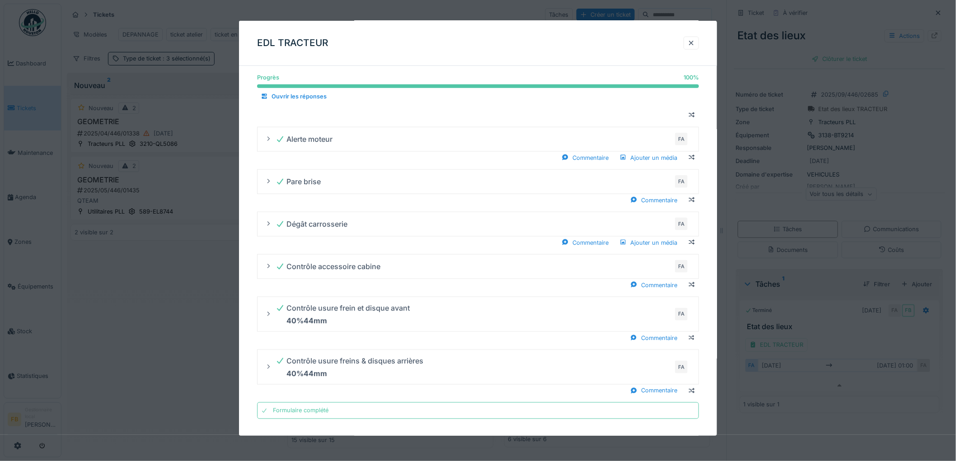
scroll to position [354, 0]
click at [694, 43] on div at bounding box center [690, 43] width 7 height 9
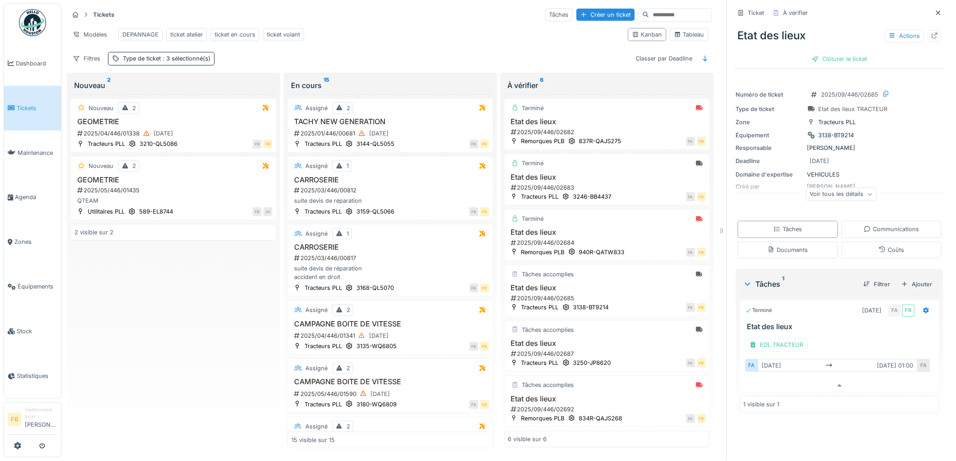
scroll to position [0, 0]
click at [831, 61] on div "Clôturer le ticket" at bounding box center [839, 59] width 63 height 12
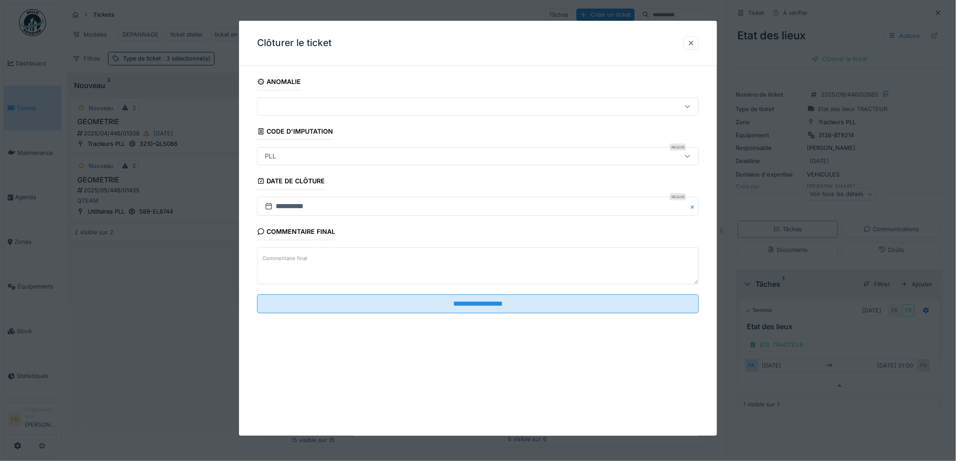
scroll to position [7, 0]
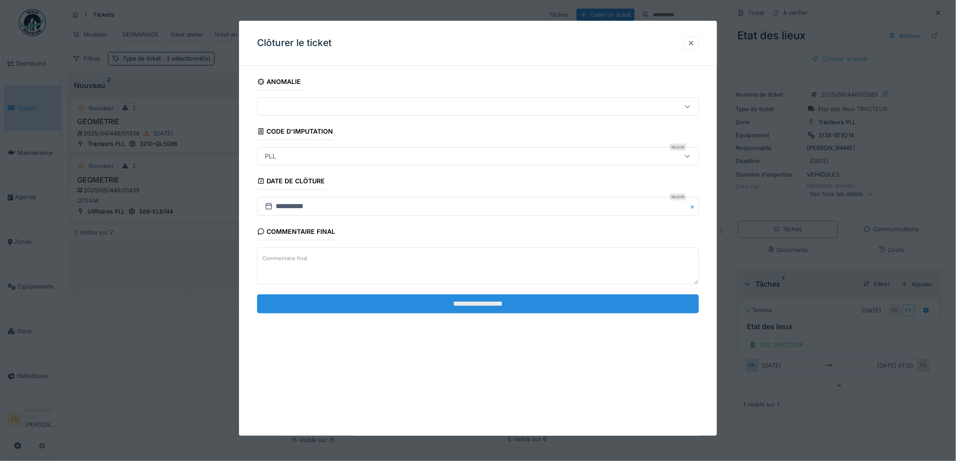
click at [445, 301] on input "**********" at bounding box center [478, 303] width 442 height 19
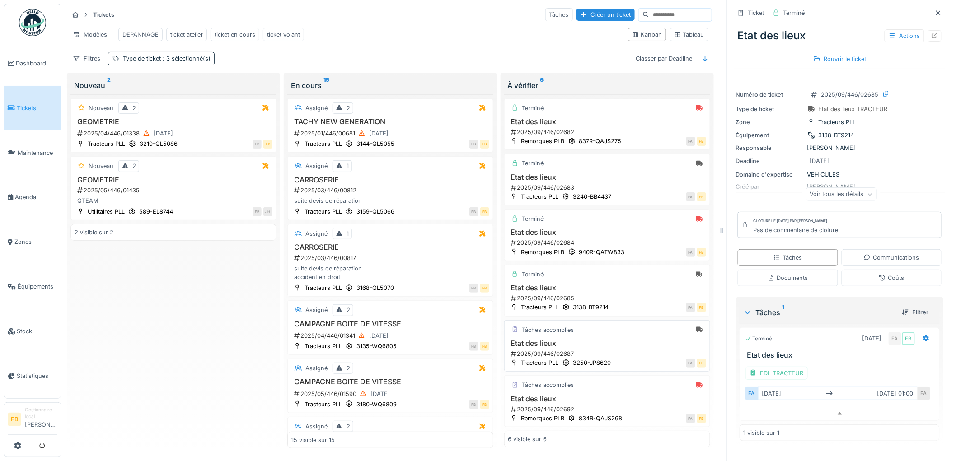
click at [605, 339] on h3 "Etat des lieux" at bounding box center [607, 343] width 198 height 9
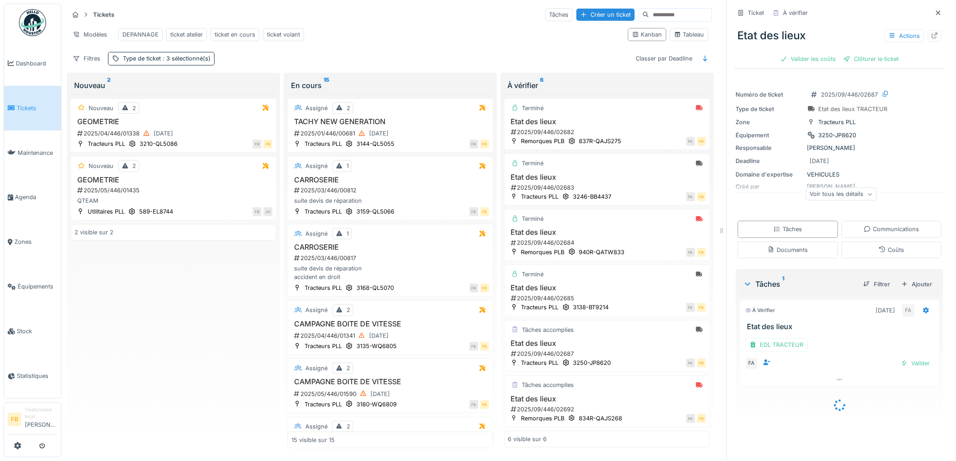
scroll to position [9, 0]
click at [788, 338] on div "EDL TRACTEUR" at bounding box center [776, 344] width 62 height 13
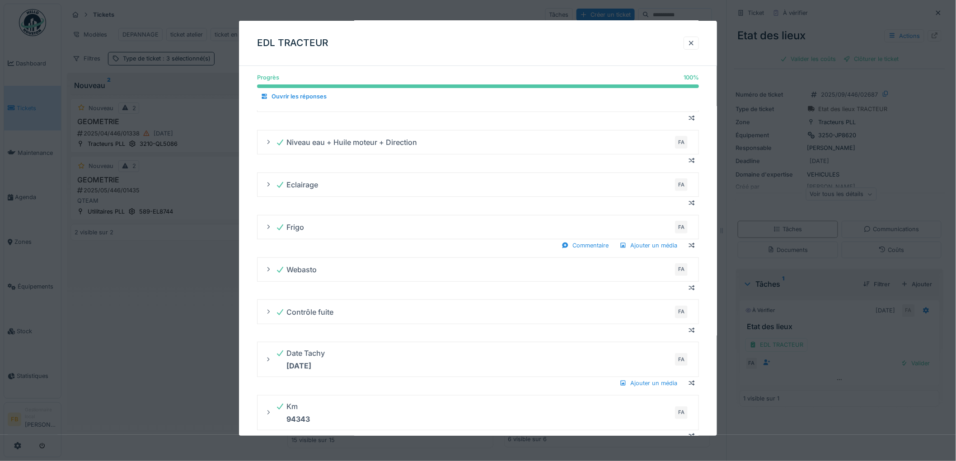
scroll to position [0, 0]
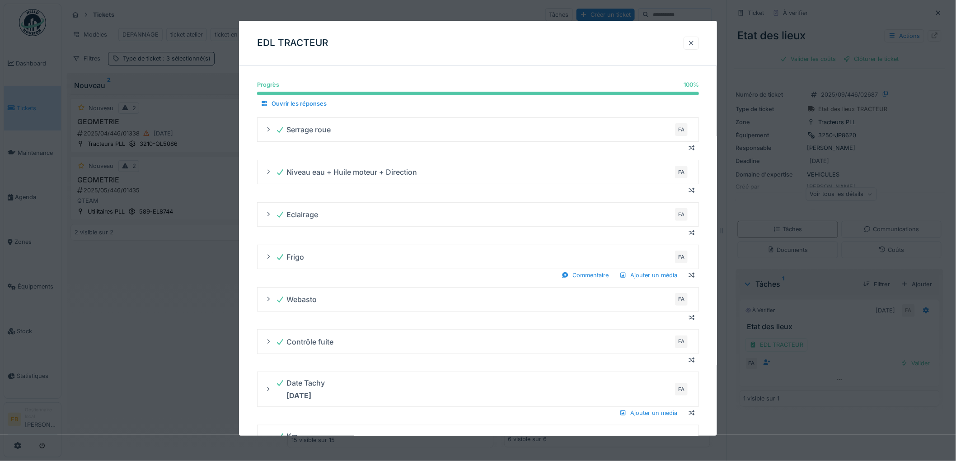
click at [692, 42] on div at bounding box center [690, 43] width 7 height 9
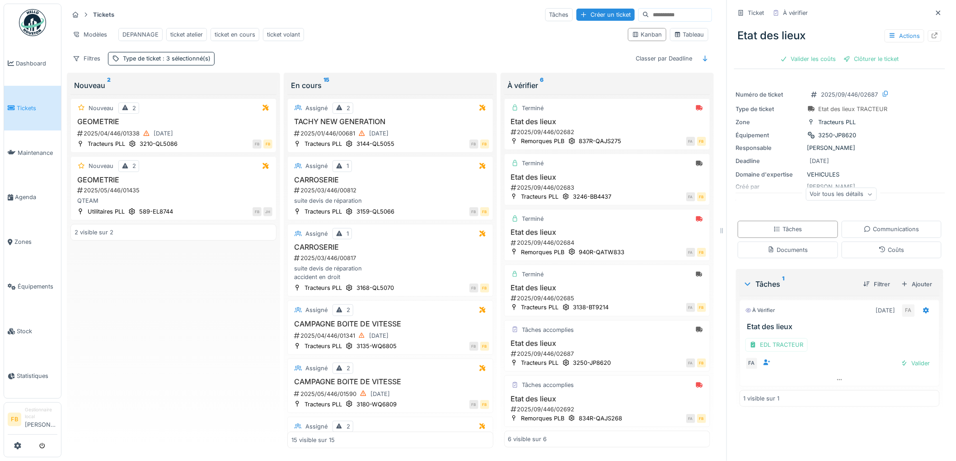
drag, startPoint x: 603, startPoint y: 338, endPoint x: 755, endPoint y: 330, distance: 152.4
click at [604, 339] on h3 "Etat des lieux" at bounding box center [607, 343] width 198 height 9
click at [778, 338] on div "EDL TRACTEUR" at bounding box center [776, 344] width 62 height 13
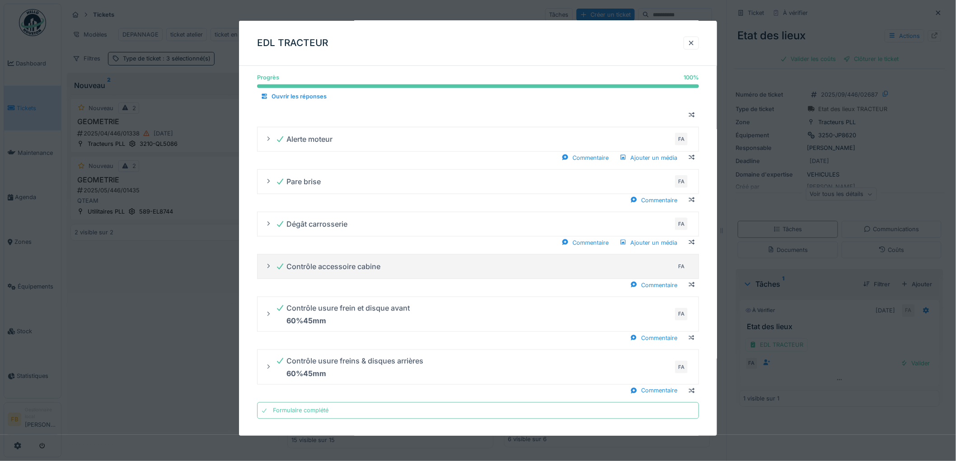
scroll to position [354, 0]
click at [694, 42] on div at bounding box center [690, 43] width 7 height 9
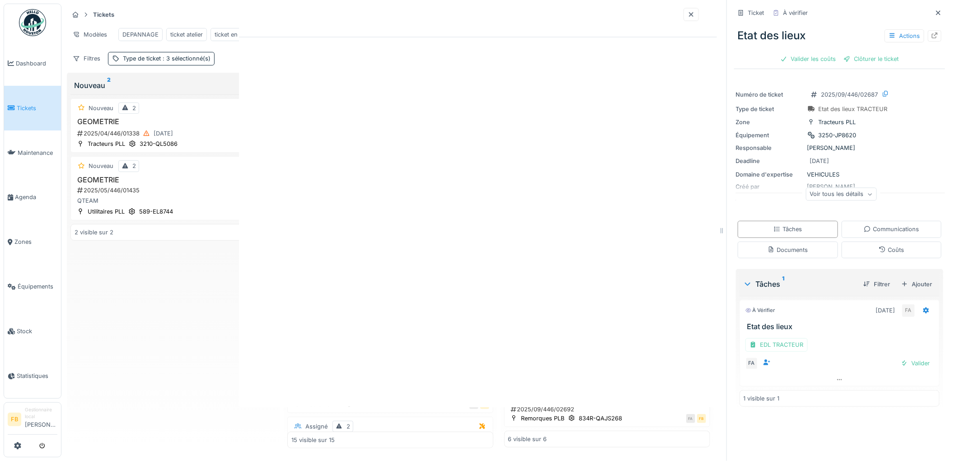
scroll to position [0, 0]
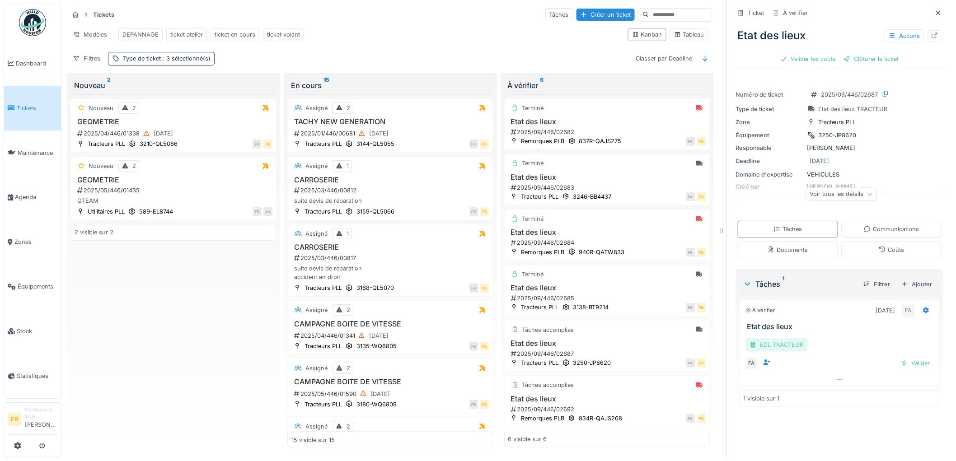
click at [773, 339] on div "EDL TRACTEUR" at bounding box center [776, 344] width 62 height 13
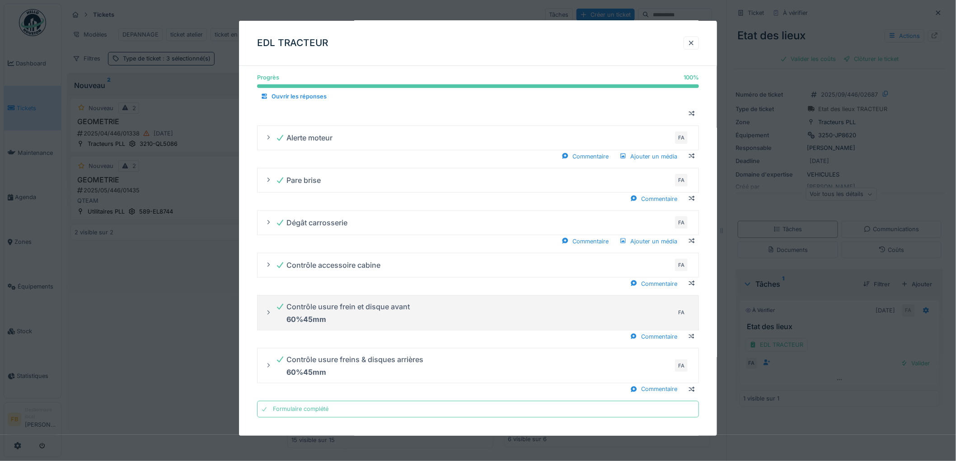
scroll to position [354, 0]
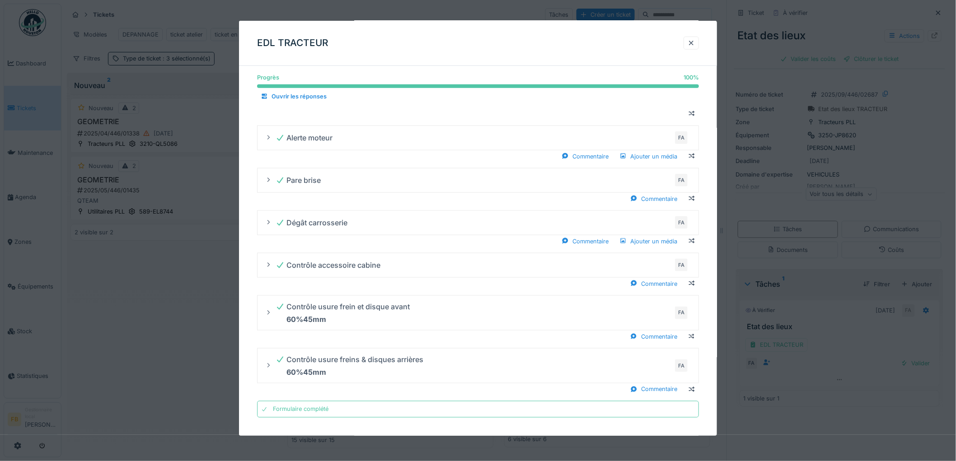
drag, startPoint x: 696, startPoint y: 38, endPoint x: 502, endPoint y: 107, distance: 205.4
click at [695, 39] on div at bounding box center [690, 43] width 7 height 9
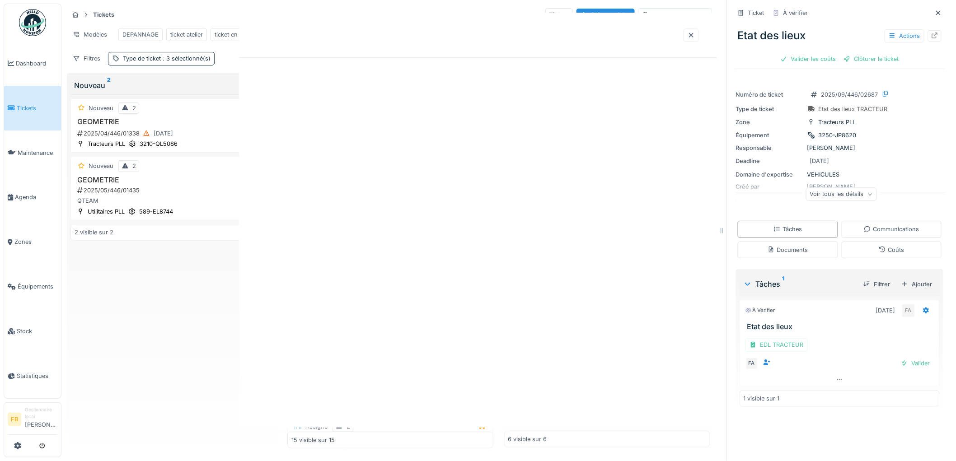
scroll to position [0, 0]
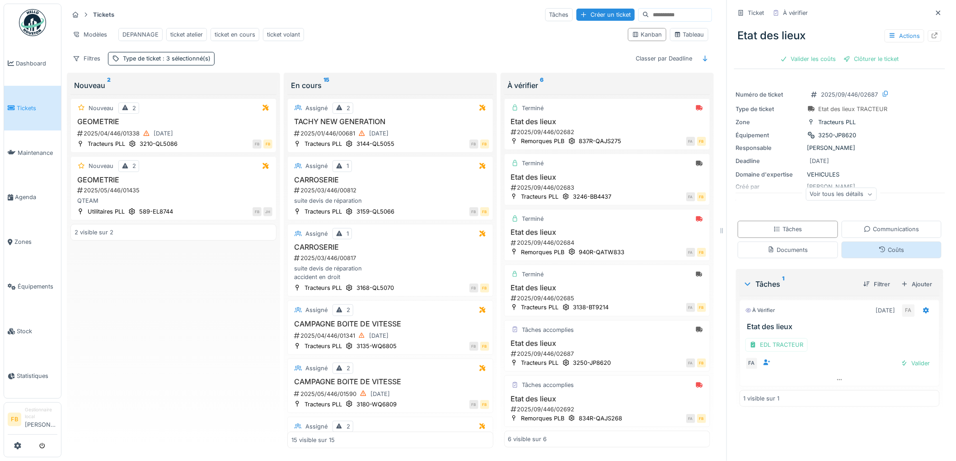
click at [879, 248] on div "Coûts" at bounding box center [891, 250] width 25 height 9
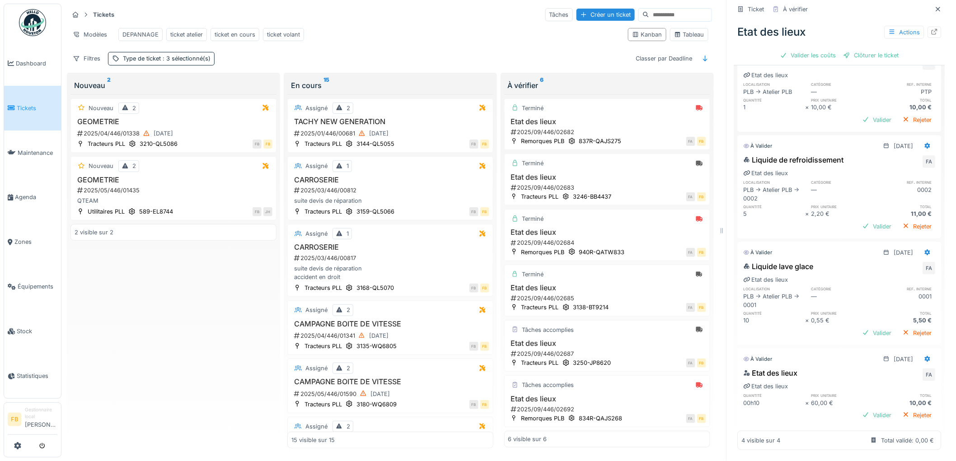
scroll to position [265, 0]
click at [924, 356] on icon at bounding box center [927, 359] width 7 height 6
click at [885, 372] on div "Modifier" at bounding box center [888, 379] width 44 height 14
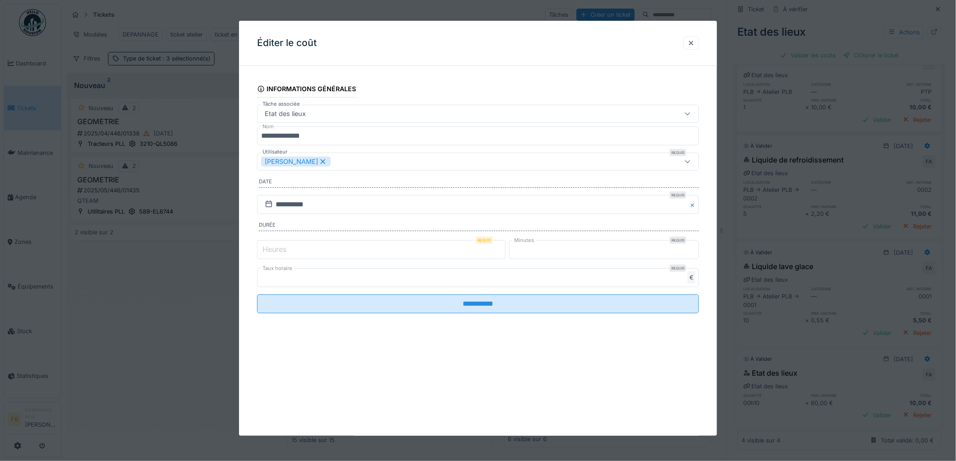
click at [276, 250] on label "Heures" at bounding box center [275, 249] width 28 height 11
click at [276, 250] on input "*" at bounding box center [381, 249] width 248 height 19
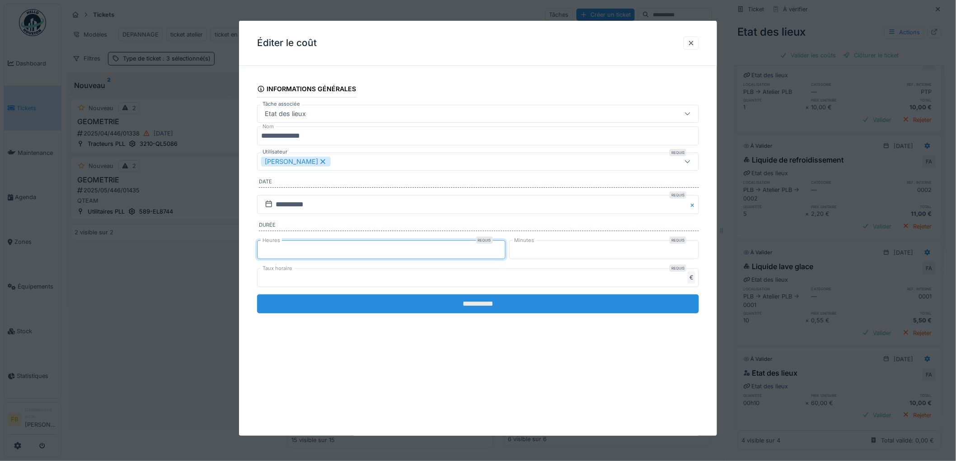
type input "*"
click at [468, 305] on input "**********" at bounding box center [478, 303] width 442 height 19
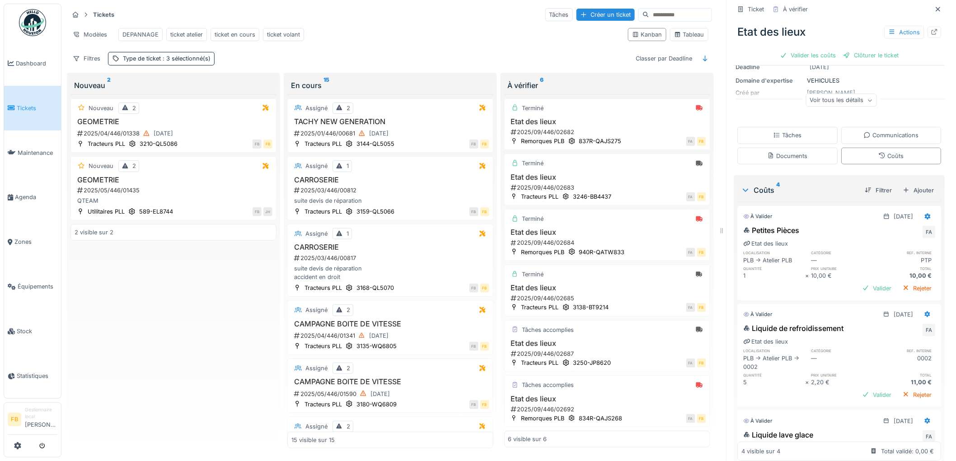
scroll to position [67, 0]
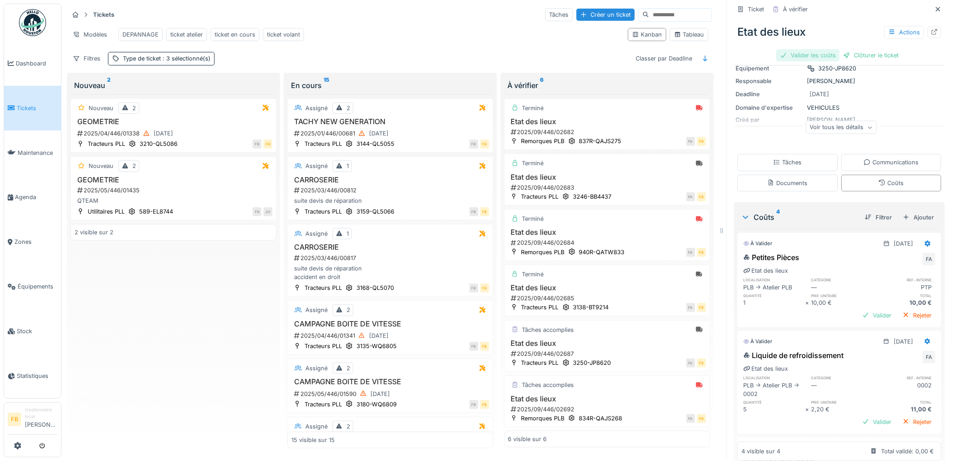
click at [816, 49] on div "Valider les coûts" at bounding box center [807, 55] width 63 height 12
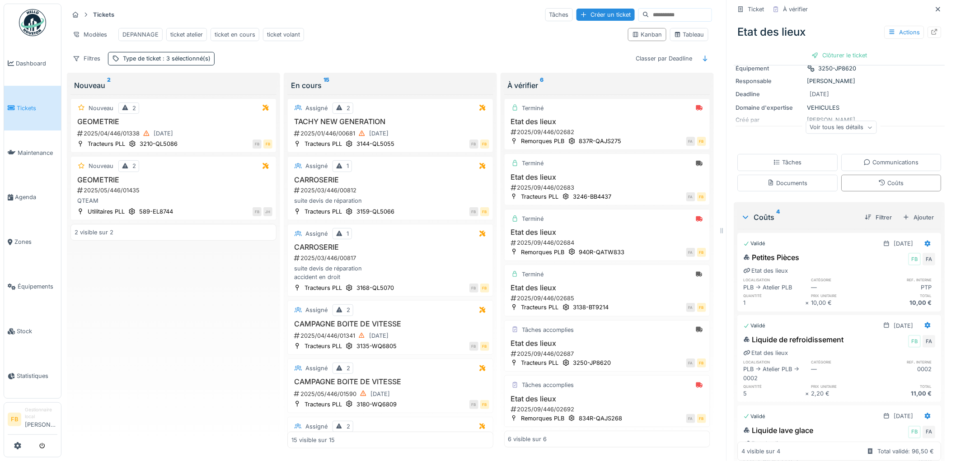
click at [782, 167] on div "Tâches Communications Documents Coûts" at bounding box center [839, 172] width 211 height 44
click at [778, 158] on div "Tâches" at bounding box center [787, 162] width 28 height 9
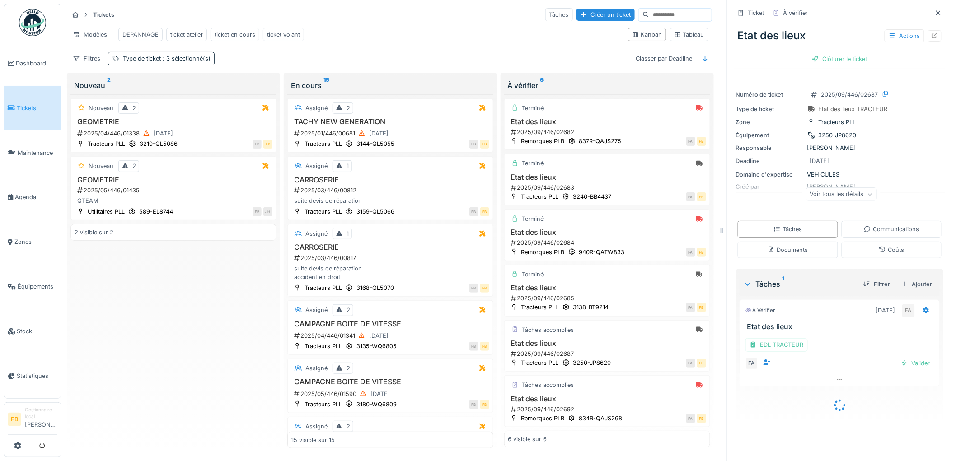
scroll to position [0, 0]
click at [897, 357] on div "Valider" at bounding box center [915, 363] width 37 height 12
click at [825, 53] on div "Clôturer le ticket" at bounding box center [839, 59] width 63 height 12
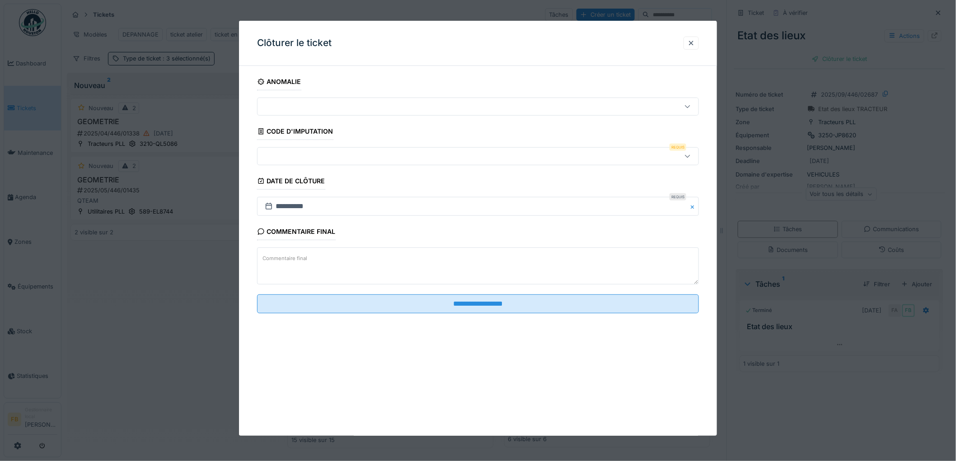
click at [316, 157] on div at bounding box center [452, 156] width 383 height 10
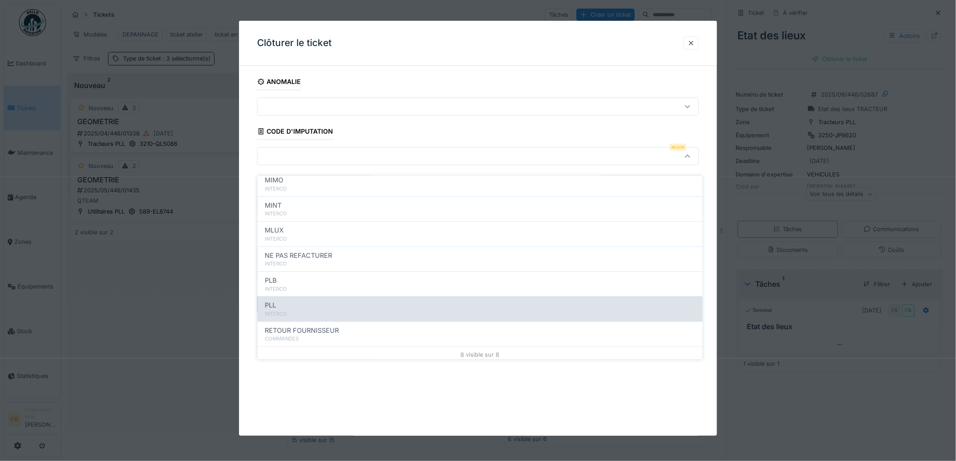
scroll to position [80, 0]
click at [303, 298] on div "PLL" at bounding box center [480, 303] width 430 height 10
type input "***"
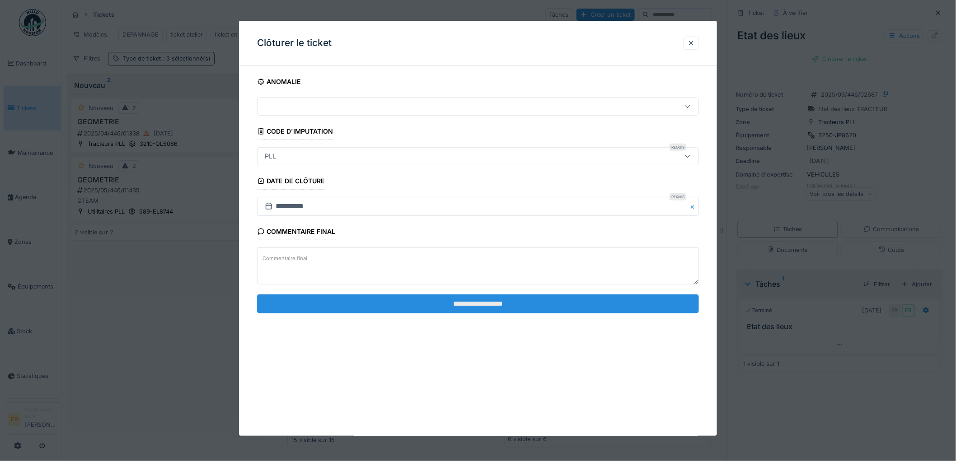
click at [488, 312] on input "**********" at bounding box center [478, 303] width 442 height 19
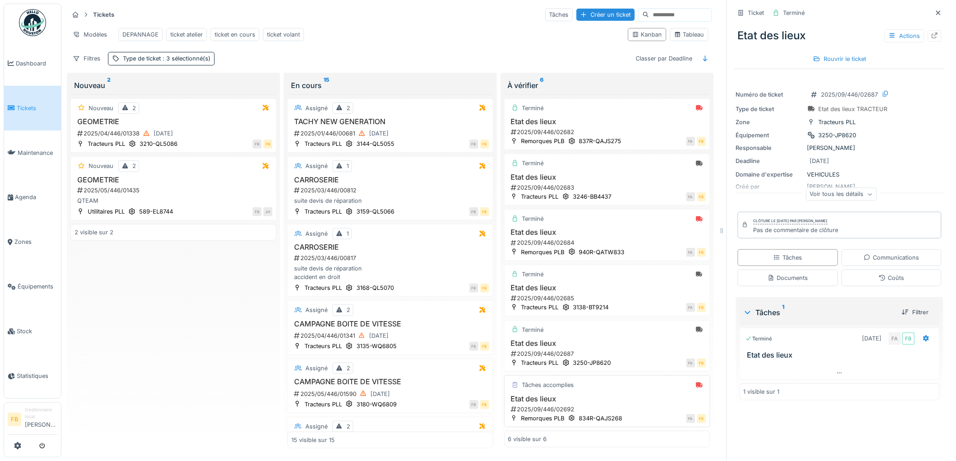
click at [601, 385] on div "Tâches accomplies Etat des lieux 2025/09/446/02692 Remorques PLB 834R-QAJS268 F…" at bounding box center [607, 401] width 206 height 52
click at [603, 385] on div "Tâches accomplies Etat des lieux 2025/09/446/02692 Remorques PLB 834R-QAJS268 F…" at bounding box center [607, 401] width 206 height 52
click at [585, 396] on div "Etat des lieux 2025/09/446/02692" at bounding box center [607, 404] width 198 height 19
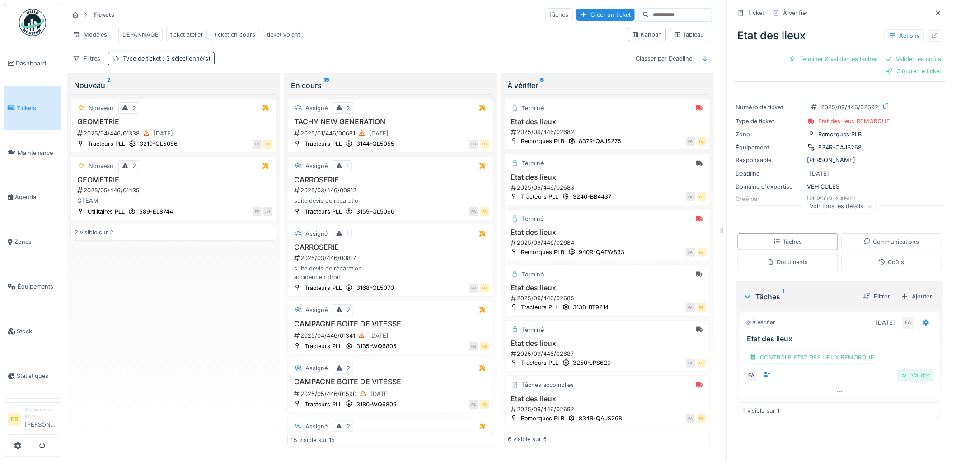
click at [899, 369] on div "Valider" at bounding box center [915, 375] width 37 height 12
click at [881, 258] on div "Coûts" at bounding box center [891, 262] width 25 height 9
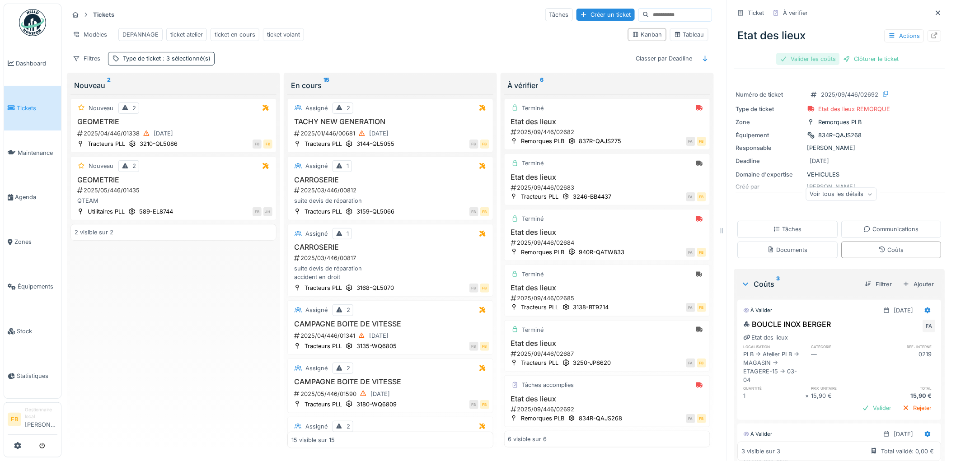
click at [818, 53] on div "Valider les coûts" at bounding box center [807, 59] width 63 height 12
drag, startPoint x: 834, startPoint y: 51, endPoint x: 768, endPoint y: 125, distance: 99.5
click at [834, 53] on div "Clôturer le ticket" at bounding box center [839, 59] width 63 height 12
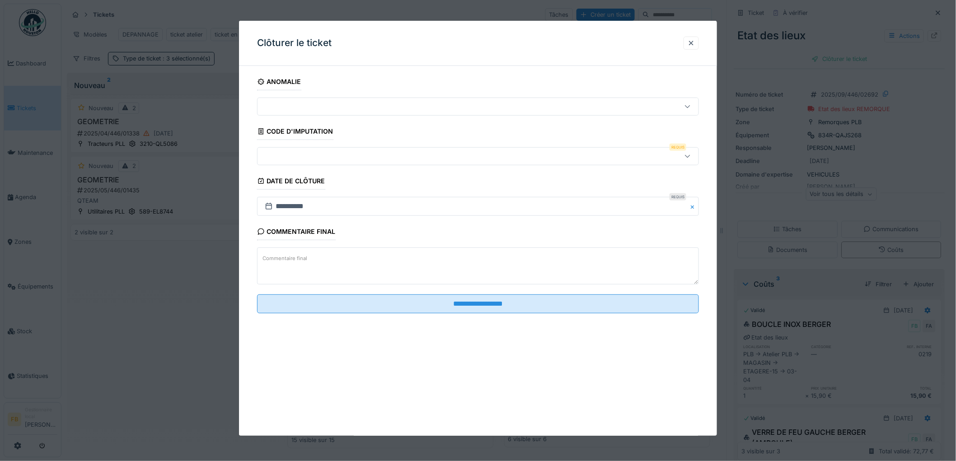
click at [310, 151] on div at bounding box center [452, 156] width 383 height 10
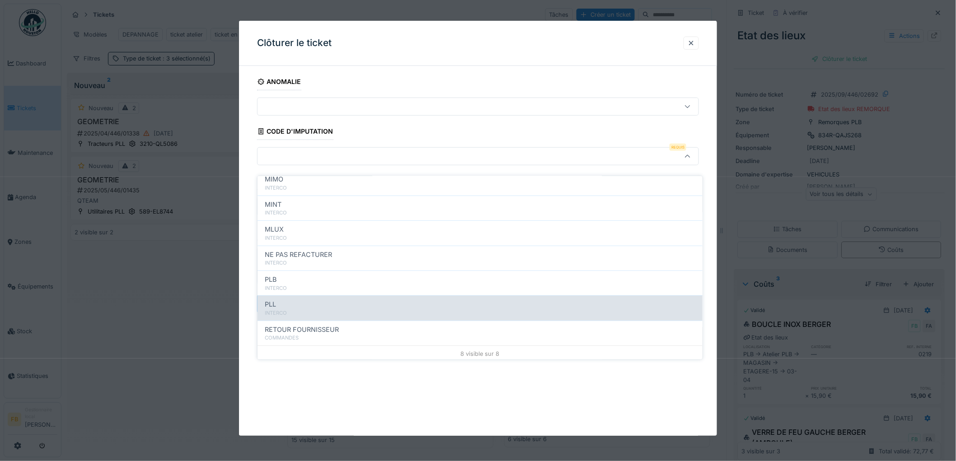
scroll to position [80, 0]
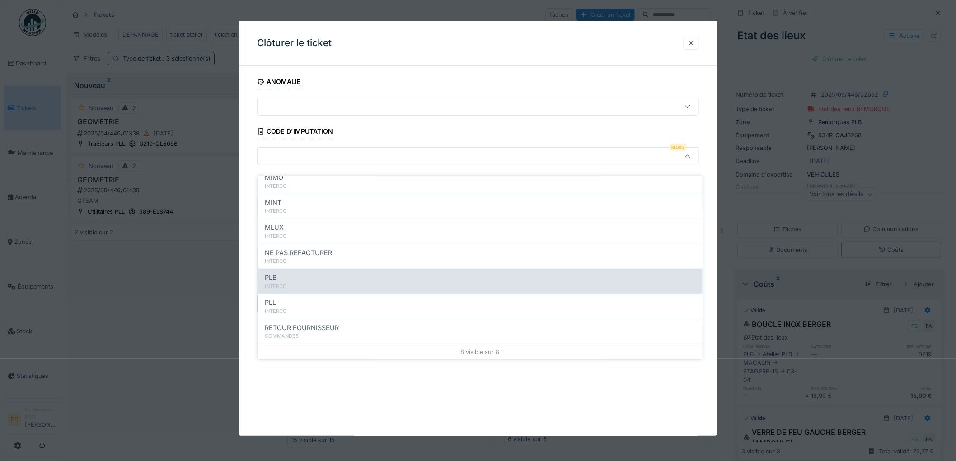
click at [304, 273] on div "PLB" at bounding box center [480, 278] width 430 height 10
type input "***"
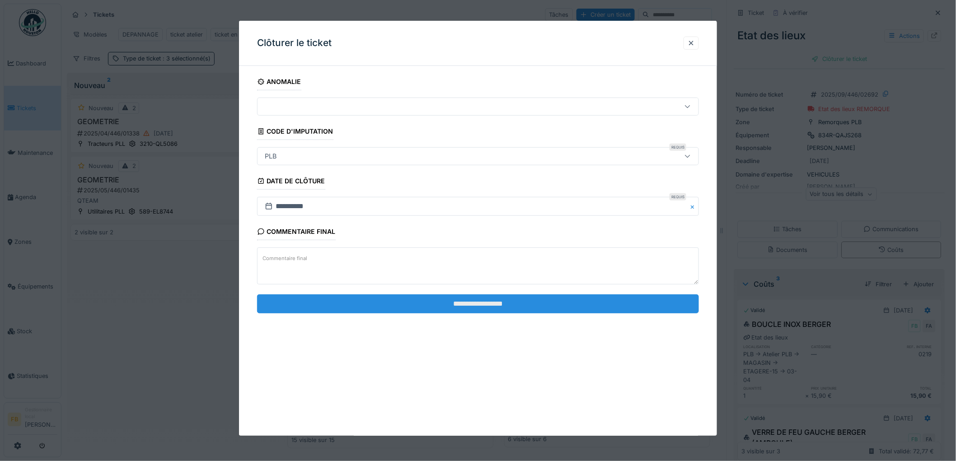
click at [471, 296] on input "**********" at bounding box center [478, 303] width 442 height 19
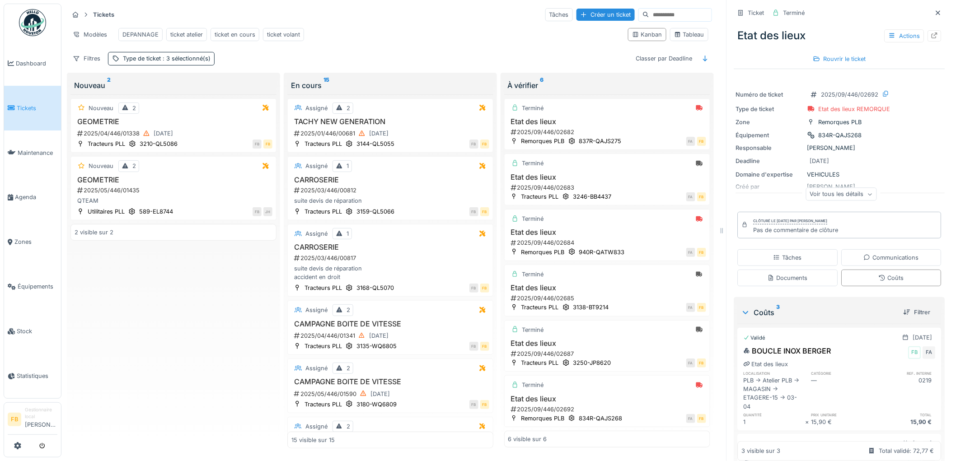
click at [42, 111] on link "Tickets" at bounding box center [32, 108] width 57 height 45
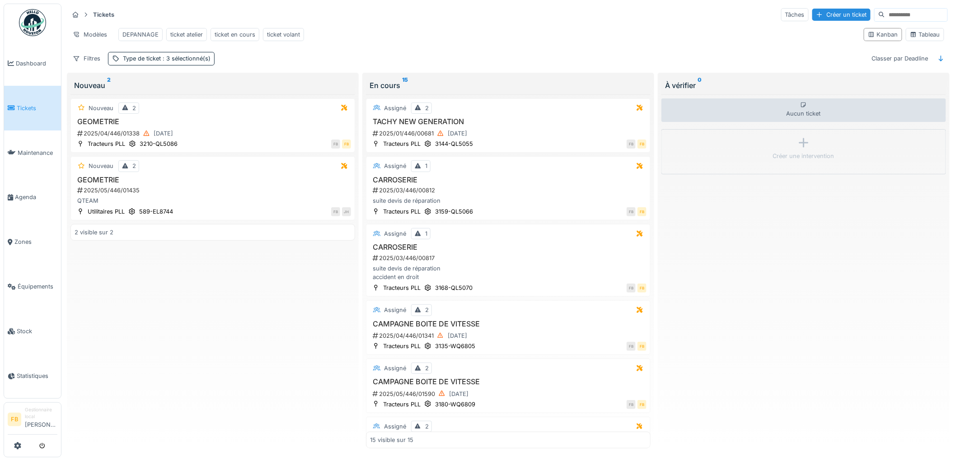
click at [19, 104] on span "Tickets" at bounding box center [37, 108] width 41 height 9
click at [28, 107] on span "Tickets" at bounding box center [37, 108] width 41 height 9
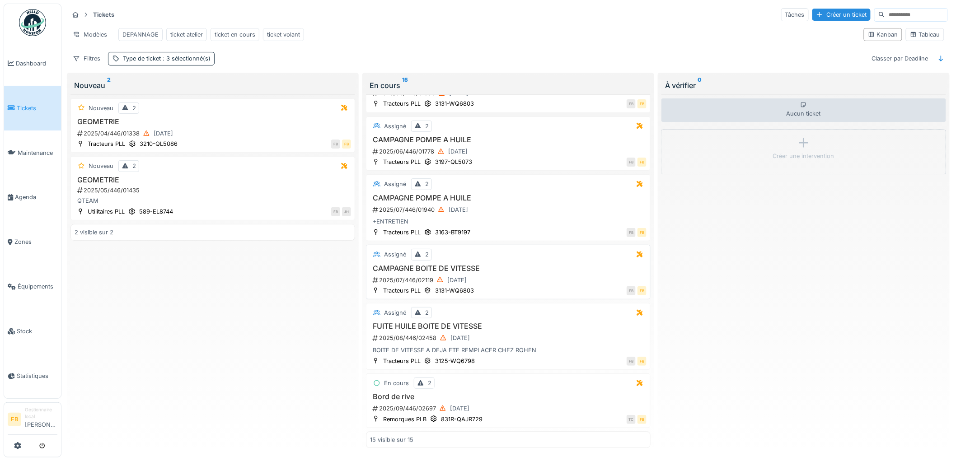
scroll to position [606, 0]
click at [508, 405] on div "2025/09/446/02697 [DATE]" at bounding box center [509, 408] width 275 height 11
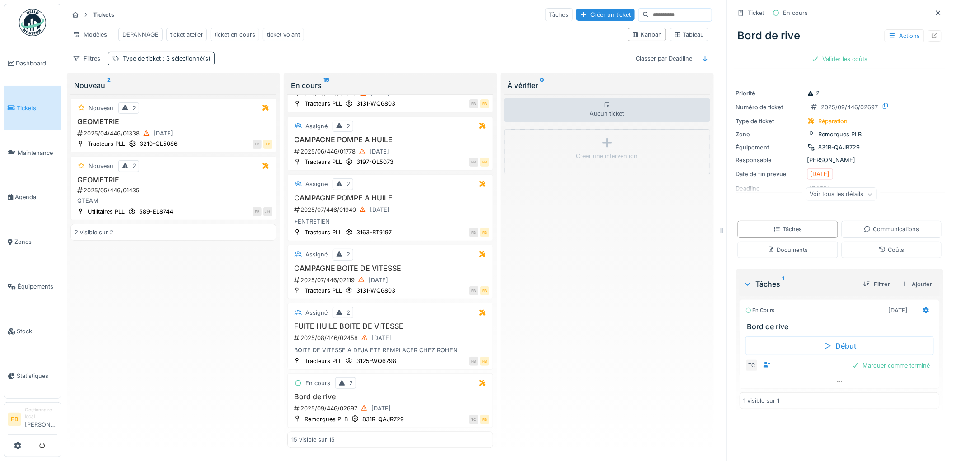
click at [877, 241] on div "Tâches Communications Documents Coûts" at bounding box center [839, 239] width 211 height 44
click at [879, 248] on div "Coûts" at bounding box center [891, 250] width 25 height 9
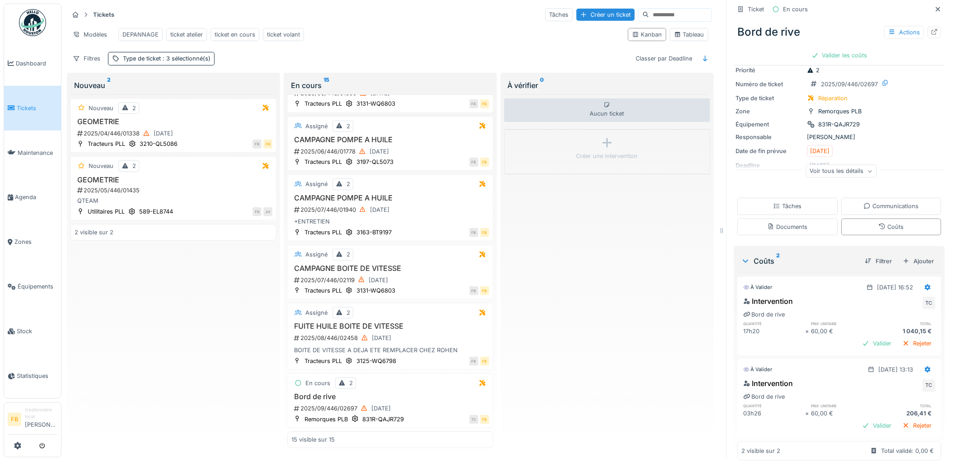
scroll to position [36, 0]
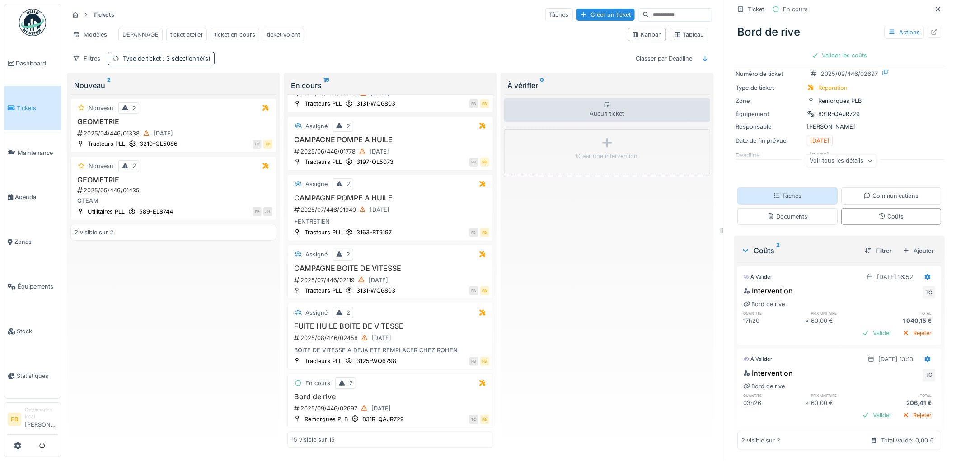
click at [777, 192] on div "Tâches" at bounding box center [787, 196] width 28 height 9
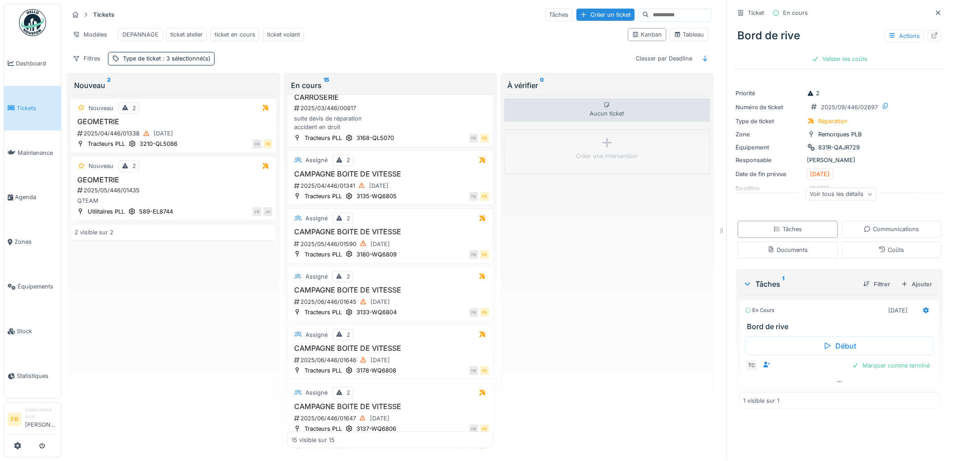
scroll to position [0, 0]
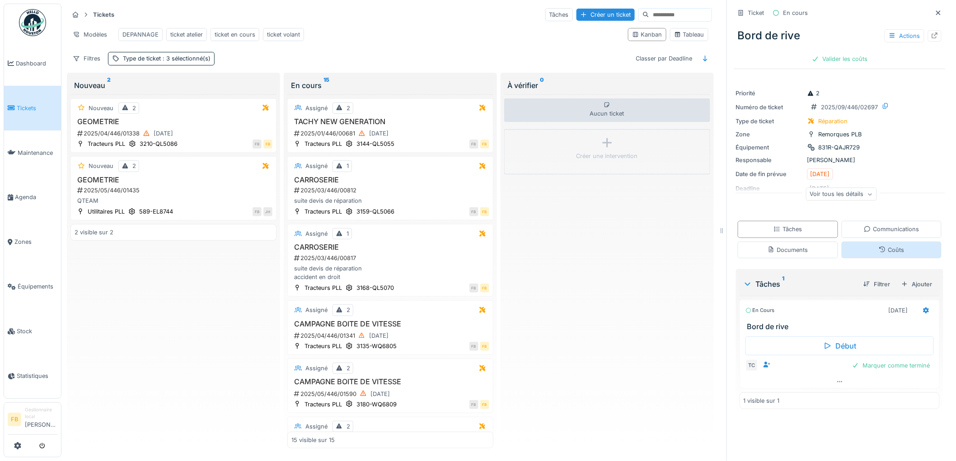
click at [865, 250] on div "Coûts" at bounding box center [891, 250] width 100 height 17
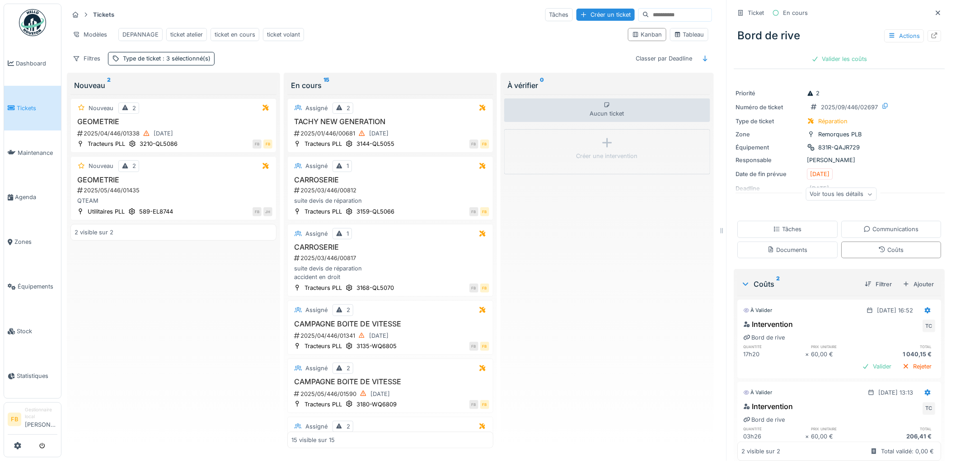
scroll to position [36, 0]
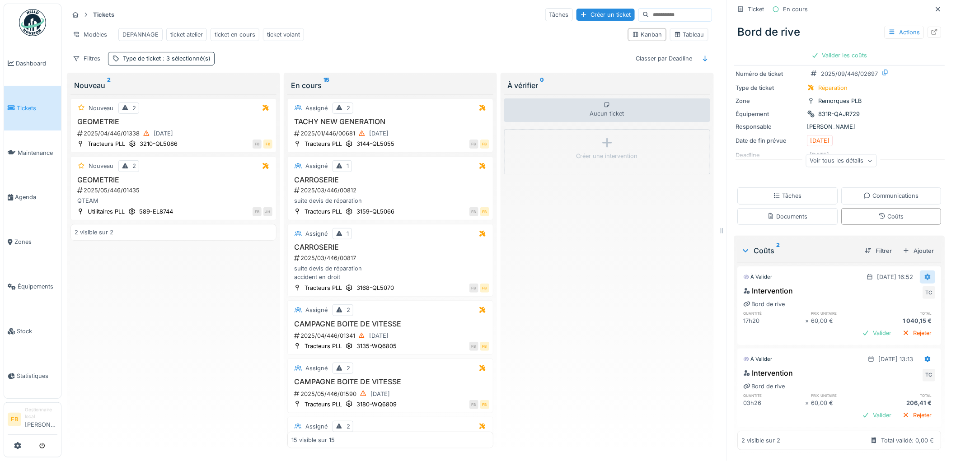
click at [925, 274] on icon at bounding box center [928, 277] width 6 height 6
click at [892, 290] on div "Modifier" at bounding box center [888, 297] width 44 height 14
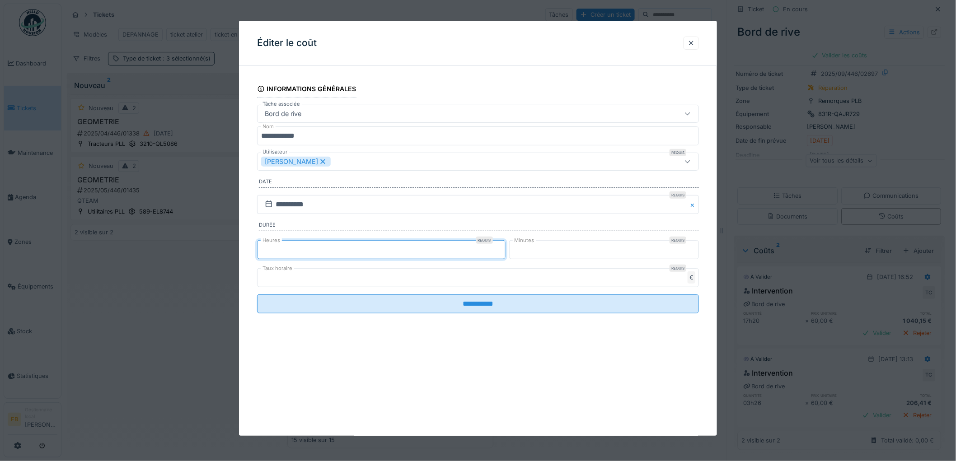
drag, startPoint x: 277, startPoint y: 251, endPoint x: 243, endPoint y: 251, distance: 33.9
click at [243, 251] on div "**********" at bounding box center [478, 206] width 478 height 266
type input "*"
drag, startPoint x: 538, startPoint y: 250, endPoint x: 448, endPoint y: 253, distance: 90.4
click at [460, 252] on div "Heures Requis * Minutes Requis **" at bounding box center [478, 249] width 442 height 23
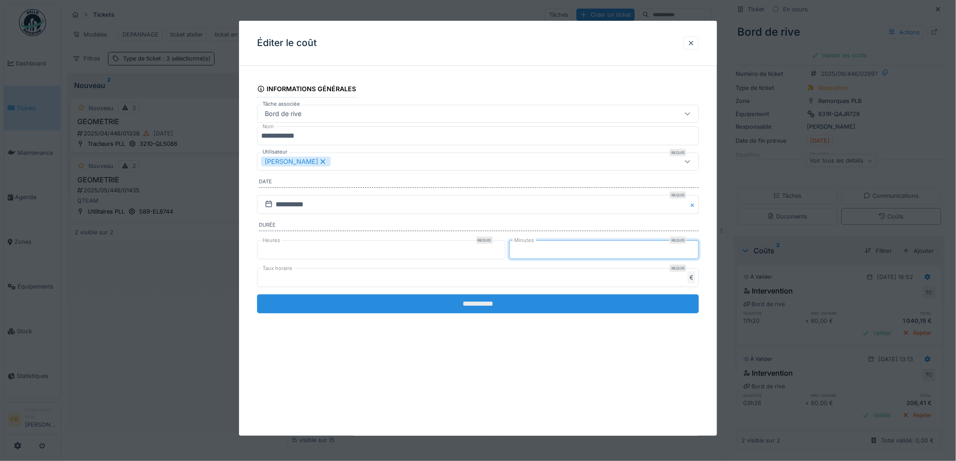
type input "**"
click at [477, 301] on input "**********" at bounding box center [478, 303] width 442 height 19
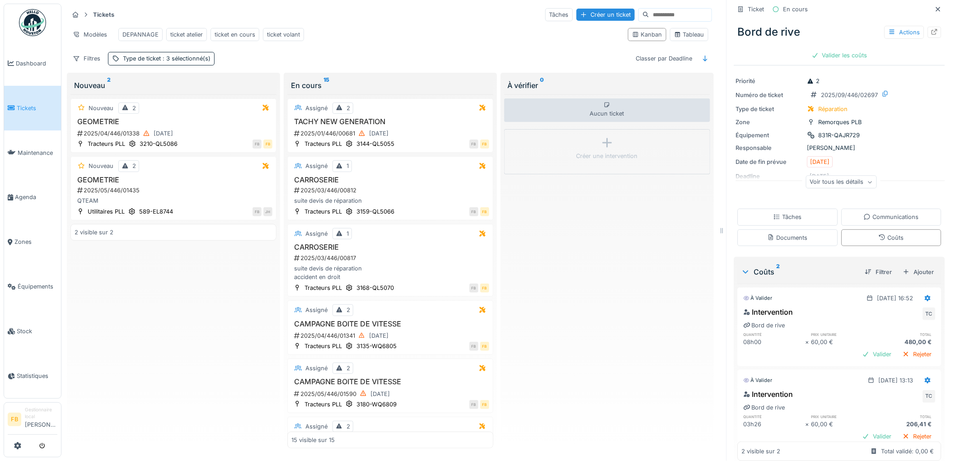
scroll to position [0, 0]
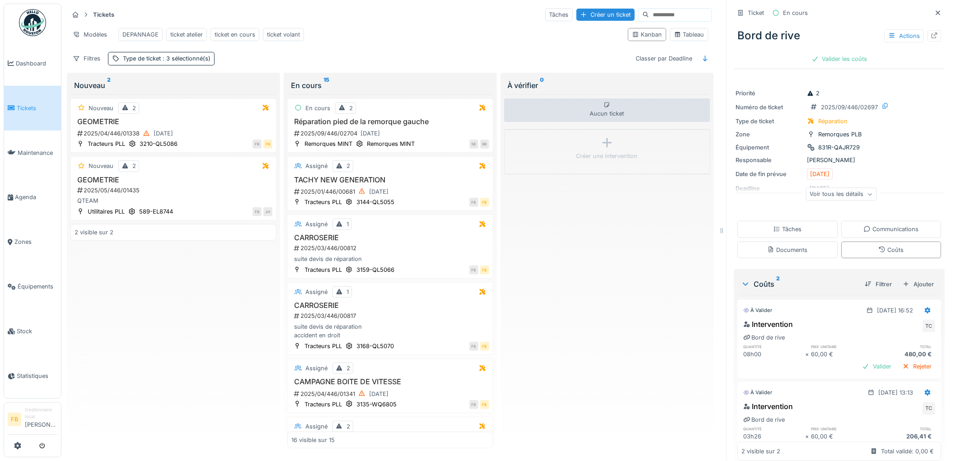
click at [32, 114] on link "Tickets" at bounding box center [32, 108] width 57 height 45
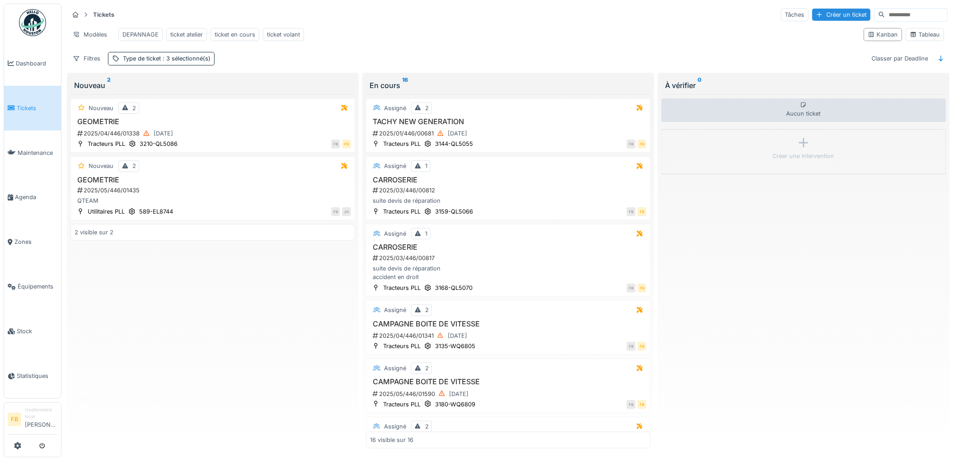
click at [23, 112] on link "Tickets" at bounding box center [32, 108] width 57 height 45
click at [35, 115] on link "Tickets" at bounding box center [32, 108] width 57 height 45
click at [10, 99] on link "Tickets" at bounding box center [32, 108] width 57 height 45
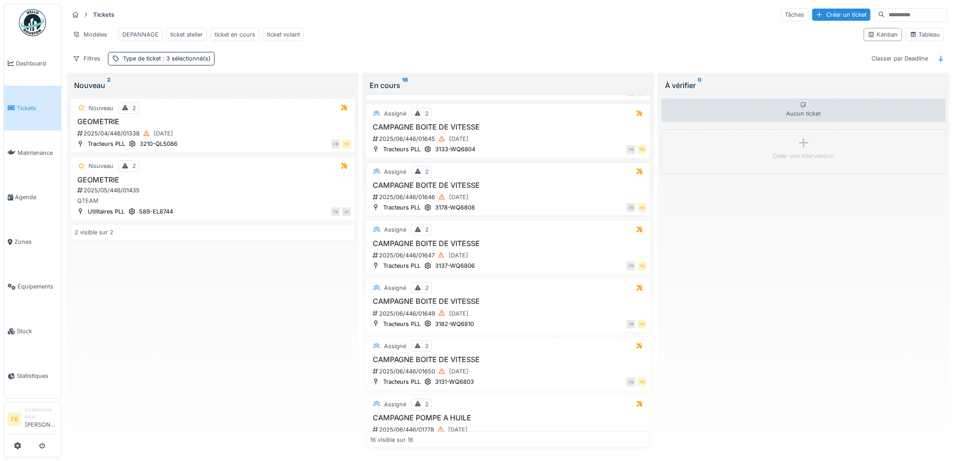
scroll to position [664, 0]
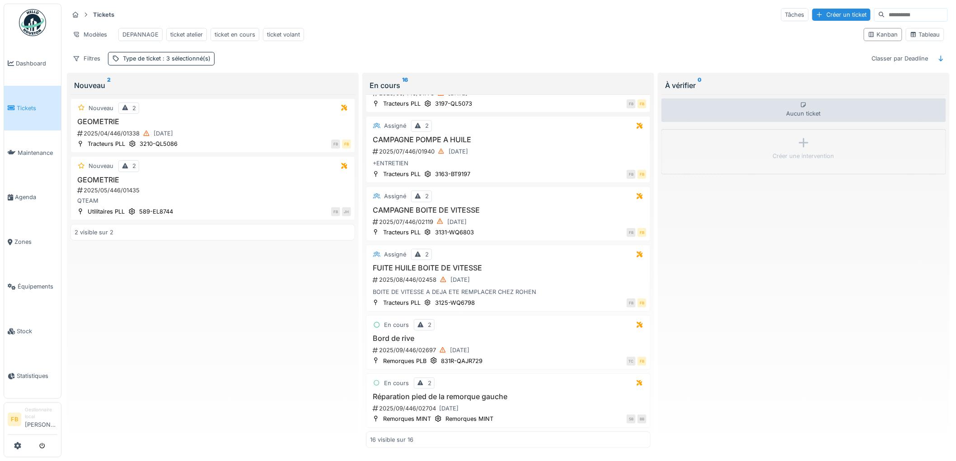
click at [273, 281] on div "Nouveau 2 GEOMETRIE 2025/04/446/01338 [DATE] Tracteurs PLL 3210-QL5086 FB FB No…" at bounding box center [212, 271] width 285 height 354
click at [815, 12] on div "Créer un ticket" at bounding box center [841, 15] width 58 height 12
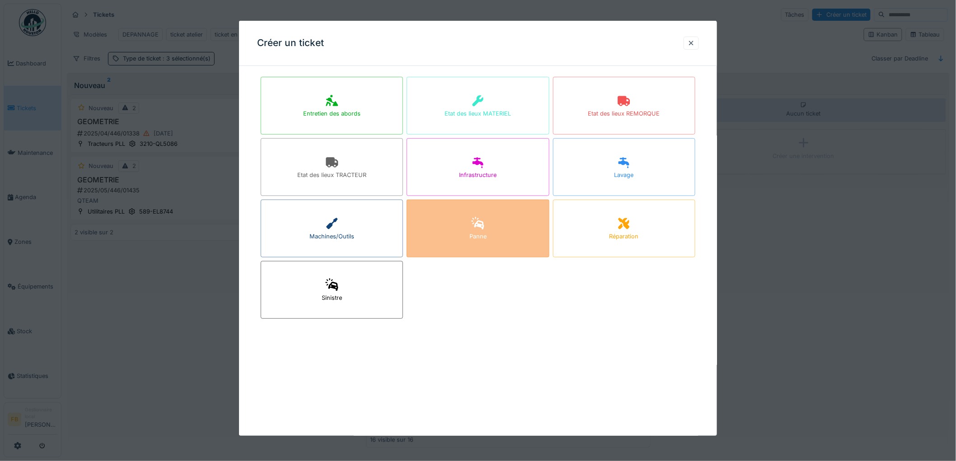
click at [477, 229] on icon at bounding box center [478, 223] width 14 height 11
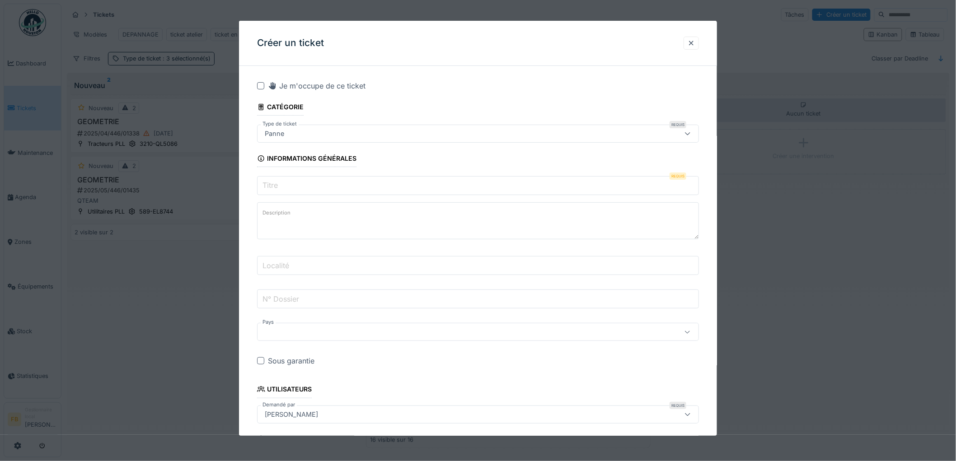
click at [315, 182] on input "Titre" at bounding box center [478, 185] width 442 height 19
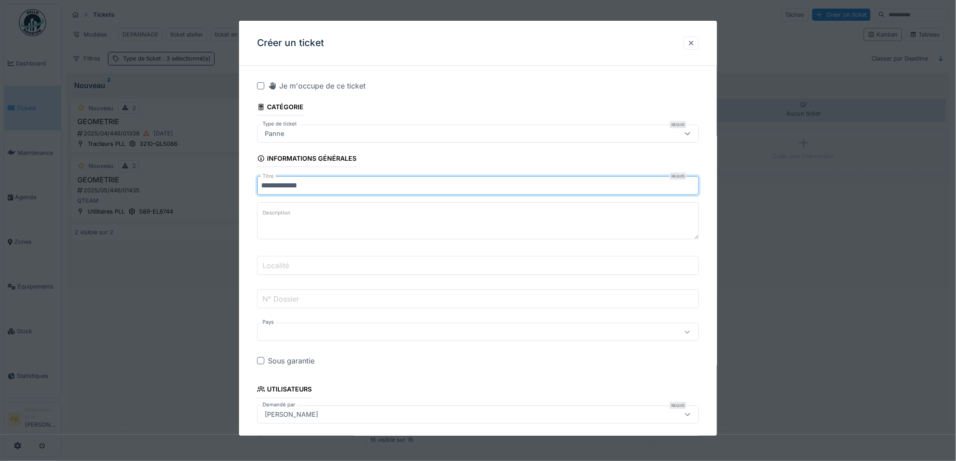
type input "**********"
click at [308, 222] on textarea "Description" at bounding box center [478, 220] width 442 height 37
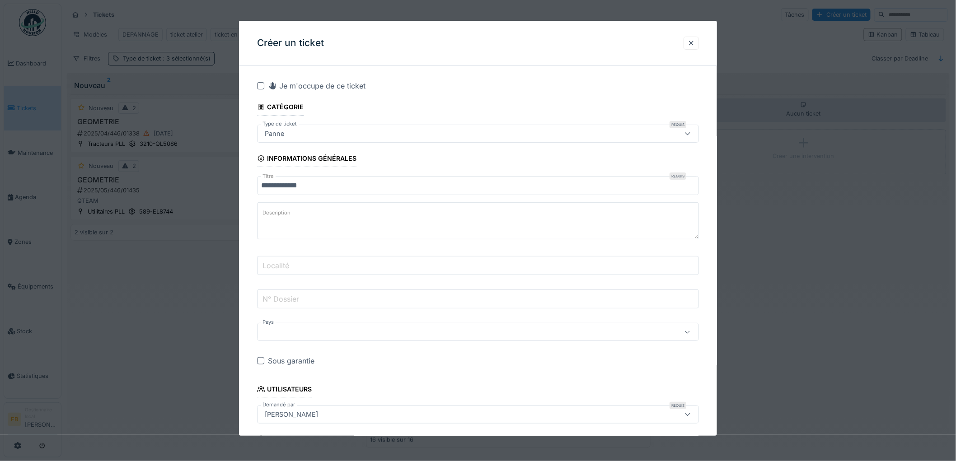
click at [305, 260] on input "Localité" at bounding box center [478, 265] width 442 height 19
click at [299, 296] on label "N° Dossier" at bounding box center [281, 299] width 40 height 11
click at [299, 296] on input "N° Dossier" at bounding box center [478, 299] width 442 height 19
click at [291, 334] on div at bounding box center [452, 332] width 383 height 10
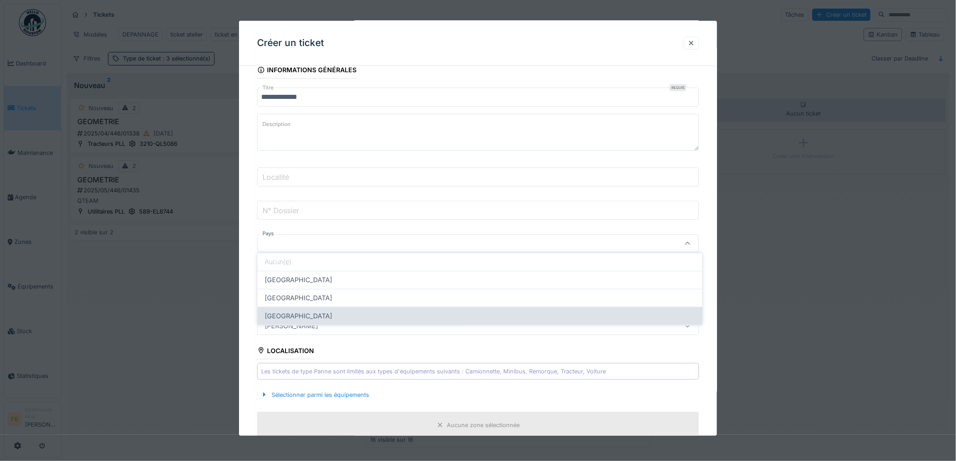
scroll to position [104, 0]
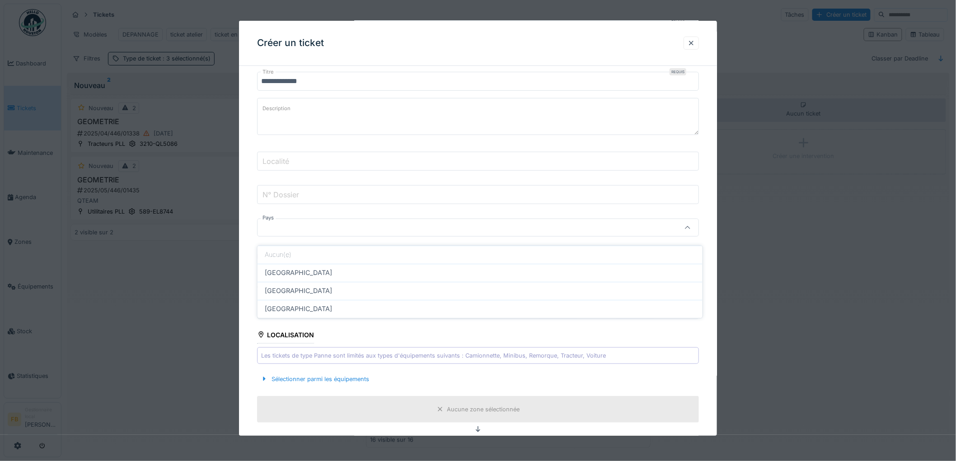
click at [255, 231] on div "**********" at bounding box center [478, 397] width 478 height 857
click at [249, 233] on div "**********" at bounding box center [478, 397] width 478 height 857
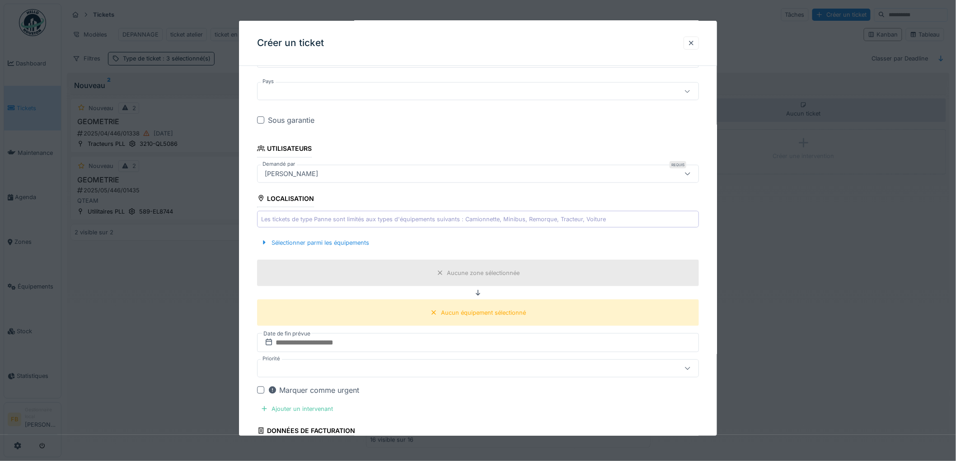
scroll to position [255, 0]
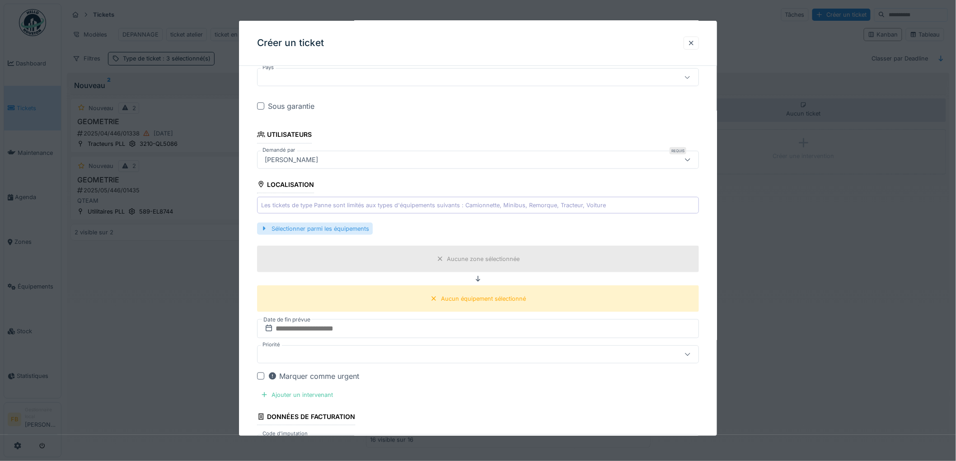
drag, startPoint x: 323, startPoint y: 232, endPoint x: 344, endPoint y: 241, distance: 22.7
click at [323, 232] on div "Sélectionner parmi les équipements" at bounding box center [315, 229] width 116 height 12
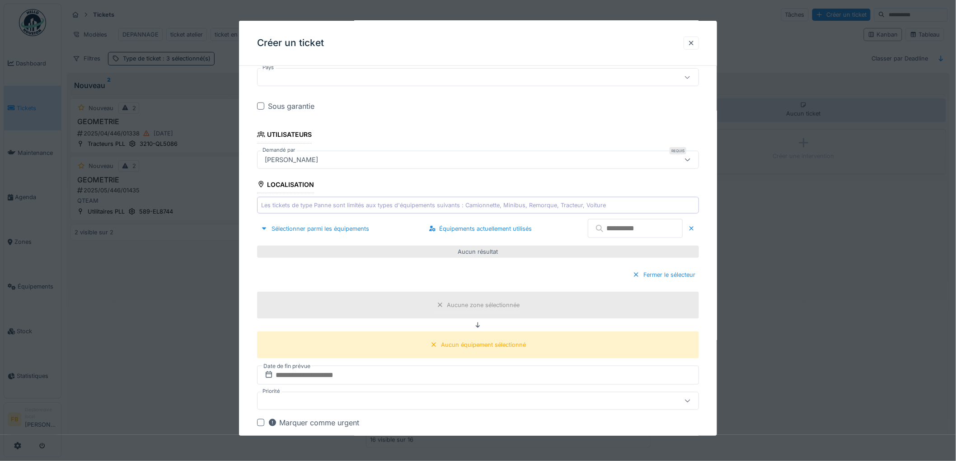
click at [631, 229] on input "text" at bounding box center [635, 228] width 95 height 19
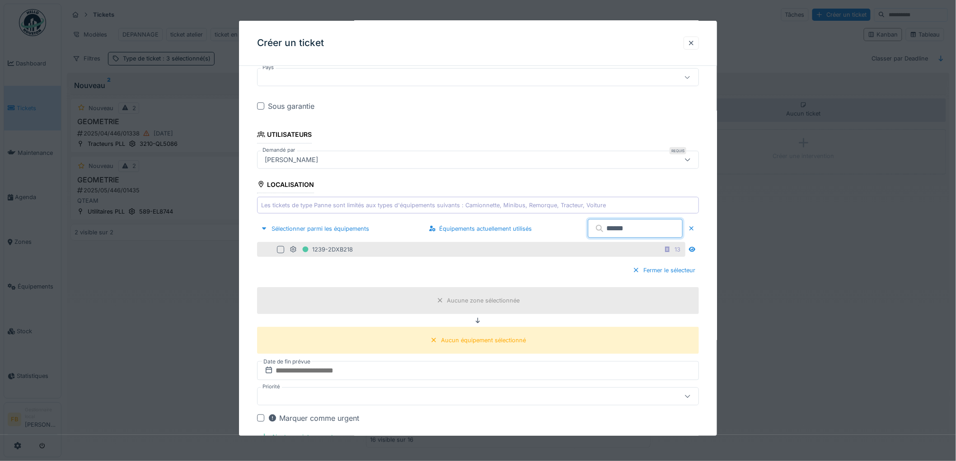
type input "******"
click at [279, 250] on div at bounding box center [280, 249] width 7 height 7
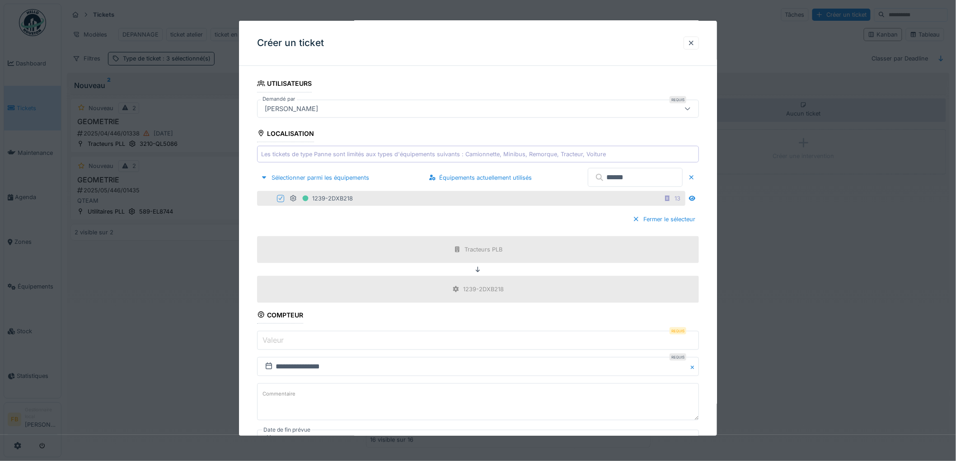
scroll to position [405, 0]
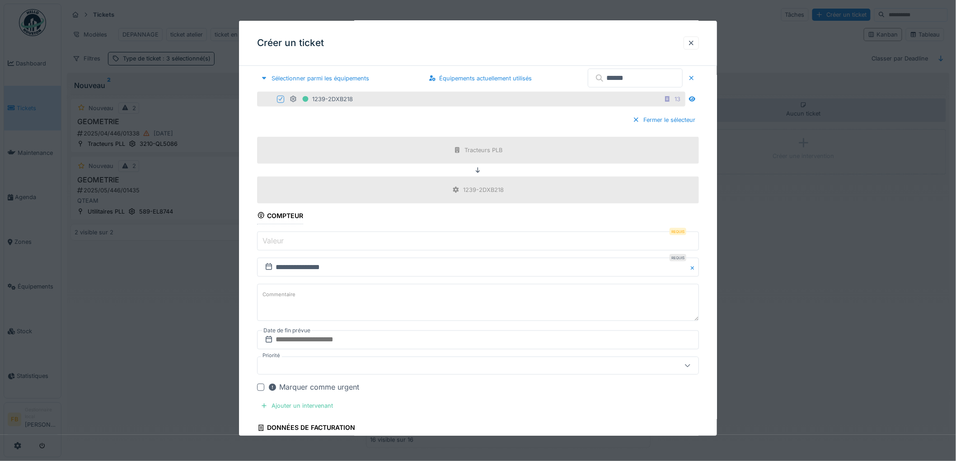
click at [291, 242] on input "Valeur" at bounding box center [478, 241] width 442 height 19
click at [285, 247] on input "Valeur" at bounding box center [478, 241] width 442 height 19
type input "****"
drag, startPoint x: 281, startPoint y: 242, endPoint x: 255, endPoint y: 244, distance: 26.3
click at [255, 244] on div "**********" at bounding box center [478, 177] width 478 height 1018
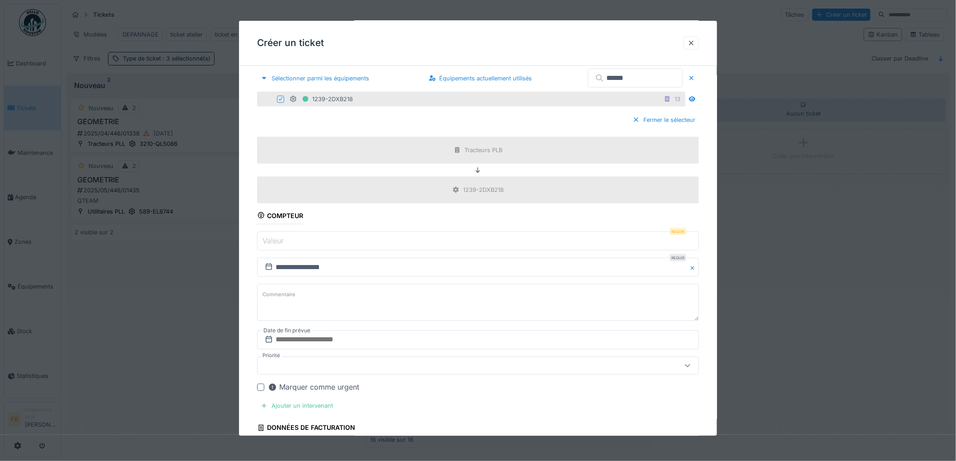
click at [283, 241] on label "Valeur" at bounding box center [273, 240] width 25 height 11
click at [283, 241] on input "Valeur" at bounding box center [478, 241] width 442 height 19
type input "******"
click at [248, 241] on div "**********" at bounding box center [478, 177] width 478 height 1018
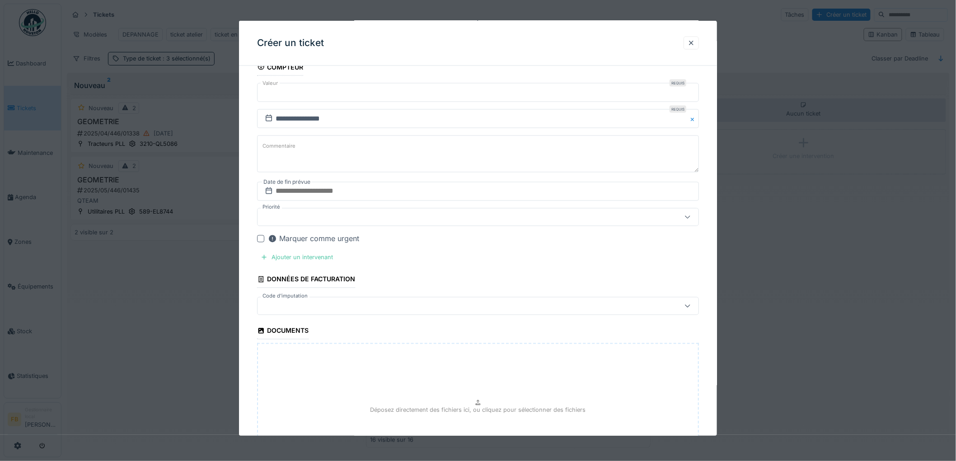
scroll to position [556, 0]
click at [291, 258] on div "Ajouter un intervenant" at bounding box center [296, 255] width 79 height 12
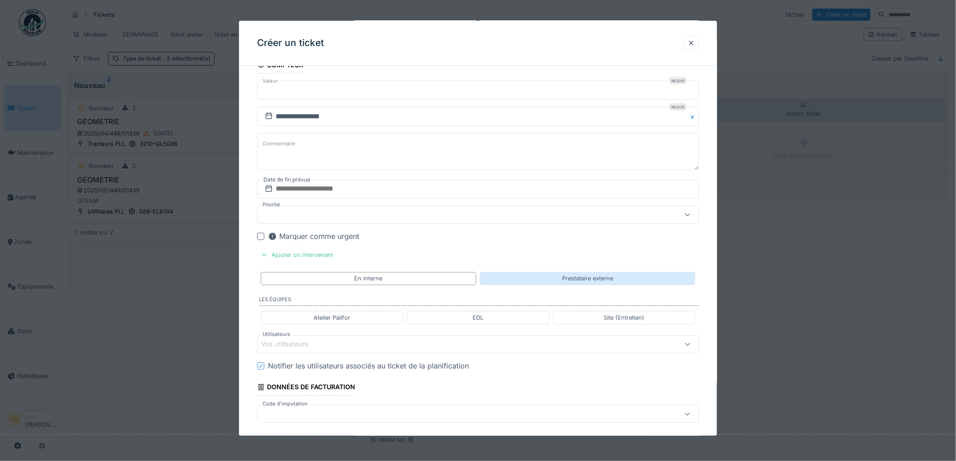
click at [516, 279] on div "Prestataire externe" at bounding box center [587, 278] width 215 height 13
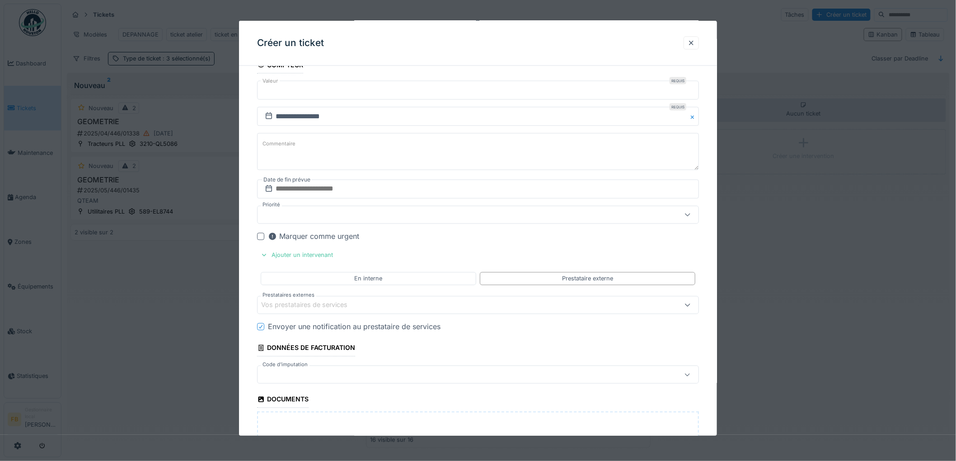
click at [339, 306] on div "Vos prestataires de services" at bounding box center [310, 305] width 99 height 10
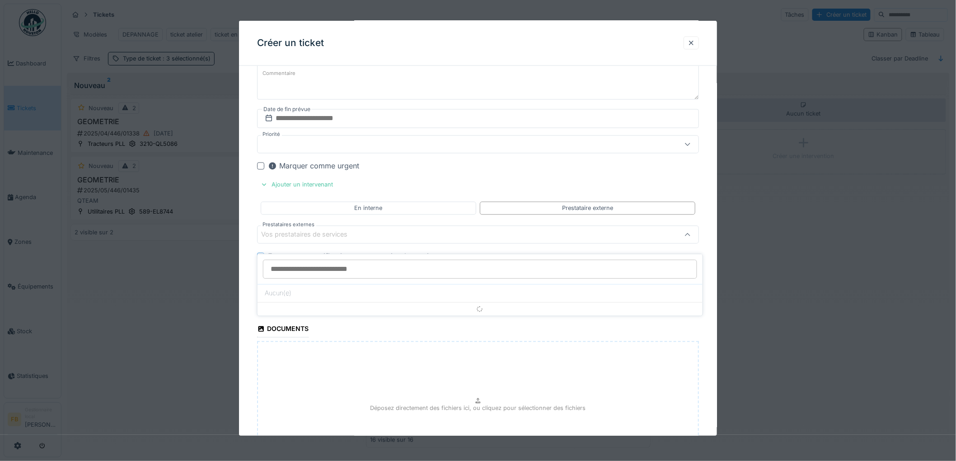
scroll to position [635, 0]
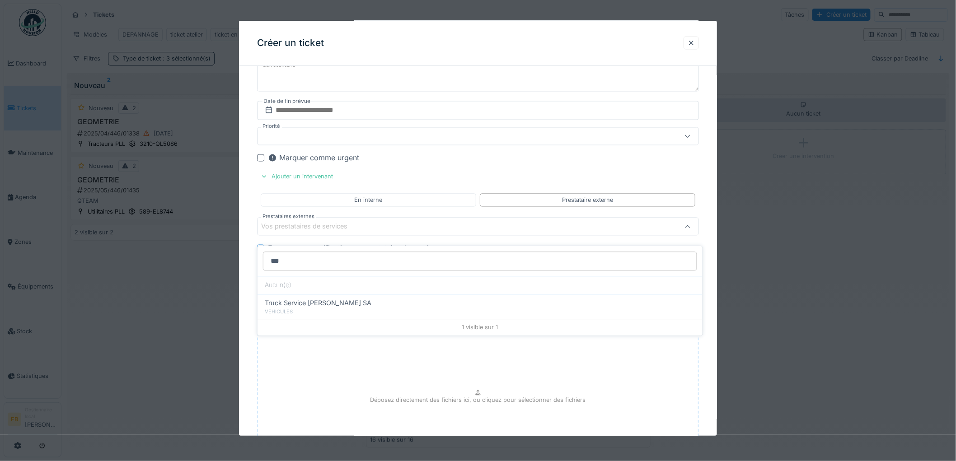
drag, startPoint x: 296, startPoint y: 299, endPoint x: 299, endPoint y: 252, distance: 47.1
click at [299, 252] on div "*** Aucun(e) Truck Service Sebastian SA VEHICULES 1 visible sur 1" at bounding box center [479, 290] width 445 height 89
drag, startPoint x: 298, startPoint y: 252, endPoint x: 265, endPoint y: 250, distance: 33.0
click at [265, 254] on input "***" at bounding box center [480, 261] width 434 height 19
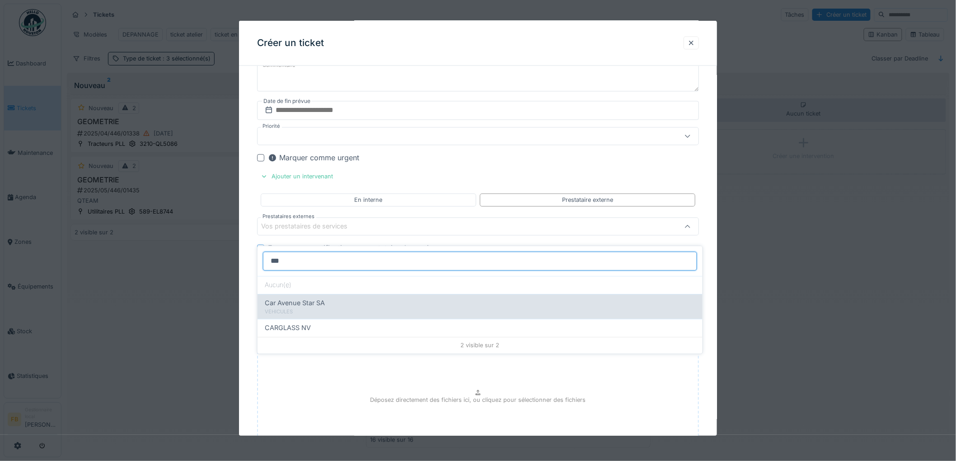
type input "***"
click at [299, 298] on span "Car Avenue Star SA" at bounding box center [295, 303] width 60 height 10
type input "*****"
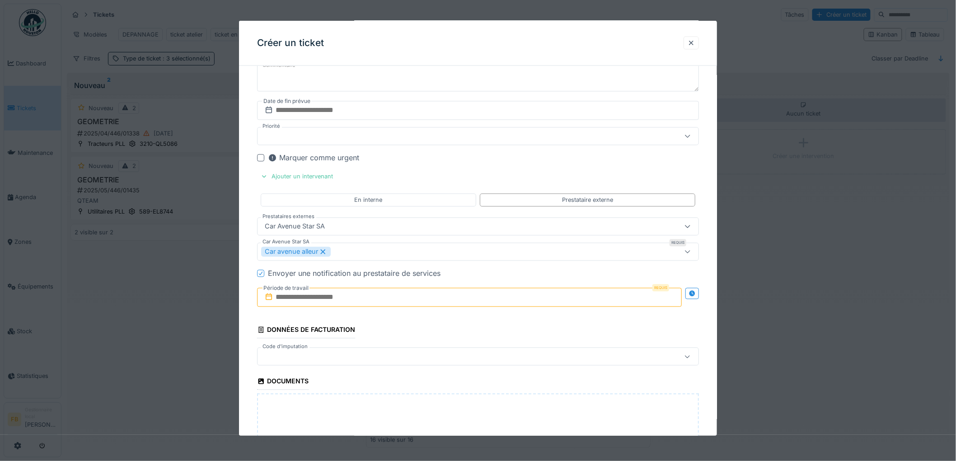
click at [261, 274] on icon at bounding box center [260, 273] width 5 height 5
click at [286, 295] on div "Requis Période de travail" at bounding box center [469, 297] width 425 height 19
click at [313, 303] on input "text" at bounding box center [469, 297] width 425 height 19
click at [462, 406] on div "24" at bounding box center [456, 401] width 12 height 12
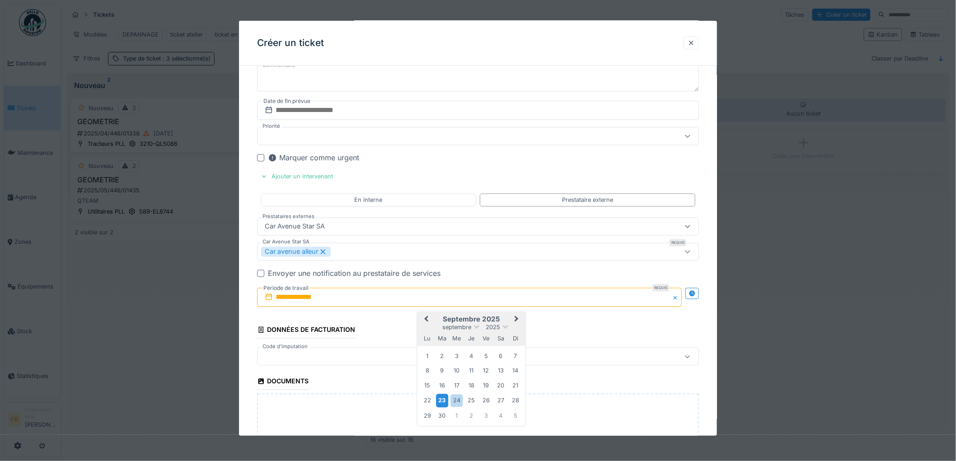
click at [444, 405] on div "23" at bounding box center [442, 400] width 12 height 13
click at [505, 405] on div "27" at bounding box center [501, 401] width 12 height 12
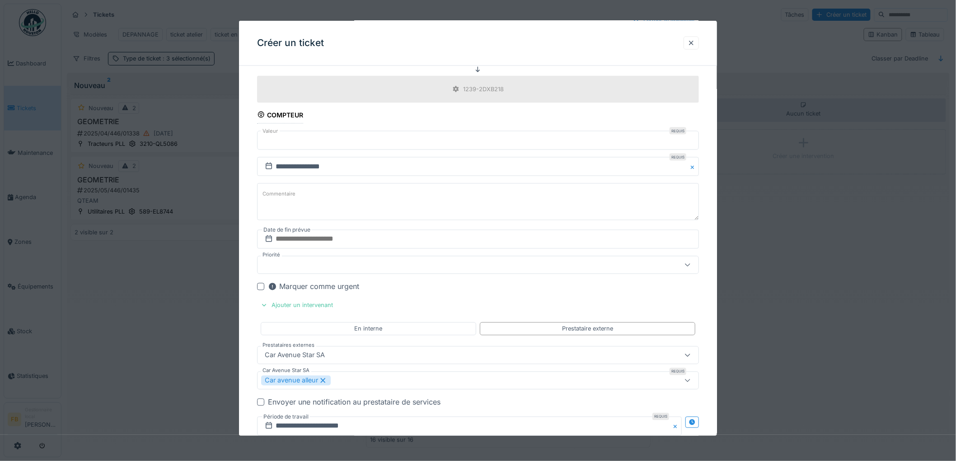
scroll to position [484, 0]
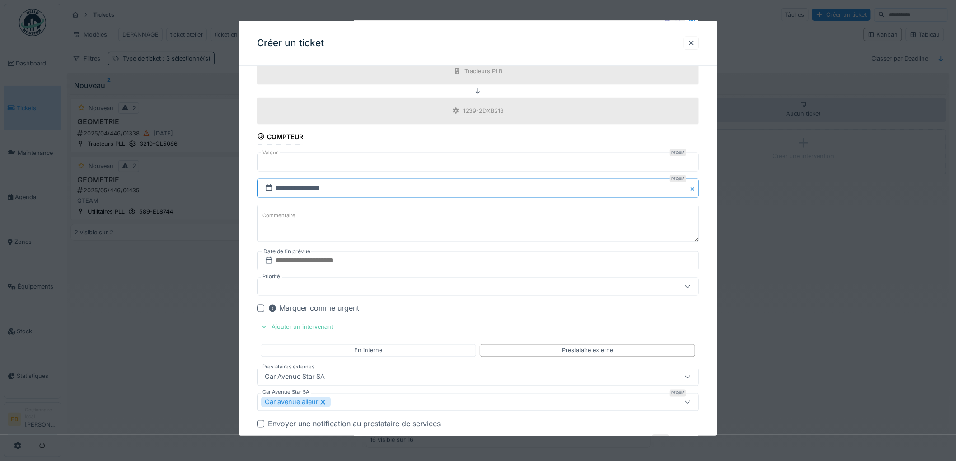
click at [297, 186] on input "**********" at bounding box center [478, 188] width 442 height 19
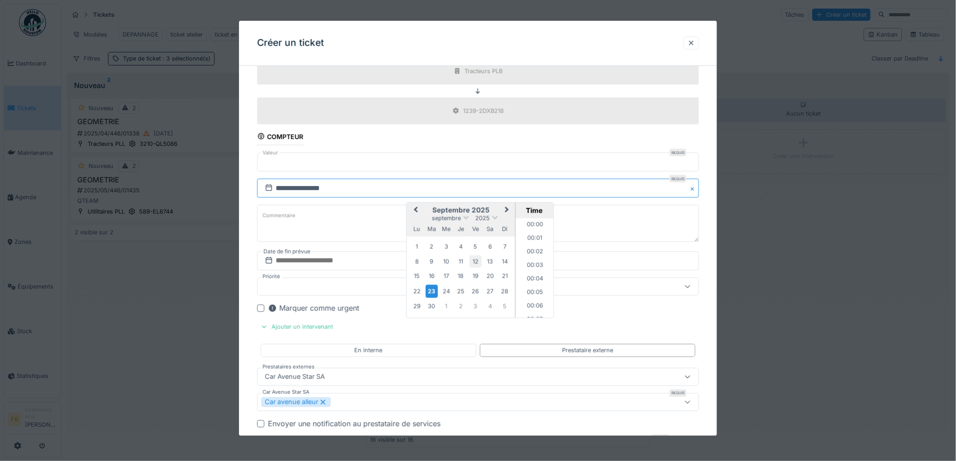
scroll to position [11868, 0]
click at [488, 291] on div "27" at bounding box center [490, 291] width 12 height 12
click at [528, 265] on li "14:39" at bounding box center [534, 269] width 38 height 14
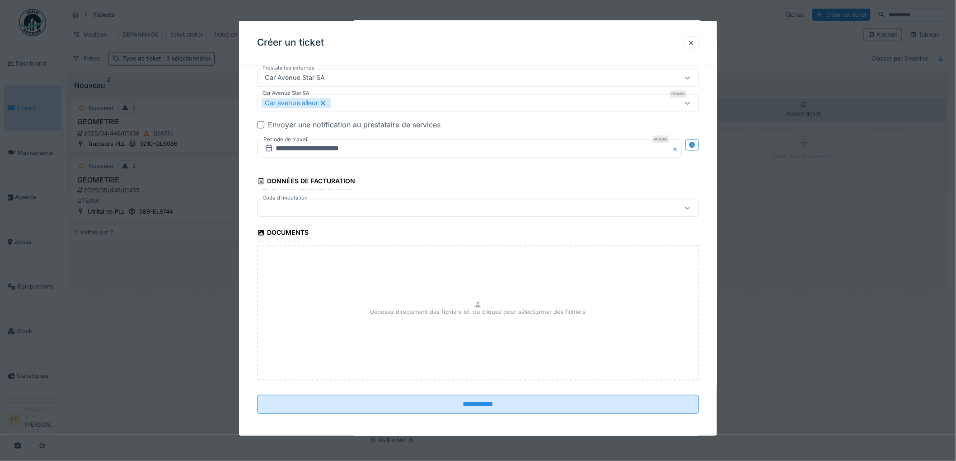
scroll to position [789, 0]
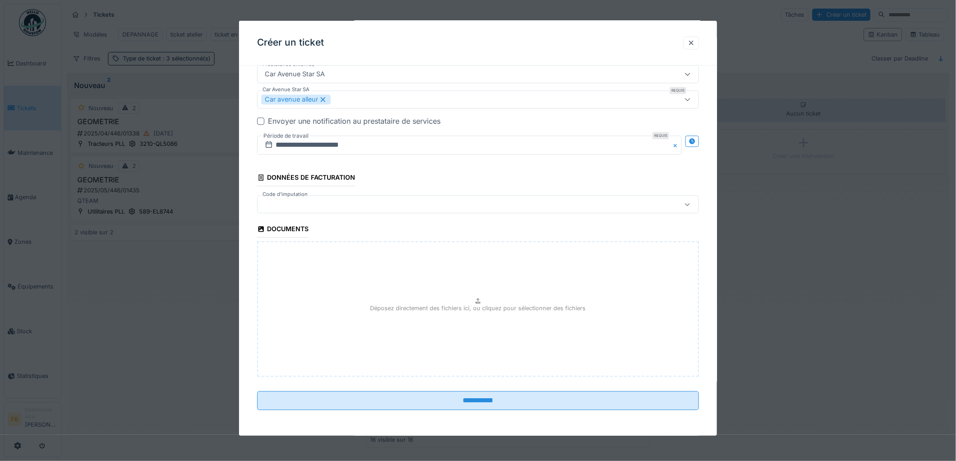
click at [333, 209] on div at bounding box center [452, 205] width 383 height 10
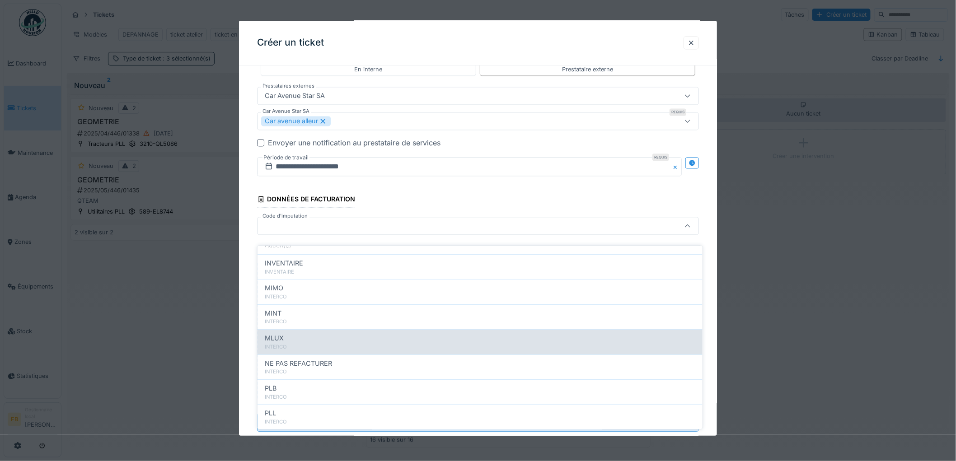
scroll to position [80, 0]
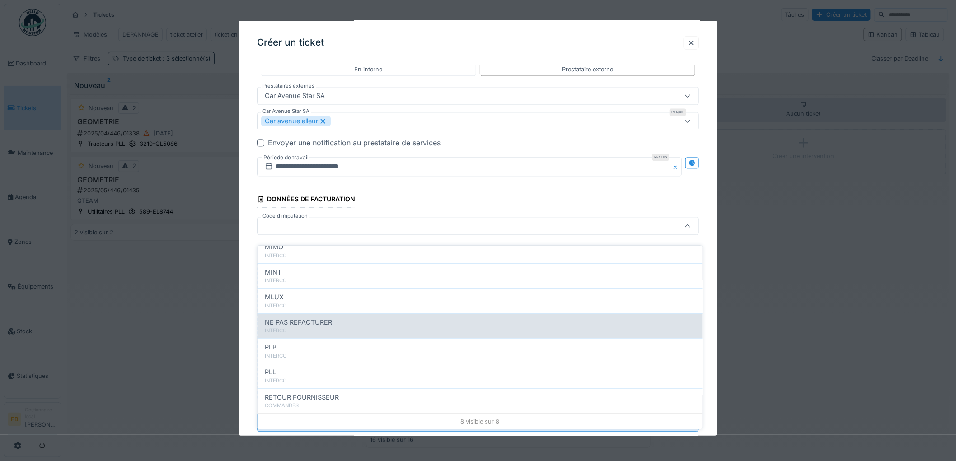
click at [331, 313] on div "NE PAS REFACTURER INTERCO" at bounding box center [479, 325] width 445 height 25
type input "****"
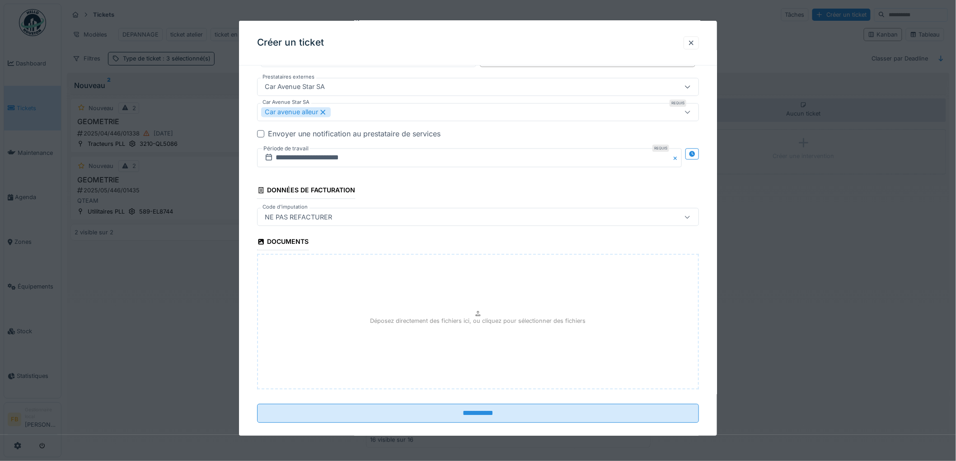
scroll to position [789, 0]
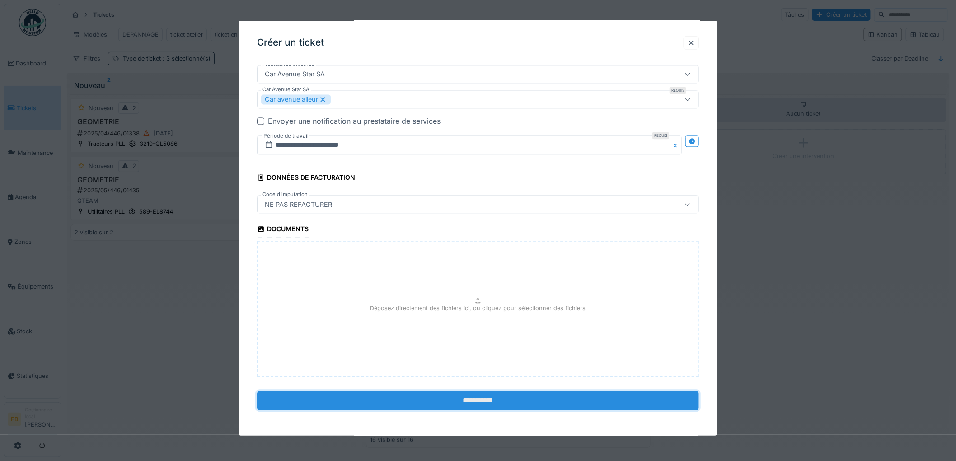
click at [445, 400] on input "**********" at bounding box center [478, 401] width 442 height 19
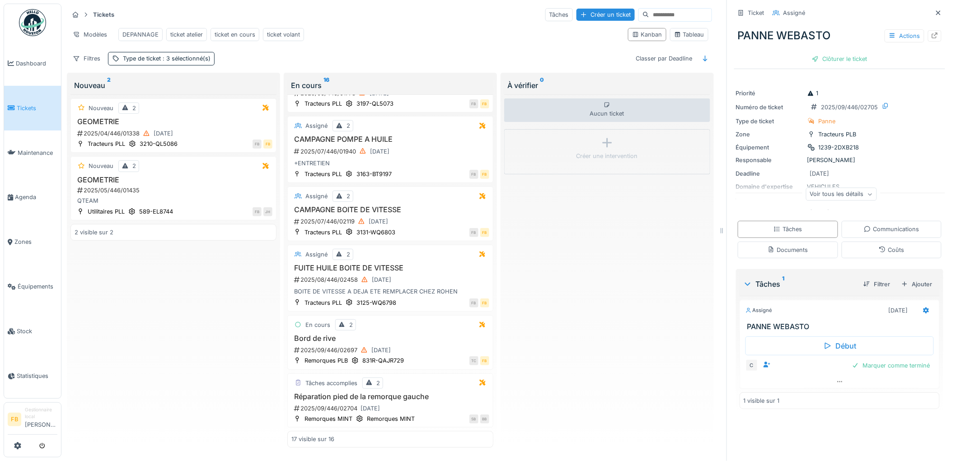
click at [32, 100] on link "Tickets" at bounding box center [32, 108] width 57 height 45
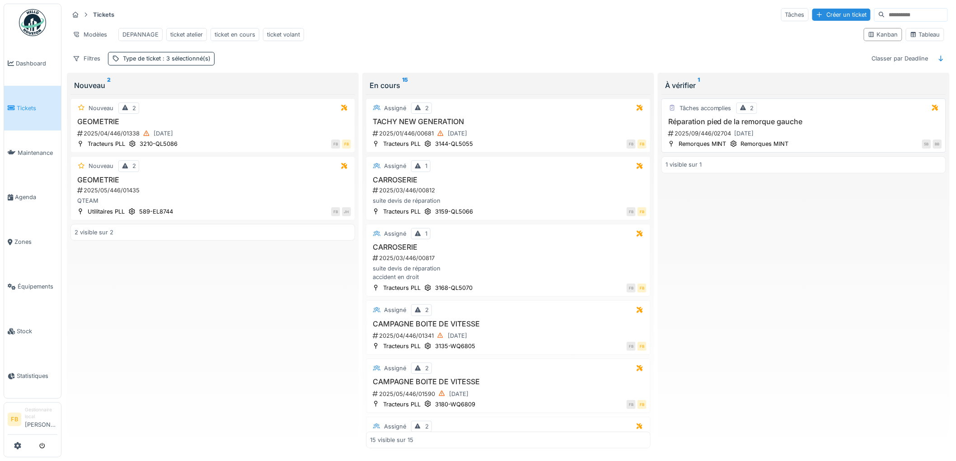
click at [808, 126] on h3 "Réparation pied de la remorque gauche" at bounding box center [803, 121] width 276 height 9
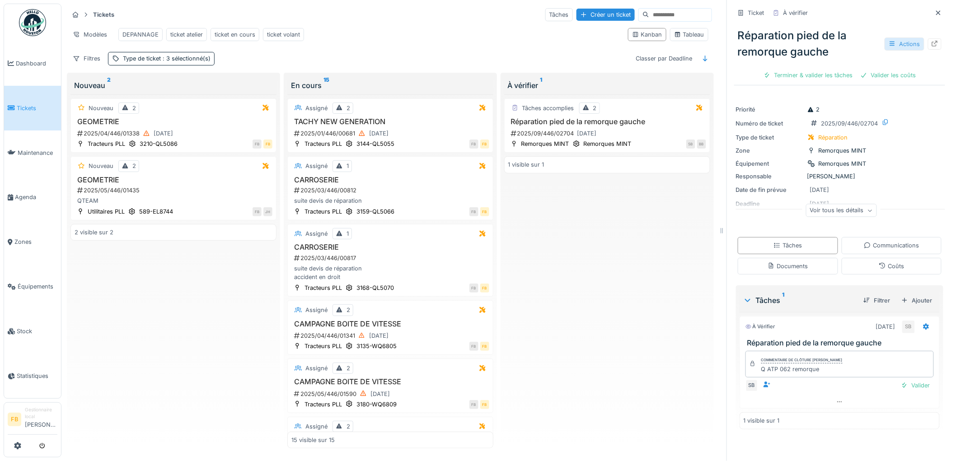
click at [884, 46] on div "Actions" at bounding box center [904, 43] width 40 height 13
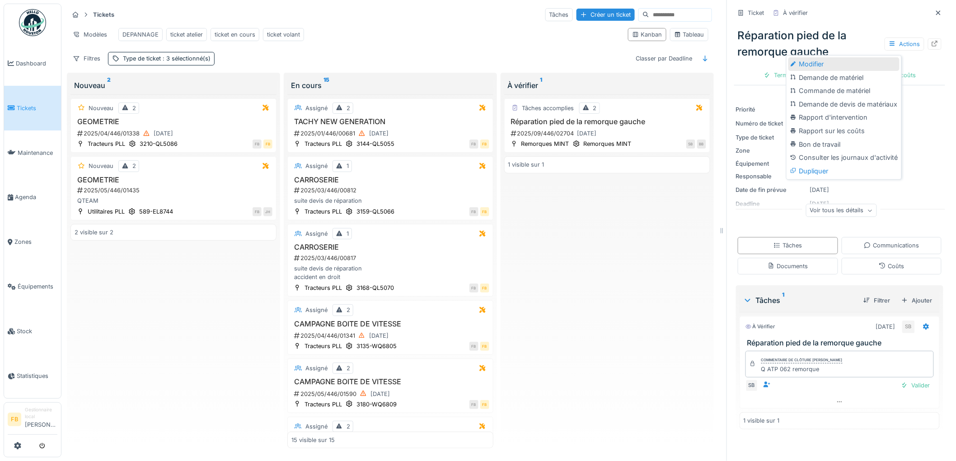
click at [857, 63] on div "Modifier" at bounding box center [843, 64] width 111 height 14
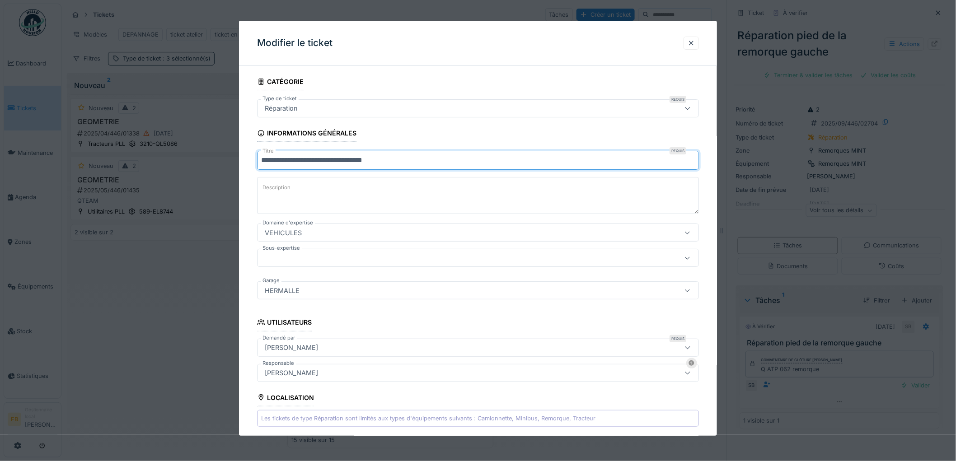
drag, startPoint x: 405, startPoint y: 158, endPoint x: 299, endPoint y: 158, distance: 105.7
click at [299, 158] on input "**********" at bounding box center [478, 160] width 442 height 19
drag, startPoint x: 298, startPoint y: 159, endPoint x: 250, endPoint y: 160, distance: 48.3
click at [250, 160] on div "**********" at bounding box center [478, 372] width 478 height 598
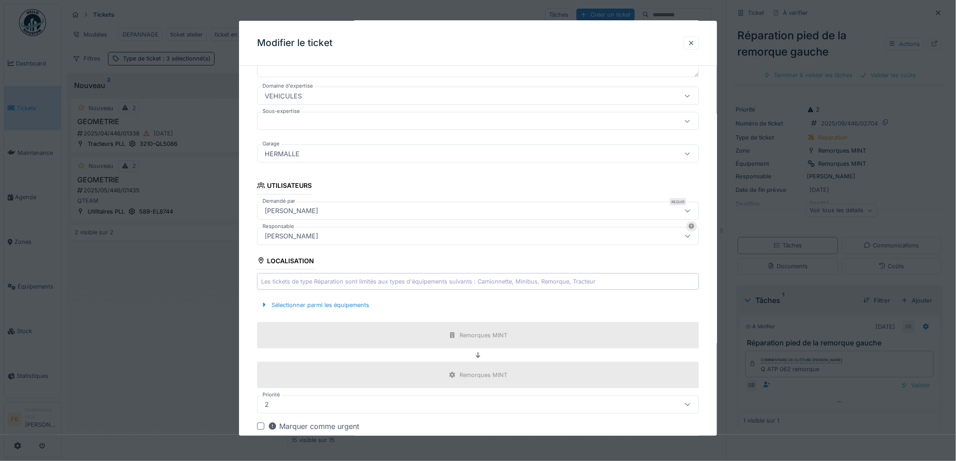
scroll to position [150, 0]
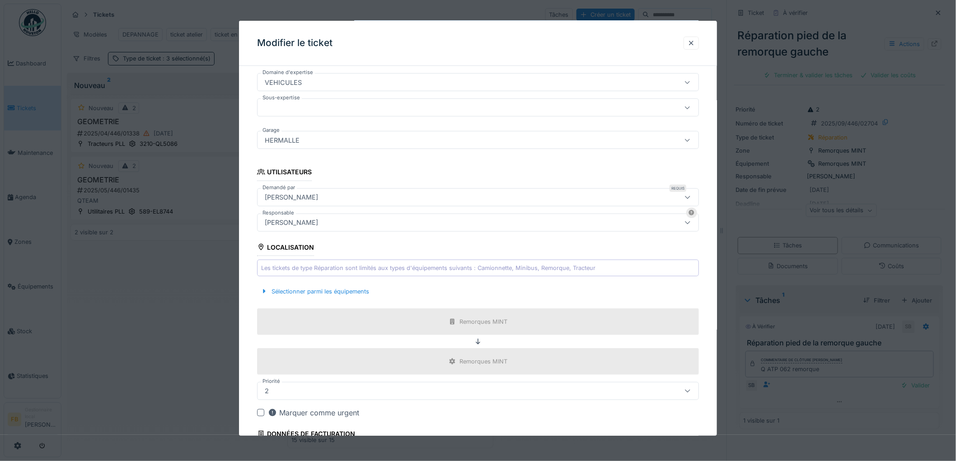
type input "**********"
click at [308, 86] on div "VEHICULES" at bounding box center [452, 82] width 383 height 10
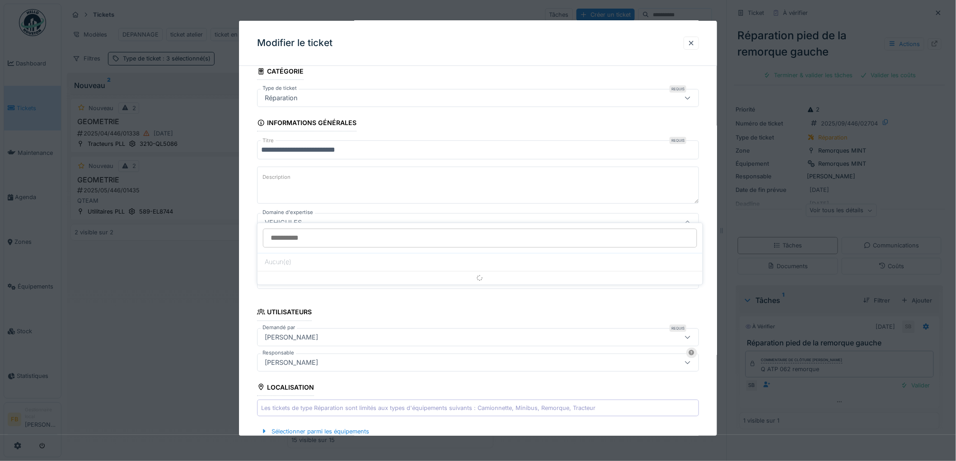
scroll to position [5, 0]
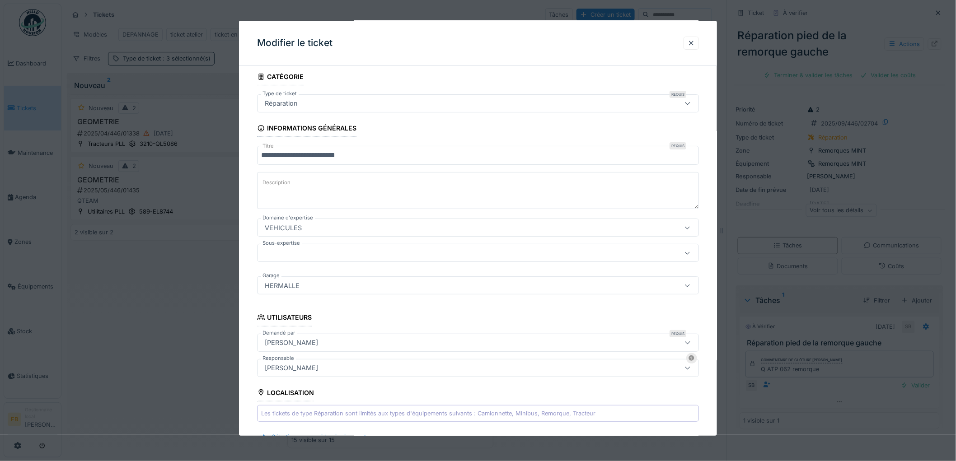
click at [251, 240] on div "**********" at bounding box center [478, 367] width 478 height 598
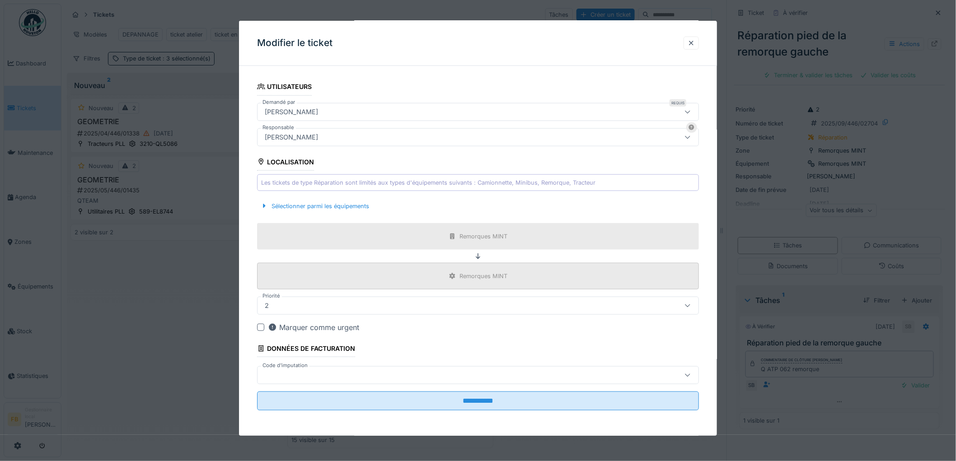
scroll to position [7, 0]
click at [301, 374] on div at bounding box center [452, 375] width 383 height 10
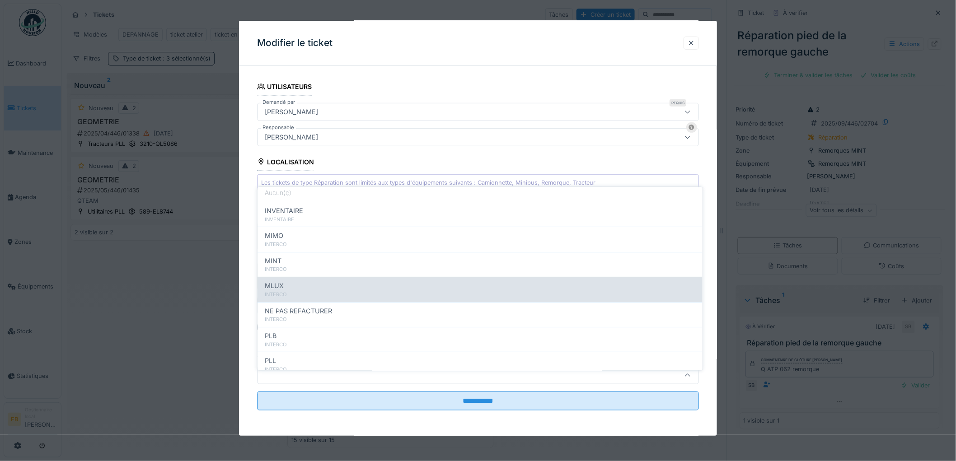
scroll to position [80, 0]
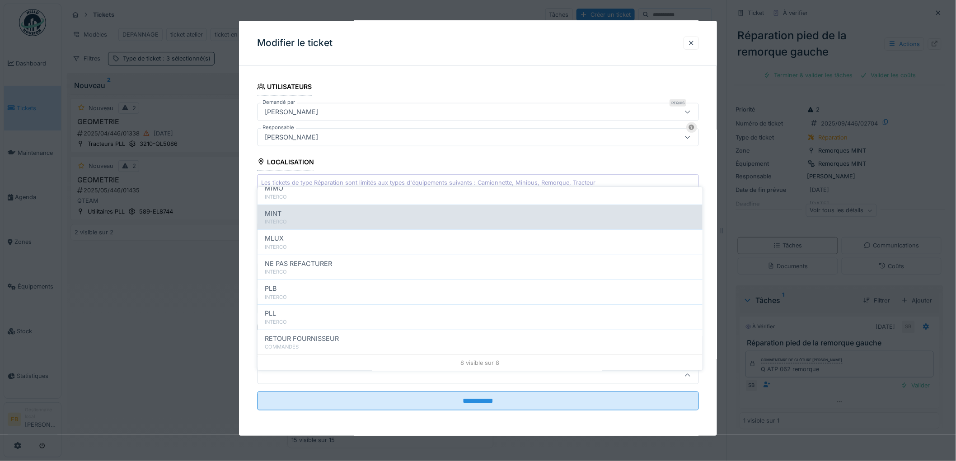
click at [308, 209] on div "MINT" at bounding box center [480, 214] width 430 height 10
type input "***"
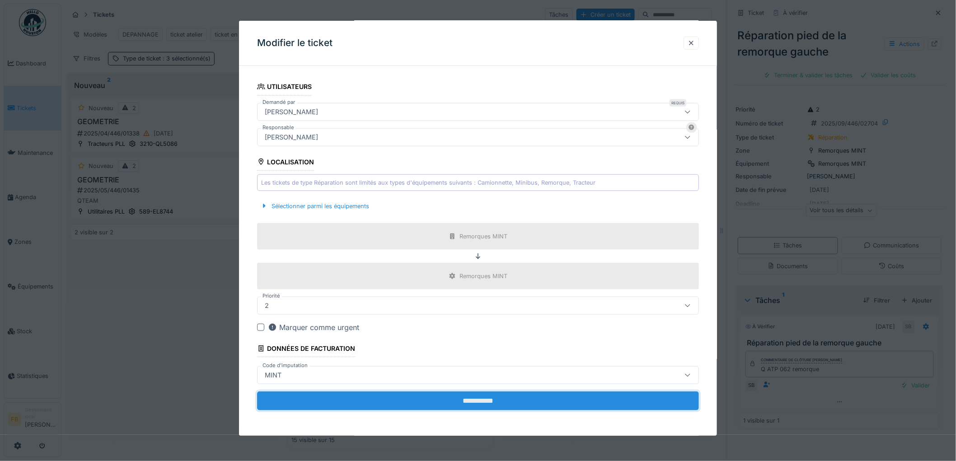
click at [445, 398] on input "**********" at bounding box center [478, 401] width 442 height 19
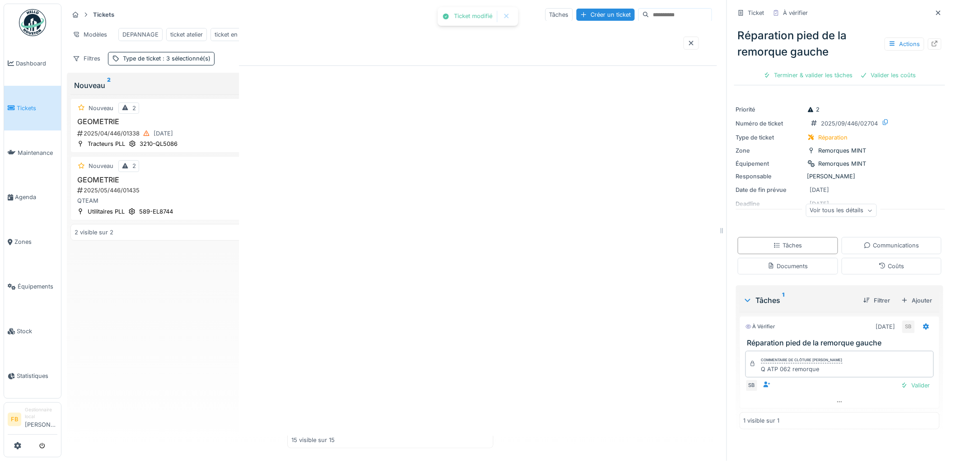
scroll to position [0, 0]
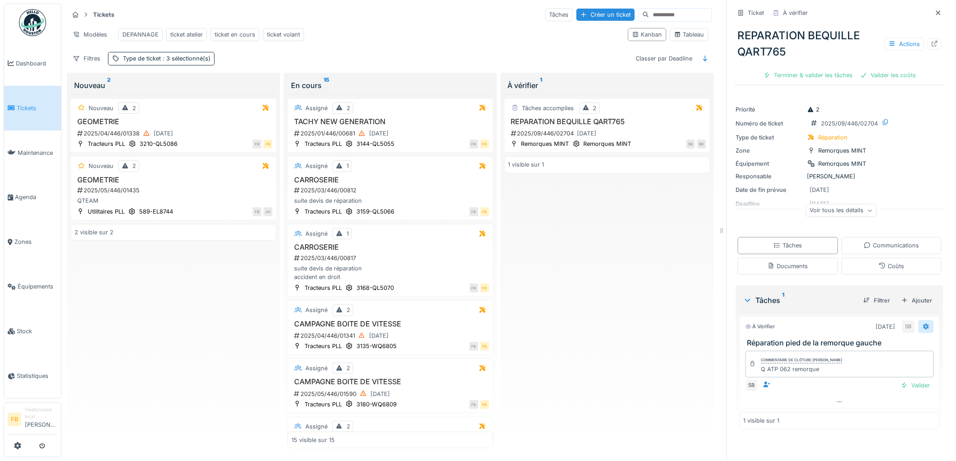
click at [923, 323] on icon at bounding box center [926, 326] width 6 height 6
click at [782, 295] on sup "1" at bounding box center [783, 300] width 2 height 11
click at [767, 299] on div "Tâches 1" at bounding box center [799, 300] width 113 height 11
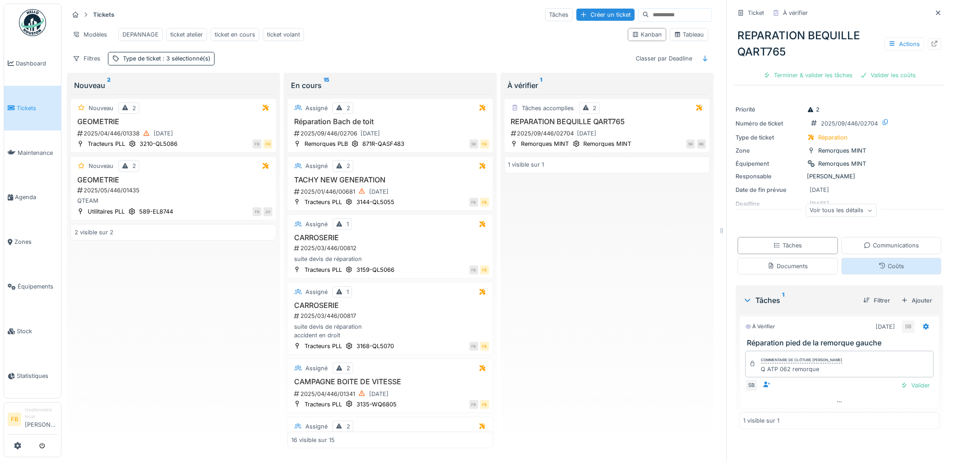
click at [874, 266] on div "Coûts" at bounding box center [891, 266] width 100 height 17
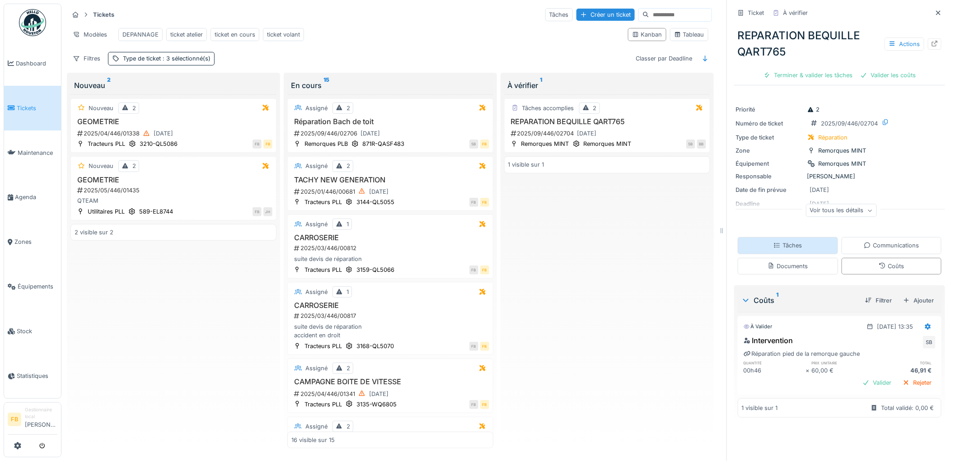
click at [791, 241] on div "Tâches" at bounding box center [787, 245] width 28 height 9
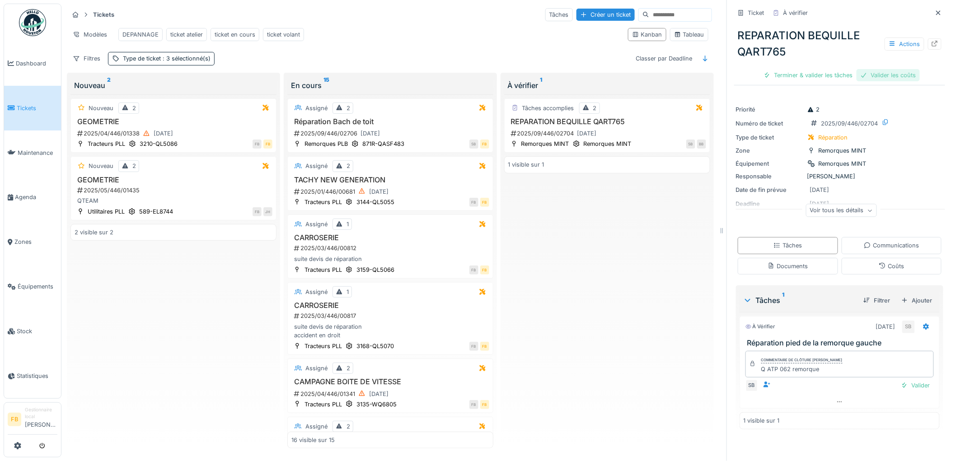
click at [879, 74] on div "Valider les coûts" at bounding box center [887, 75] width 63 height 12
click at [819, 73] on div "Terminer & valider les tâches" at bounding box center [839, 75] width 97 height 12
click at [866, 76] on div "Approuver et clôturer le ticket" at bounding box center [885, 75] width 100 height 12
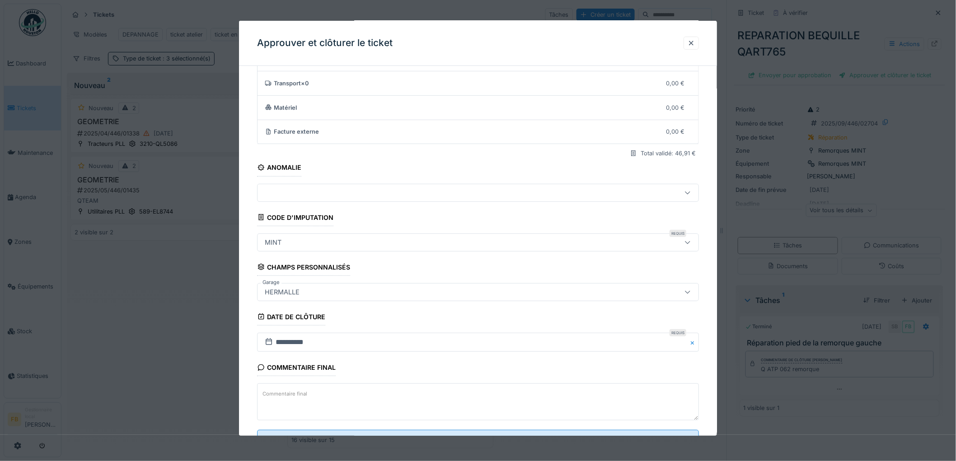
scroll to position [87, 0]
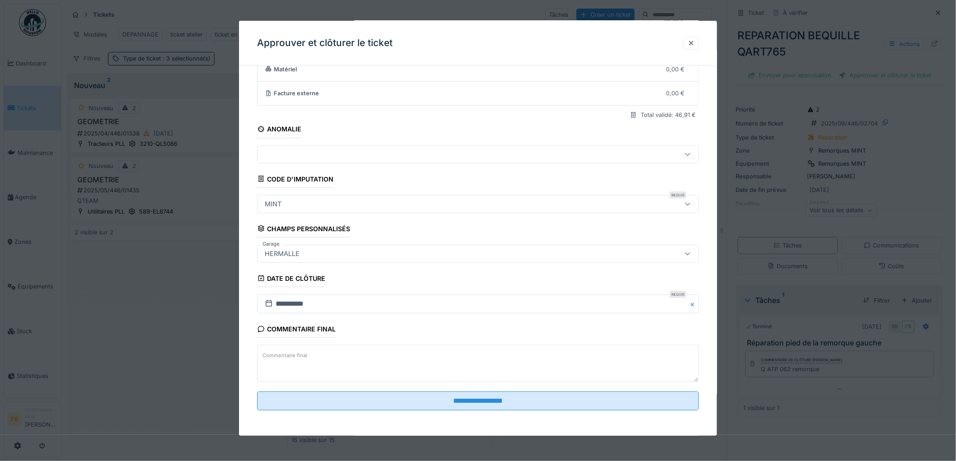
click at [307, 362] on textarea "Commentaire final" at bounding box center [478, 363] width 442 height 37
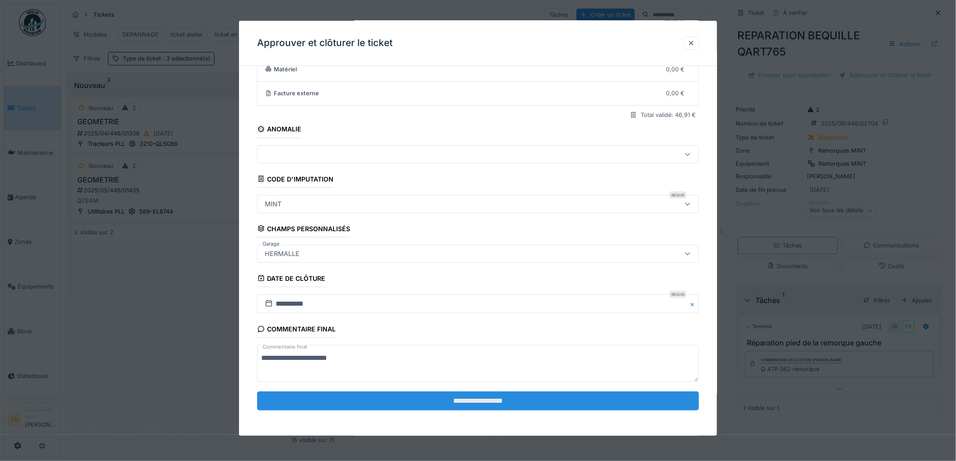
type textarea "**********"
click at [440, 401] on input "**********" at bounding box center [478, 401] width 442 height 19
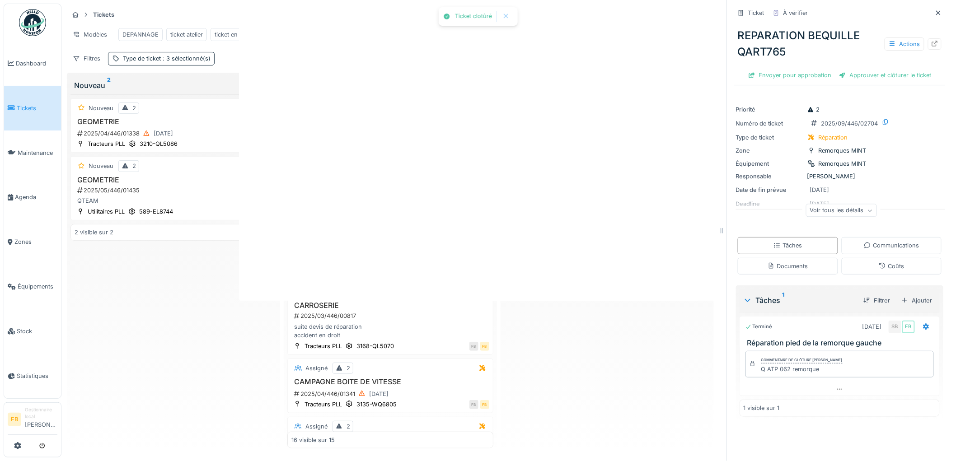
scroll to position [0, 0]
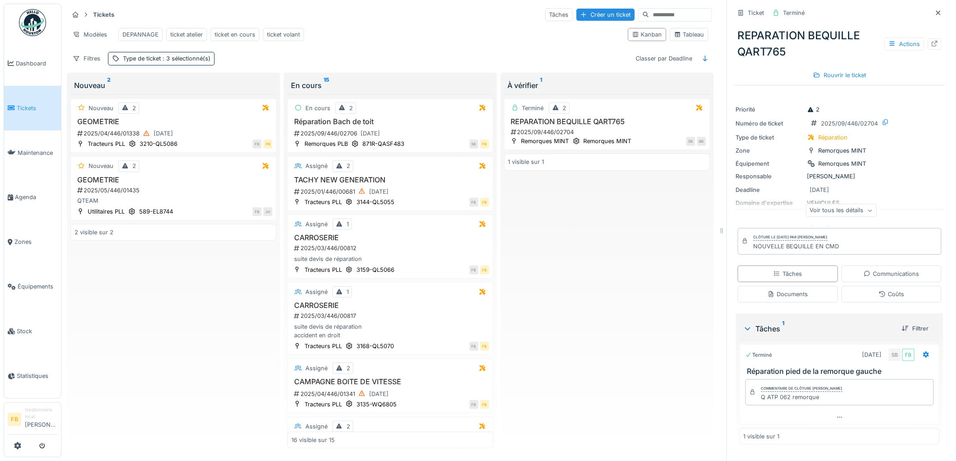
click at [42, 113] on link "Tickets" at bounding box center [32, 108] width 57 height 45
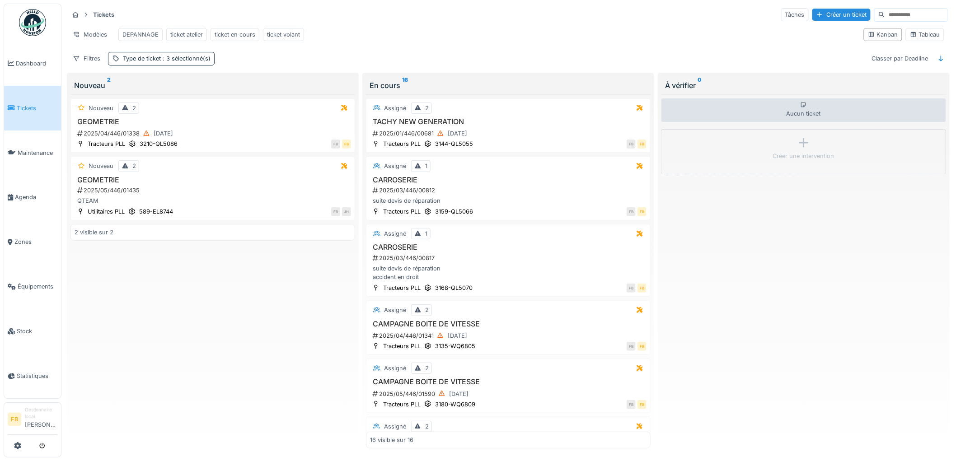
click at [14, 107] on icon at bounding box center [11, 108] width 7 height 6
click at [39, 117] on link "Tickets" at bounding box center [32, 108] width 57 height 45
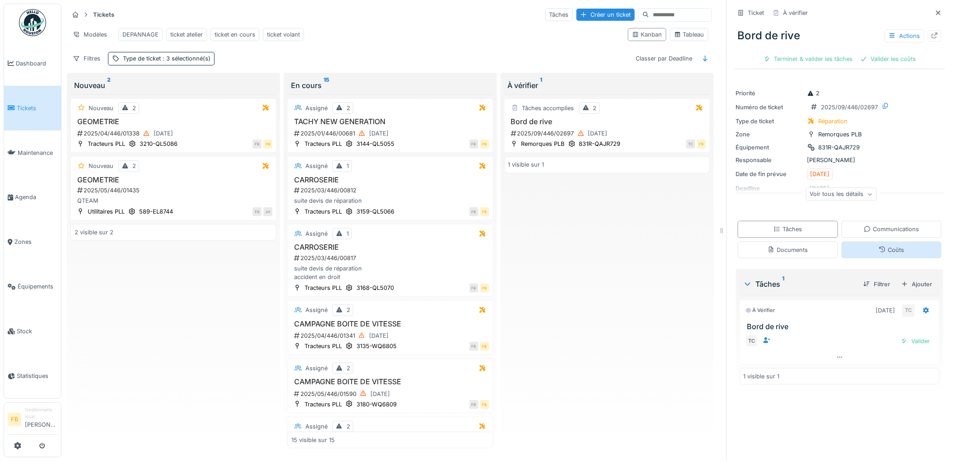
click at [888, 243] on div "Coûts" at bounding box center [891, 250] width 100 height 17
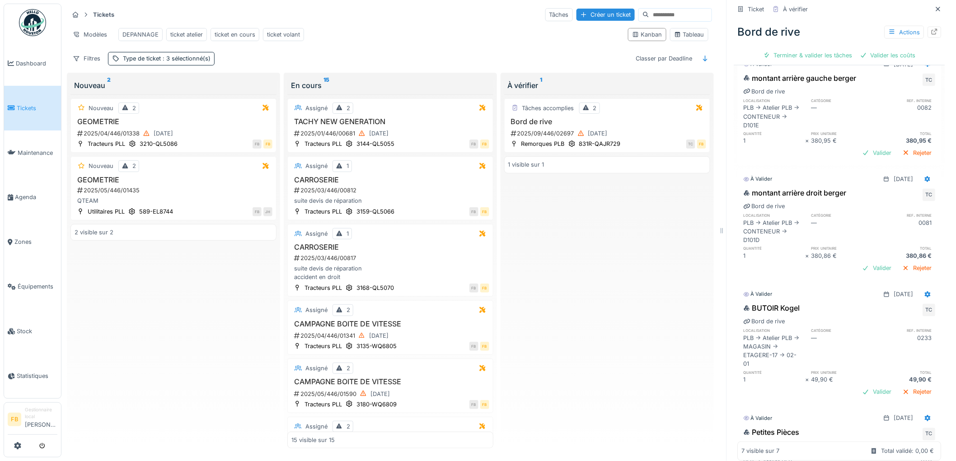
scroll to position [586, 0]
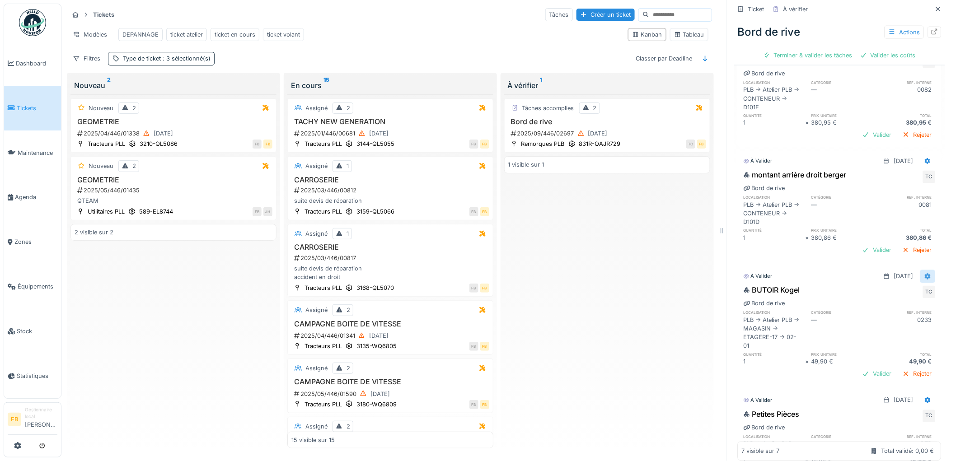
click at [924, 274] on icon at bounding box center [927, 277] width 7 height 6
click at [892, 294] on div "Modifier" at bounding box center [888, 300] width 44 height 14
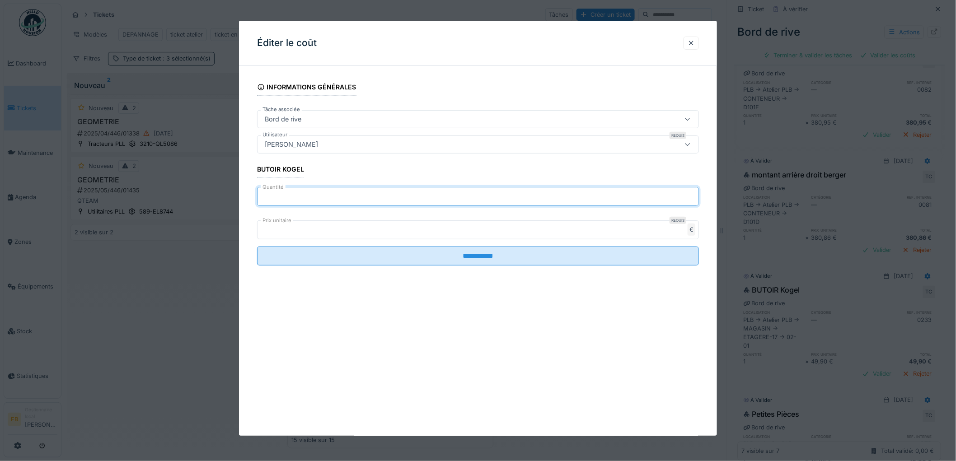
click at [269, 196] on input "*" at bounding box center [478, 196] width 442 height 19
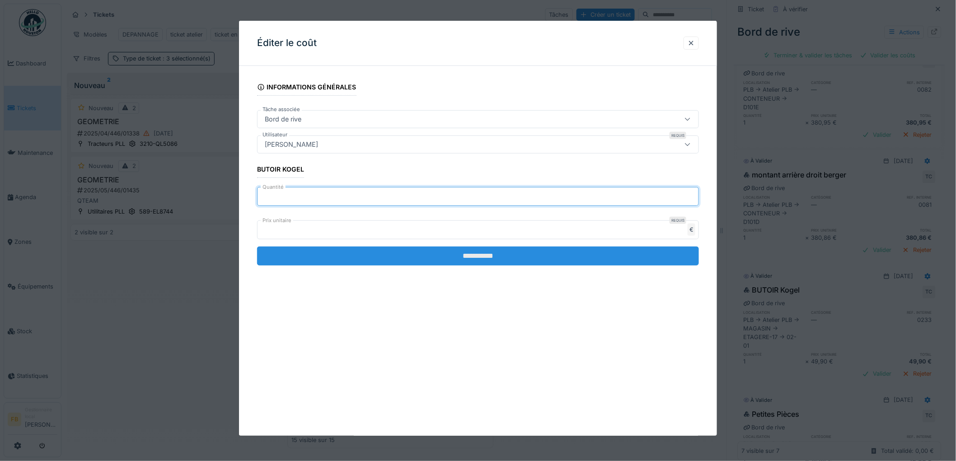
type input "*"
click at [485, 256] on input "**********" at bounding box center [478, 256] width 442 height 19
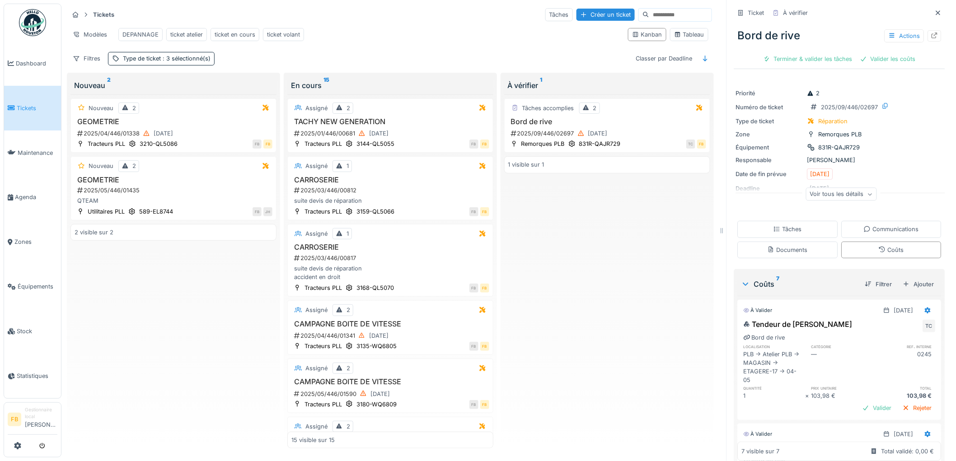
scroll to position [0, 0]
click at [897, 42] on div "Bord de rive Actions" at bounding box center [839, 35] width 211 height 23
click at [897, 37] on div "Actions" at bounding box center [904, 35] width 40 height 13
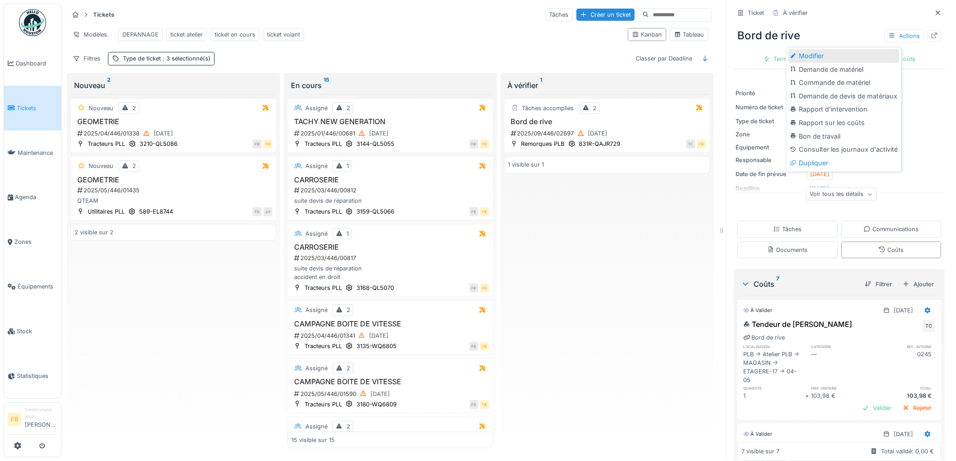
click at [833, 53] on div "Modifier" at bounding box center [843, 56] width 111 height 14
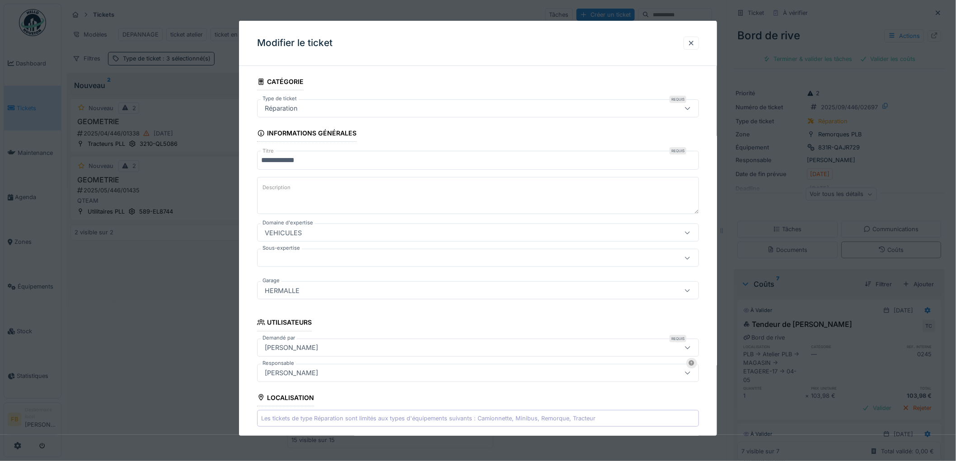
click at [263, 159] on input "**********" at bounding box center [478, 160] width 442 height 19
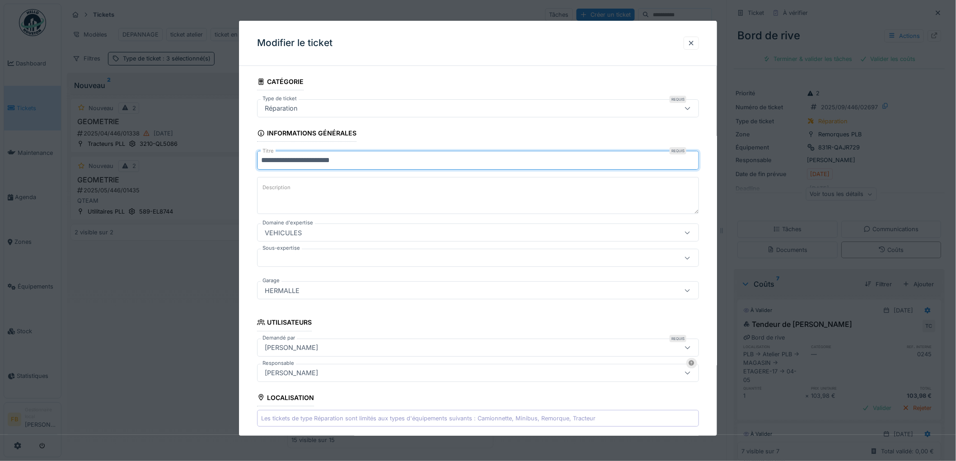
drag, startPoint x: 369, startPoint y: 161, endPoint x: 323, endPoint y: 163, distance: 45.2
click at [323, 163] on input "**********" at bounding box center [478, 160] width 442 height 19
click at [471, 164] on input "**********" at bounding box center [478, 160] width 442 height 19
click at [480, 159] on input "**********" at bounding box center [478, 160] width 442 height 19
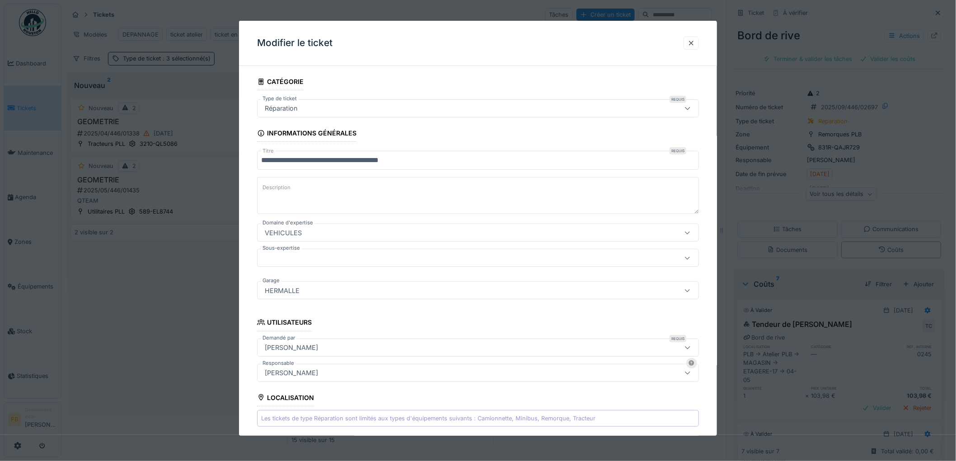
click at [281, 190] on label "Description" at bounding box center [277, 187] width 32 height 11
click at [281, 190] on textarea "Description" at bounding box center [478, 195] width 442 height 37
click at [453, 163] on input "**********" at bounding box center [478, 160] width 442 height 19
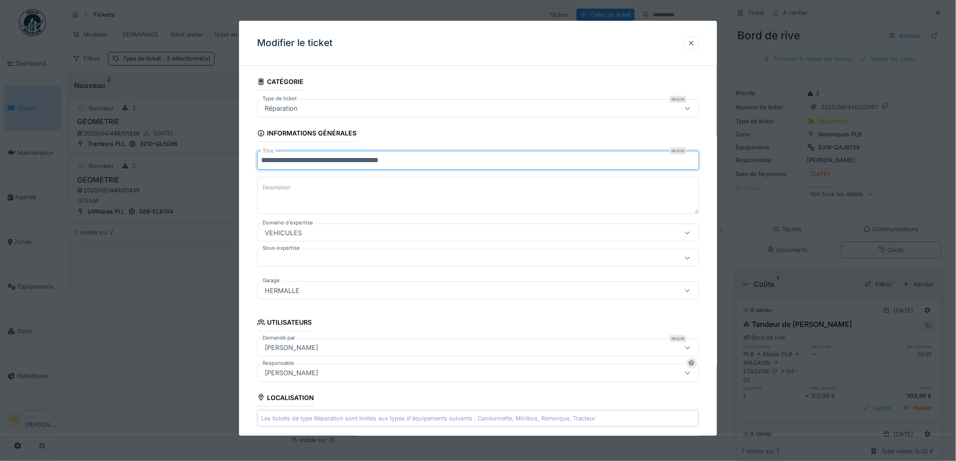
click at [425, 163] on input "**********" at bounding box center [478, 160] width 442 height 19
click at [488, 160] on input "**********" at bounding box center [478, 160] width 442 height 19
click at [459, 157] on input "**********" at bounding box center [478, 160] width 442 height 19
click at [271, 159] on input "**********" at bounding box center [478, 160] width 442 height 19
drag, startPoint x: 449, startPoint y: 159, endPoint x: 256, endPoint y: 165, distance: 192.9
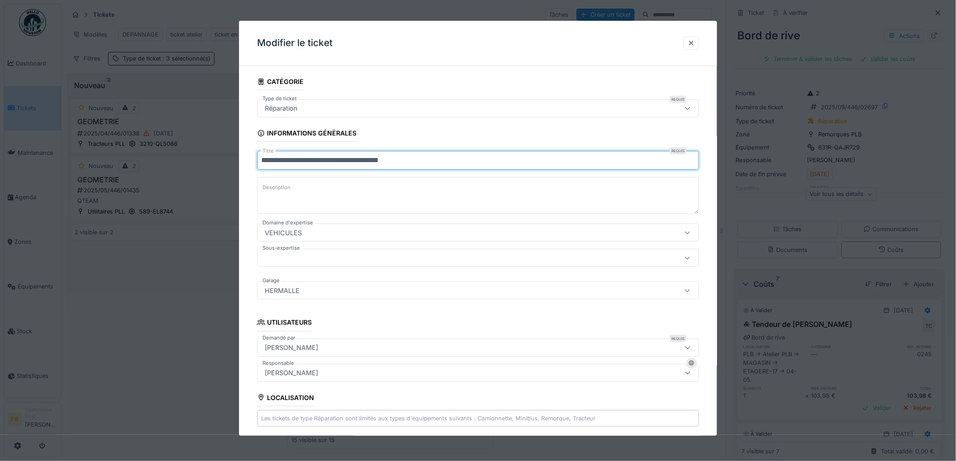
click at [256, 165] on div "**********" at bounding box center [478, 372] width 478 height 598
click at [454, 164] on input "**********" at bounding box center [478, 160] width 442 height 19
drag, startPoint x: 455, startPoint y: 160, endPoint x: 266, endPoint y: 164, distance: 189.7
click at [235, 164] on div "**********" at bounding box center [508, 230] width 894 height 461
click at [466, 162] on input "**********" at bounding box center [478, 160] width 442 height 19
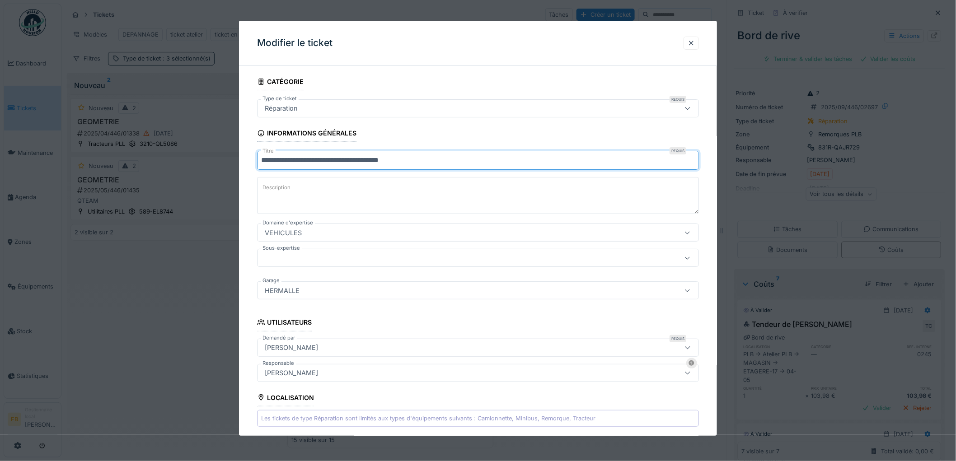
drag, startPoint x: 466, startPoint y: 161, endPoint x: 228, endPoint y: 163, distance: 237.6
click at [228, 162] on div "**********" at bounding box center [508, 230] width 894 height 461
click at [464, 157] on input "**********" at bounding box center [478, 160] width 442 height 19
click at [442, 165] on input "**********" at bounding box center [478, 160] width 442 height 19
click at [449, 161] on input "**********" at bounding box center [478, 160] width 442 height 19
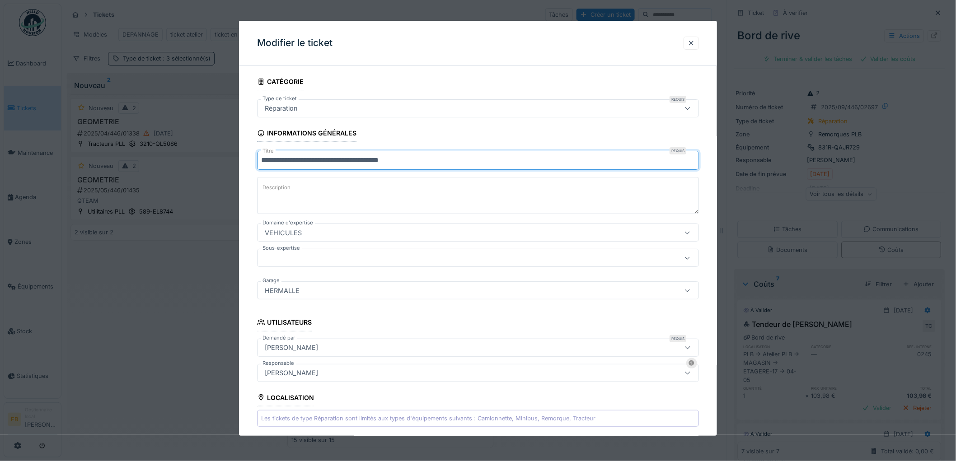
click at [451, 159] on input "**********" at bounding box center [478, 160] width 442 height 19
click at [460, 163] on input "**********" at bounding box center [478, 160] width 442 height 19
drag, startPoint x: 455, startPoint y: 163, endPoint x: 235, endPoint y: 160, distance: 220.0
click at [235, 160] on div "**********" at bounding box center [508, 230] width 894 height 461
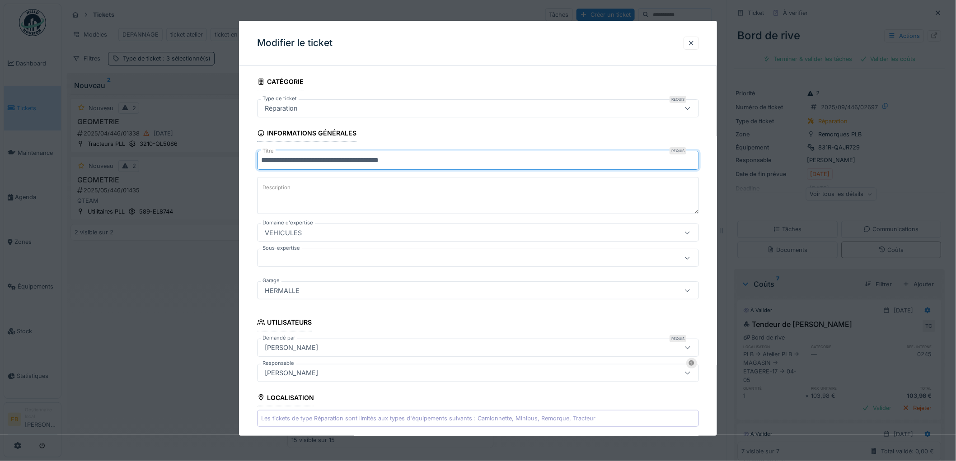
click at [481, 164] on input "**********" at bounding box center [478, 160] width 442 height 19
click at [459, 160] on input "**********" at bounding box center [478, 160] width 442 height 19
click at [472, 166] on input "**********" at bounding box center [478, 160] width 442 height 19
click at [462, 163] on input "**********" at bounding box center [478, 160] width 442 height 19
click at [297, 196] on textarea "Description" at bounding box center [478, 195] width 442 height 37
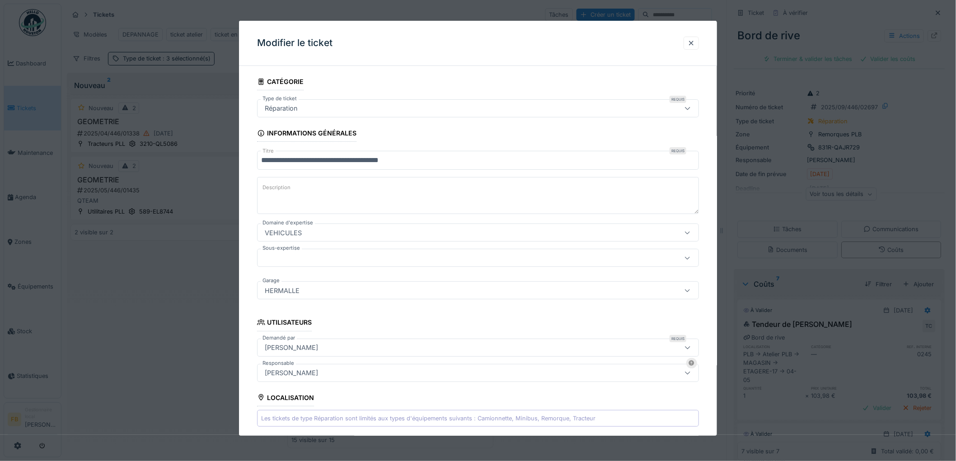
click at [340, 192] on textarea "Description" at bounding box center [478, 195] width 442 height 37
click at [276, 190] on label "Description" at bounding box center [277, 187] width 32 height 11
click at [276, 190] on textarea "Description" at bounding box center [478, 195] width 442 height 37
click at [294, 188] on textarea "Description" at bounding box center [478, 195] width 442 height 37
click at [350, 189] on textarea "Description" at bounding box center [478, 195] width 442 height 37
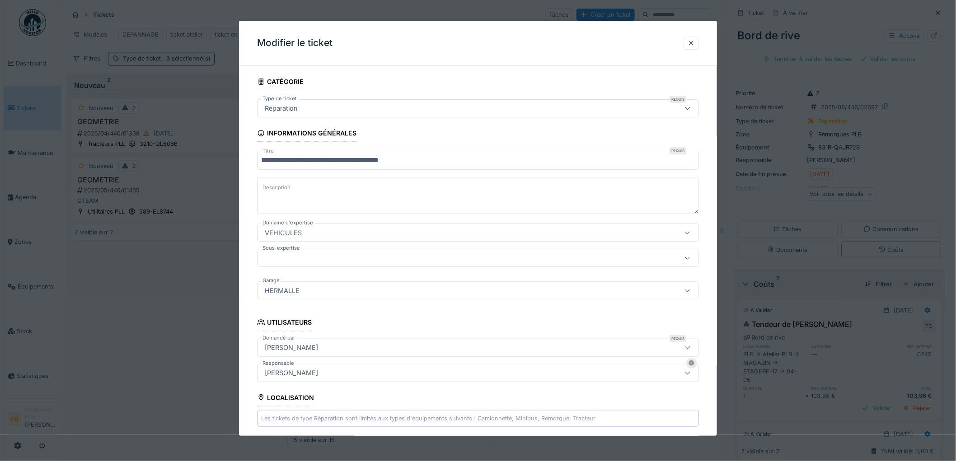
click at [417, 191] on textarea "Description" at bounding box center [478, 195] width 442 height 37
click at [286, 194] on textarea "Description" at bounding box center [478, 195] width 442 height 37
click at [280, 196] on textarea "Description" at bounding box center [478, 195] width 442 height 37
click at [277, 192] on label "Description" at bounding box center [277, 187] width 32 height 11
click at [277, 192] on textarea "Description" at bounding box center [478, 195] width 442 height 37
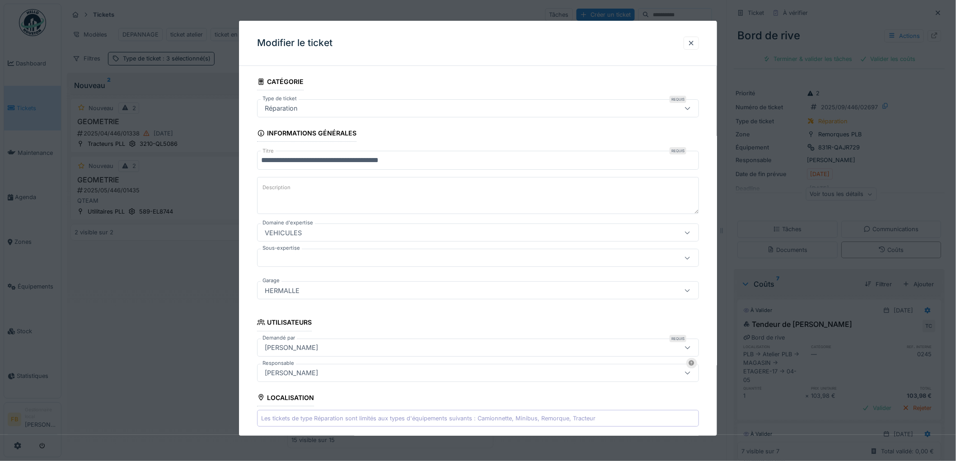
click at [341, 191] on textarea "Description" at bounding box center [478, 195] width 442 height 37
click at [458, 158] on input "**********" at bounding box center [478, 160] width 442 height 19
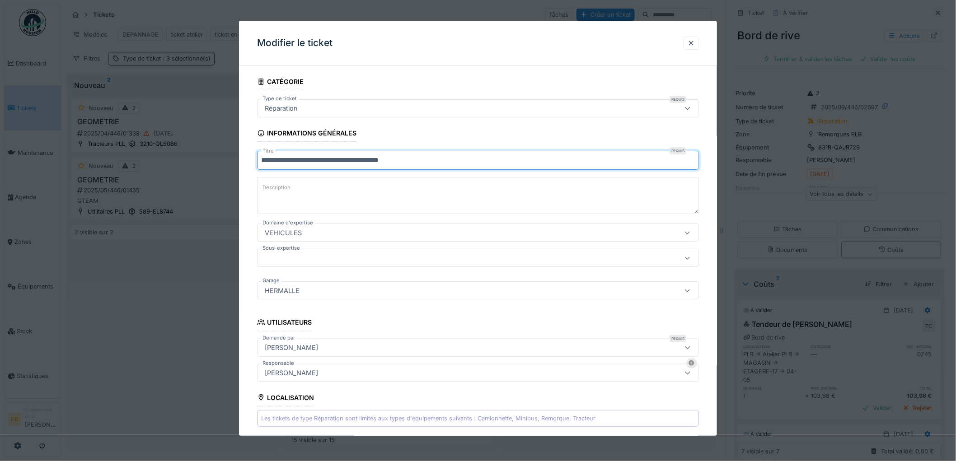
drag, startPoint x: 458, startPoint y: 158, endPoint x: 231, endPoint y: 161, distance: 227.7
click at [231, 161] on div "**********" at bounding box center [508, 230] width 894 height 461
click at [467, 166] on input "**********" at bounding box center [478, 160] width 442 height 19
drag, startPoint x: 463, startPoint y: 159, endPoint x: 247, endPoint y: 159, distance: 216.8
click at [247, 159] on div "**********" at bounding box center [478, 372] width 478 height 598
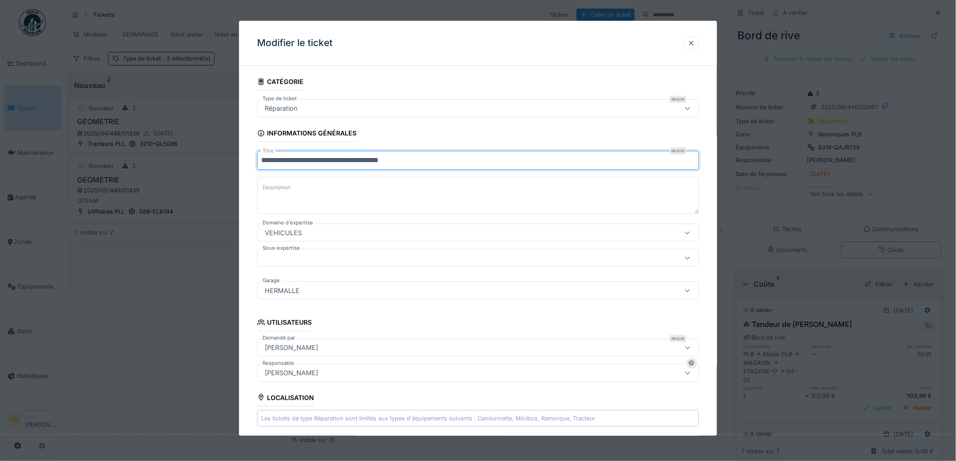
click at [458, 161] on input "**********" at bounding box center [478, 160] width 442 height 19
click at [459, 164] on input "**********" at bounding box center [478, 160] width 442 height 19
type input "**********"
click at [460, 161] on input "**********" at bounding box center [478, 160] width 442 height 19
drag, startPoint x: 460, startPoint y: 159, endPoint x: 248, endPoint y: 157, distance: 211.4
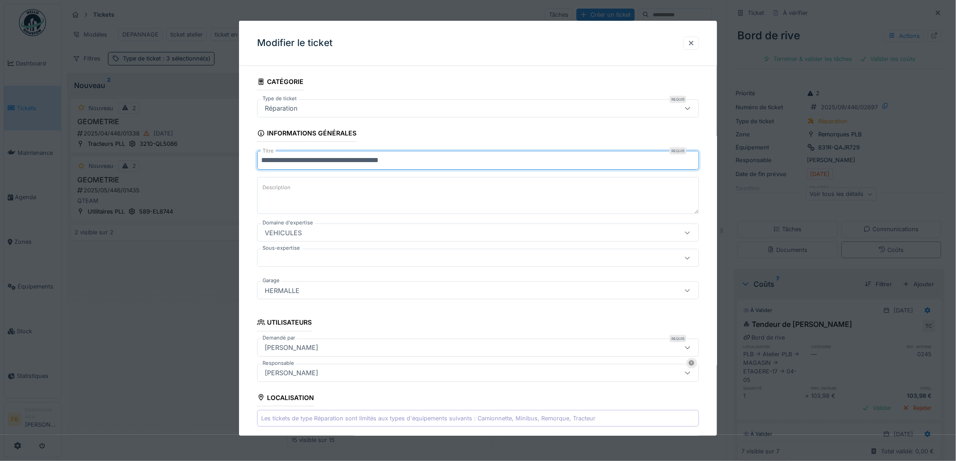
click at [248, 157] on div "**********" at bounding box center [478, 372] width 478 height 598
click at [477, 160] on input "**********" at bounding box center [478, 160] width 442 height 19
drag, startPoint x: 469, startPoint y: 164, endPoint x: 175, endPoint y: 154, distance: 293.7
click at [175, 154] on div "**********" at bounding box center [508, 230] width 894 height 461
click at [457, 157] on input "**********" at bounding box center [478, 160] width 442 height 19
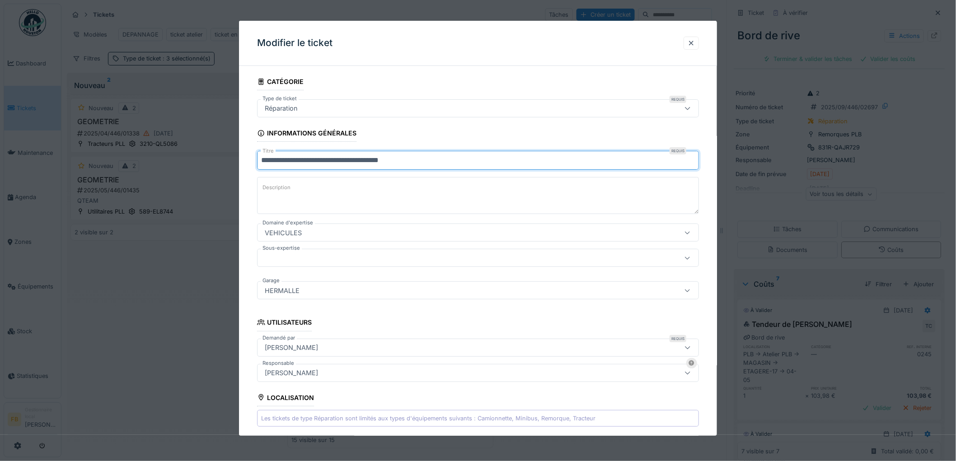
click at [453, 163] on input "**********" at bounding box center [478, 160] width 442 height 19
click at [455, 161] on input "**********" at bounding box center [478, 160] width 442 height 19
click at [470, 156] on input "**********" at bounding box center [478, 160] width 442 height 19
click at [475, 157] on input "**********" at bounding box center [478, 160] width 442 height 19
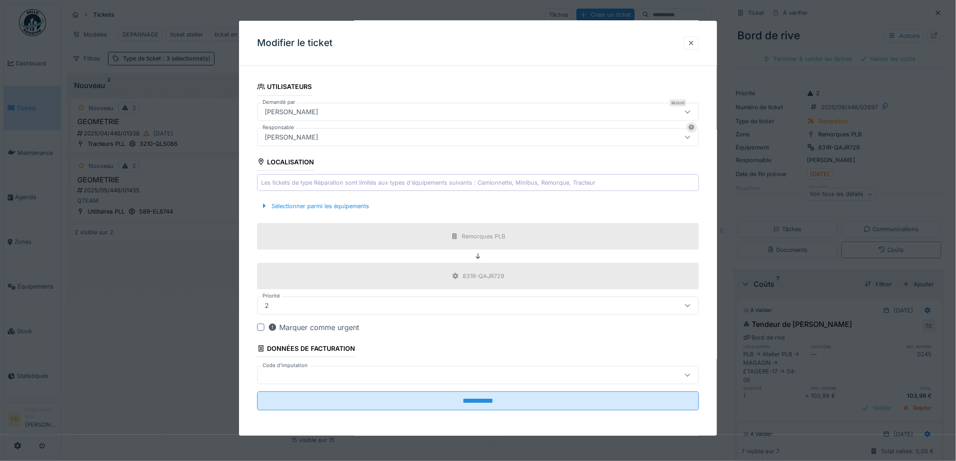
scroll to position [7, 0]
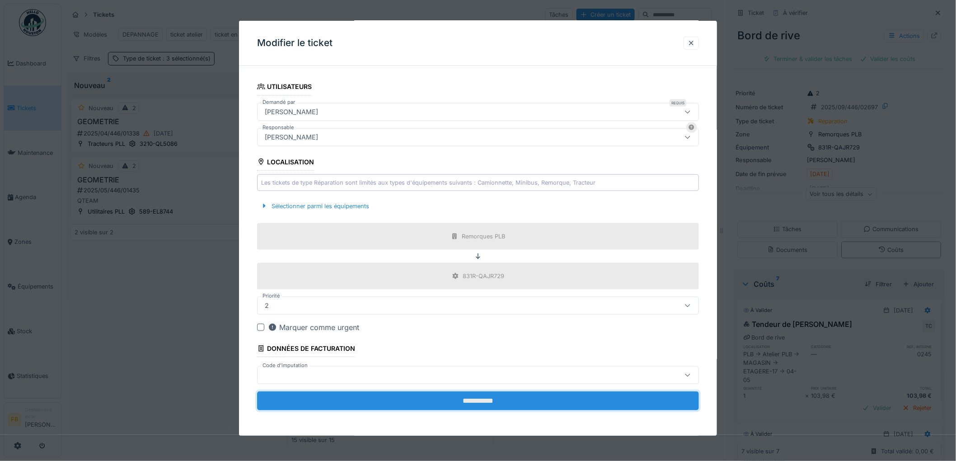
click at [476, 392] on input "**********" at bounding box center [478, 401] width 442 height 19
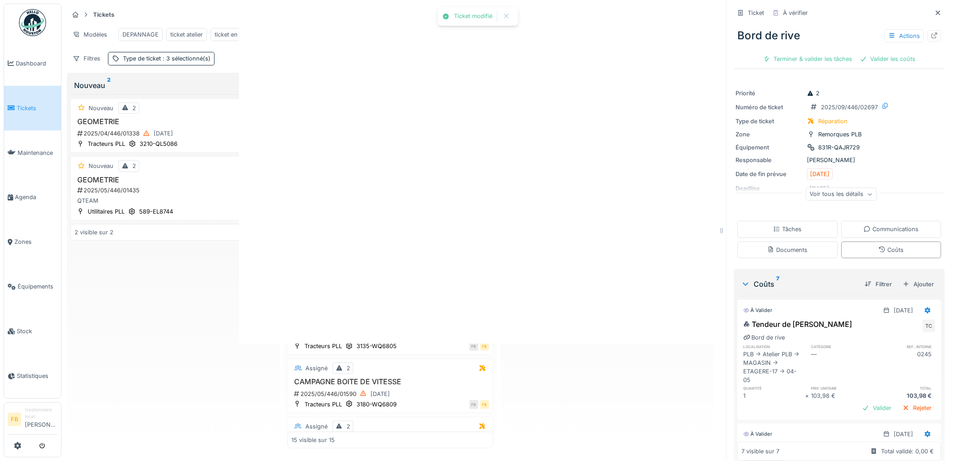
scroll to position [0, 0]
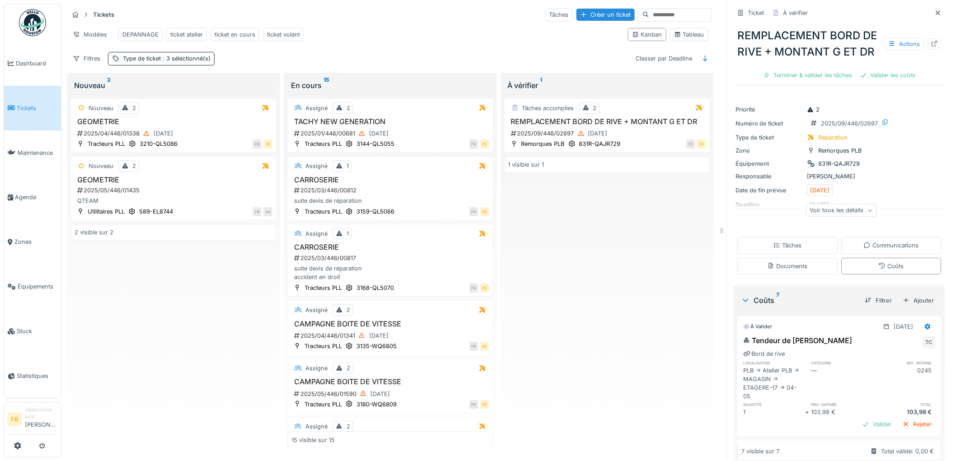
click at [24, 115] on link "Tickets" at bounding box center [32, 108] width 57 height 45
